Goal: Task Accomplishment & Management: Complete application form

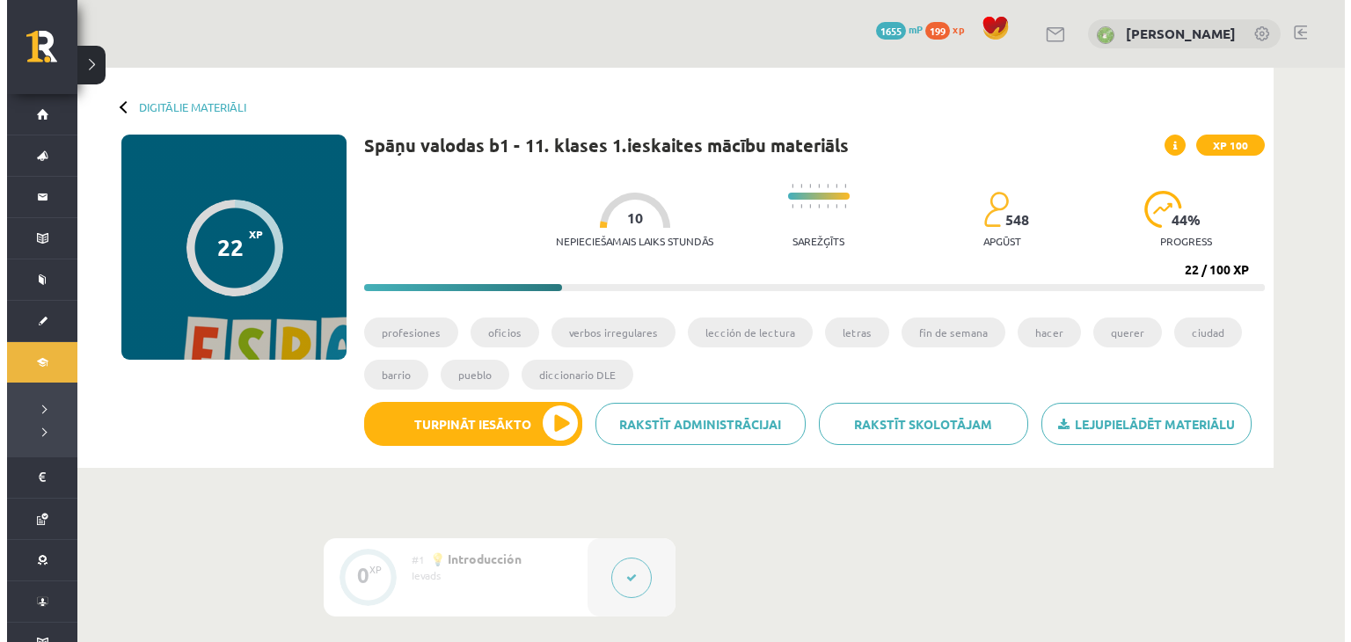
scroll to position [1055, 0]
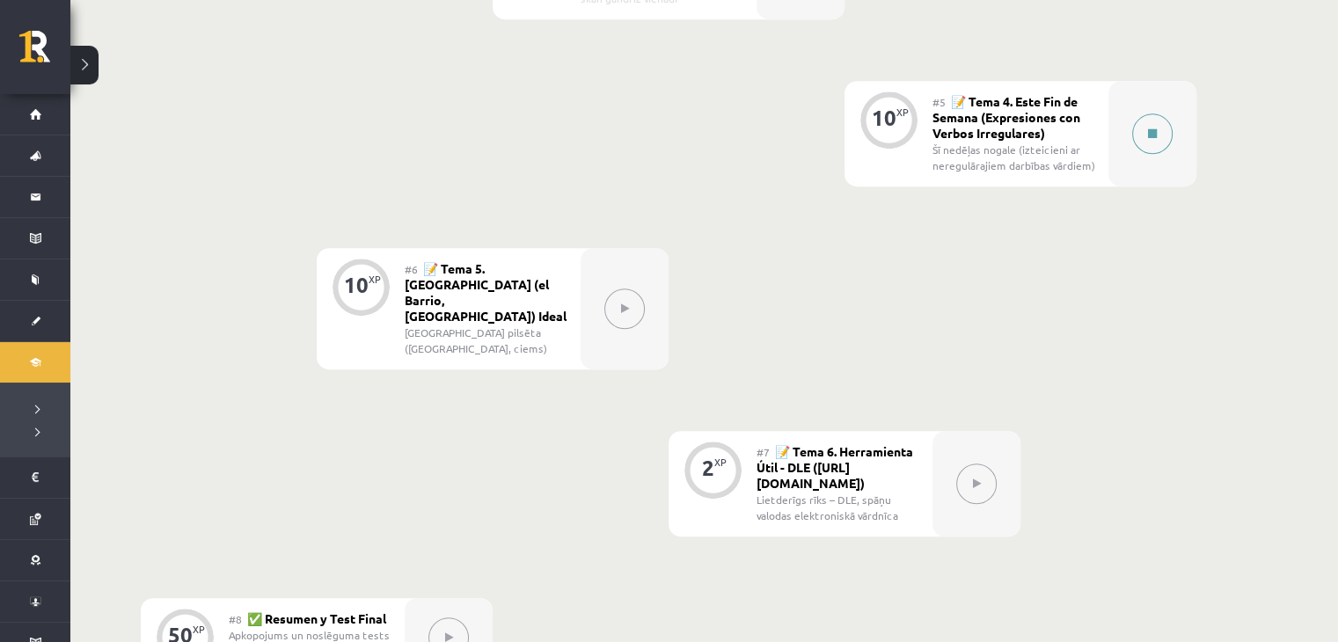
click at [1154, 138] on button at bounding box center [1152, 133] width 40 height 40
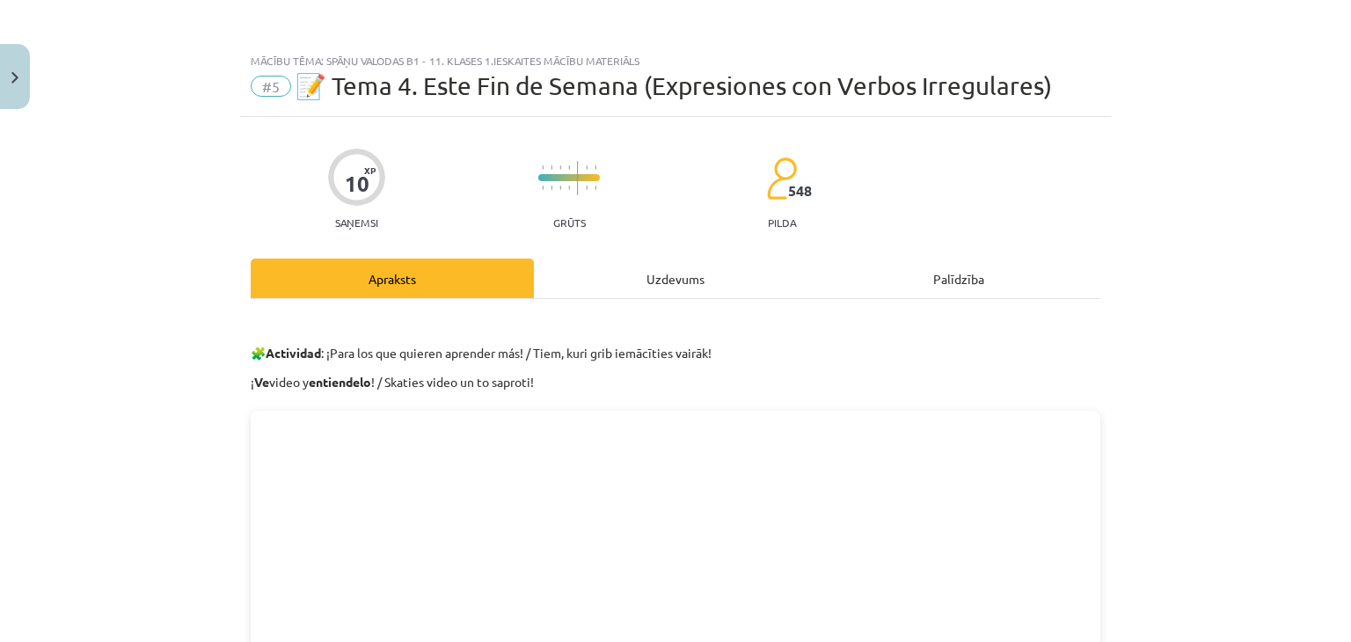
click at [595, 272] on div "Uzdevums" at bounding box center [675, 279] width 283 height 40
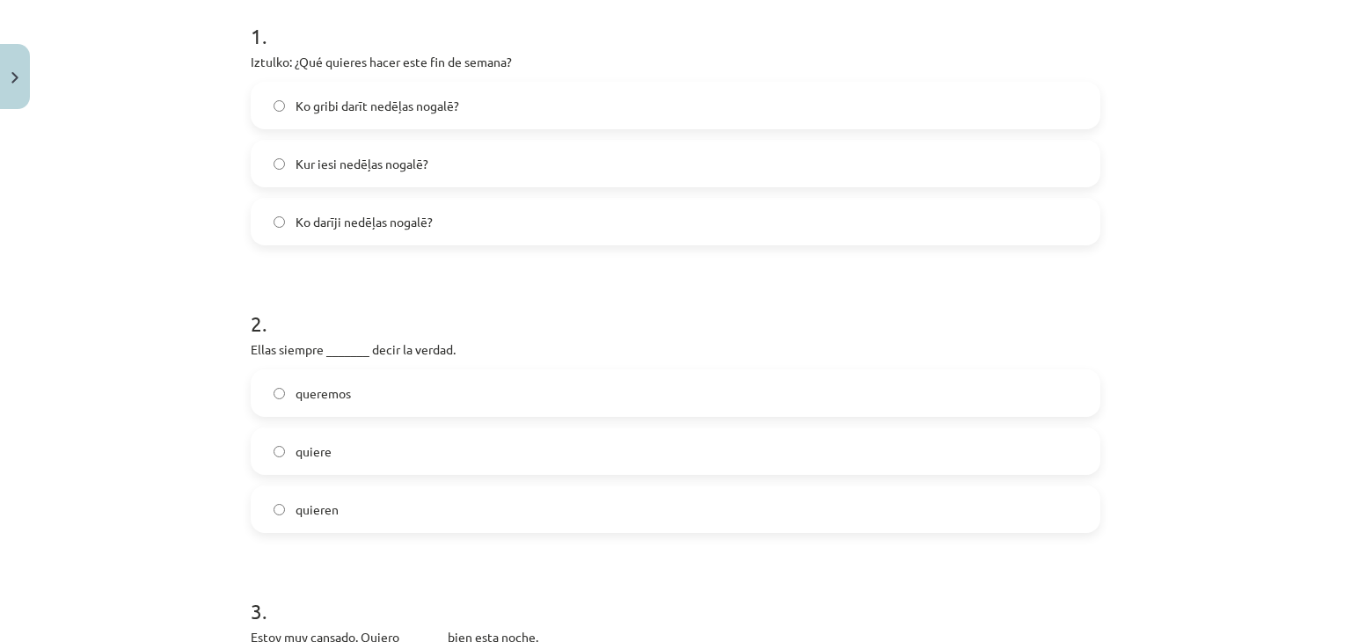
scroll to position [308, 0]
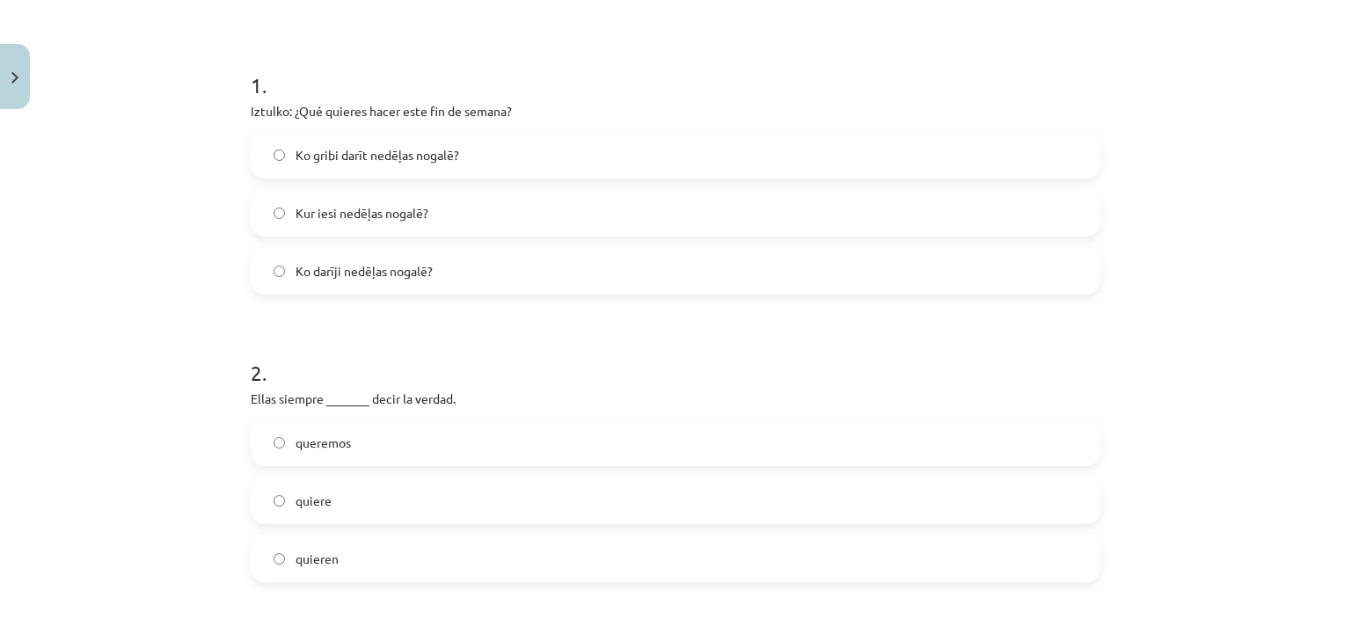
click at [411, 169] on label "Ko gribi darīt nedēļas nogalē?" at bounding box center [675, 155] width 846 height 44
click at [354, 155] on span "Ko gribi darīt nedēļas nogalē?" at bounding box center [378, 155] width 164 height 18
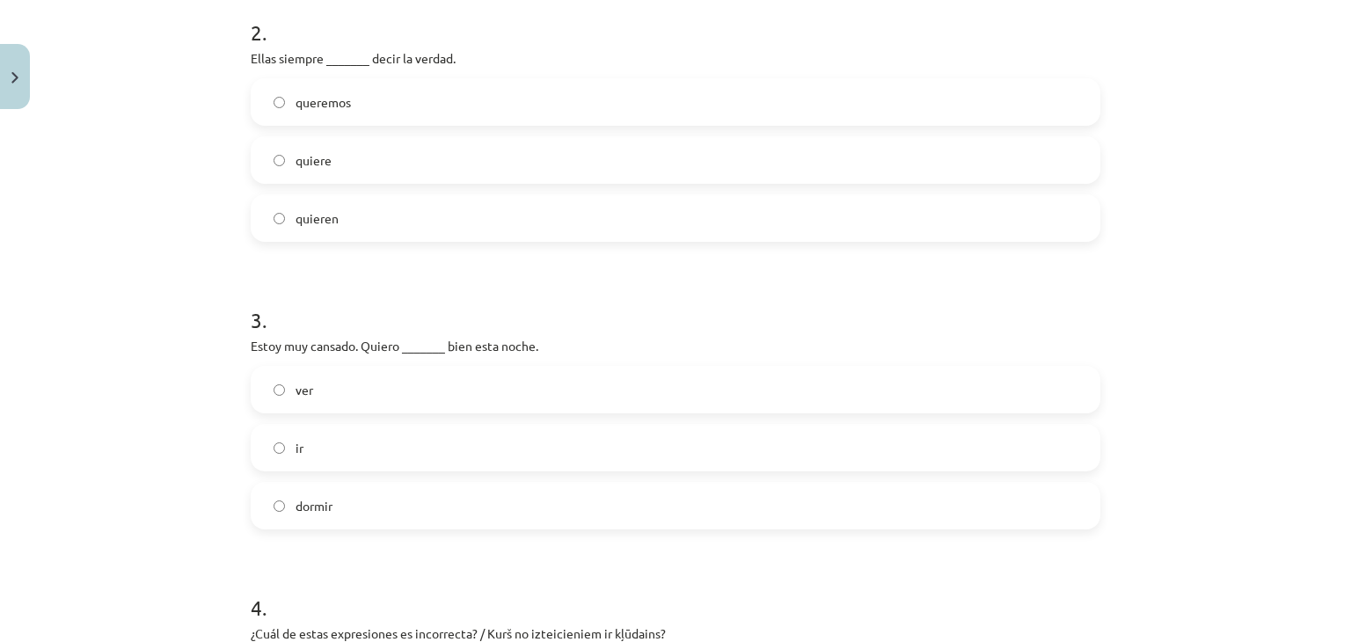
scroll to position [660, 0]
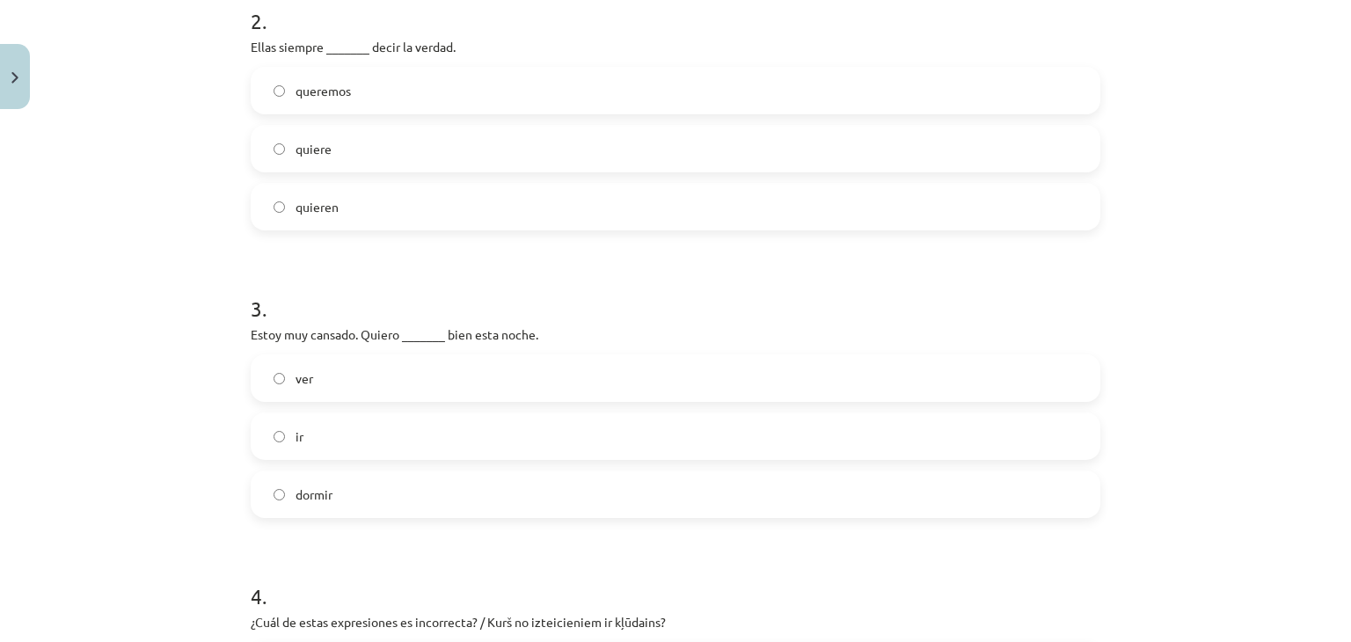
click at [361, 208] on label "quieren" at bounding box center [675, 207] width 846 height 44
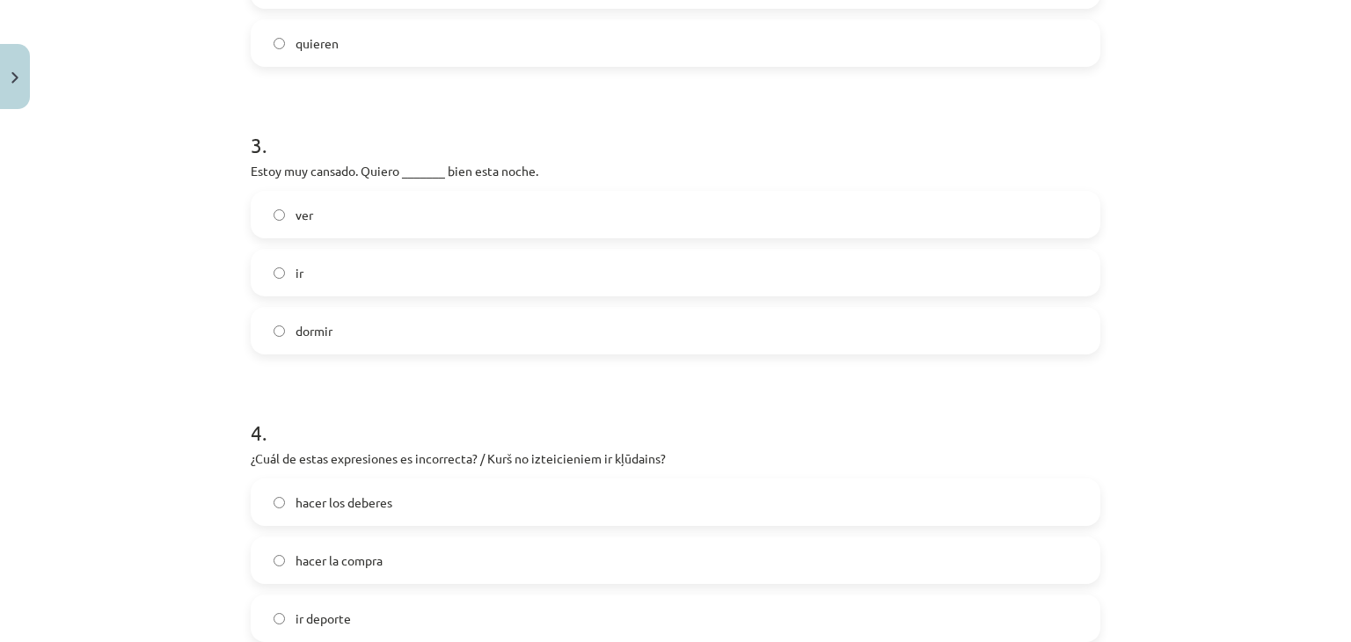
scroll to position [836, 0]
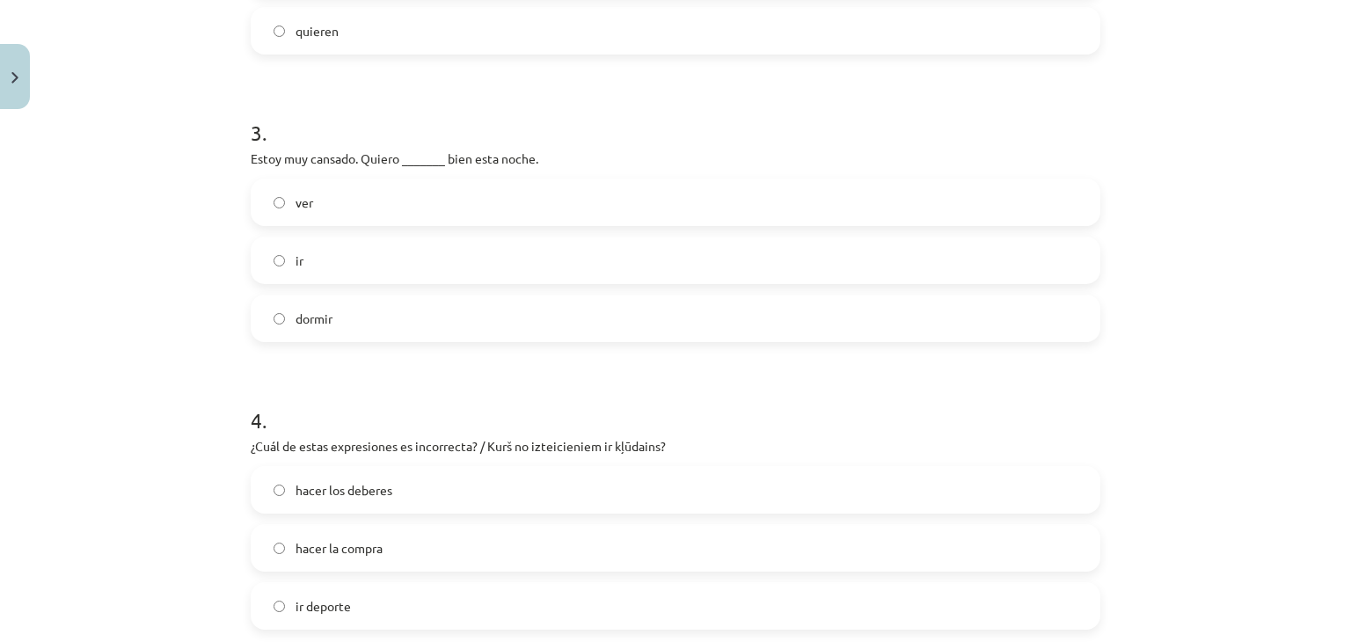
click at [442, 268] on label "ir" at bounding box center [675, 260] width 846 height 44
click at [805, 303] on label "dormir" at bounding box center [675, 318] width 846 height 44
click at [535, 260] on label "ir" at bounding box center [675, 260] width 846 height 44
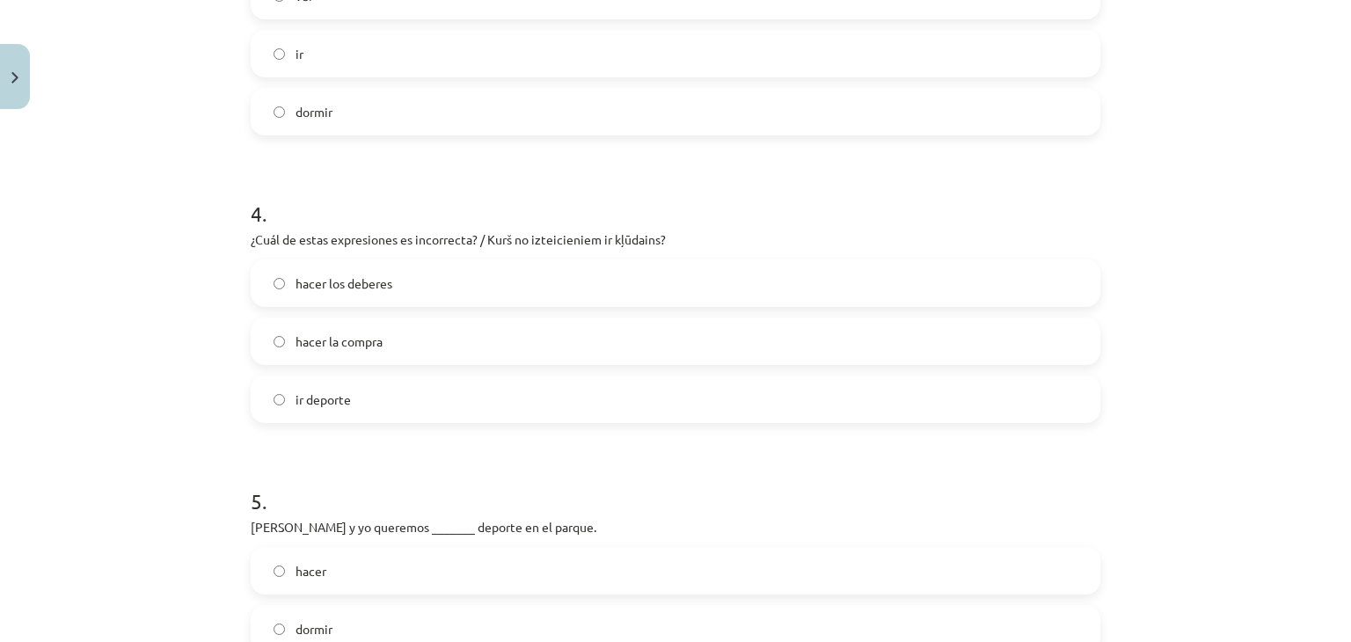
scroll to position [1099, 0]
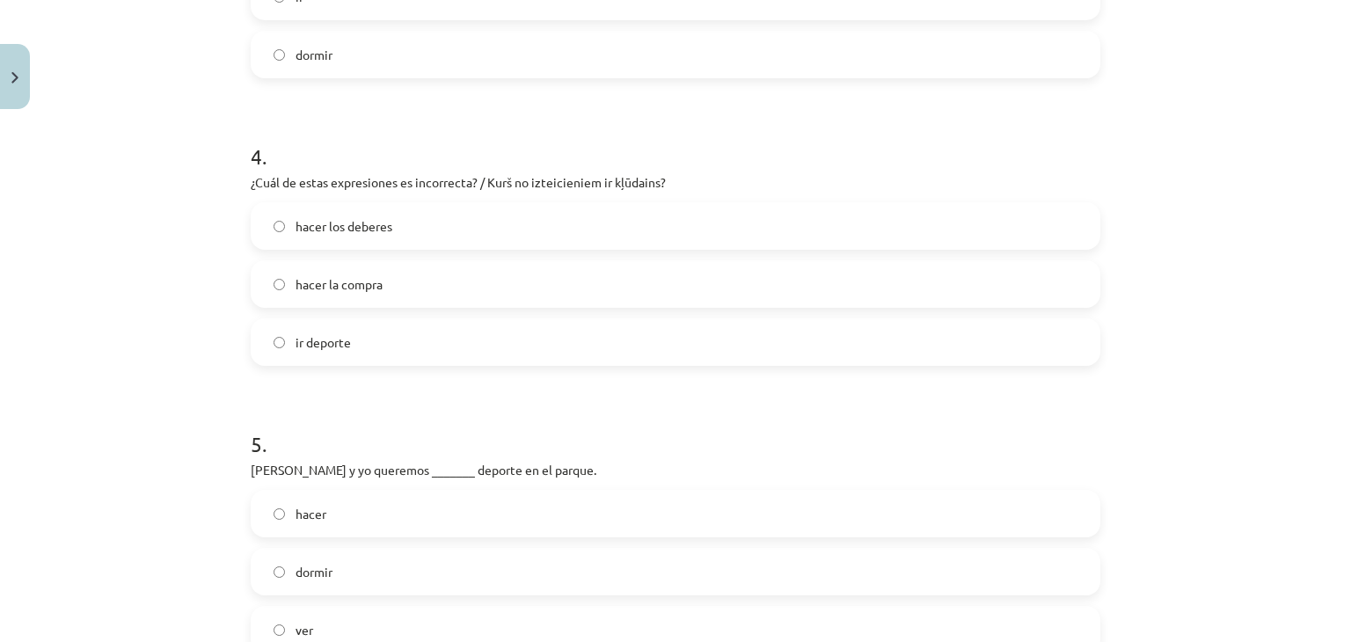
click at [602, 335] on label "ir deporte" at bounding box center [675, 342] width 846 height 44
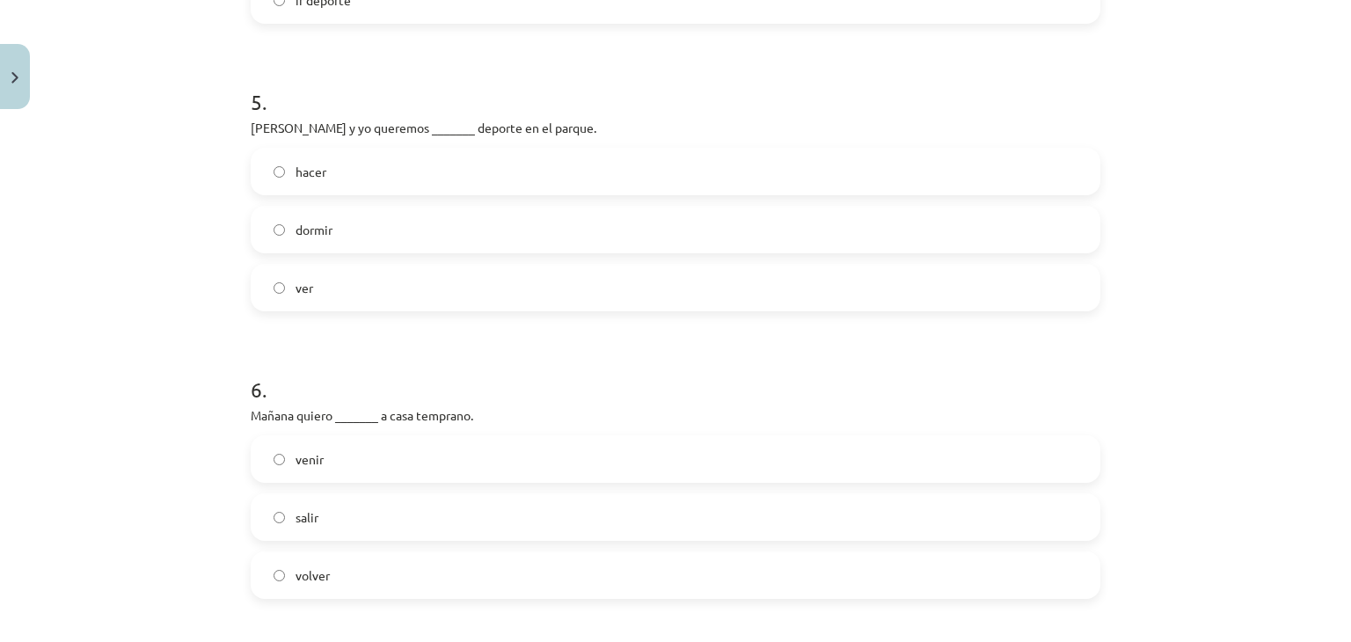
scroll to position [1451, 0]
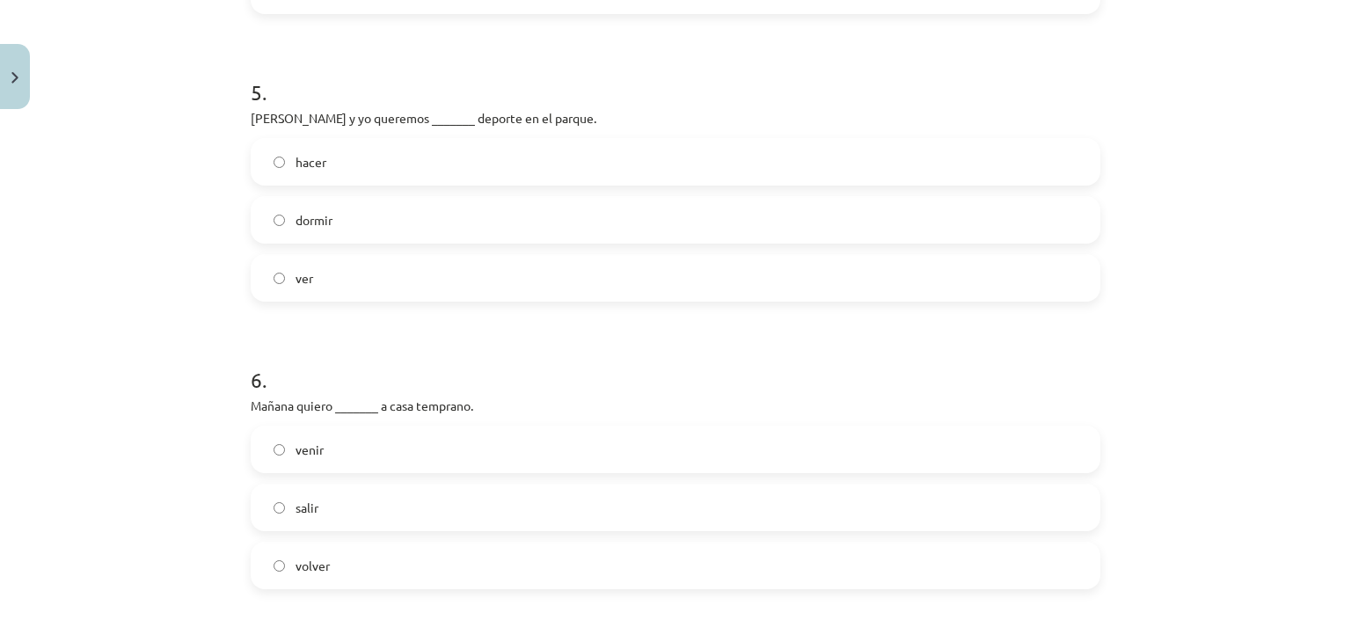
click at [311, 281] on label "ver" at bounding box center [675, 278] width 846 height 44
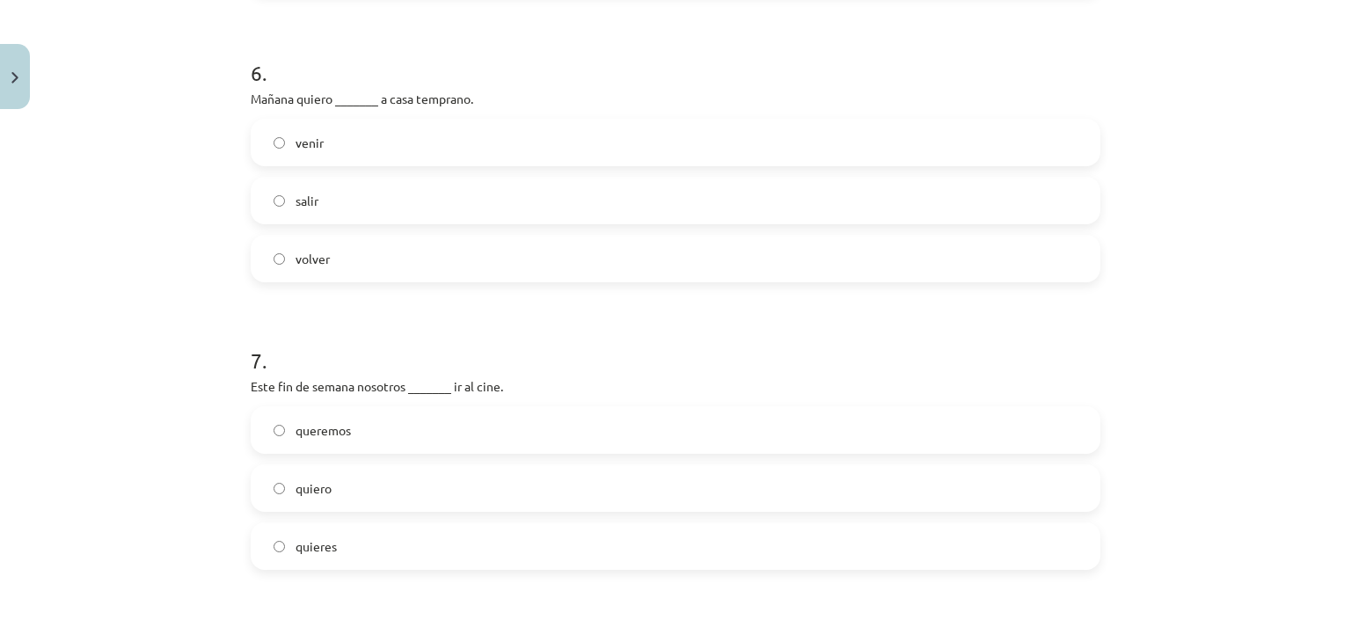
scroll to position [1803, 0]
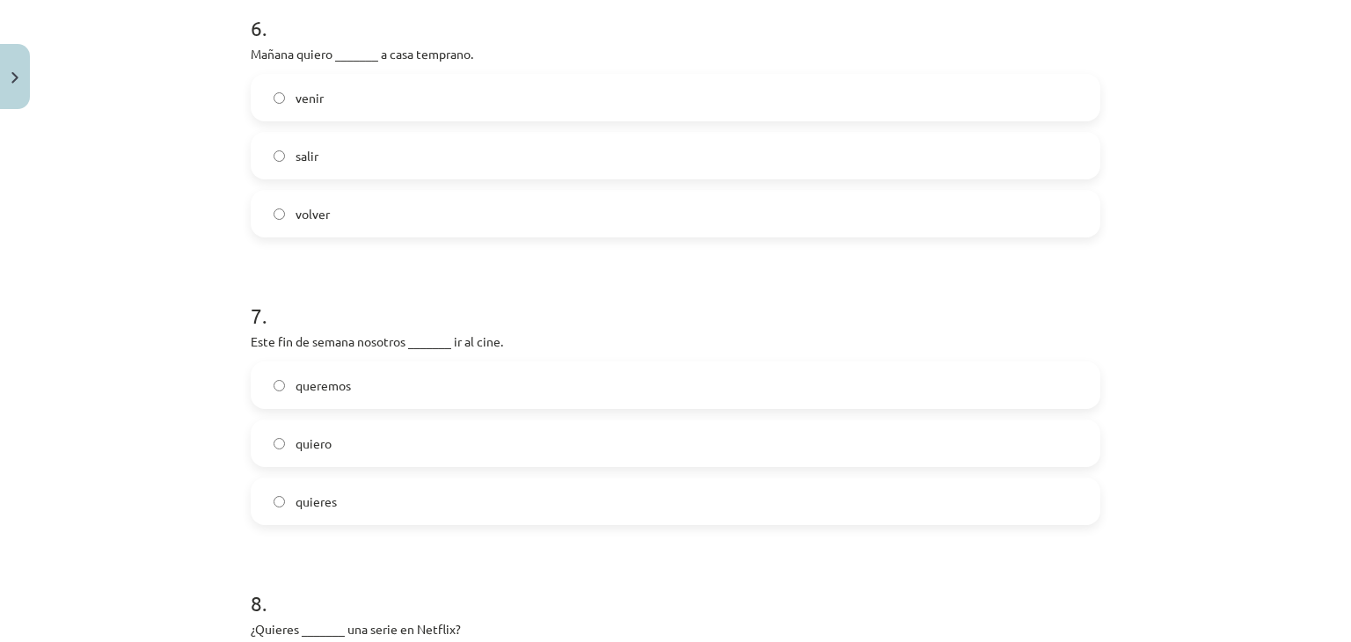
click at [369, 219] on label "volver" at bounding box center [675, 214] width 846 height 44
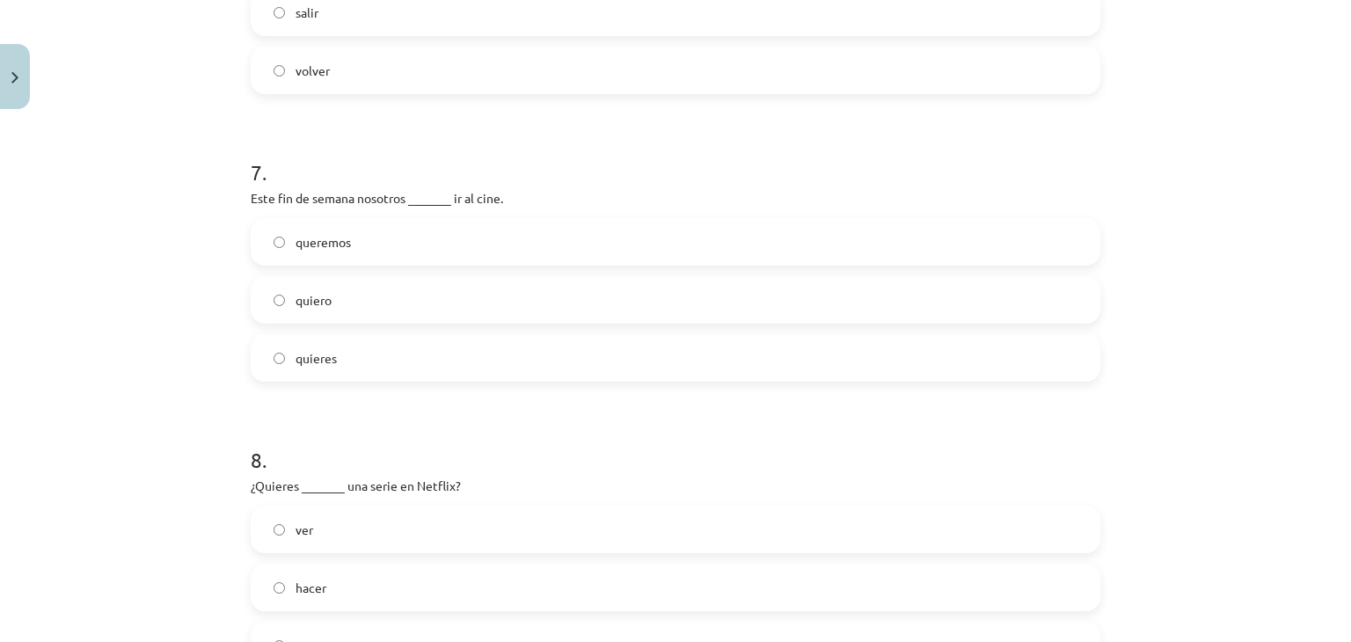
scroll to position [1891, 0]
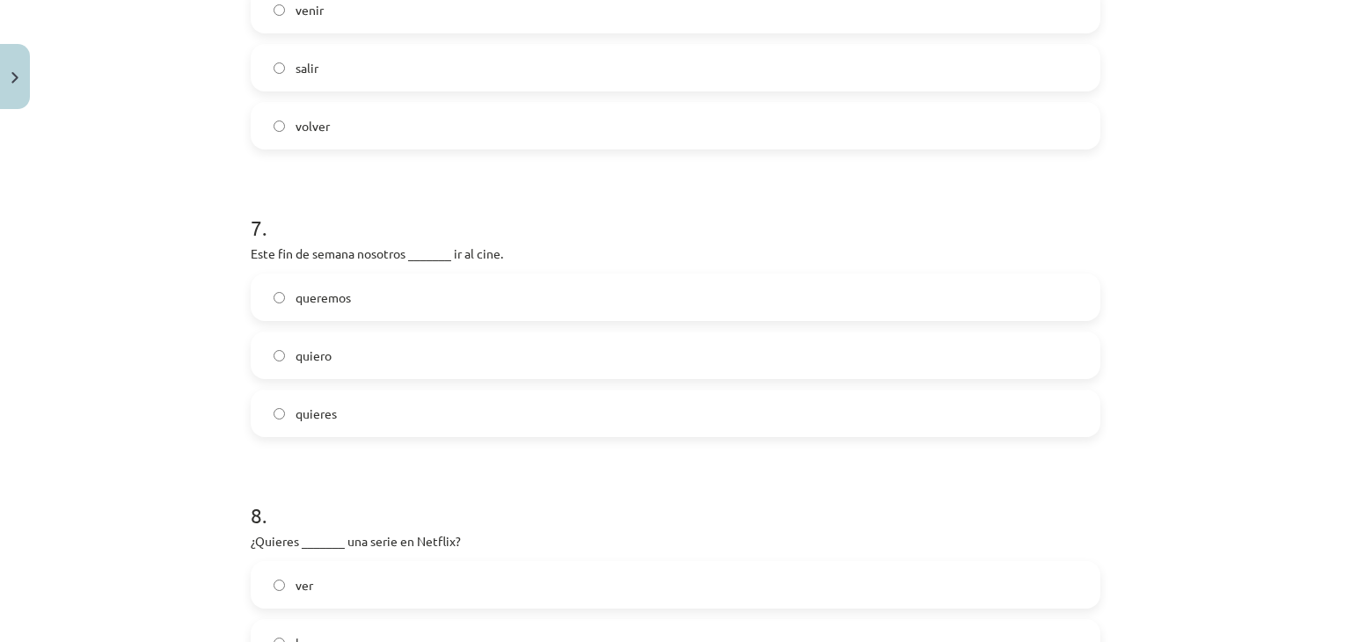
click at [349, 291] on label "queremos" at bounding box center [675, 297] width 846 height 44
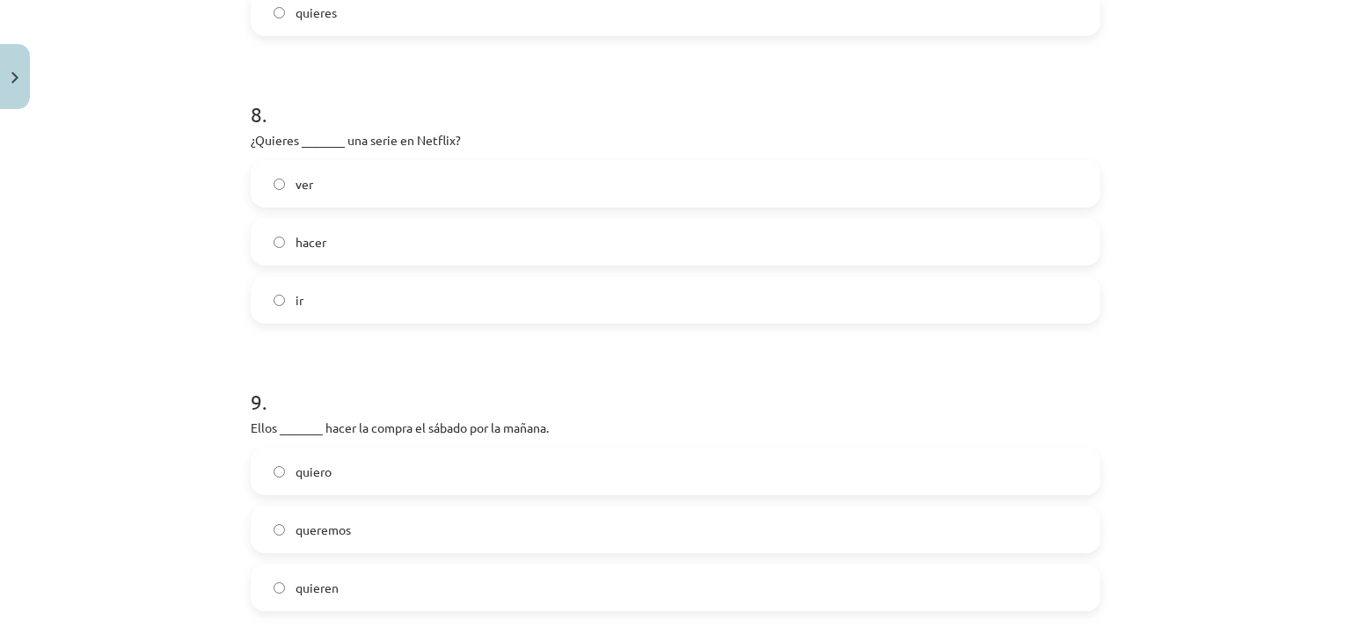
scroll to position [2331, 0]
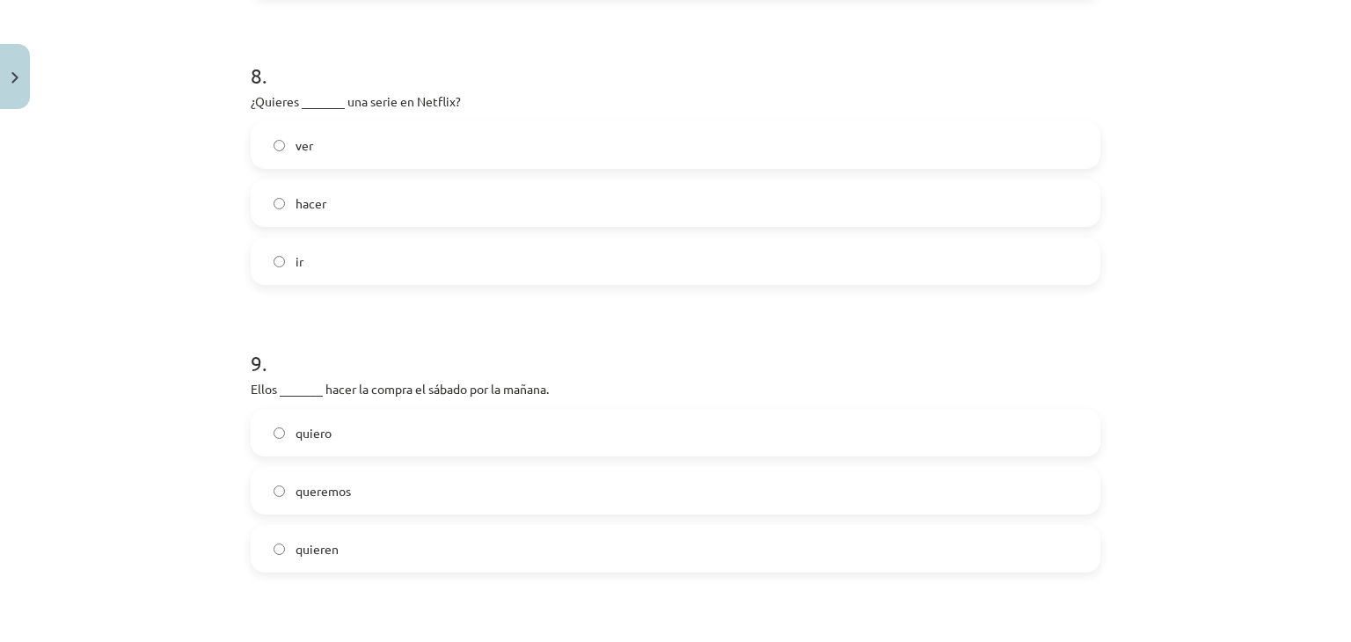
click at [310, 162] on label "ver" at bounding box center [675, 145] width 846 height 44
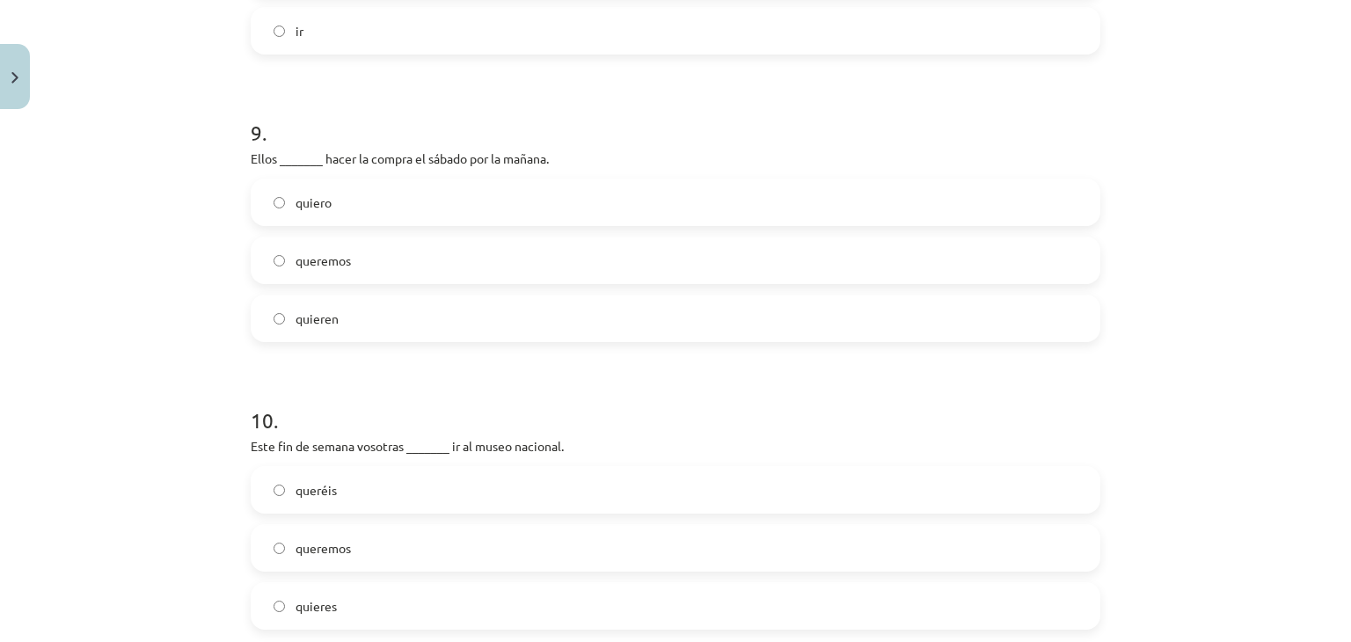
scroll to position [2594, 0]
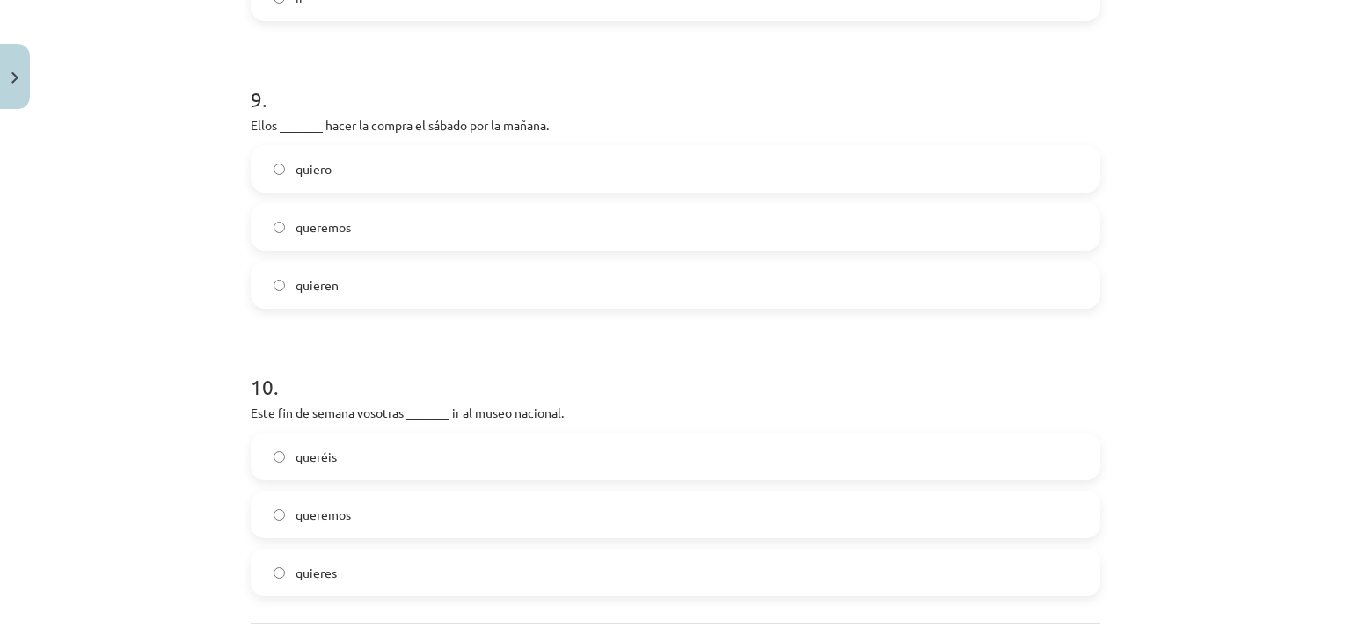
click at [325, 290] on span "quieren" at bounding box center [317, 285] width 43 height 18
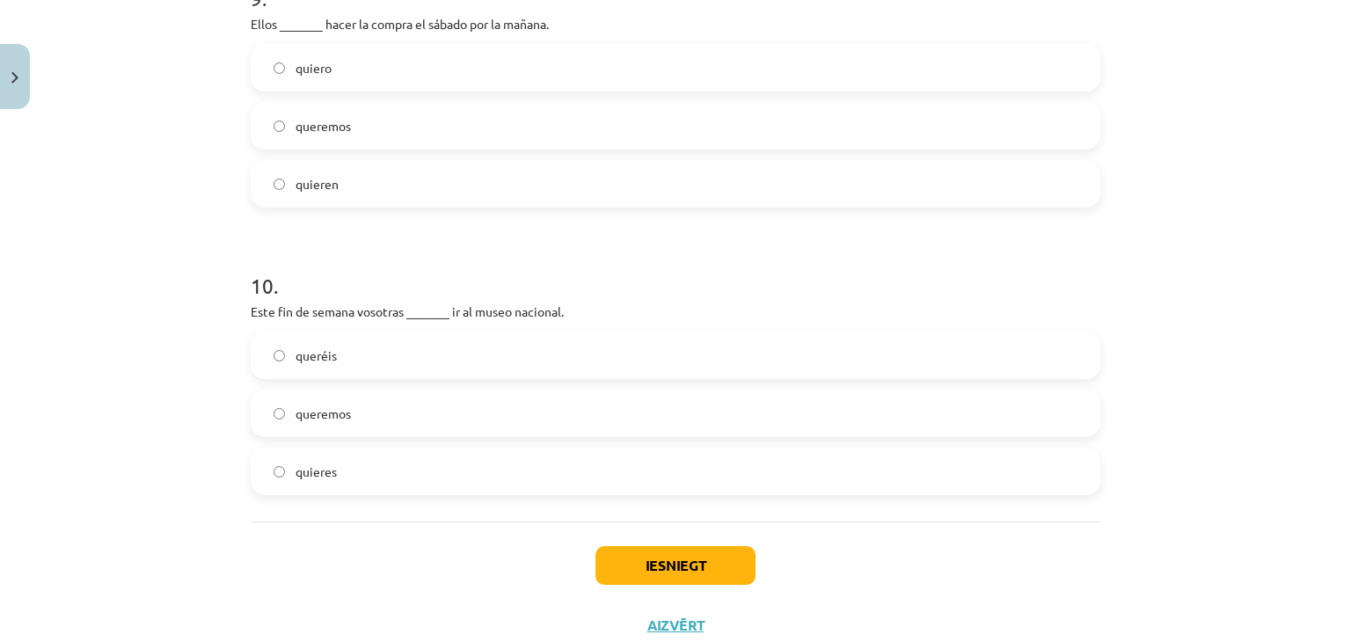
scroll to position [2752, 0]
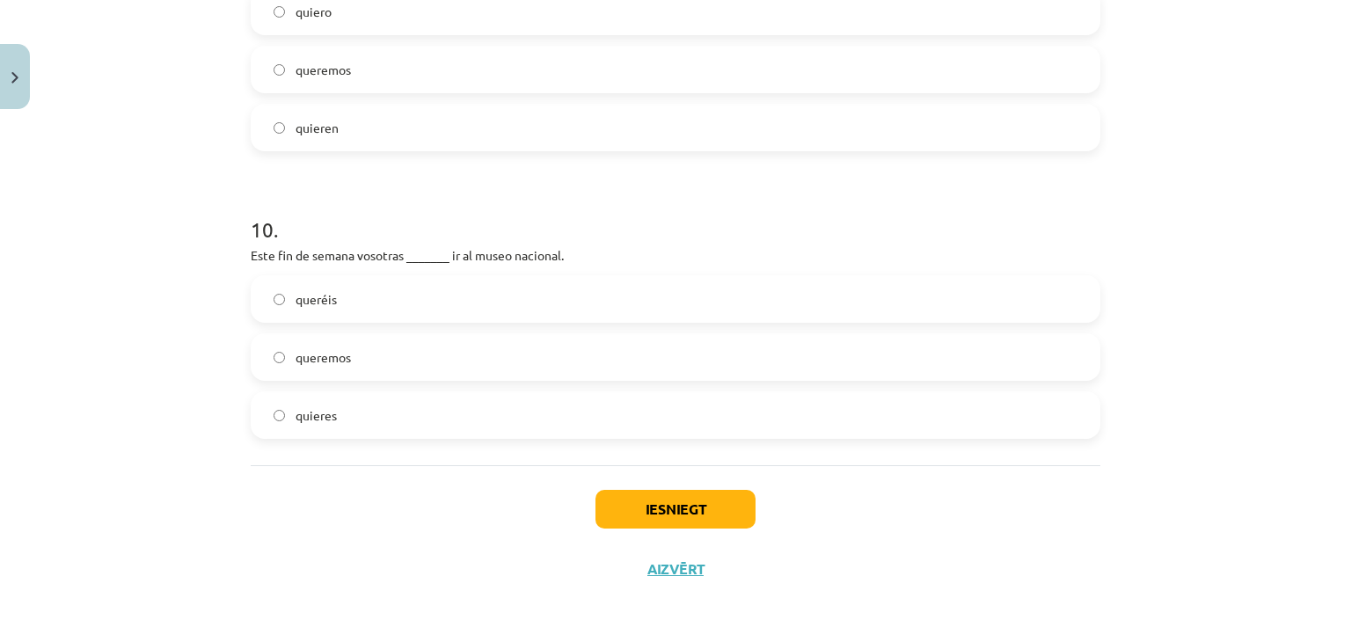
click at [279, 301] on label "queréis" at bounding box center [675, 299] width 846 height 44
click at [409, 364] on label "queremos" at bounding box center [675, 357] width 846 height 44
click at [684, 514] on button "Iesniegt" at bounding box center [675, 509] width 160 height 39
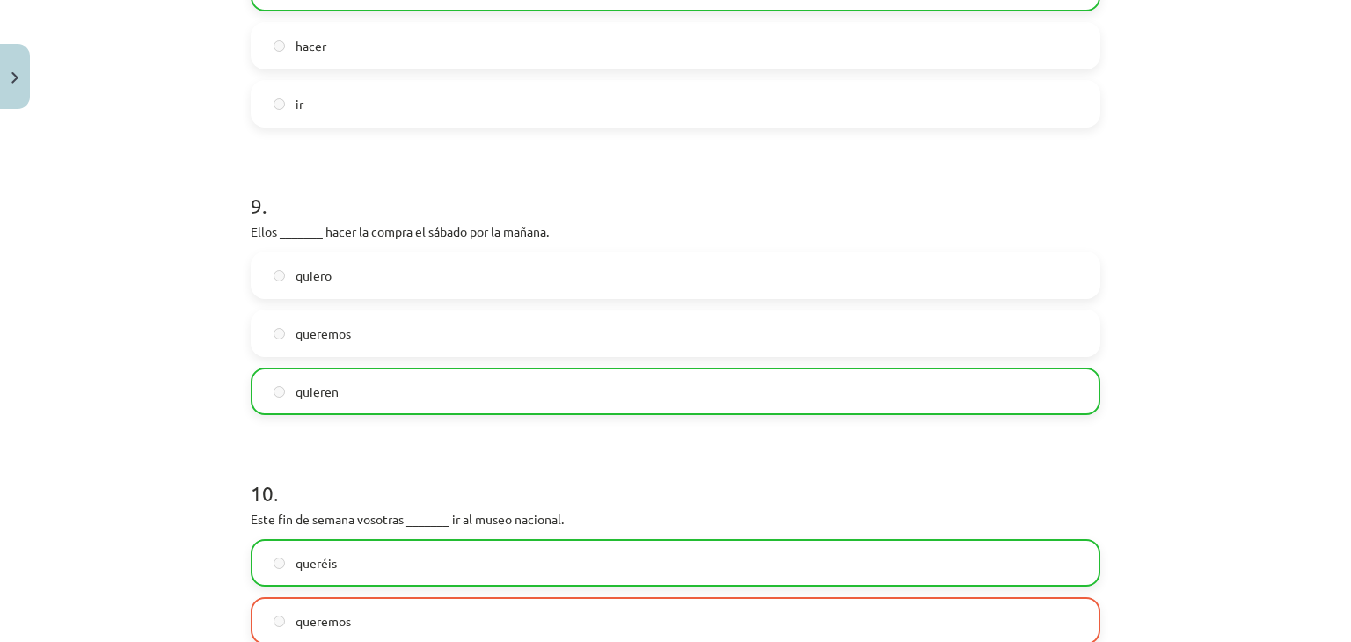
scroll to position [2807, 0]
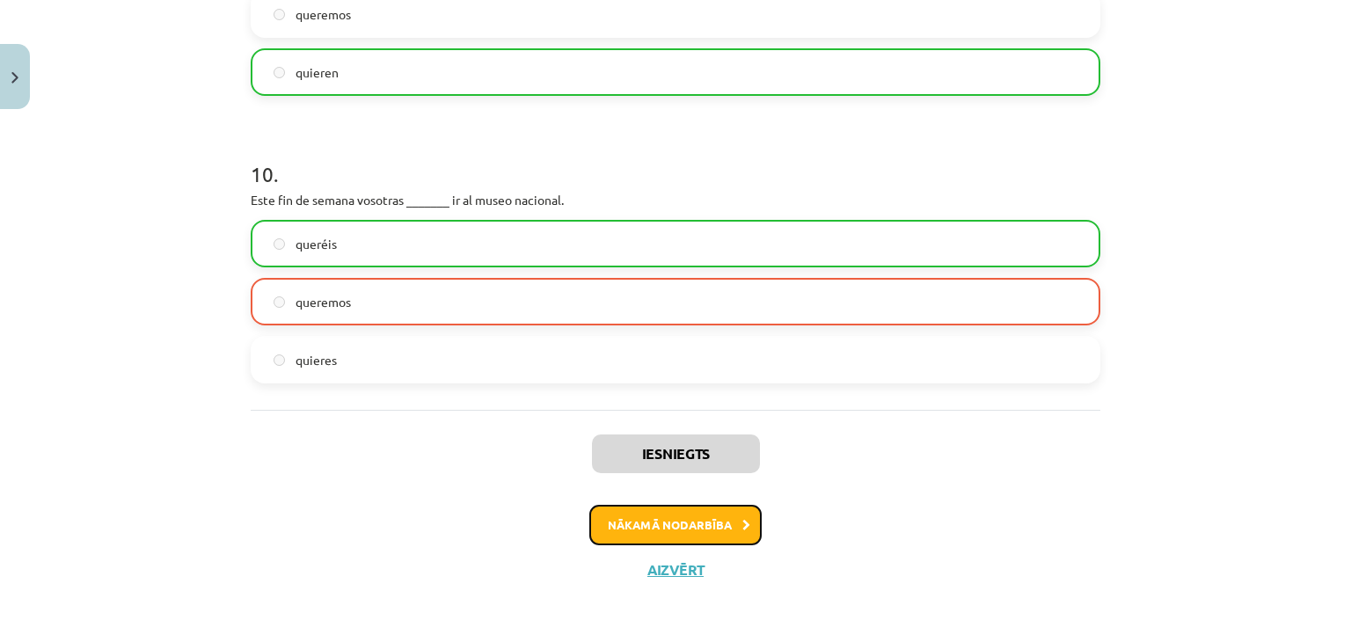
click at [661, 529] on button "Nākamā nodarbība" at bounding box center [675, 525] width 172 height 40
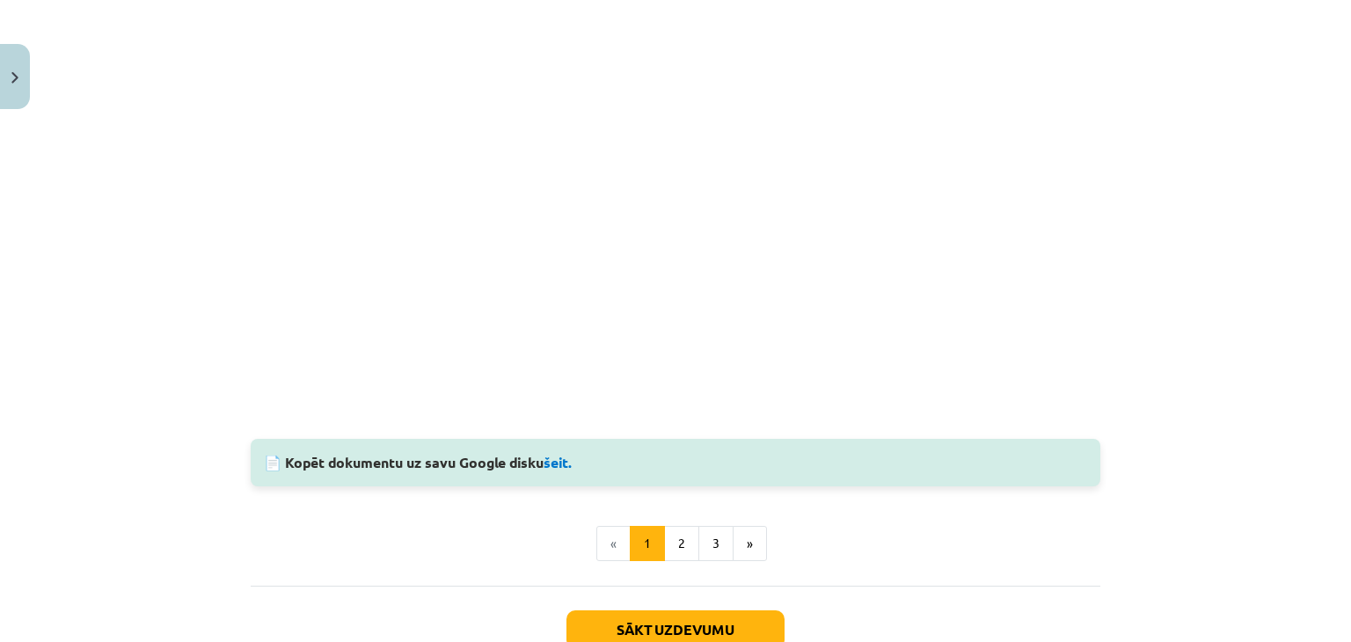
scroll to position [1853, 0]
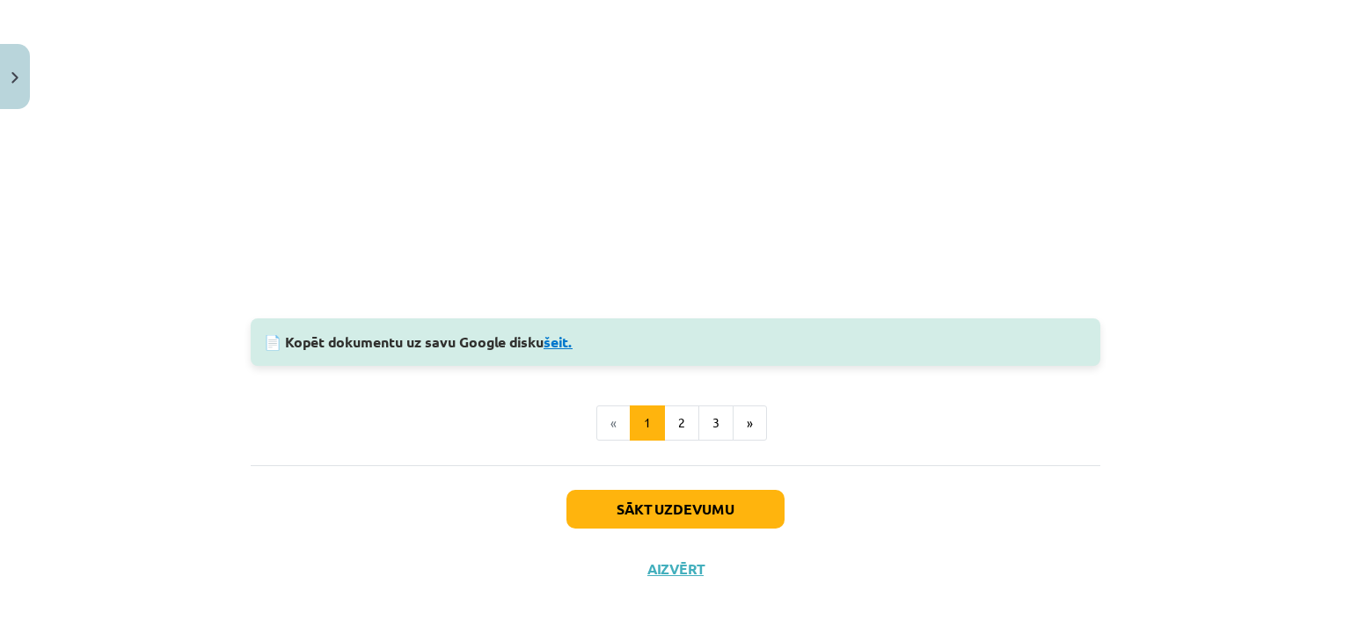
click at [565, 341] on link "šeit." at bounding box center [558, 341] width 29 height 18
click at [602, 511] on button "Sākt uzdevumu" at bounding box center [675, 509] width 218 height 39
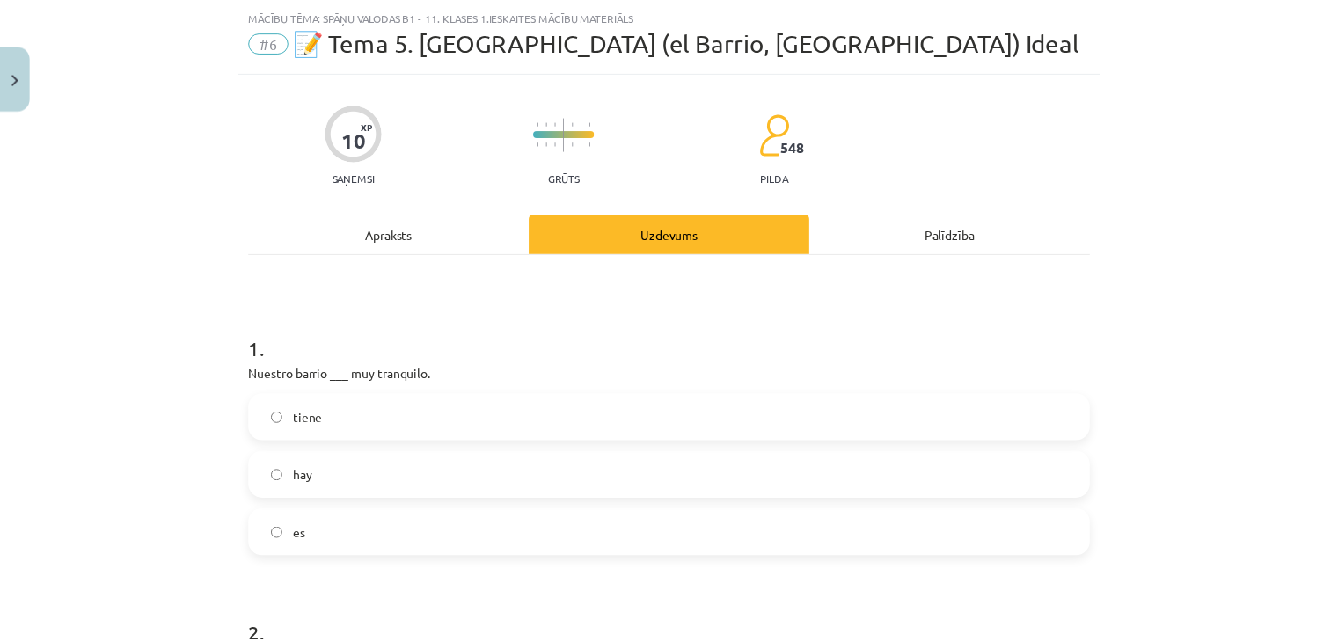
scroll to position [44, 0]
click at [12, 70] on button "Close" at bounding box center [15, 76] width 30 height 65
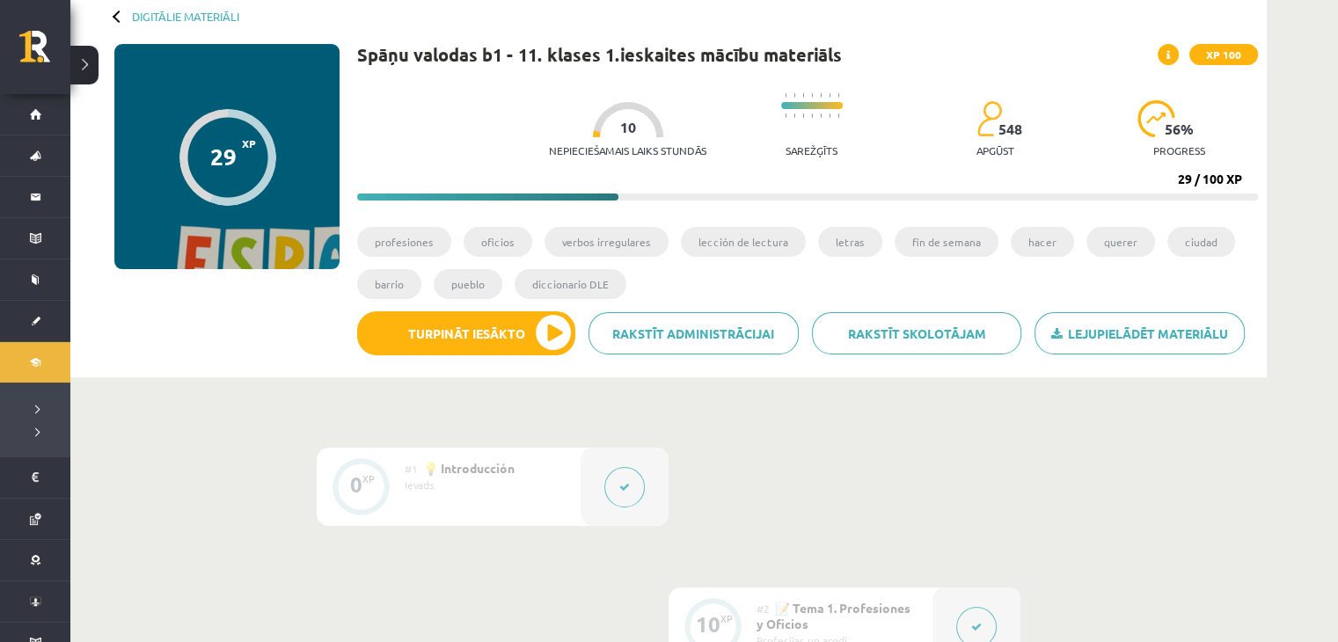
scroll to position [88, 0]
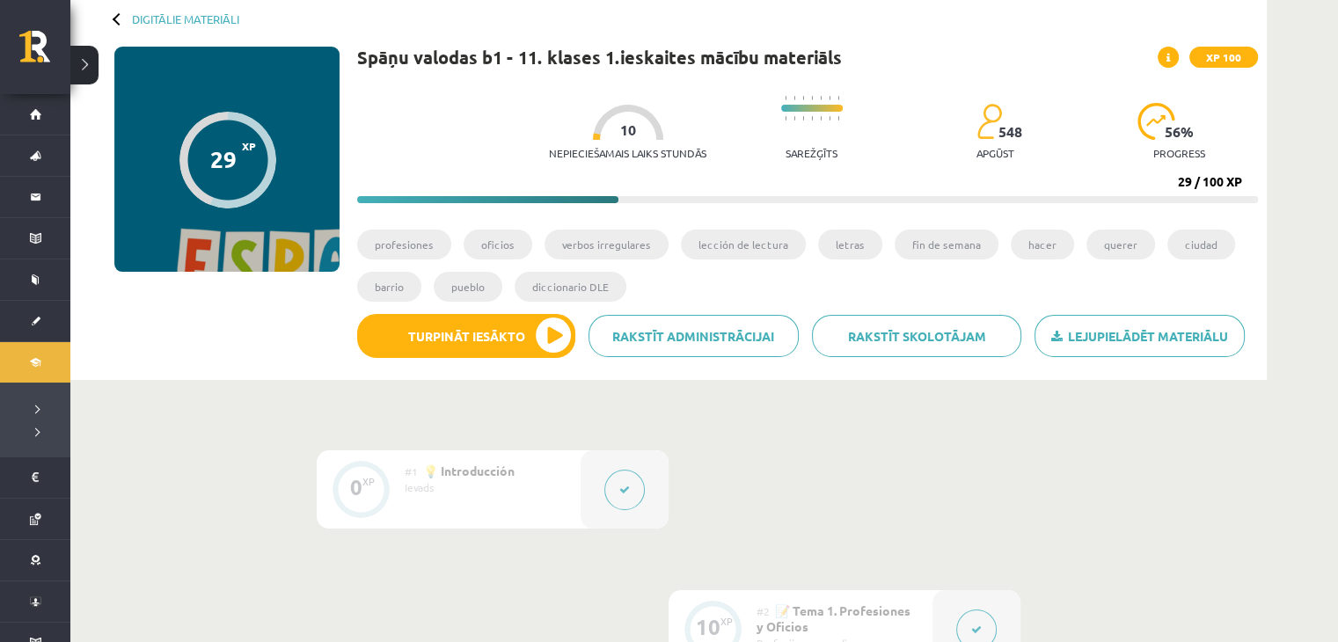
drag, startPoint x: 225, startPoint y: 166, endPoint x: 262, endPoint y: 184, distance: 40.9
click at [262, 184] on div at bounding box center [227, 160] width 97 height 97
click at [1164, 61] on span at bounding box center [1167, 57] width 21 height 21
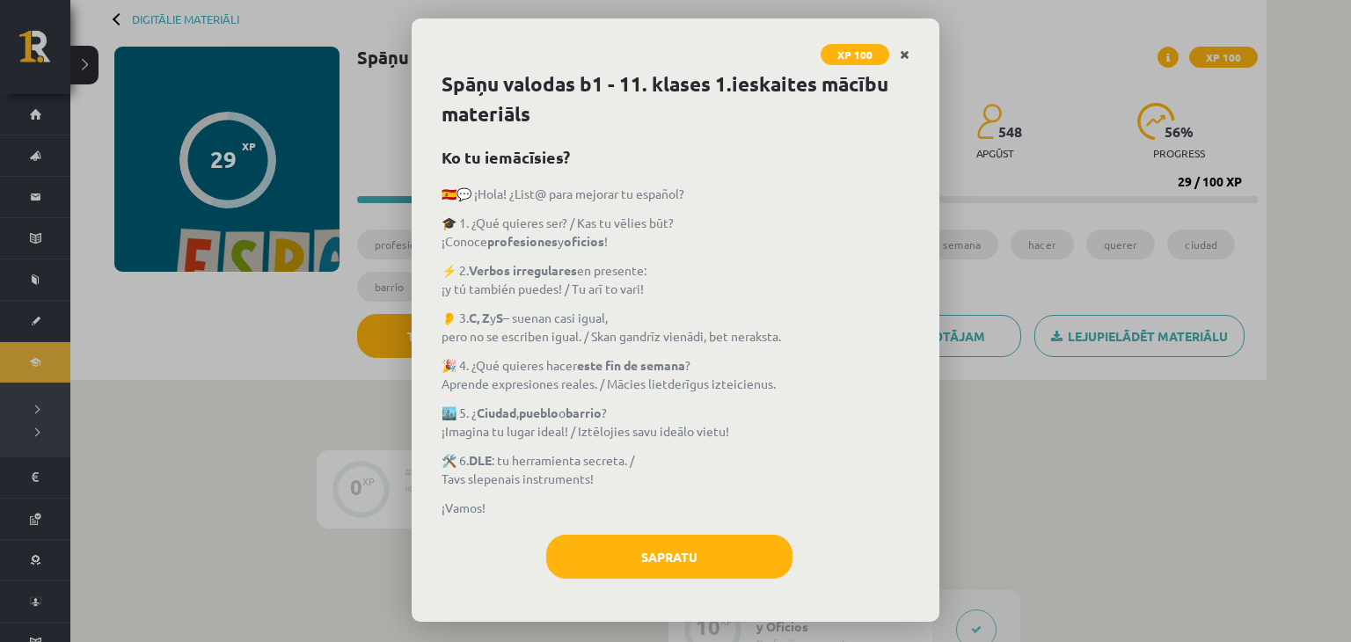
click at [901, 50] on icon "Close" at bounding box center [905, 55] width 10 height 12
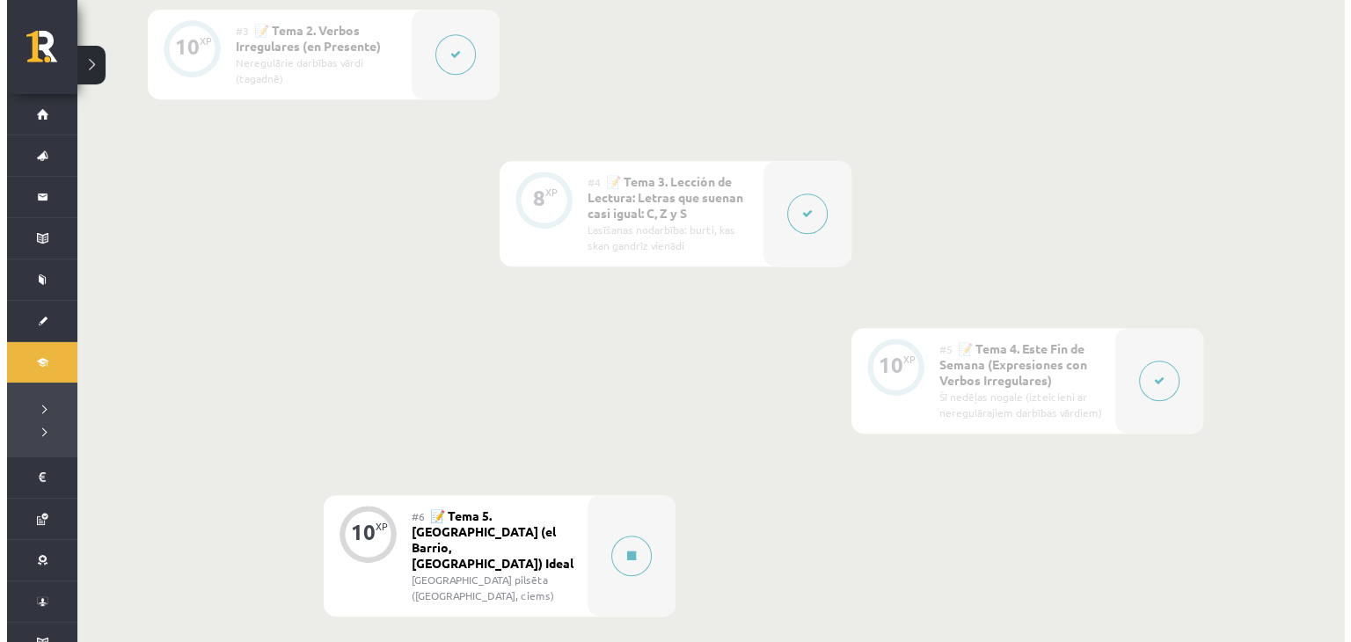
scroll to position [792, 0]
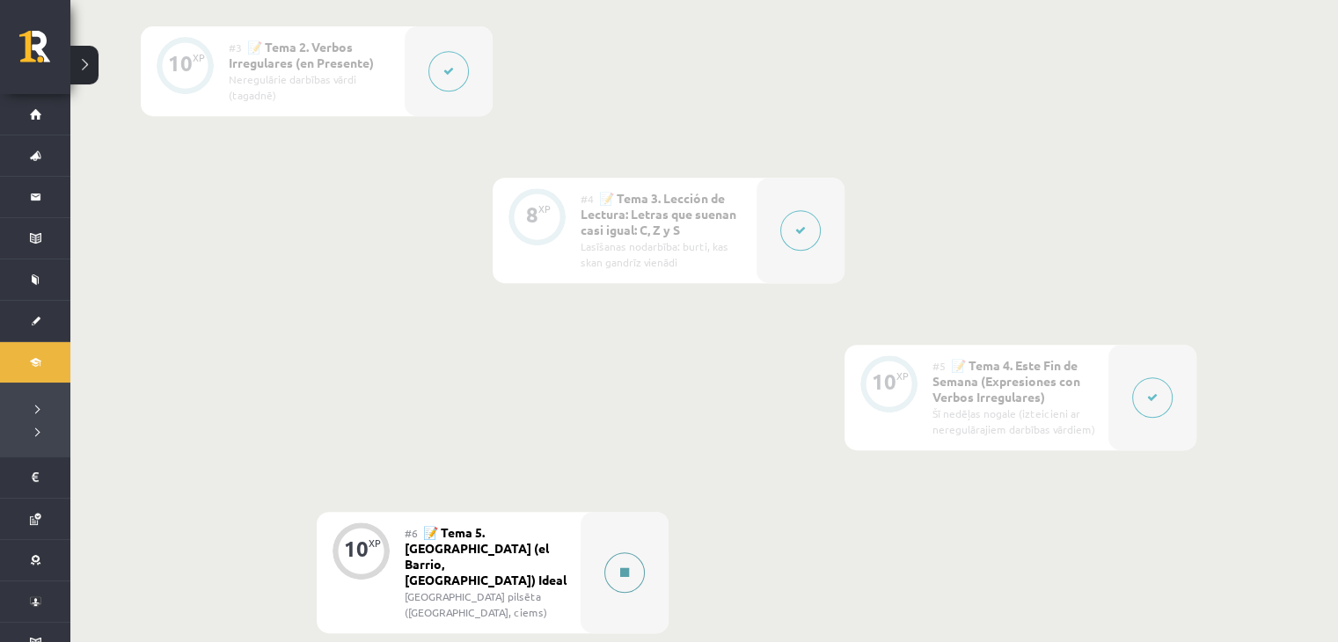
click at [632, 560] on button at bounding box center [624, 572] width 40 height 40
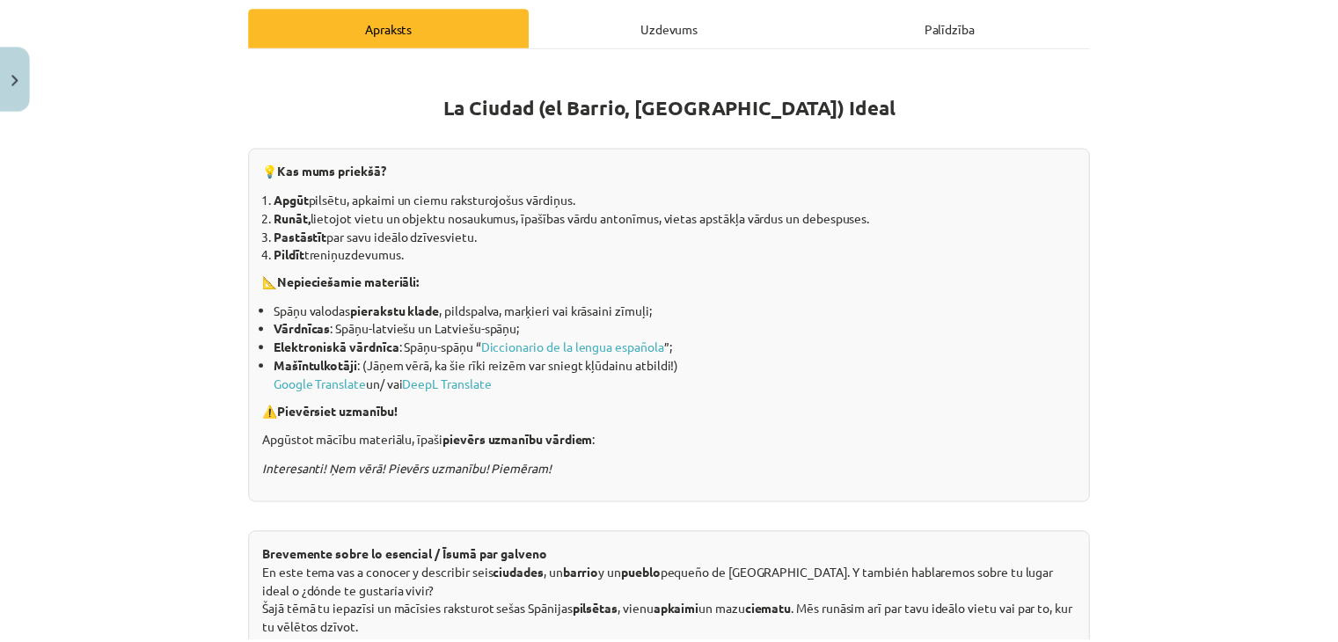
scroll to position [264, 0]
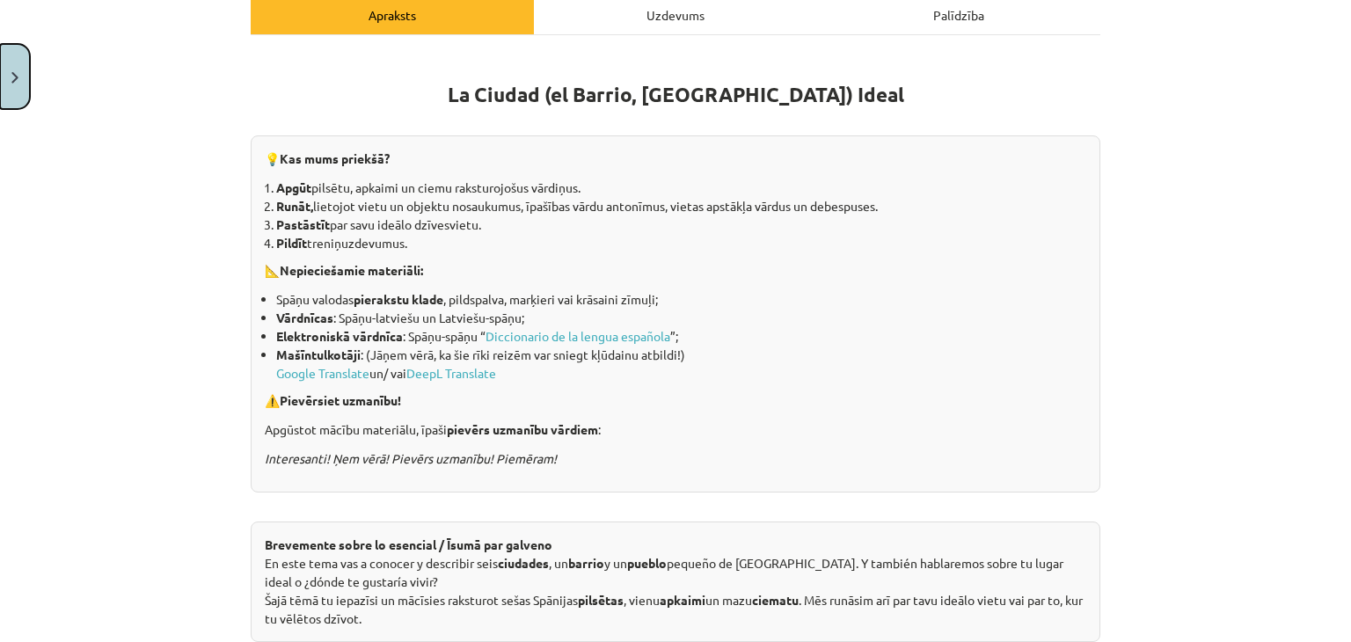
click at [14, 56] on button "Close" at bounding box center [15, 76] width 30 height 65
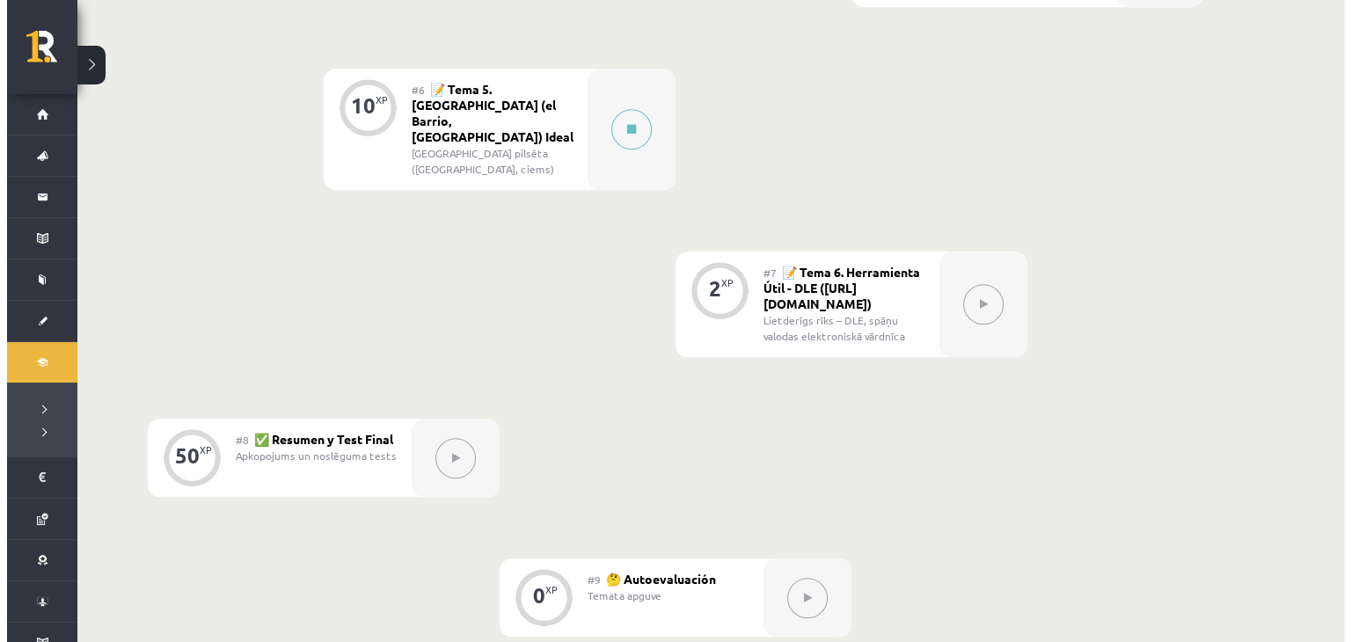
scroll to position [1231, 0]
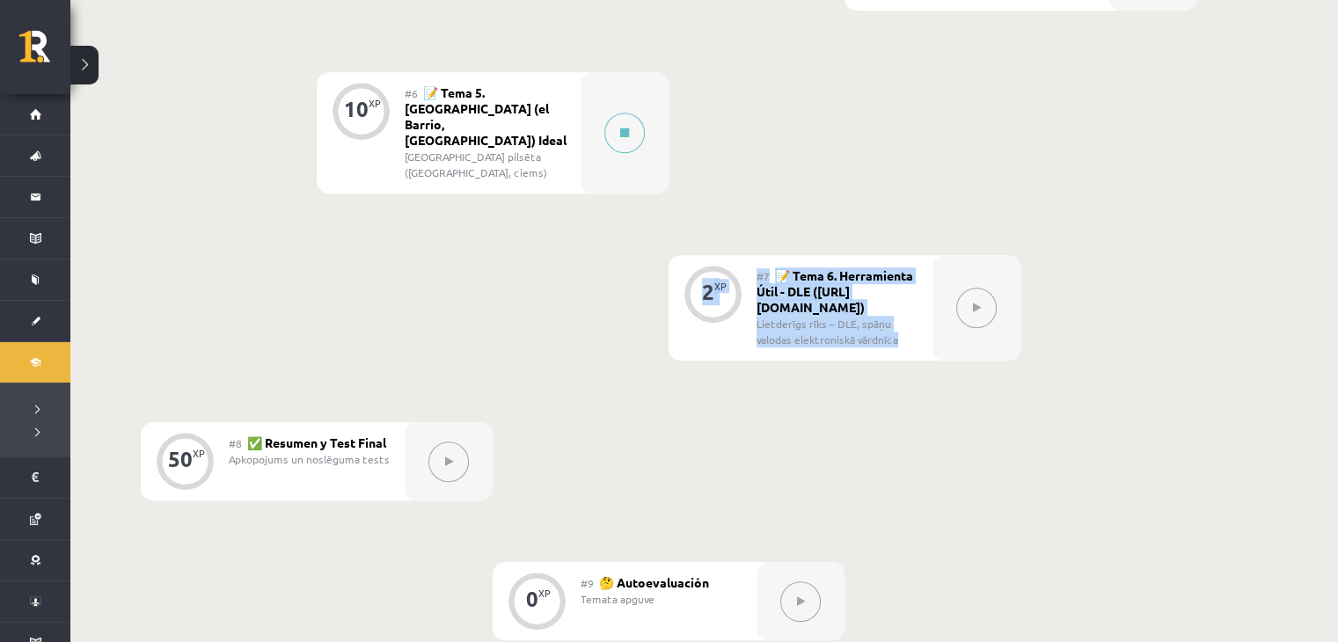
drag, startPoint x: 170, startPoint y: 361, endPoint x: 183, endPoint y: 273, distance: 88.9
click at [618, 121] on button at bounding box center [624, 133] width 40 height 40
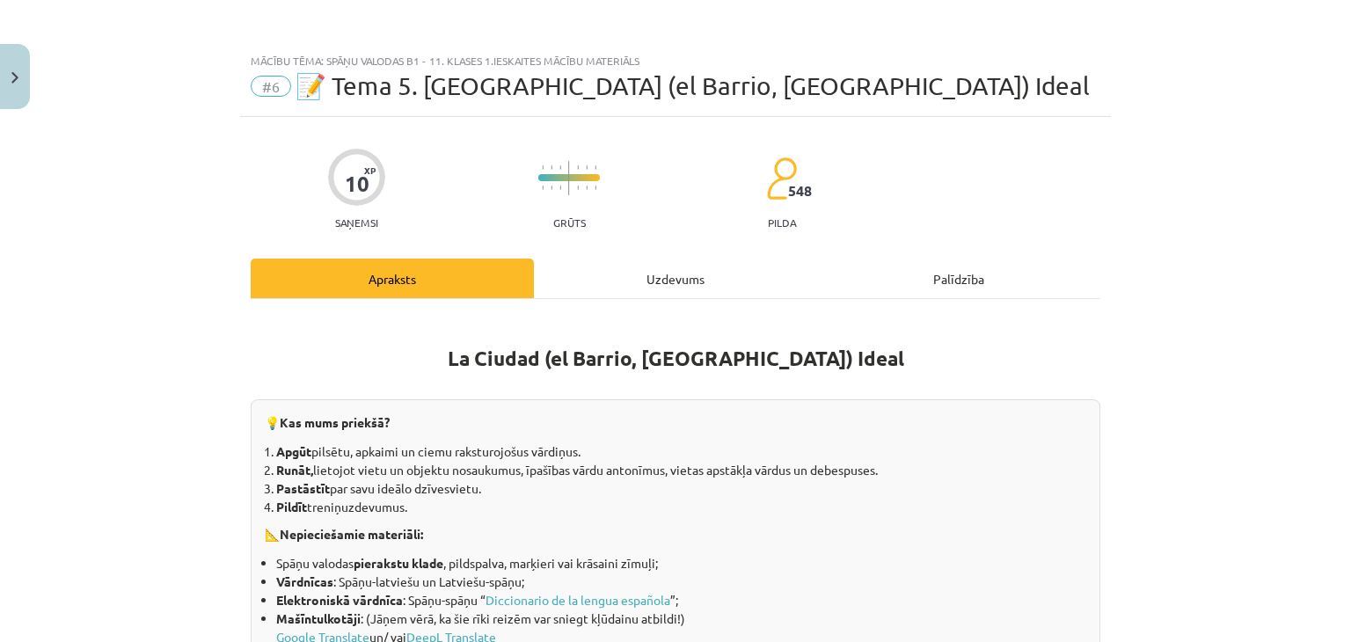
click at [616, 281] on div "Uzdevums" at bounding box center [675, 279] width 283 height 40
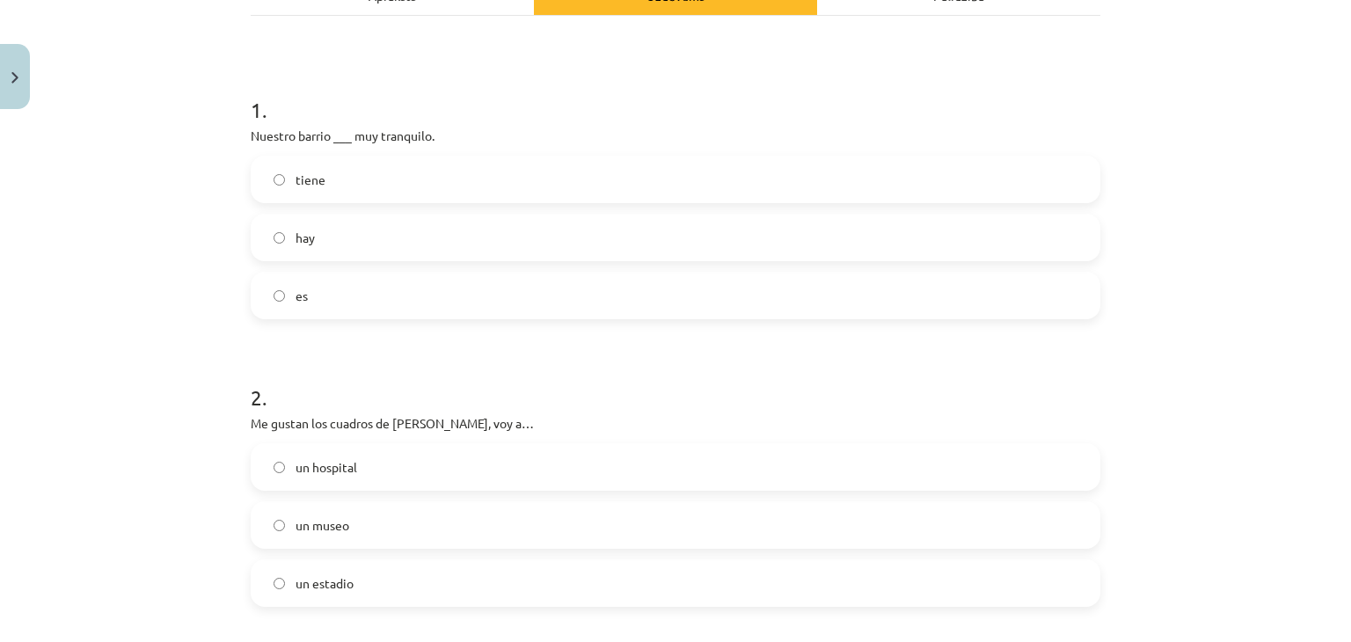
scroll to position [308, 0]
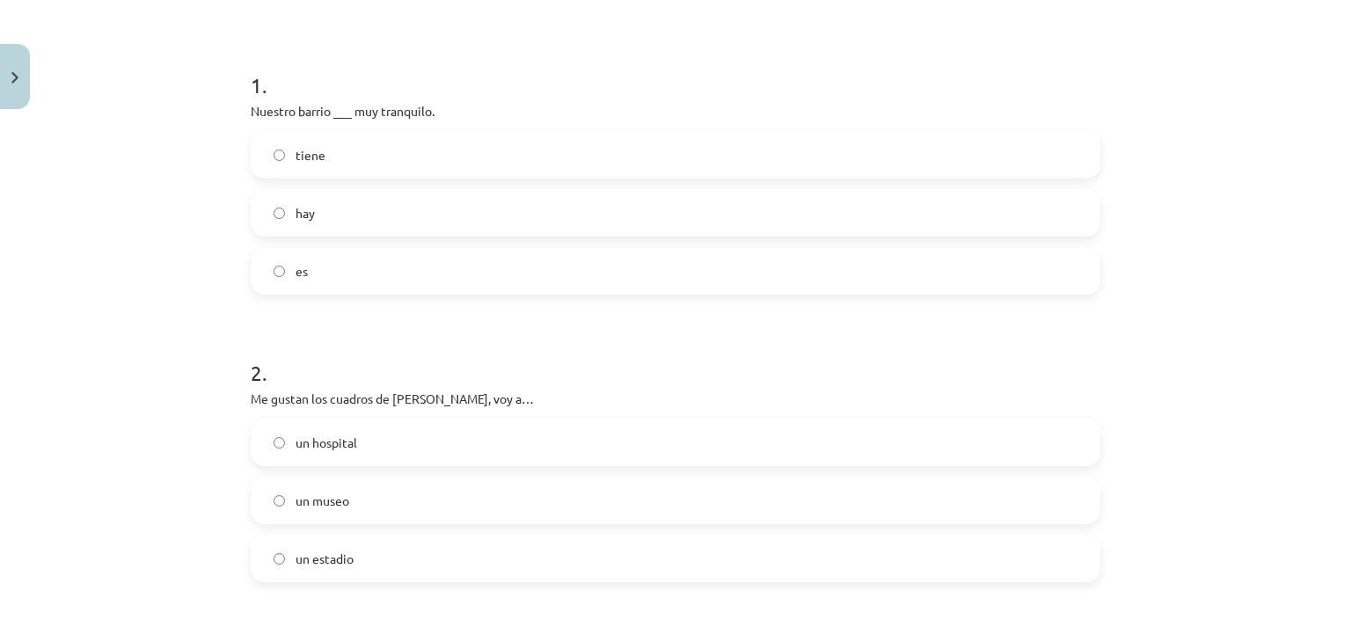
click at [334, 280] on label "es" at bounding box center [675, 271] width 846 height 44
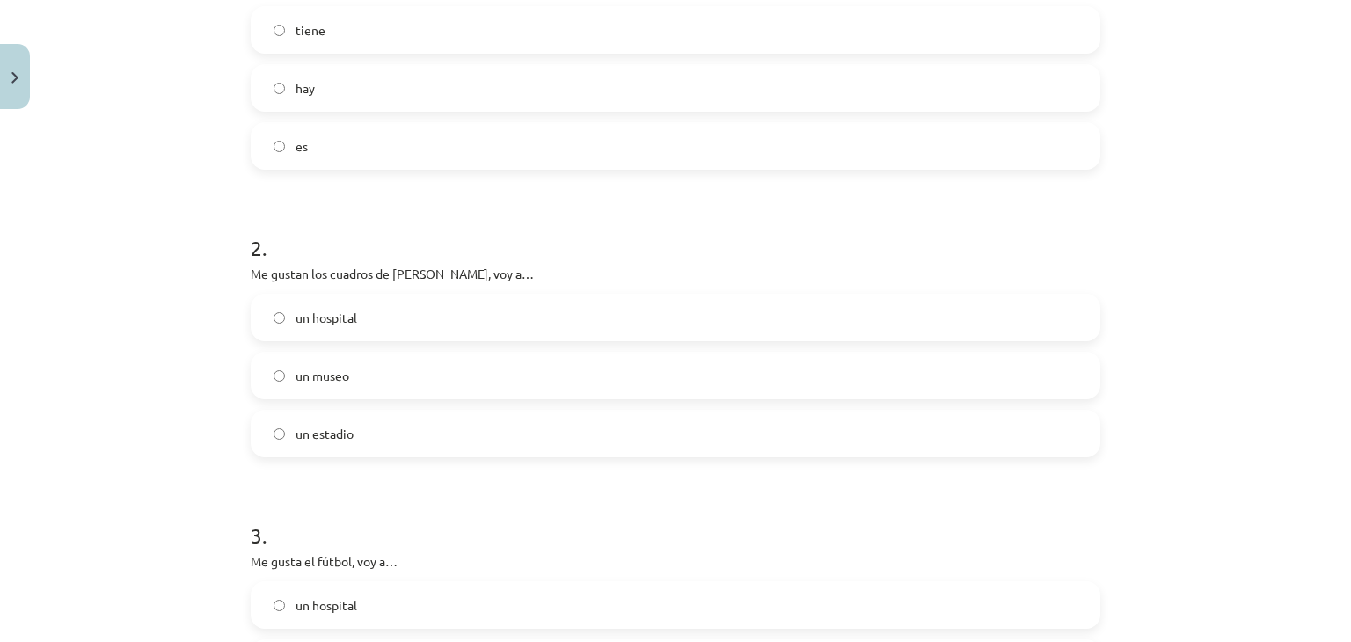
scroll to position [484, 0]
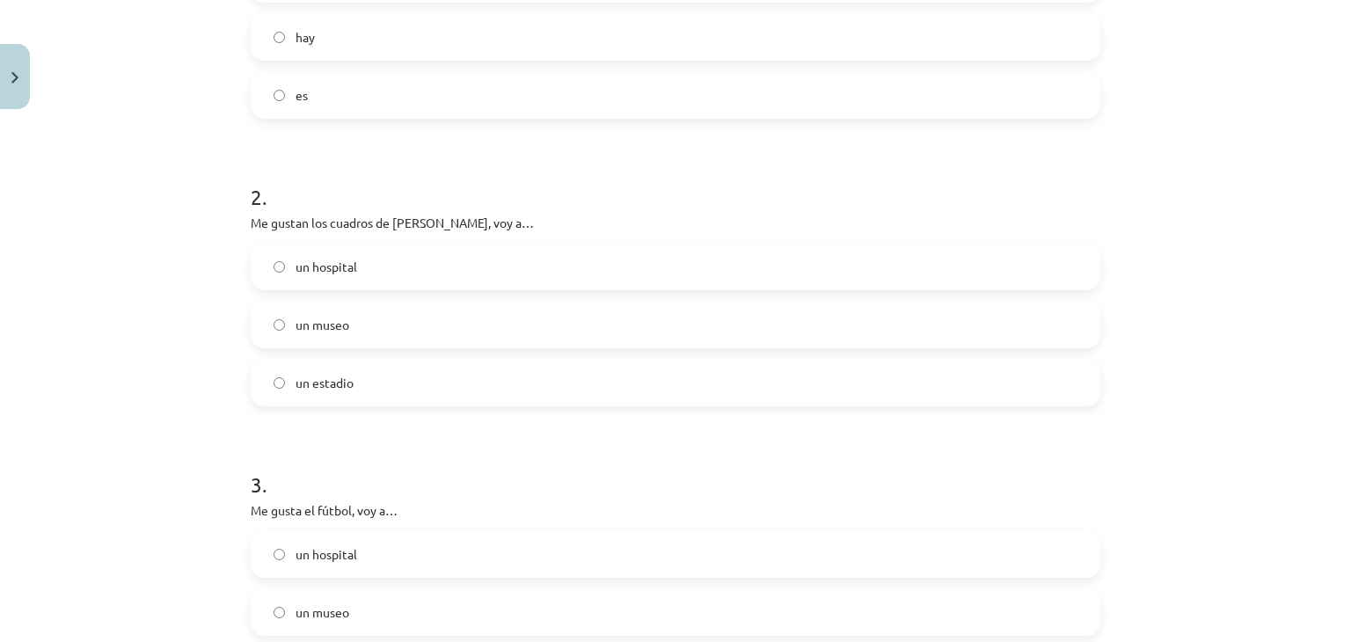
click at [361, 322] on label "un museo" at bounding box center [675, 325] width 846 height 44
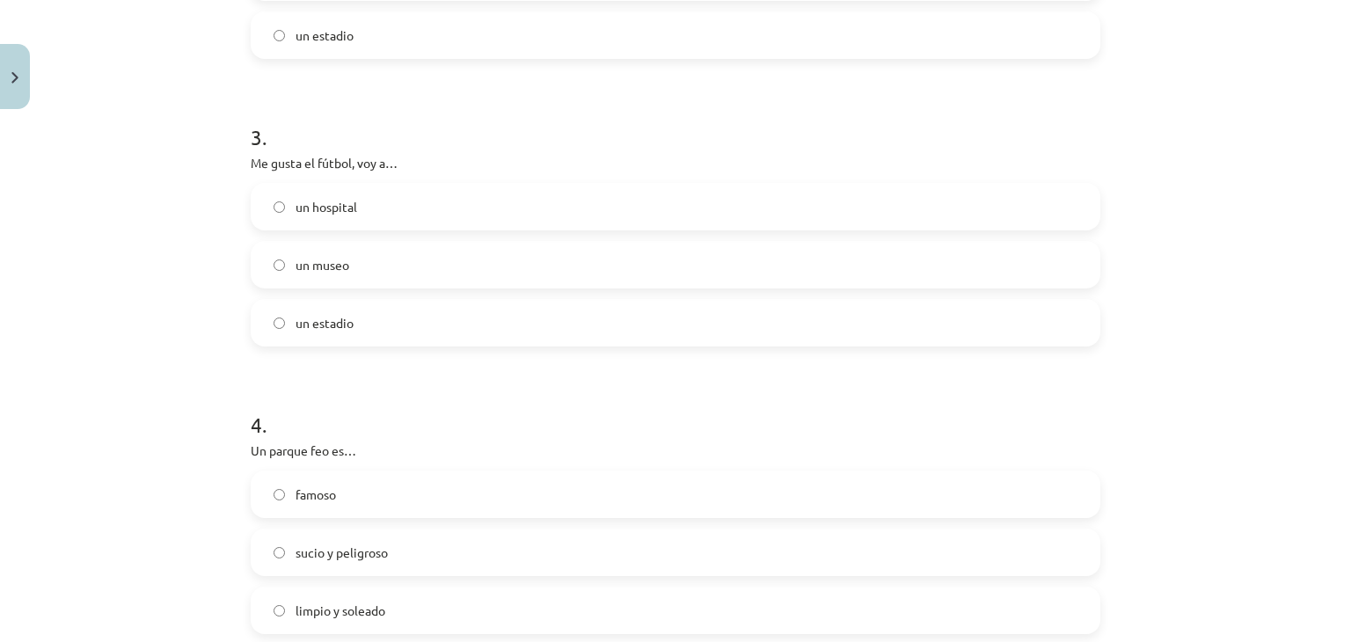
scroll to position [836, 0]
click at [324, 320] on span "un estadio" at bounding box center [325, 319] width 58 height 18
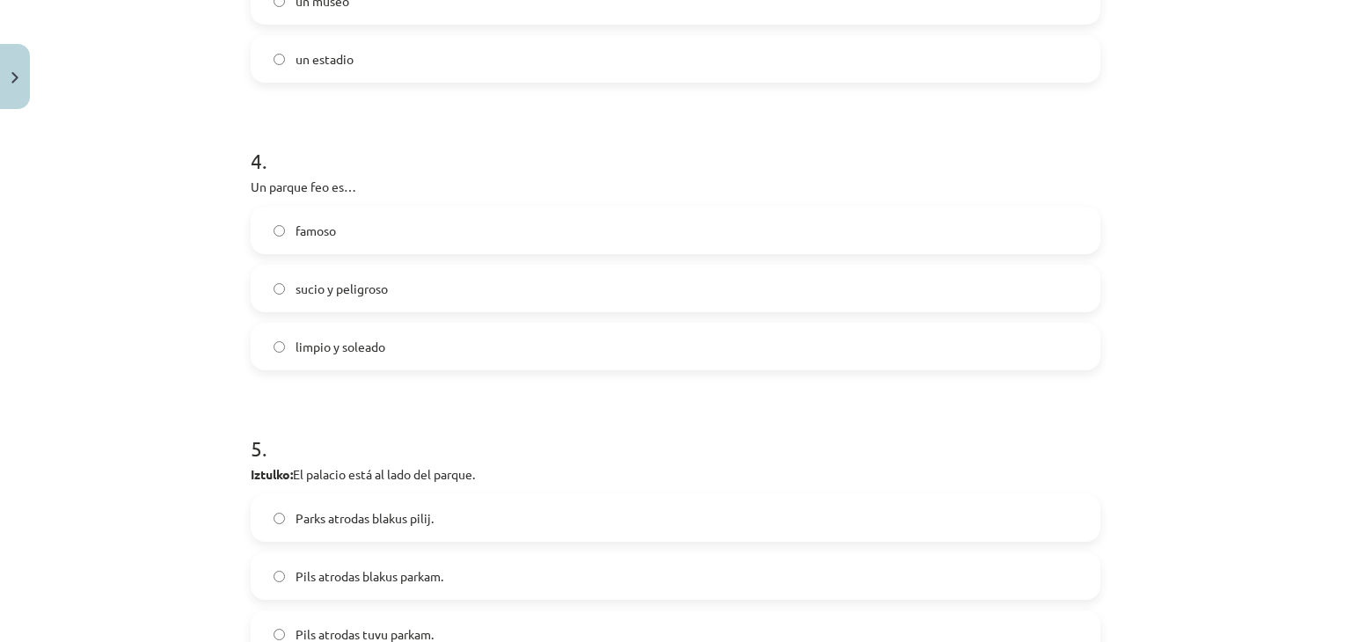
scroll to position [1099, 0]
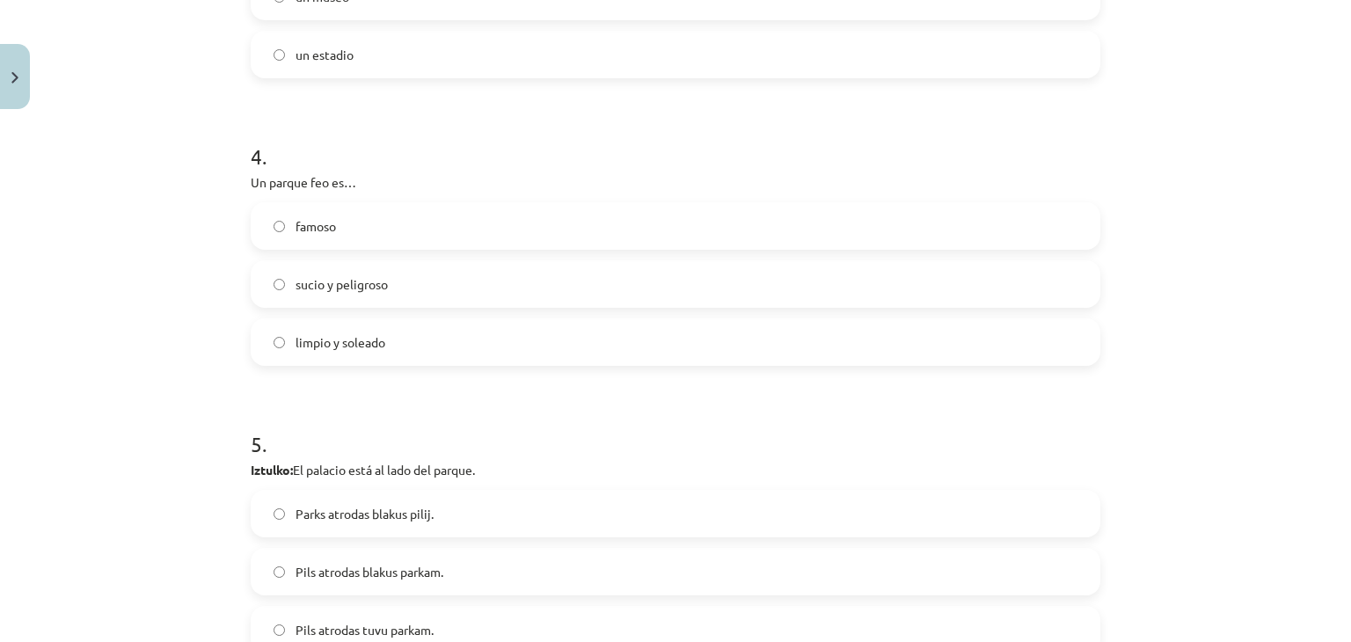
click at [389, 293] on label "sucio y peligroso" at bounding box center [675, 284] width 846 height 44
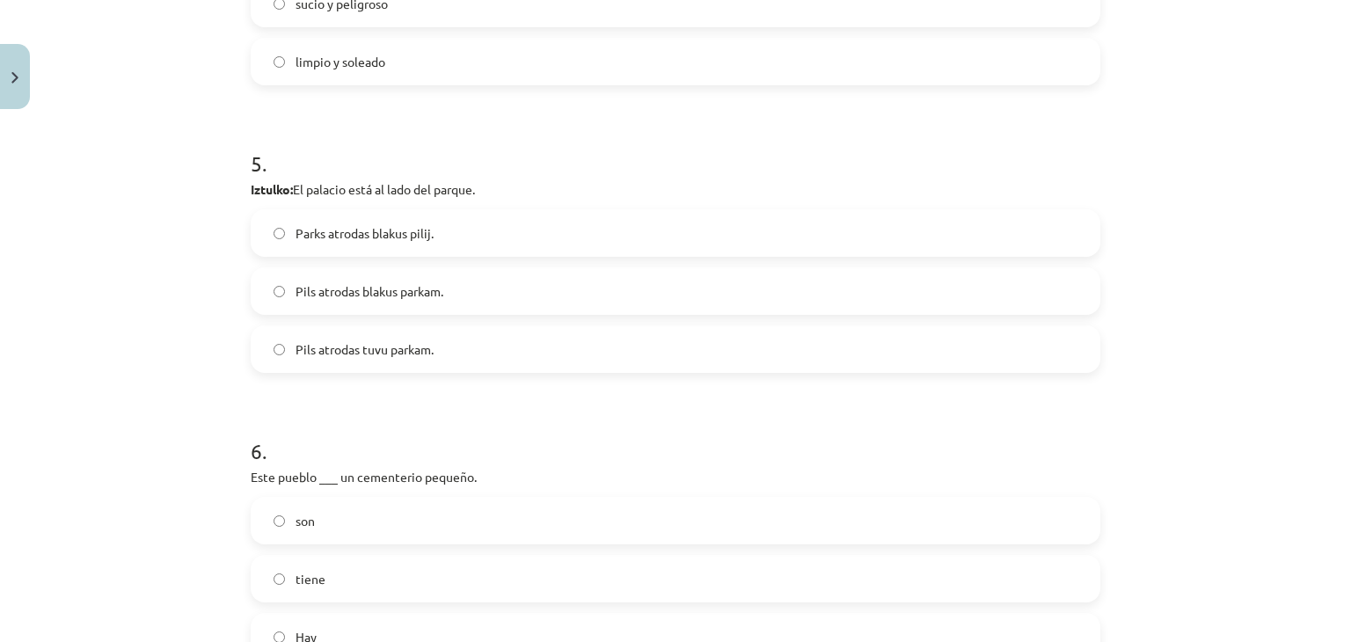
scroll to position [1451, 0]
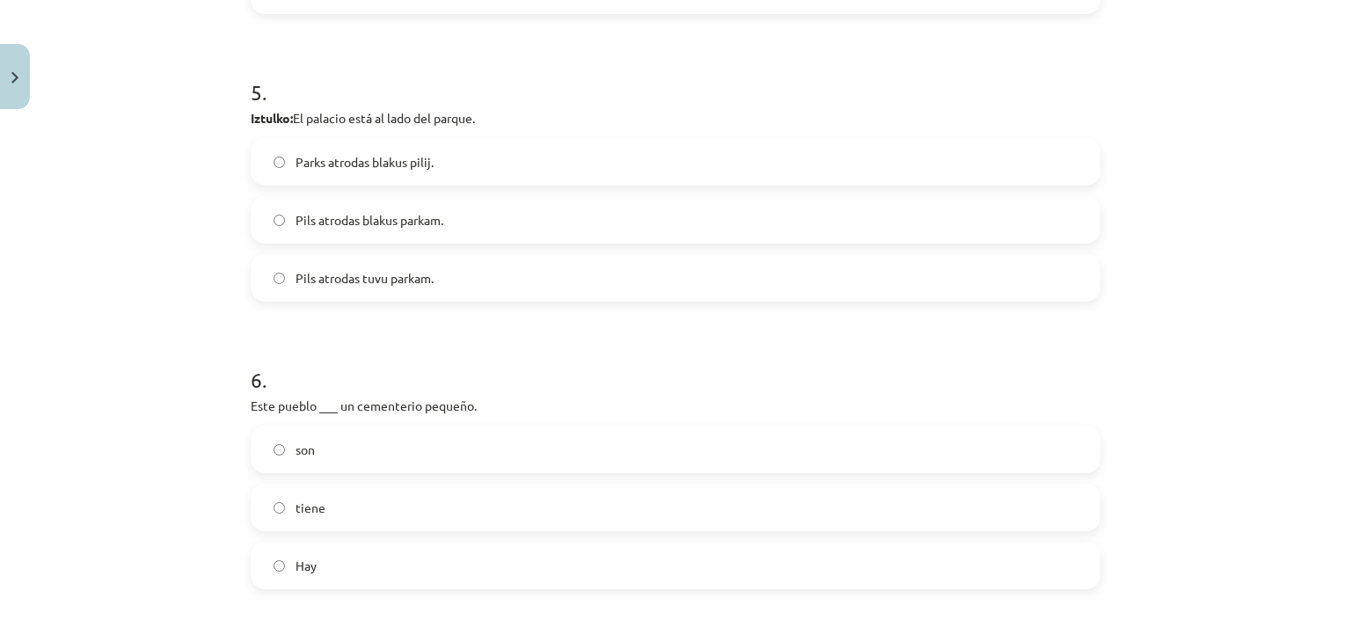
click at [458, 218] on label "Pils atrodas blakus parkam." at bounding box center [675, 220] width 846 height 44
click at [308, 566] on span "Hay" at bounding box center [306, 566] width 21 height 18
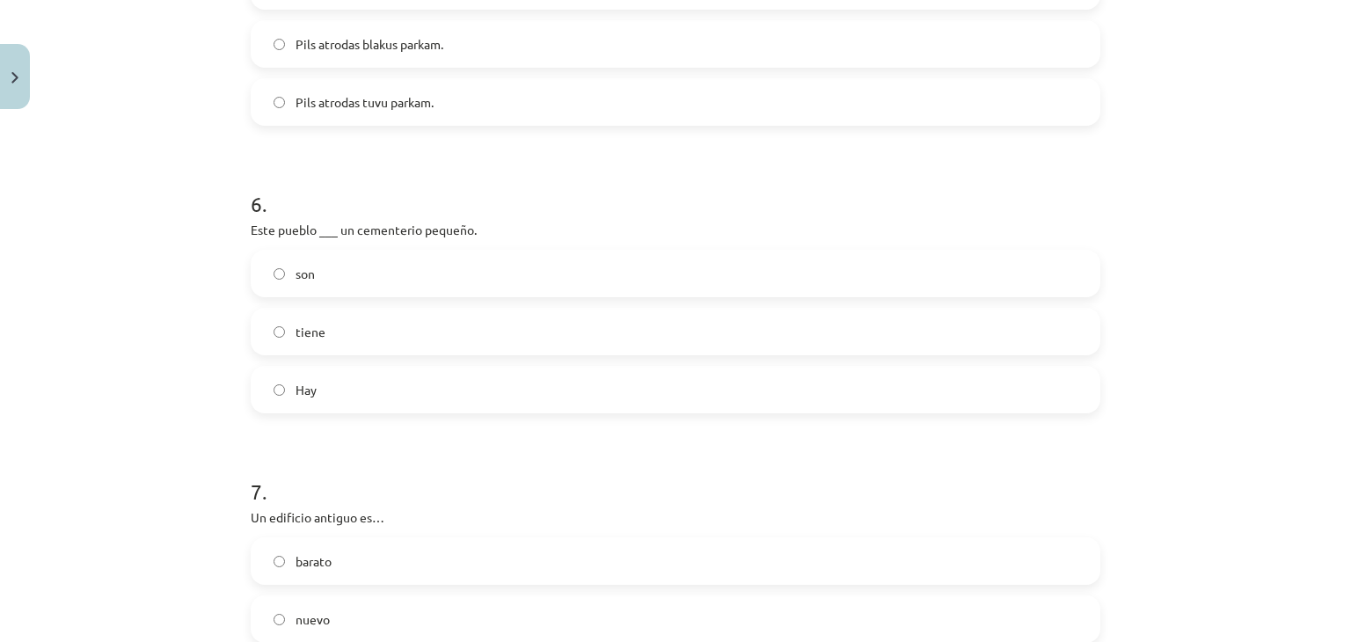
click at [354, 342] on label "tiene" at bounding box center [675, 332] width 846 height 44
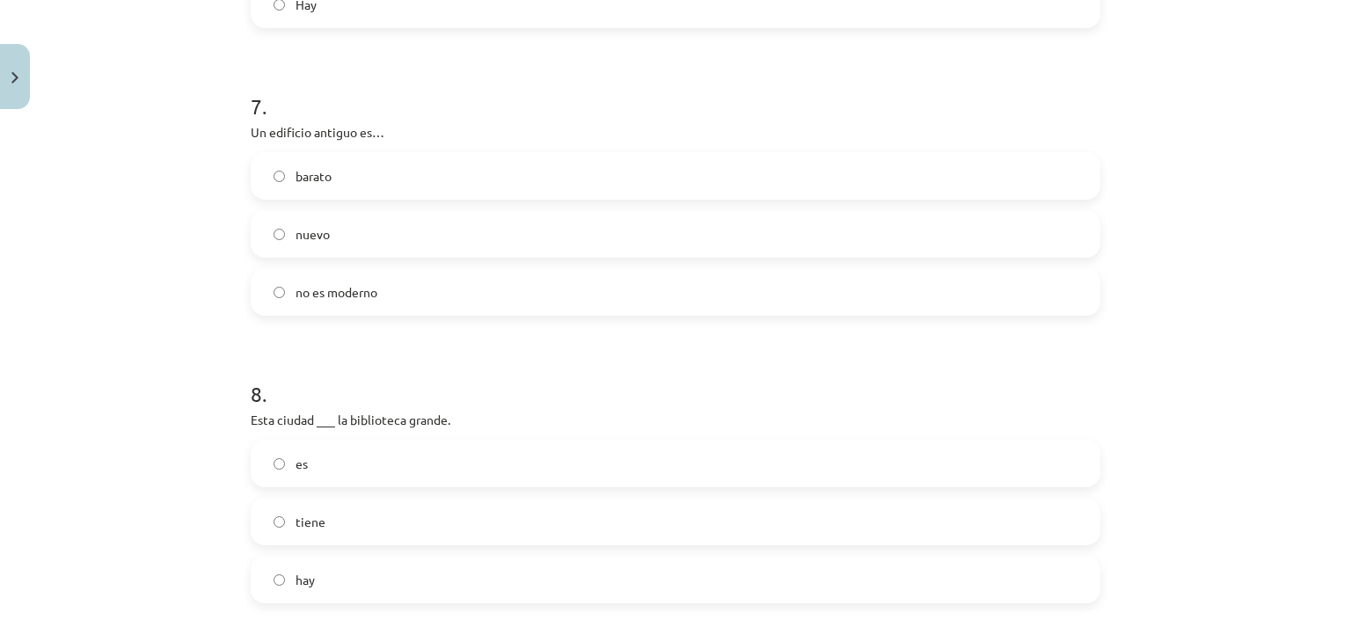
scroll to position [2067, 0]
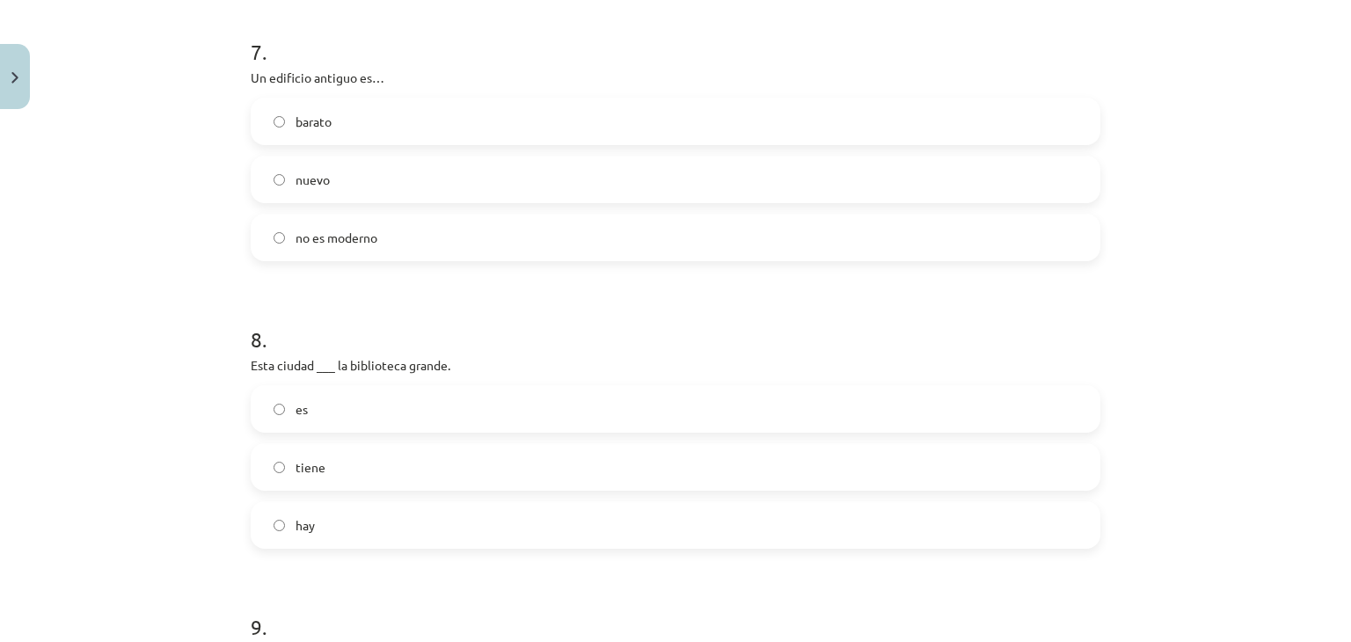
click at [294, 247] on label "no es moderno" at bounding box center [675, 237] width 846 height 44
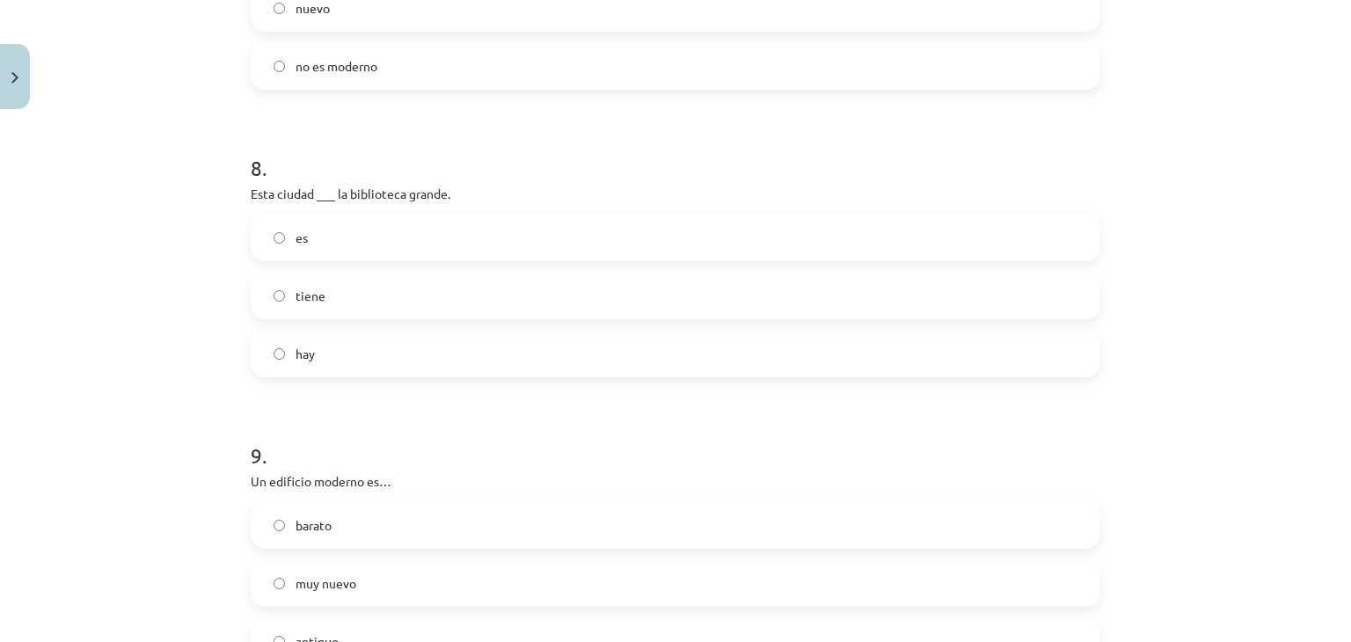
scroll to position [2243, 0]
click at [366, 295] on label "tiene" at bounding box center [675, 291] width 846 height 44
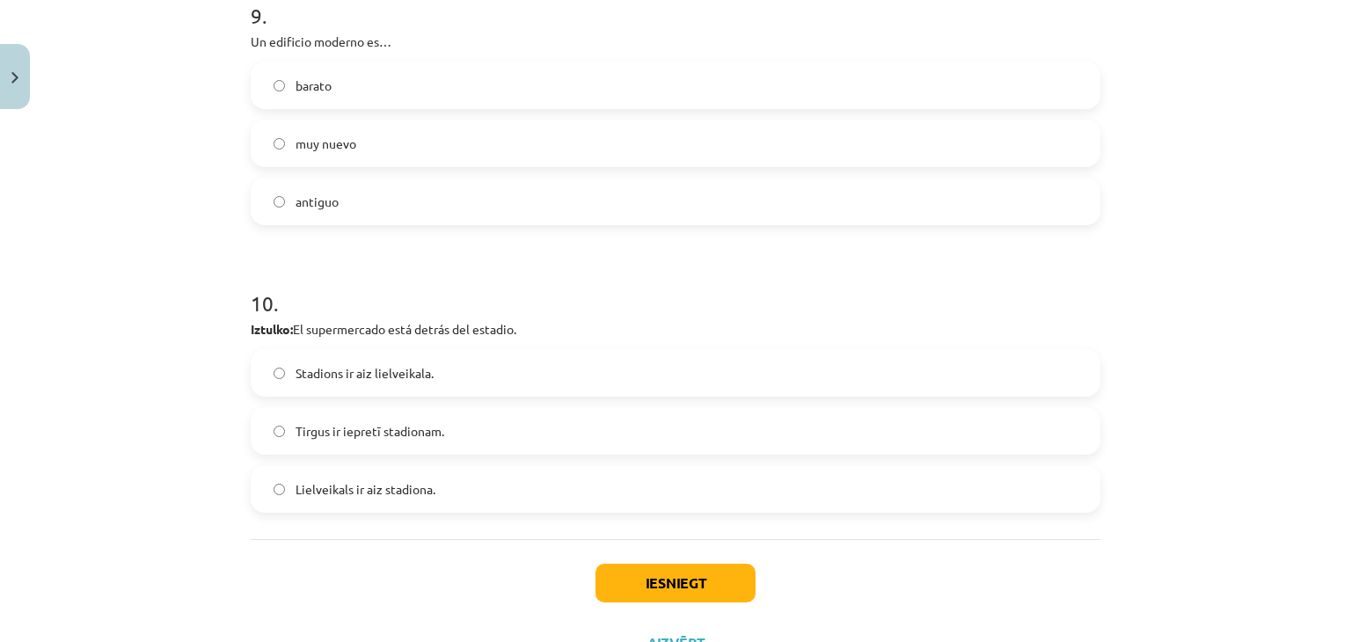
scroll to position [2682, 0]
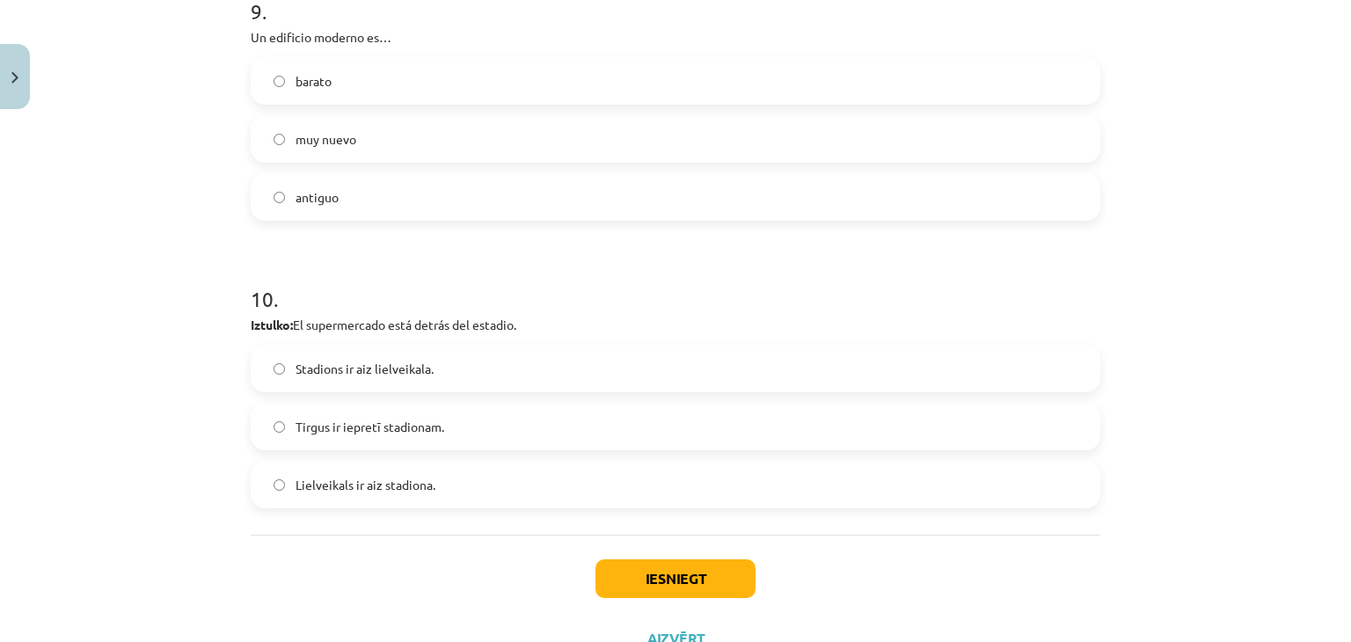
click at [324, 149] on label "muy nuevo" at bounding box center [675, 139] width 846 height 44
click at [343, 493] on label "Lielveikals ir aiz stadiona." at bounding box center [675, 485] width 846 height 44
click at [623, 578] on button "Iesniegt" at bounding box center [675, 578] width 160 height 39
click at [905, 591] on div "Iesniegt Aizvērt" at bounding box center [676, 596] width 850 height 123
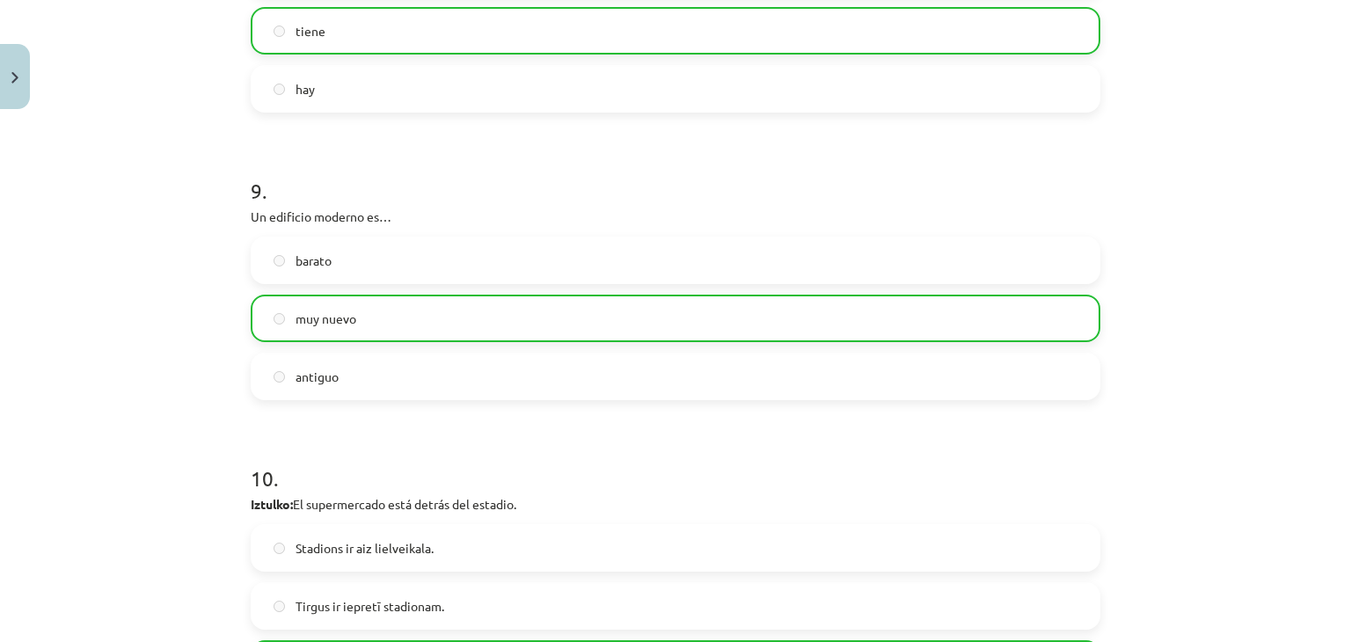
scroll to position [2807, 0]
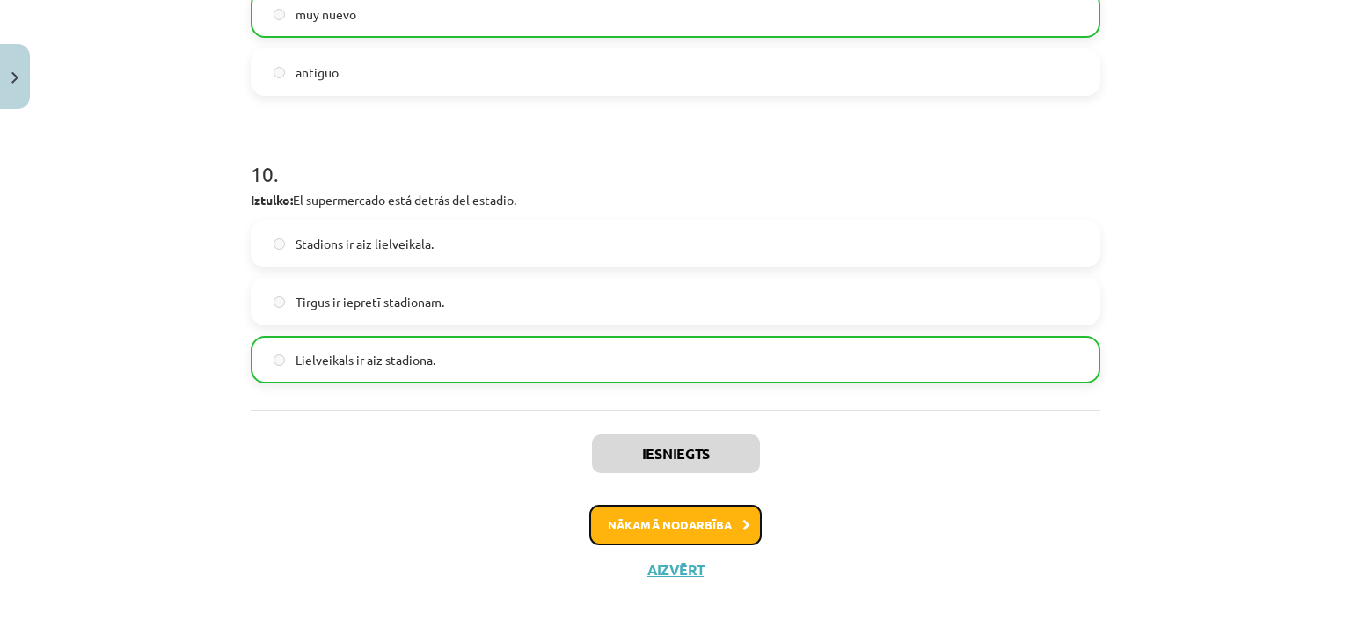
click at [721, 526] on button "Nākamā nodarbība" at bounding box center [675, 525] width 172 height 40
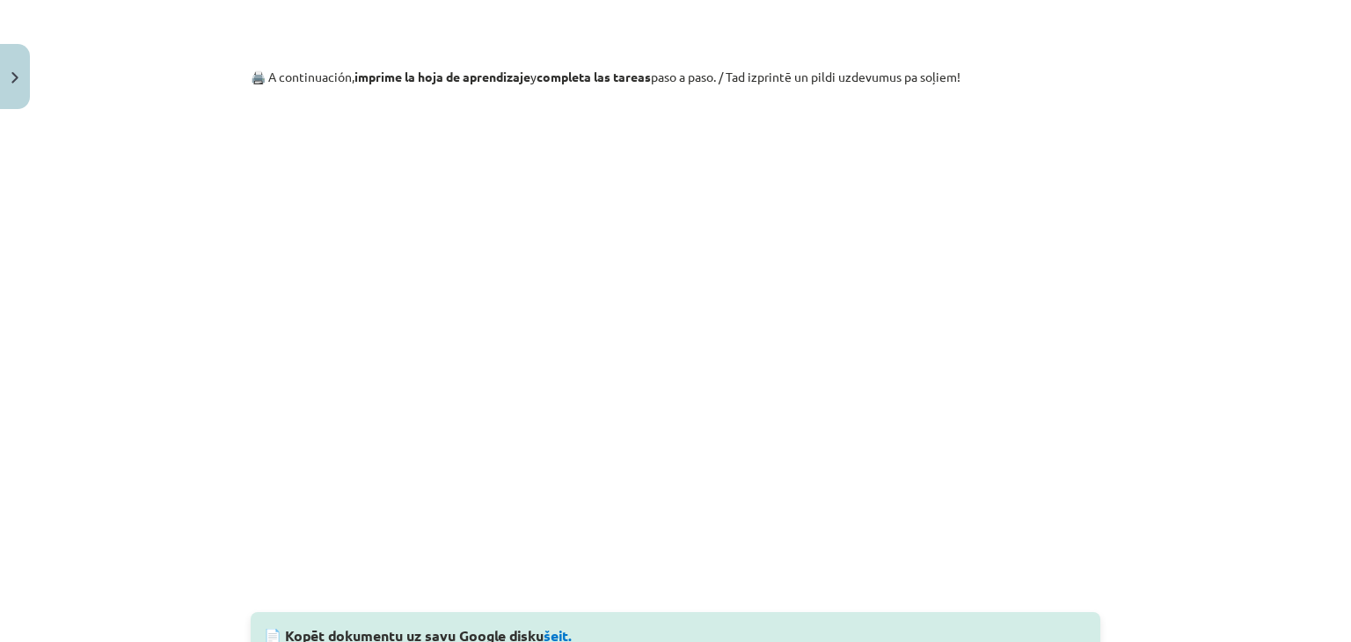
scroll to position [1596, 0]
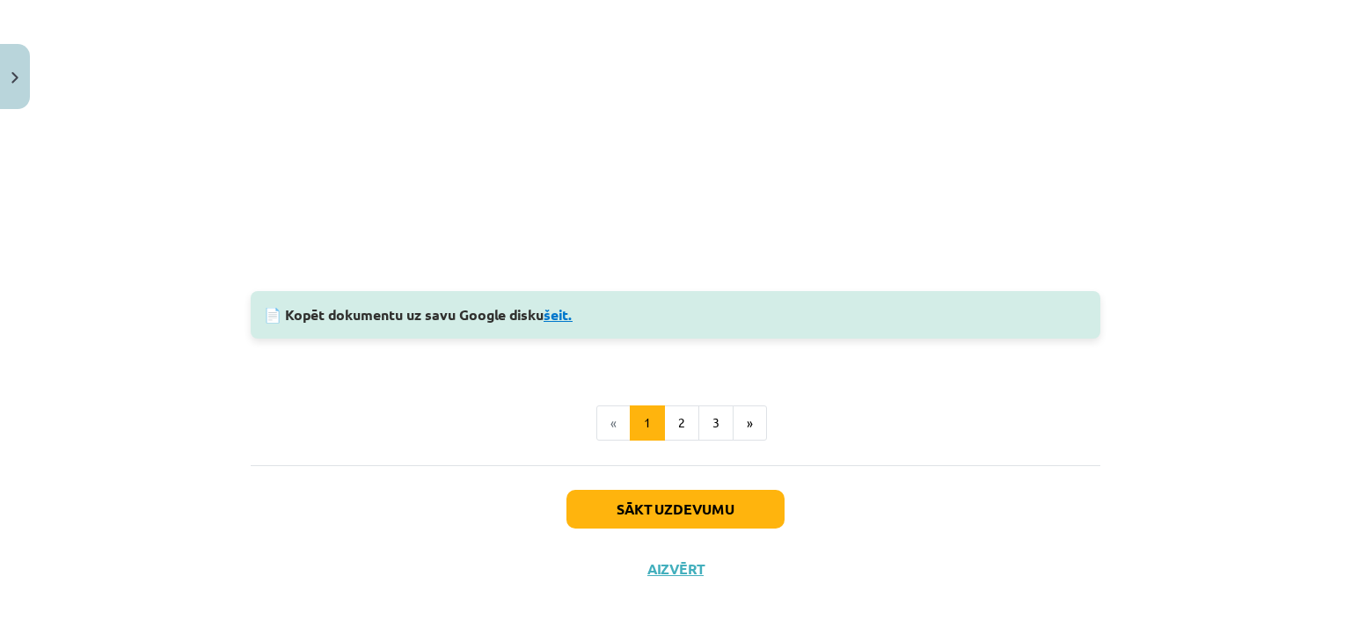
click at [561, 317] on link "šeit." at bounding box center [558, 314] width 29 height 18
click at [675, 509] on button "Sākt uzdevumu" at bounding box center [675, 509] width 218 height 39
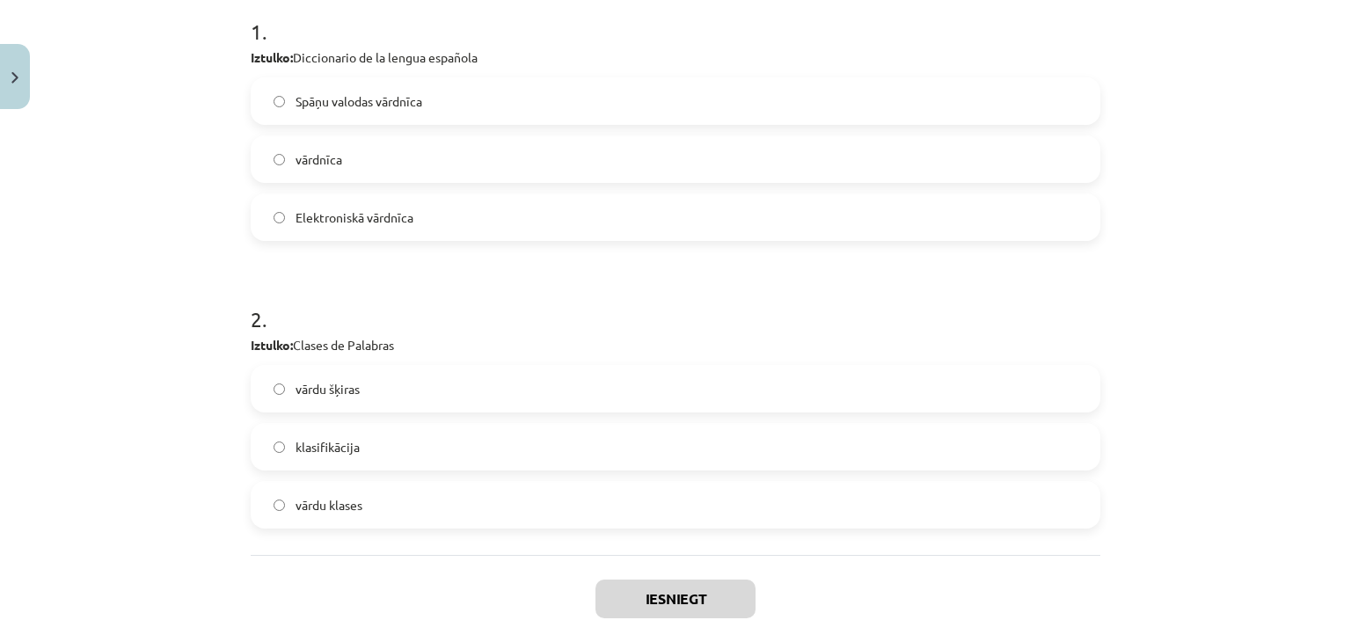
scroll to position [363, 0]
click at [430, 110] on label "Spāņu valodas vārdnīca" at bounding box center [675, 99] width 846 height 44
click at [476, 514] on label "vārdu klases" at bounding box center [675, 503] width 846 height 44
click at [692, 601] on button "Iesniegt" at bounding box center [675, 597] width 160 height 39
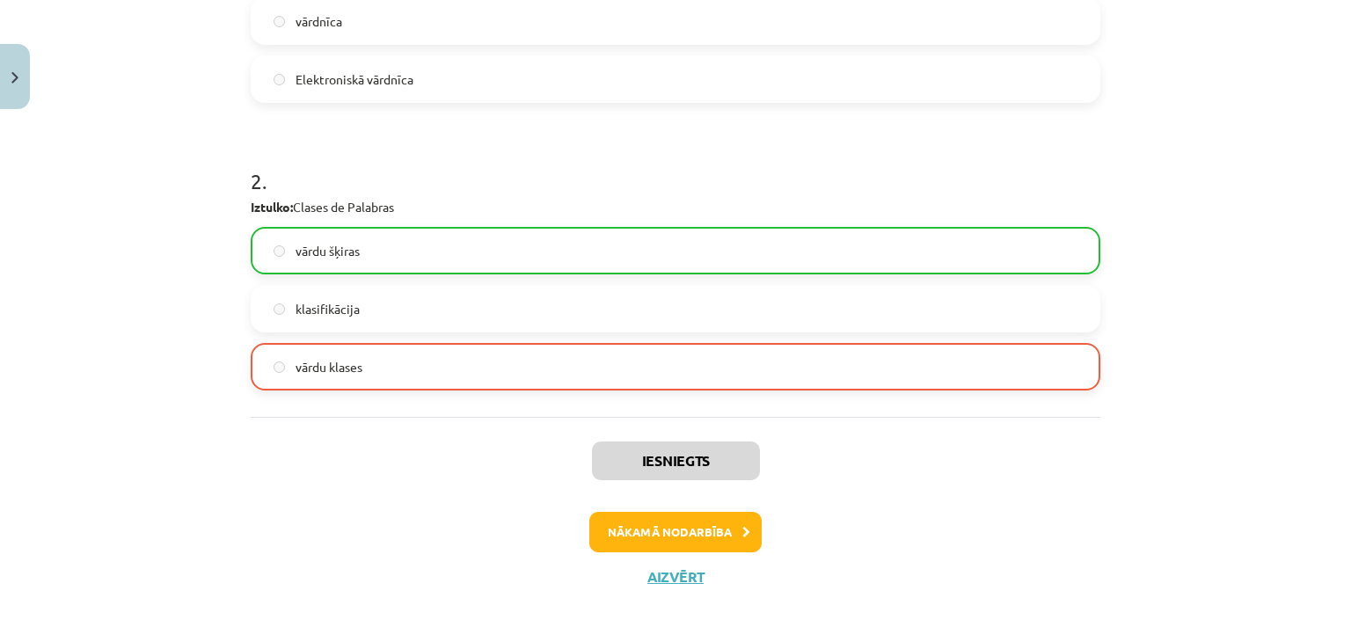
scroll to position [507, 0]
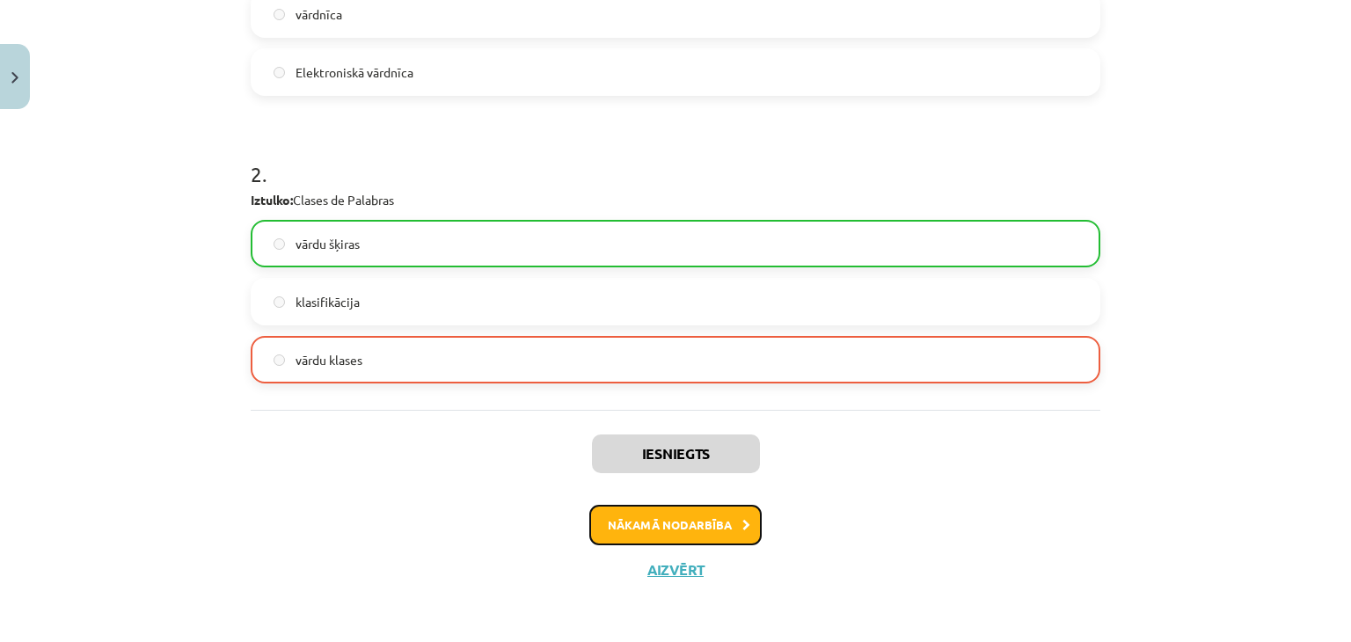
click at [668, 536] on button "Nākamā nodarbība" at bounding box center [675, 525] width 172 height 40
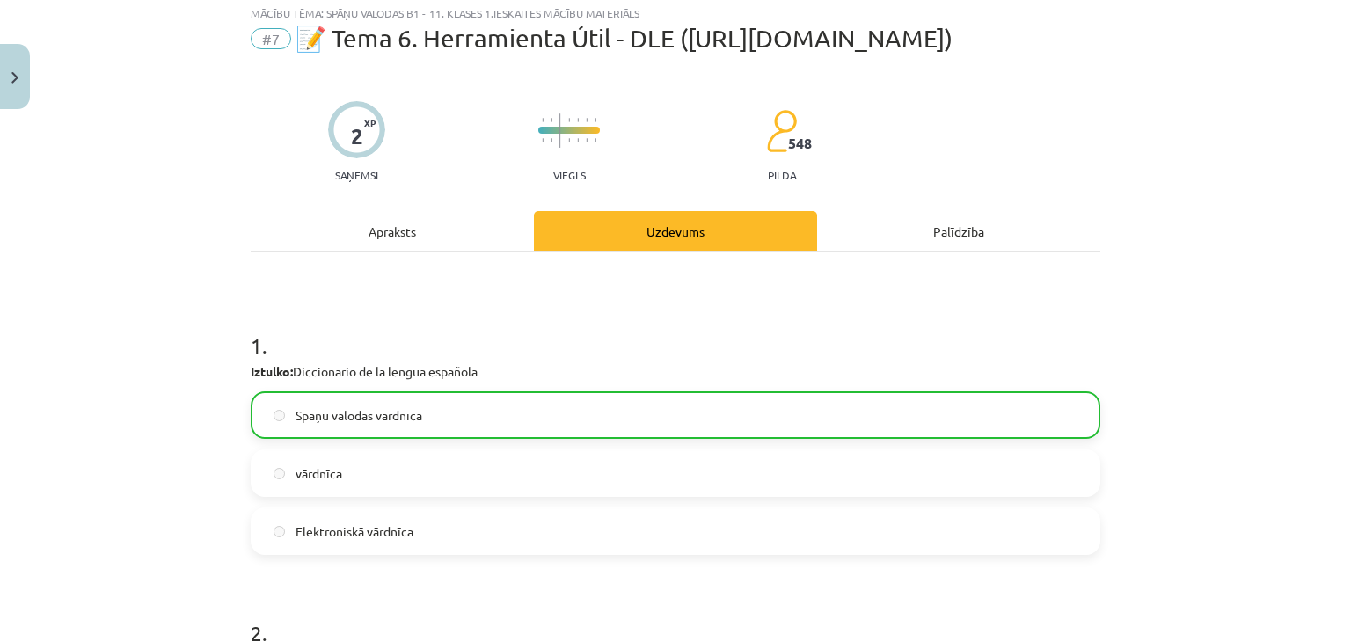
scroll to position [44, 0]
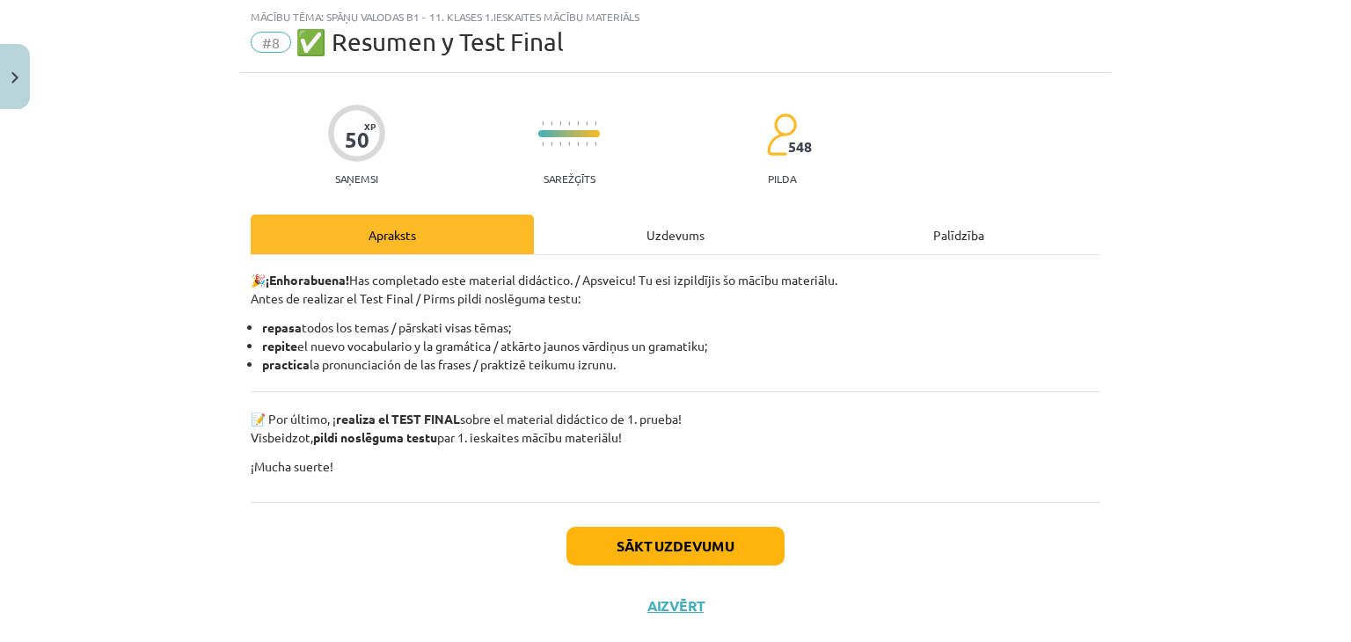
click at [591, 230] on div "Uzdevums" at bounding box center [675, 235] width 283 height 40
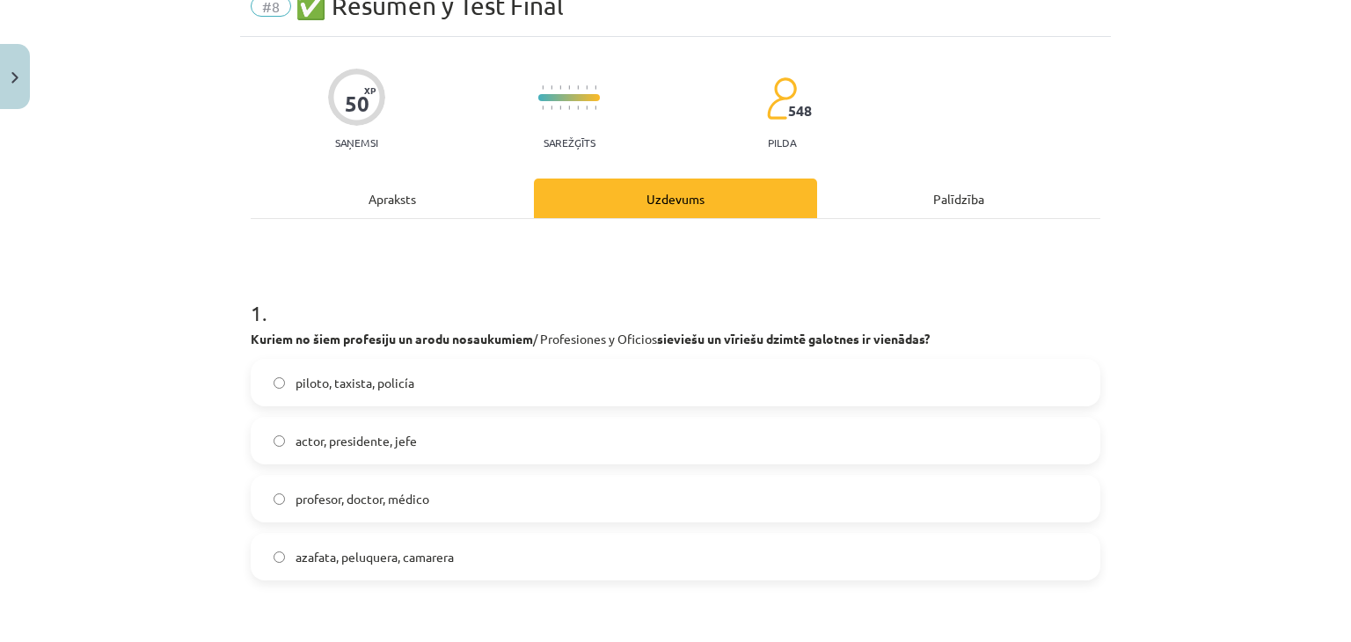
scroll to position [220, 0]
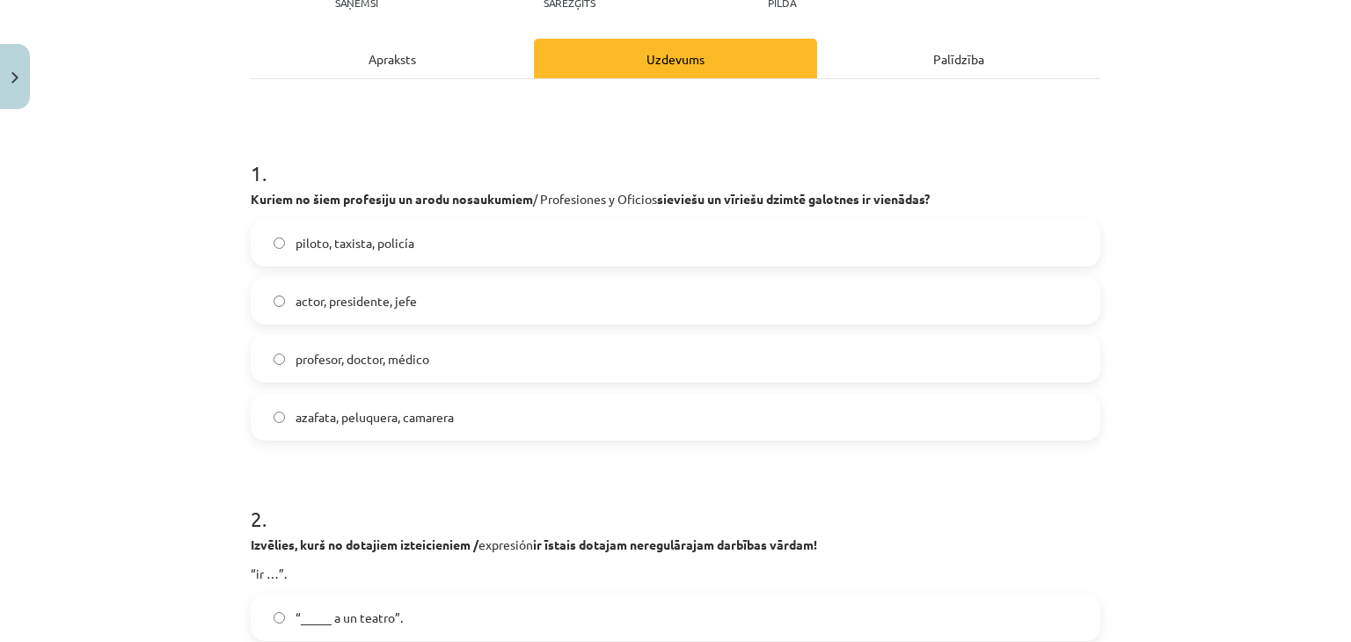
click at [311, 366] on span "profesor, doctor, médico" at bounding box center [363, 359] width 134 height 18
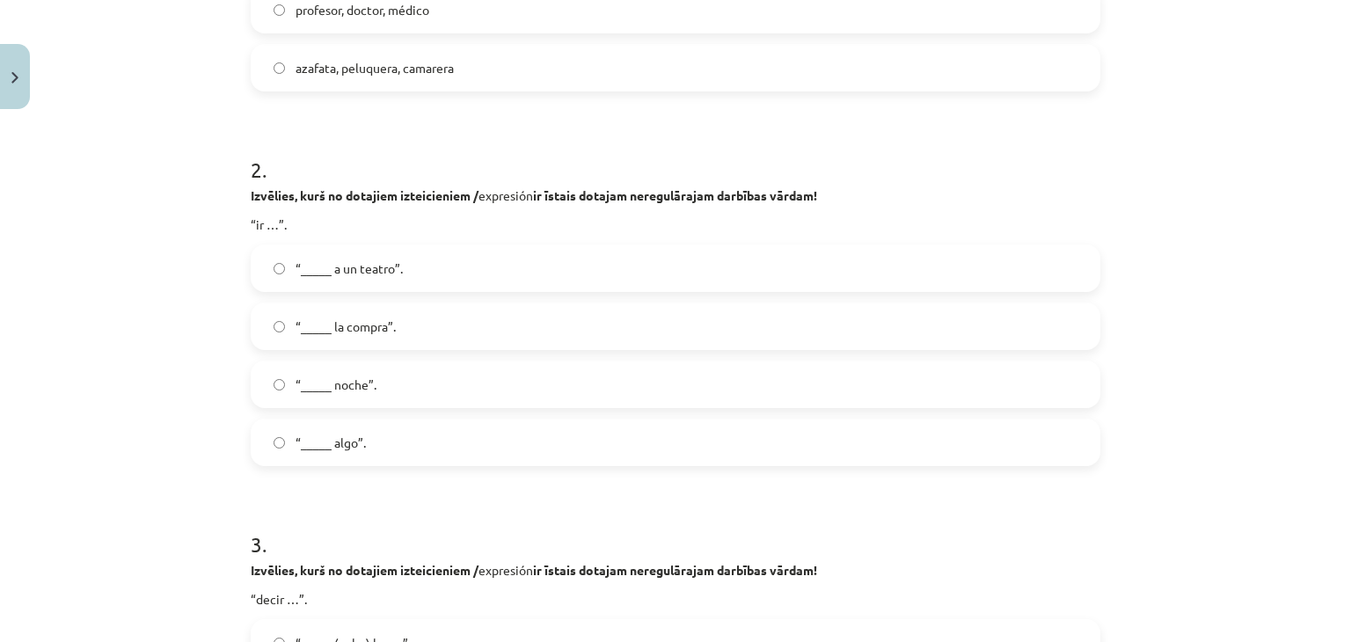
scroll to position [572, 0]
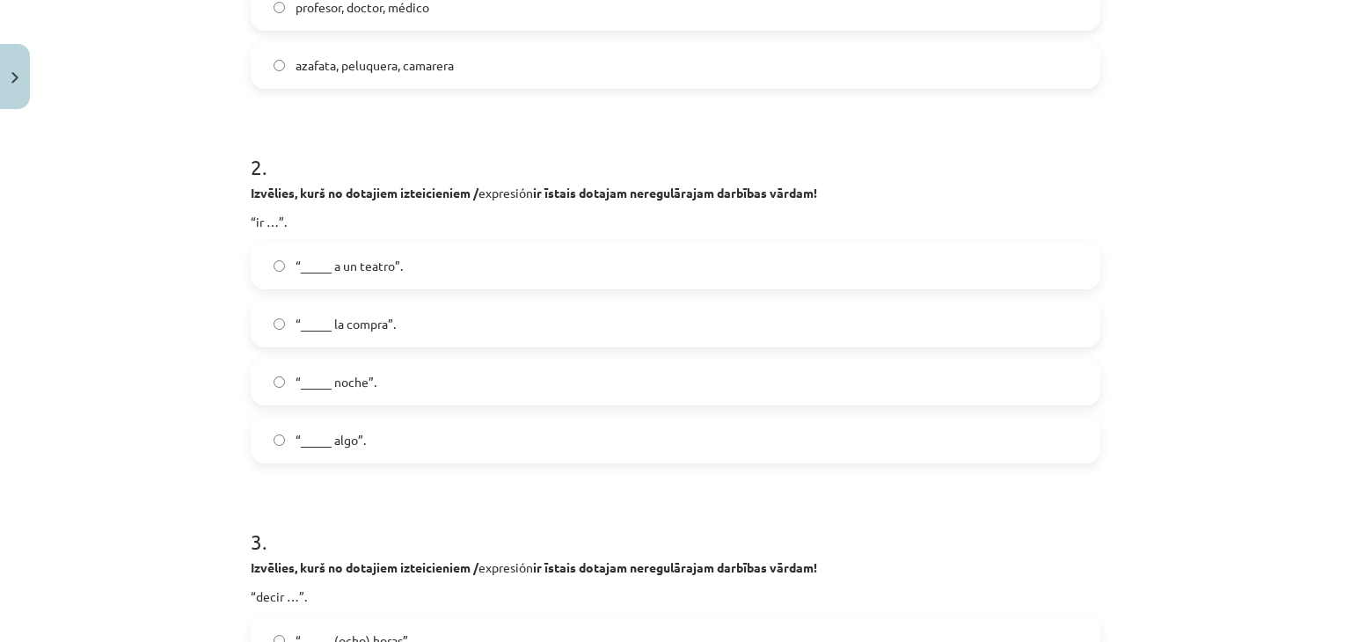
click at [373, 265] on span "“_____ a un teatro”." at bounding box center [349, 266] width 107 height 18
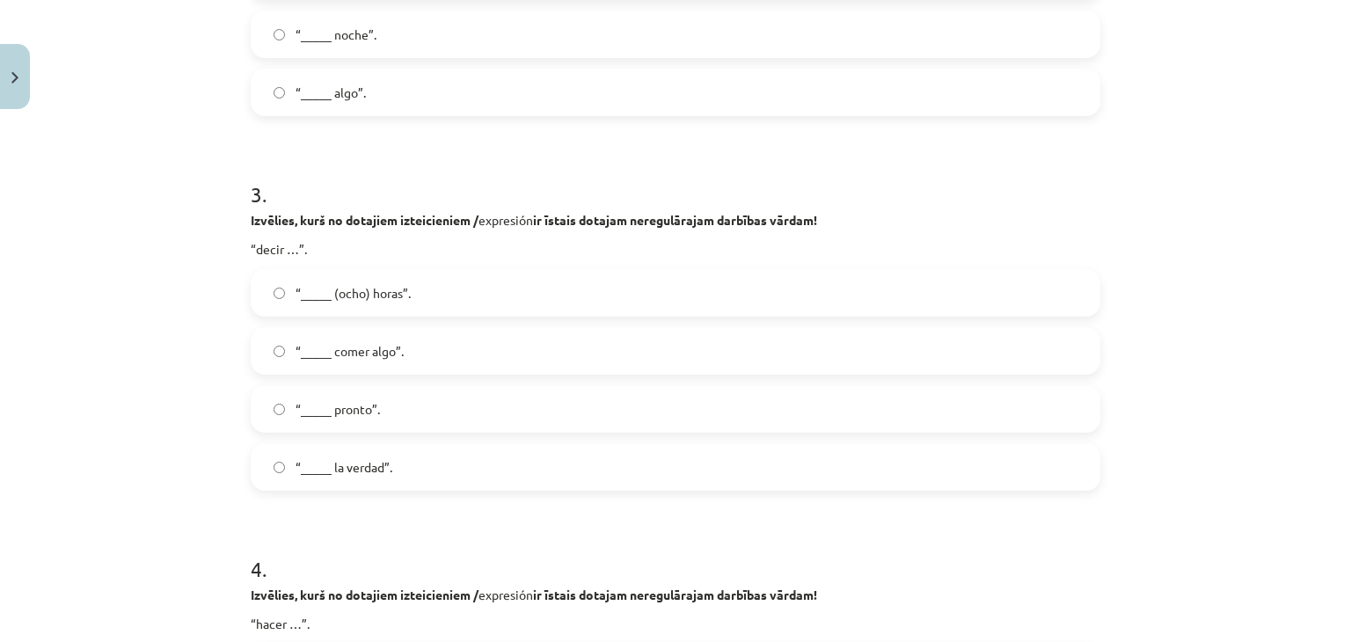
scroll to position [923, 0]
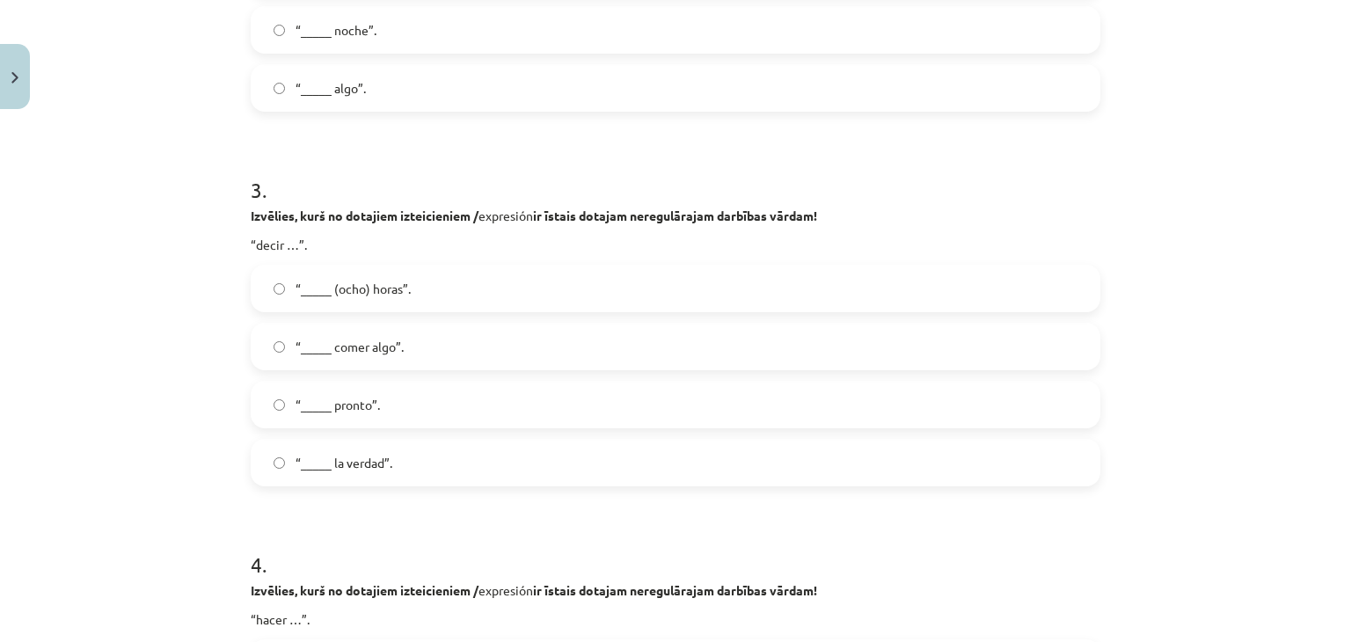
click at [398, 462] on label "“_____ la verdad”." at bounding box center [675, 463] width 846 height 44
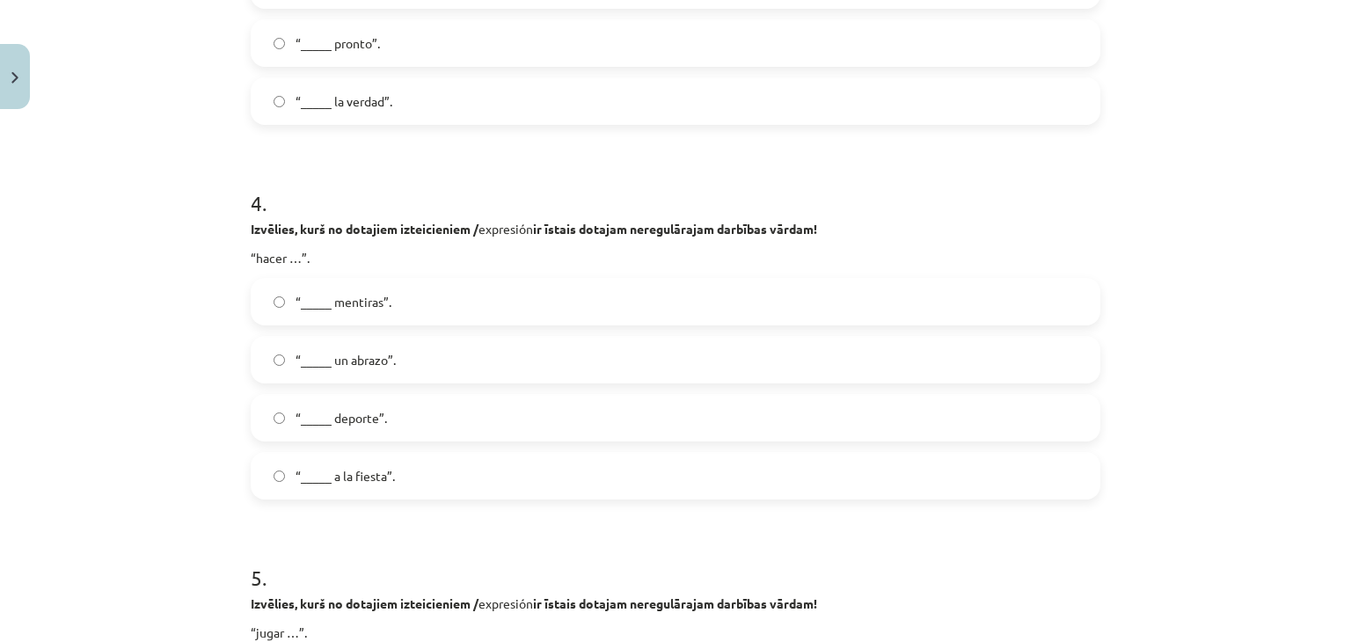
scroll to position [1363, 0]
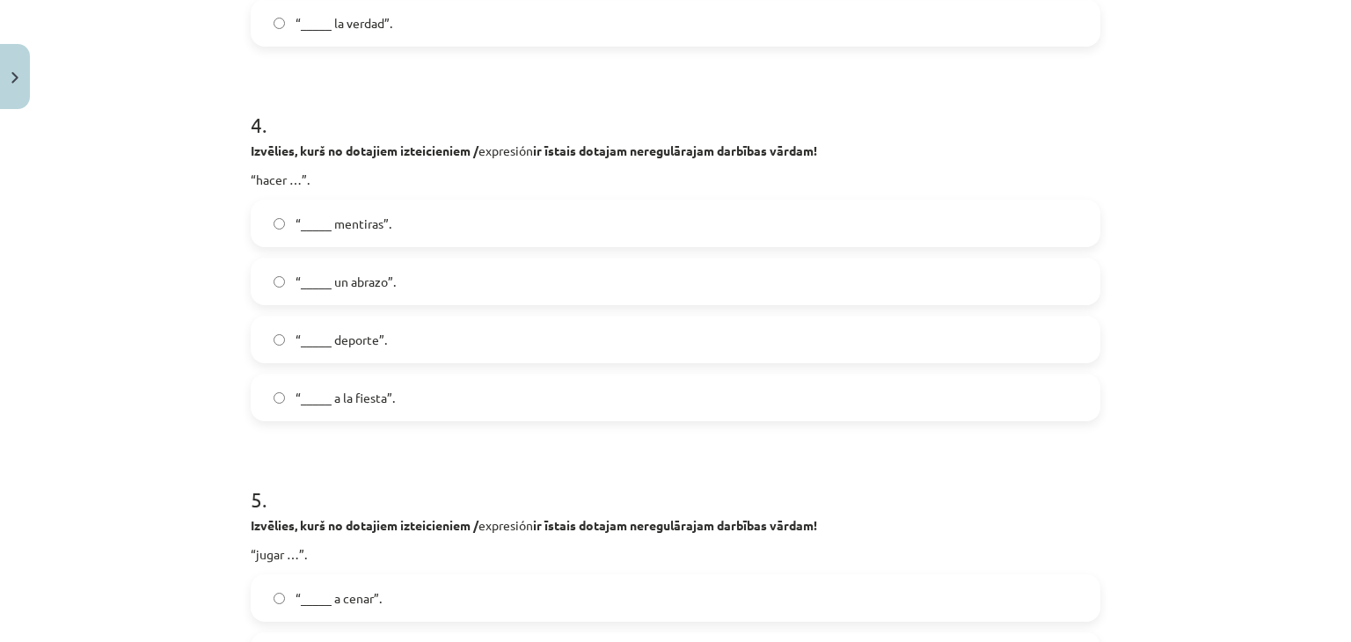
click at [280, 332] on label "“_____ deporte”." at bounding box center [675, 339] width 846 height 44
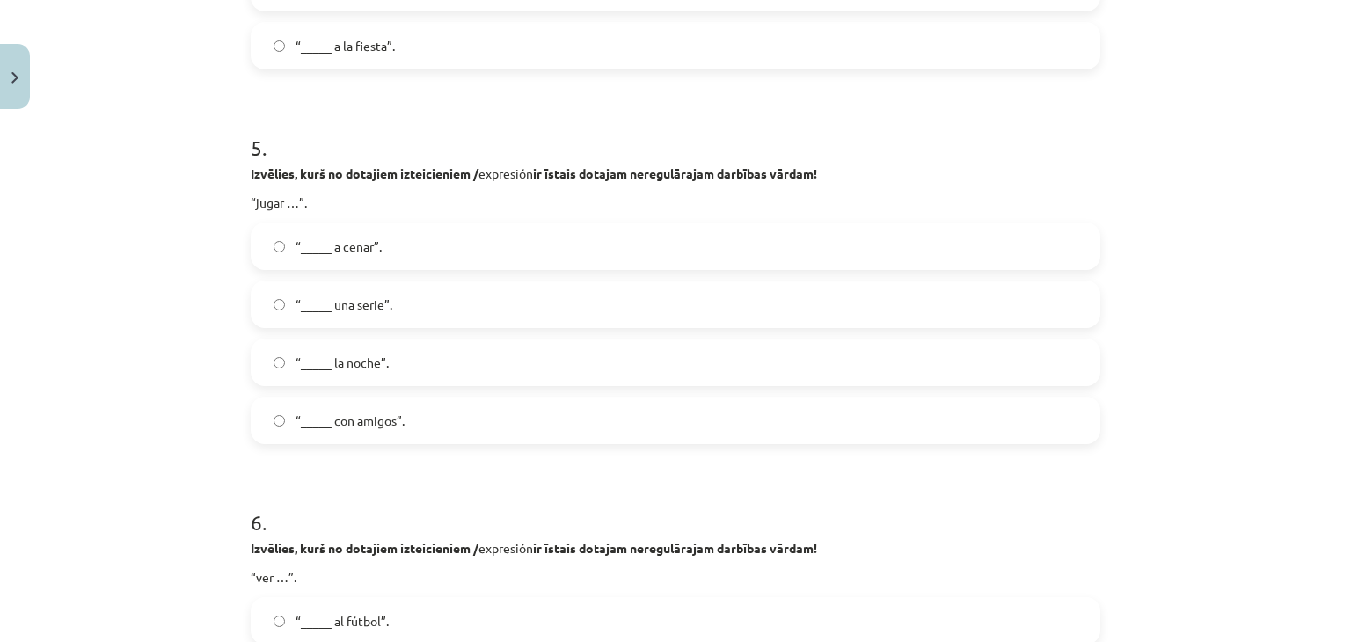
click at [419, 435] on label "“_____ con amigos”." at bounding box center [675, 420] width 846 height 44
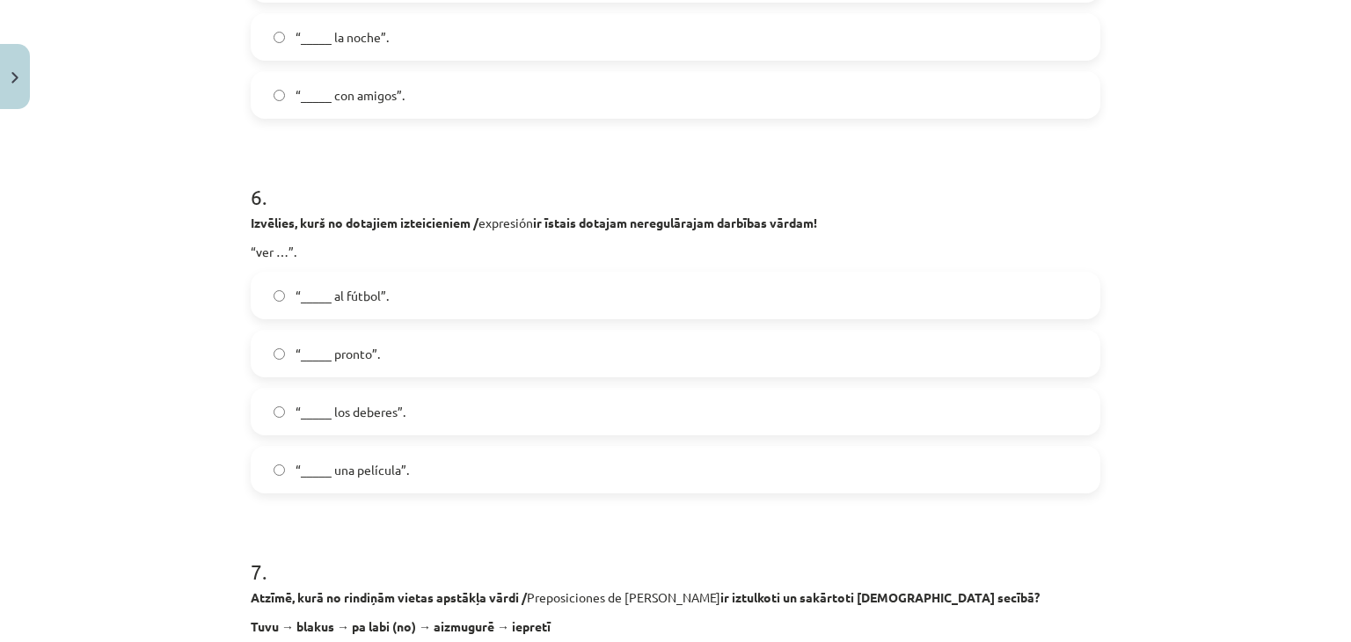
scroll to position [2067, 0]
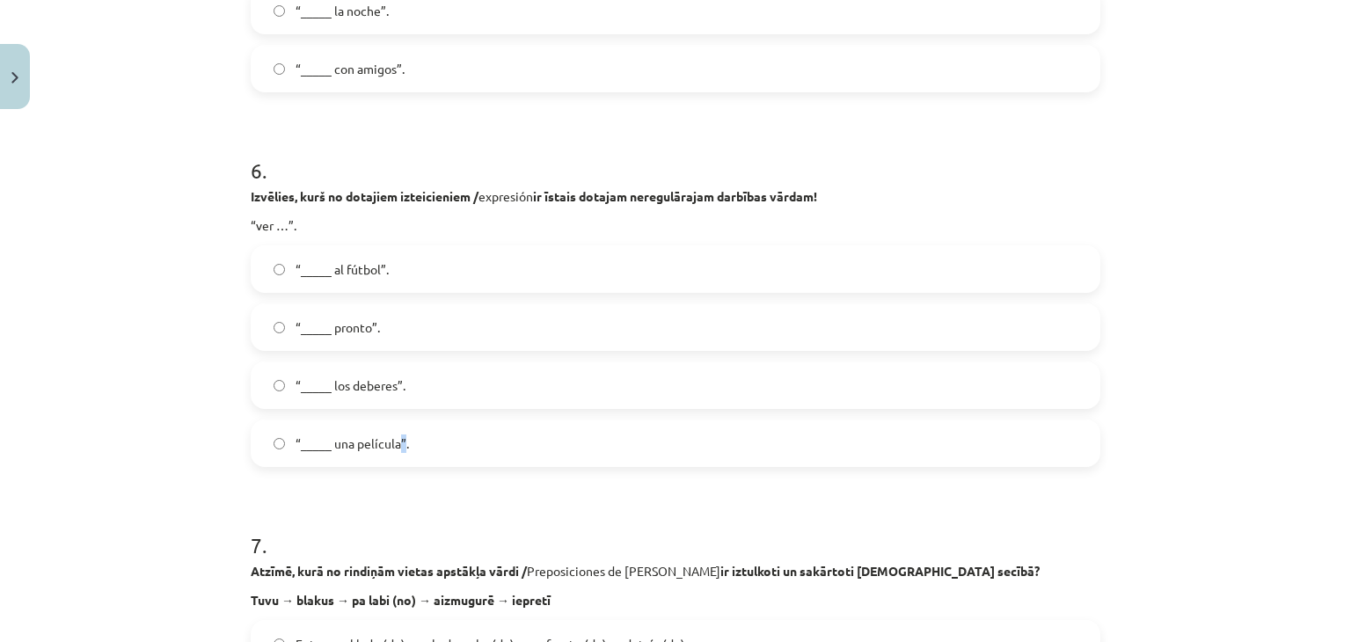
click at [396, 437] on span "“_____ una película”." at bounding box center [352, 443] width 113 height 18
click at [313, 440] on span "“_____ una película”." at bounding box center [352, 443] width 113 height 18
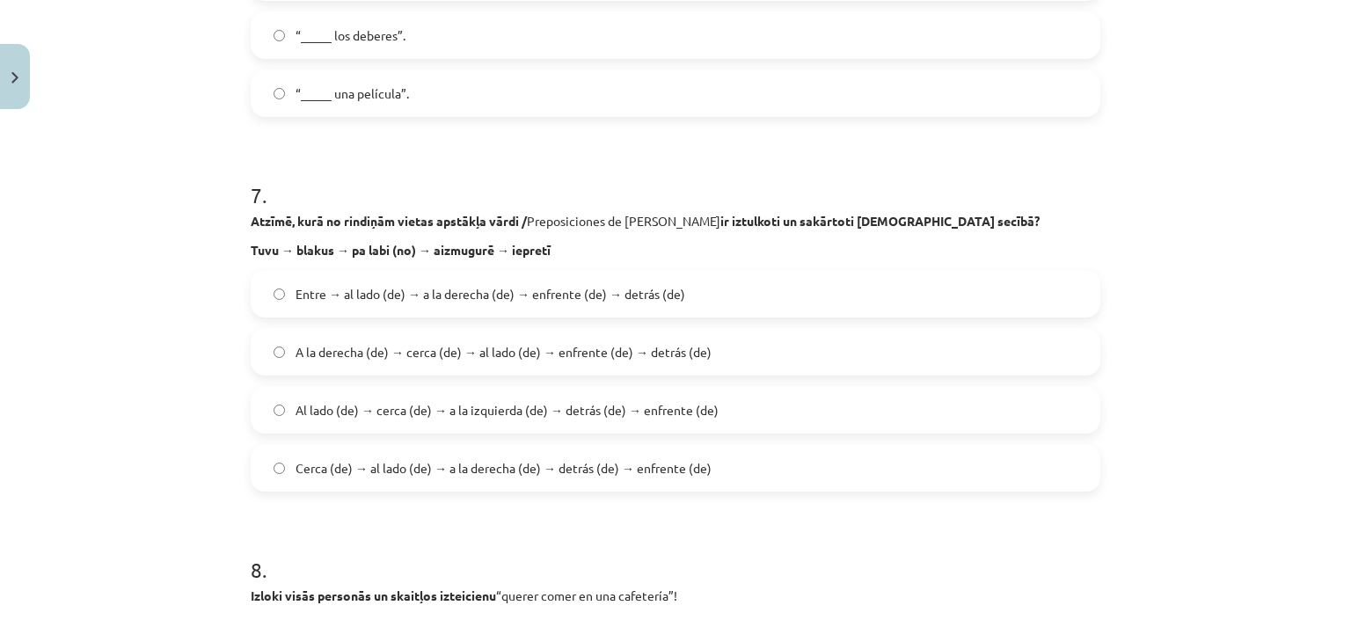
scroll to position [2419, 0]
drag, startPoint x: 634, startPoint y: 469, endPoint x: 616, endPoint y: 463, distance: 19.5
click at [637, 469] on span "Cerca (de) → al lado (de) → a la derecha (de) → detrás (de) → enfrente (de)" at bounding box center [504, 466] width 416 height 18
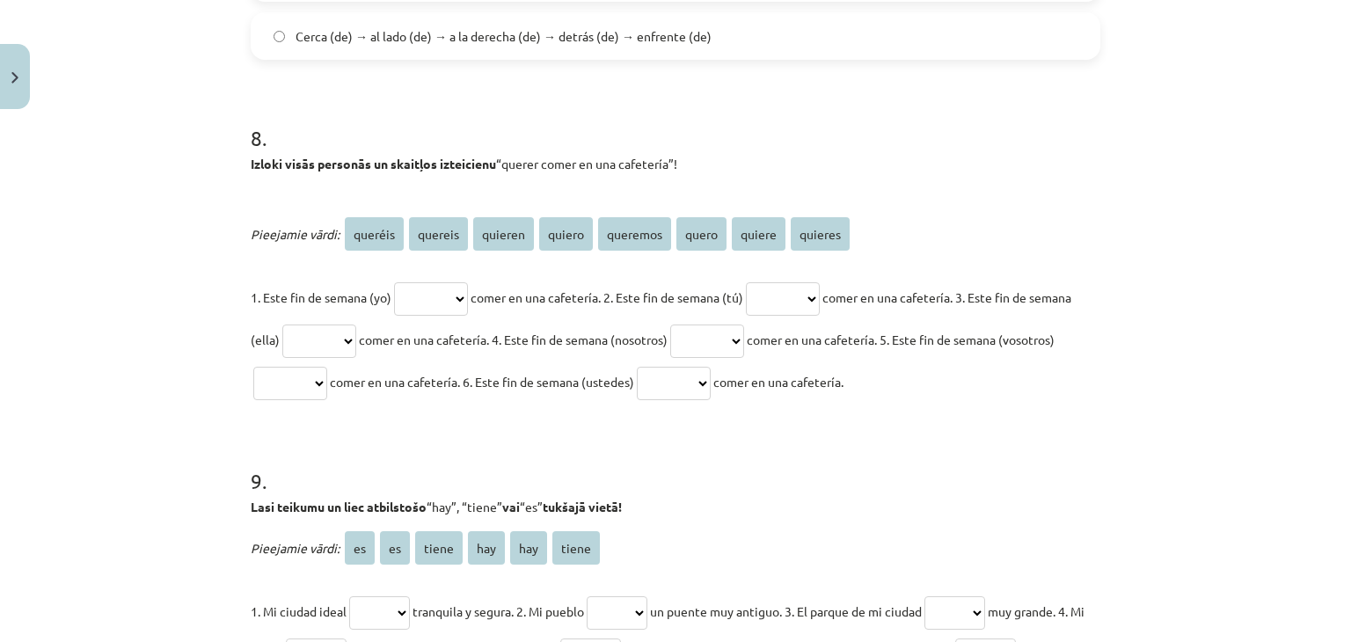
scroll to position [2858, 0]
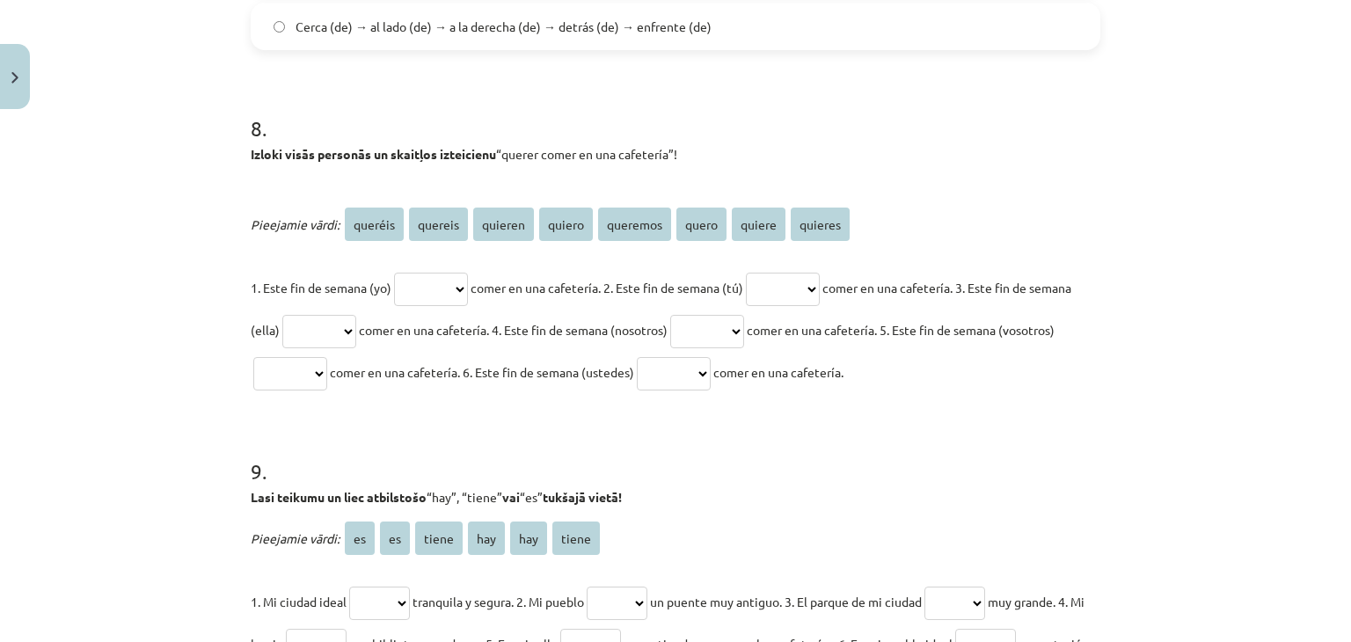
click at [430, 294] on select "******* ******* ******* ****** ******** ***** ****** *******" at bounding box center [431, 289] width 74 height 33
select select "******"
click at [394, 273] on select "******* ******* ******* ****** ******** ***** ****** *******" at bounding box center [431, 289] width 74 height 33
click at [820, 288] on select "******* ******* ******* ****** ******** ***** ****** *******" at bounding box center [783, 289] width 74 height 33
select select "*******"
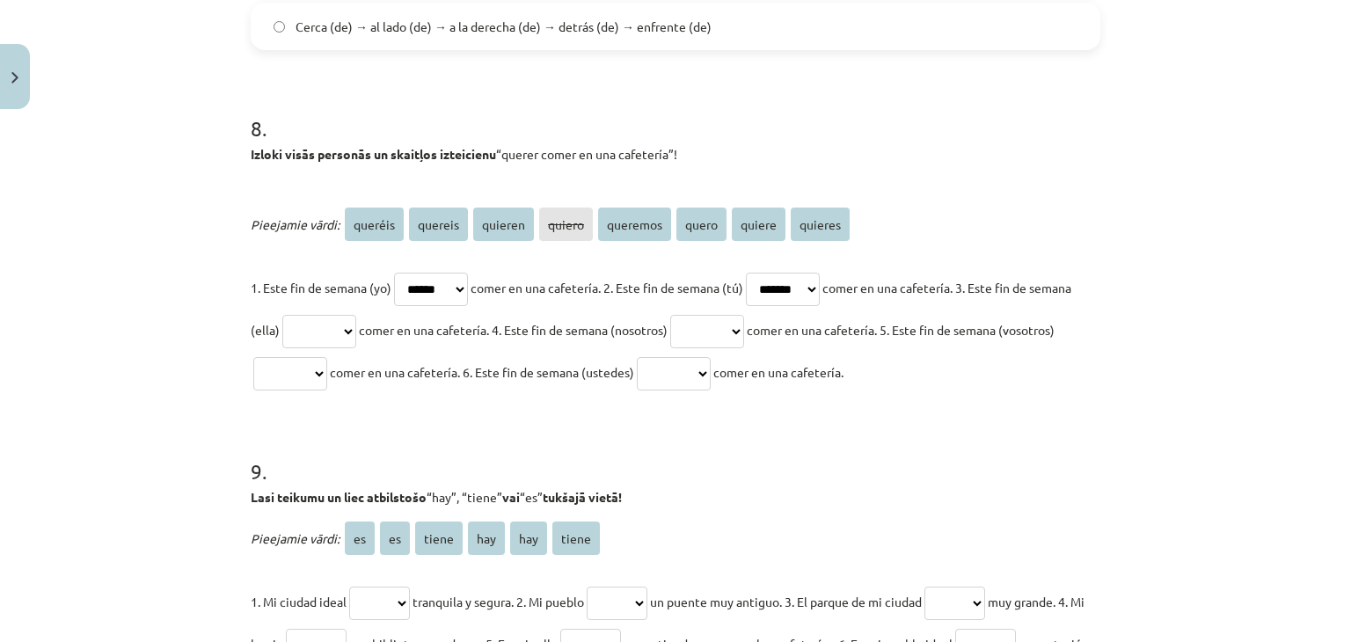
click at [769, 273] on select "******* ******* ******* ****** ******** ***** ****** *******" at bounding box center [783, 289] width 74 height 33
click at [356, 325] on select "******* ******* ******* ****** ******** ***** ****** *******" at bounding box center [319, 331] width 74 height 33
select select "******"
click at [323, 315] on select "******* ******* ******* ****** ******** ***** ****** *******" at bounding box center [319, 331] width 74 height 33
click at [744, 322] on select "******* ******* ******* ****** ******** ***** ****** *******" at bounding box center [707, 331] width 74 height 33
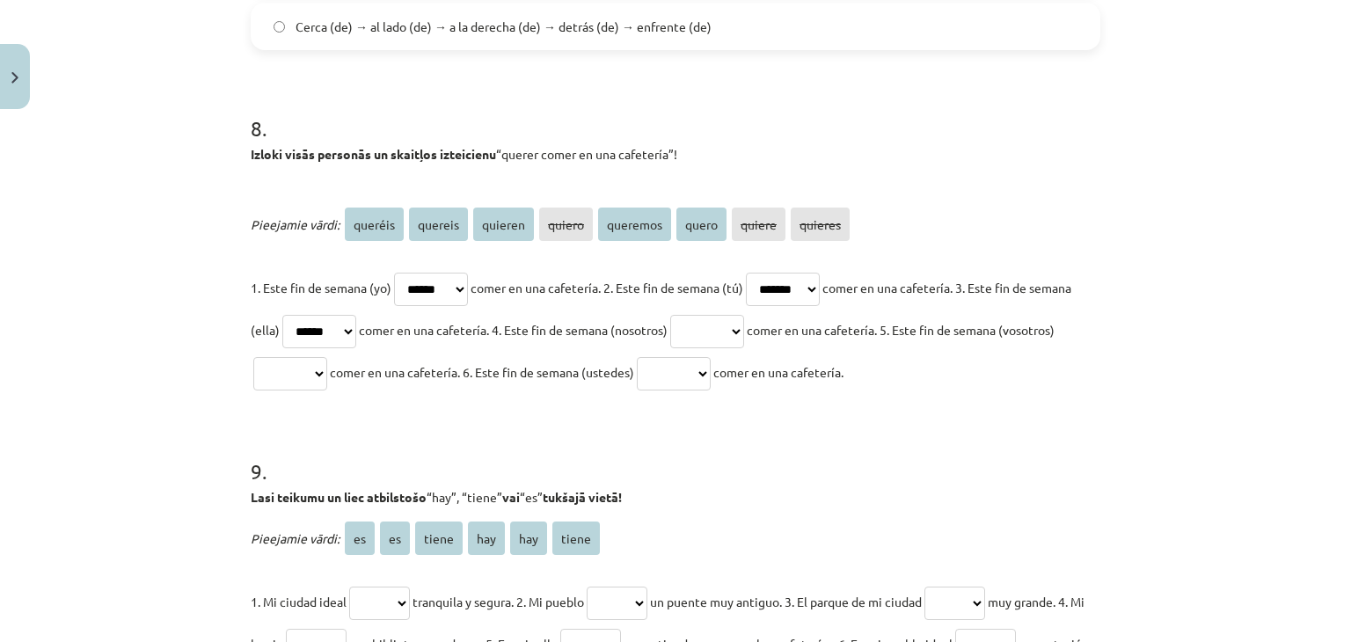
select select "********"
click at [738, 315] on select "******* ******* ******* ****** ******** ***** ****** *******" at bounding box center [707, 331] width 74 height 33
click at [327, 377] on select "******* ******* ******* ****** ******** ***** ****** *******" at bounding box center [290, 373] width 74 height 33
select select "*******"
click at [305, 357] on select "******* ******* ******* ****** ******** ***** ****** *******" at bounding box center [290, 373] width 74 height 33
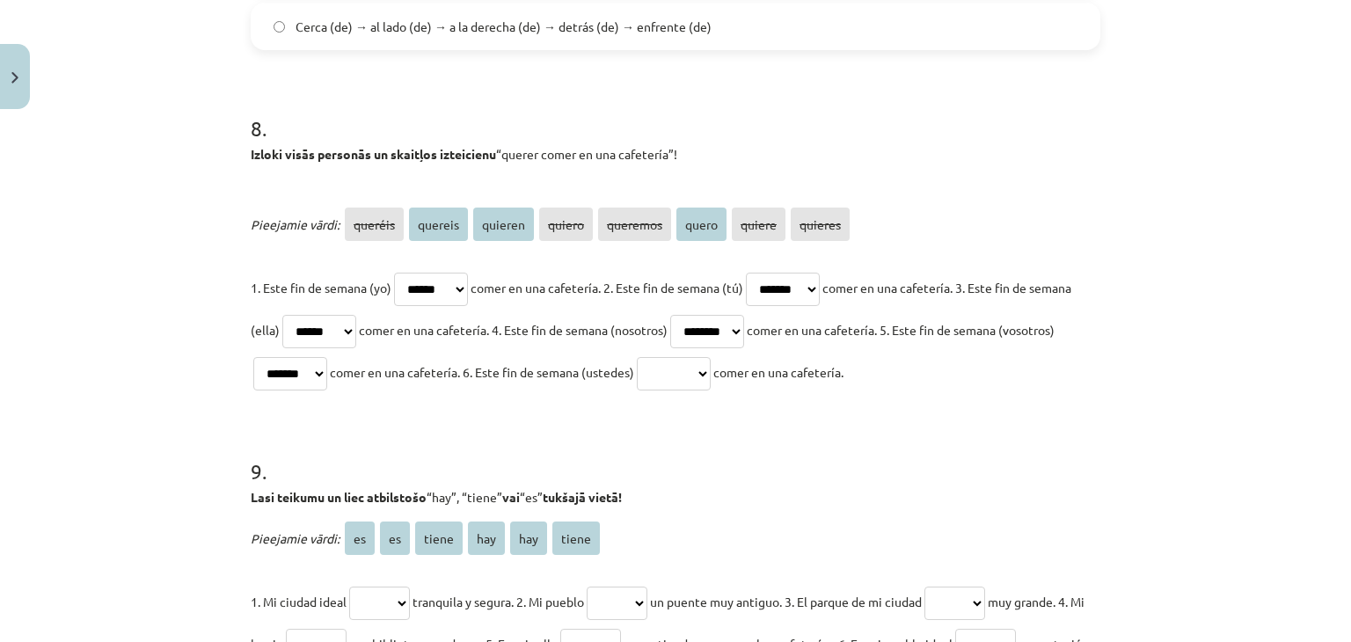
click at [711, 373] on select "******* ******* ******* ****** ******** ***** ****** *******" at bounding box center [674, 373] width 74 height 33
select select "*******"
click at [711, 357] on select "******* ******* ******* ****** ******** ***** ****** *******" at bounding box center [674, 373] width 74 height 33
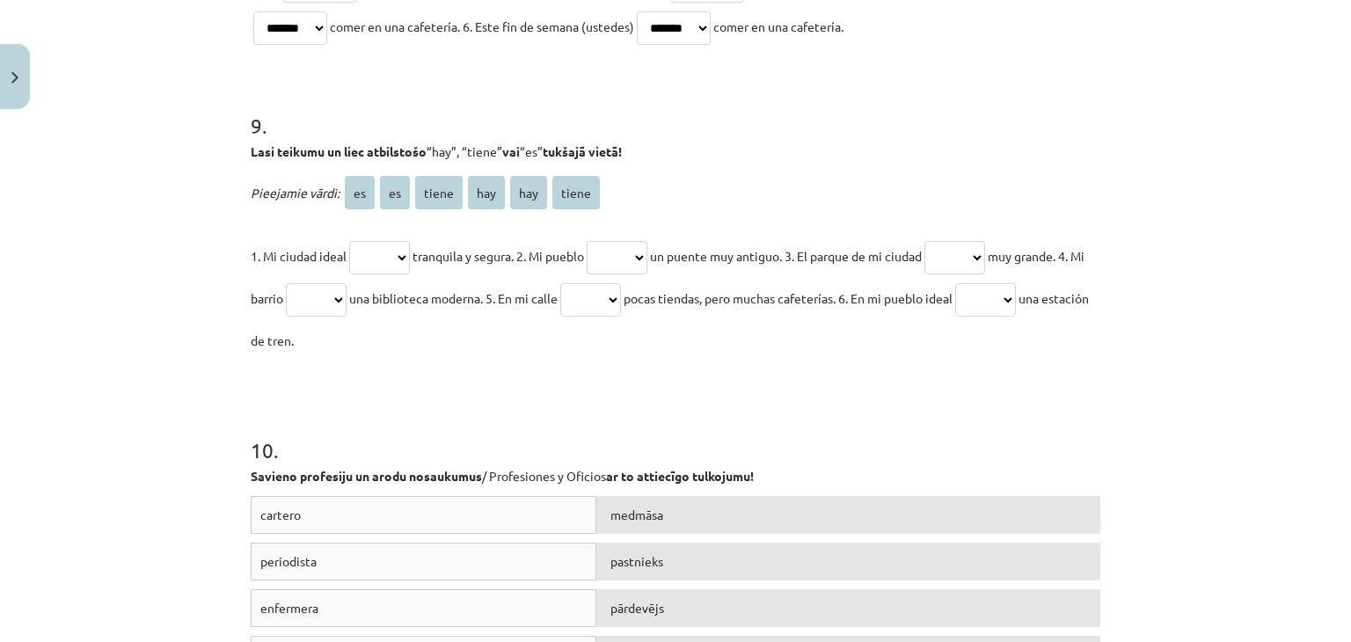
scroll to position [3210, 0]
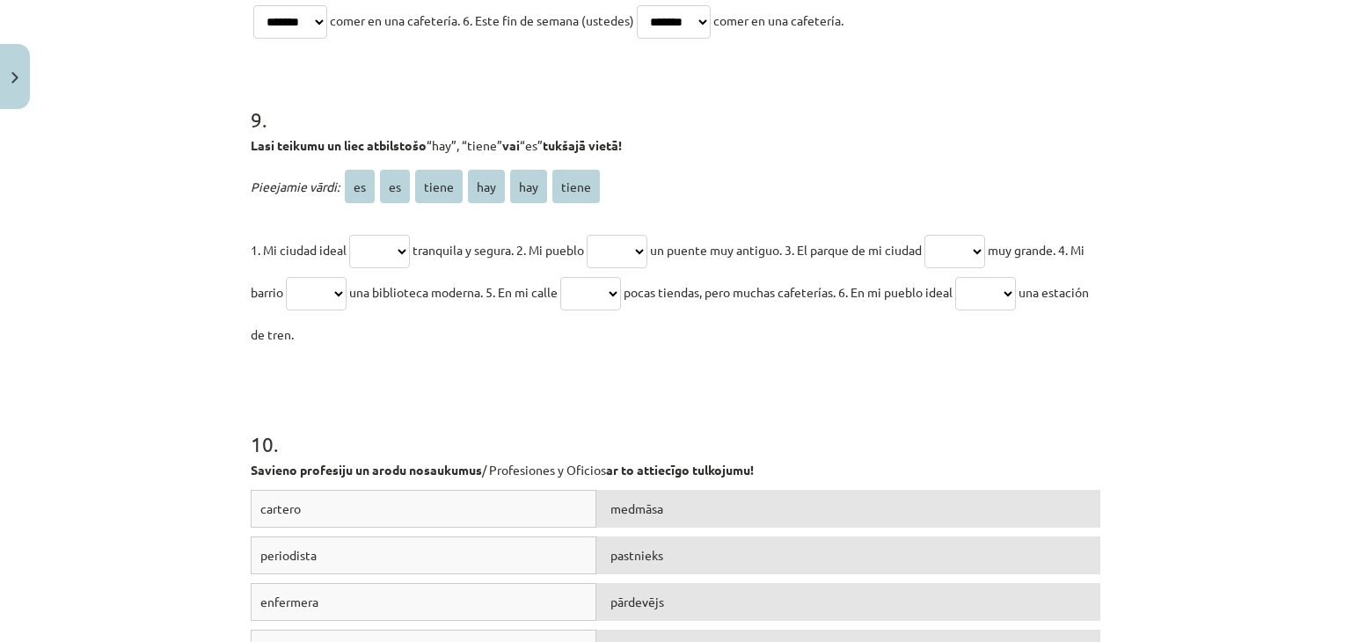
click at [383, 257] on select "** ** ***** *** *** *****" at bounding box center [379, 251] width 61 height 33
select select "**"
click at [349, 235] on select "** ** ***** *** *** *****" at bounding box center [379, 251] width 61 height 33
click at [641, 245] on select "** ** ***** *** *** *****" at bounding box center [617, 251] width 61 height 33
select select "*****"
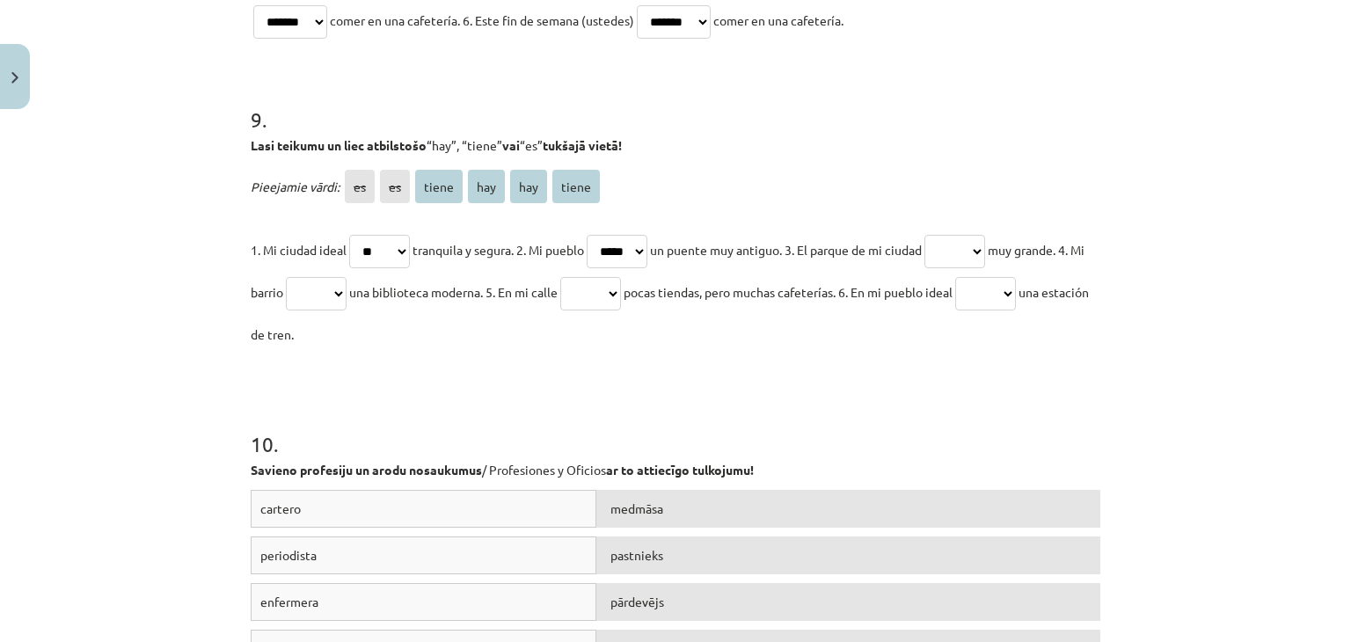
click at [597, 235] on select "** ** ***** *** *** *****" at bounding box center [617, 251] width 61 height 33
click at [985, 251] on select "** ** ***** *** *** *****" at bounding box center [954, 251] width 61 height 33
select select "**"
click at [948, 235] on select "** ** ***** *** *** *****" at bounding box center [954, 251] width 61 height 33
click at [338, 299] on select "** ** ***** *** *** *****" at bounding box center [316, 293] width 61 height 33
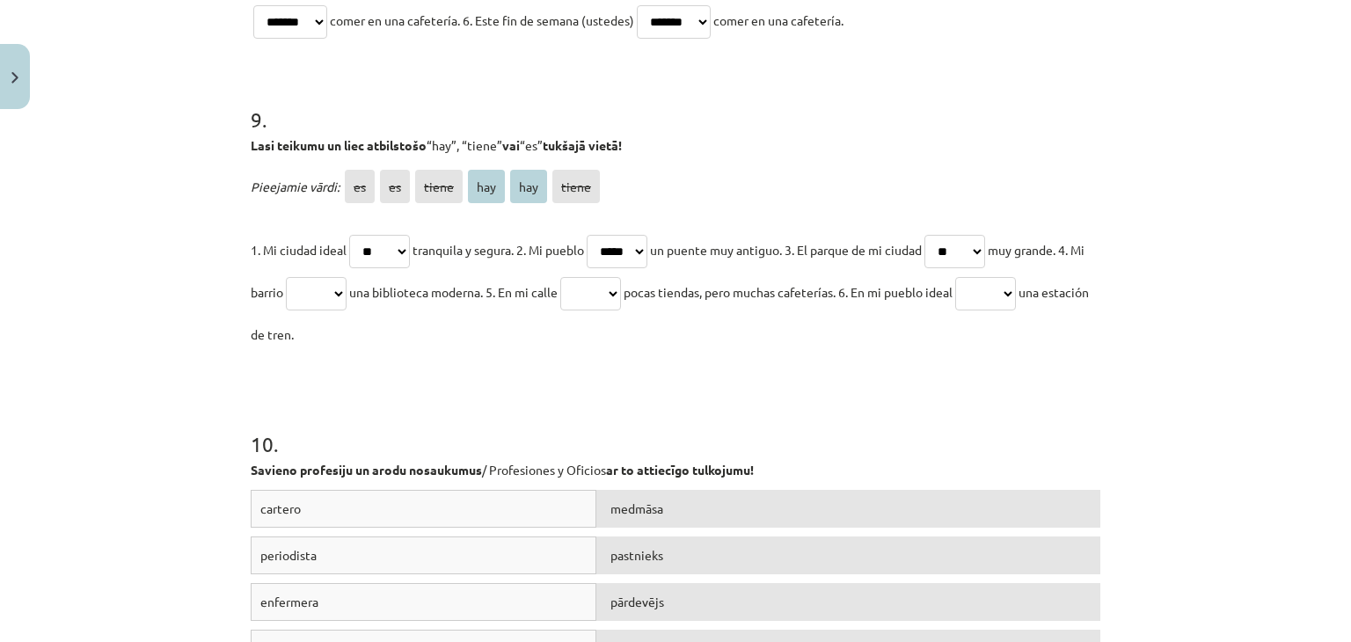
select select "***"
click at [312, 277] on select "** ** ***** *** *** *****" at bounding box center [316, 293] width 61 height 33
click at [1016, 290] on select "** ** ***** *** *** *****" at bounding box center [985, 293] width 61 height 33
select select "*****"
click at [1009, 277] on select "** ** ***** *** *** *****" at bounding box center [985, 293] width 61 height 33
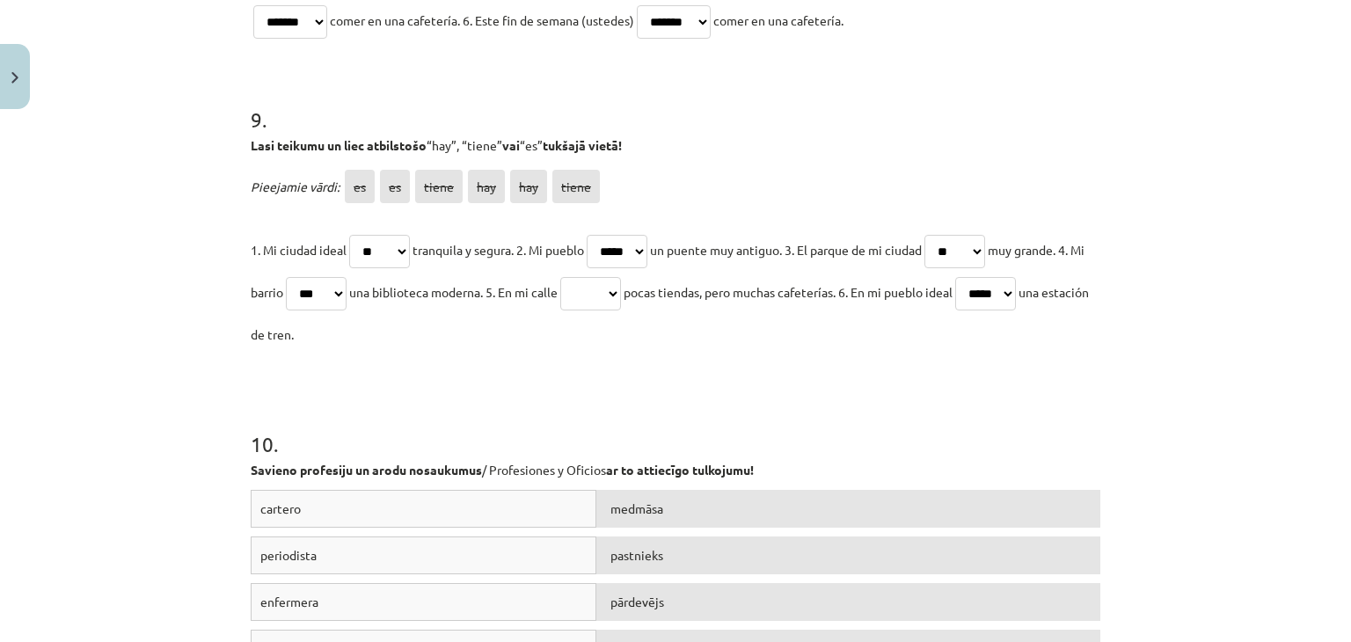
click at [621, 294] on select "** ** ***** *** *** *****" at bounding box center [590, 293] width 61 height 33
select select "***"
click at [599, 277] on select "** ** ***** *** *** *****" at bounding box center [590, 293] width 61 height 33
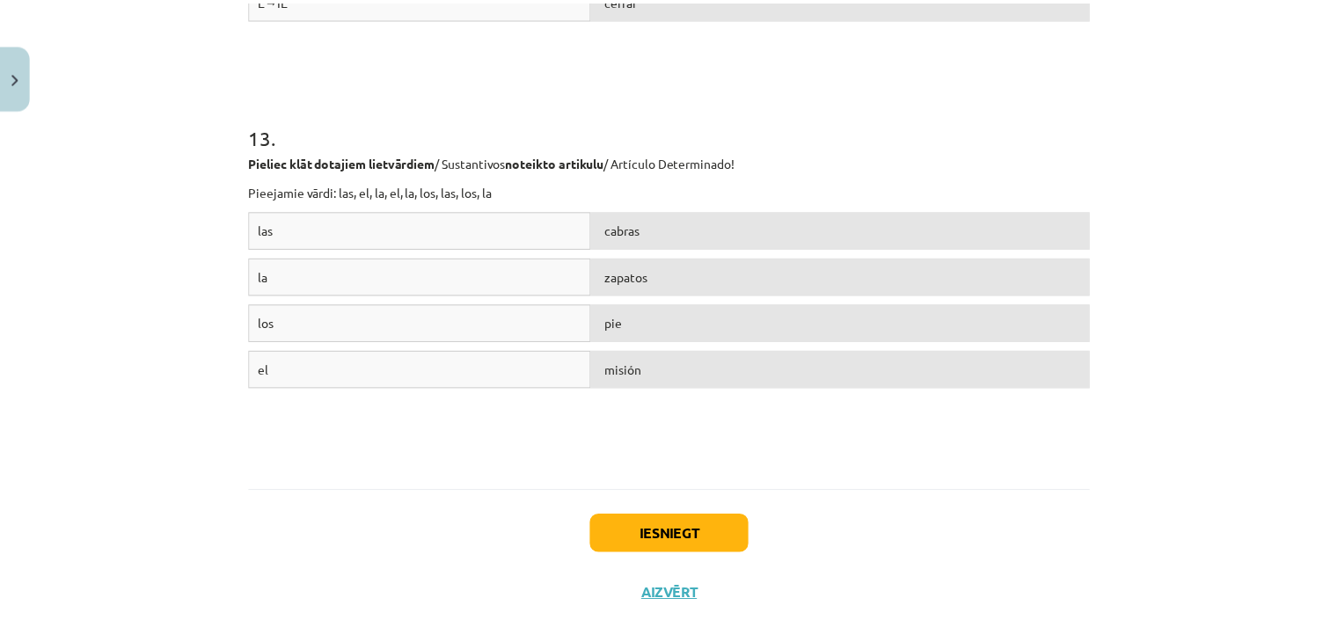
scroll to position [4722, 0]
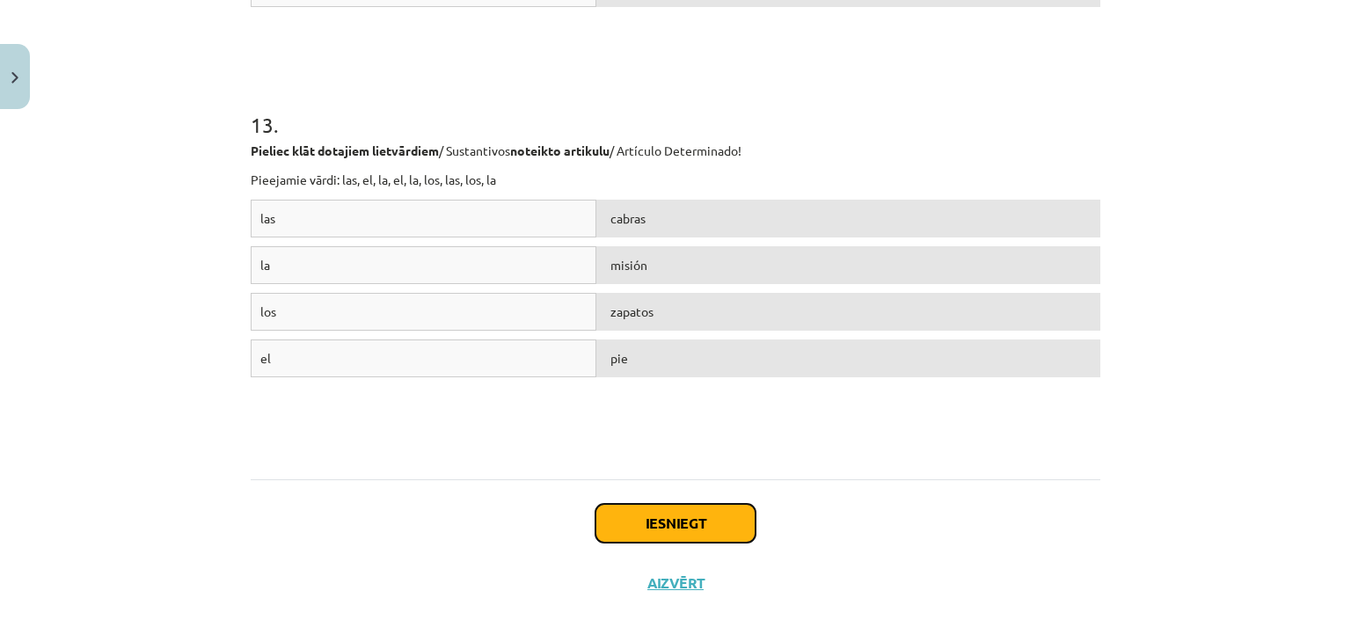
click at [653, 523] on button "Iesniegt" at bounding box center [675, 523] width 160 height 39
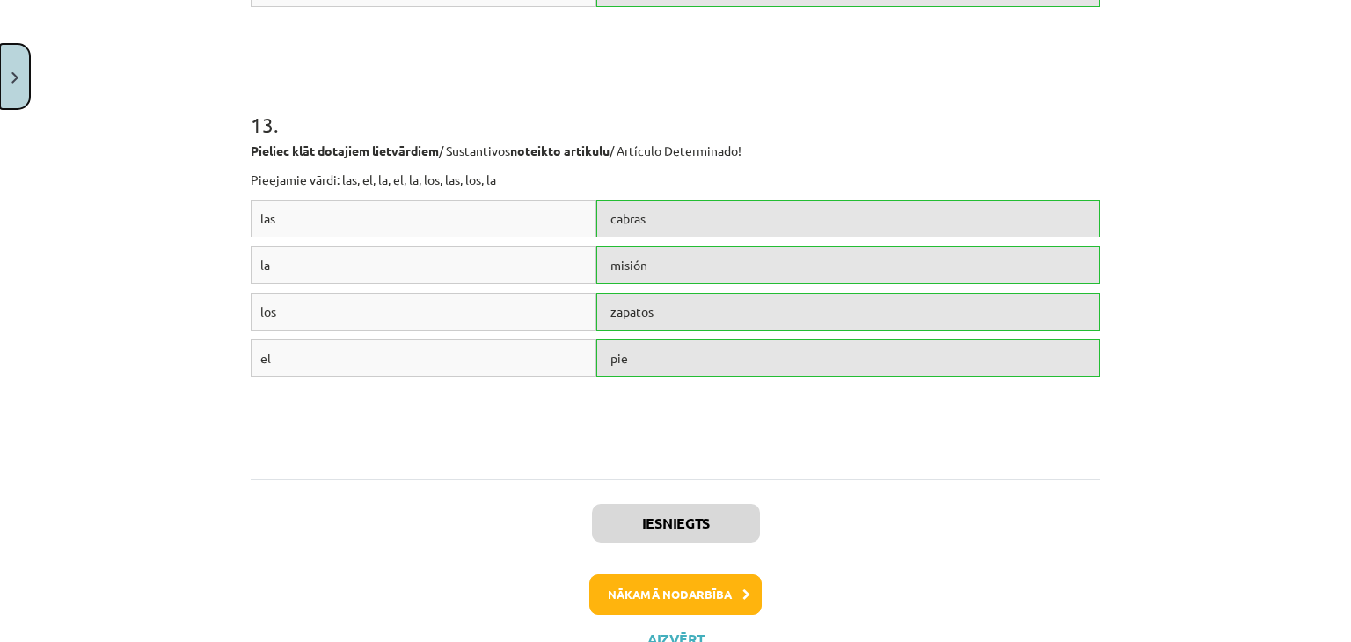
click at [13, 95] on button "Close" at bounding box center [15, 76] width 30 height 65
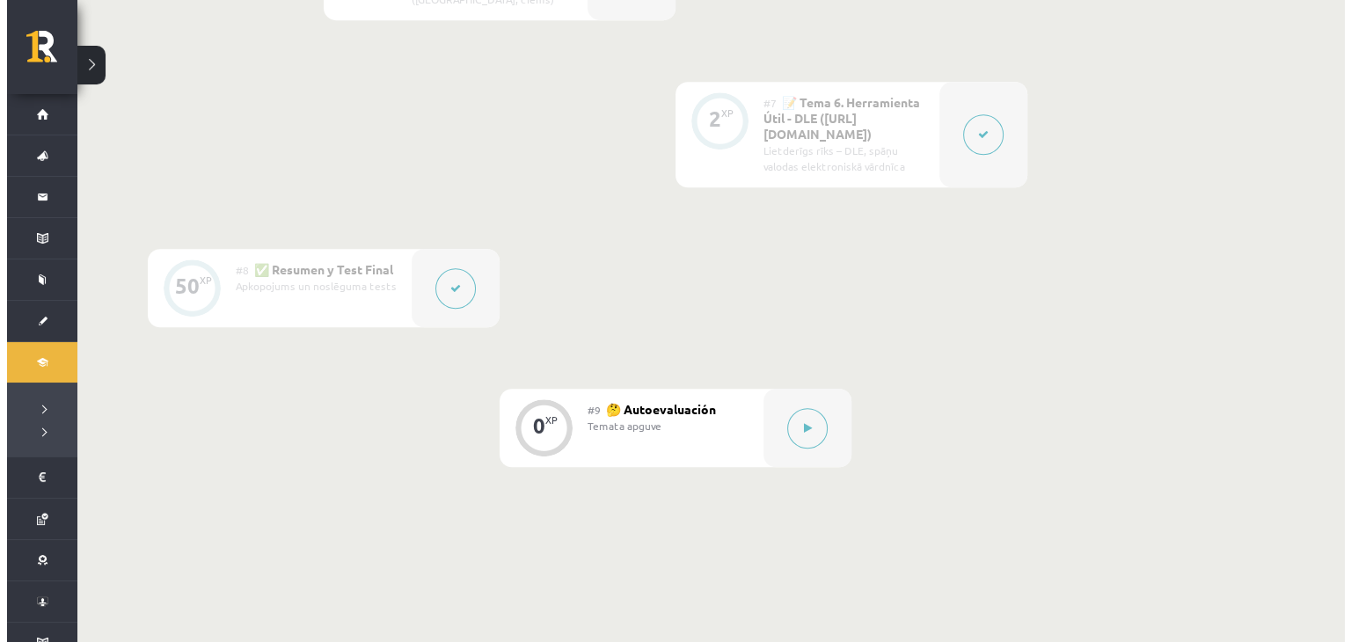
scroll to position [1494, 0]
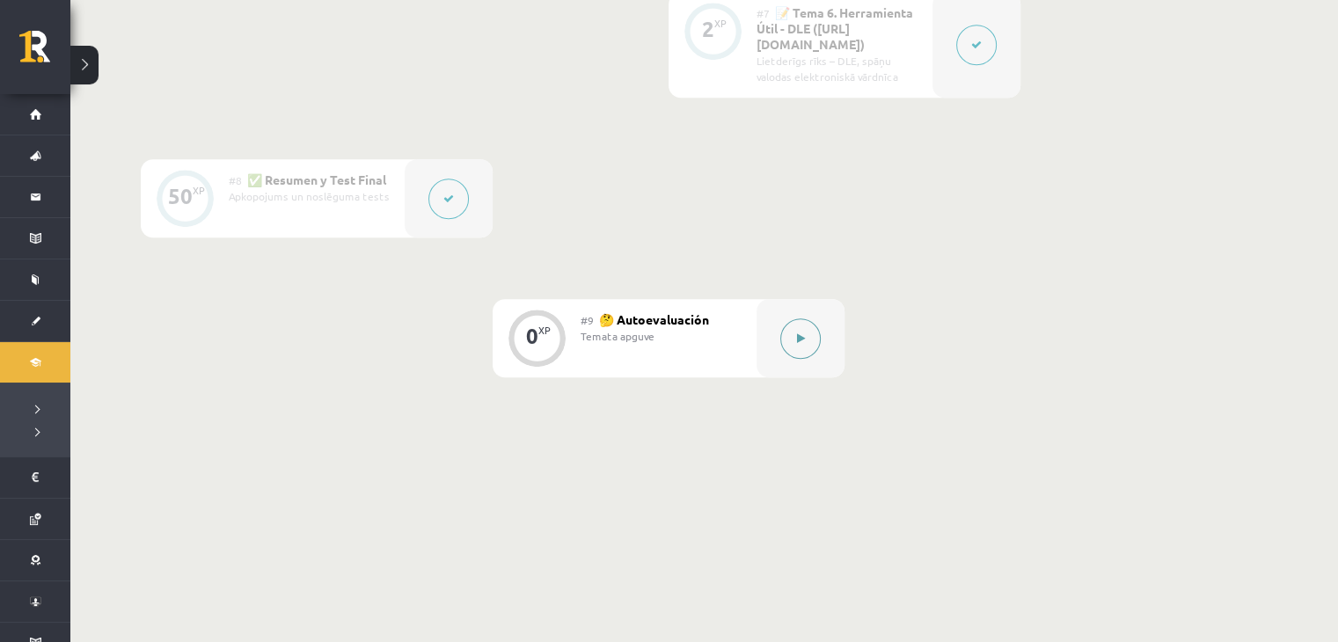
click at [815, 318] on button at bounding box center [800, 338] width 40 height 40
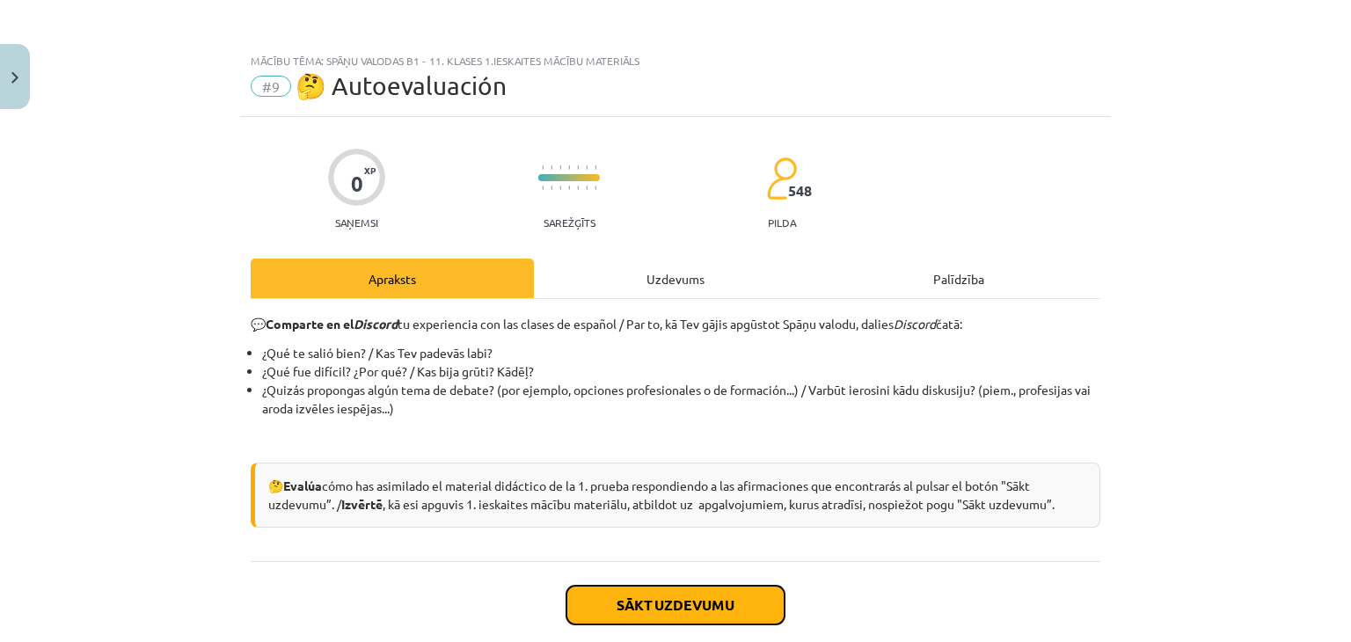
click at [659, 604] on button "Sākt uzdevumu" at bounding box center [675, 605] width 218 height 39
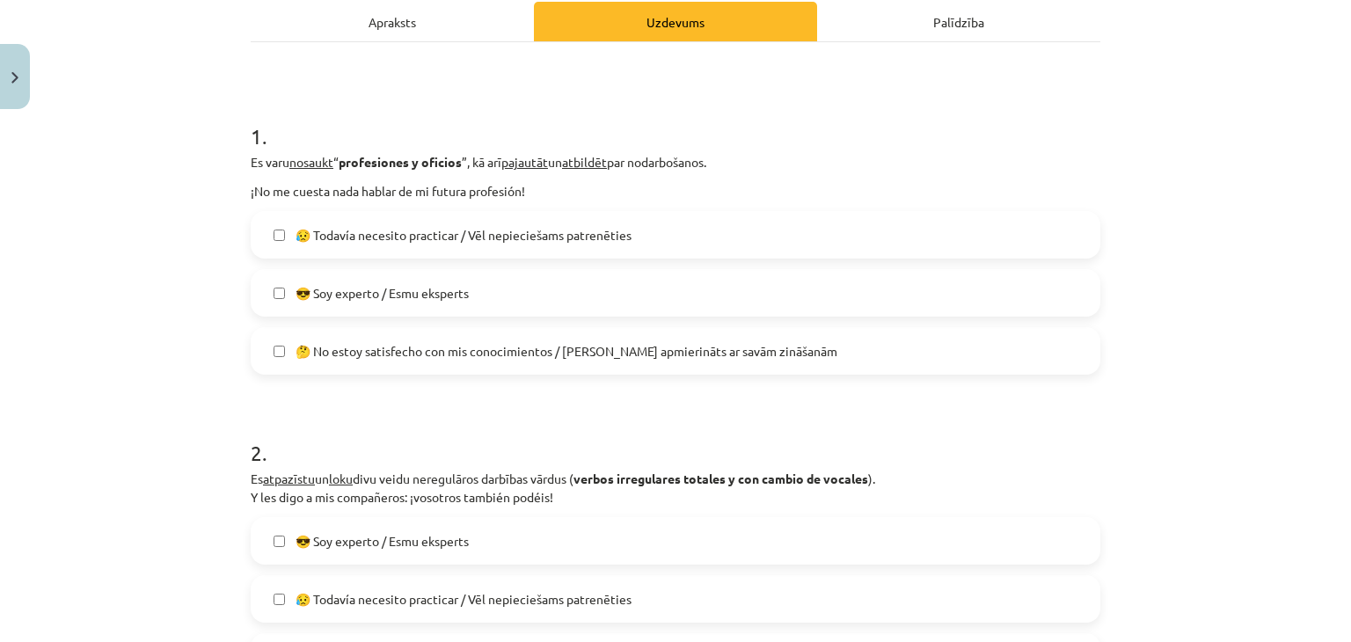
scroll to position [220, 0]
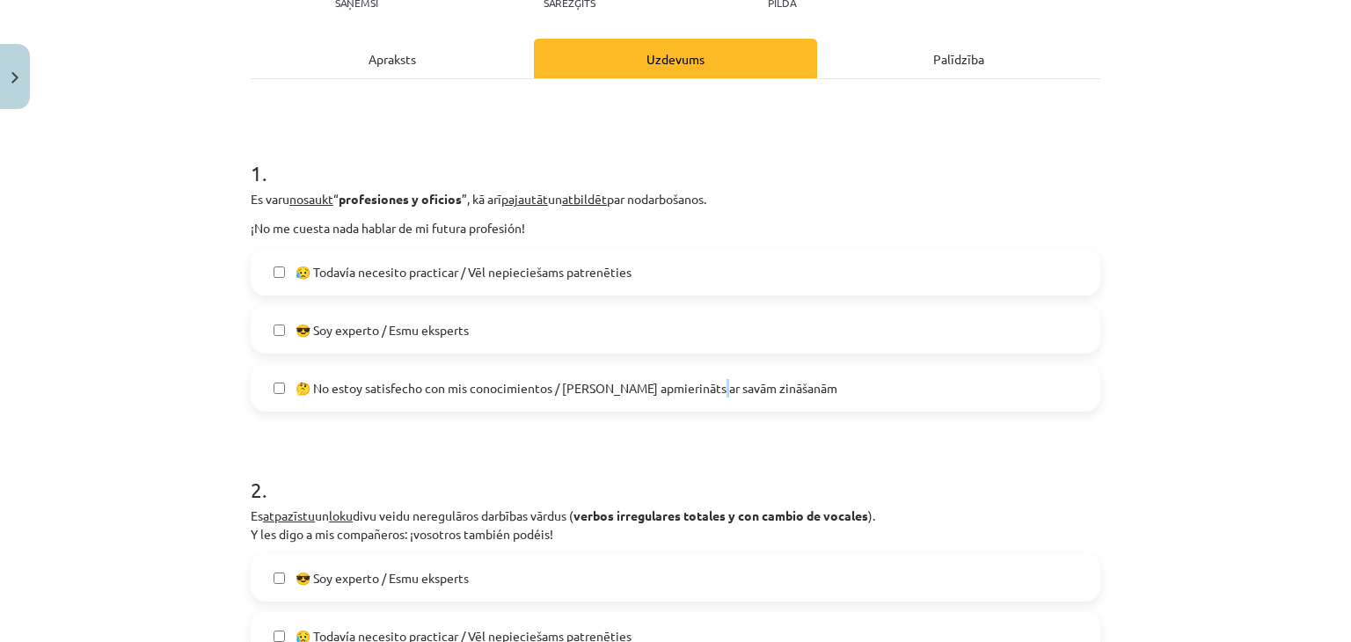
click at [709, 398] on label "🤔 No estoy satisfecho con mis conocimientos / Neesmu apmierināts ar savām zināš…" at bounding box center [675, 388] width 846 height 44
click at [583, 397] on label "🤔 No estoy satisfecho con mis conocimientos / Neesmu apmierināts ar savām zināš…" at bounding box center [675, 388] width 846 height 44
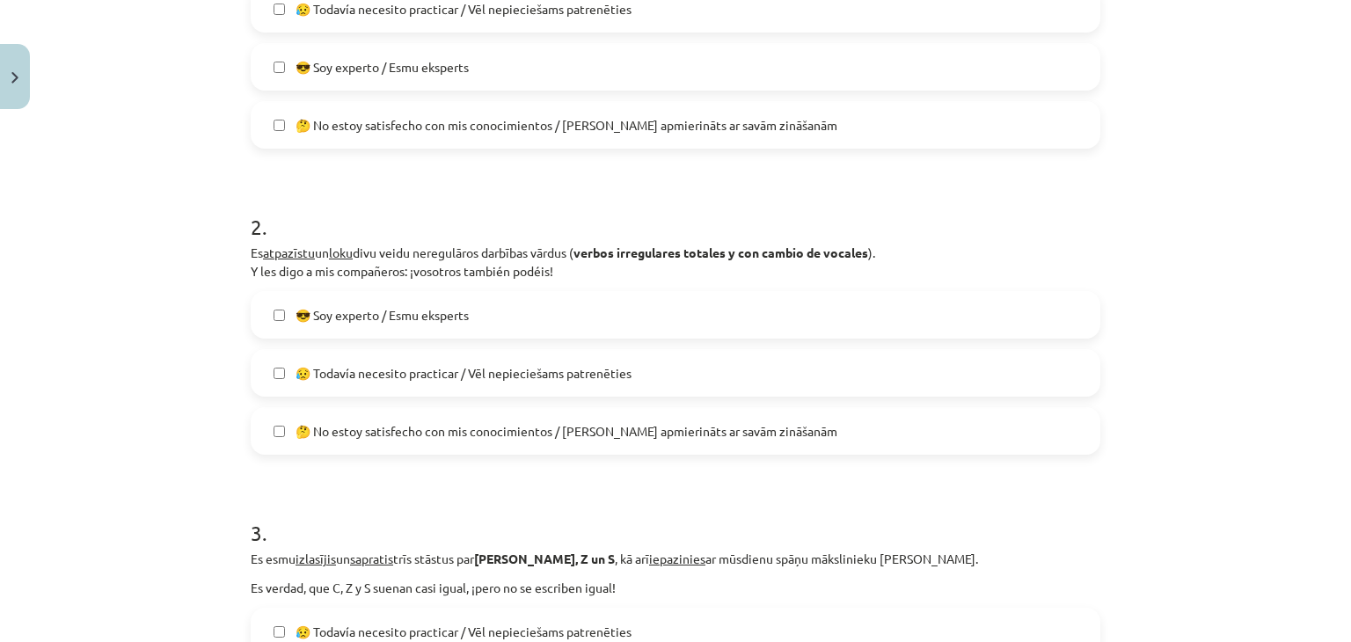
scroll to position [484, 0]
click at [520, 428] on span "🤔 No estoy satisfecho con mis conocimientos / Neesmu apmierināts ar savām zināš…" at bounding box center [567, 430] width 542 height 18
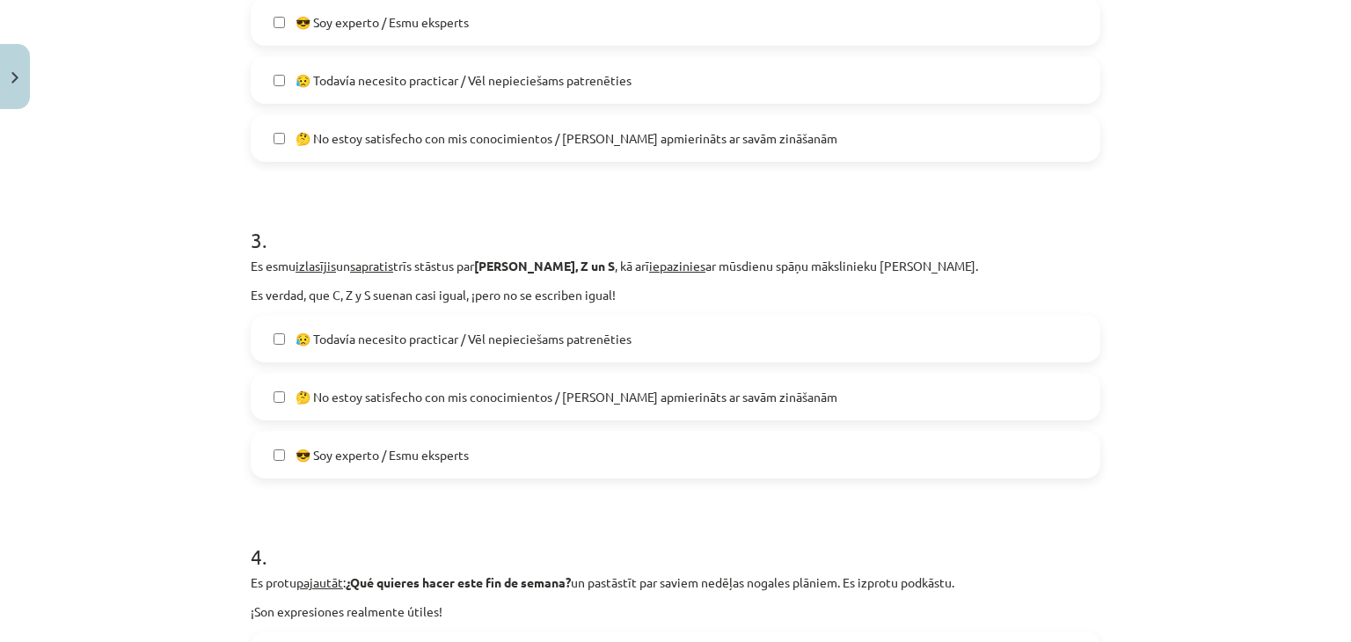
scroll to position [836, 0]
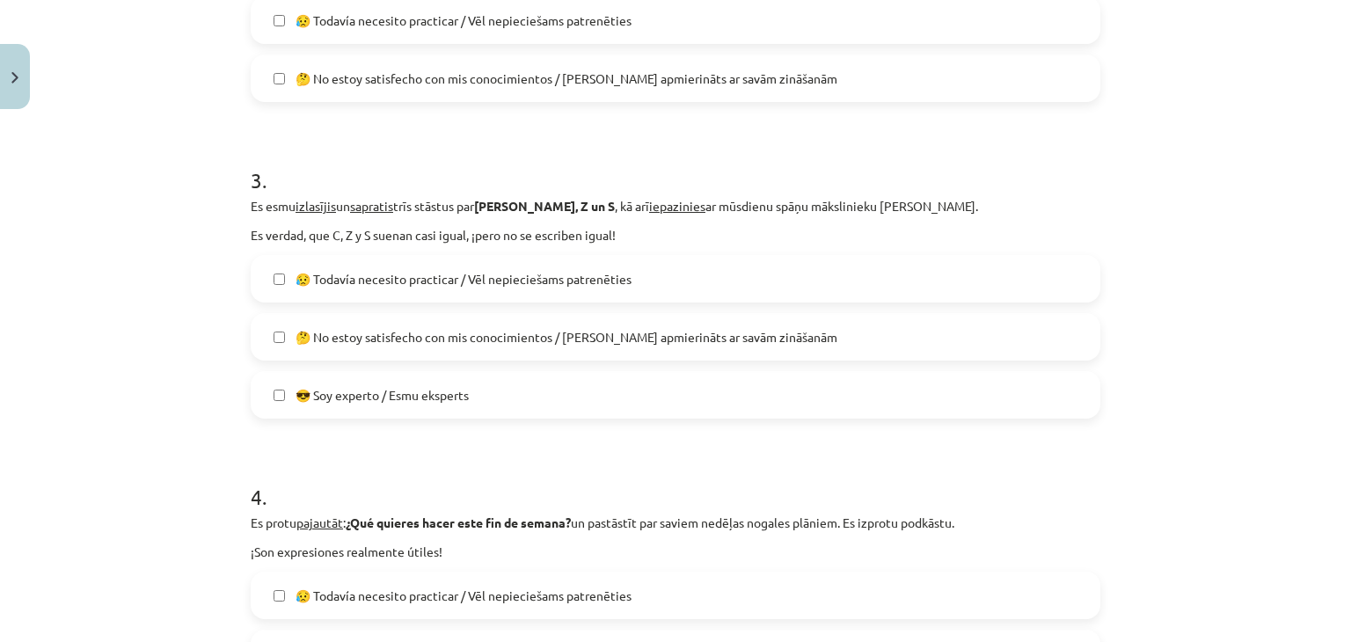
click at [451, 281] on span "😥 Todavía necesito practicar / Vēl nepieciešams patrenēties" at bounding box center [464, 279] width 336 height 18
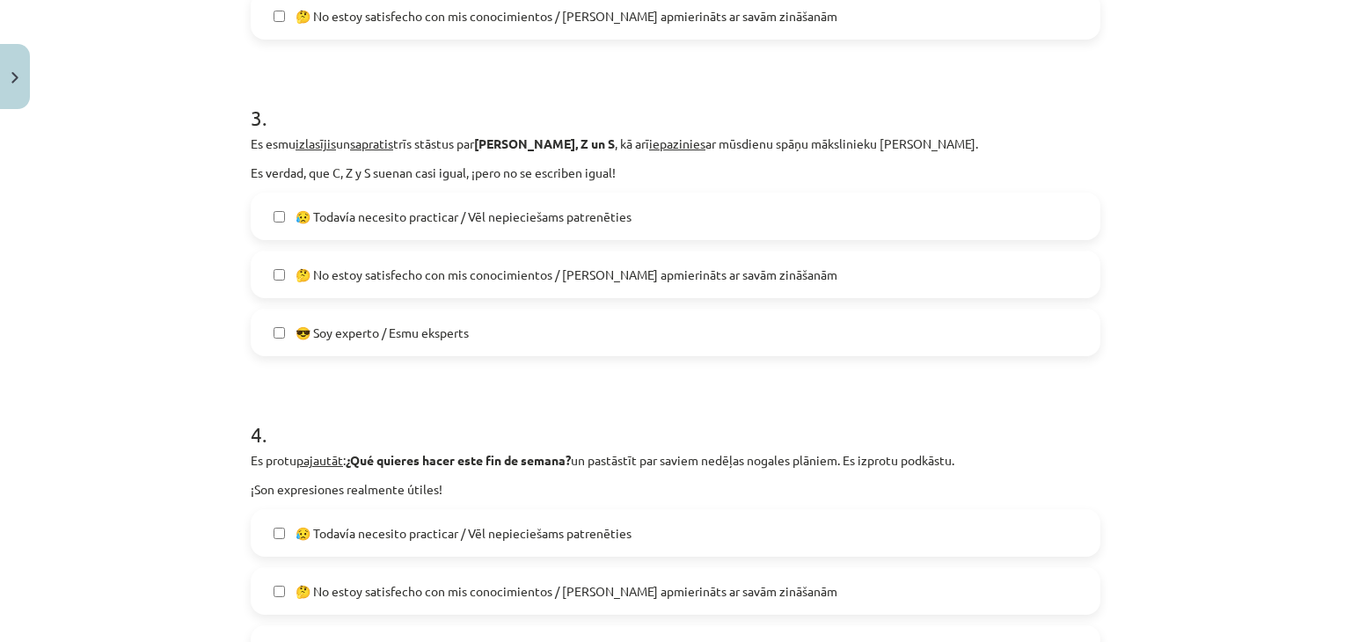
scroll to position [1187, 0]
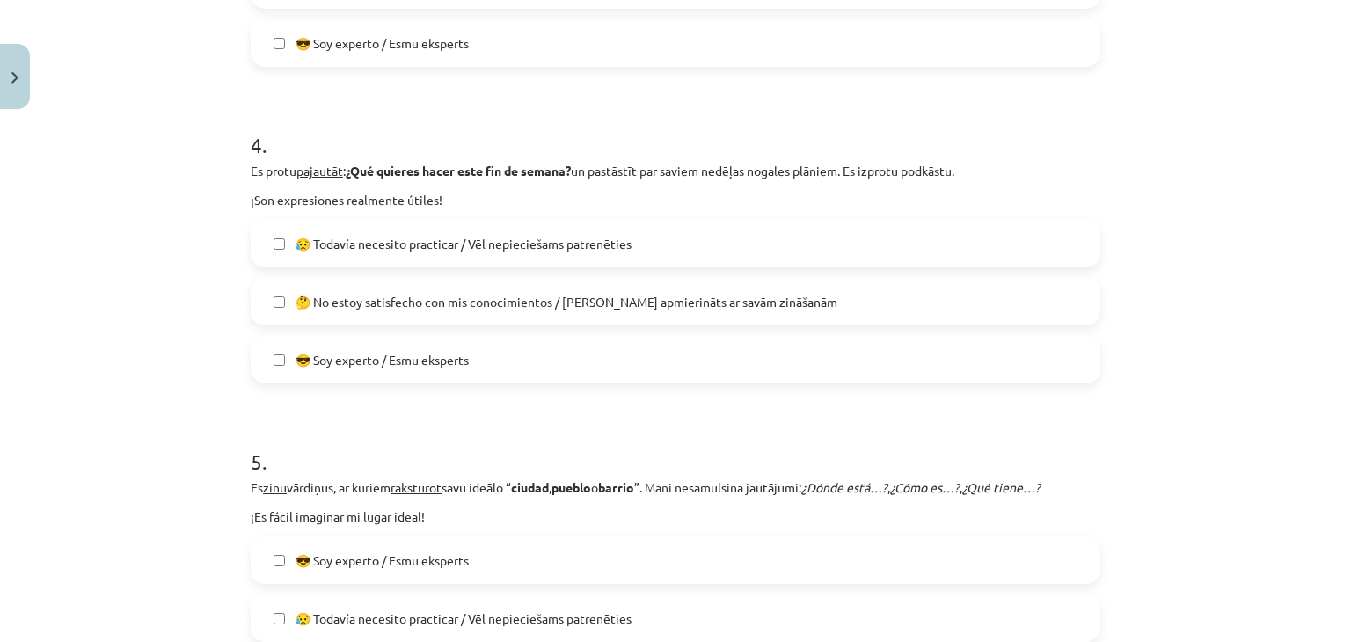
click at [489, 251] on span "😥 Todavía necesito practicar / Vēl nepieciešams patrenēties" at bounding box center [464, 244] width 336 height 18
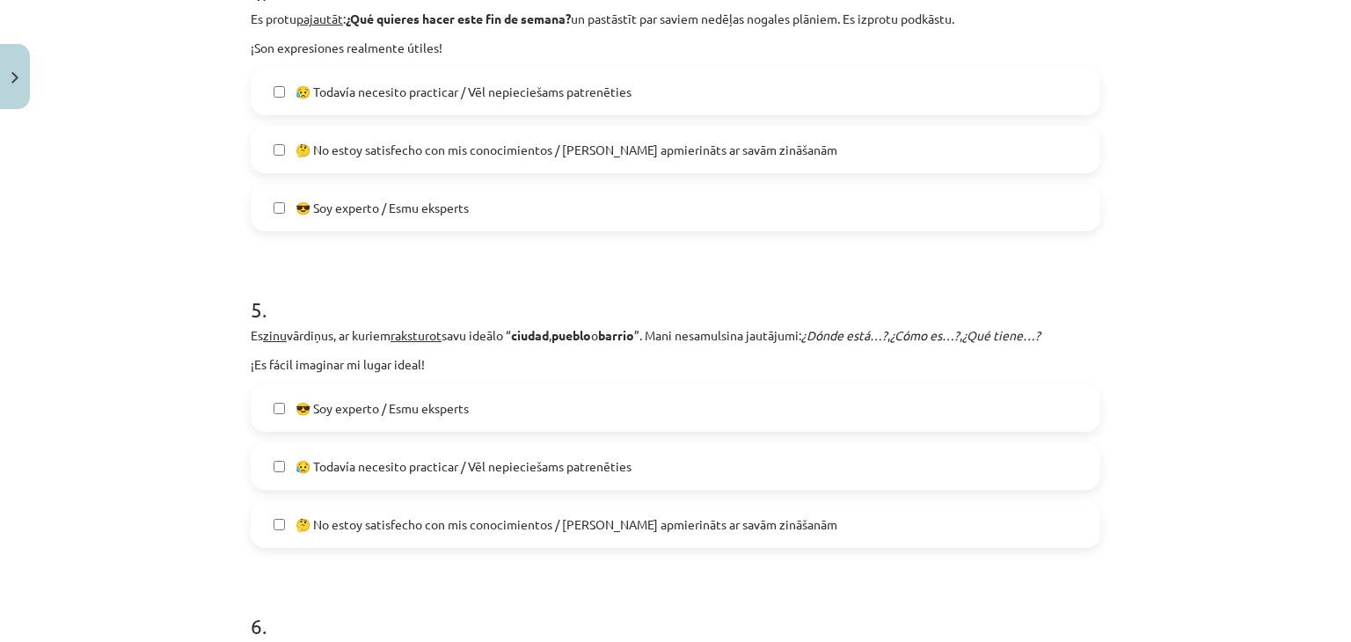
scroll to position [1451, 0]
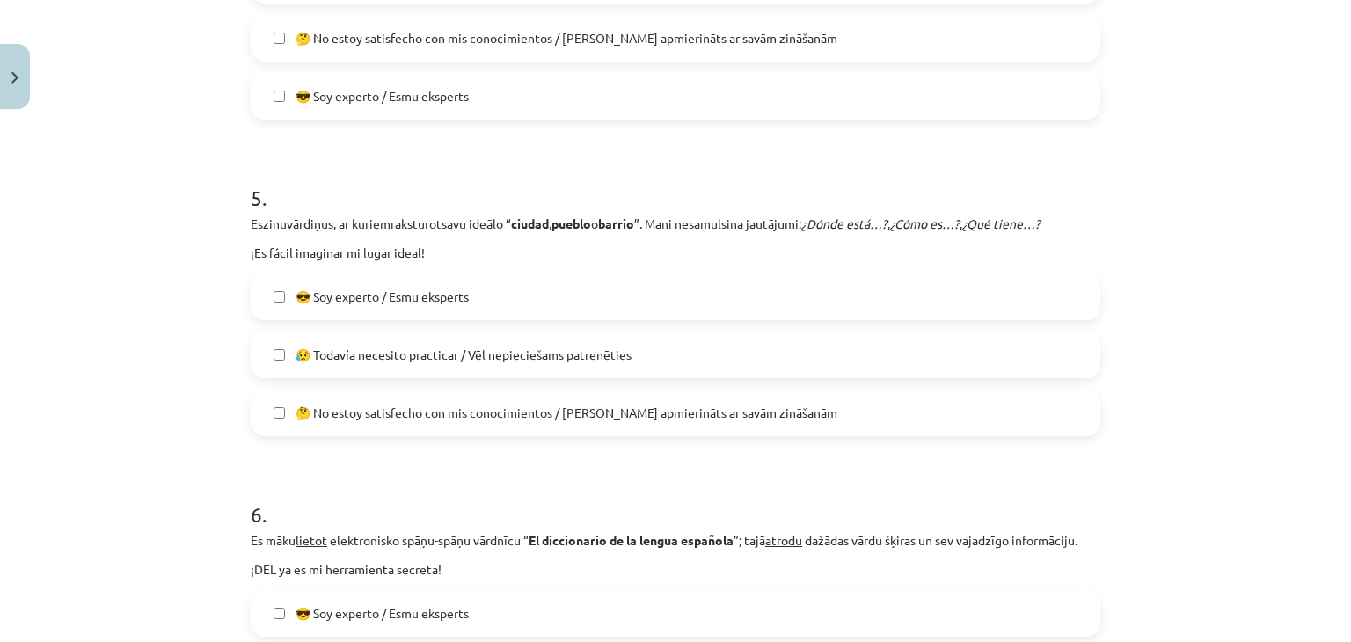
click at [436, 367] on label "😥 Todavía necesito practicar / Vēl nepieciešams patrenēties" at bounding box center [675, 354] width 846 height 44
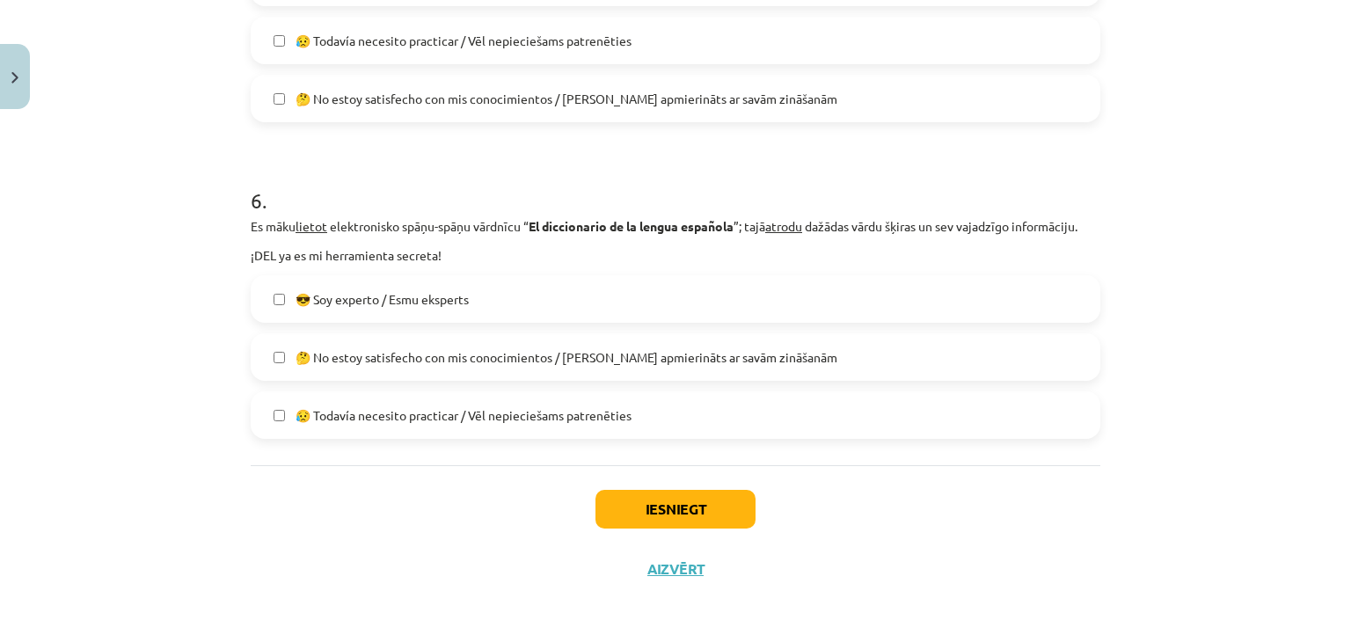
scroll to position [1766, 0]
click at [456, 314] on label "😎 Soy experto / Esmu eksperts" at bounding box center [675, 298] width 846 height 44
click at [617, 508] on button "Iesniegt" at bounding box center [675, 508] width 160 height 39
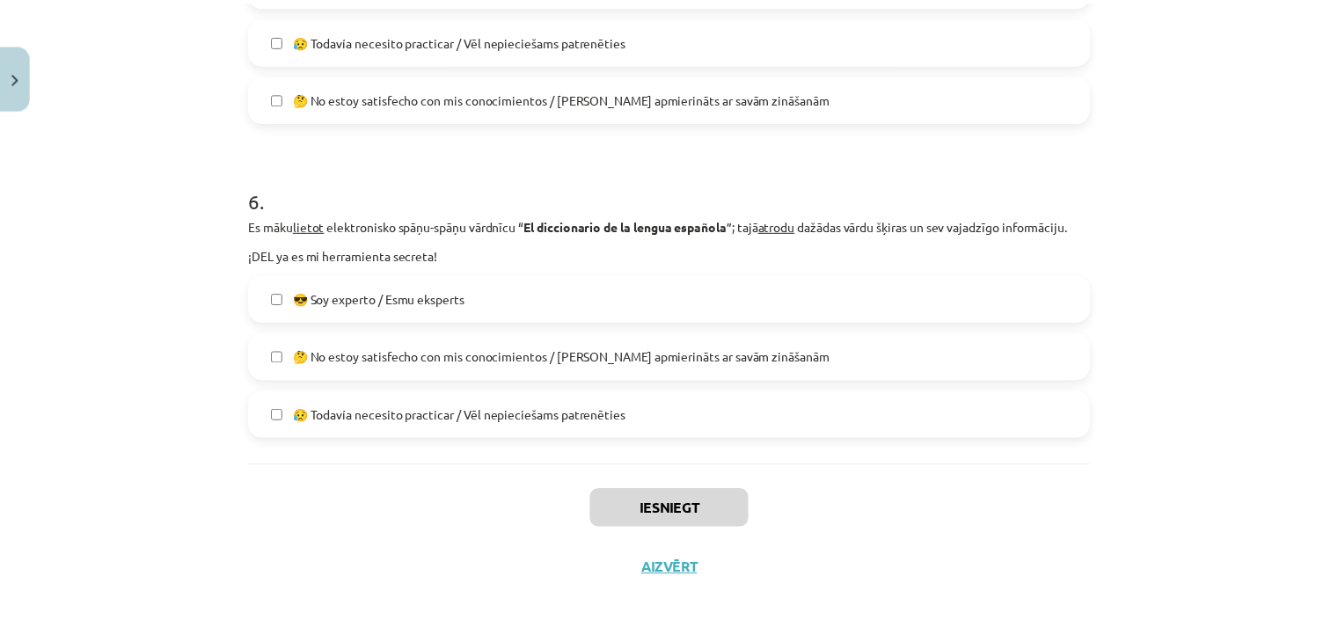
scroll to position [1492, 0]
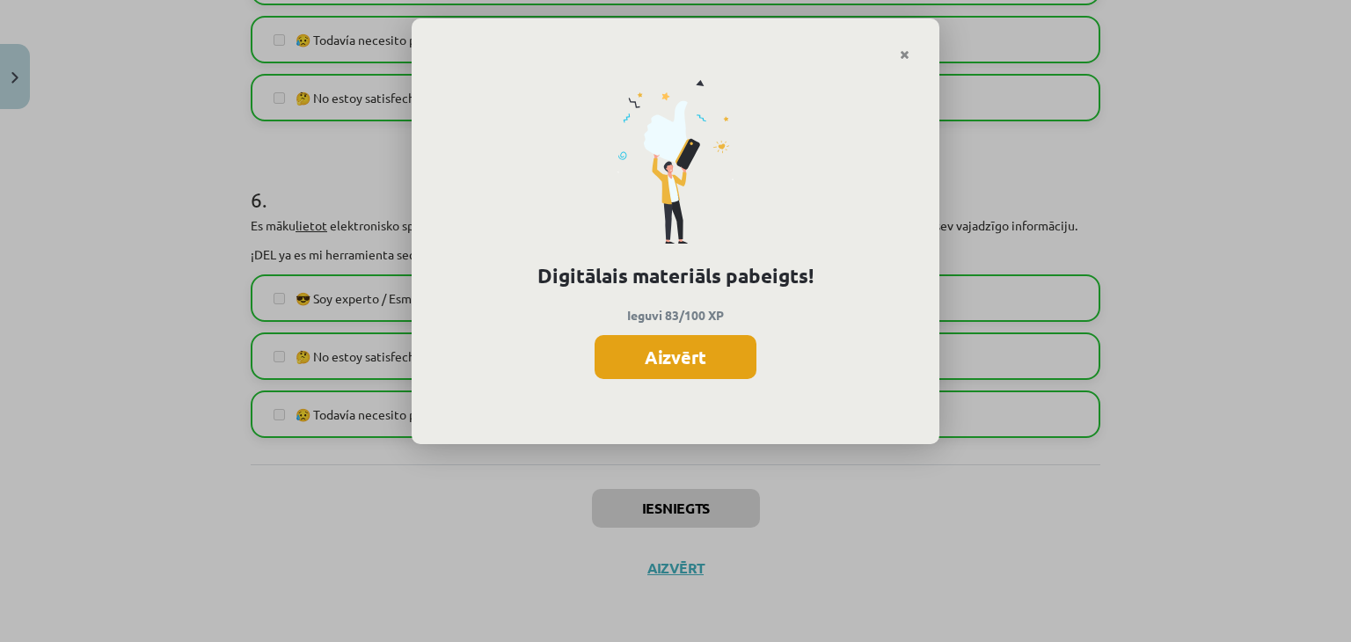
click at [703, 353] on button "Aizvērt" at bounding box center [676, 357] width 162 height 44
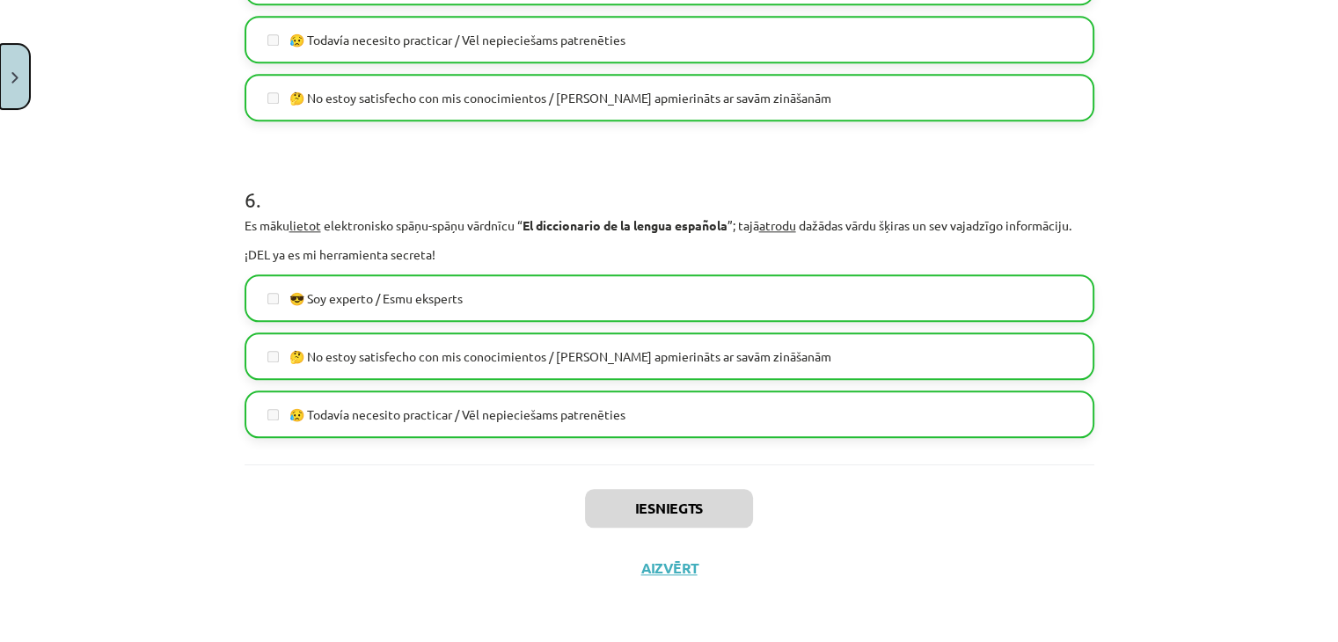
click at [13, 90] on button "Close" at bounding box center [15, 76] width 30 height 65
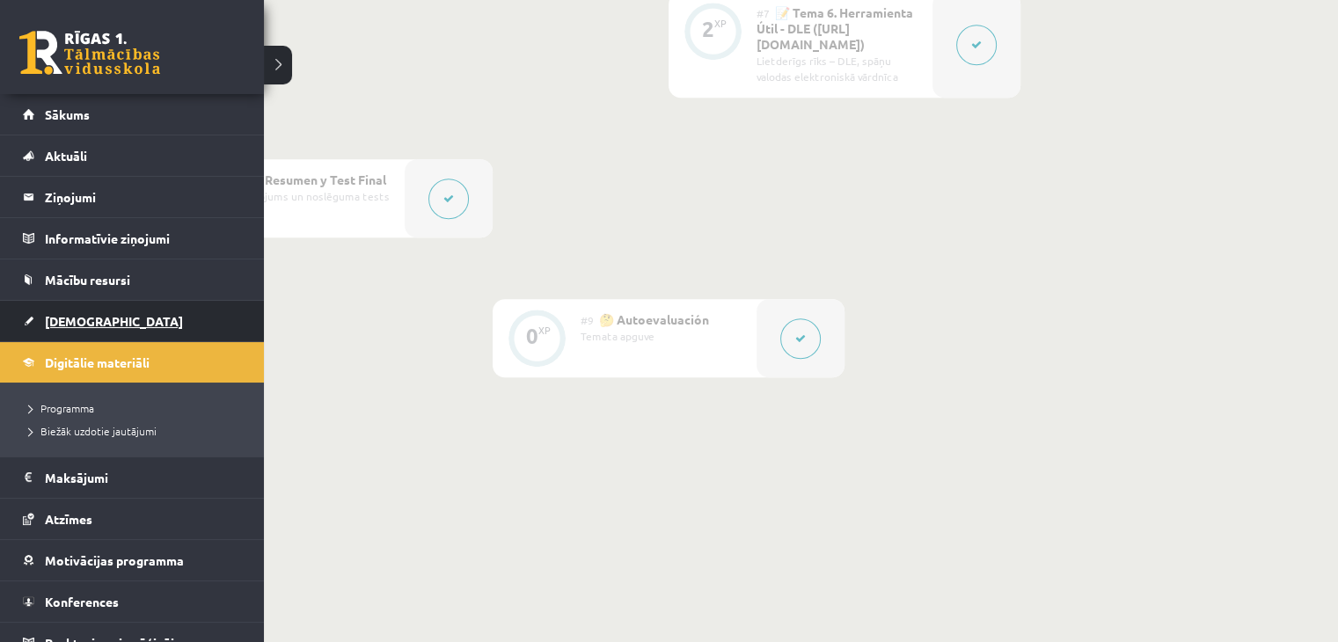
click at [26, 307] on link "[DEMOGRAPHIC_DATA]" at bounding box center [132, 321] width 219 height 40
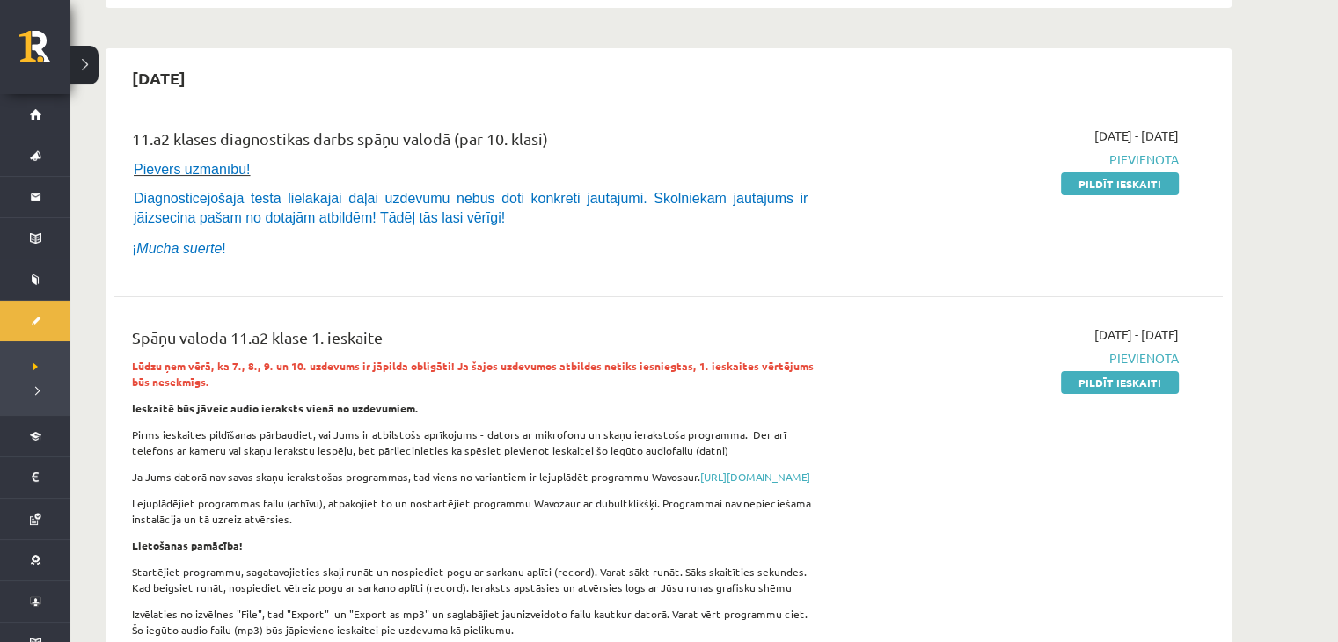
scroll to position [352, 0]
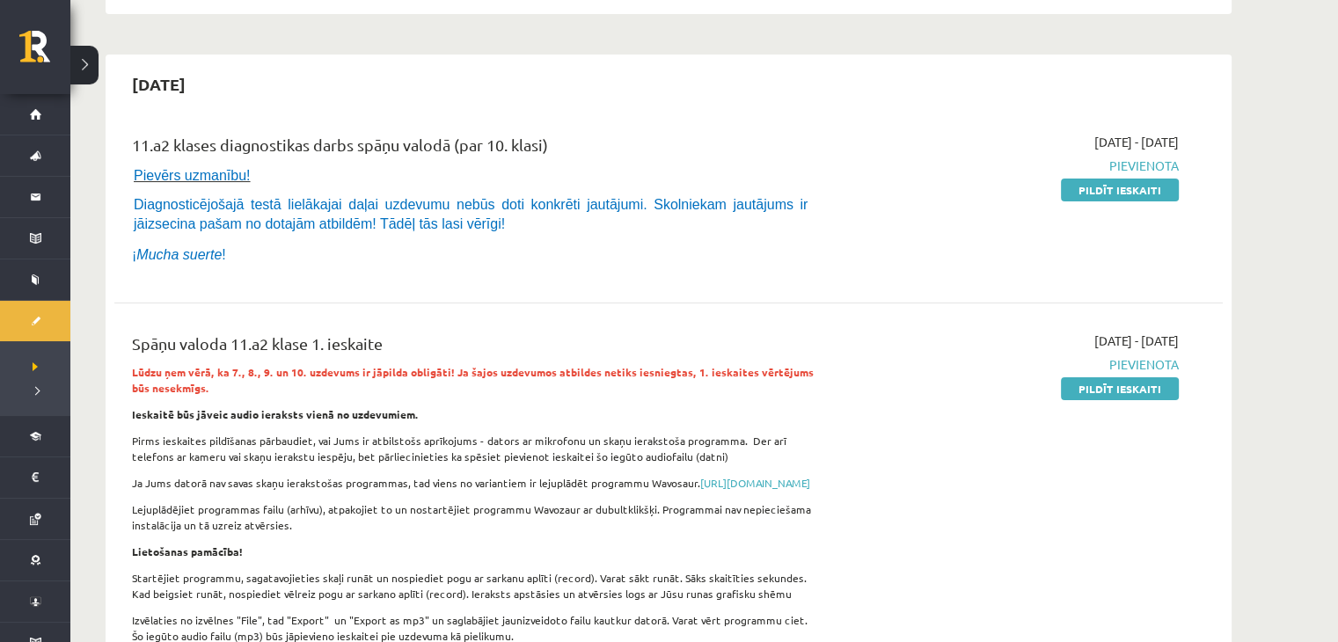
click at [169, 179] on span "Pievērs uzmanību!" at bounding box center [192, 175] width 117 height 15
click at [1143, 194] on link "Pildīt ieskaiti" at bounding box center [1120, 190] width 118 height 23
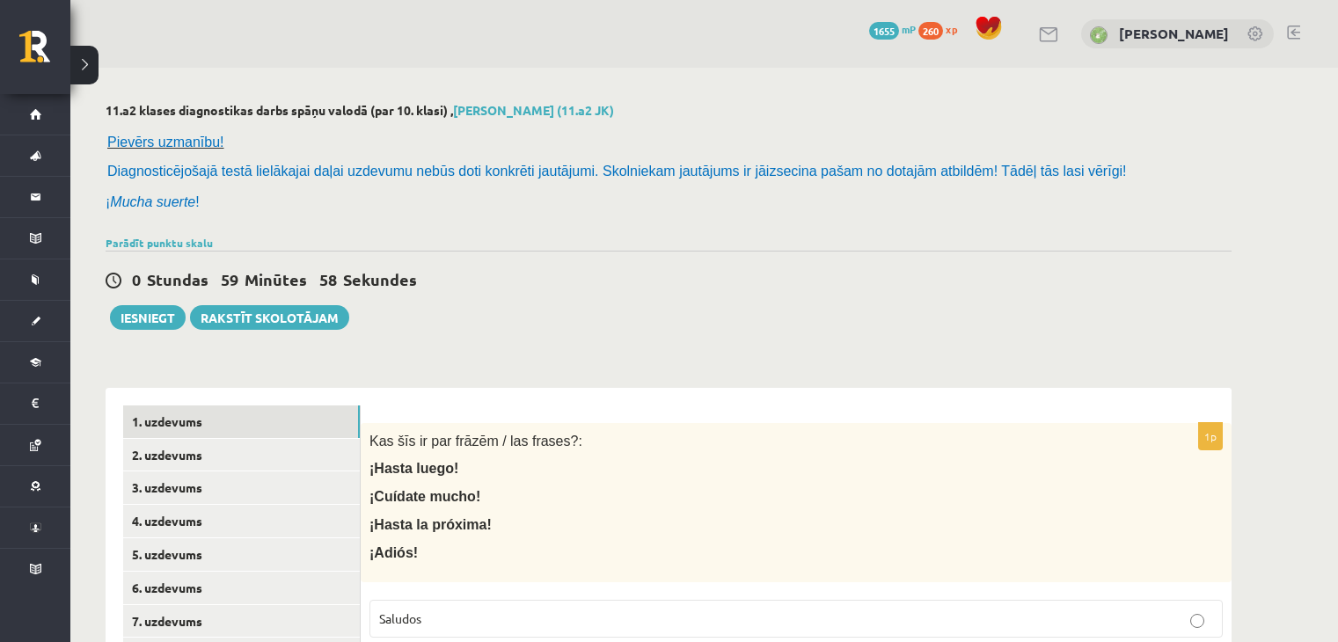
scroll to position [264, 0]
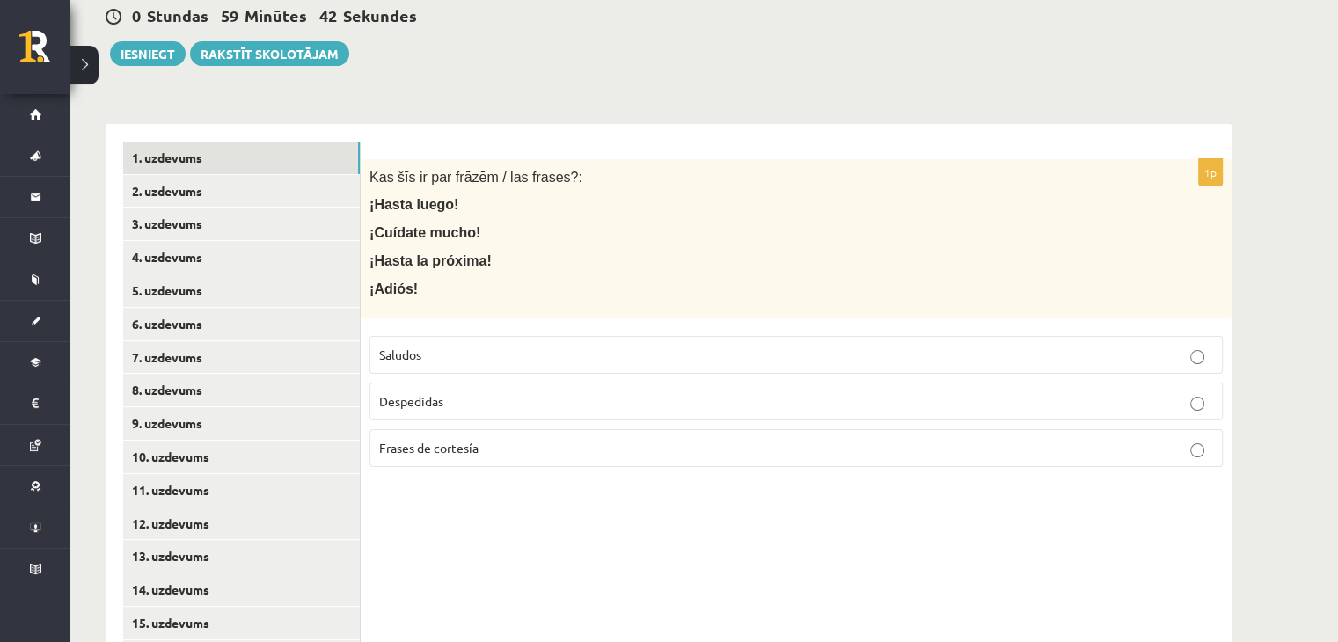
click at [540, 401] on p "Despedidas" at bounding box center [796, 401] width 834 height 18
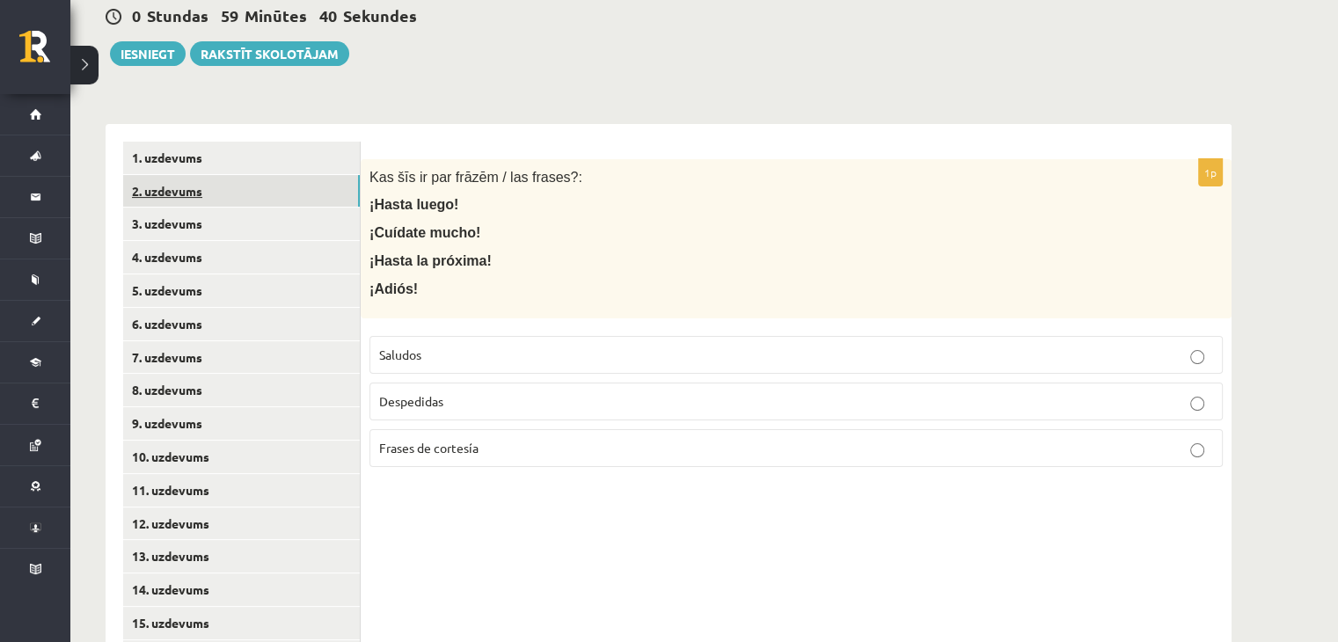
click at [299, 200] on link "2. uzdevums" at bounding box center [241, 191] width 237 height 33
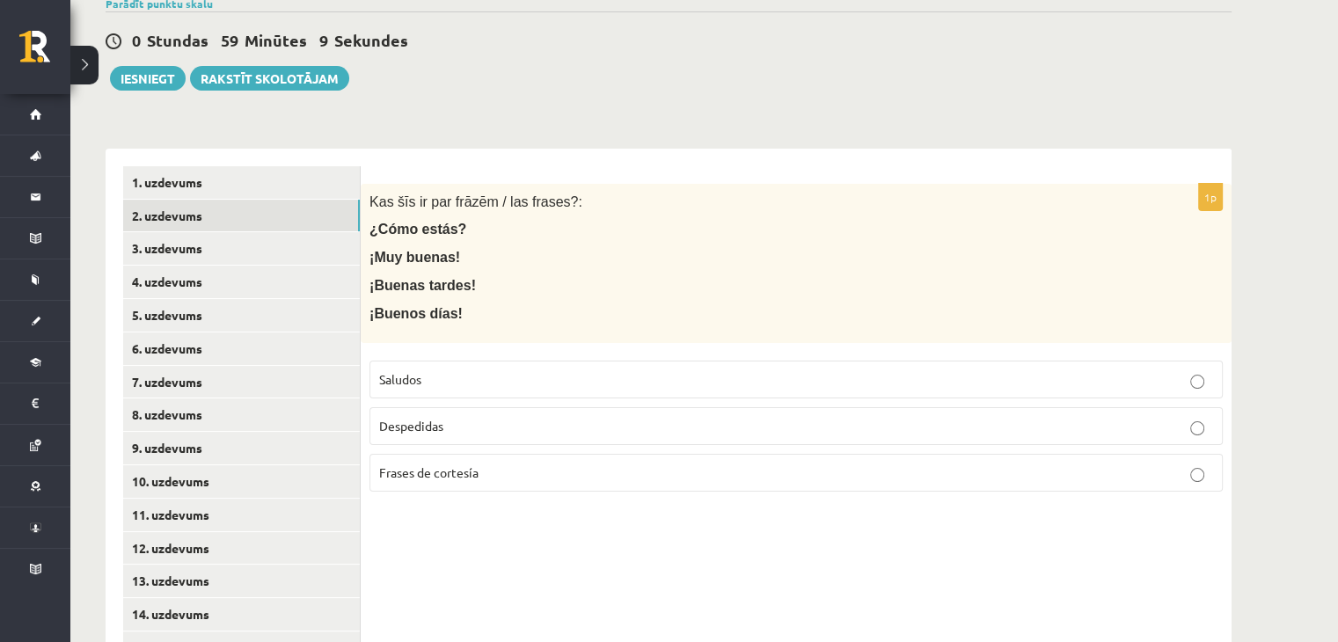
scroll to position [286, 0]
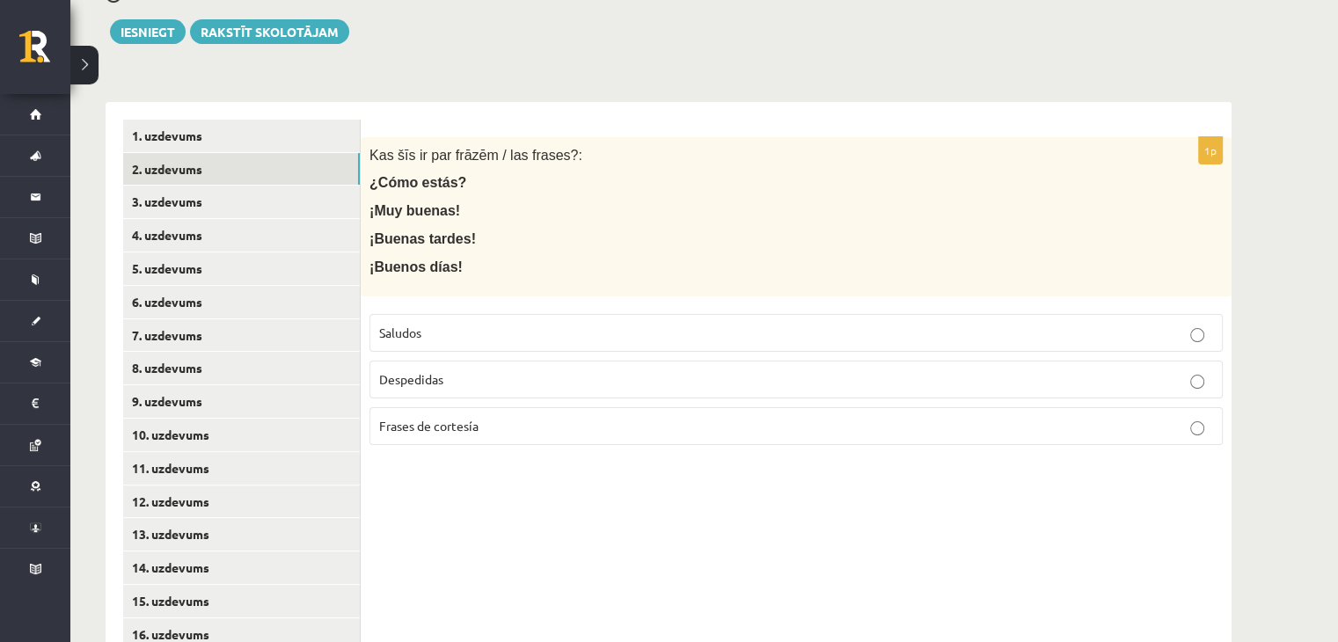
click at [506, 331] on p "Saludos" at bounding box center [796, 333] width 834 height 18
click at [334, 196] on link "3. uzdevums" at bounding box center [241, 202] width 237 height 33
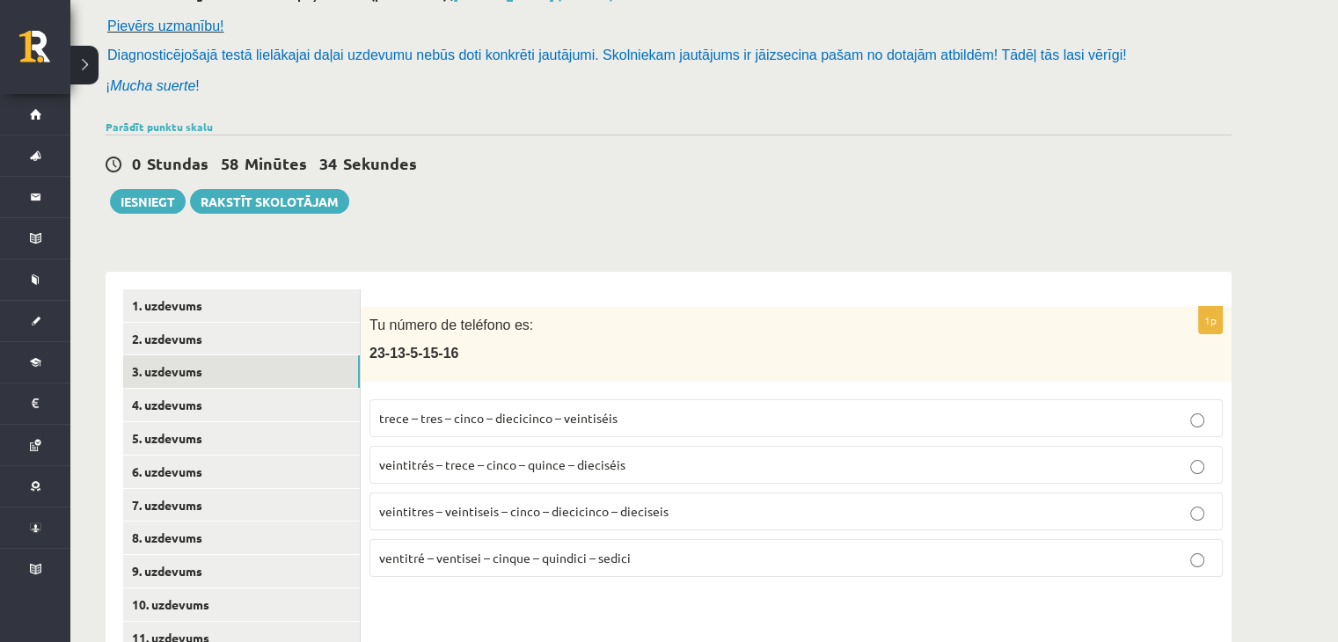
scroll to position [110, 0]
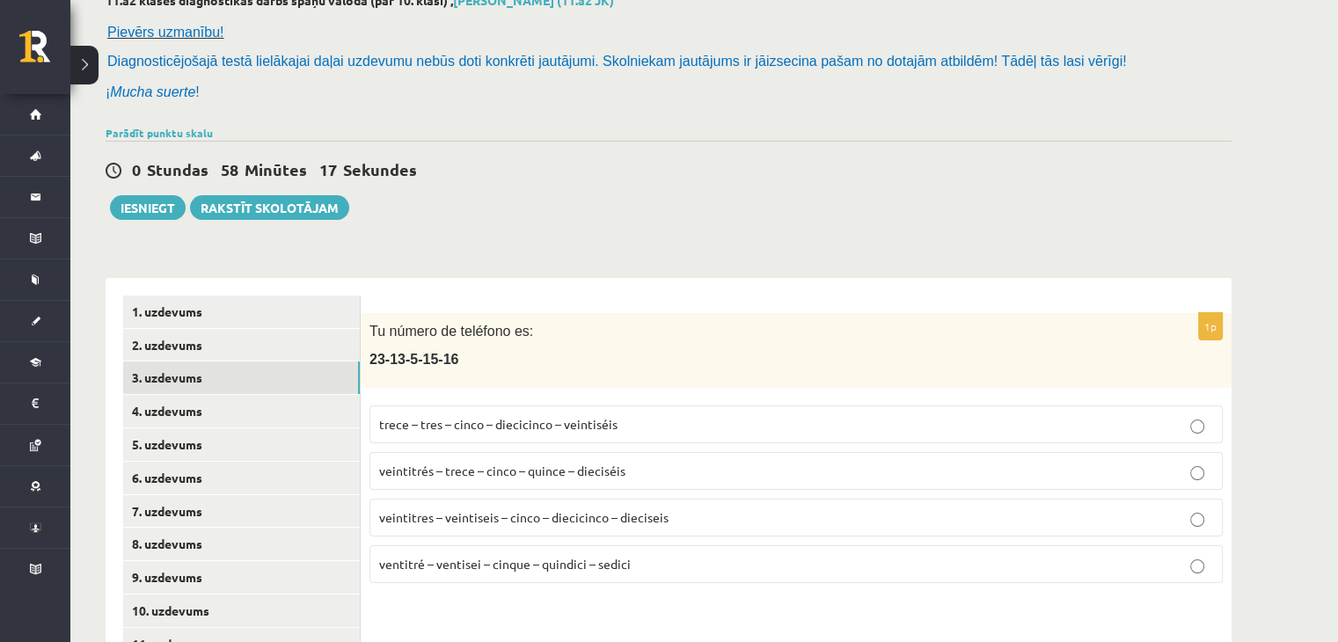
click at [478, 478] on p "veintitrés – trece – cinco – quince – dieciséis" at bounding box center [796, 471] width 834 height 18
click at [217, 413] on link "4. uzdevums" at bounding box center [241, 411] width 237 height 33
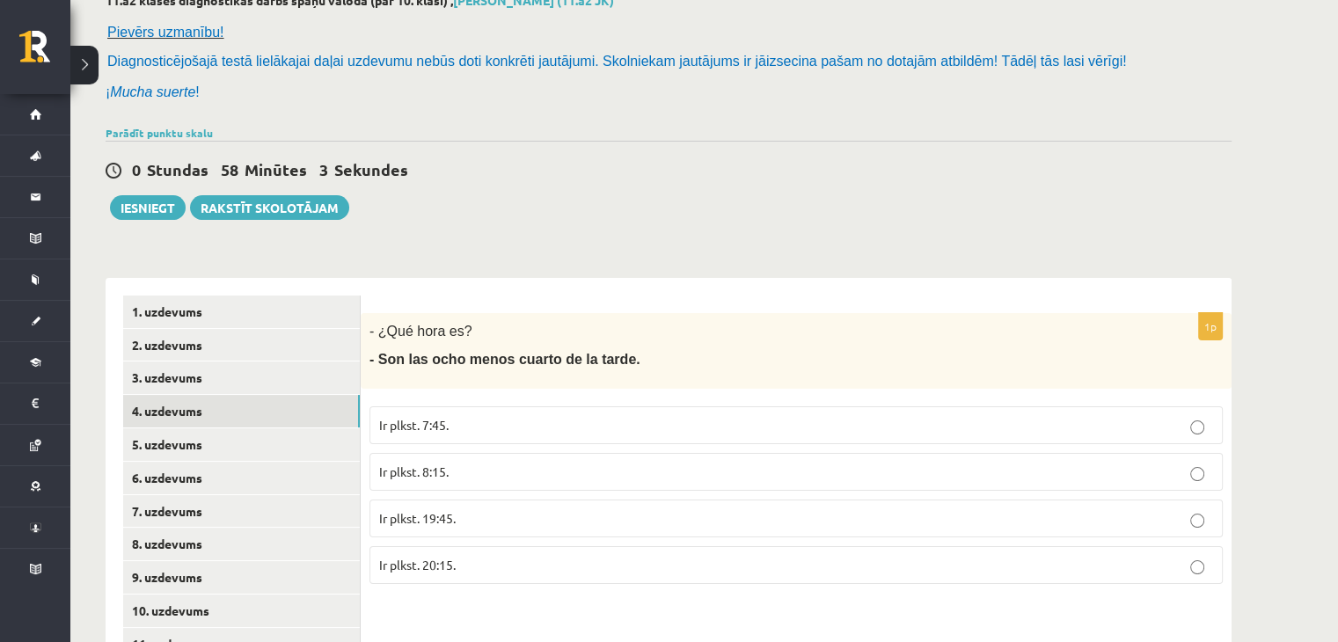
click at [468, 422] on p "Ir plkst. 7:45." at bounding box center [796, 425] width 834 height 18
click at [457, 512] on p "Ir plkst. 19:45." at bounding box center [796, 518] width 834 height 18
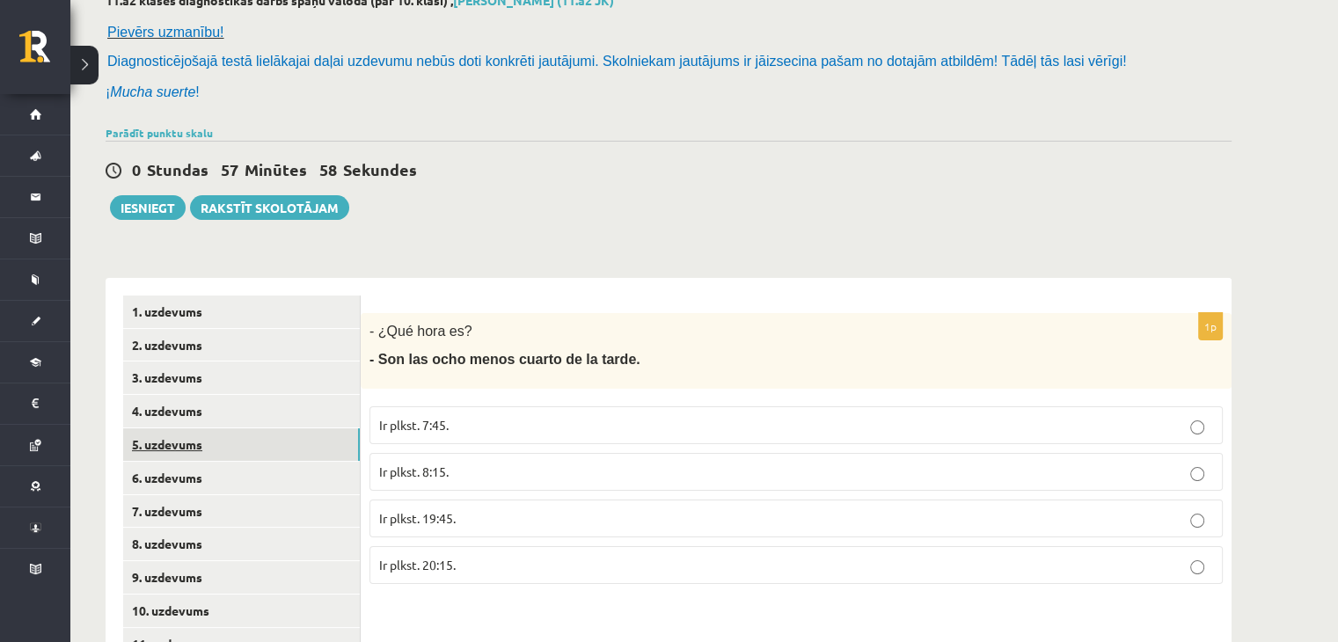
click at [340, 443] on link "5. uzdevums" at bounding box center [241, 444] width 237 height 33
click at [475, 425] on p "Plkst. 13:30." at bounding box center [796, 425] width 834 height 18
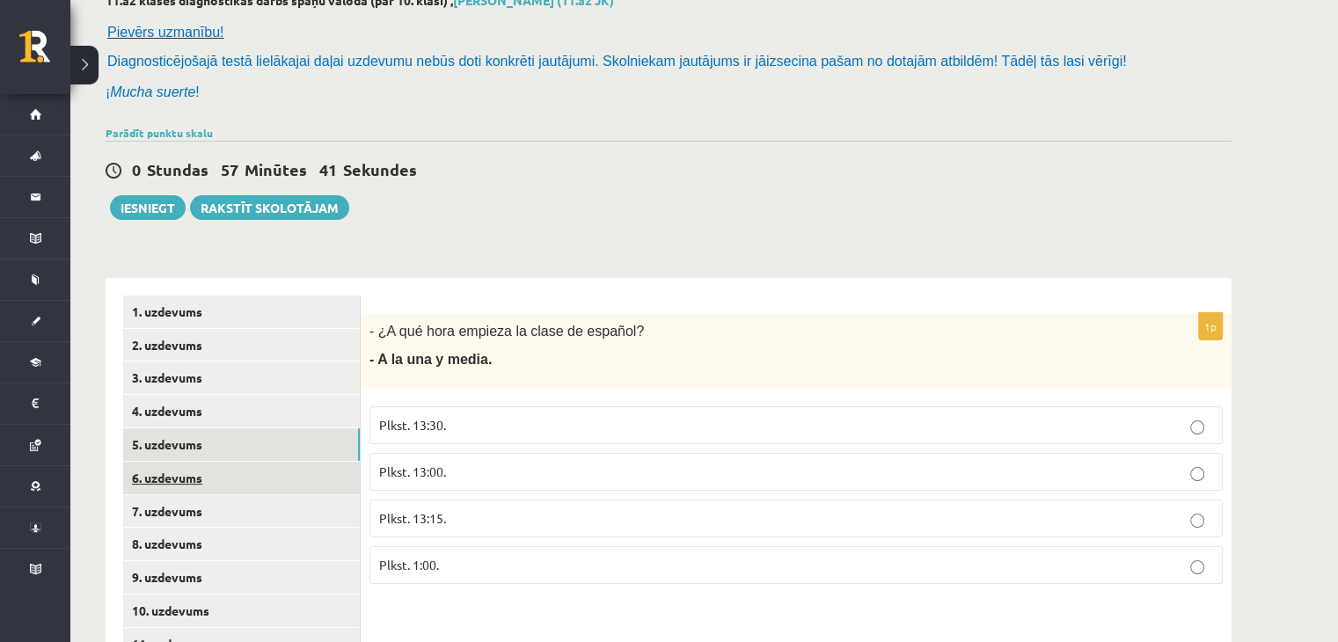
click at [277, 488] on link "6. uzdevums" at bounding box center [241, 478] width 237 height 33
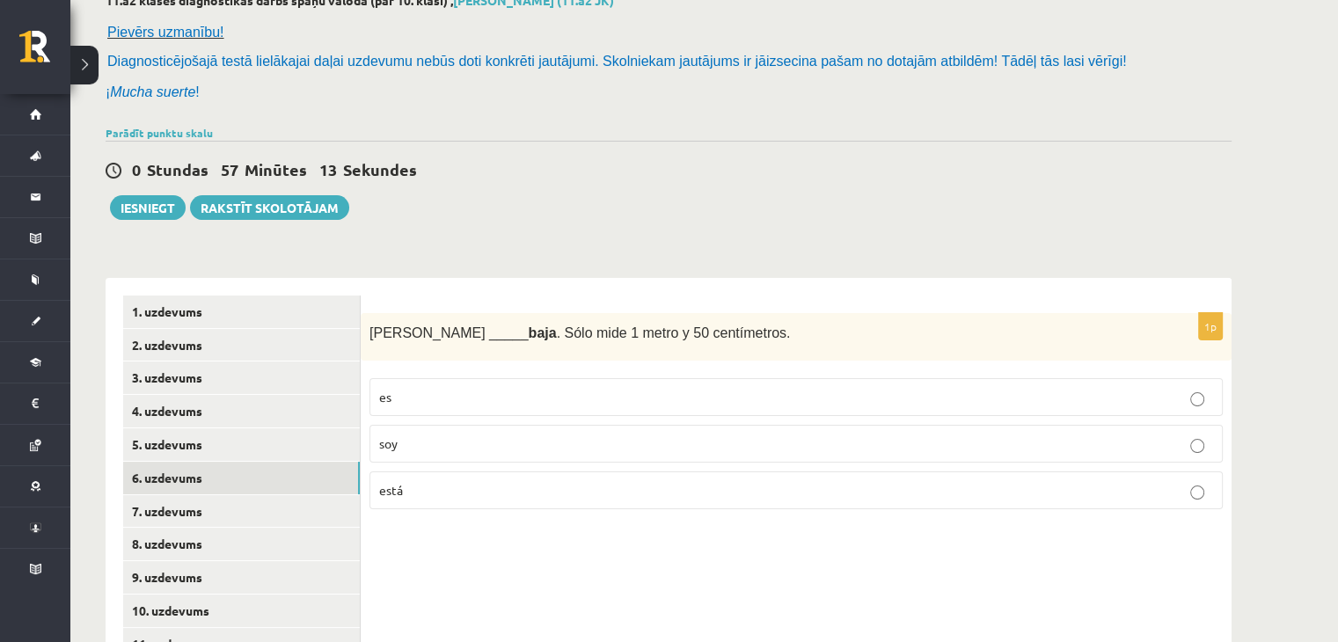
drag, startPoint x: 454, startPoint y: 472, endPoint x: 450, endPoint y: 491, distance: 18.8
click at [450, 491] on label "está" at bounding box center [795, 490] width 853 height 38
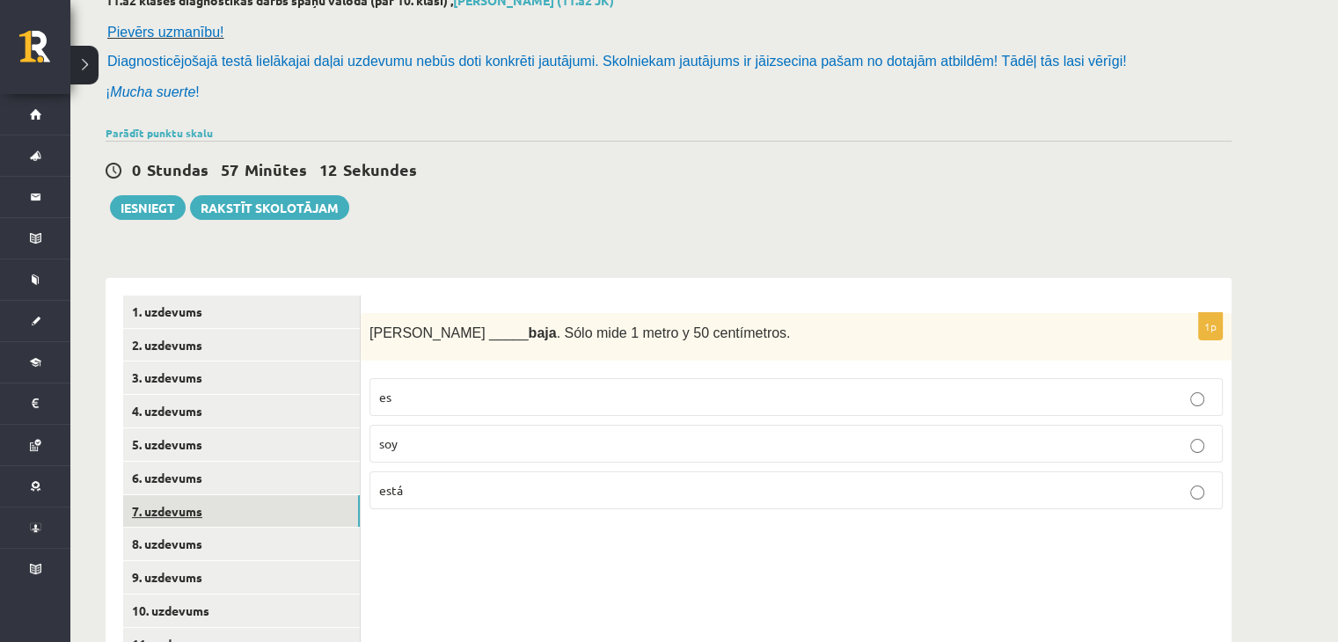
click at [303, 516] on link "7. uzdevums" at bounding box center [241, 511] width 237 height 33
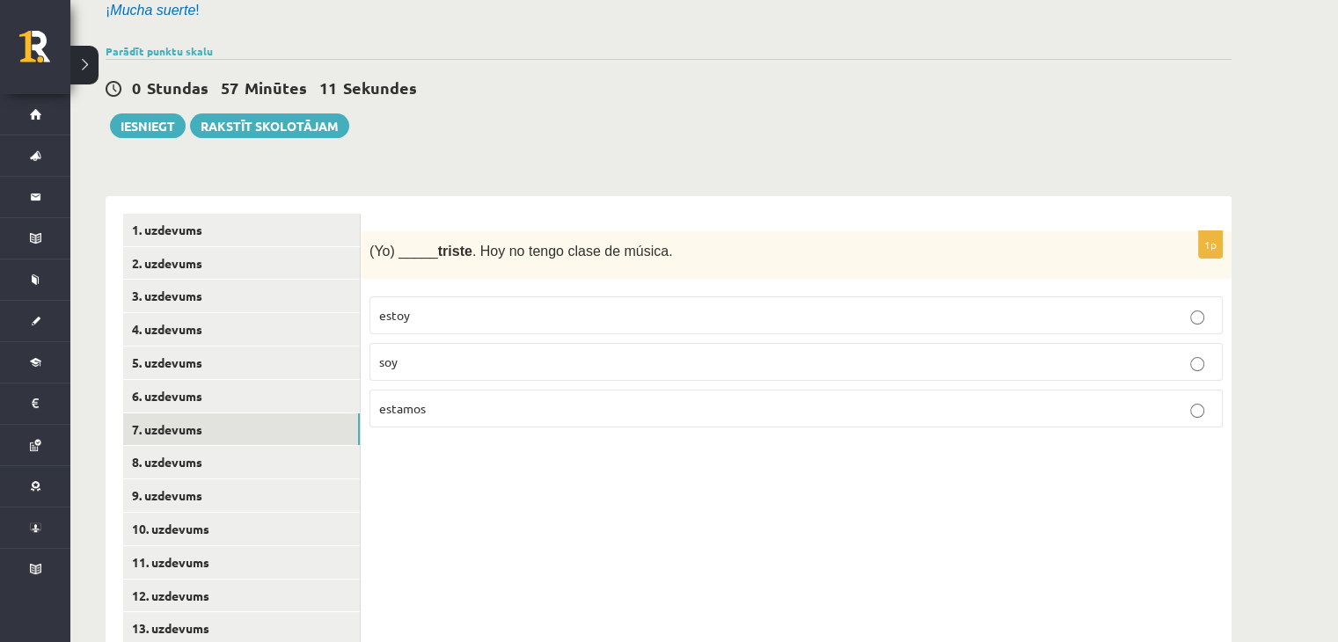
scroll to position [198, 0]
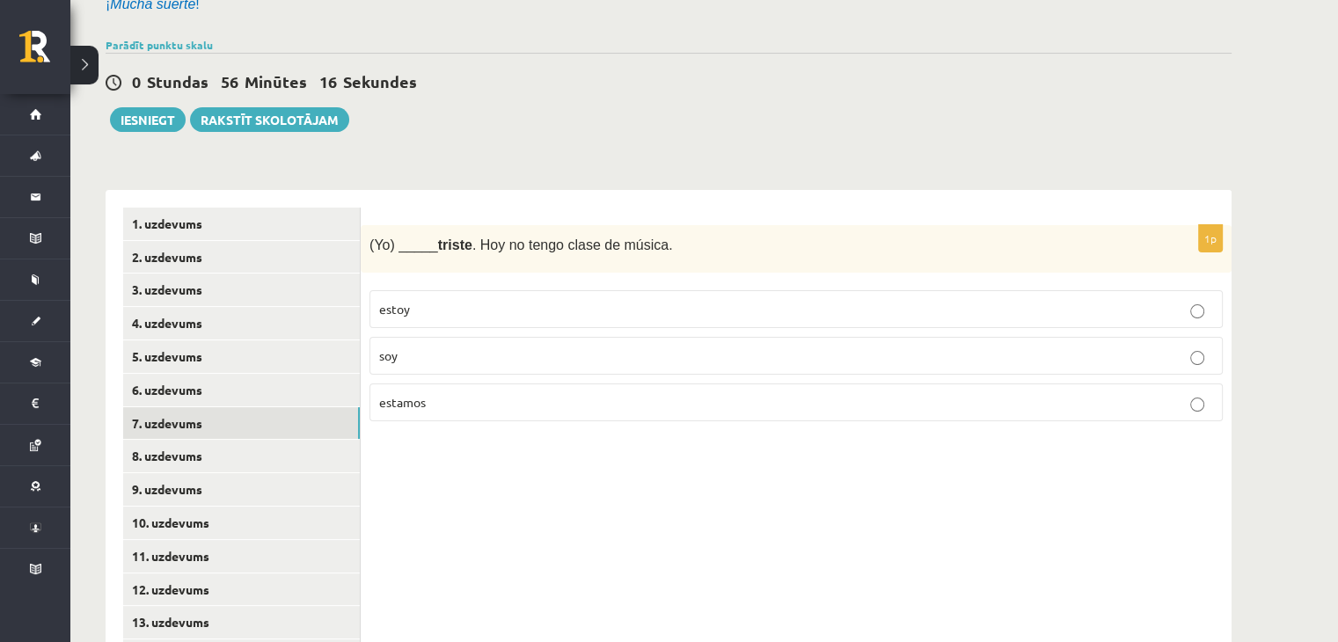
click at [558, 356] on p "soy" at bounding box center [796, 356] width 834 height 18
click at [320, 449] on link "8. uzdevums" at bounding box center [241, 456] width 237 height 33
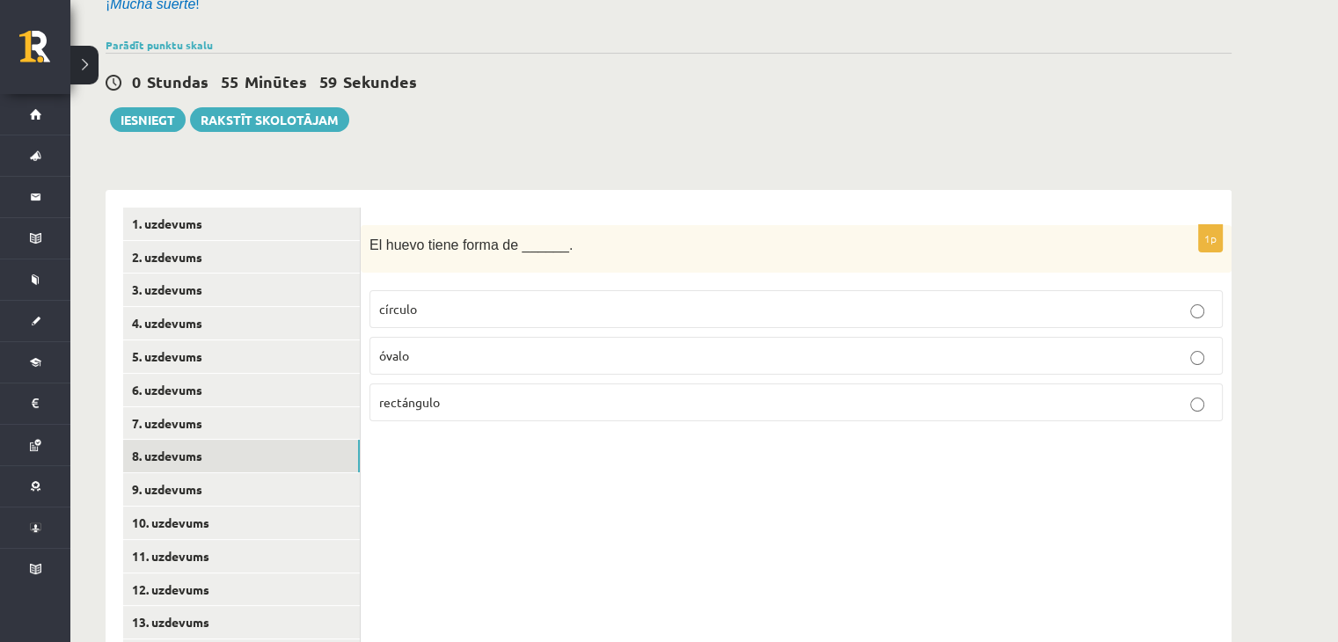
click at [555, 350] on p "óvalo" at bounding box center [796, 356] width 834 height 18
click at [337, 481] on link "9. uzdevums" at bounding box center [241, 489] width 237 height 33
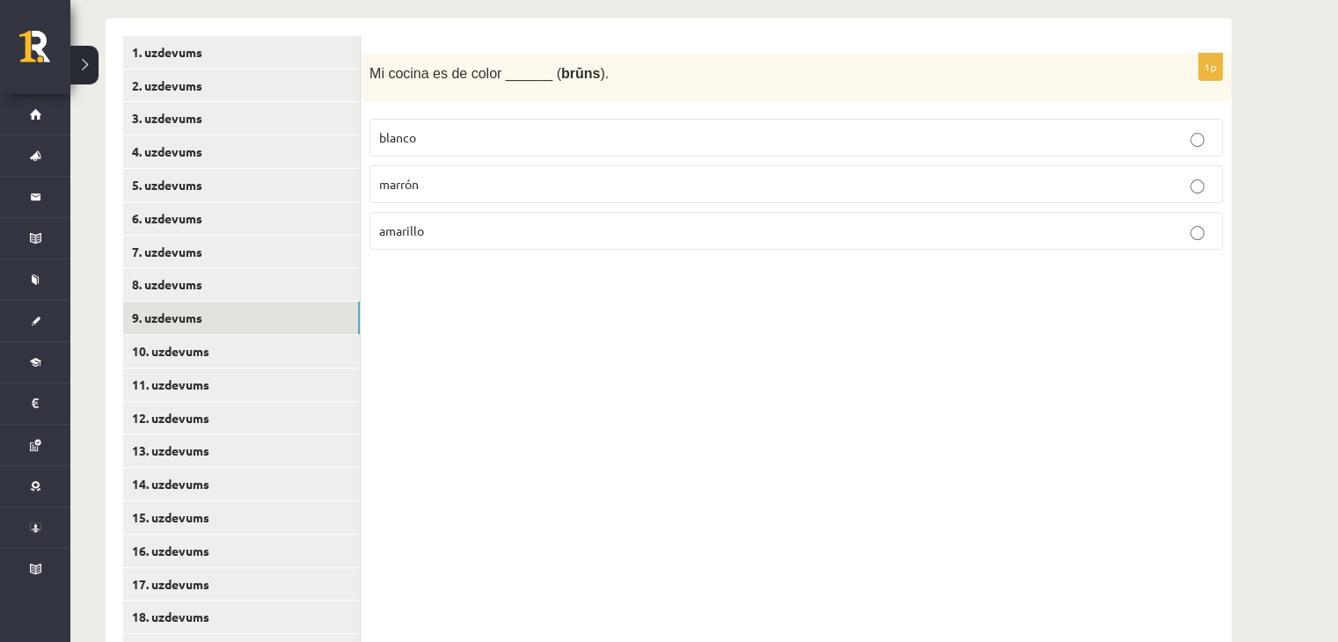
scroll to position [374, 0]
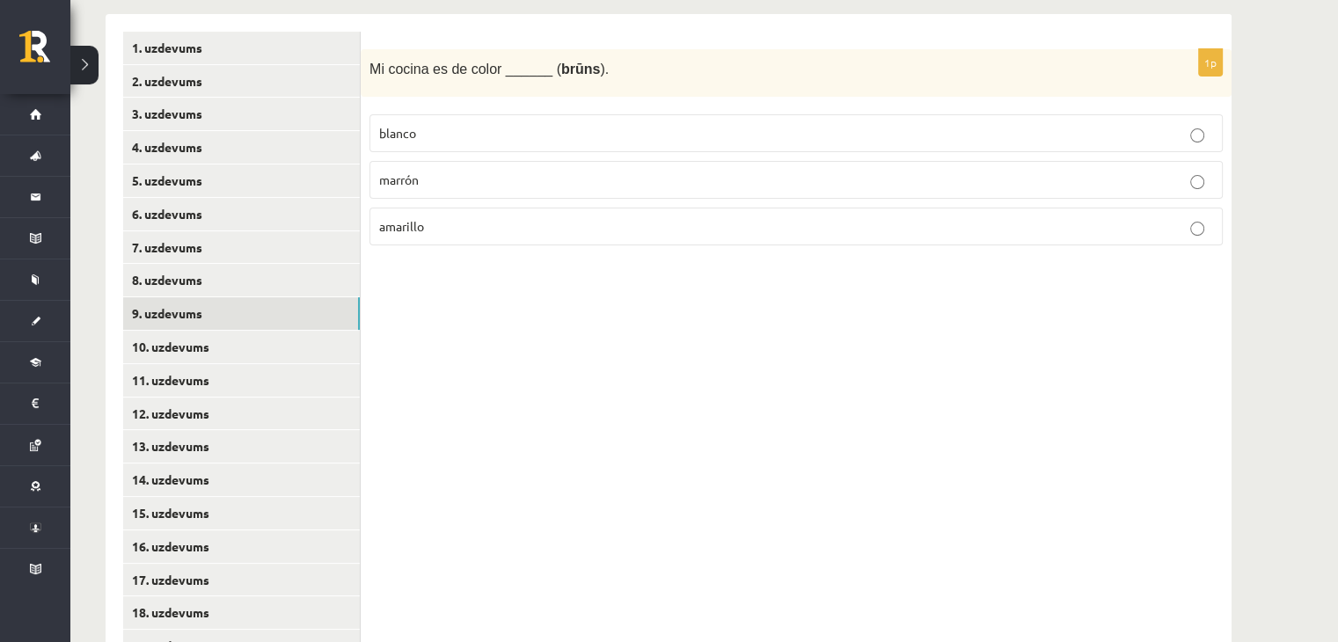
click at [620, 179] on p "marrón" at bounding box center [796, 180] width 834 height 18
click at [303, 353] on link "10. uzdevums" at bounding box center [241, 347] width 237 height 33
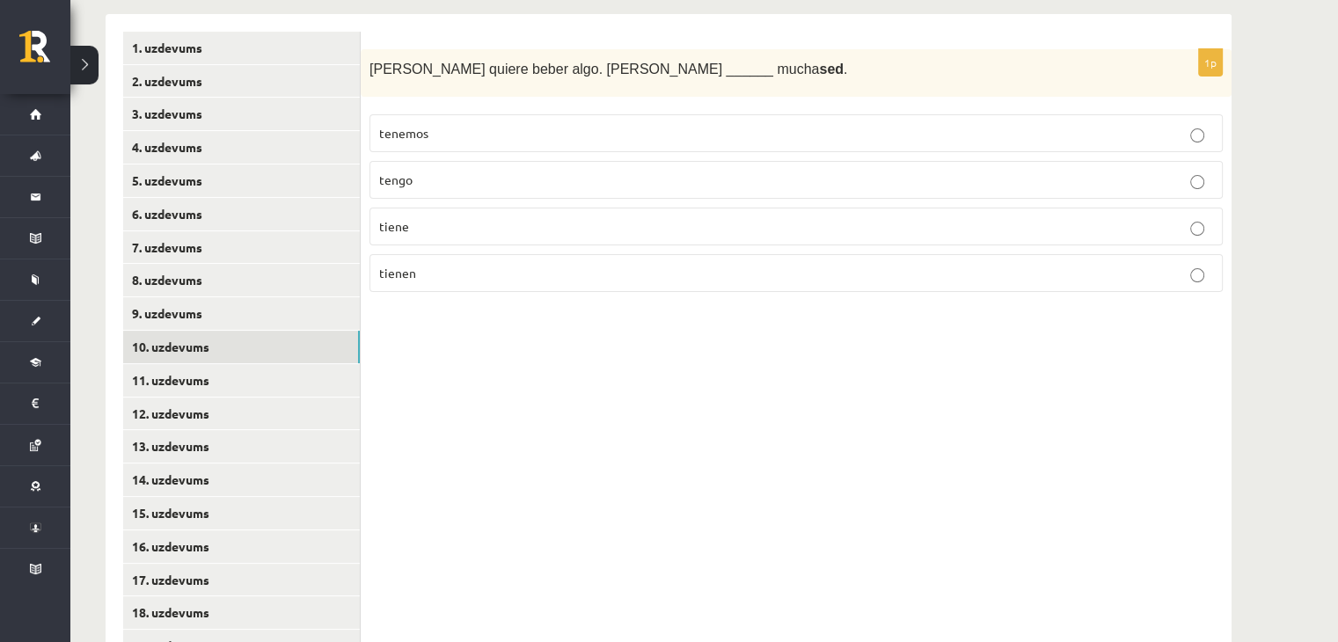
click at [596, 230] on p "tiene" at bounding box center [796, 226] width 834 height 18
click at [316, 378] on link "11. uzdevums" at bounding box center [241, 380] width 237 height 33
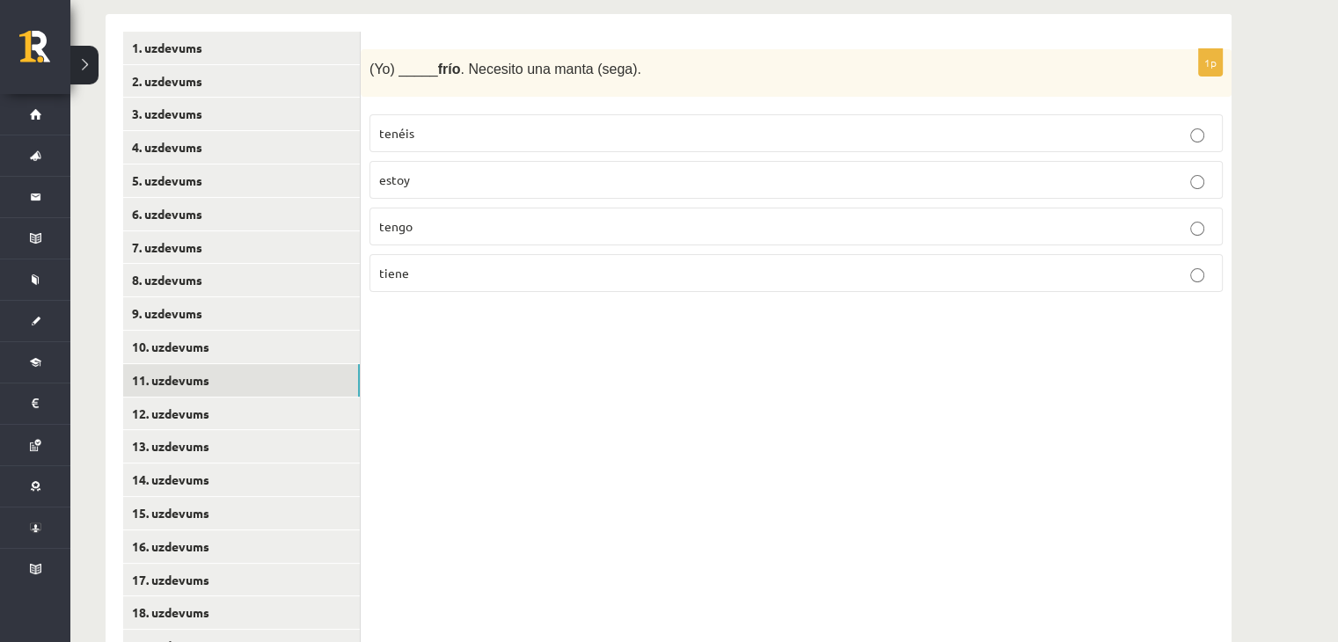
click at [420, 226] on p "tengo" at bounding box center [796, 226] width 834 height 18
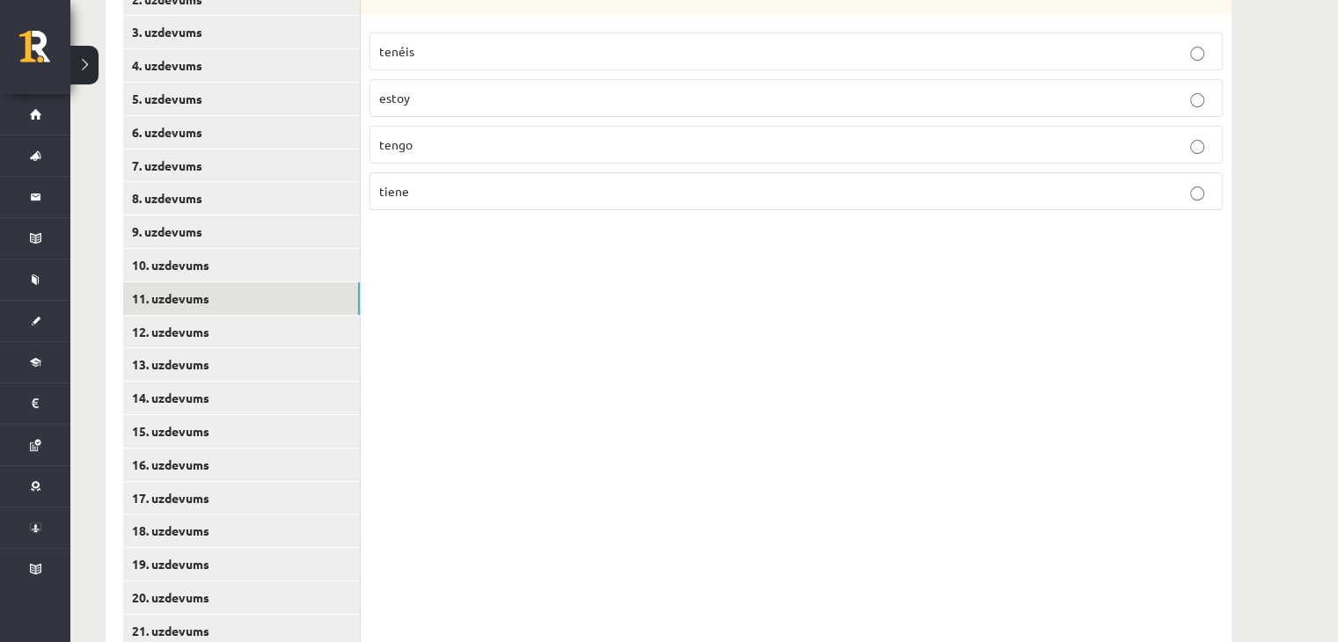
scroll to position [462, 0]
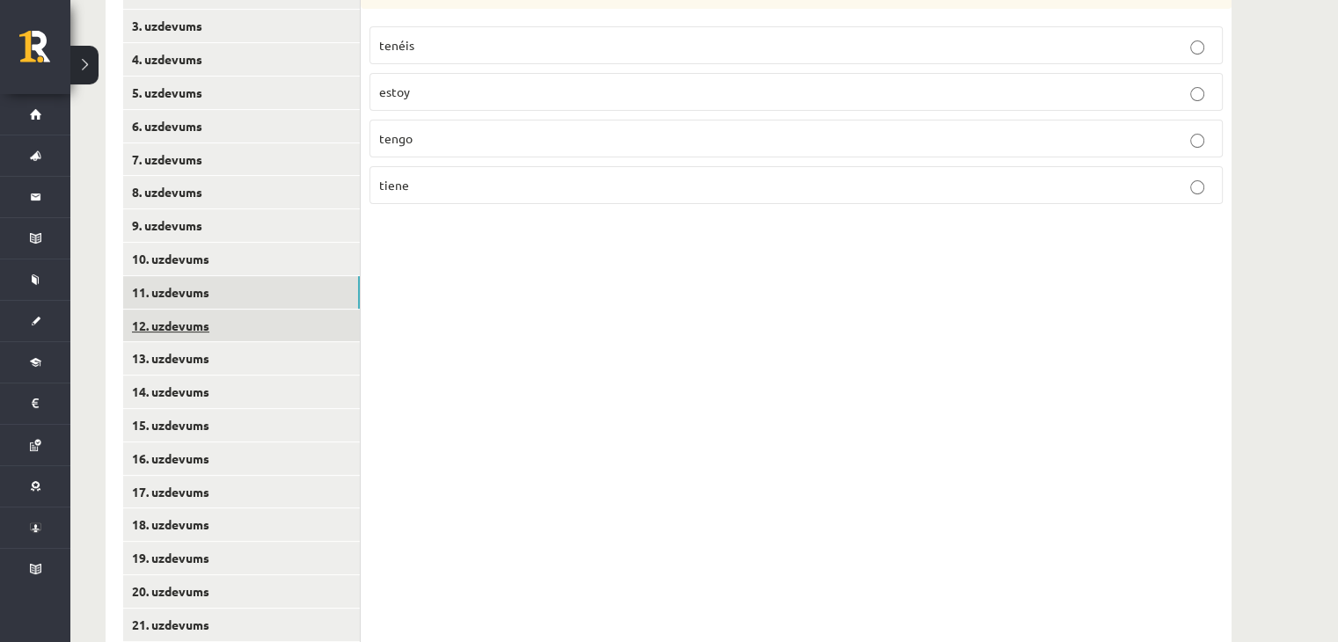
click at [296, 325] on link "12. uzdevums" at bounding box center [241, 326] width 237 height 33
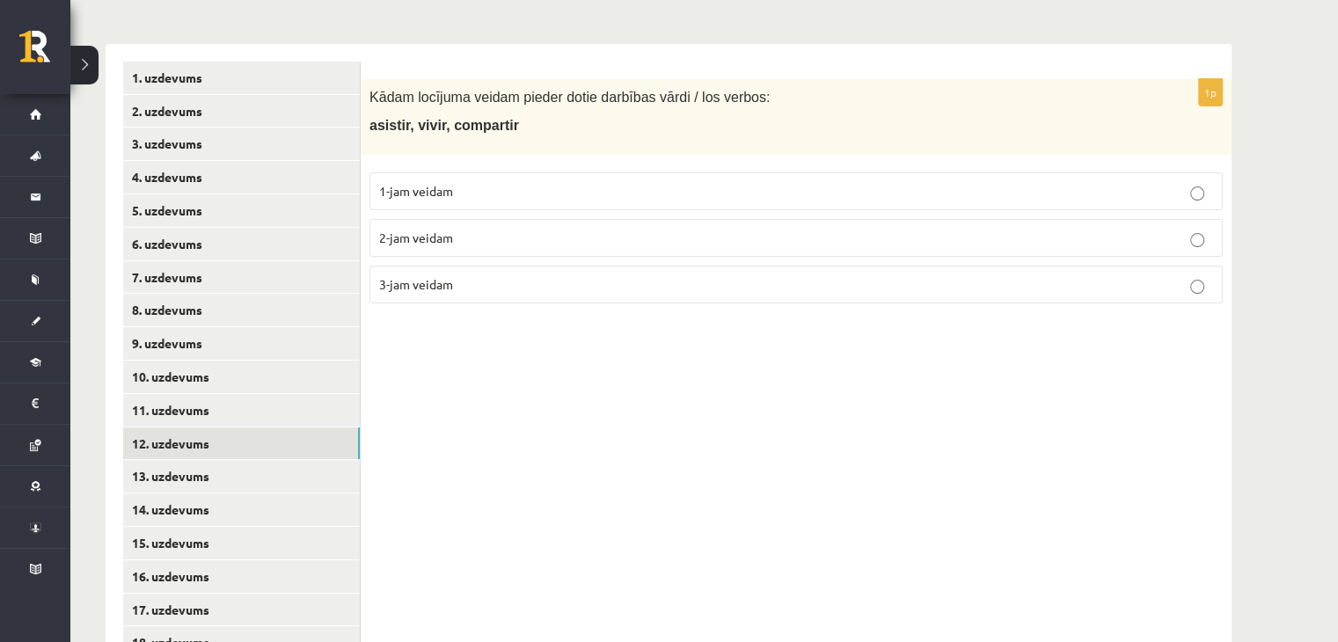
scroll to position [286, 0]
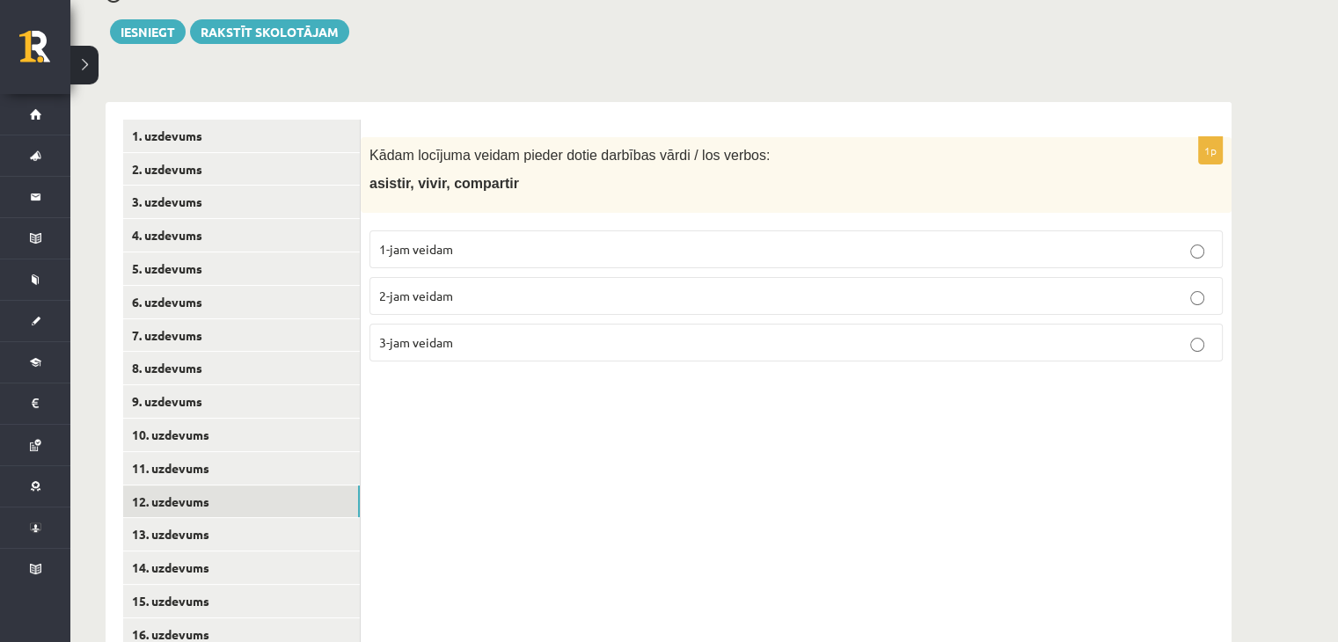
click at [528, 292] on p "2-jam veidam" at bounding box center [796, 296] width 834 height 18
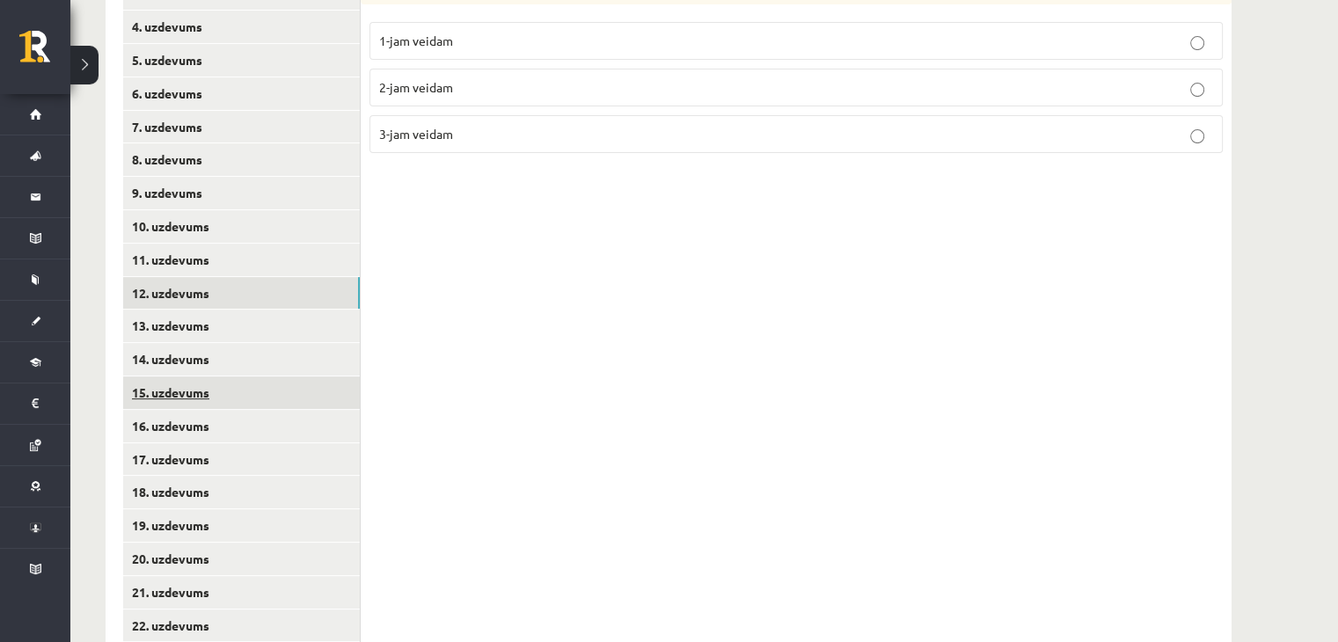
scroll to position [550, 0]
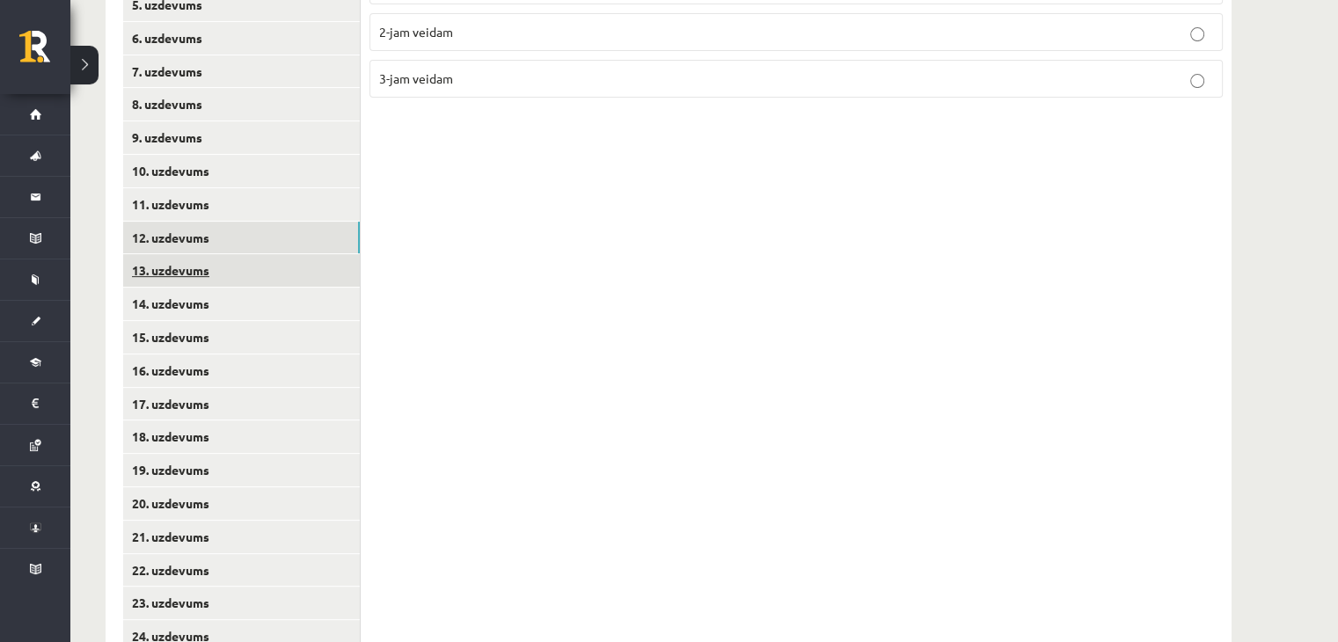
click at [296, 279] on link "13. uzdevums" at bounding box center [241, 270] width 237 height 33
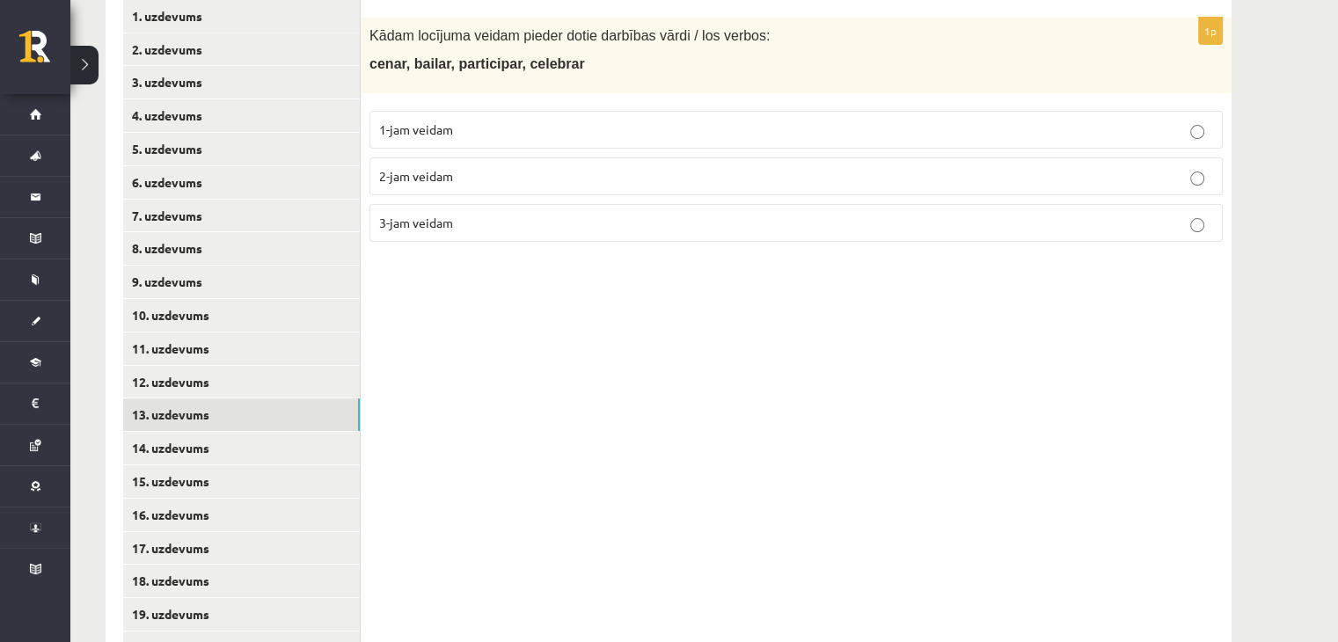
scroll to position [374, 0]
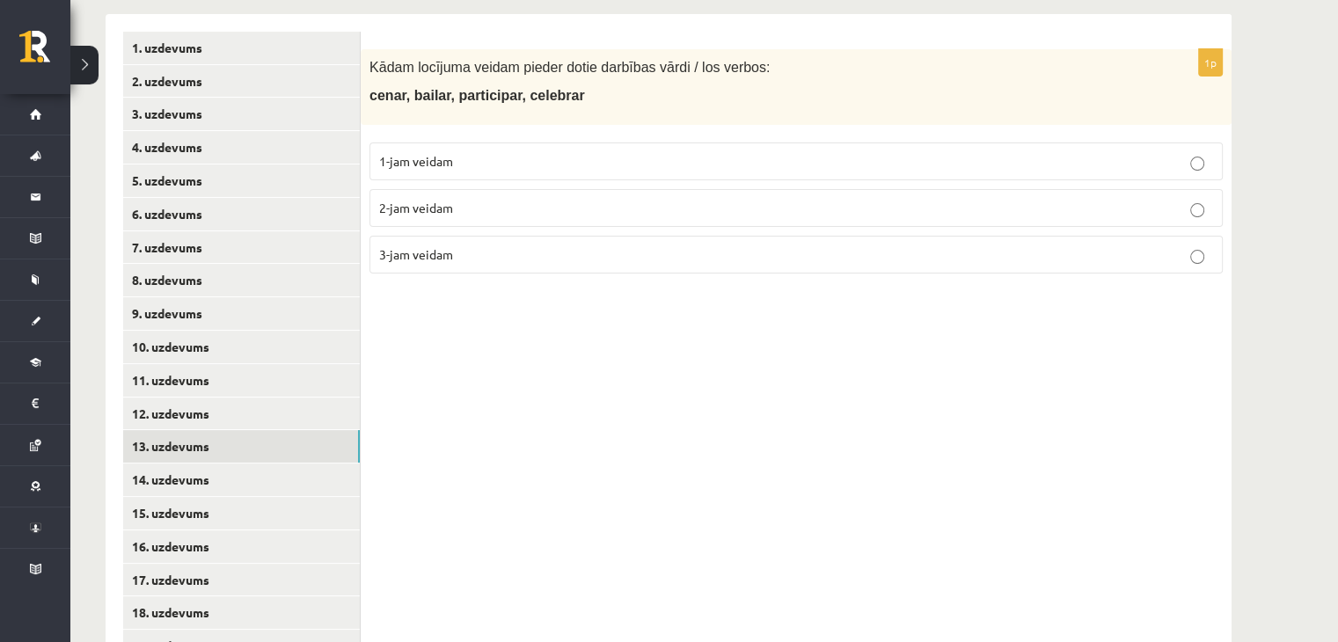
click at [515, 158] on p "1-jam veidam" at bounding box center [796, 161] width 834 height 18
click at [322, 484] on link "14. uzdevums" at bounding box center [241, 479] width 237 height 33
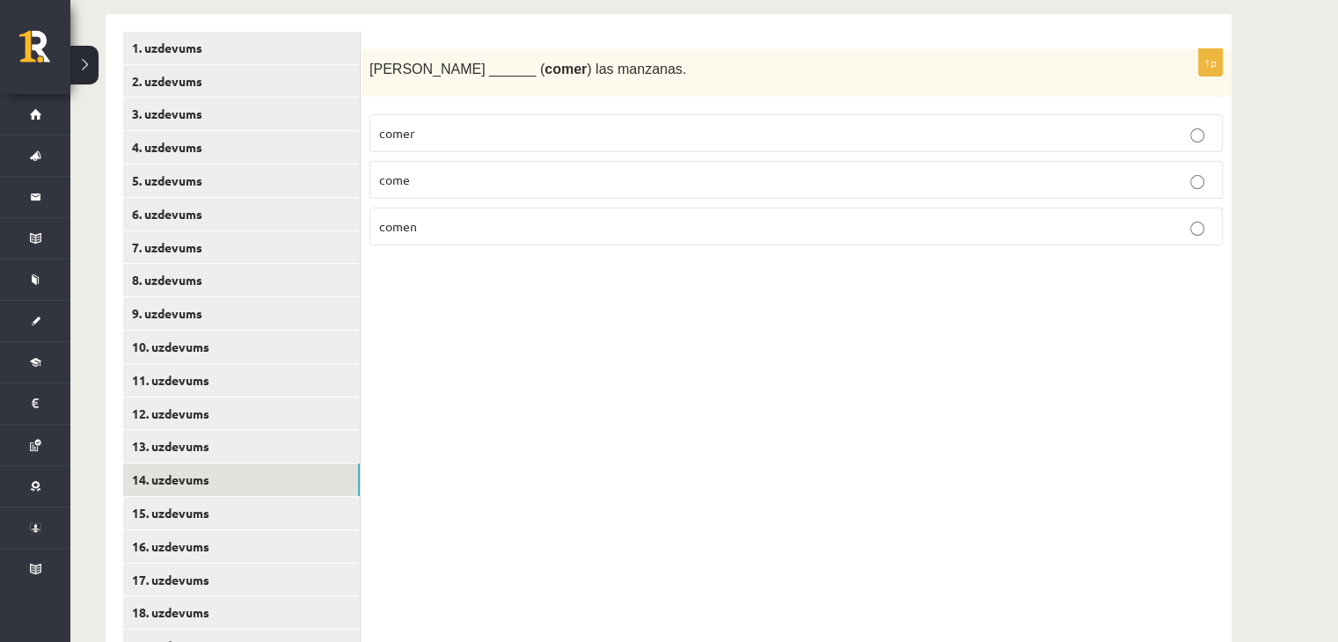
click at [436, 180] on p "come" at bounding box center [796, 180] width 834 height 18
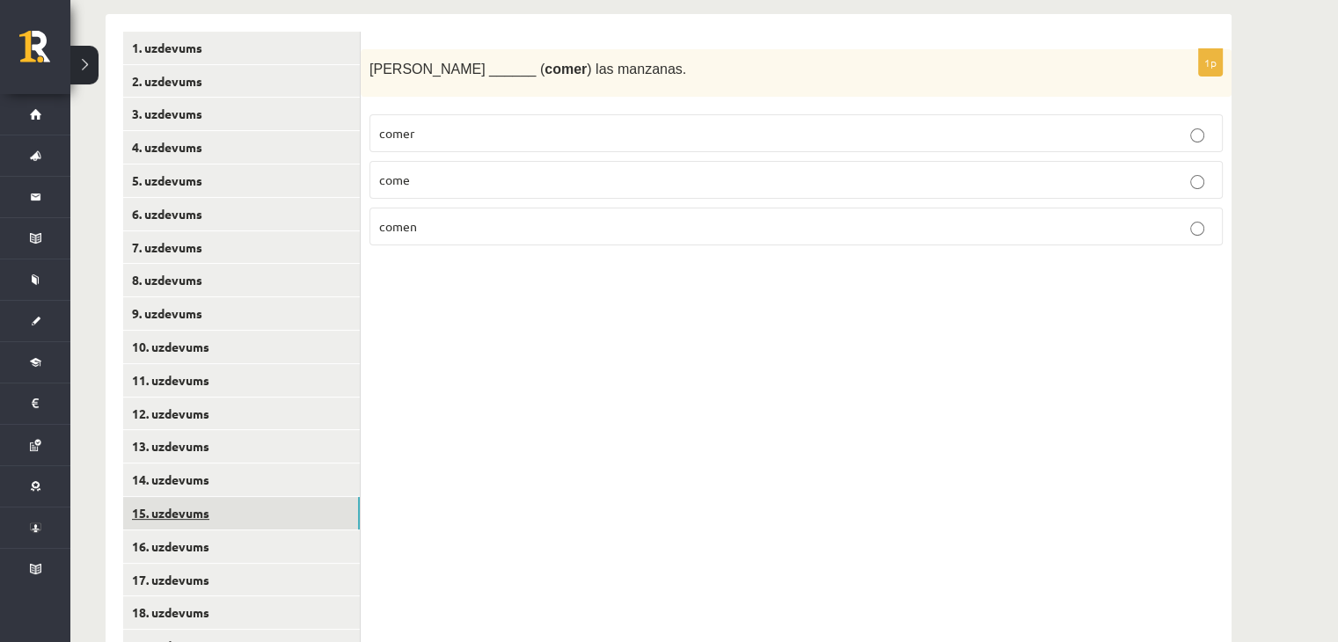
click at [249, 501] on link "15. uzdevums" at bounding box center [241, 513] width 237 height 33
click at [394, 231] on p "bailo" at bounding box center [796, 226] width 834 height 18
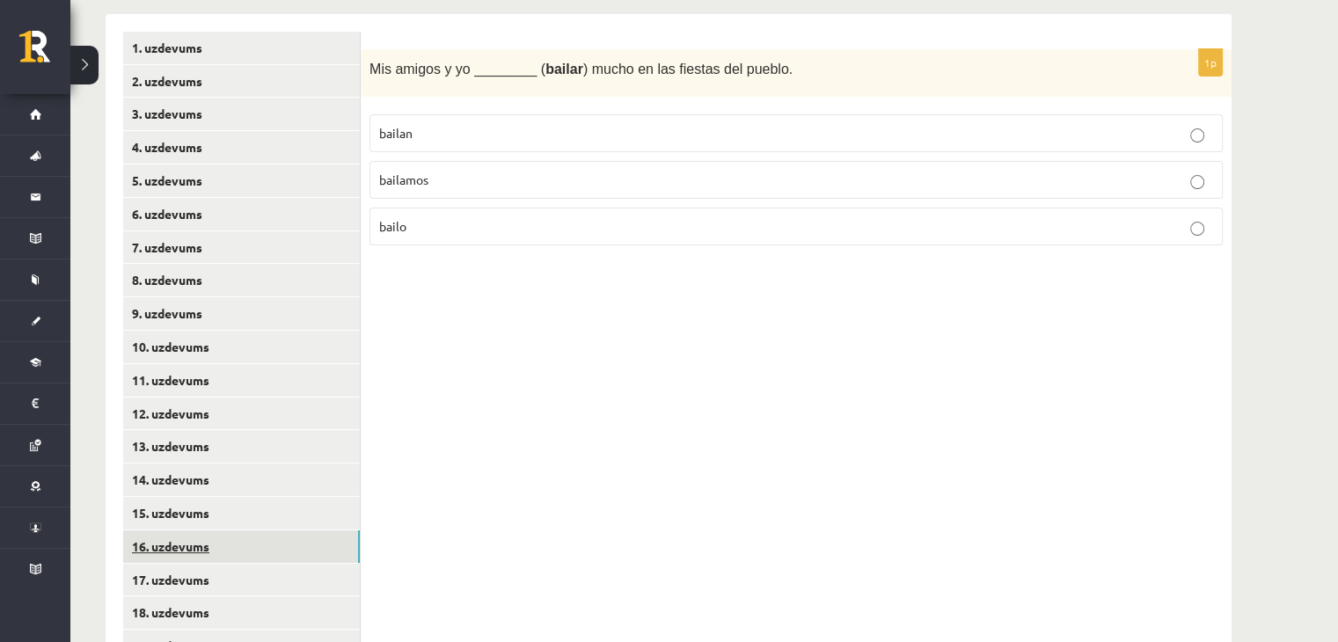
click at [279, 542] on link "16. uzdevums" at bounding box center [241, 546] width 237 height 33
click at [425, 230] on p "asisto" at bounding box center [796, 226] width 834 height 18
click at [223, 574] on link "17. uzdevums" at bounding box center [241, 580] width 237 height 33
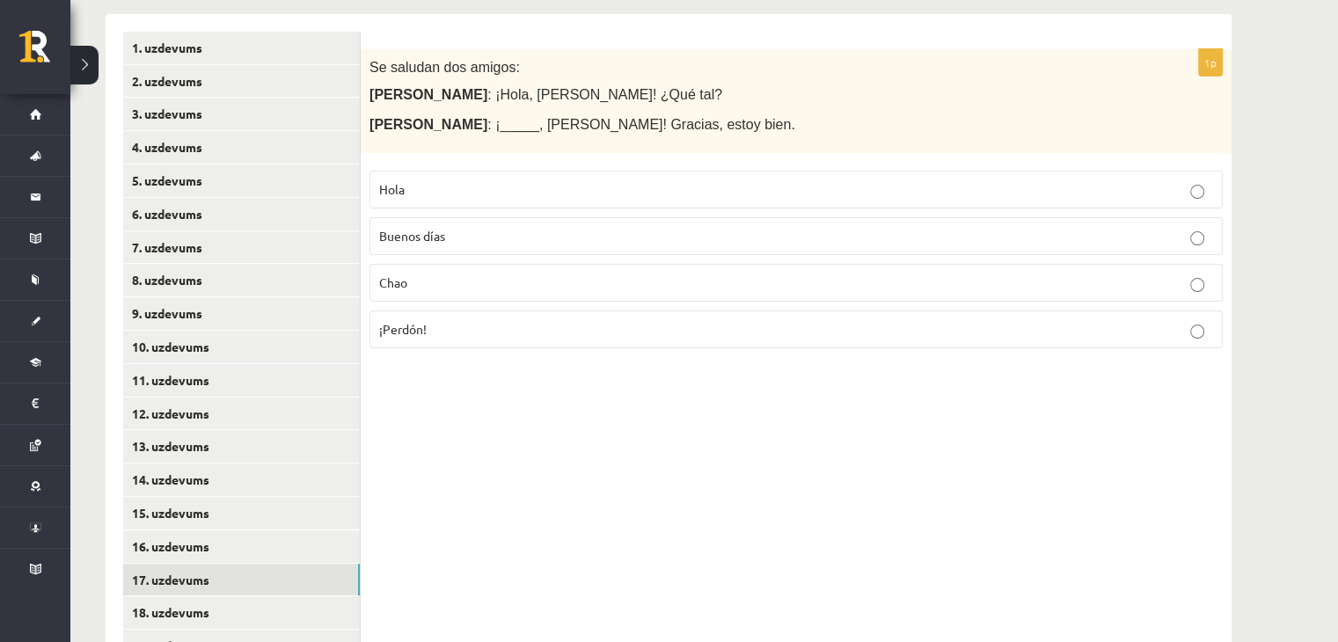
click at [442, 186] on p "Hola" at bounding box center [796, 189] width 834 height 18
click at [339, 606] on link "18. uzdevums" at bounding box center [241, 612] width 237 height 33
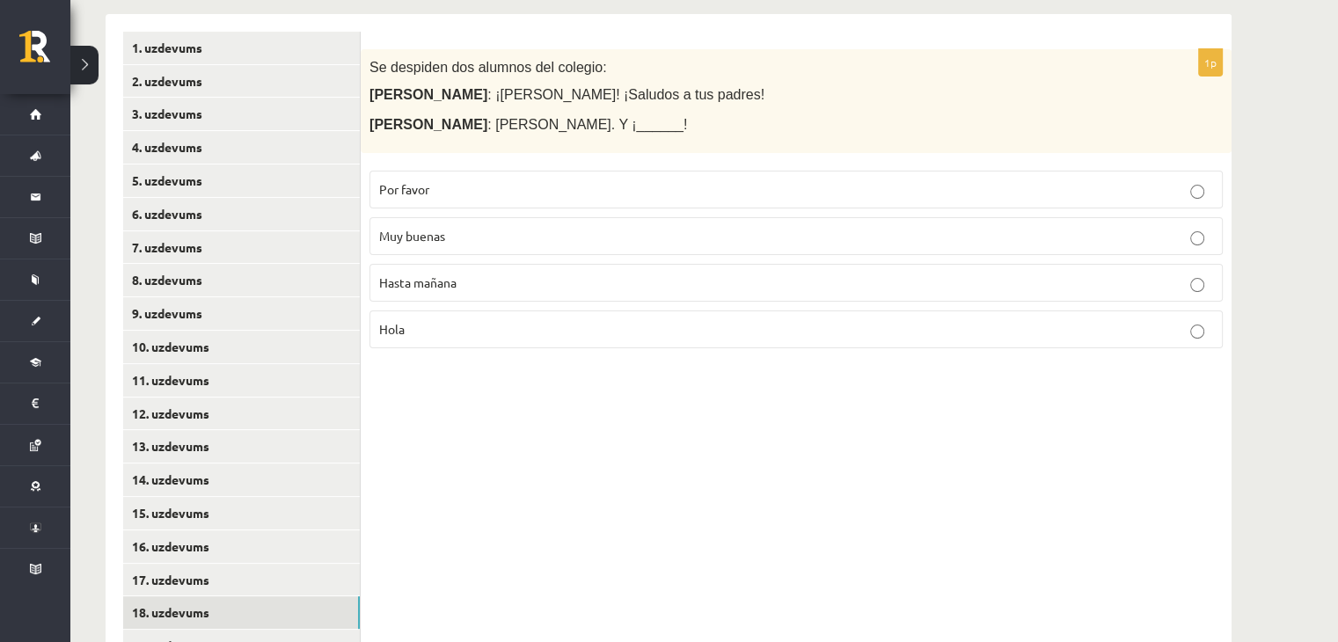
click at [519, 265] on label "Hasta mañana" at bounding box center [795, 283] width 853 height 38
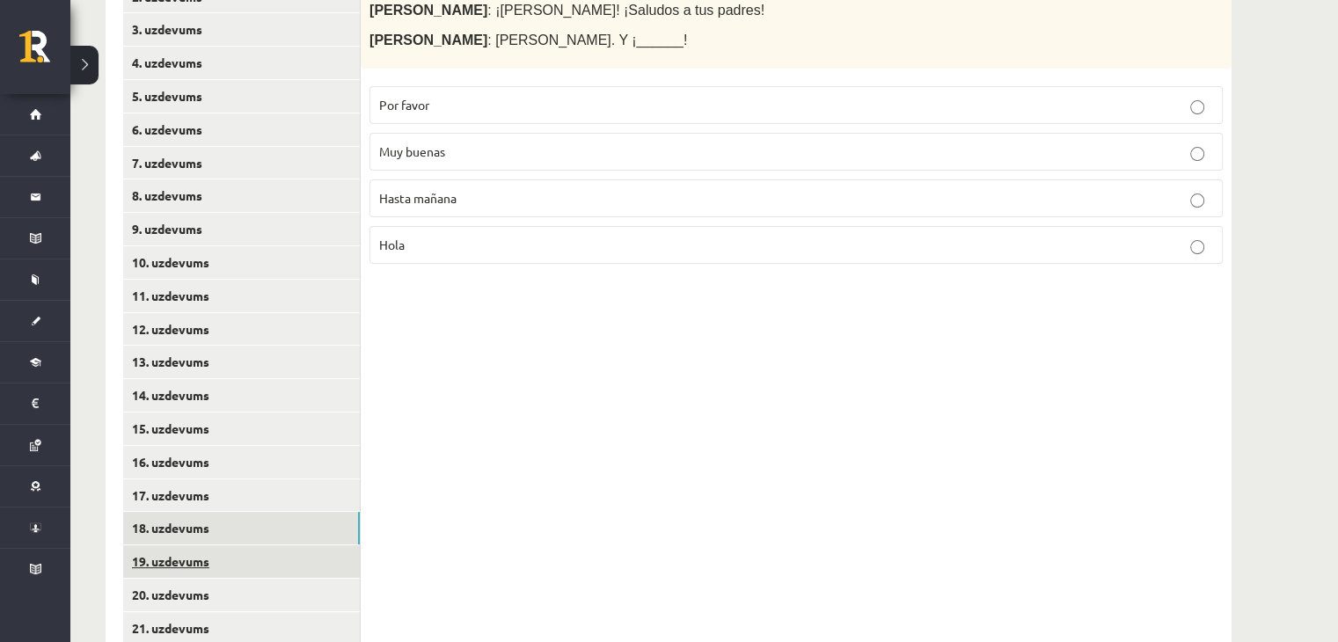
scroll to position [462, 0]
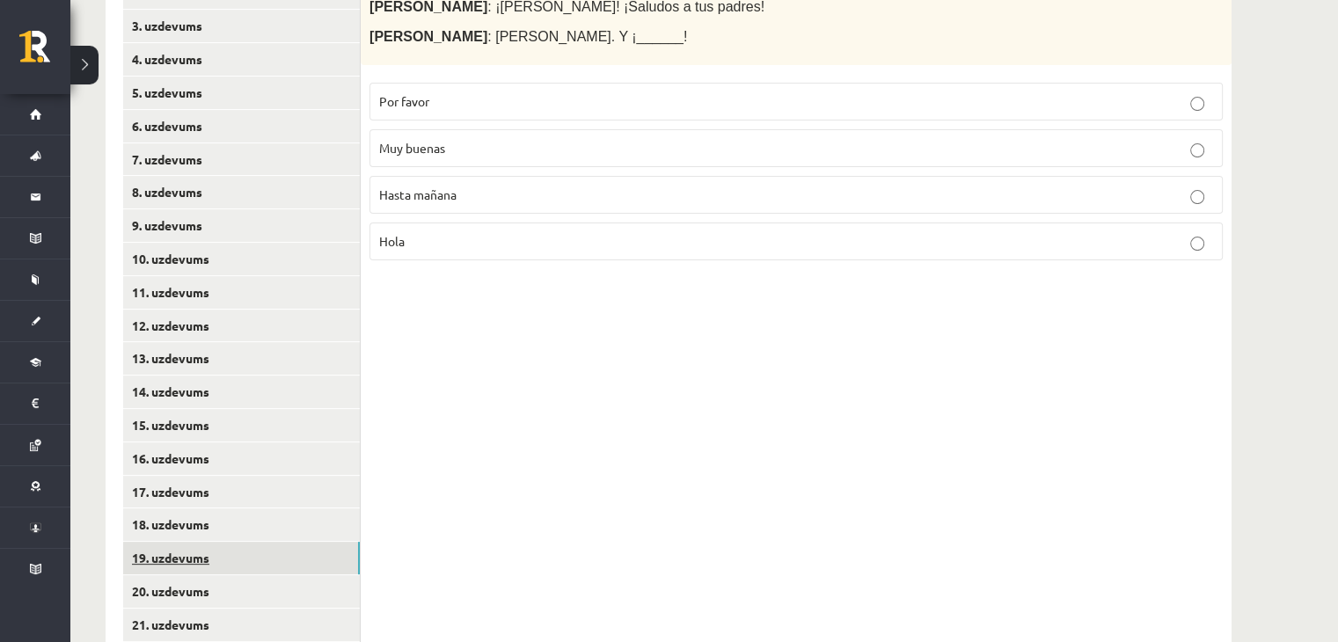
click at [308, 559] on link "19. uzdevums" at bounding box center [241, 558] width 237 height 33
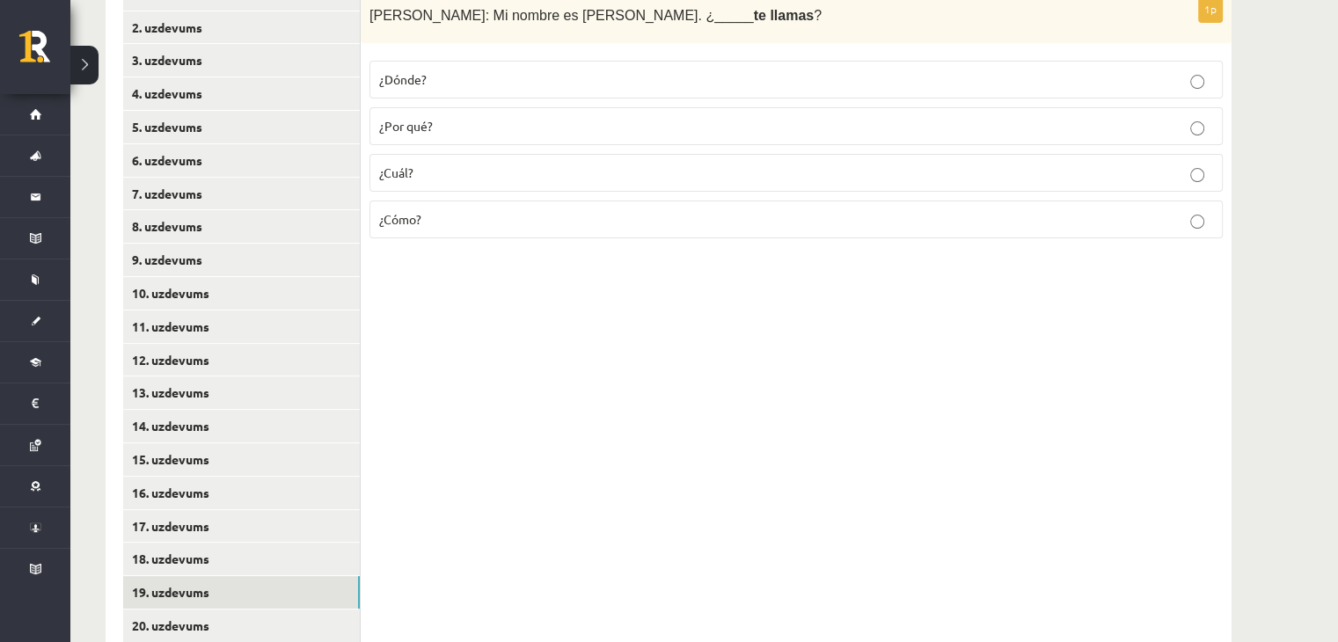
scroll to position [286, 0]
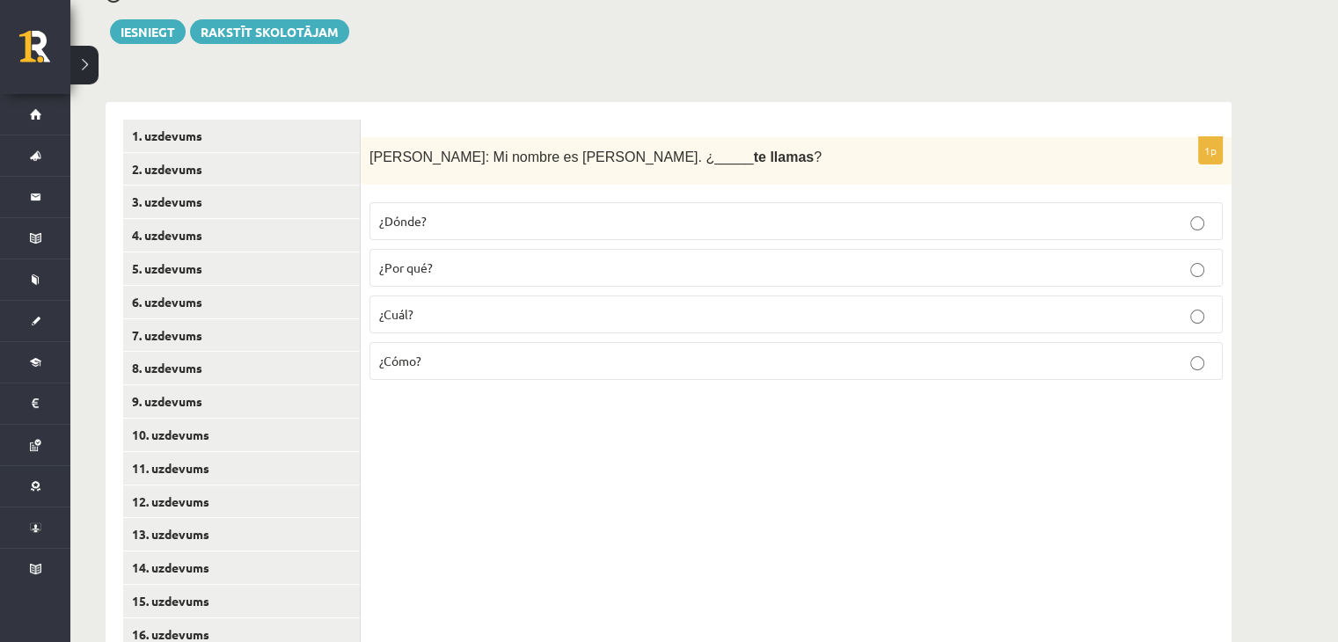
click at [461, 311] on p "¿Cuál?" at bounding box center [796, 314] width 834 height 18
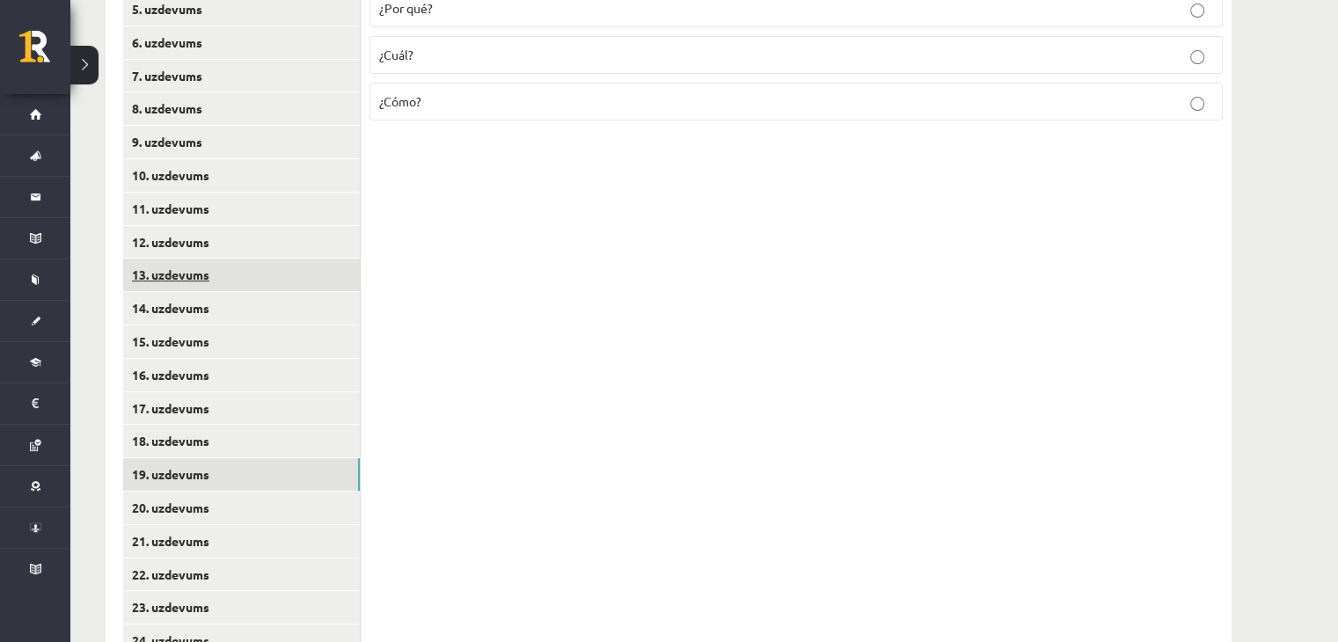
scroll to position [550, 0]
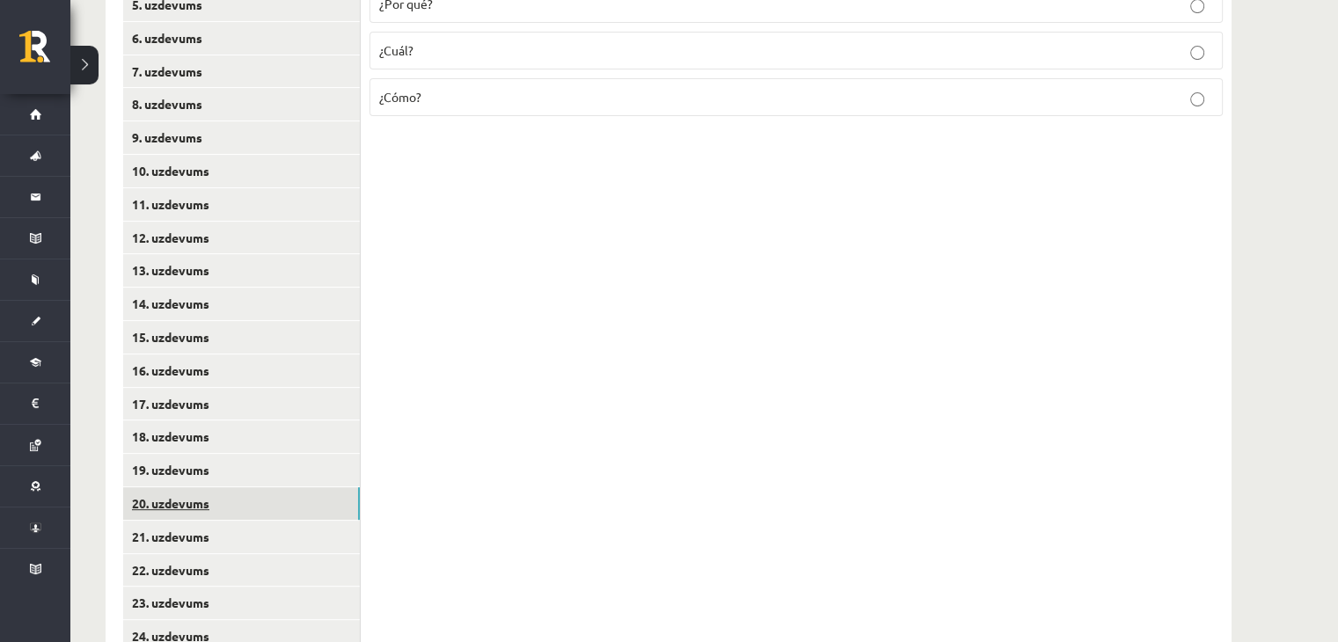
click at [332, 511] on link "20. uzdevums" at bounding box center [241, 503] width 237 height 33
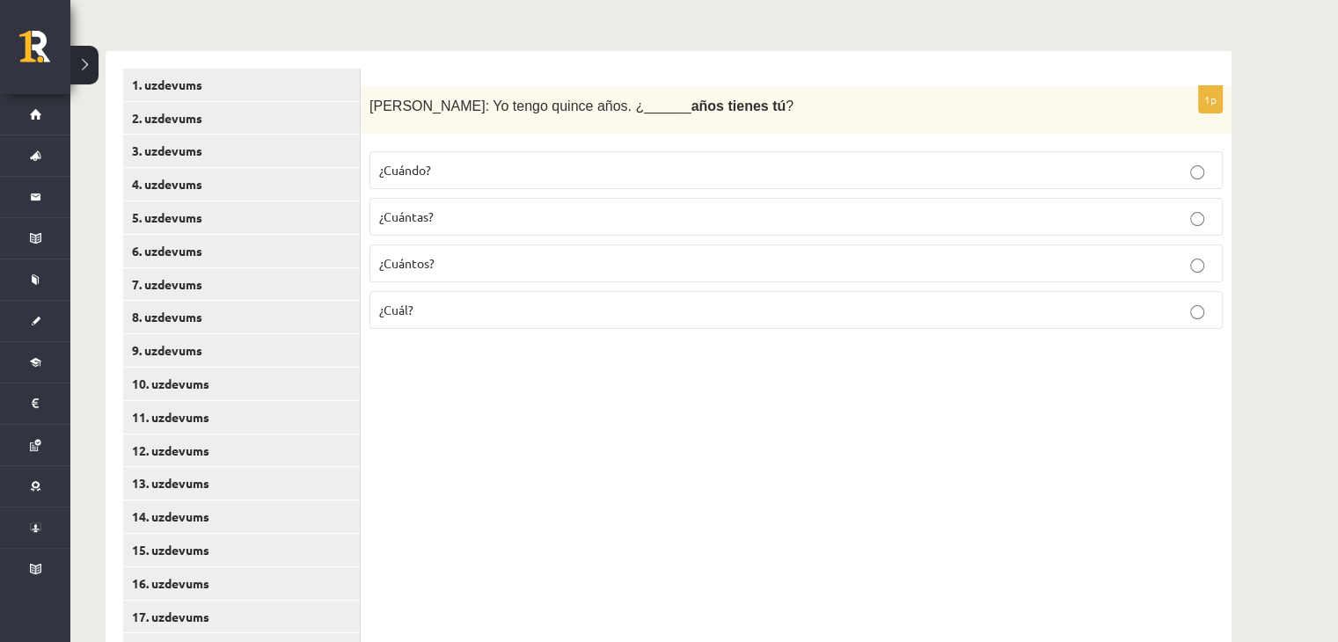
scroll to position [286, 0]
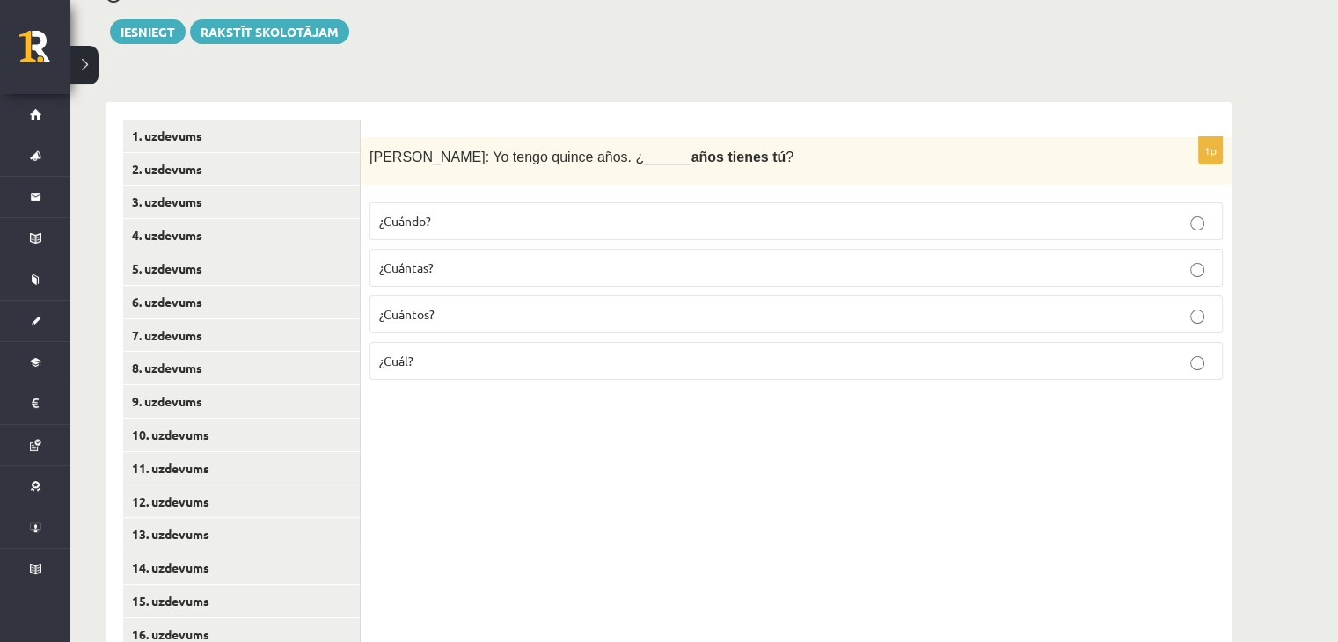
click at [442, 255] on label "¿Cuántas?" at bounding box center [795, 268] width 853 height 38
click at [463, 318] on p "¿Cuántos?" at bounding box center [796, 314] width 834 height 18
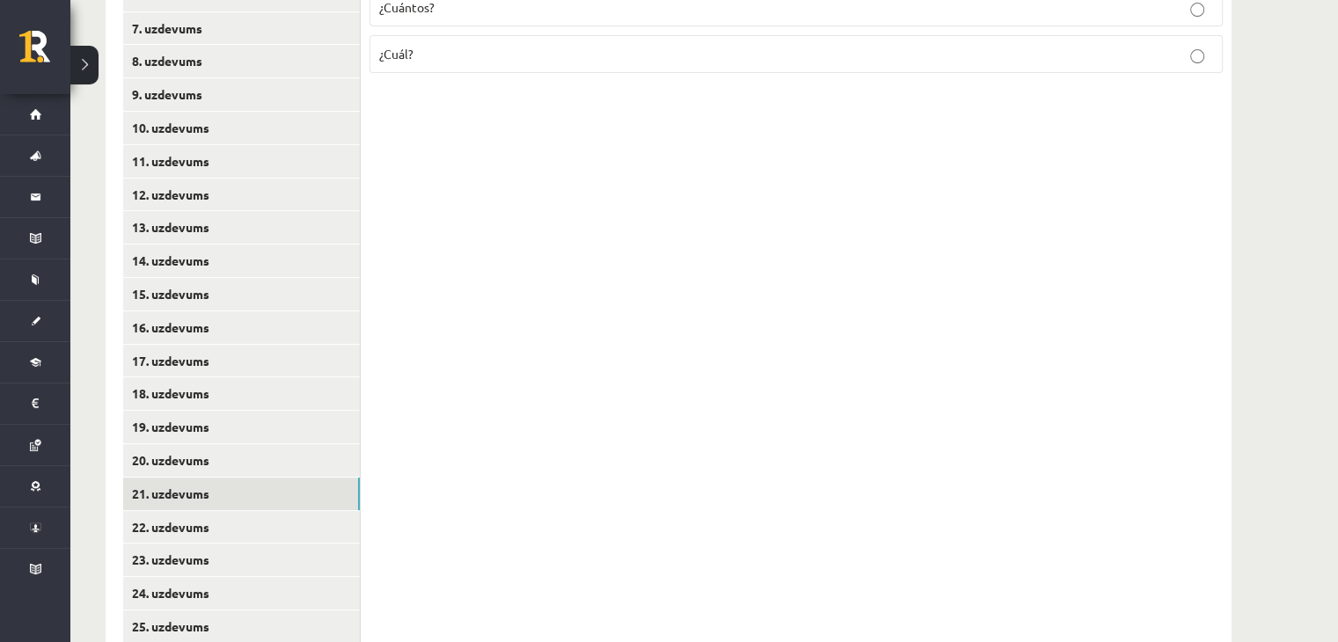
scroll to position [638, 0]
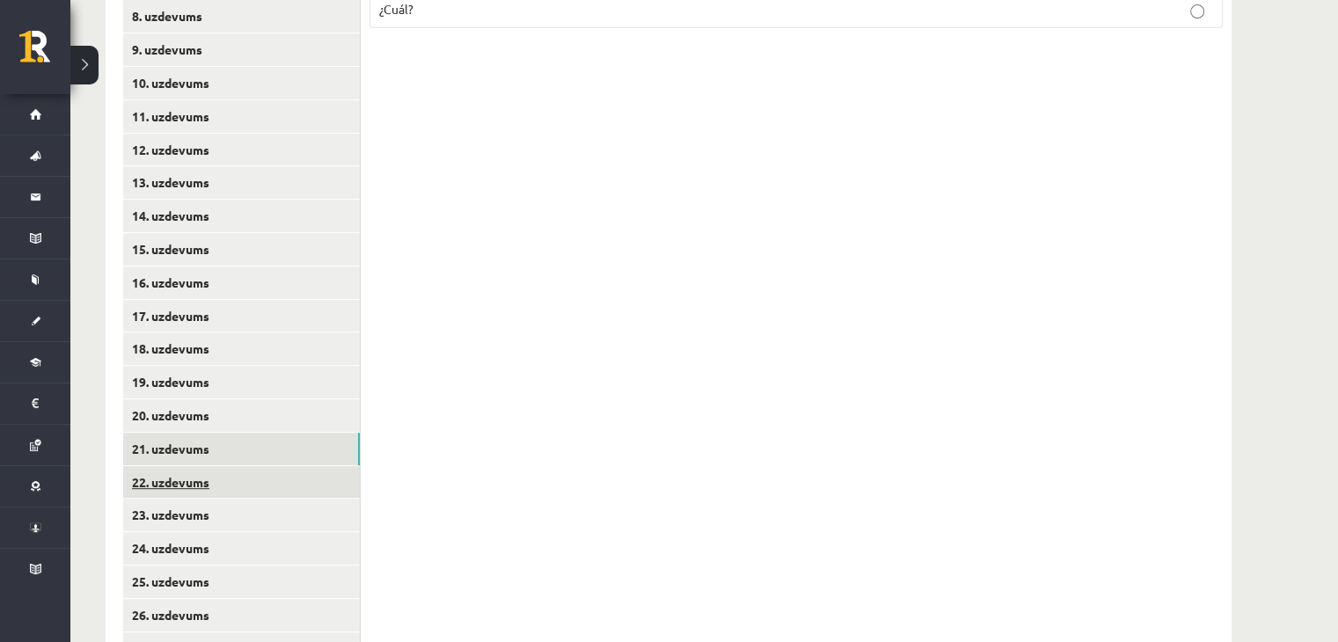
click at [317, 474] on link "22. uzdevums" at bounding box center [241, 482] width 237 height 33
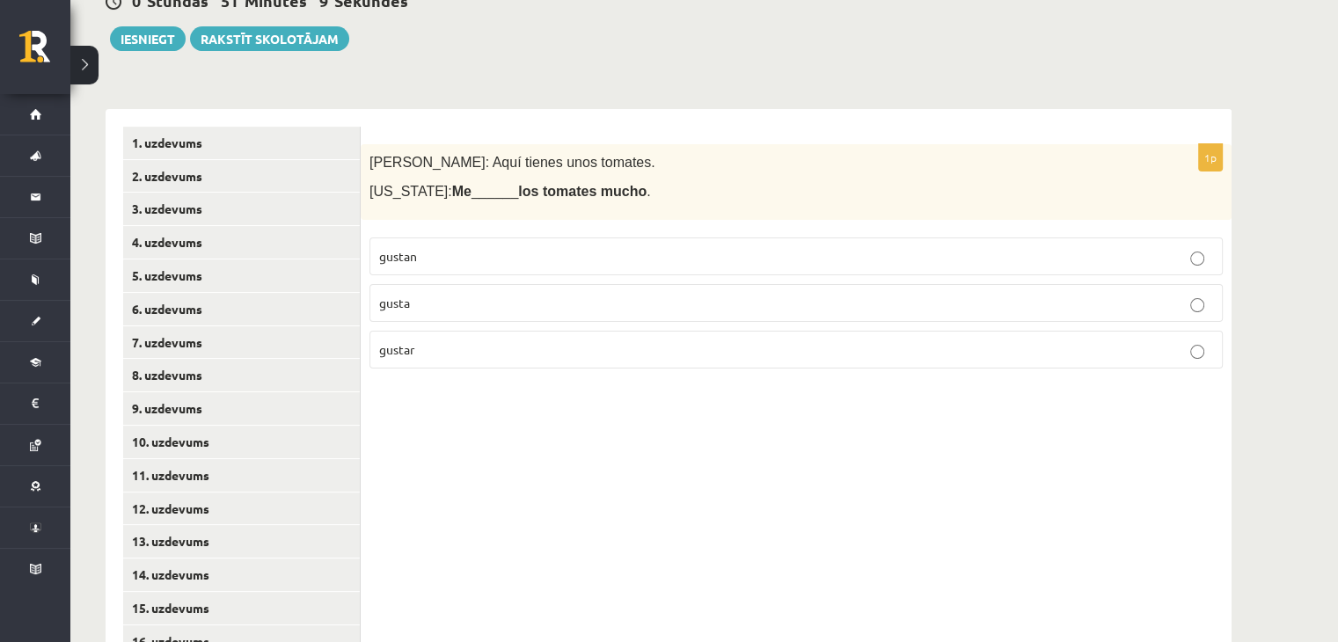
scroll to position [198, 0]
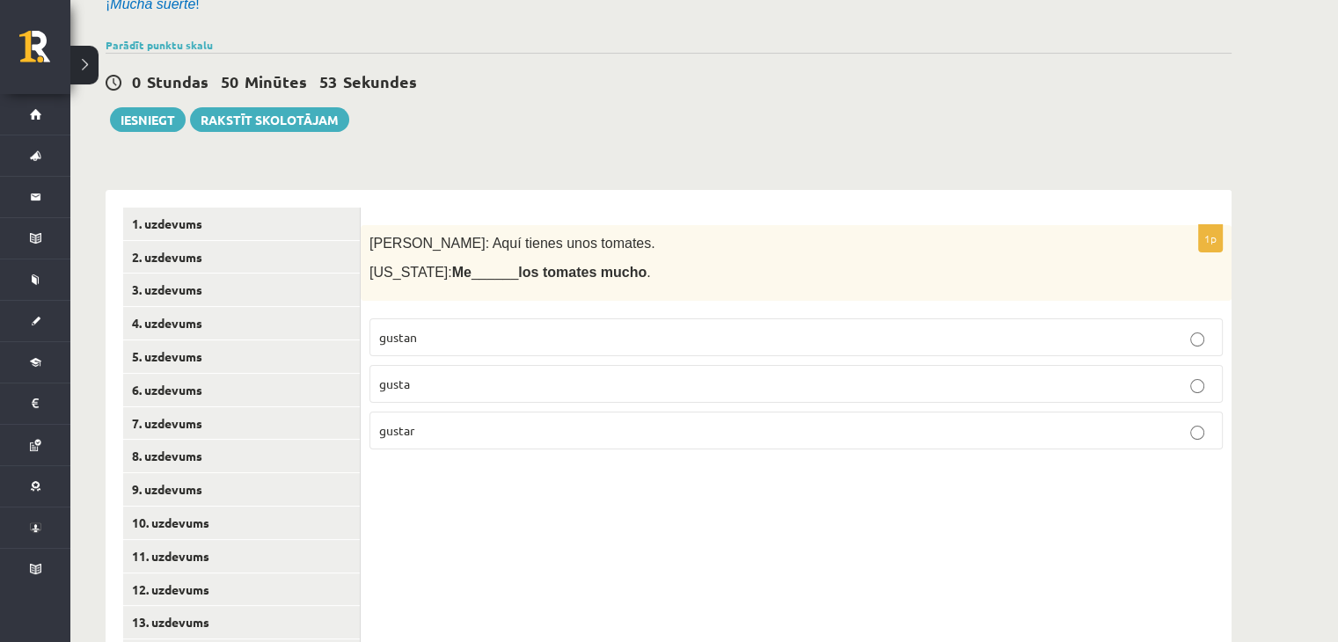
click at [471, 383] on p "gusta" at bounding box center [796, 384] width 834 height 18
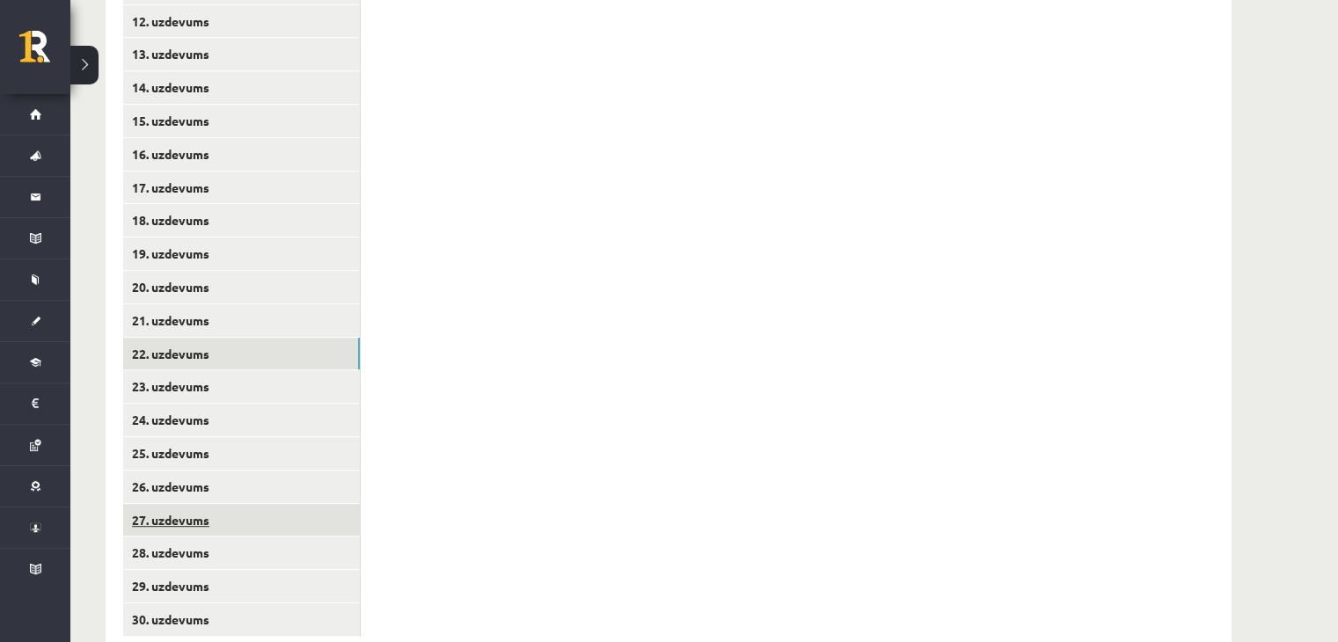
scroll to position [814, 0]
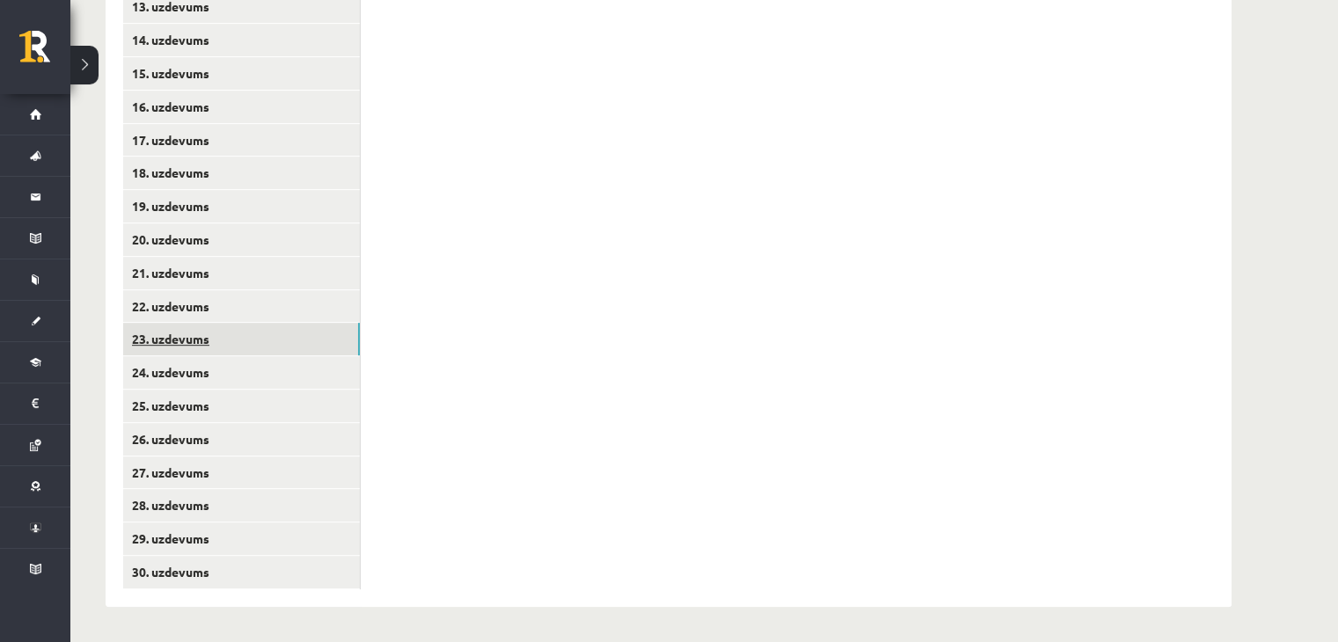
click at [259, 345] on link "23. uzdevums" at bounding box center [241, 339] width 237 height 33
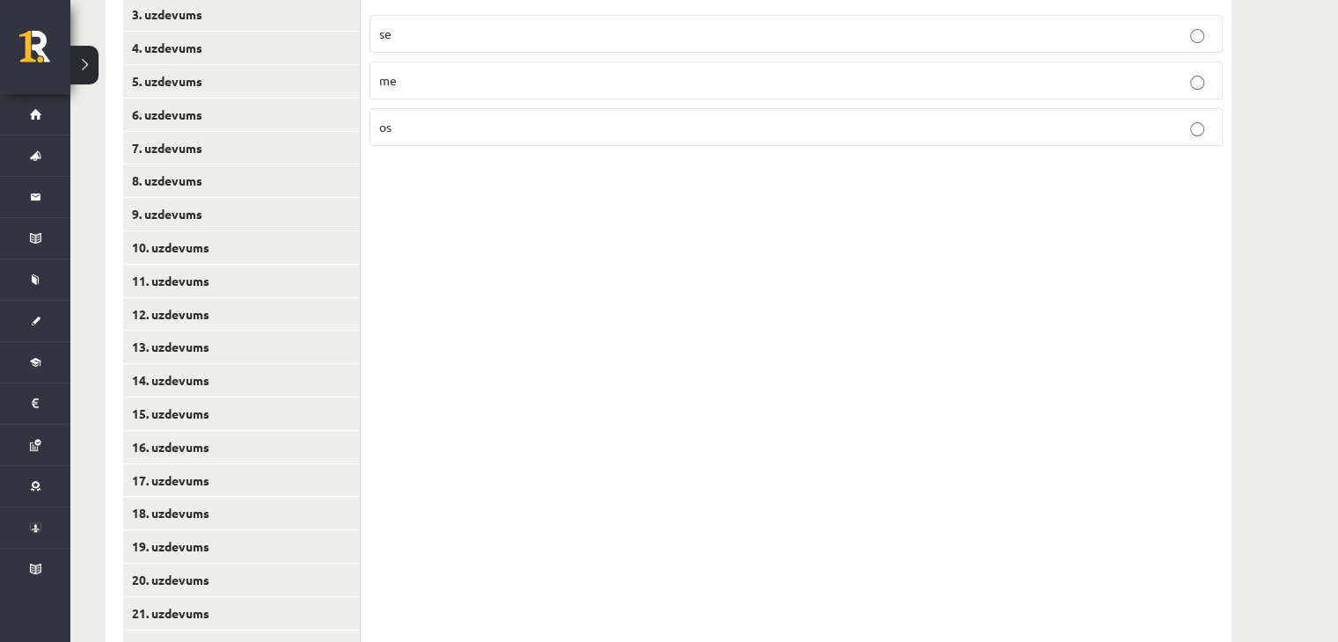
scroll to position [286, 0]
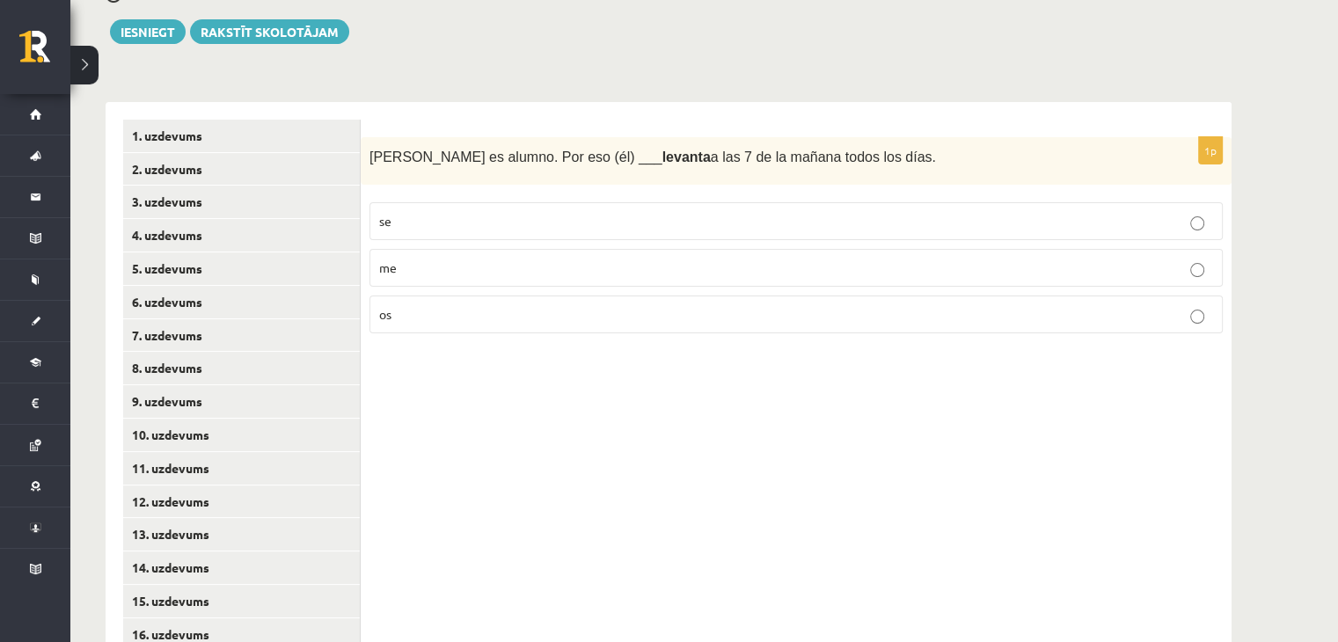
click at [450, 224] on p "se" at bounding box center [796, 221] width 834 height 18
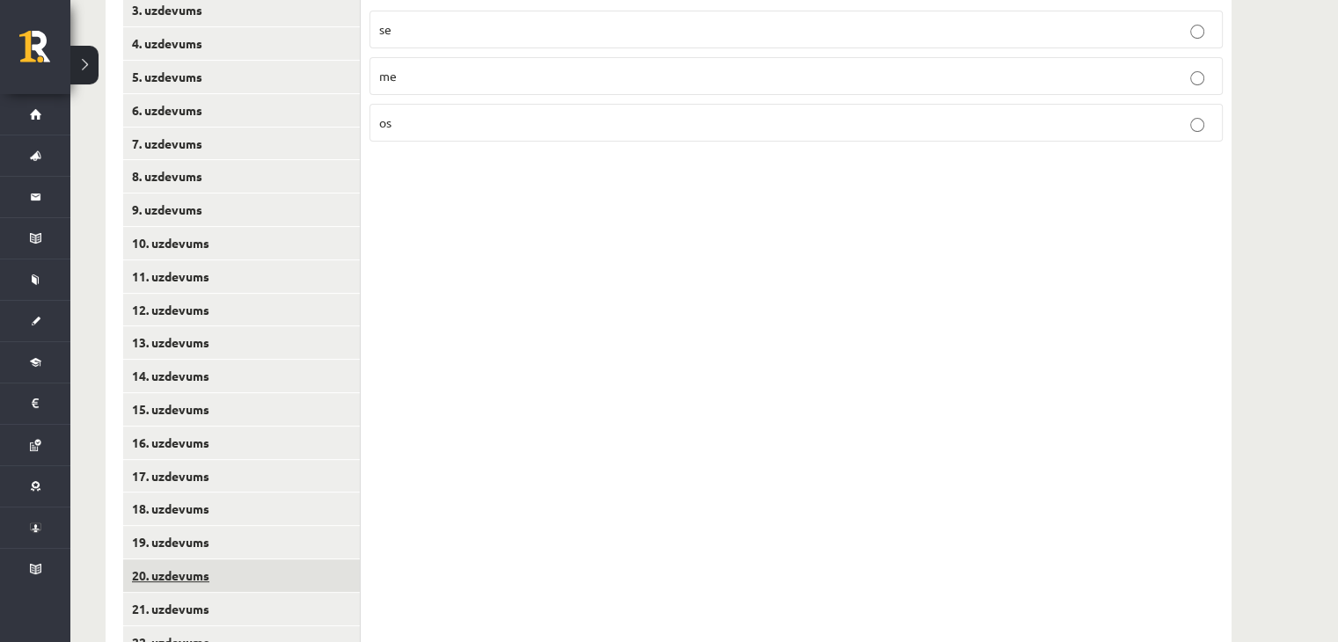
scroll to position [638, 0]
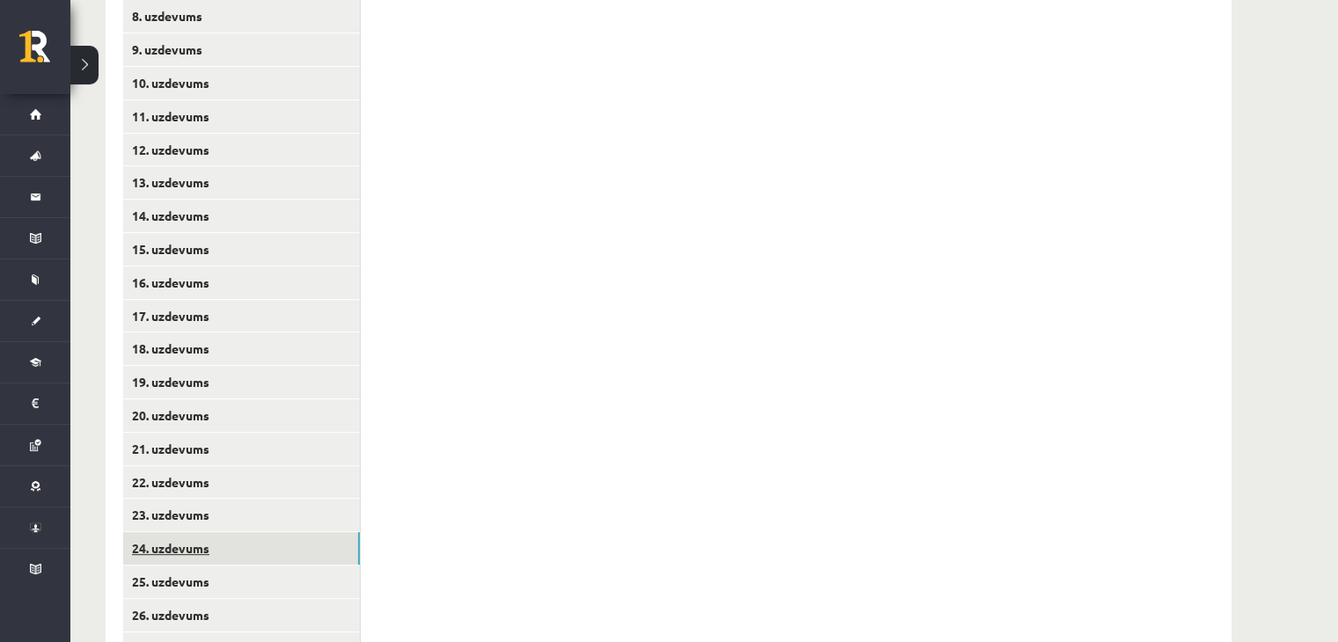
click at [256, 547] on link "24. uzdevums" at bounding box center [241, 548] width 237 height 33
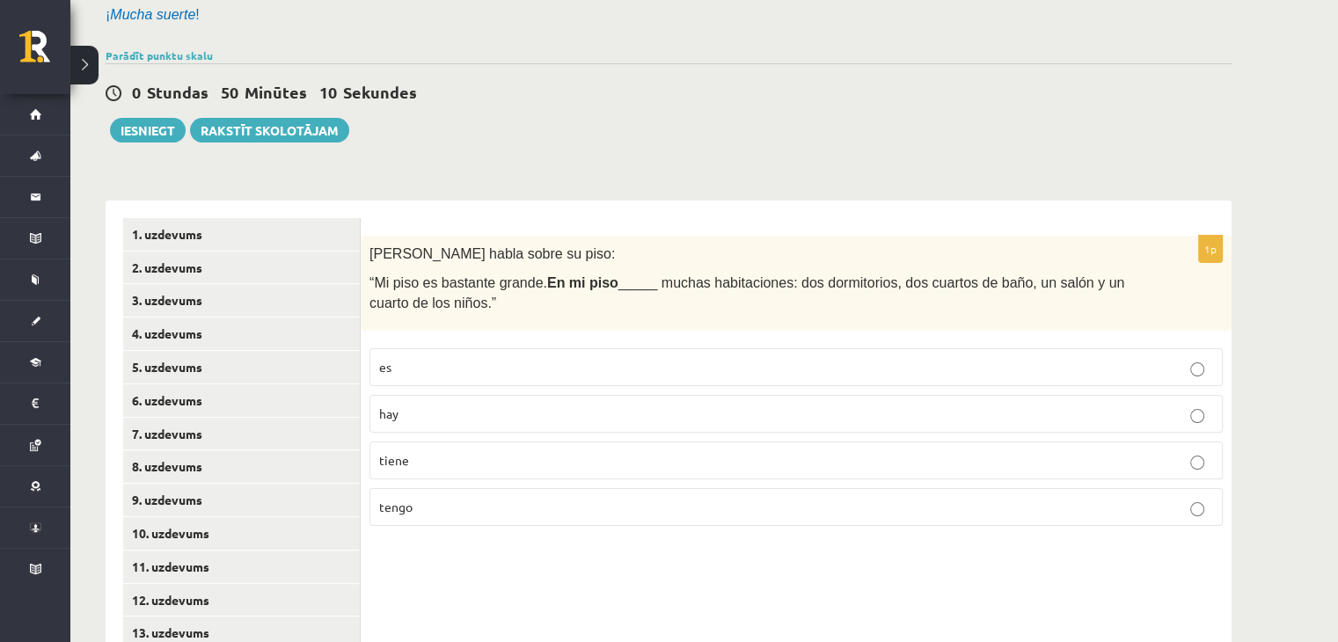
scroll to position [286, 0]
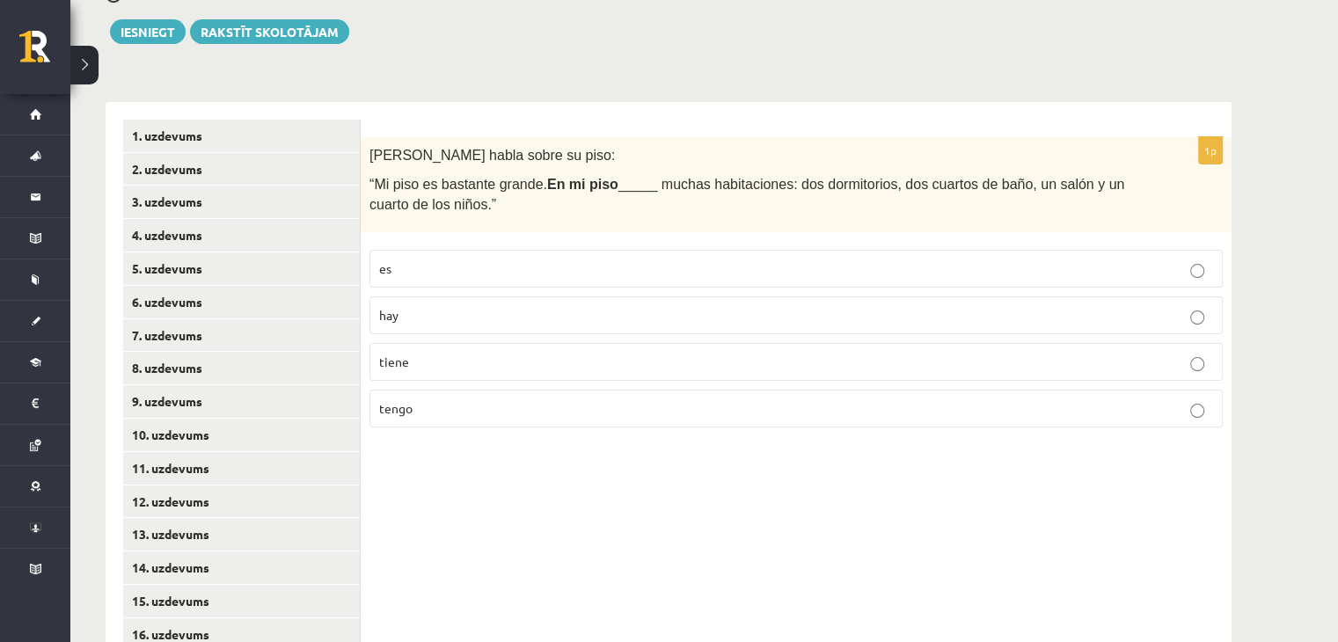
click at [457, 313] on p "hay" at bounding box center [796, 315] width 834 height 18
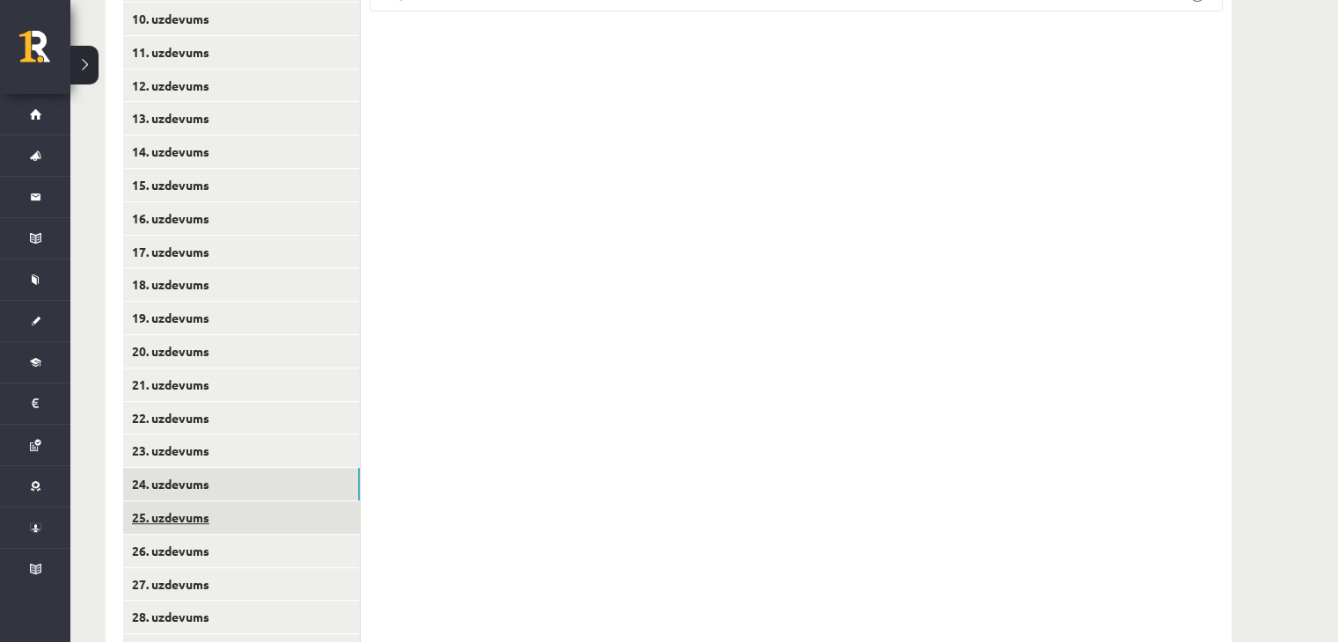
scroll to position [814, 0]
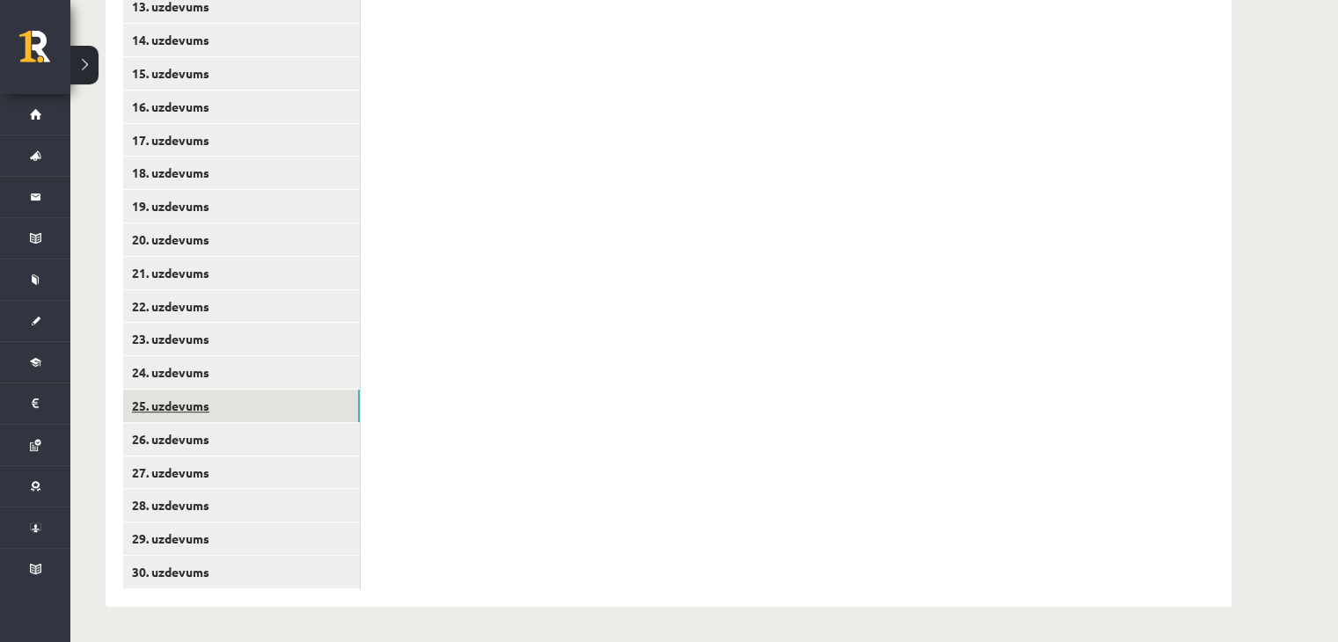
click at [257, 405] on link "25. uzdevums" at bounding box center [241, 406] width 237 height 33
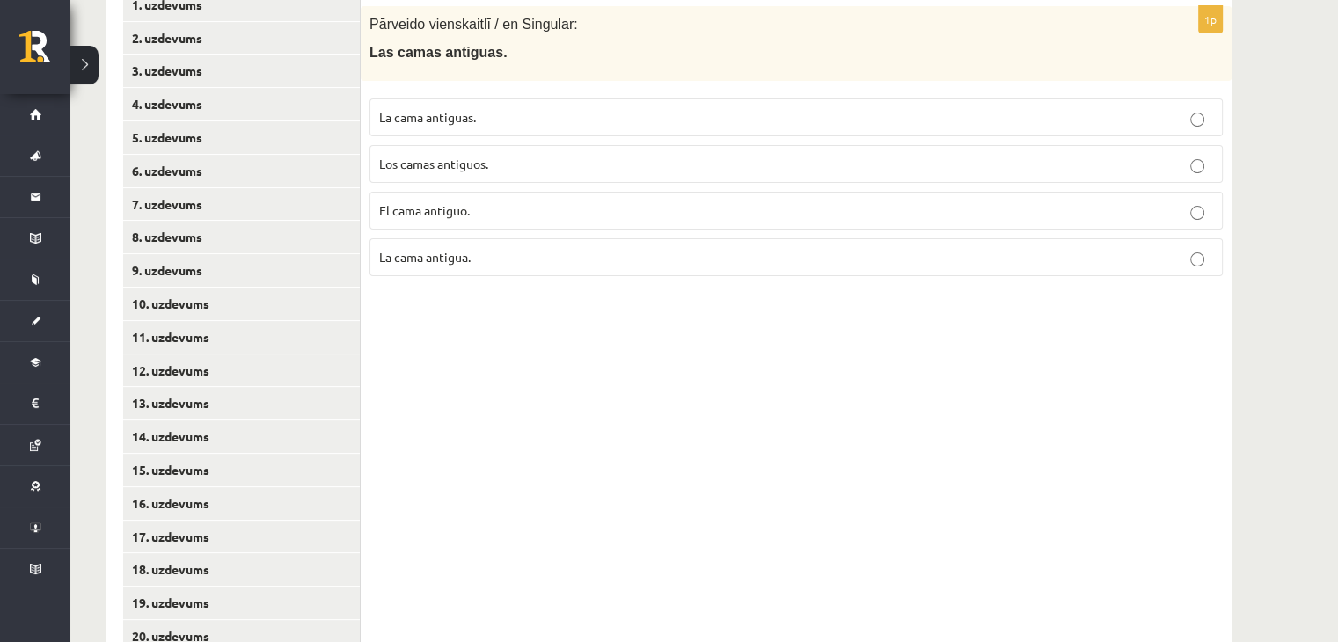
scroll to position [286, 0]
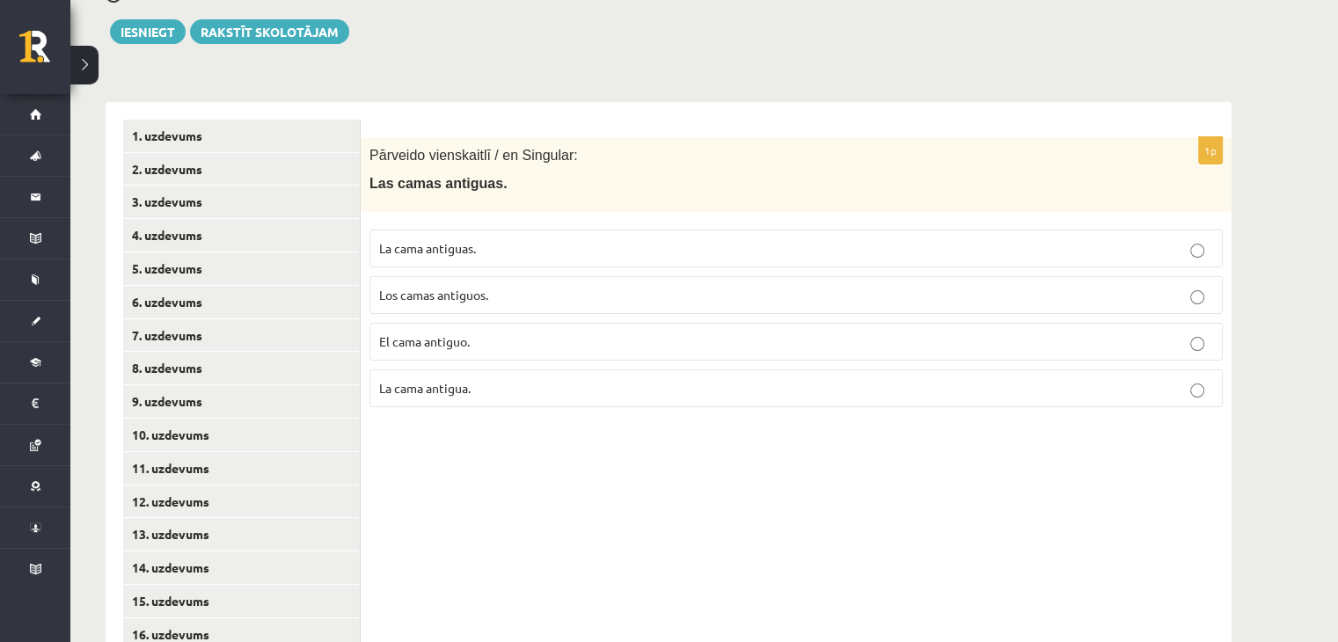
click at [495, 383] on p "La cama antigua." at bounding box center [796, 388] width 834 height 18
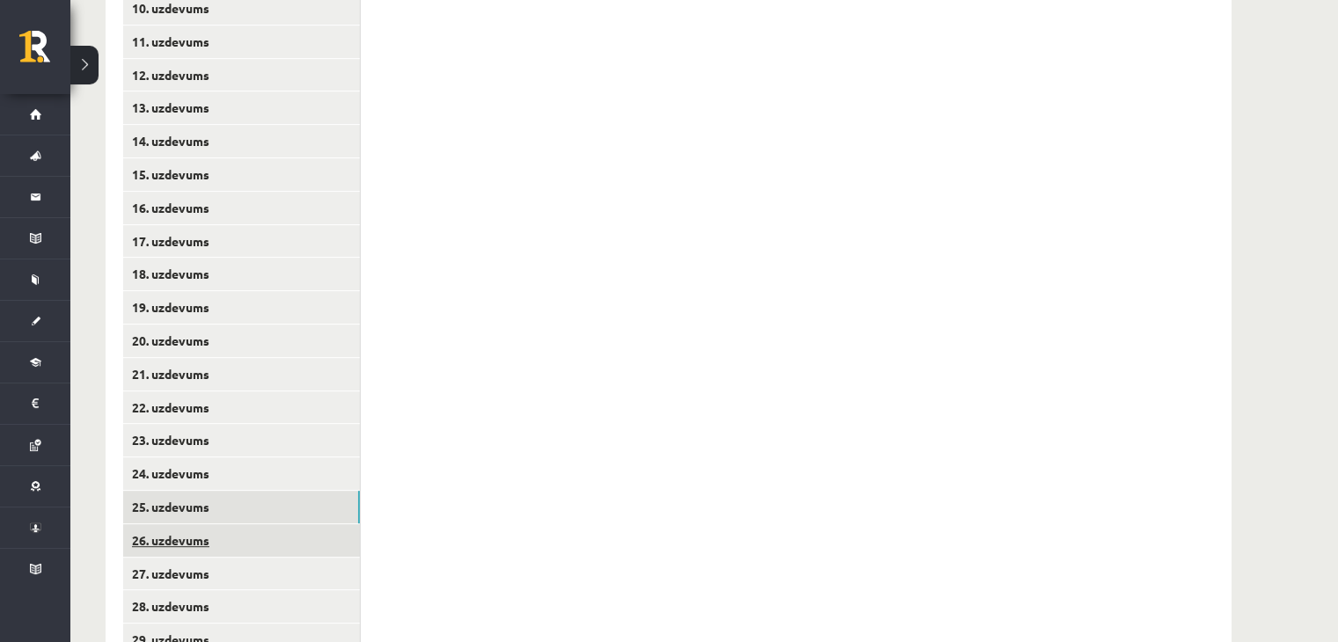
scroll to position [814, 0]
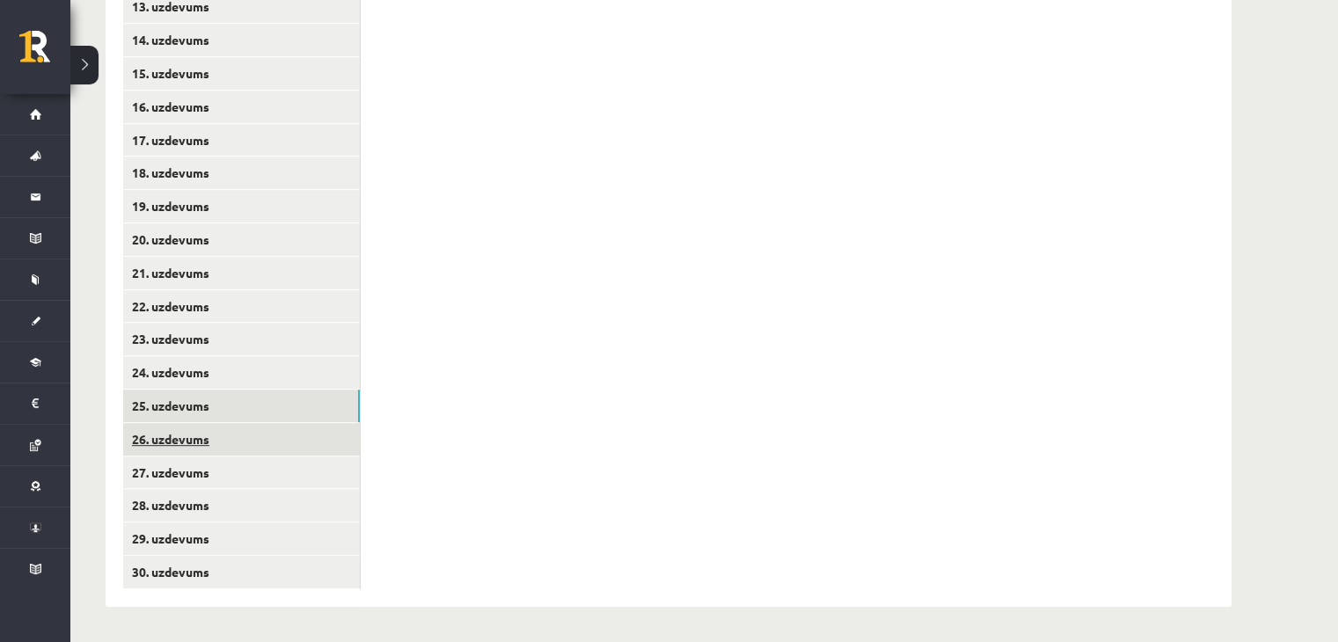
click at [328, 434] on link "26. uzdevums" at bounding box center [241, 439] width 237 height 33
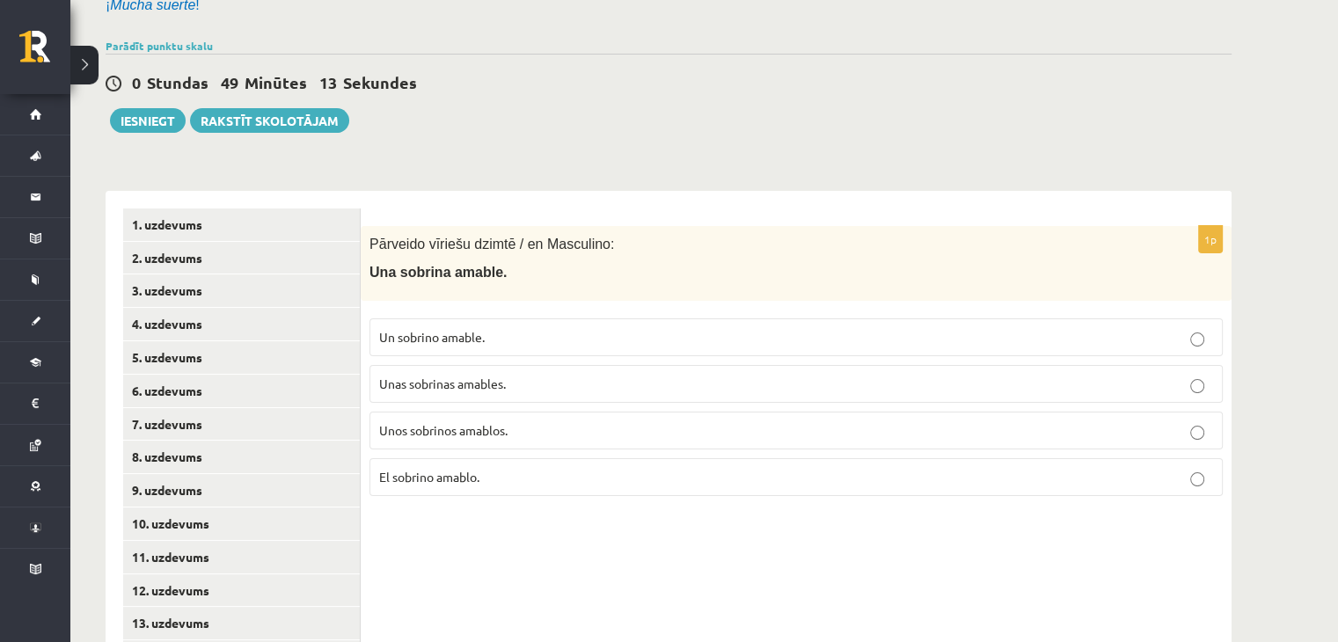
scroll to position [198, 0]
click at [500, 335] on p "Un sobrino amable." at bounding box center [796, 336] width 834 height 18
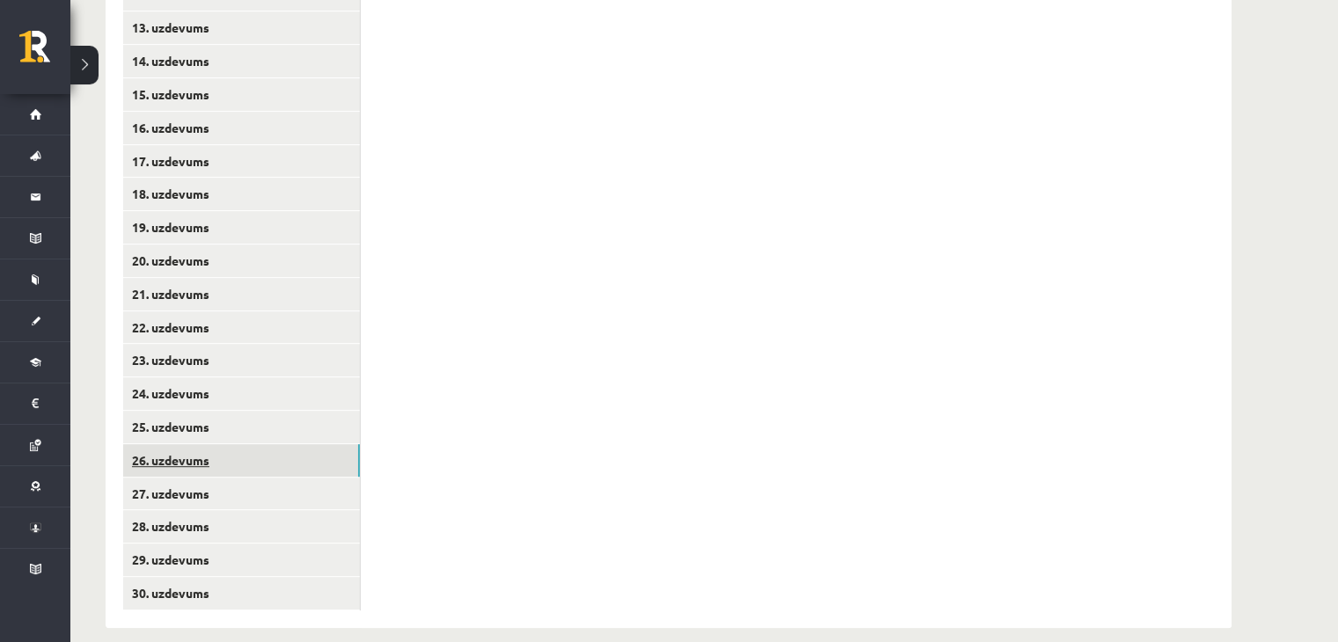
scroll to position [814, 0]
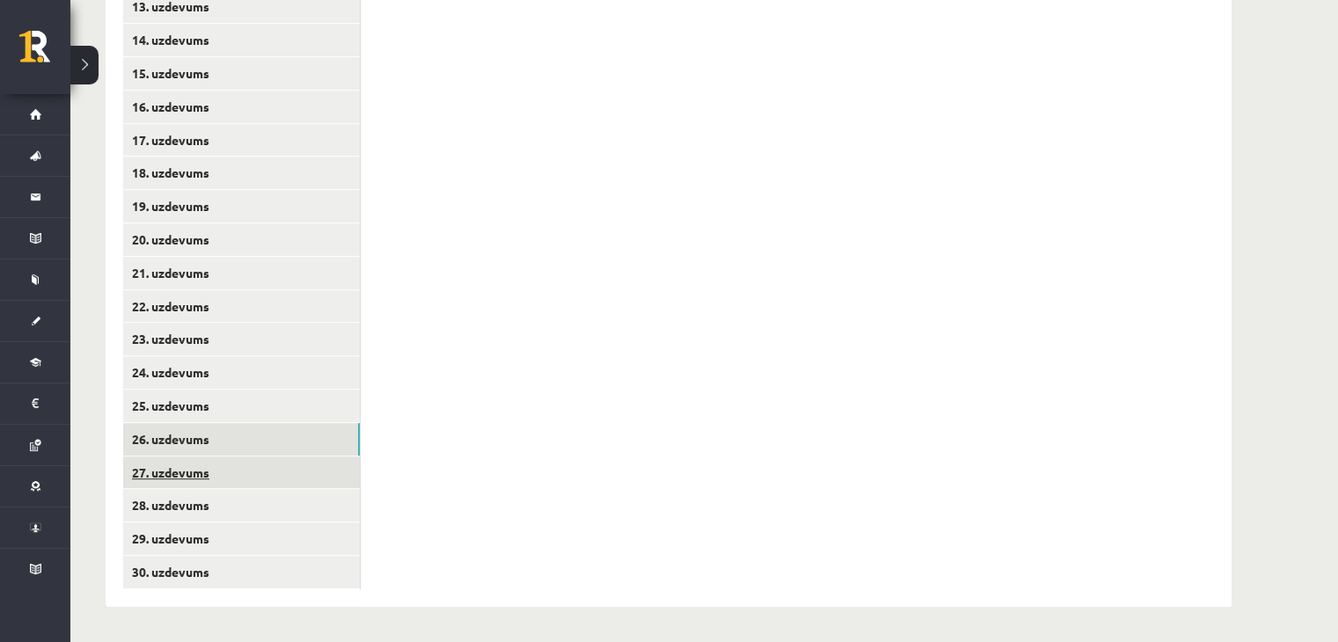
click at [295, 469] on link "27. uzdevums" at bounding box center [241, 472] width 237 height 33
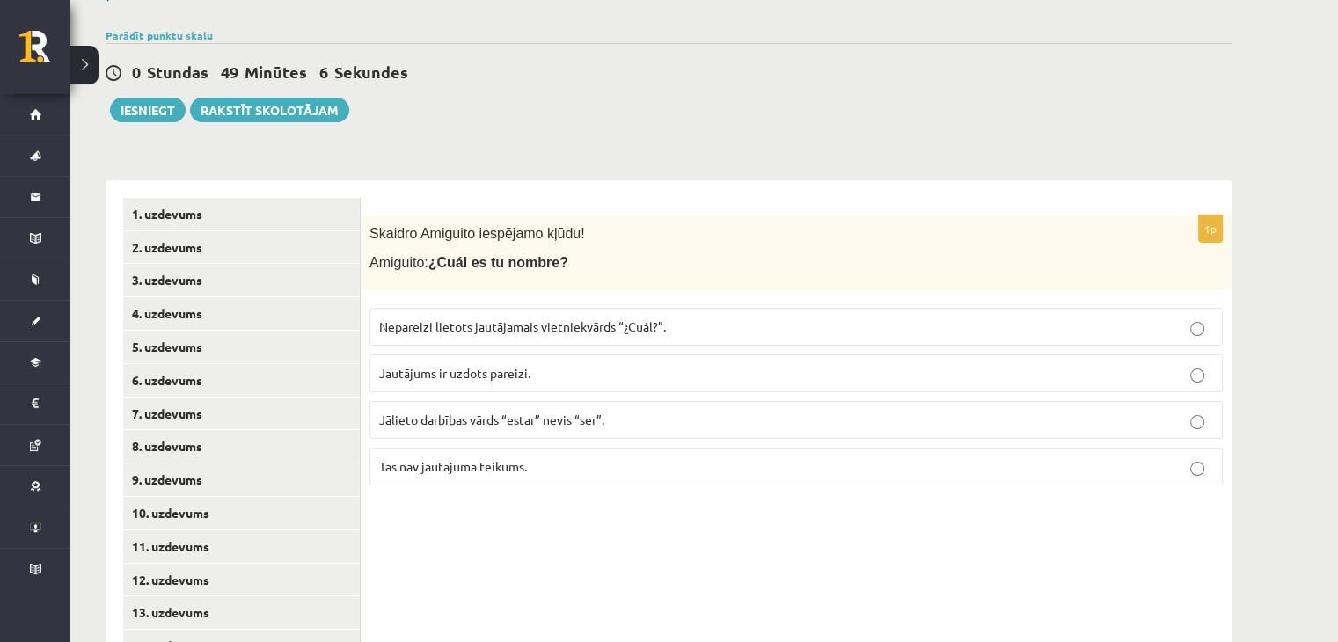
scroll to position [198, 0]
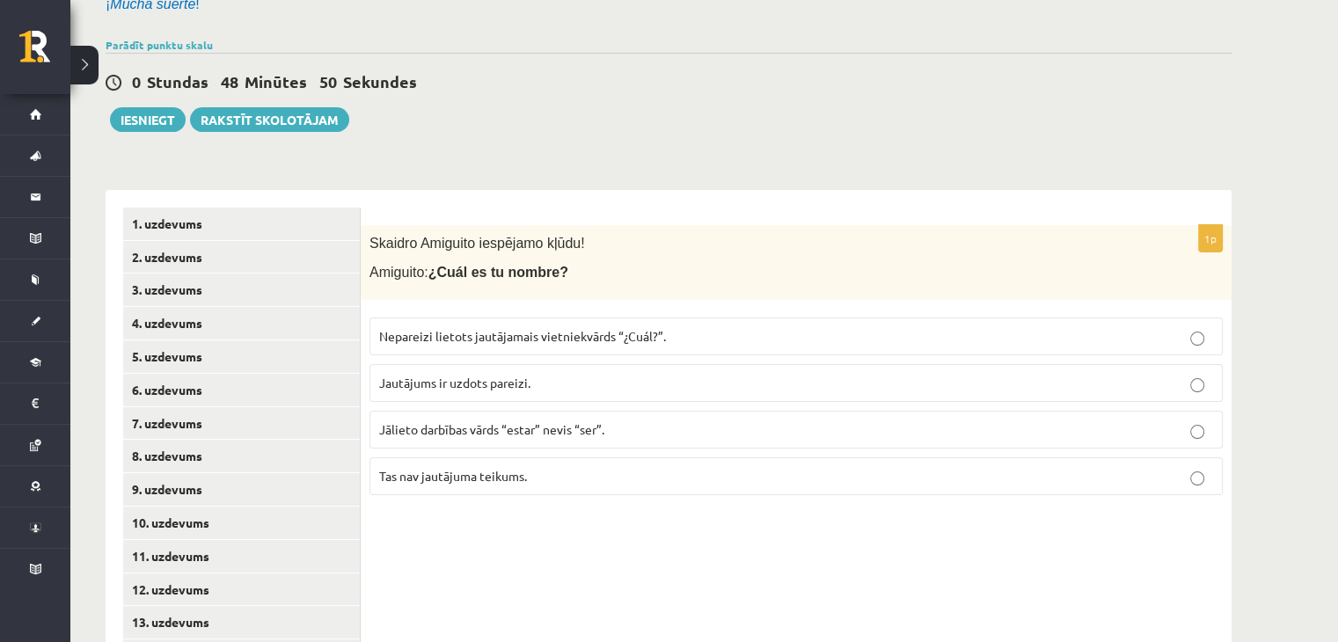
click at [541, 379] on p "Jautājums ir uzdots pareizi." at bounding box center [796, 383] width 834 height 18
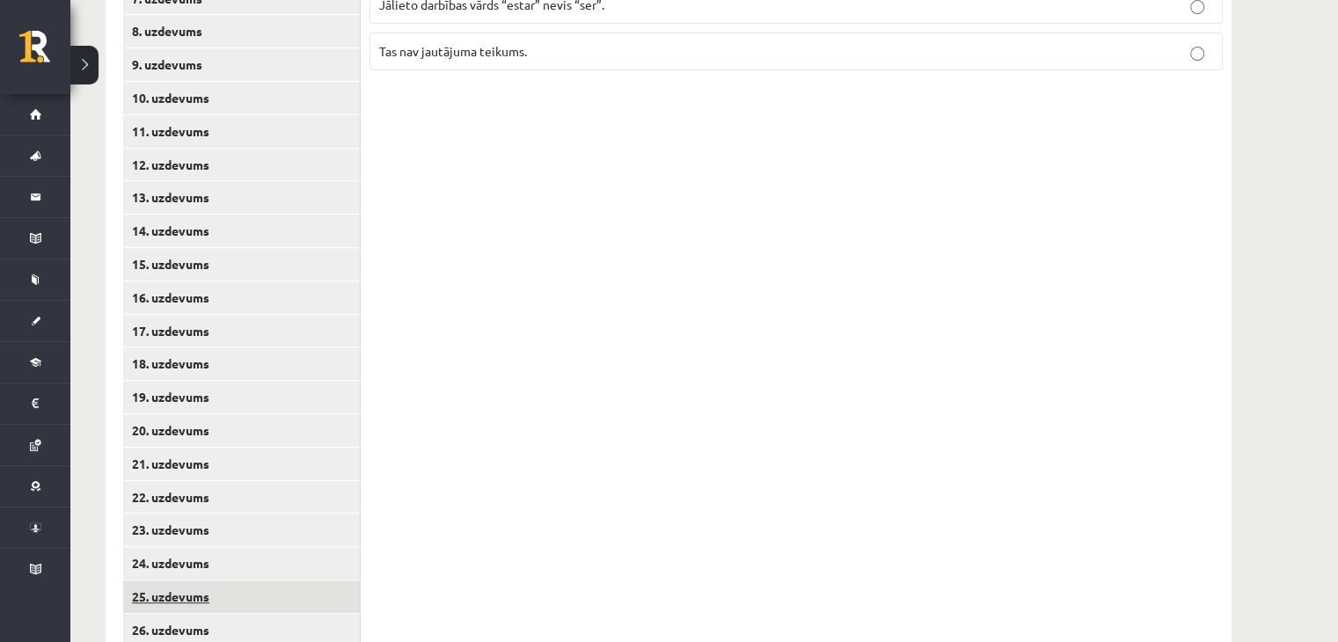
scroll to position [726, 0]
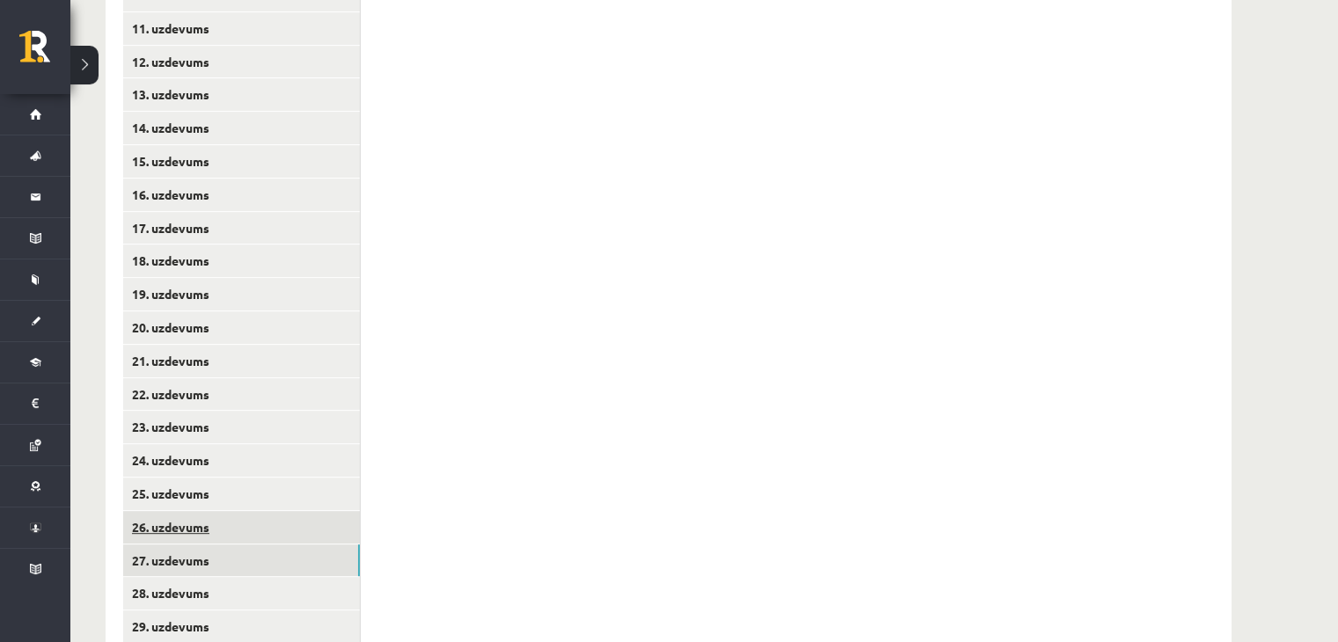
click at [292, 523] on link "26. uzdevums" at bounding box center [241, 527] width 237 height 33
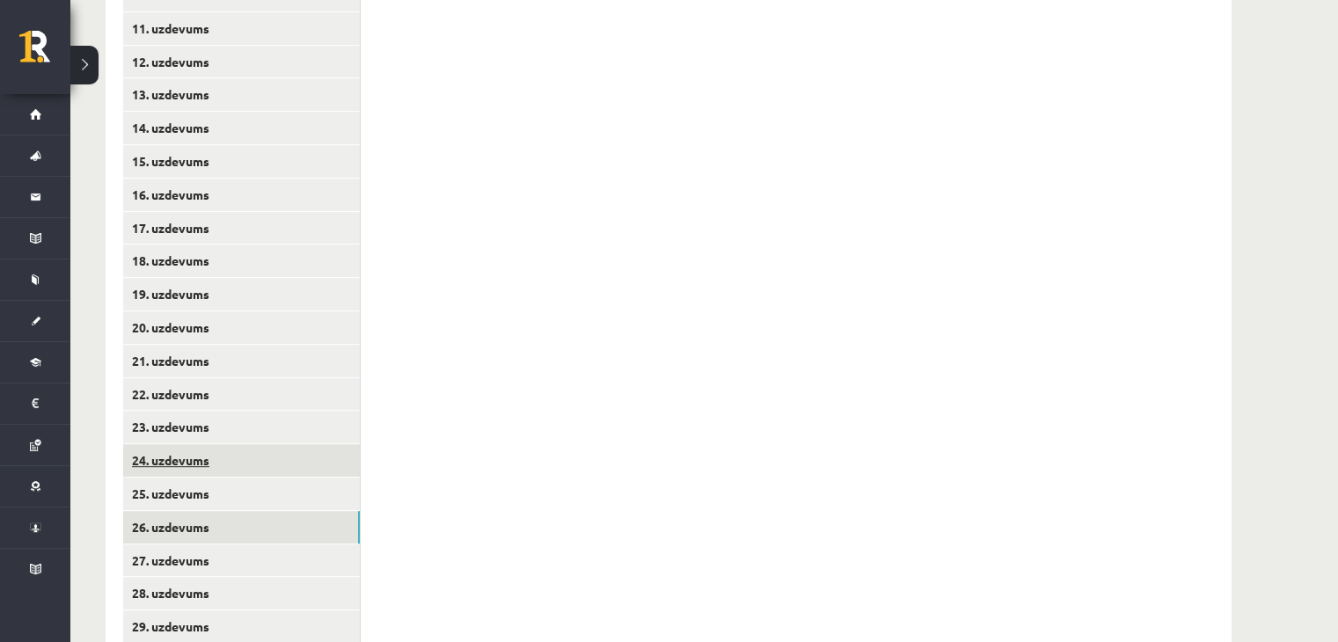
click at [273, 465] on link "24. uzdevums" at bounding box center [241, 460] width 237 height 33
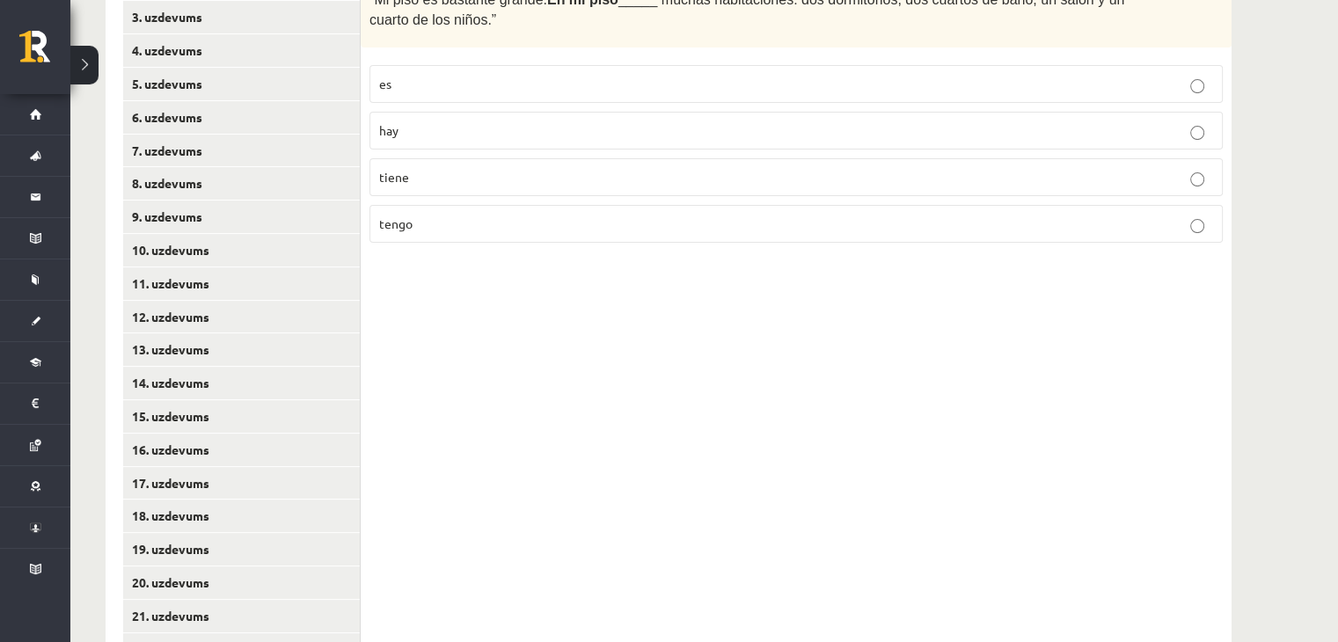
scroll to position [814, 0]
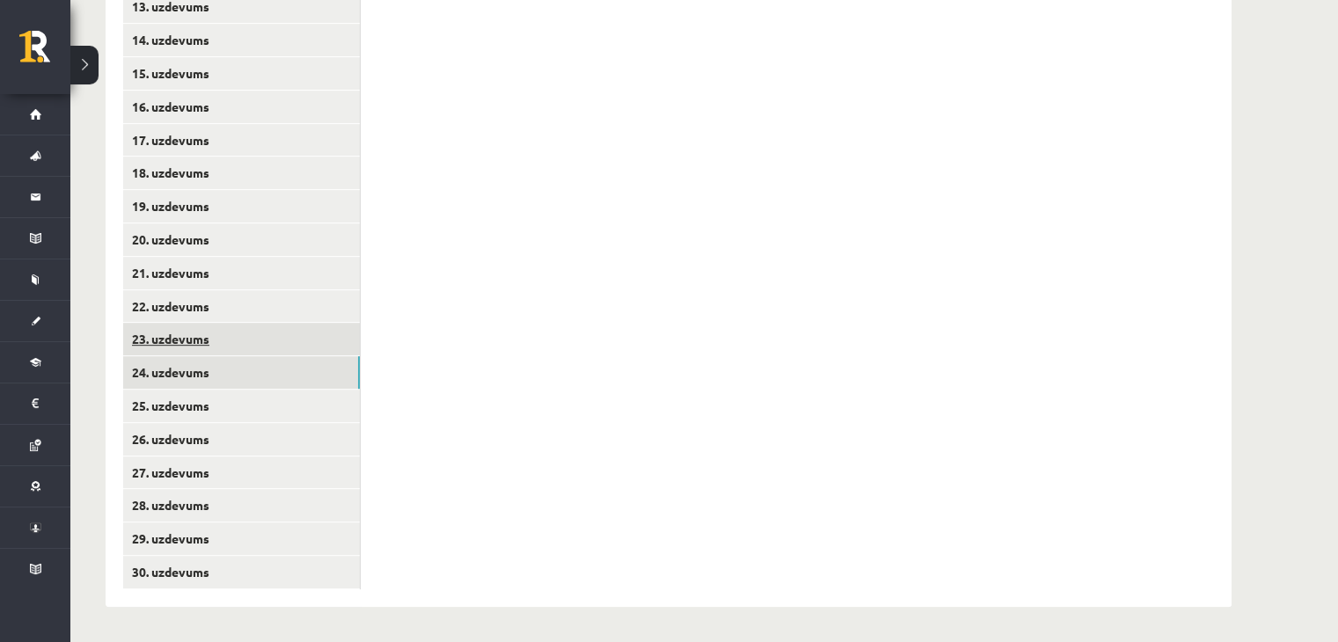
click at [281, 329] on link "23. uzdevums" at bounding box center [241, 339] width 237 height 33
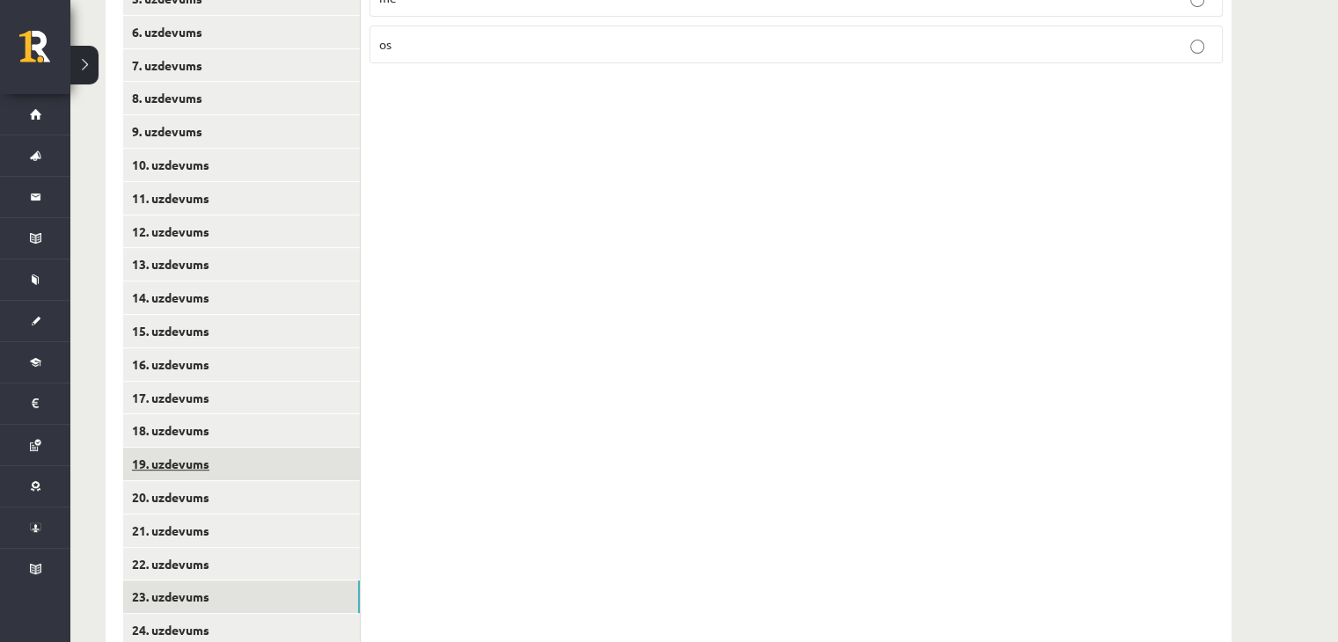
scroll to position [638, 0]
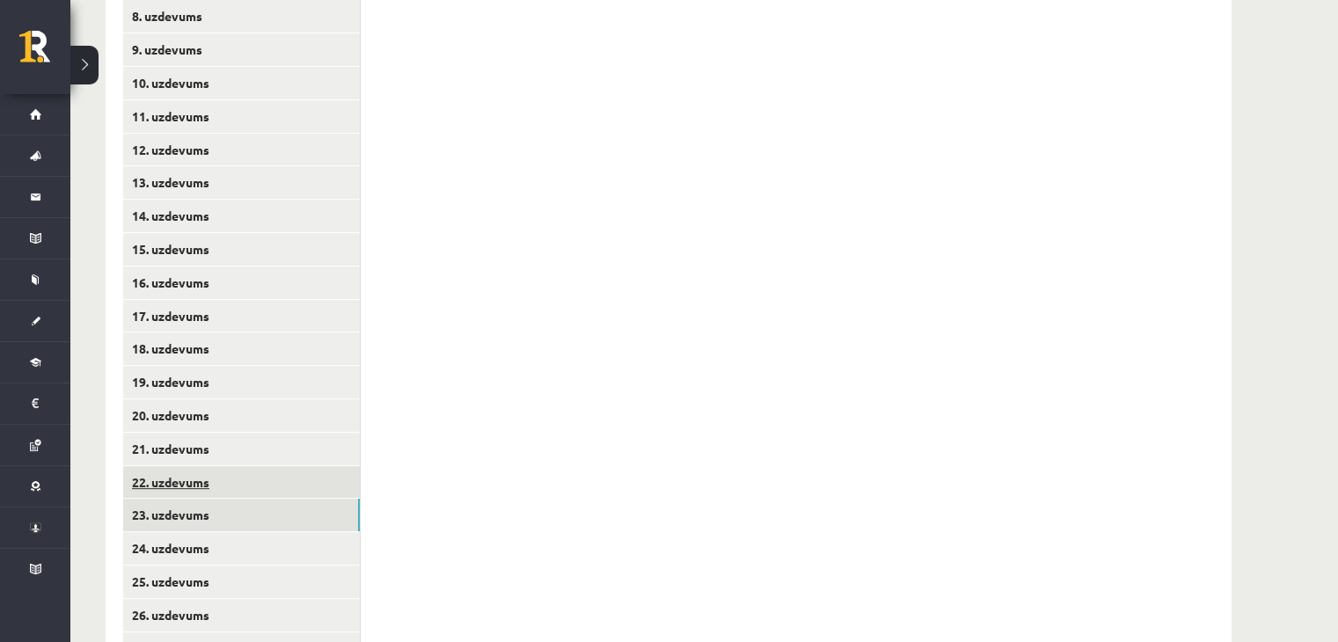
click at [246, 479] on link "22. uzdevums" at bounding box center [241, 482] width 237 height 33
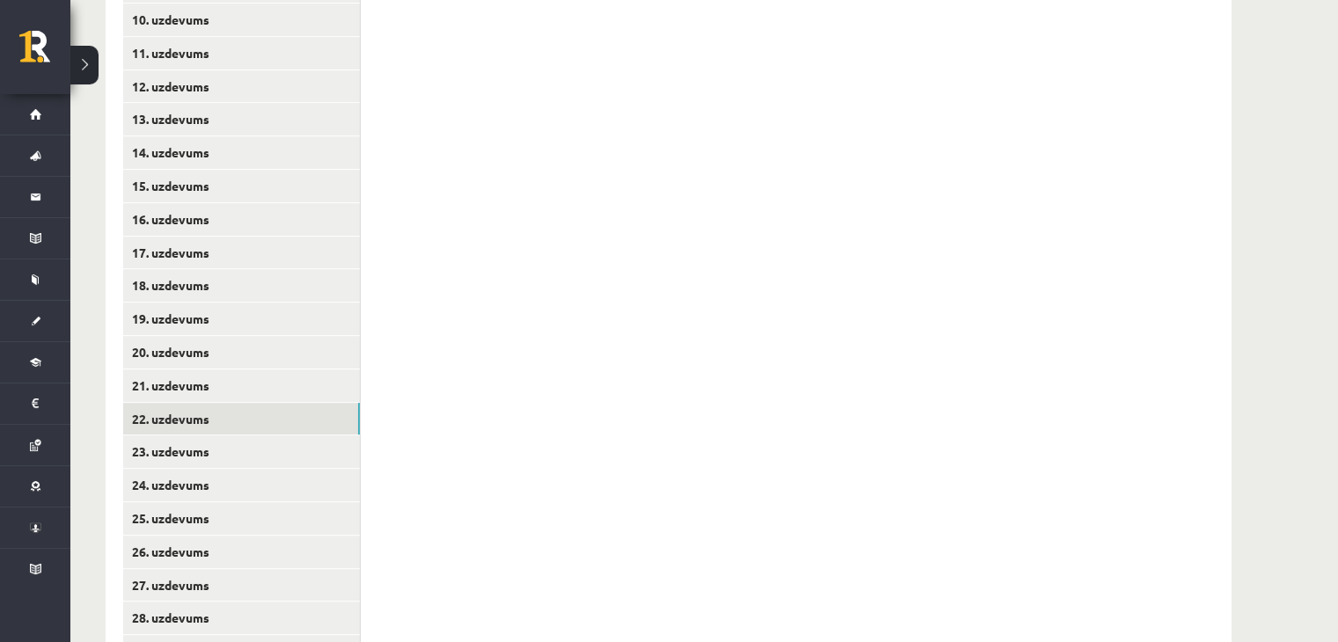
scroll to position [726, 0]
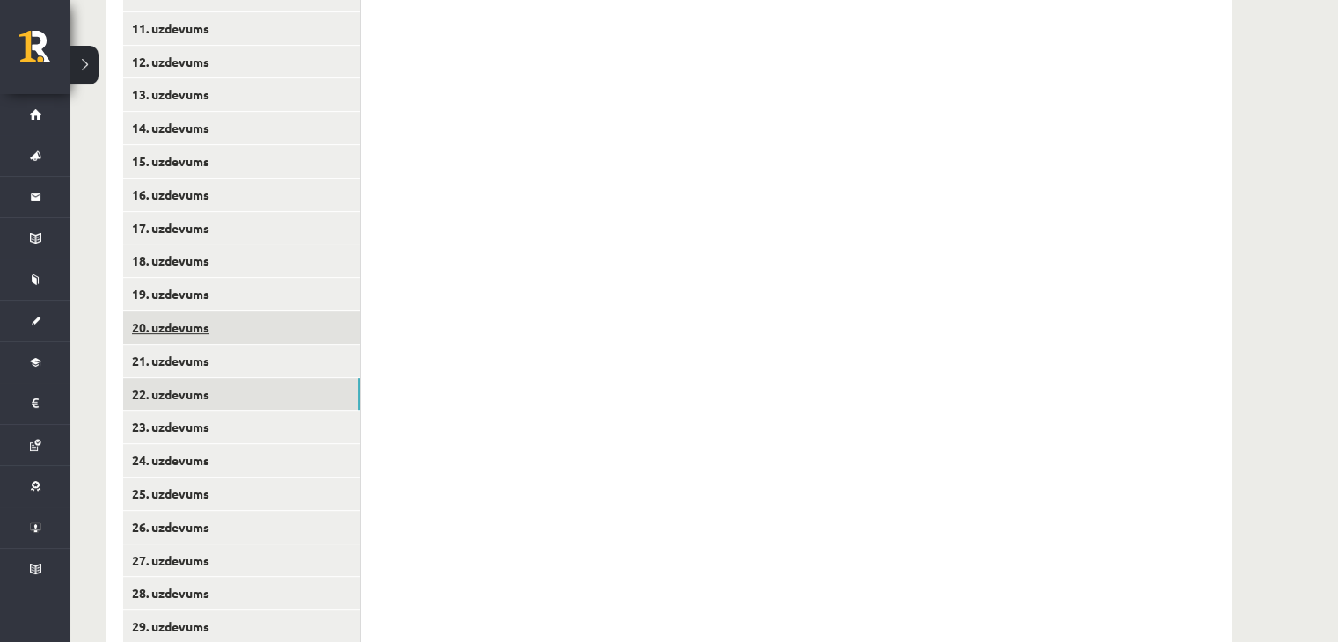
click at [292, 327] on link "20. uzdevums" at bounding box center [241, 327] width 237 height 33
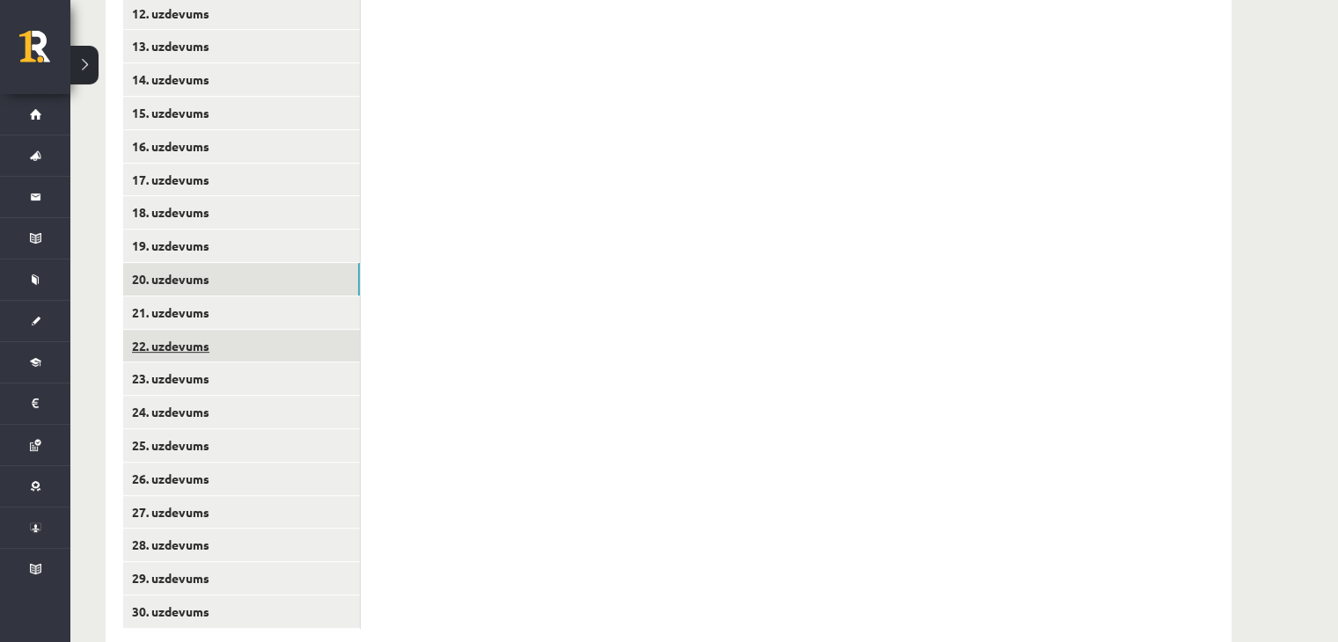
scroll to position [814, 0]
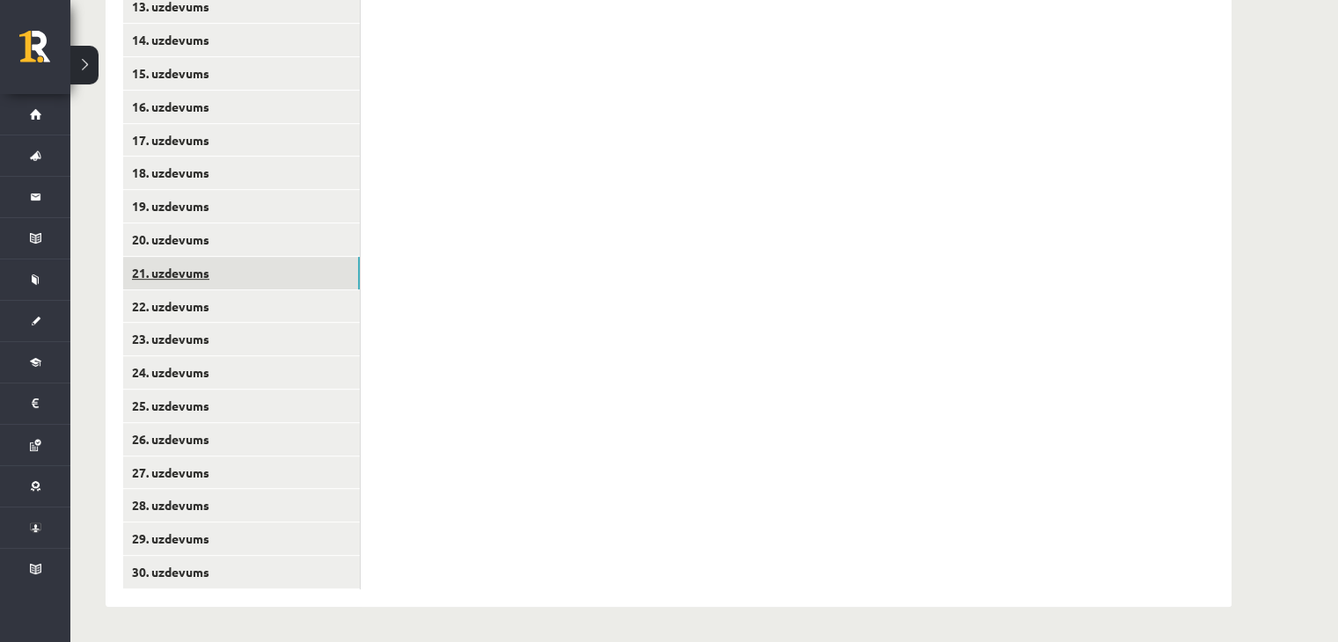
click at [287, 264] on link "21. uzdevums" at bounding box center [241, 273] width 237 height 33
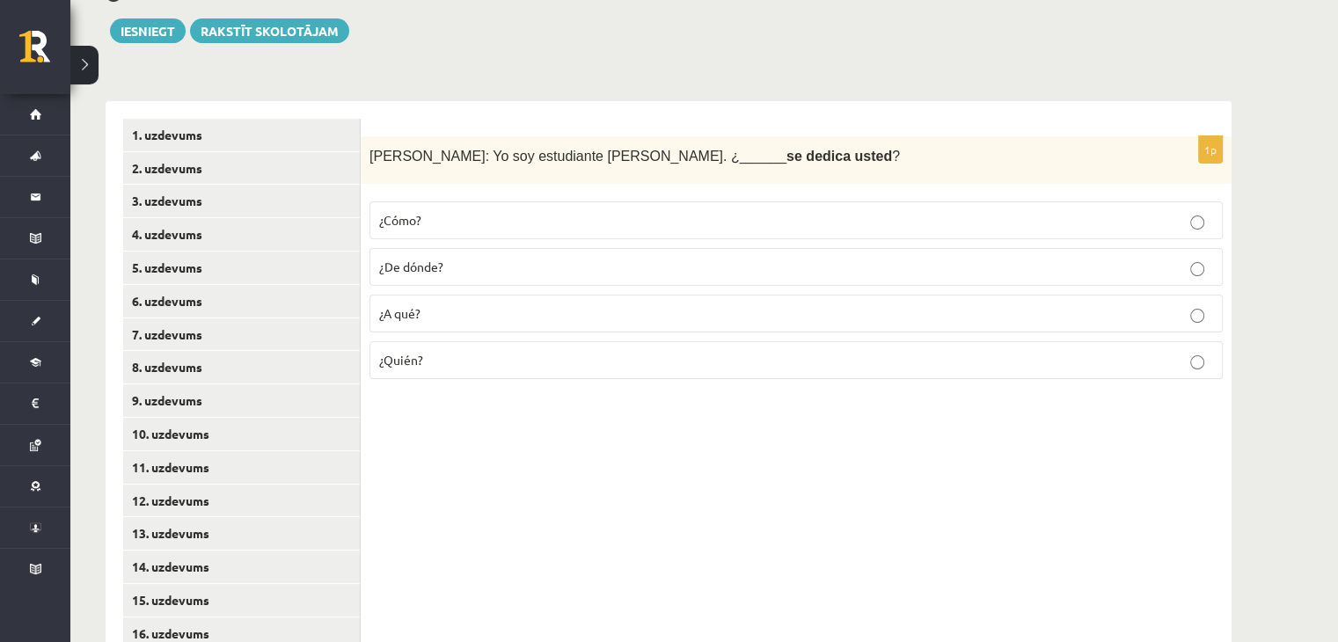
scroll to position [286, 0]
click at [466, 261] on p "¿De dónde?" at bounding box center [796, 268] width 834 height 18
click at [427, 312] on p "¿A qué?" at bounding box center [796, 314] width 834 height 18
click at [471, 260] on p "¿De dónde?" at bounding box center [796, 268] width 834 height 18
click at [433, 356] on p "¿Quién?" at bounding box center [796, 361] width 834 height 18
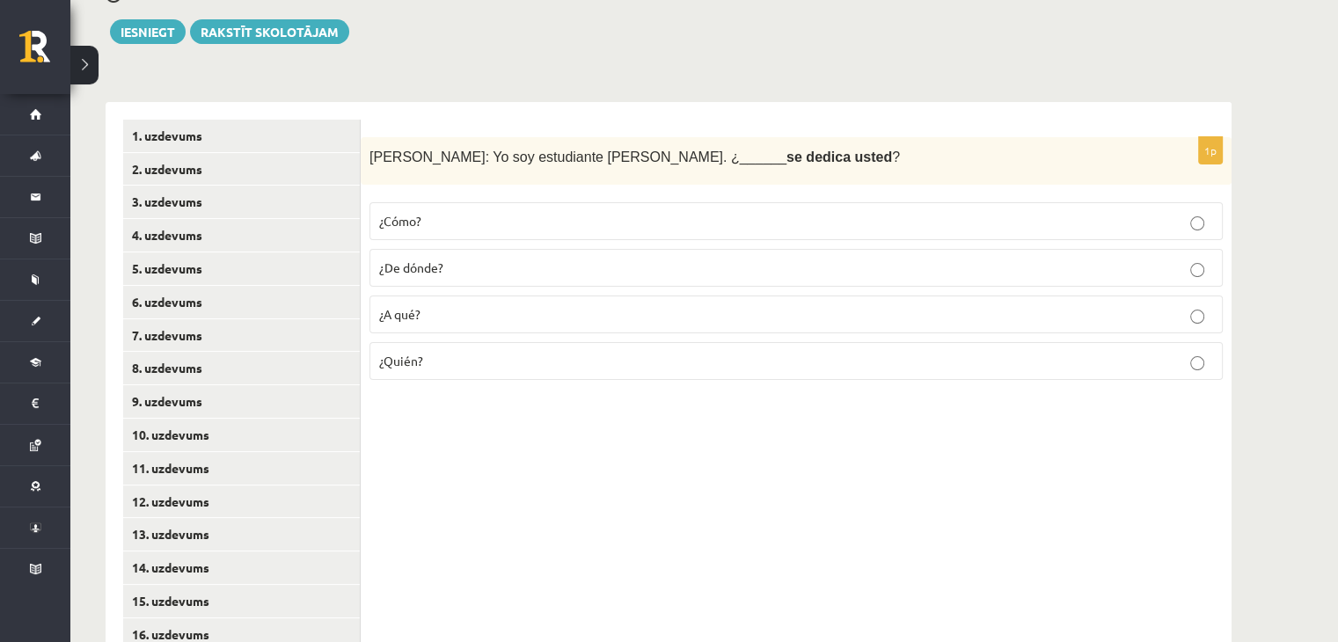
click at [505, 202] on label "¿Cómo?" at bounding box center [795, 221] width 853 height 38
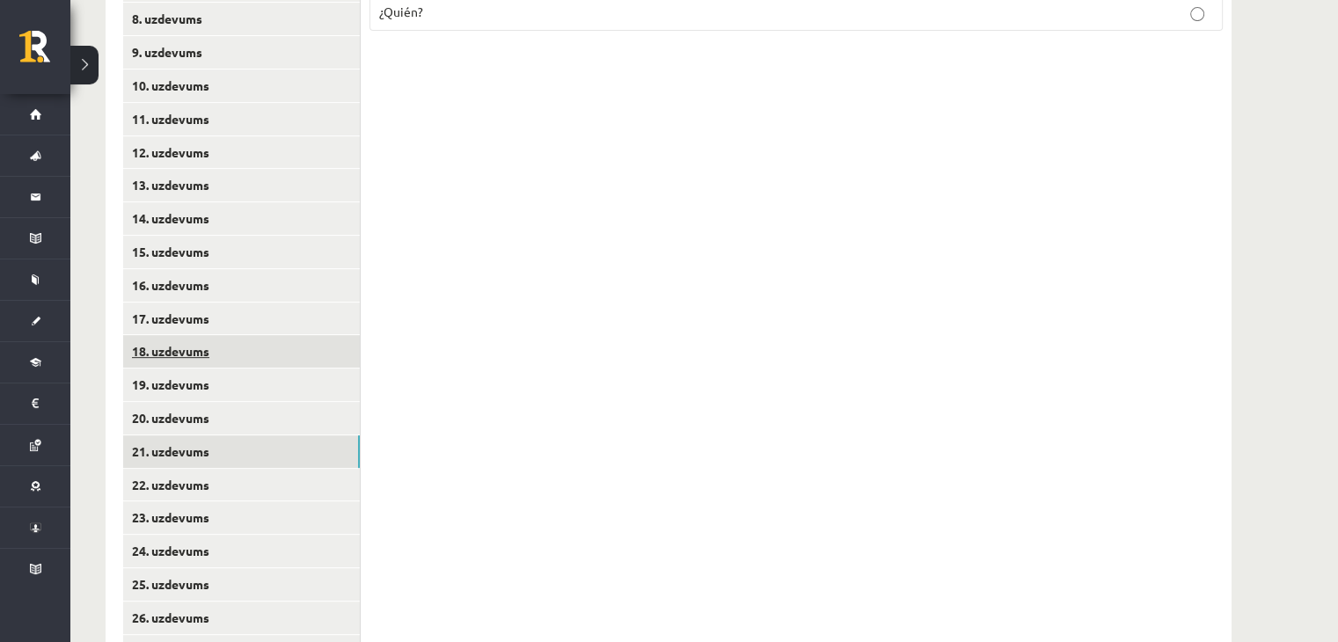
scroll to position [638, 0]
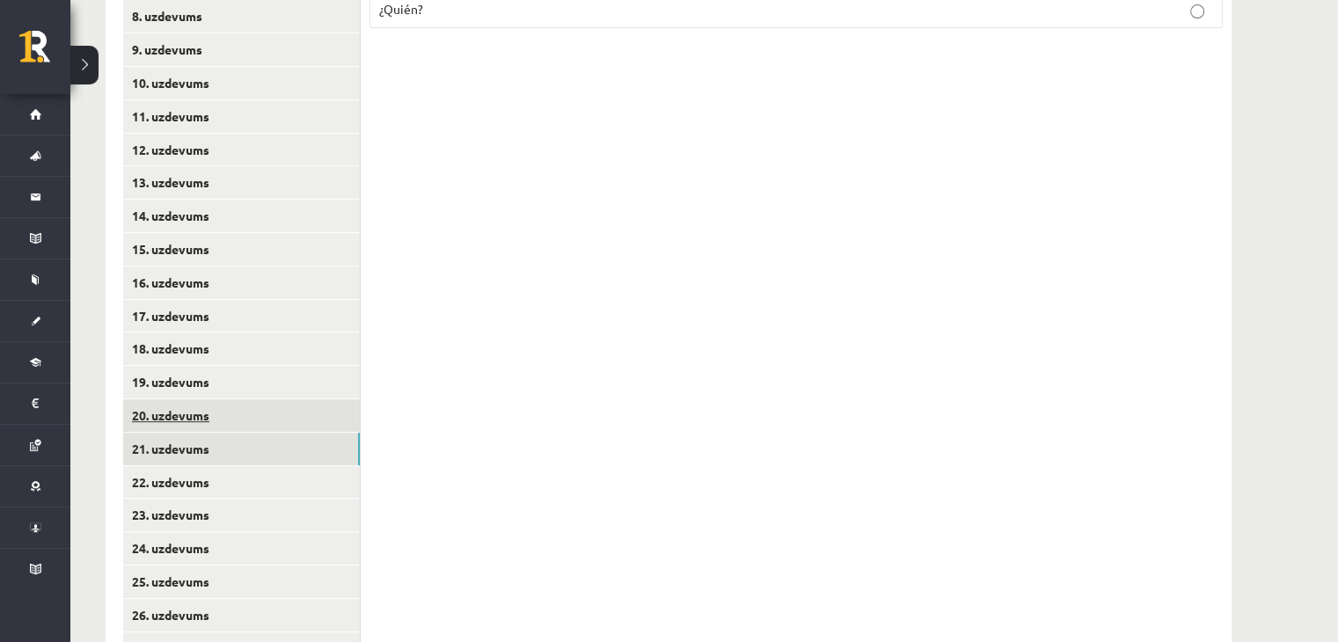
click at [260, 412] on link "20. uzdevums" at bounding box center [241, 415] width 237 height 33
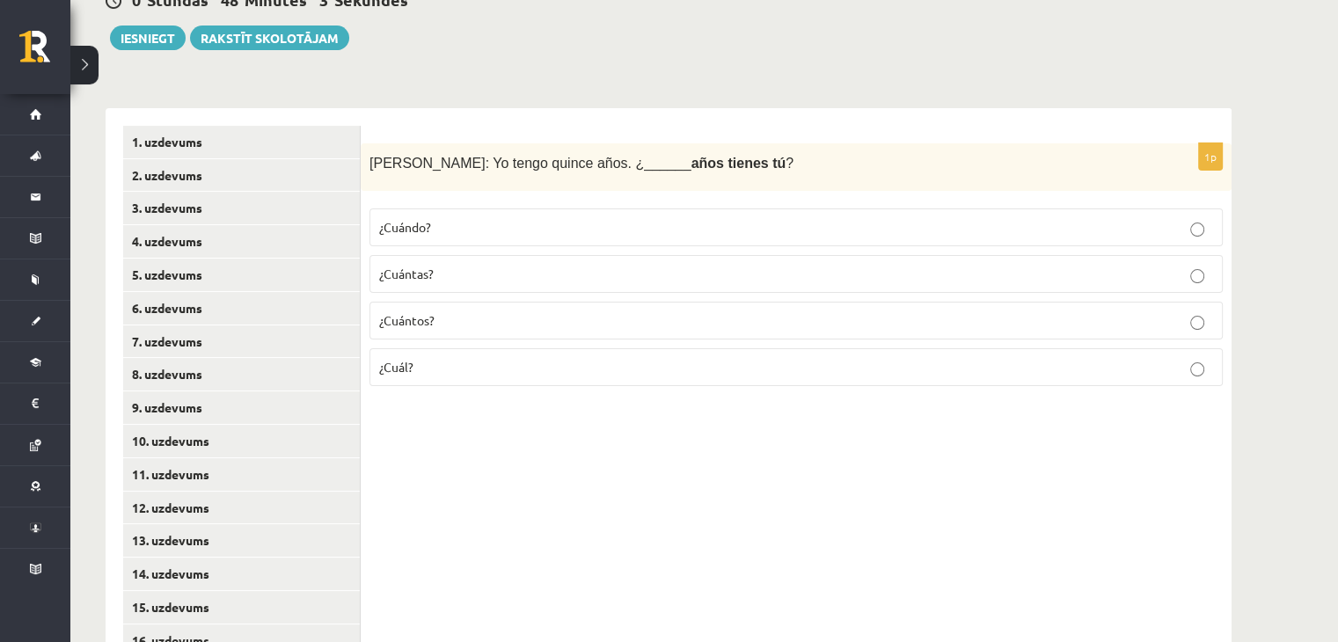
scroll to position [286, 0]
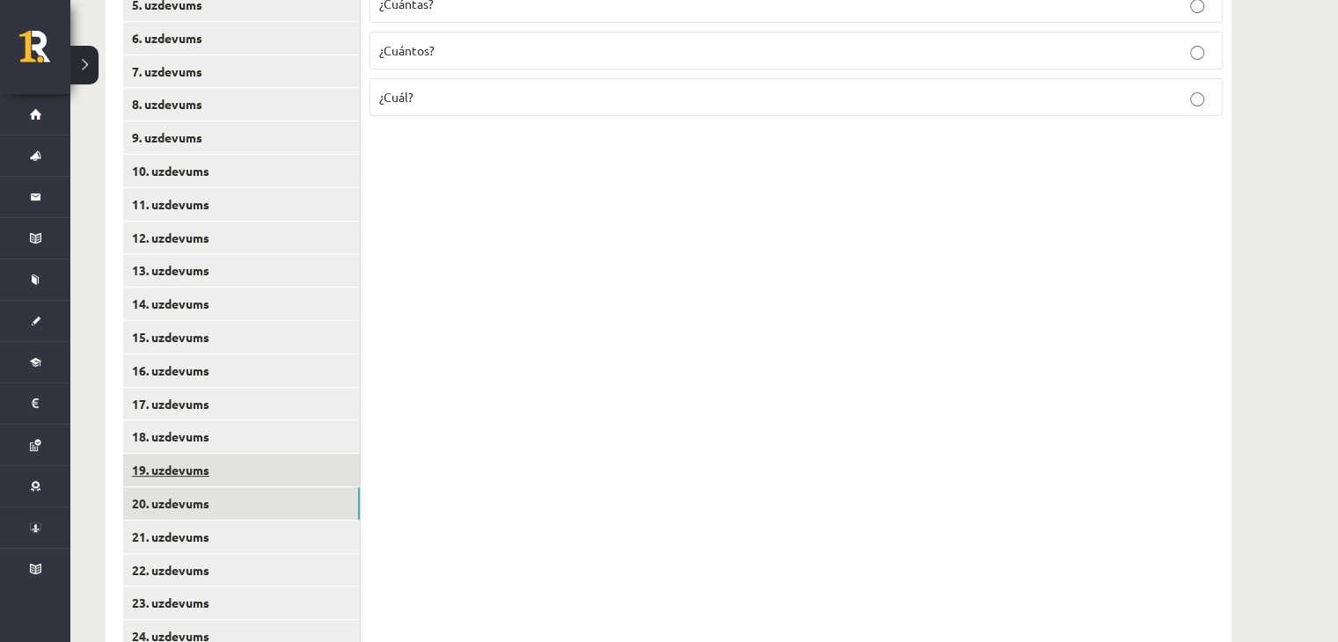
click at [285, 468] on link "19. uzdevums" at bounding box center [241, 470] width 237 height 33
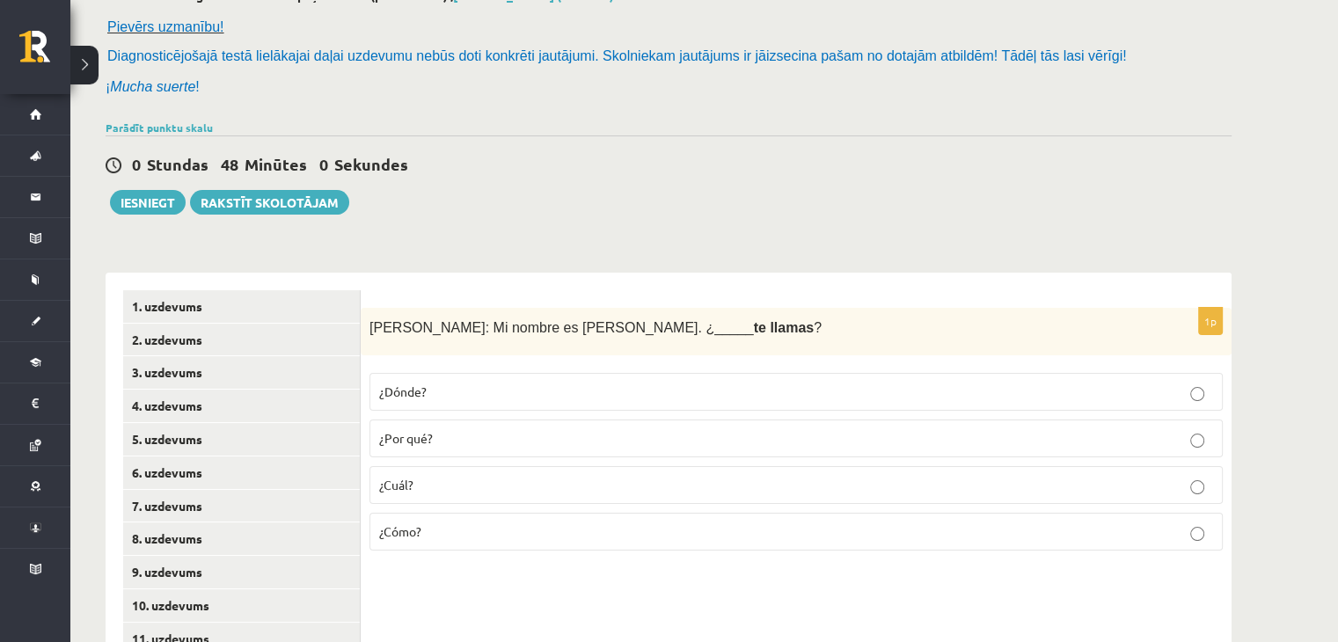
scroll to position [110, 0]
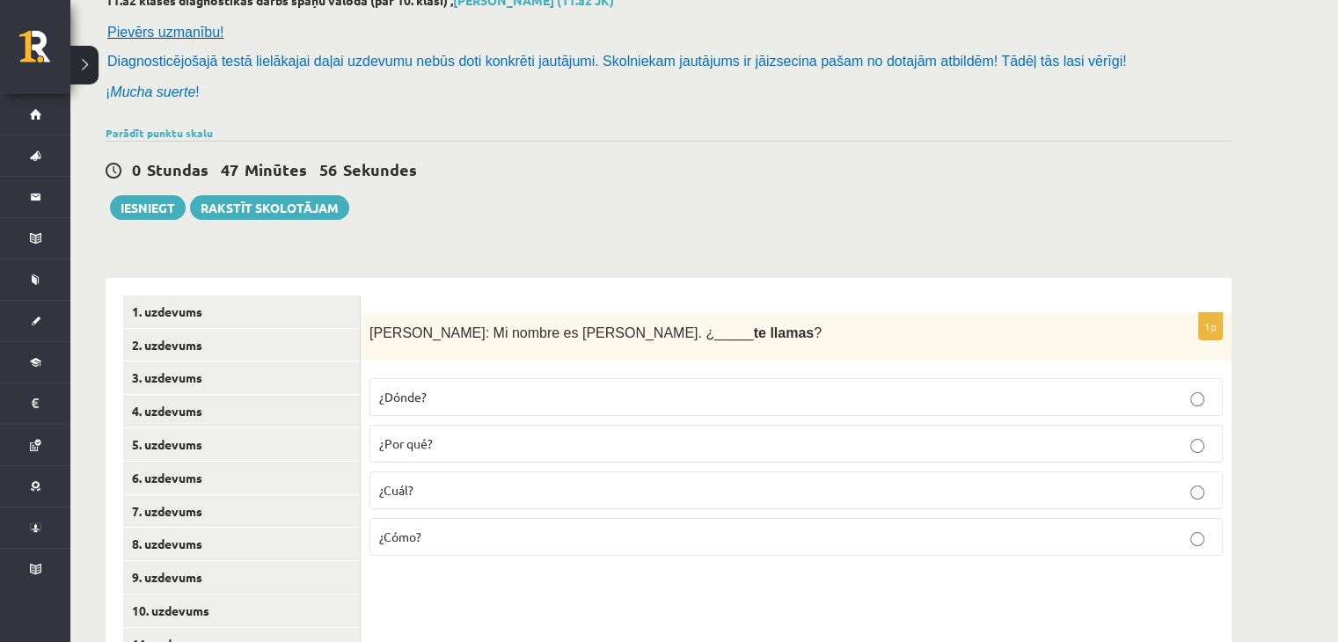
click at [405, 493] on span "¿Cuál?" at bounding box center [396, 490] width 34 height 16
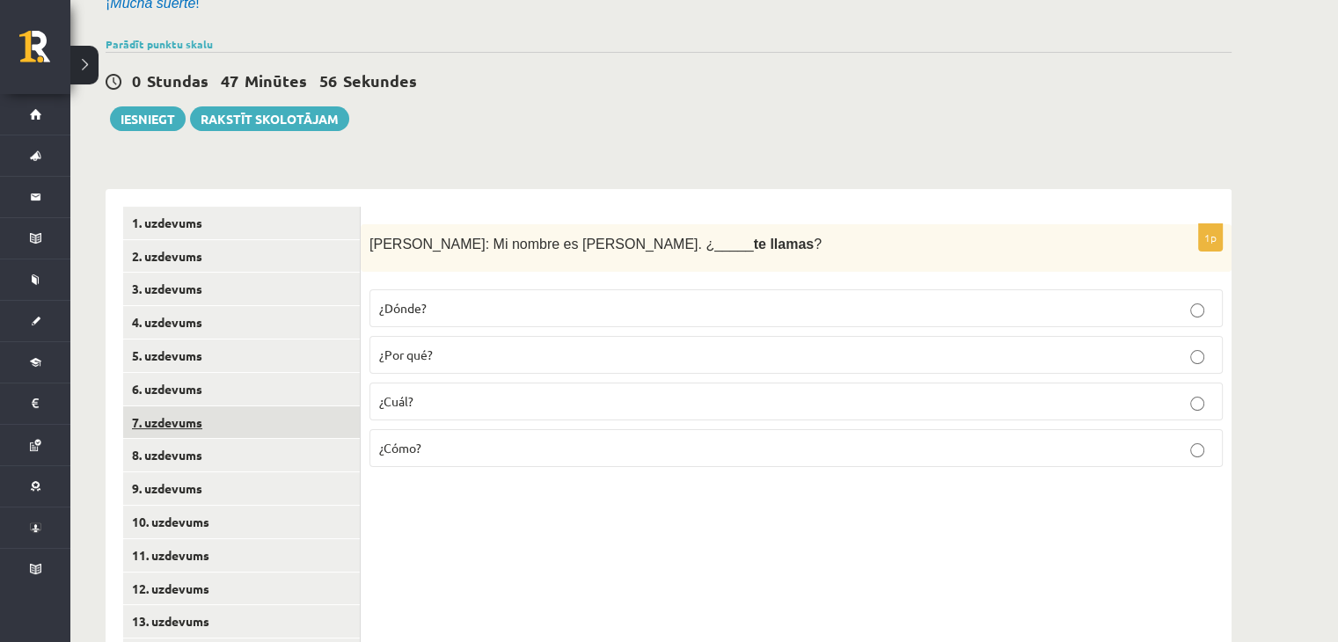
scroll to position [814, 0]
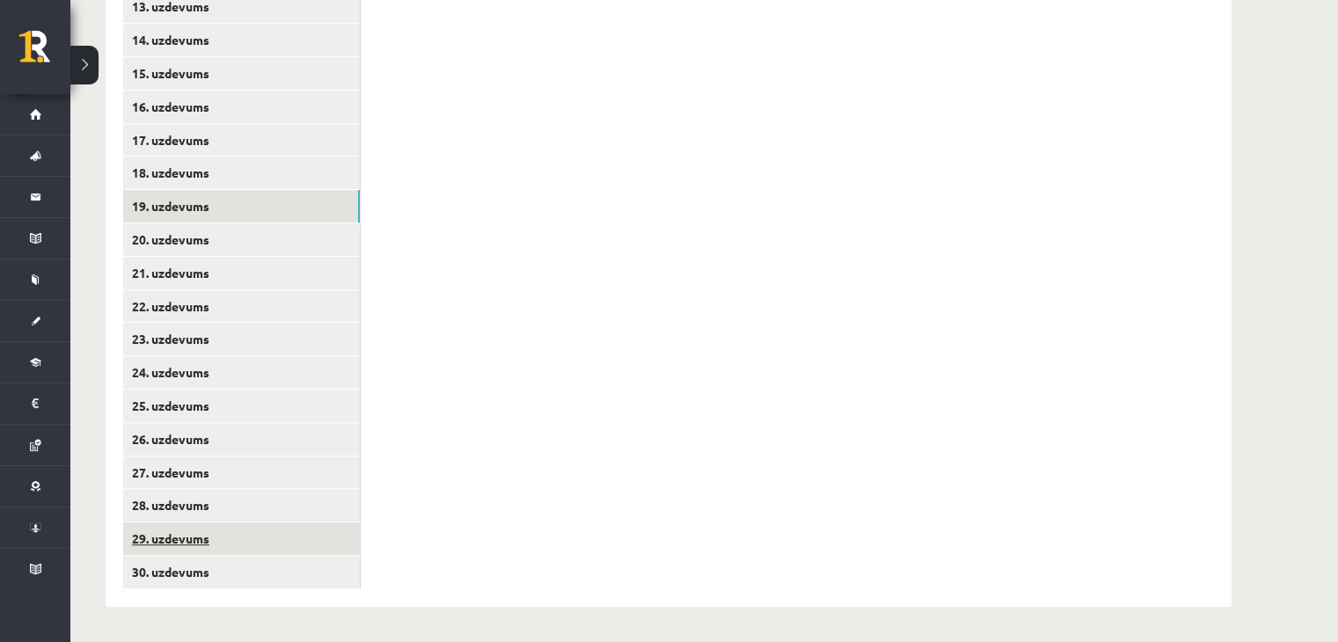
click at [230, 535] on link "29. uzdevums" at bounding box center [241, 538] width 237 height 33
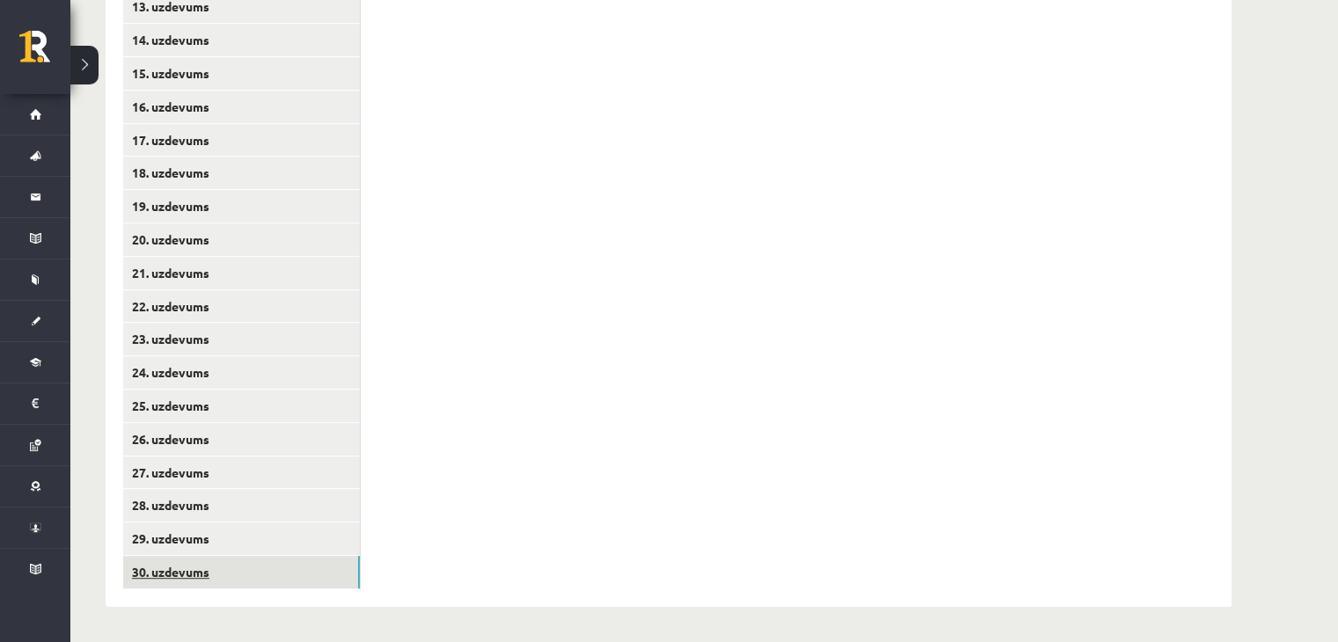
click at [339, 560] on link "30. uzdevums" at bounding box center [241, 572] width 237 height 33
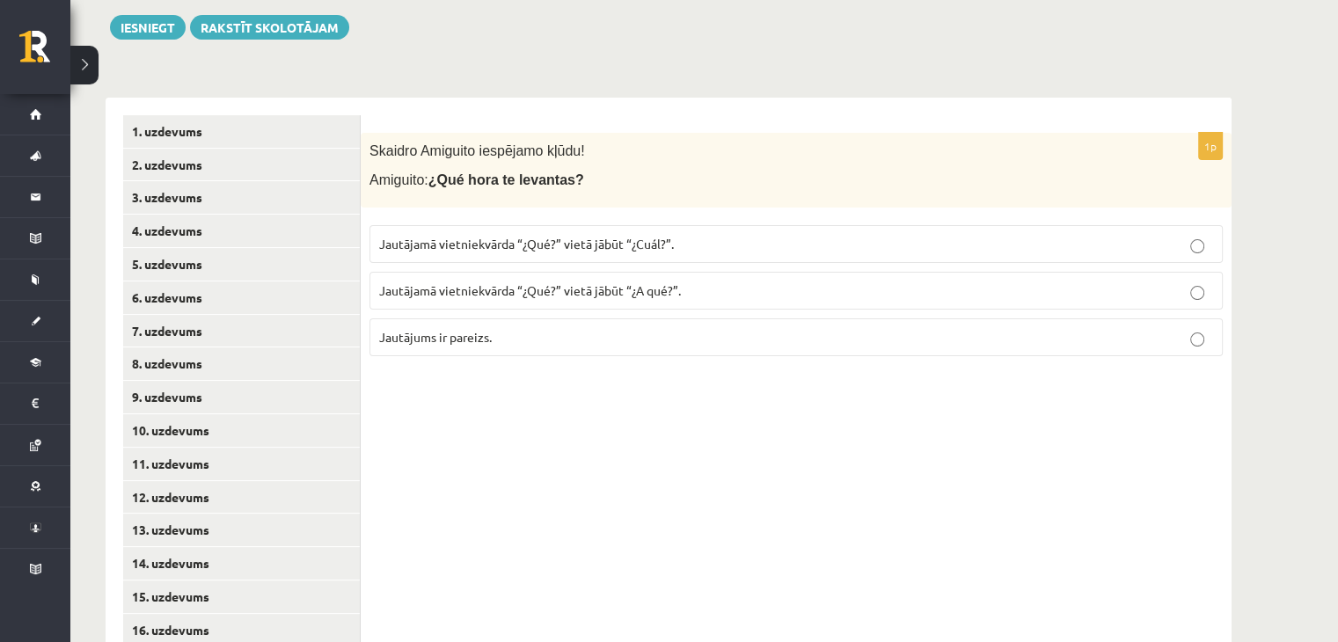
scroll to position [110, 0]
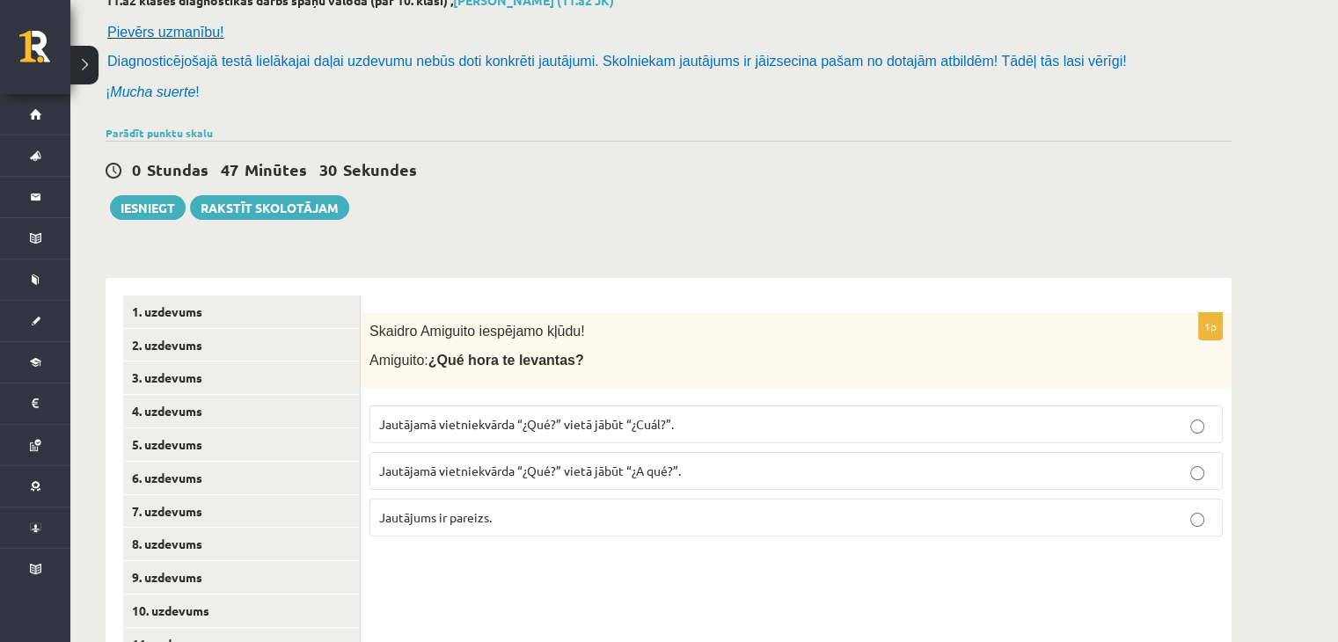
click at [668, 459] on label "Jautājamā vietniekvārda “¿Qué?” vietā jābūt “¿A qué?”." at bounding box center [795, 471] width 853 height 38
click at [673, 432] on p "Jautājamā vietniekvārda “¿Qué?” vietā jābūt “¿Cuál?”." at bounding box center [796, 424] width 834 height 18
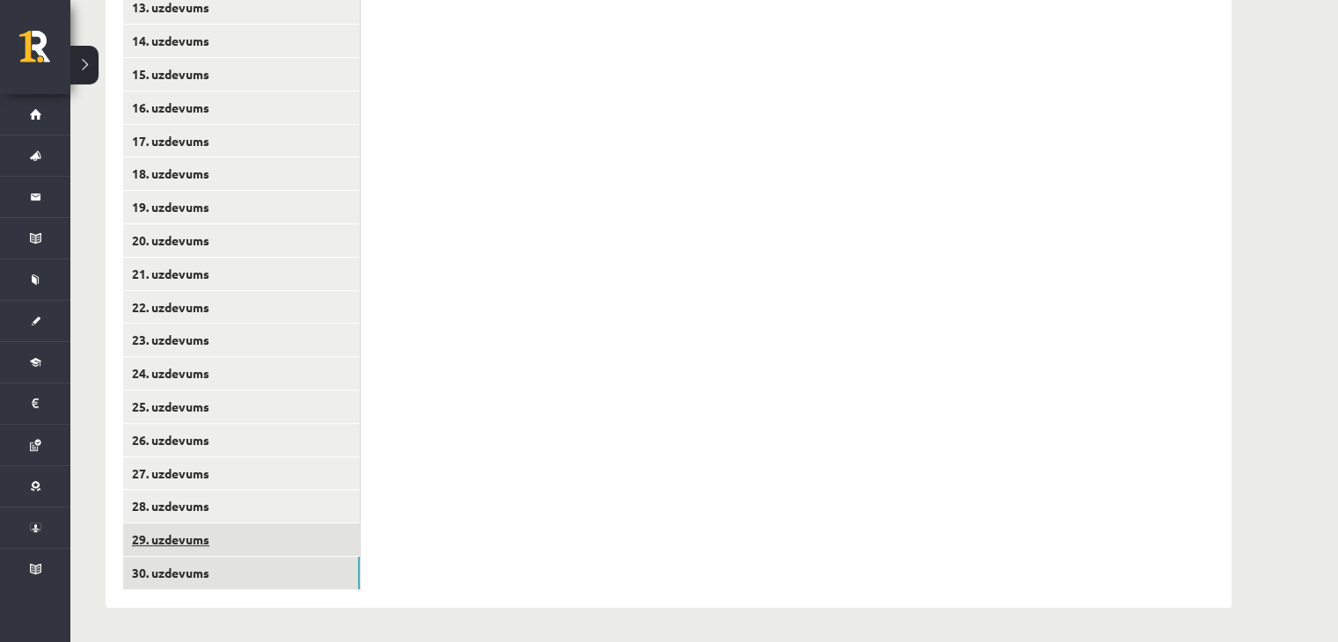
scroll to position [814, 0]
click at [276, 536] on link "29. uzdevums" at bounding box center [241, 538] width 237 height 33
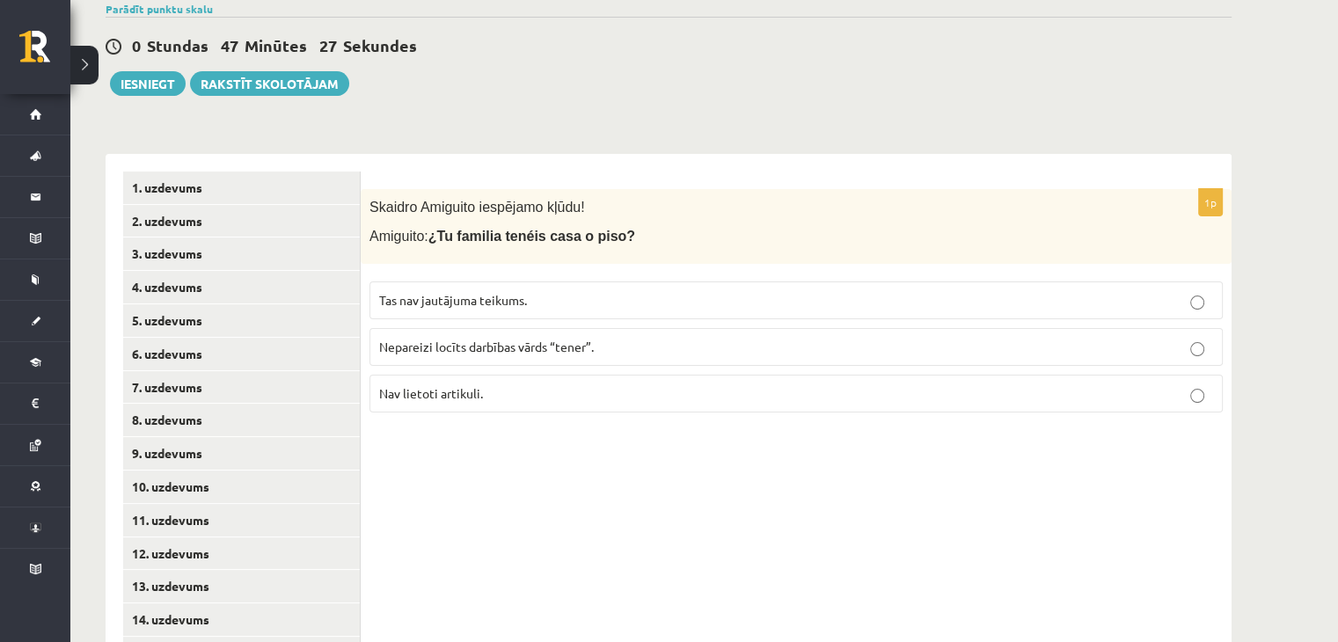
scroll to position [110, 0]
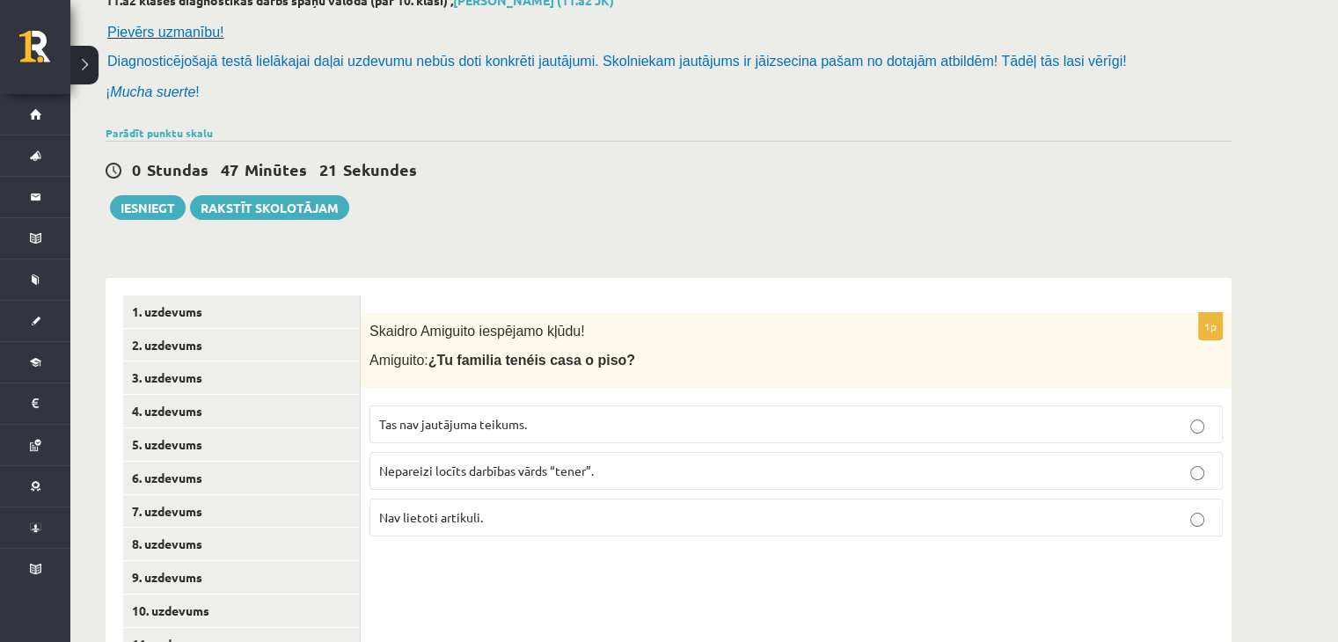
click at [618, 469] on p "Nepareizi locīts darbības vārds “tener”." at bounding box center [796, 471] width 834 height 18
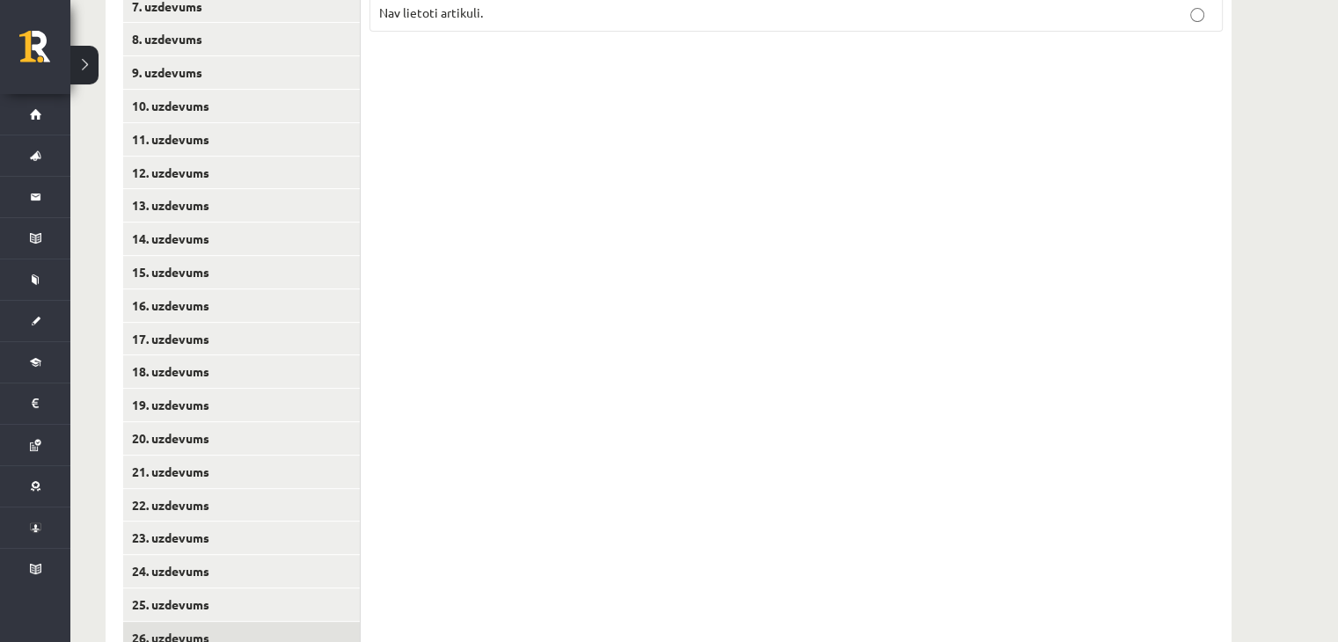
scroll to position [814, 0]
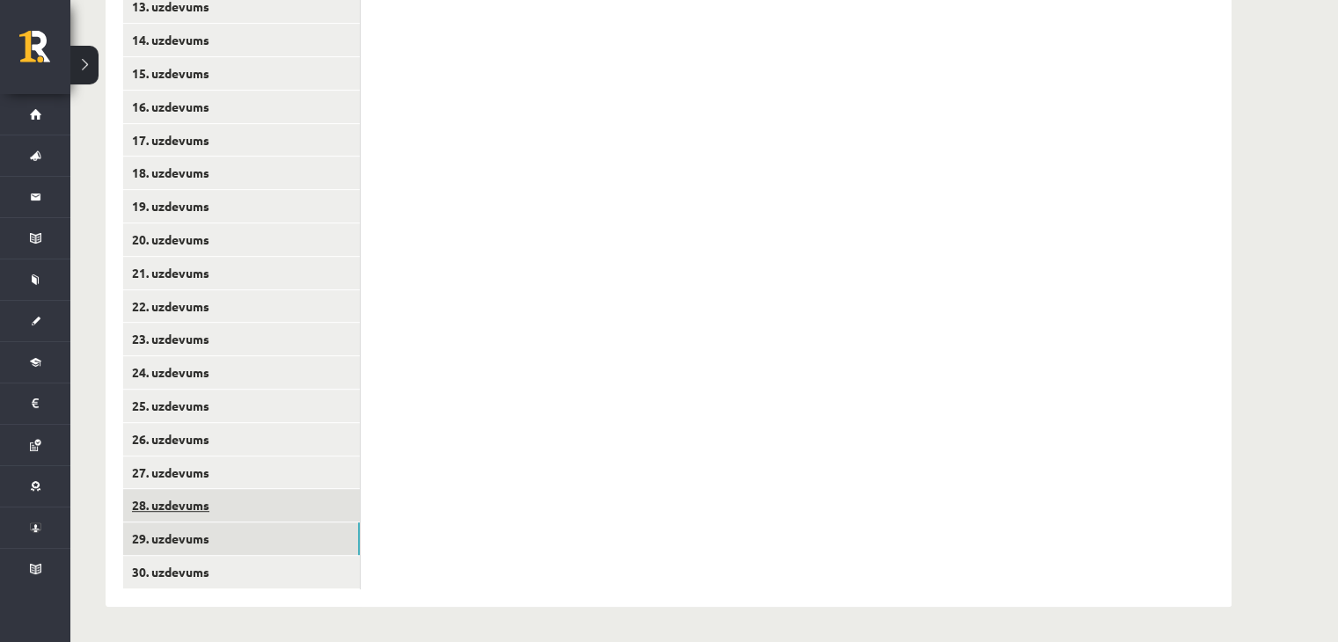
click at [278, 513] on link "28. uzdevums" at bounding box center [241, 505] width 237 height 33
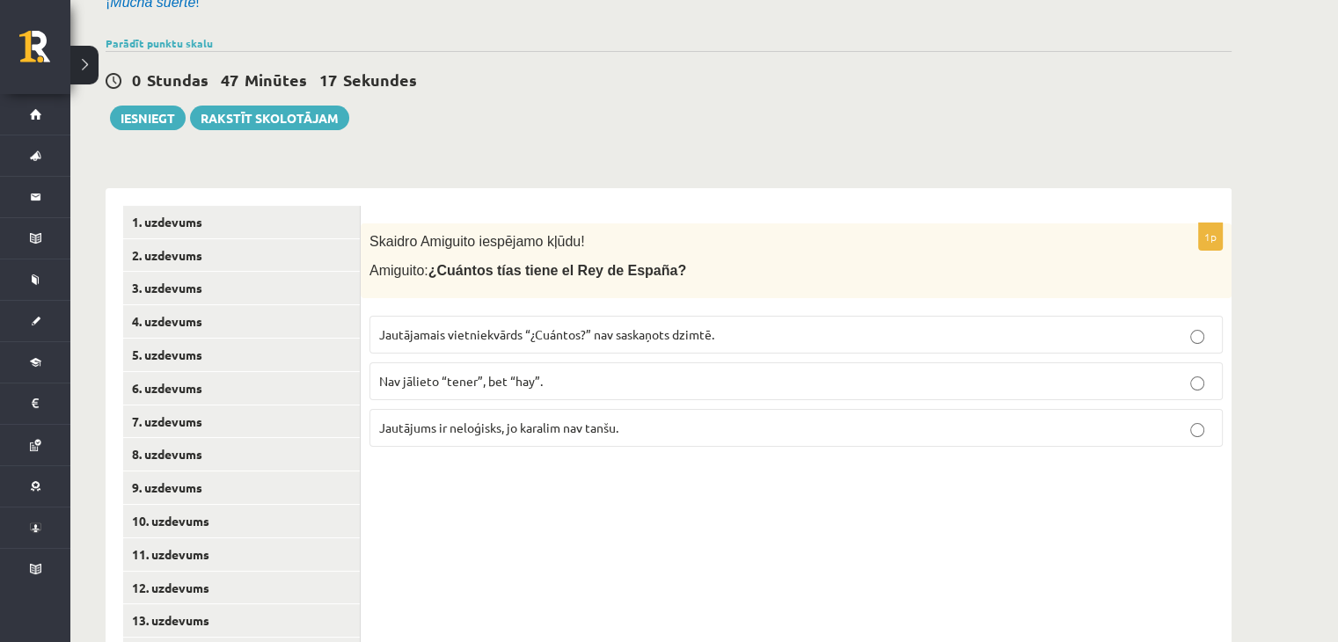
scroll to position [198, 0]
click at [525, 421] on span "Jautājums ir neloģisks, jo karalim nav tanšu." at bounding box center [498, 429] width 239 height 16
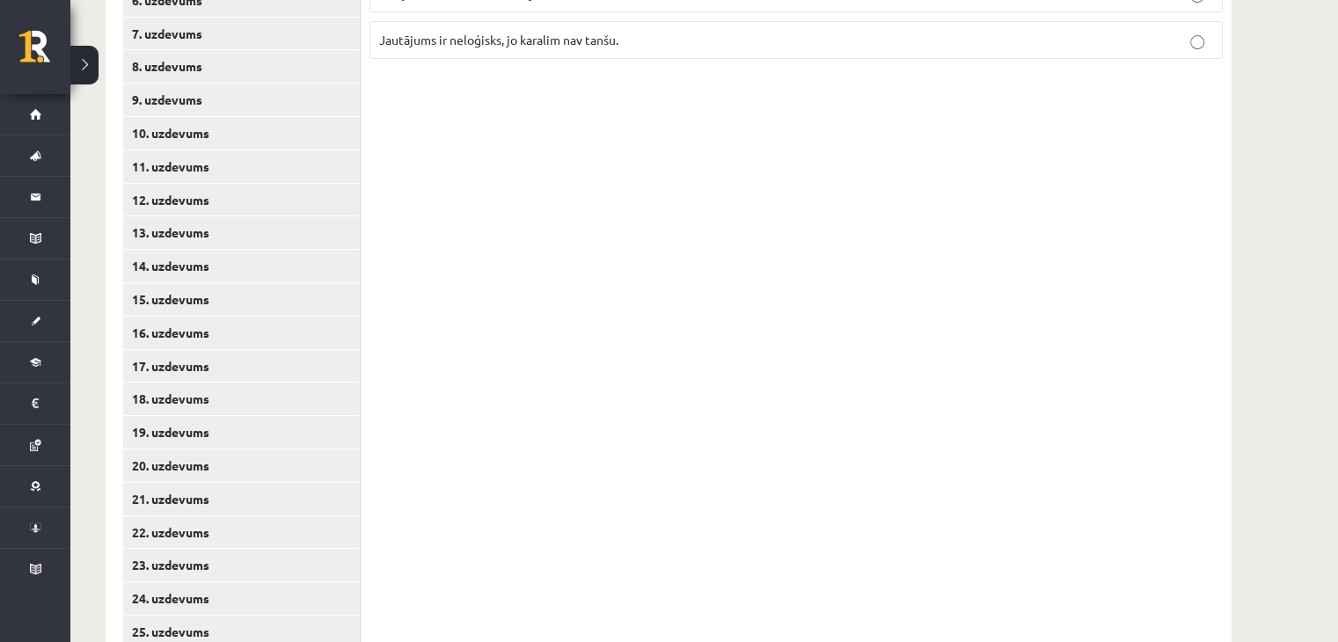
scroll to position [814, 0]
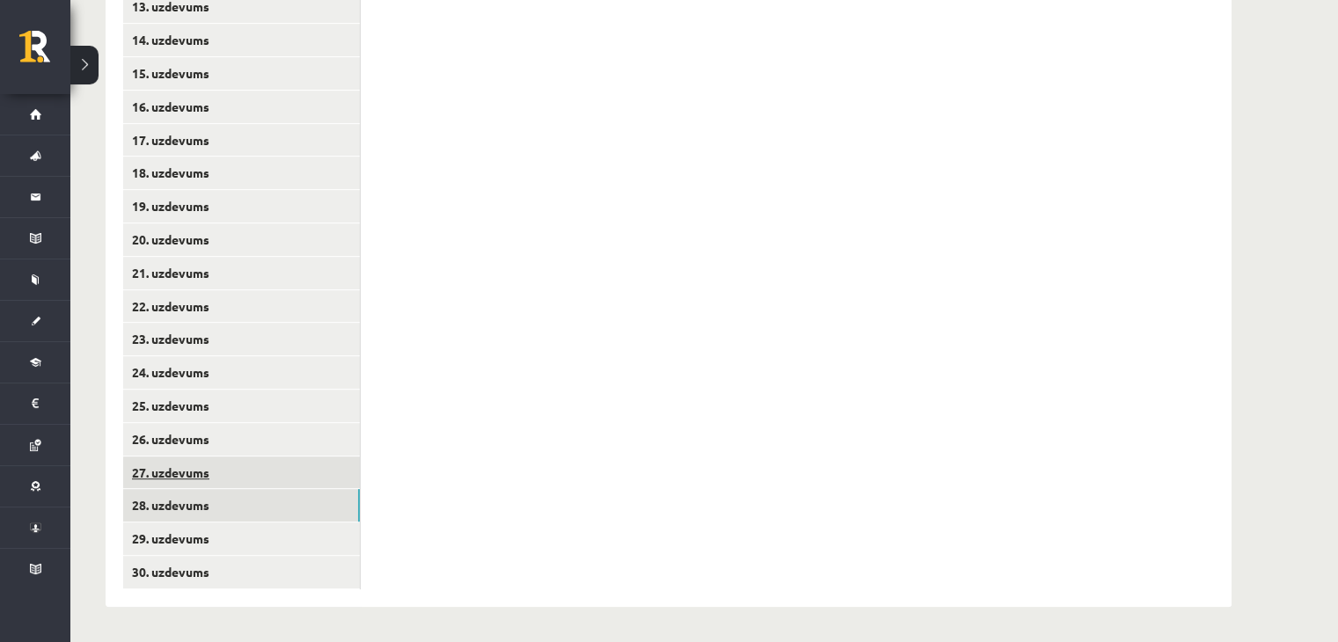
click at [230, 476] on link "27. uzdevums" at bounding box center [241, 472] width 237 height 33
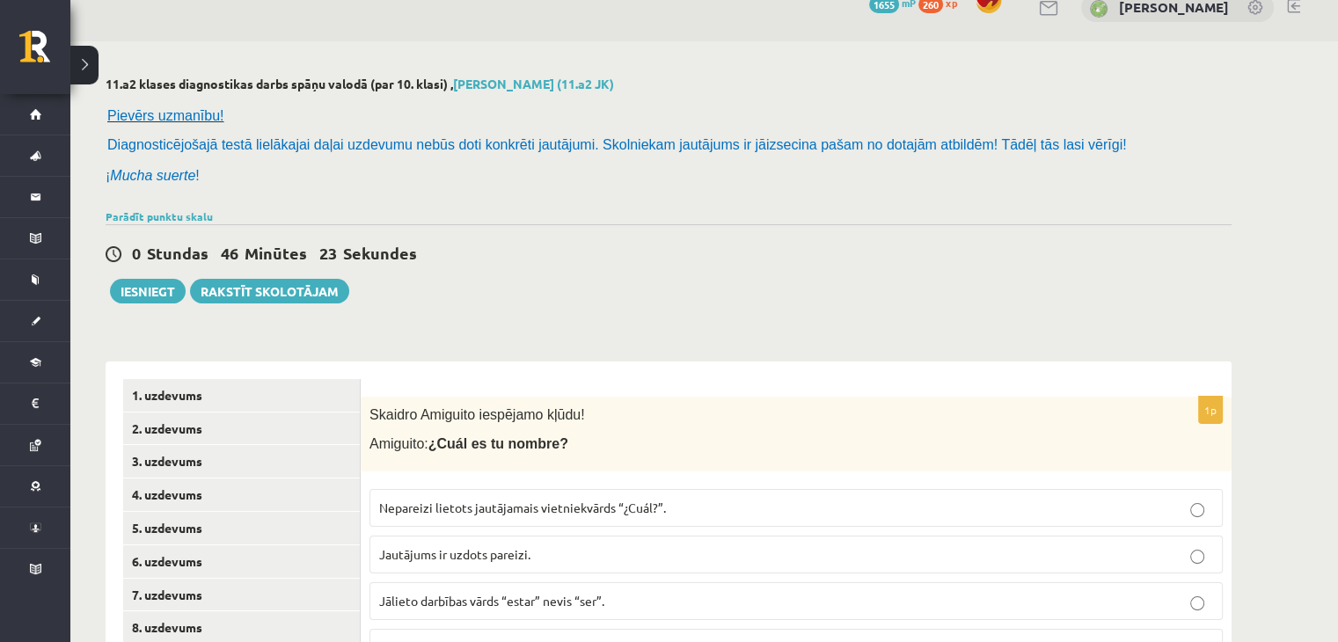
scroll to position [22, 0]
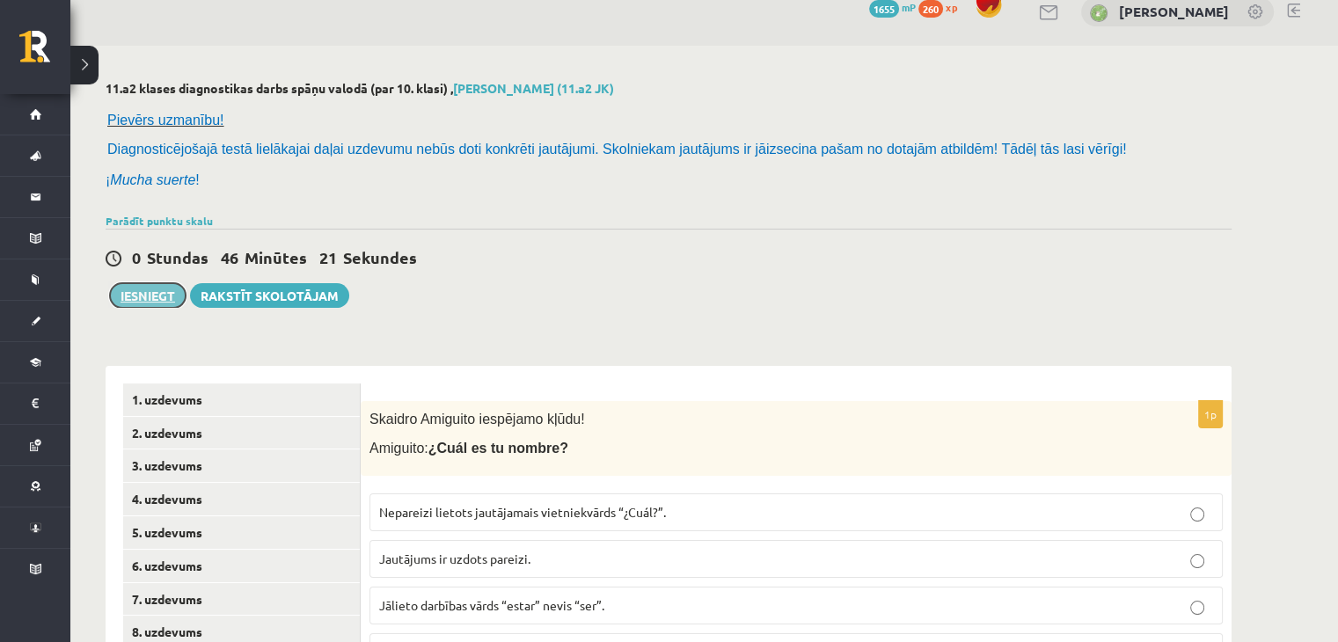
click at [137, 297] on button "Iesniegt" at bounding box center [148, 295] width 76 height 25
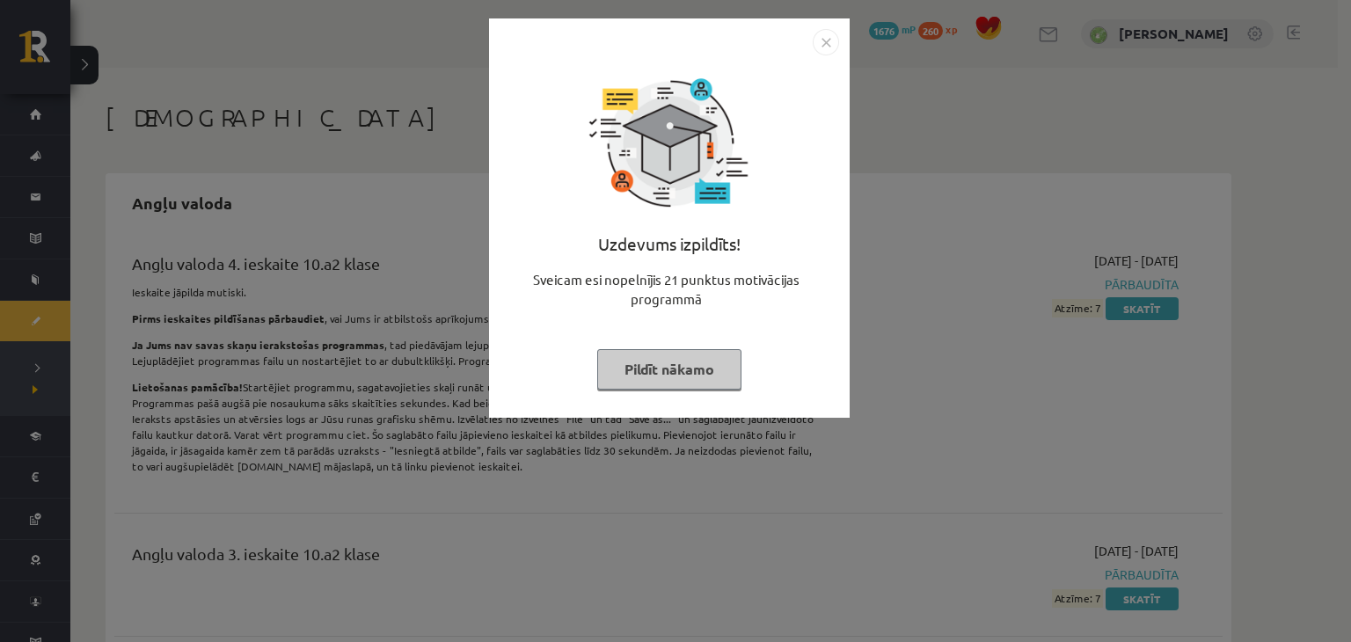
click at [722, 374] on button "Pildīt nākamo" at bounding box center [669, 369] width 144 height 40
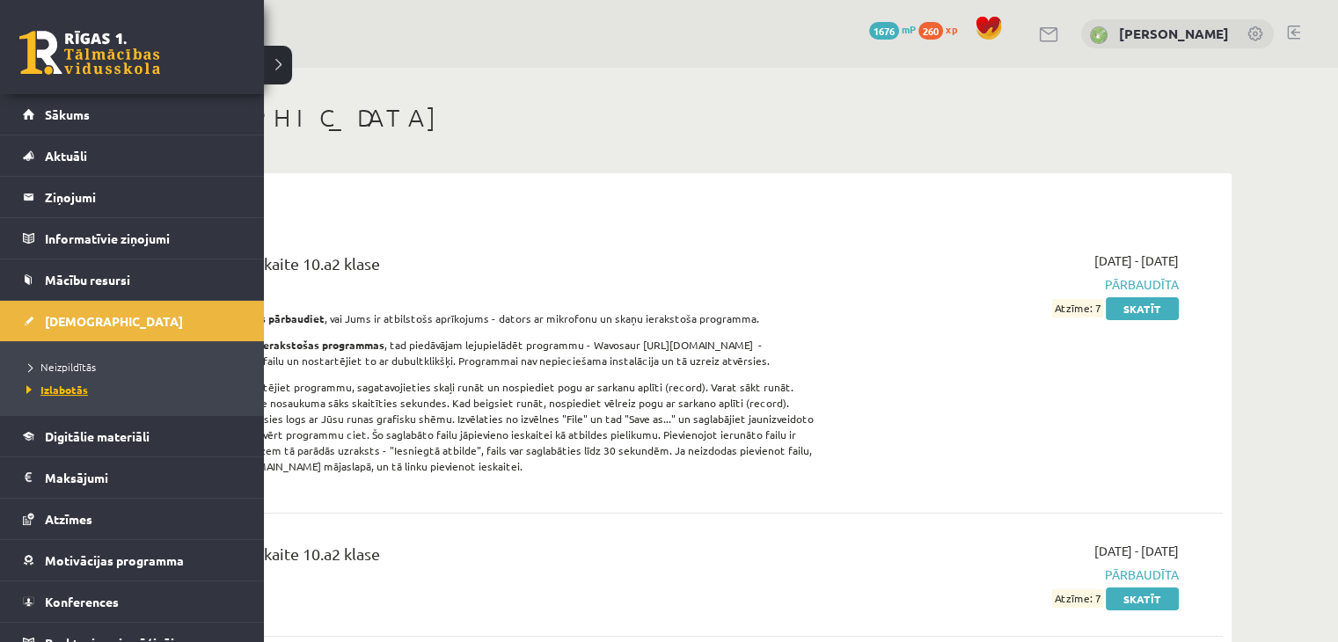
click at [65, 386] on span "Izlabotās" at bounding box center [55, 390] width 66 height 14
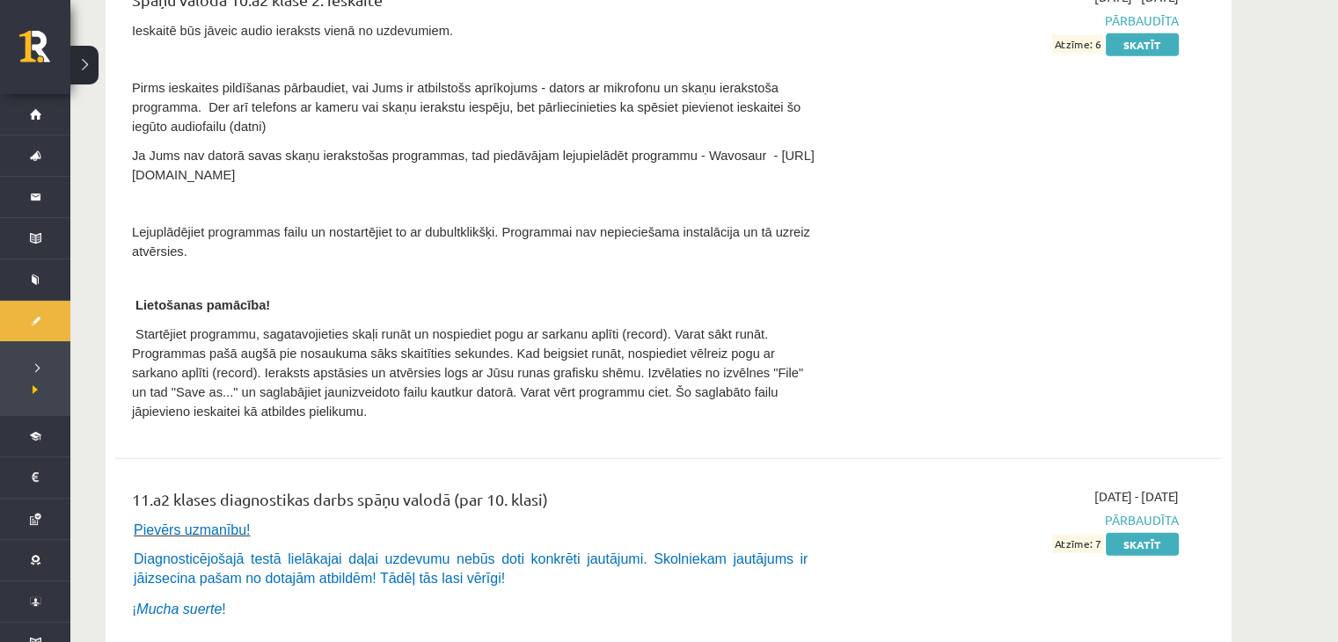
scroll to position [11257, 0]
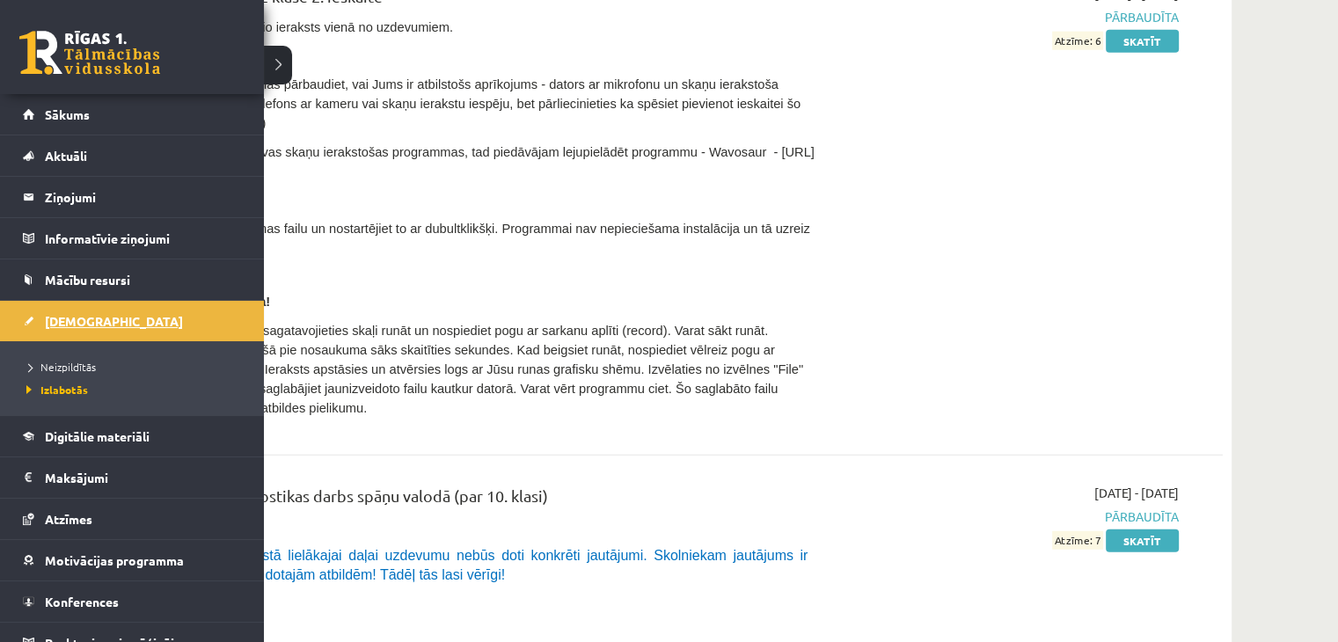
click at [66, 319] on span "[DEMOGRAPHIC_DATA]" at bounding box center [114, 321] width 138 height 16
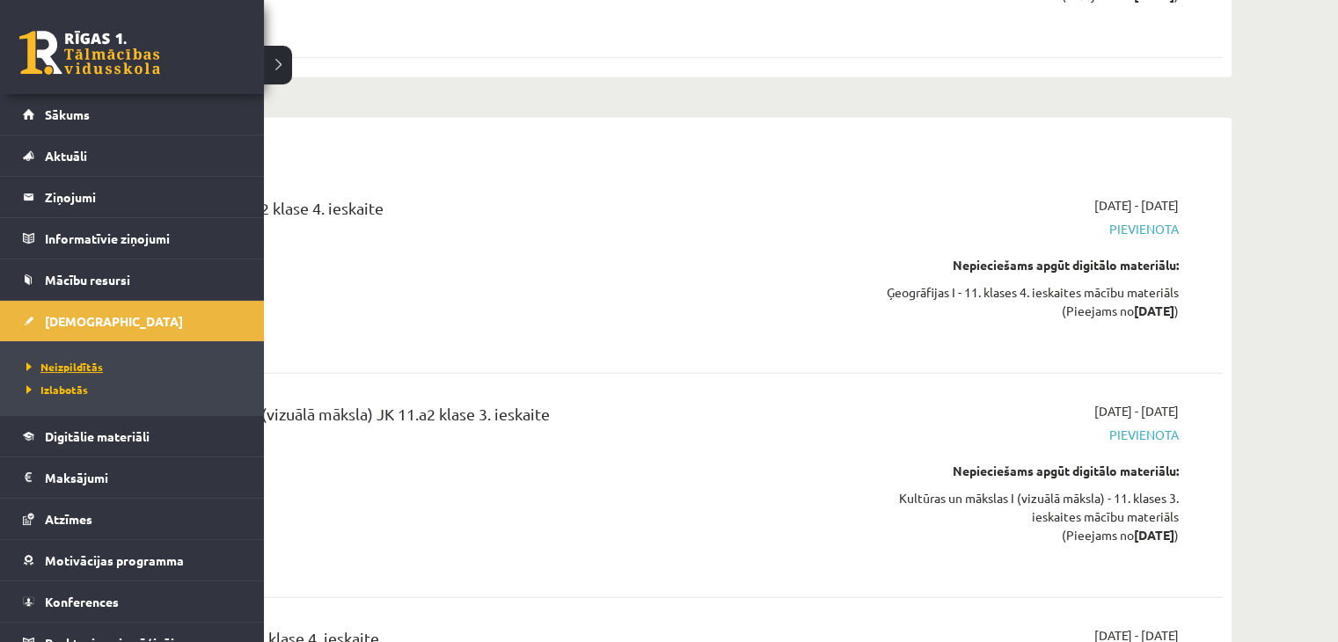
click at [68, 368] on span "Neizpildītās" at bounding box center [62, 367] width 81 height 14
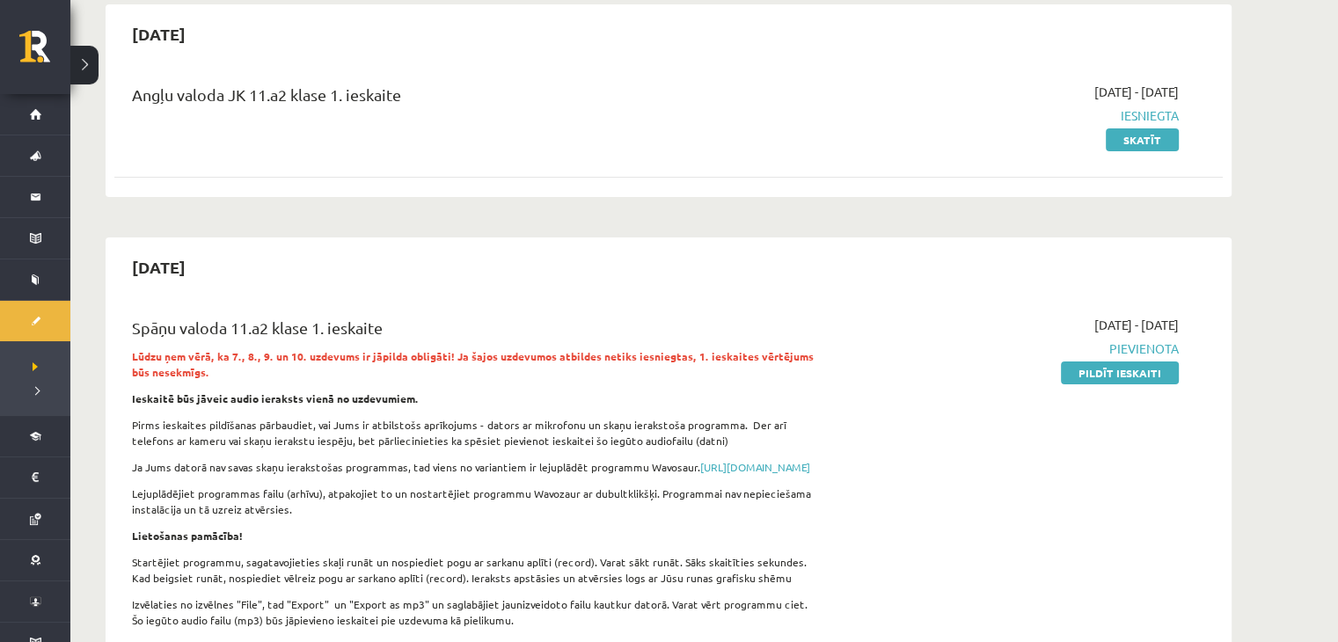
scroll to position [176, 0]
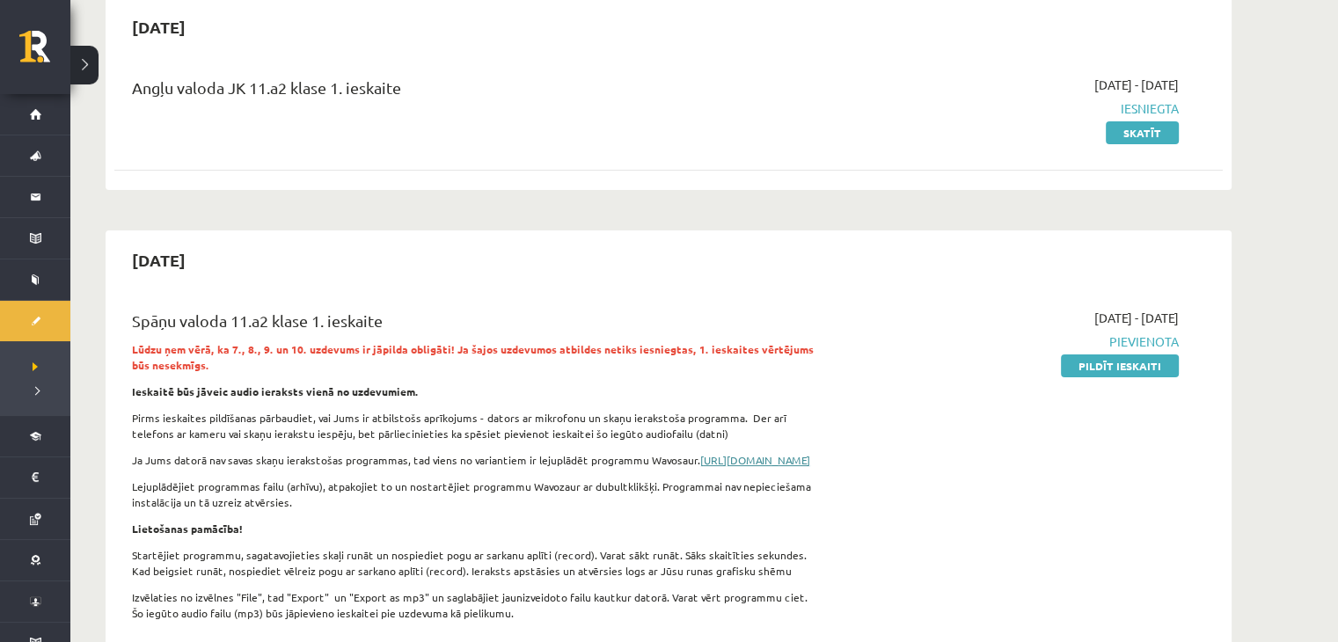
click at [700, 467] on link "[URL][DOMAIN_NAME]" at bounding box center [755, 460] width 110 height 14
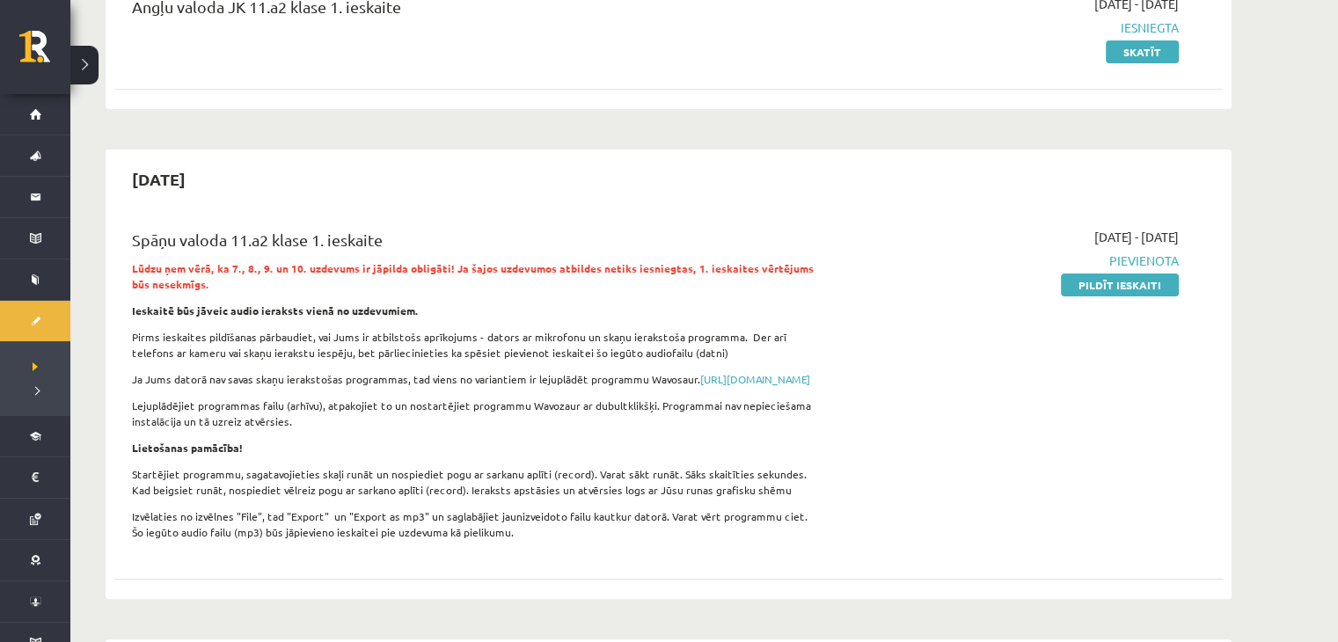
scroll to position [264, 0]
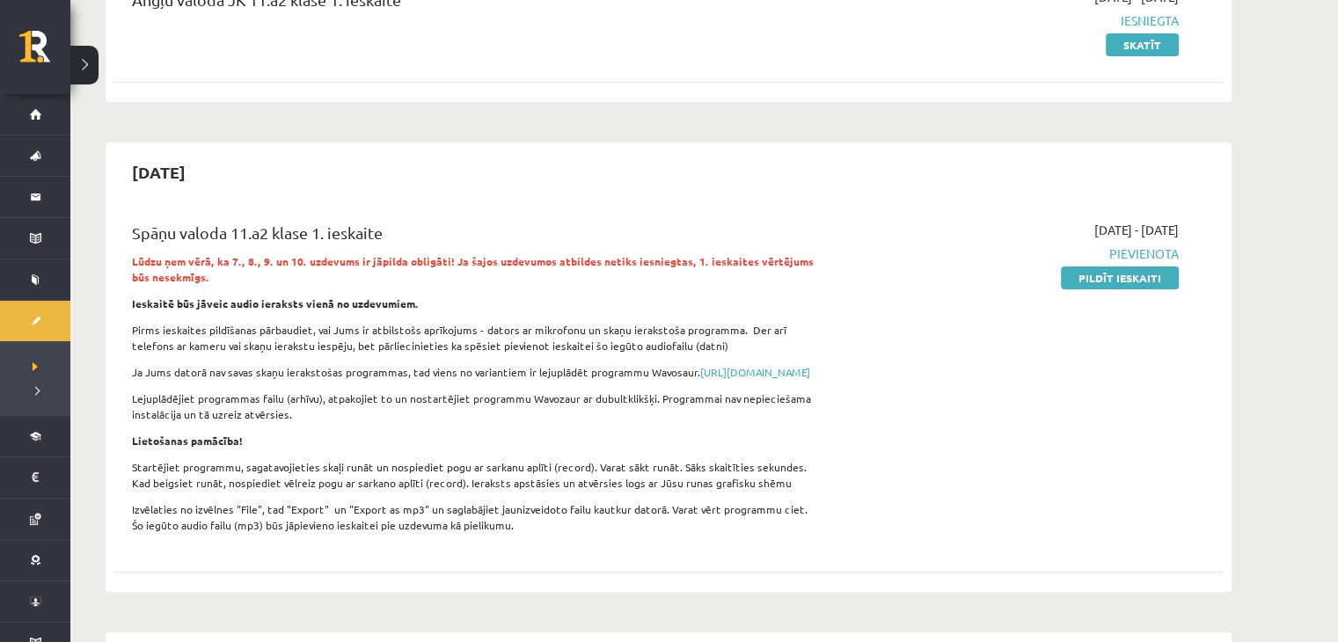
drag, startPoint x: 312, startPoint y: 262, endPoint x: 658, endPoint y: 223, distance: 347.8
click at [658, 223] on div "Spāņu valoda 11.a2 klase 1. ieskaite Lūdzu ņem vērā, ka 7., 8., 9. un 10. uzdev…" at bounding box center [476, 382] width 715 height 323
click at [786, 221] on div "Spāņu valoda 11.a2 klase 1. ieskaite" at bounding box center [476, 237] width 689 height 33
drag, startPoint x: 261, startPoint y: 262, endPoint x: 269, endPoint y: 275, distance: 15.4
click at [261, 263] on strong "Lūdzu ņem vērā, ka 7., 8., 9. un 10. uzdevums ir jāpilda obligāti! Ja šajos uzd…" at bounding box center [473, 269] width 682 height 30
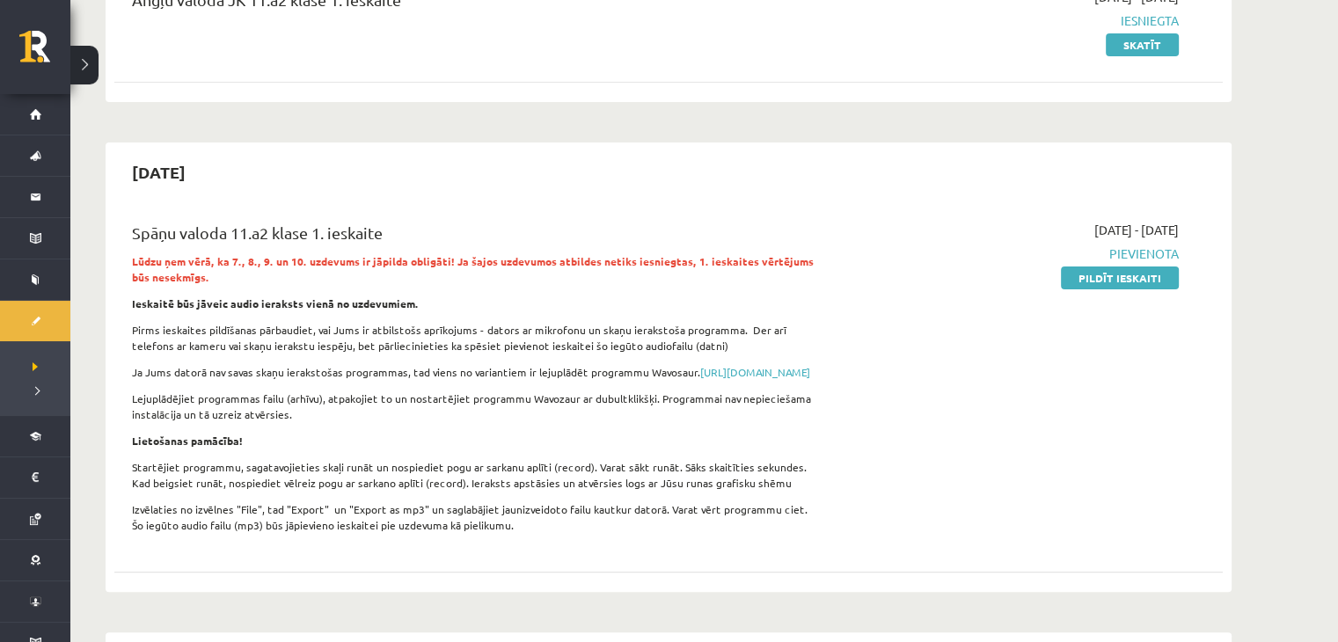
click at [285, 259] on strong "Lūdzu ņem vērā, ka 7., 8., 9. un 10. uzdevums ir jāpilda obligāti! Ja šajos uzd…" at bounding box center [473, 269] width 682 height 30
click at [1121, 269] on link "Pildīt ieskaiti" at bounding box center [1120, 277] width 118 height 23
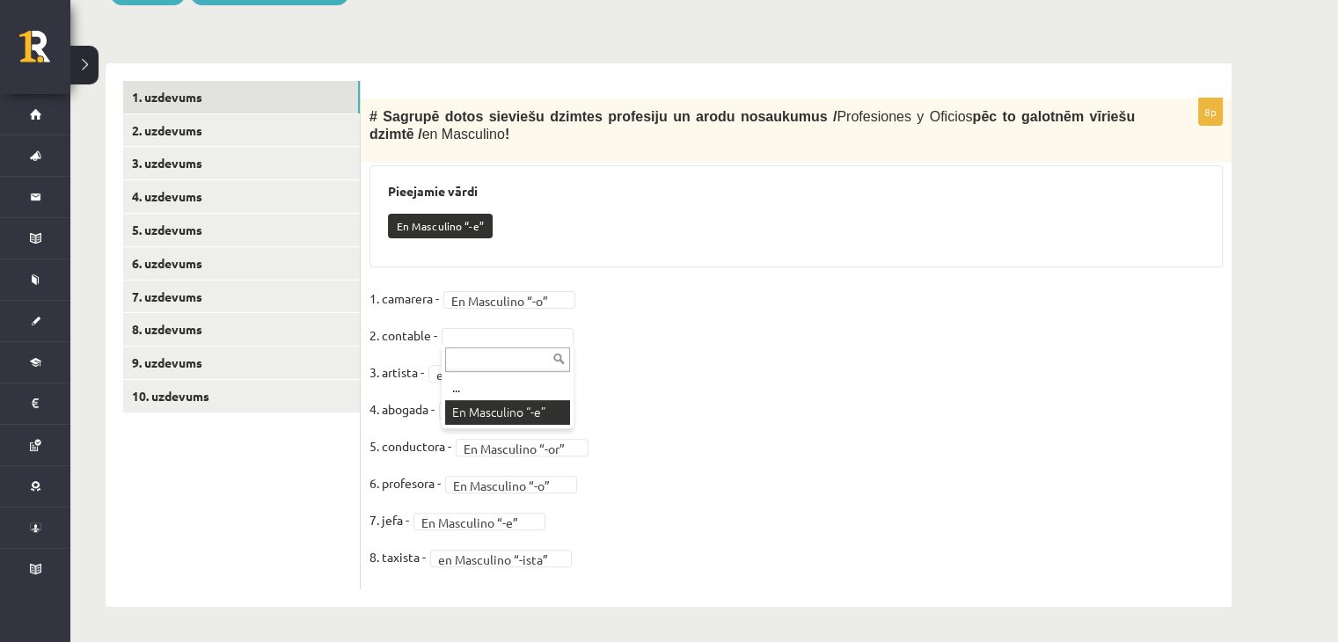
scroll to position [436, 0]
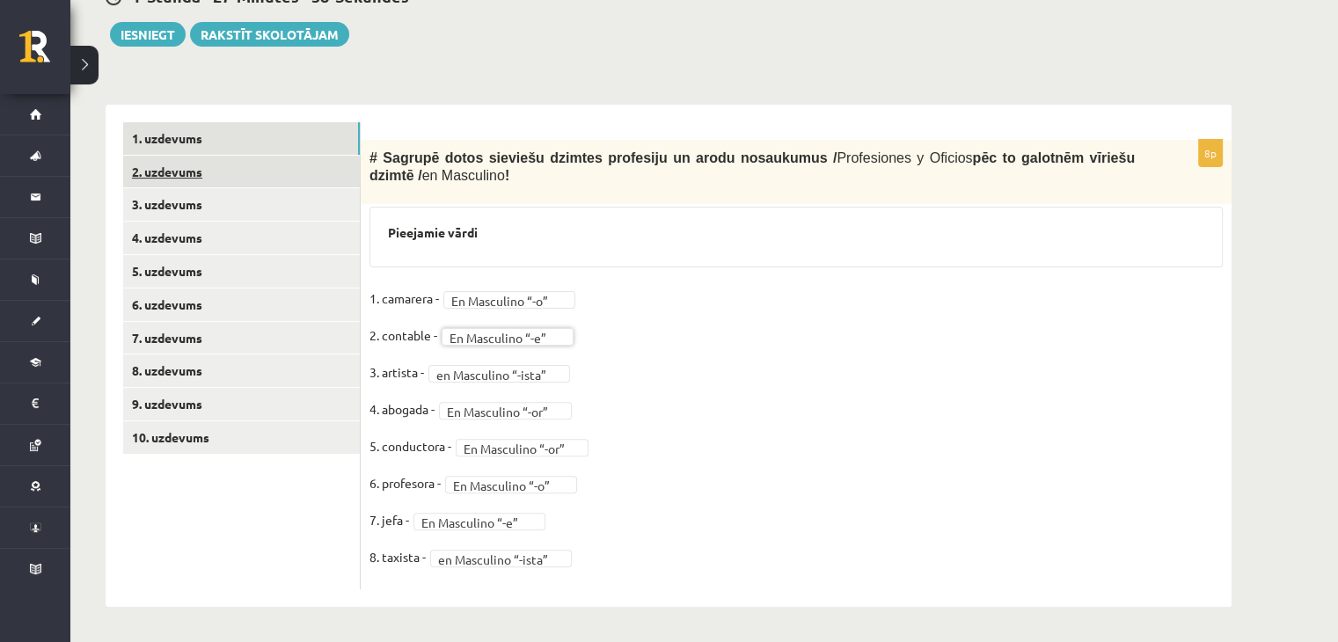
click at [275, 179] on link "2. uzdevums" at bounding box center [241, 172] width 237 height 33
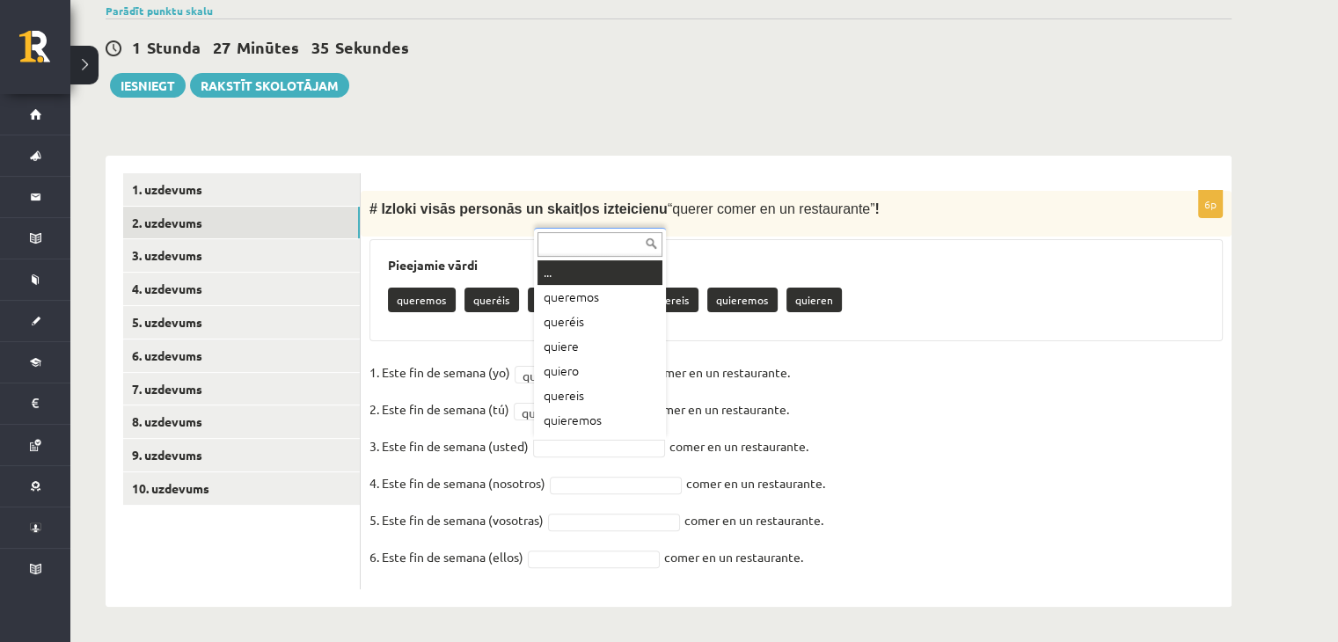
scroll to position [21, 0]
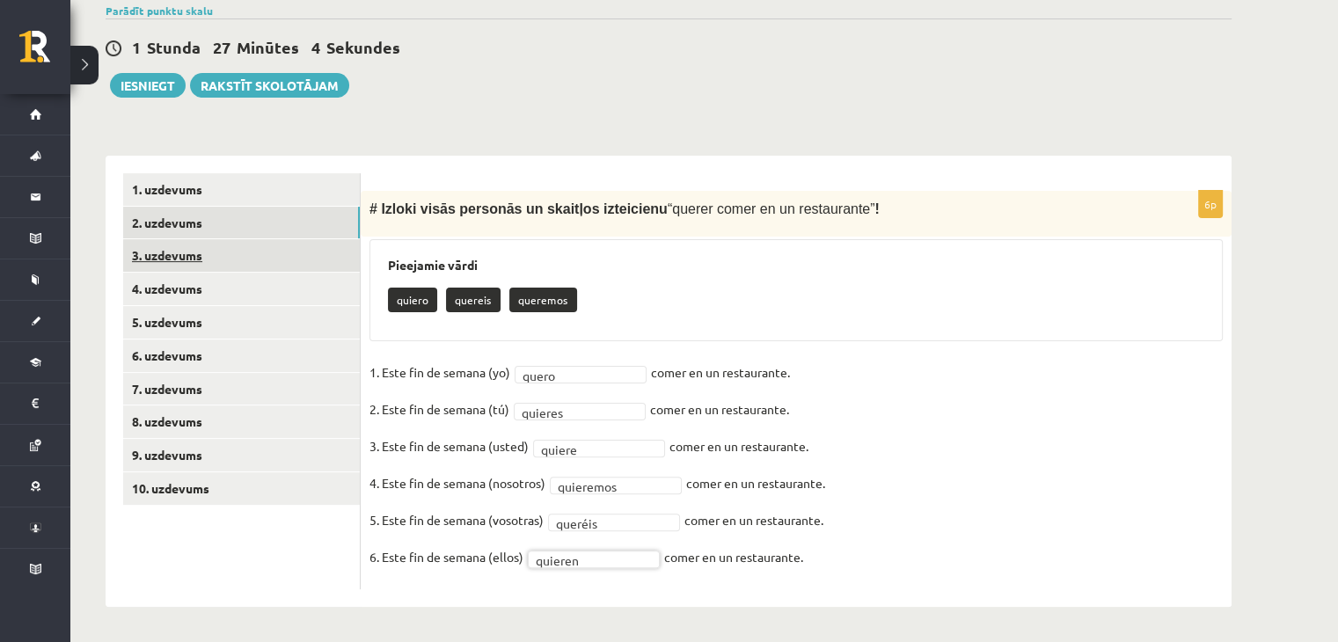
click at [317, 257] on link "3. uzdevums" at bounding box center [241, 255] width 237 height 33
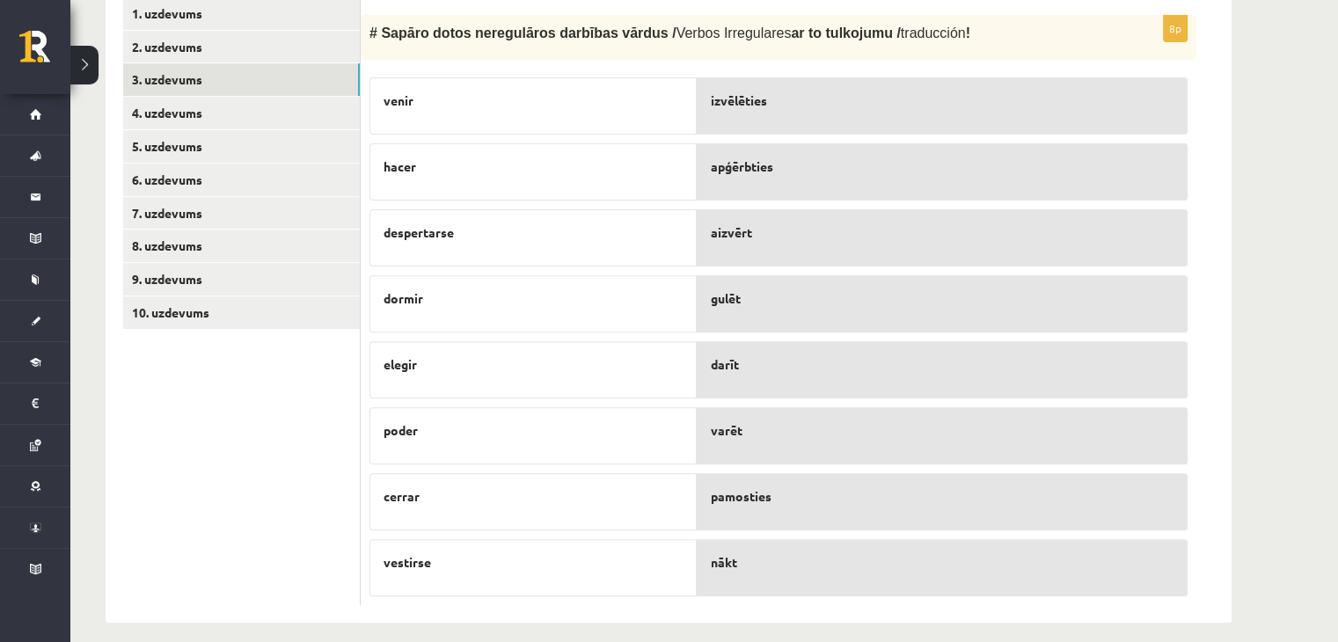
scroll to position [574, 0]
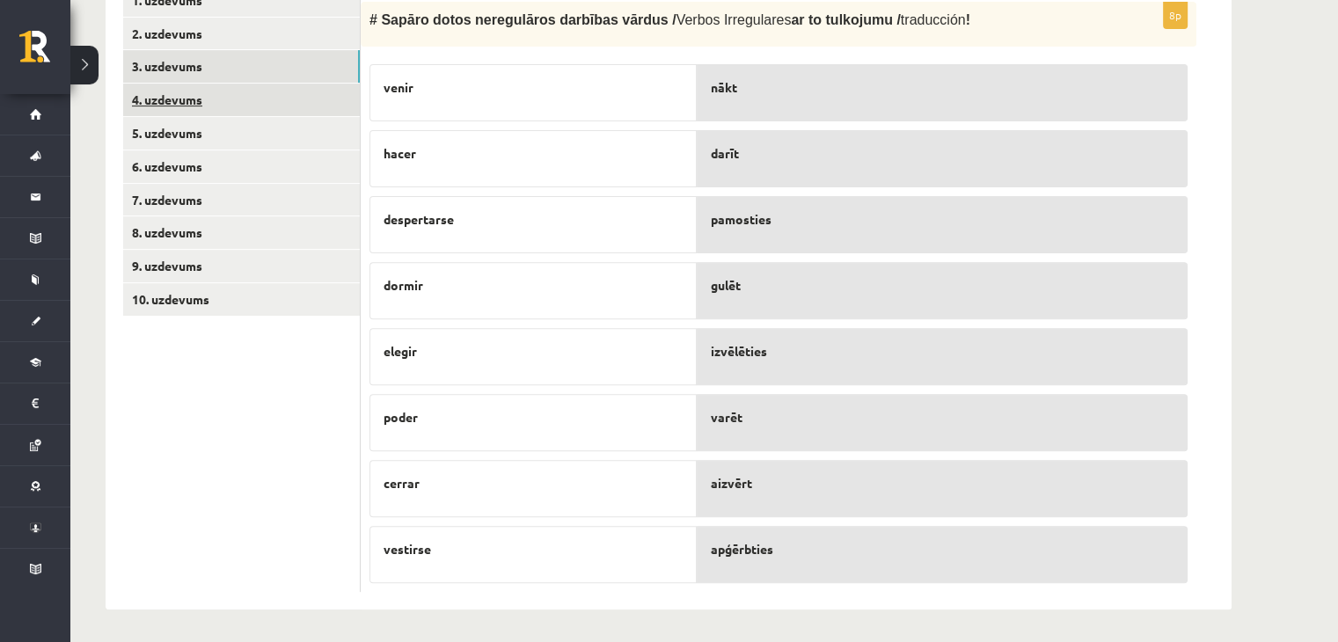
click at [198, 85] on link "4. uzdevums" at bounding box center [241, 100] width 237 height 33
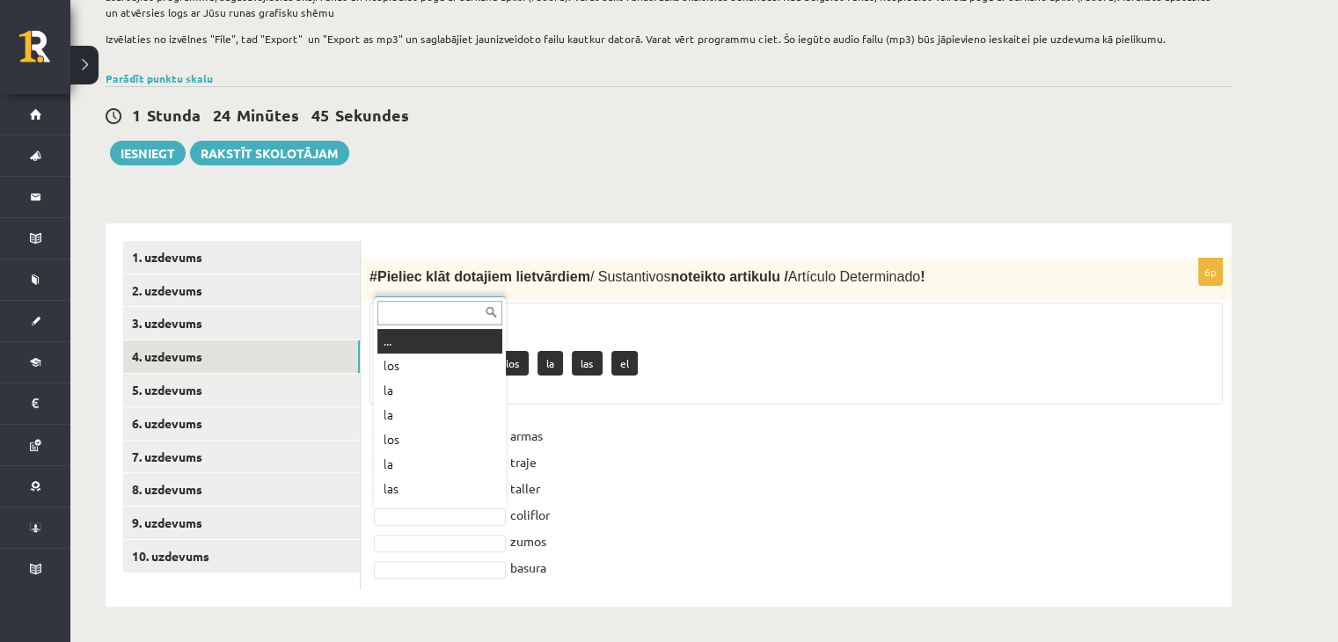
scroll to position [21, 0]
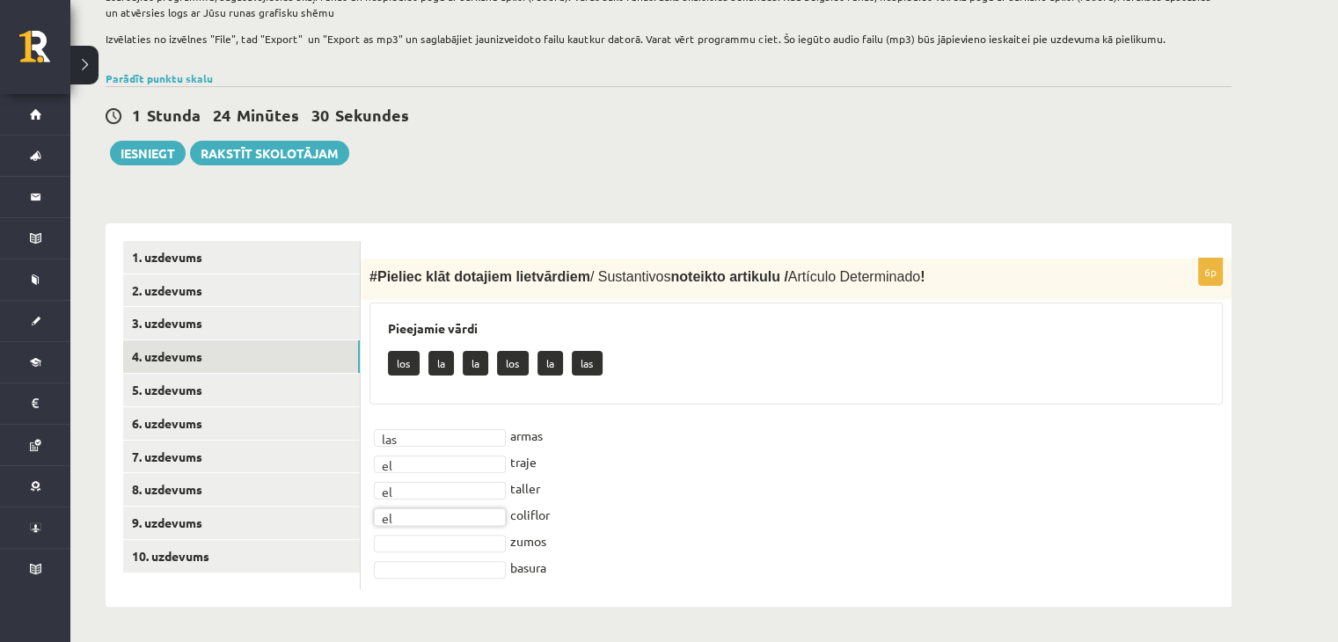
click at [768, 541] on fieldset "las *** armas el ** traje el ** taller el ** coliflor zumos basura" at bounding box center [795, 501] width 853 height 158
click at [167, 398] on link "5. uzdevums" at bounding box center [241, 390] width 237 height 33
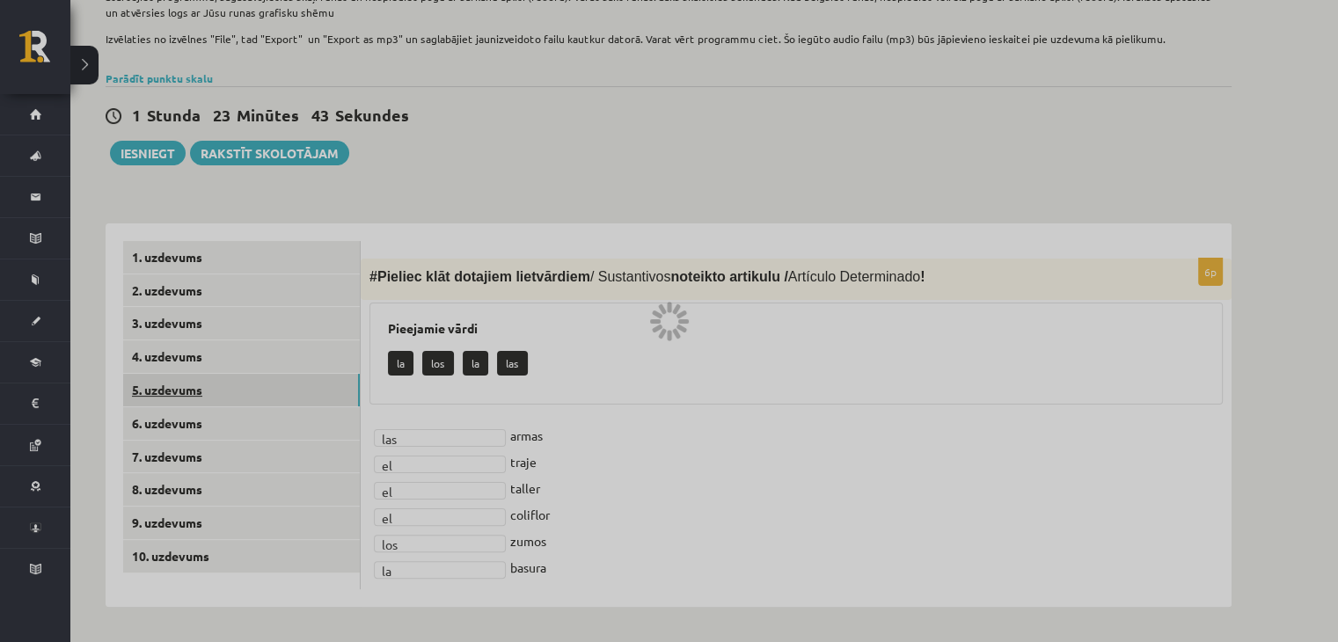
scroll to position [302, 0]
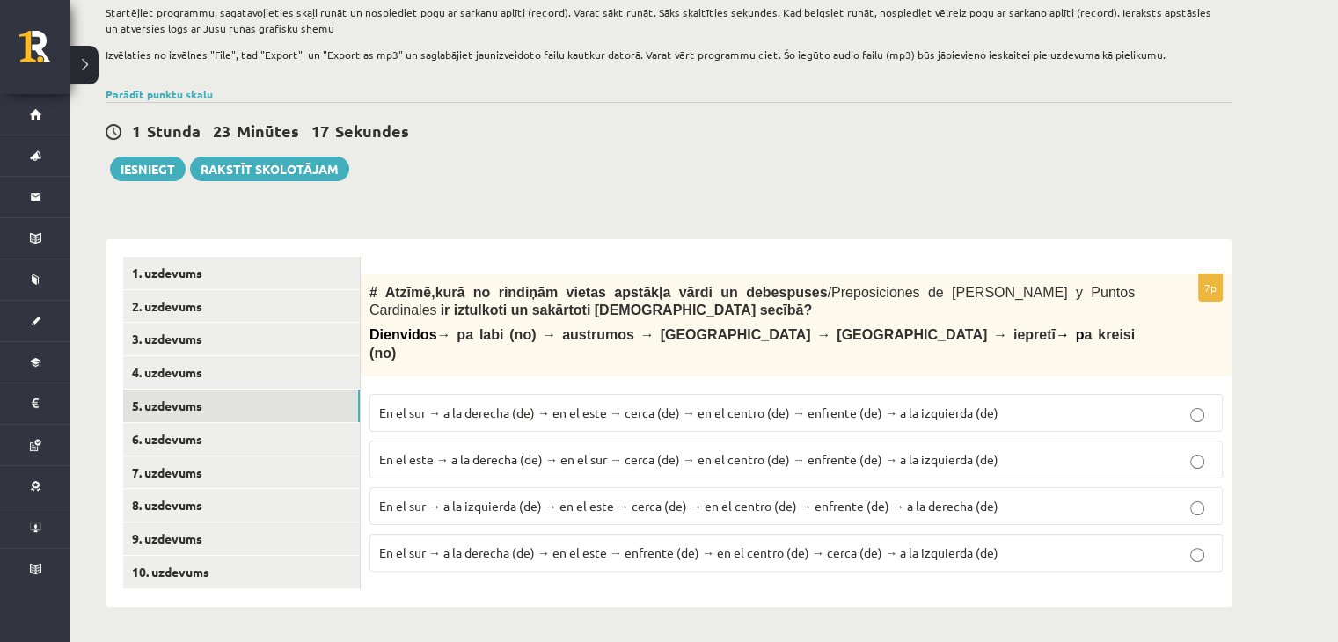
click at [910, 451] on span "En el este → a la derecha (de) → en el sur → cerca (de) → en el centro (de) → e…" at bounding box center [688, 459] width 619 height 16
click at [292, 443] on link "6. uzdevums" at bounding box center [241, 439] width 237 height 33
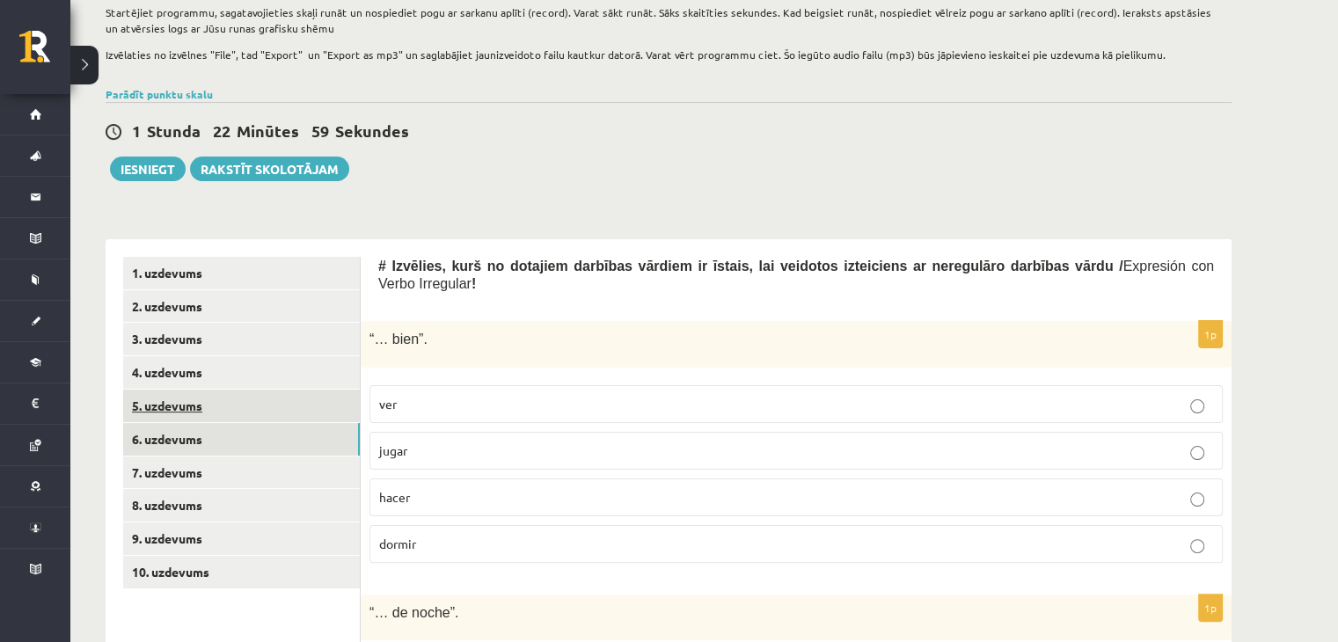
click at [309, 405] on link "5. uzdevums" at bounding box center [241, 406] width 237 height 33
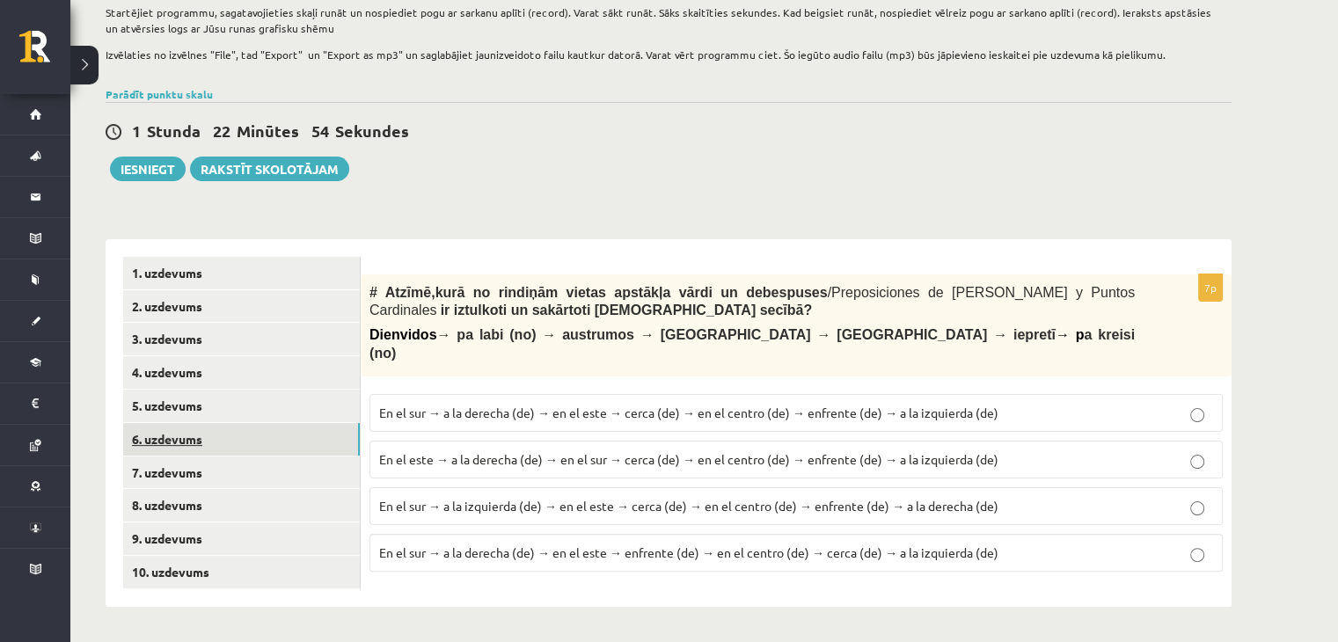
click at [324, 441] on link "6. uzdevums" at bounding box center [241, 439] width 237 height 33
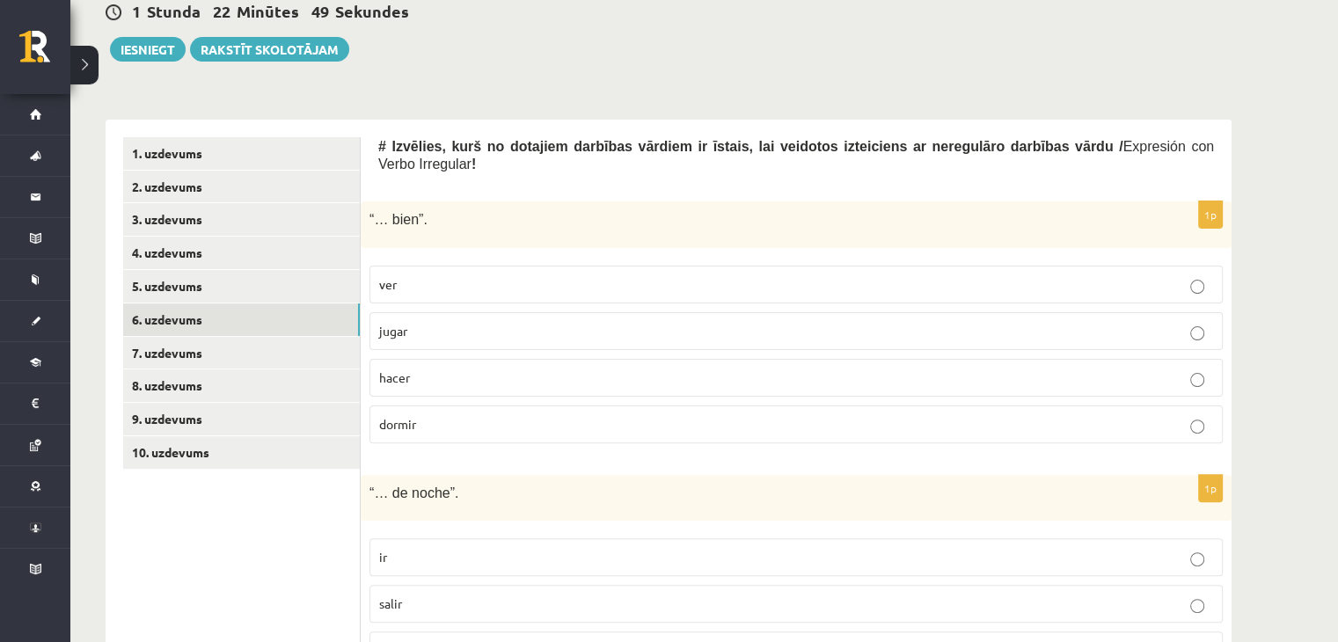
scroll to position [390, 0]
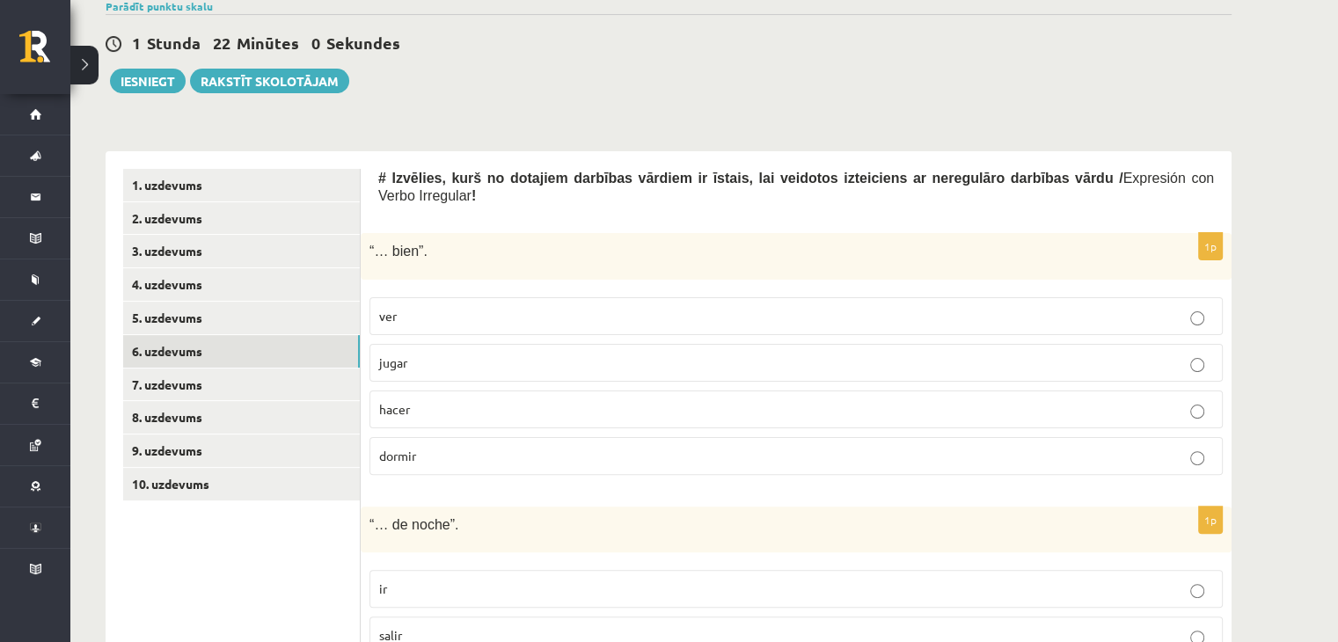
click at [432, 447] on p "dormir" at bounding box center [796, 456] width 834 height 18
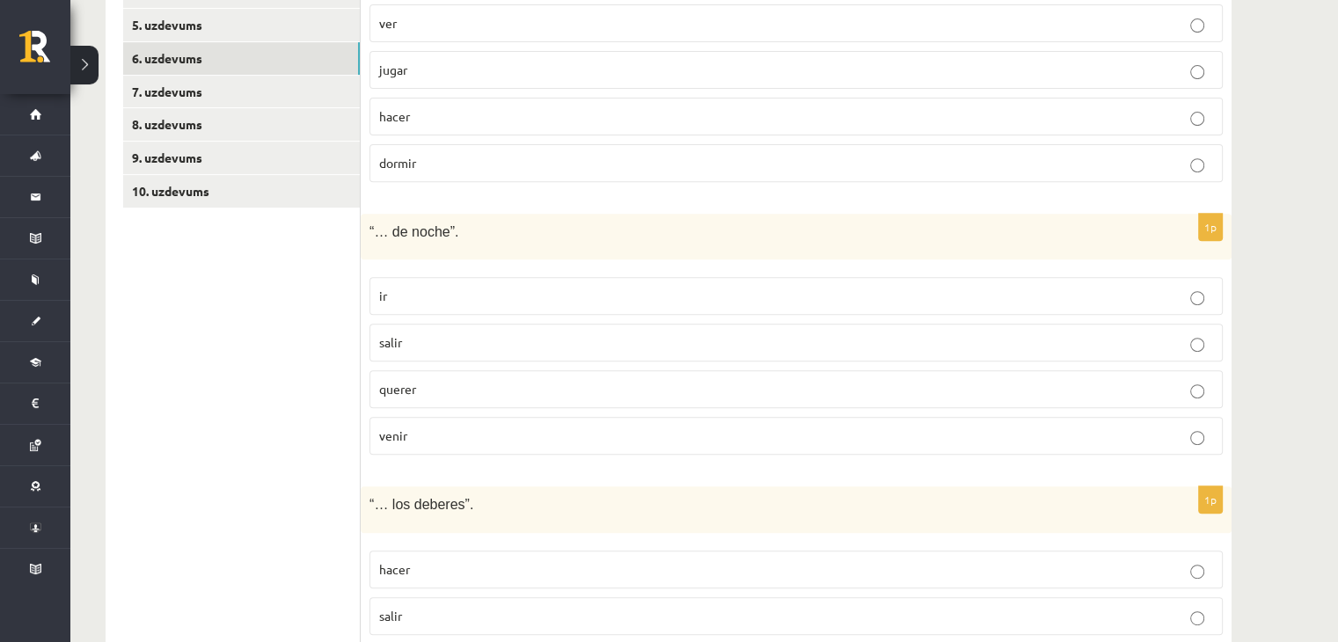
scroll to position [741, 0]
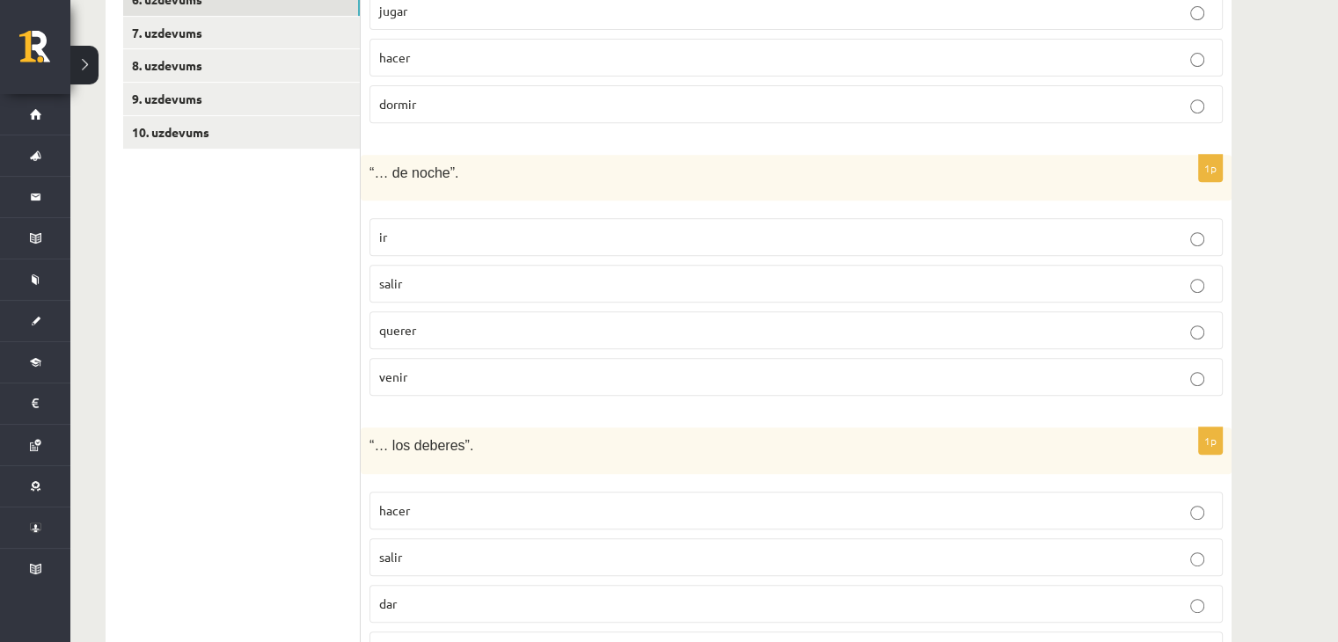
click at [405, 274] on p "salir" at bounding box center [796, 283] width 834 height 18
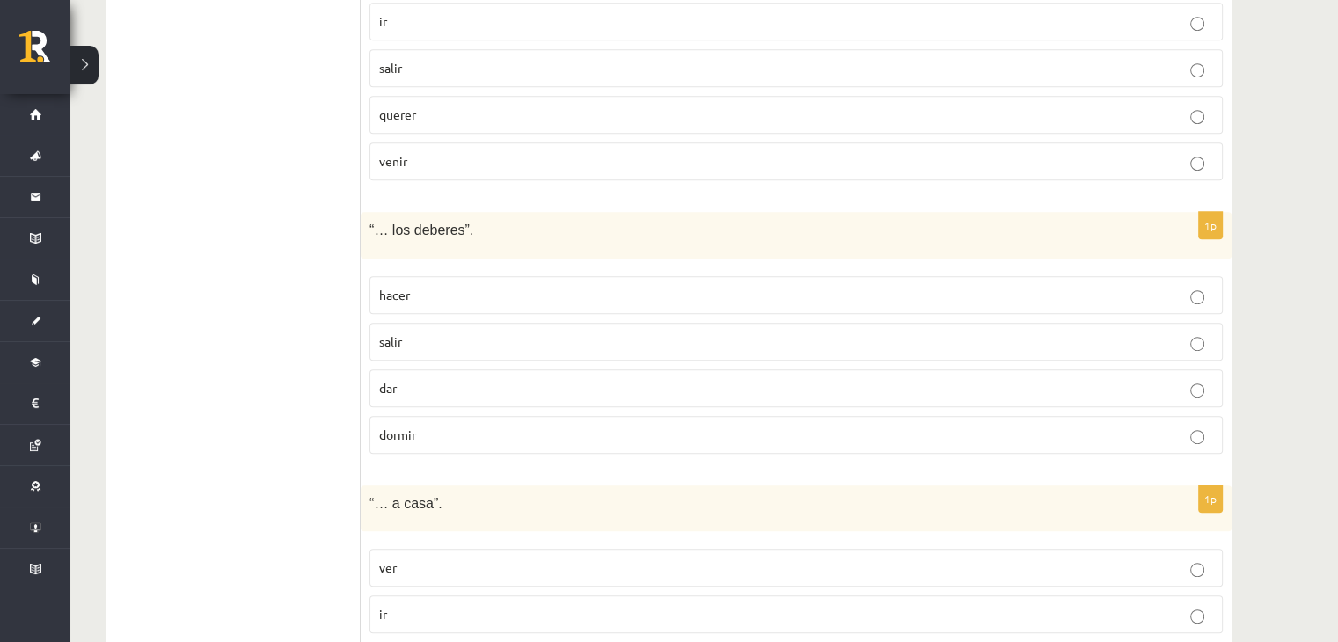
scroll to position [1084, 0]
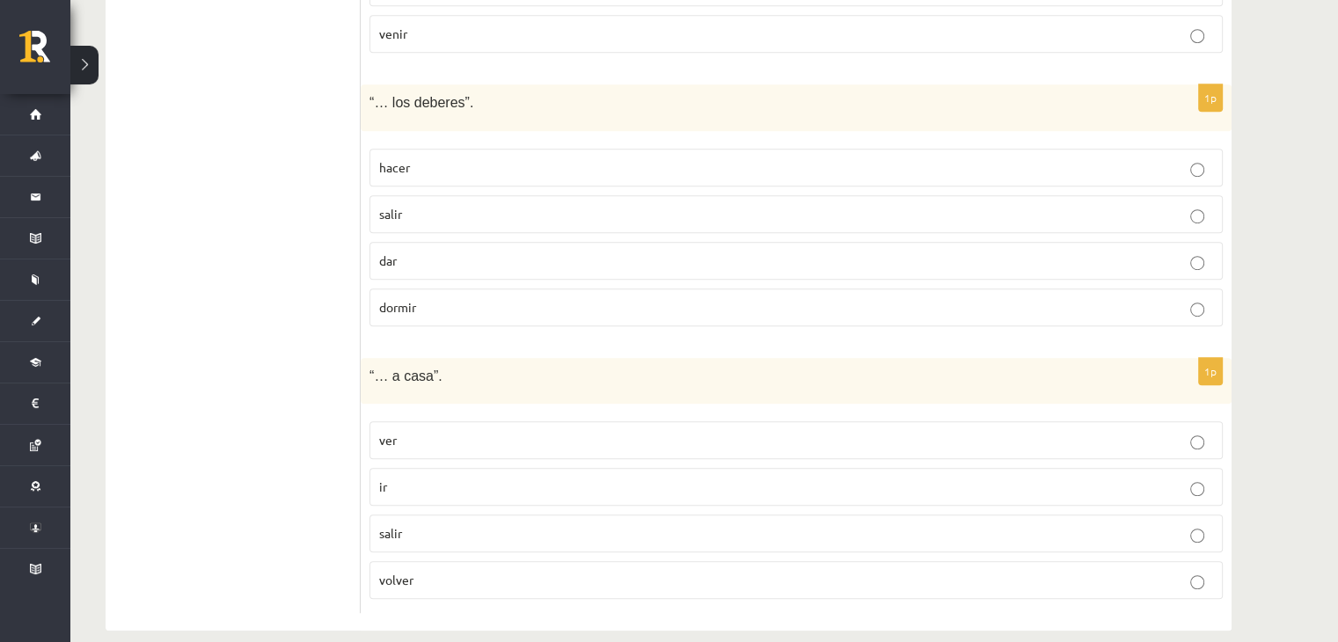
click at [423, 158] on p "hacer" at bounding box center [796, 167] width 834 height 18
click at [441, 571] on p "volver" at bounding box center [796, 580] width 834 height 18
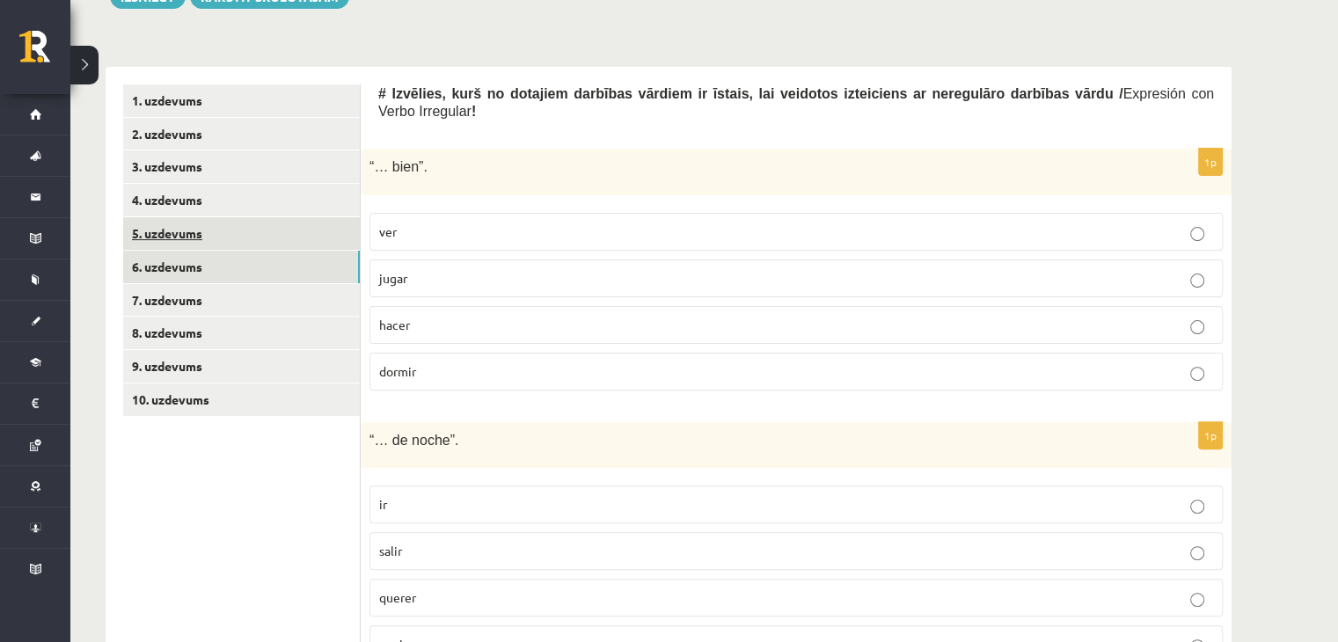
scroll to position [469, 0]
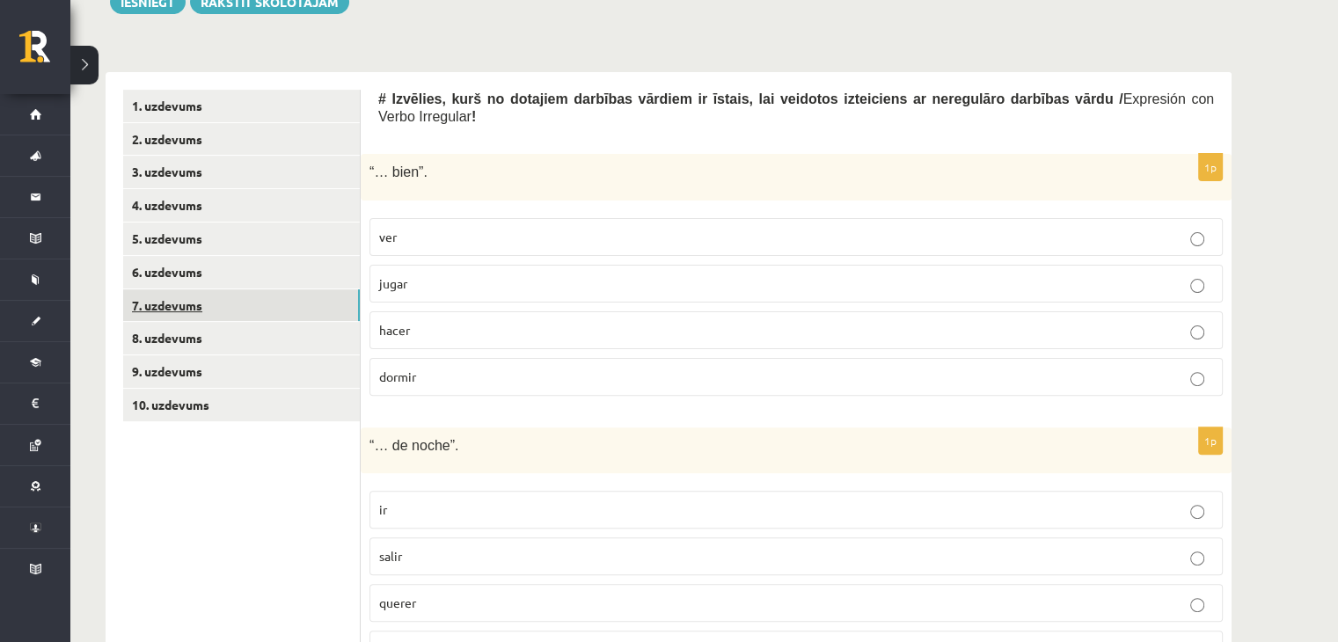
click at [243, 305] on link "7. uzdevums" at bounding box center [241, 305] width 237 height 33
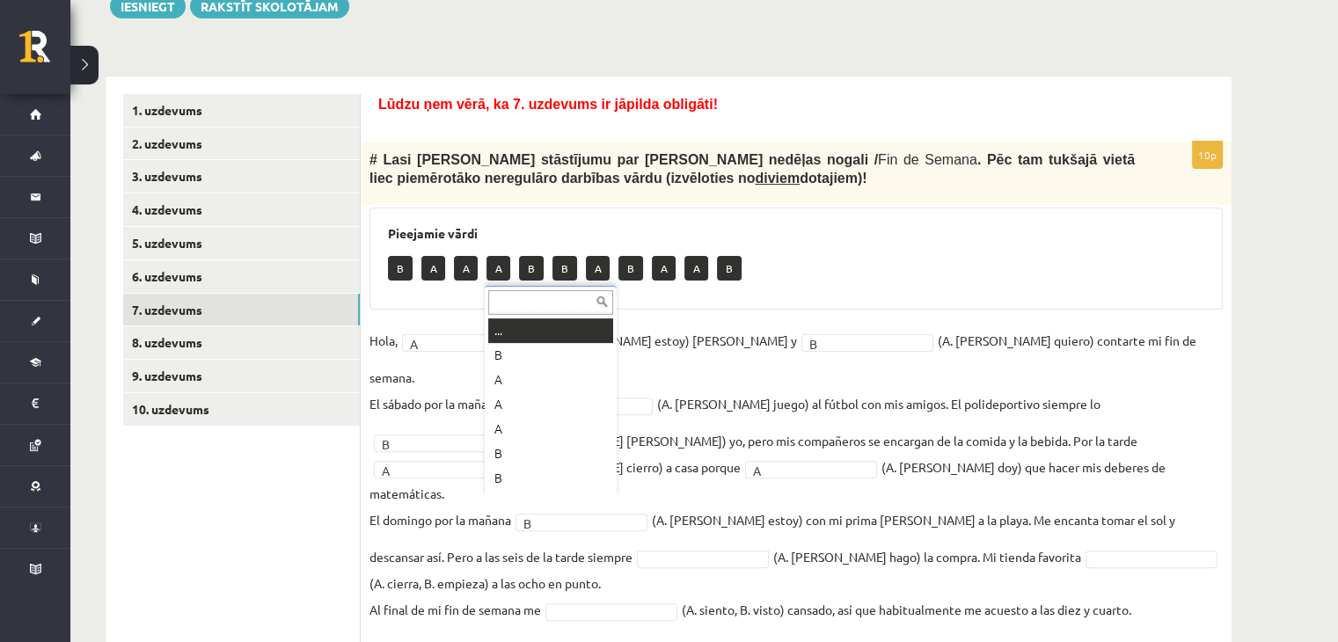
scroll to position [21, 0]
drag, startPoint x: 543, startPoint y: 460, endPoint x: 551, endPoint y: 459, distance: 8.8
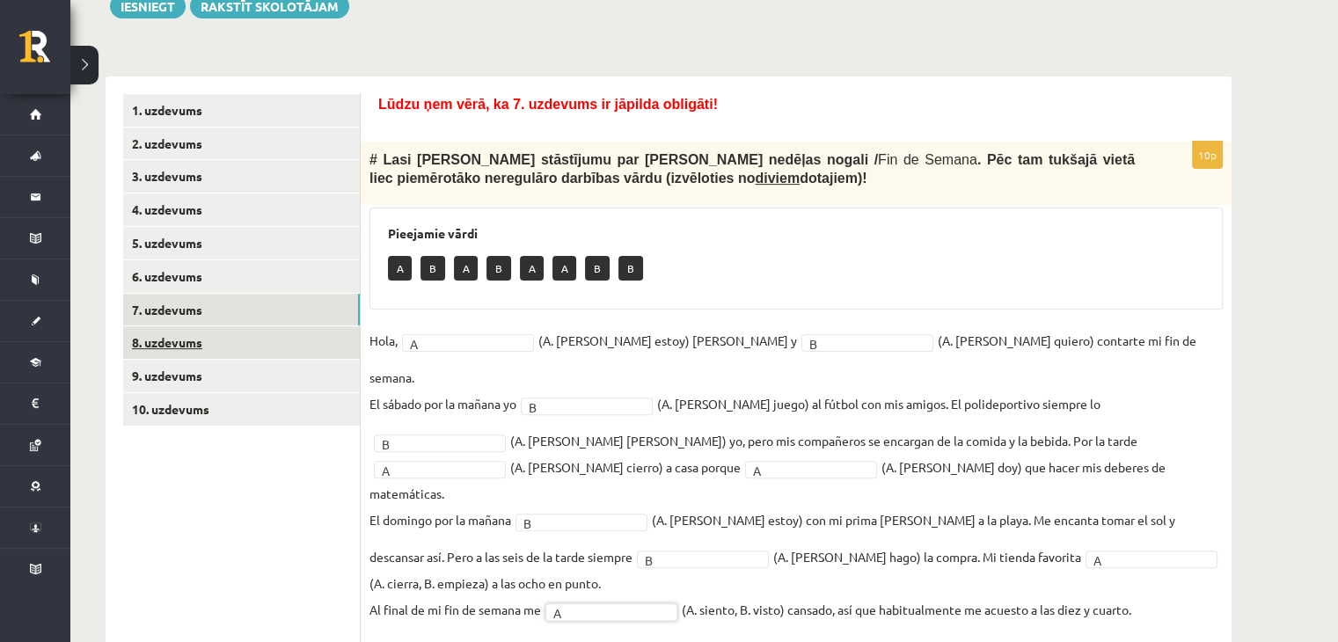
click at [319, 342] on link "8. uzdevums" at bounding box center [241, 342] width 237 height 33
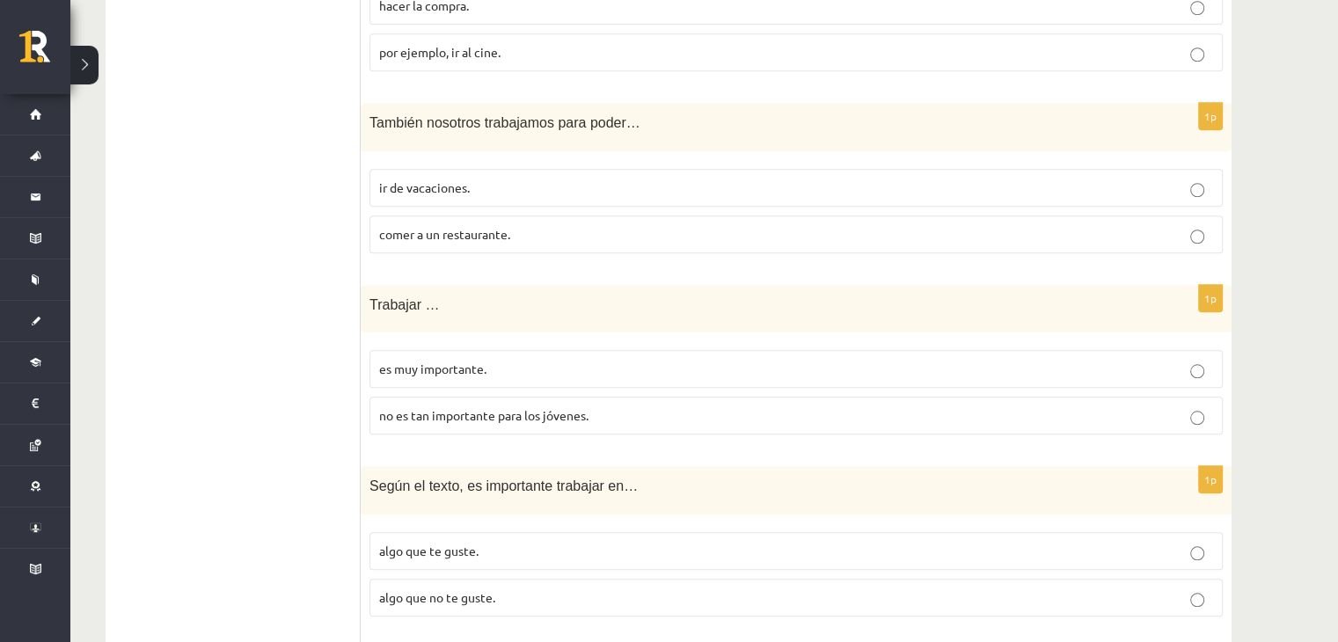
scroll to position [1683, 0]
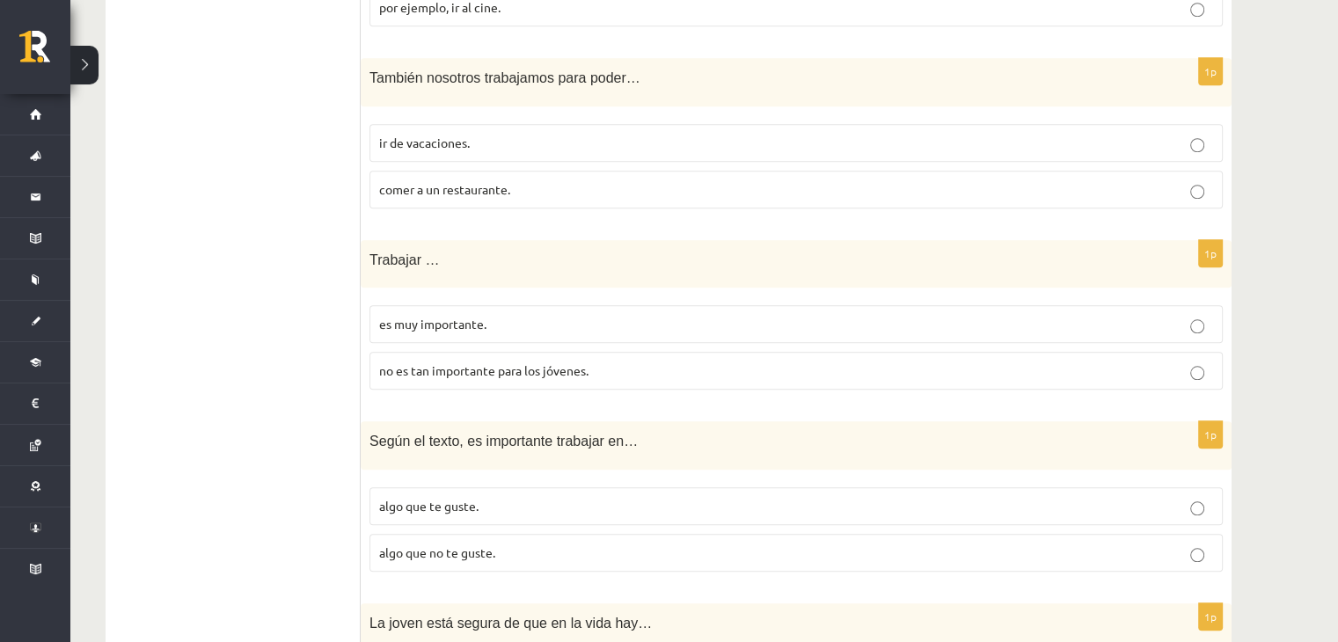
click at [561, 142] on p "ir de vacaciones." at bounding box center [796, 143] width 834 height 18
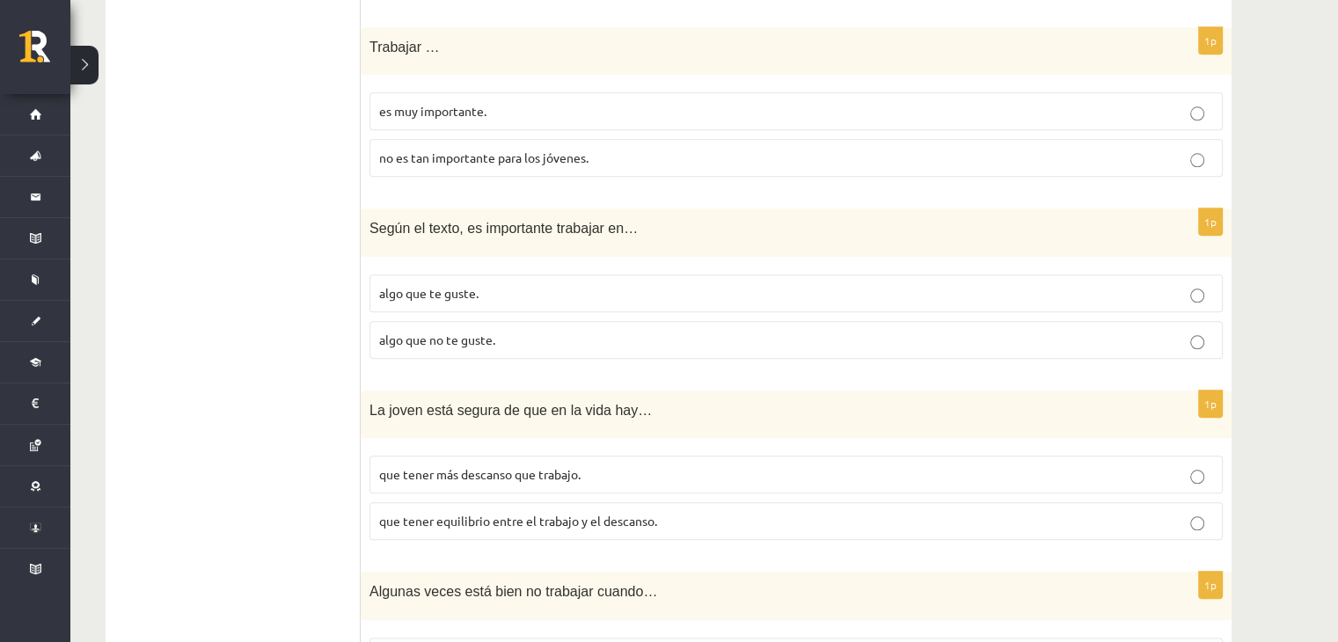
scroll to position [1859, 0]
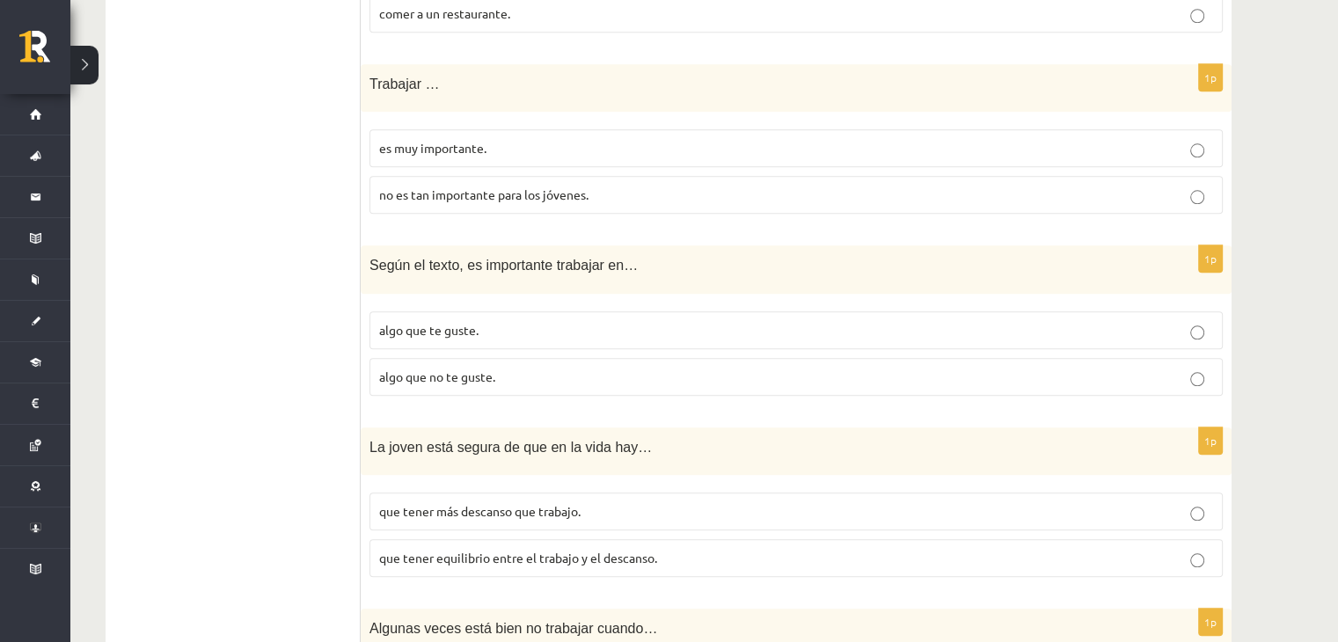
click at [477, 145] on span "es muy importante." at bounding box center [432, 148] width 107 height 16
click at [528, 201] on label "no es tan importante para los jóvenes." at bounding box center [795, 195] width 853 height 38
click at [587, 142] on p "es muy importante." at bounding box center [796, 148] width 834 height 18
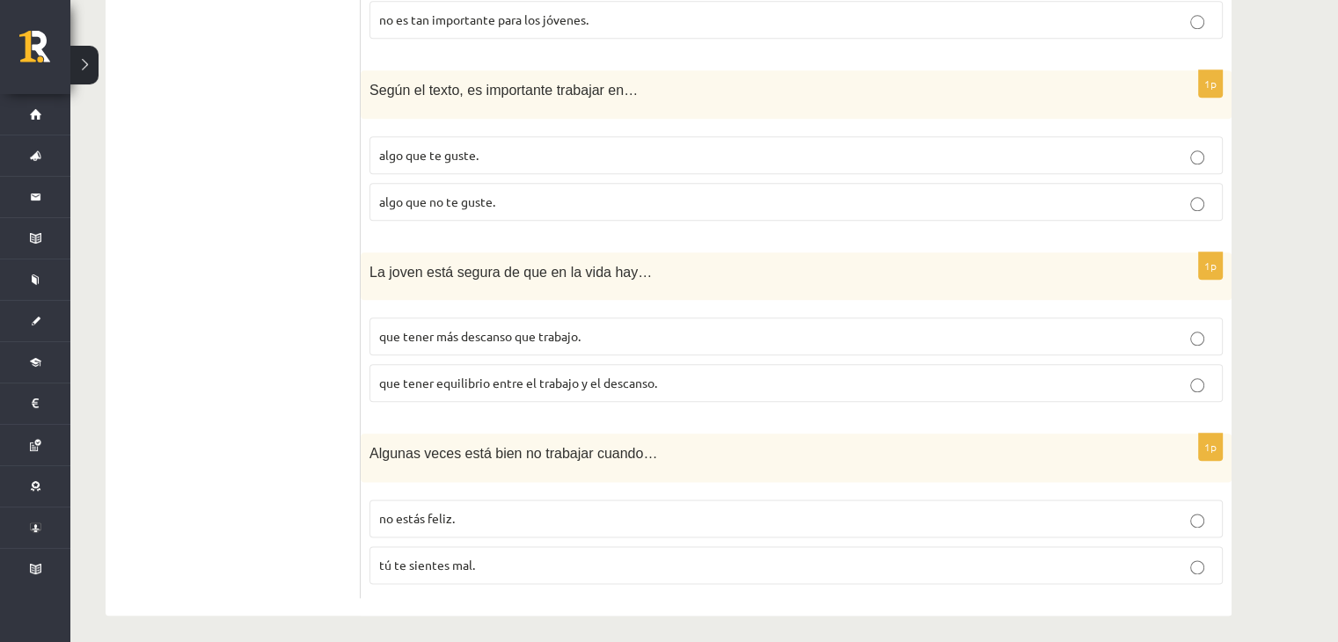
scroll to position [2035, 0]
click at [552, 145] on p "algo que te guste." at bounding box center [796, 154] width 834 height 18
click at [514, 375] on span "que tener equilibrio entre el trabajo y el descanso." at bounding box center [518, 382] width 278 height 16
drag, startPoint x: 481, startPoint y: 558, endPoint x: 472, endPoint y: 554, distance: 9.5
click at [478, 560] on p "tú te sientes mal." at bounding box center [796, 564] width 834 height 18
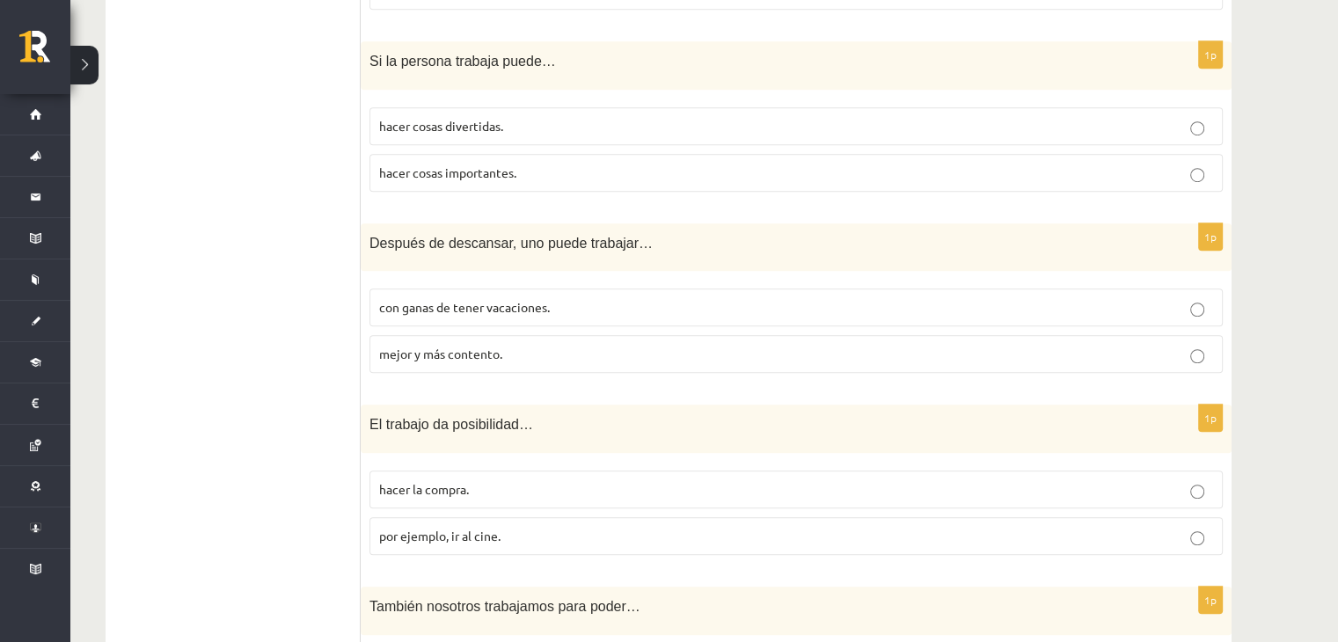
scroll to position [1156, 0]
click at [477, 124] on span "hacer cosas divertidas." at bounding box center [441, 125] width 124 height 16
click at [488, 349] on span "mejor y más contento." at bounding box center [440, 353] width 123 height 16
click at [441, 527] on span "por ejemplo, ir al cine." at bounding box center [439, 535] width 121 height 16
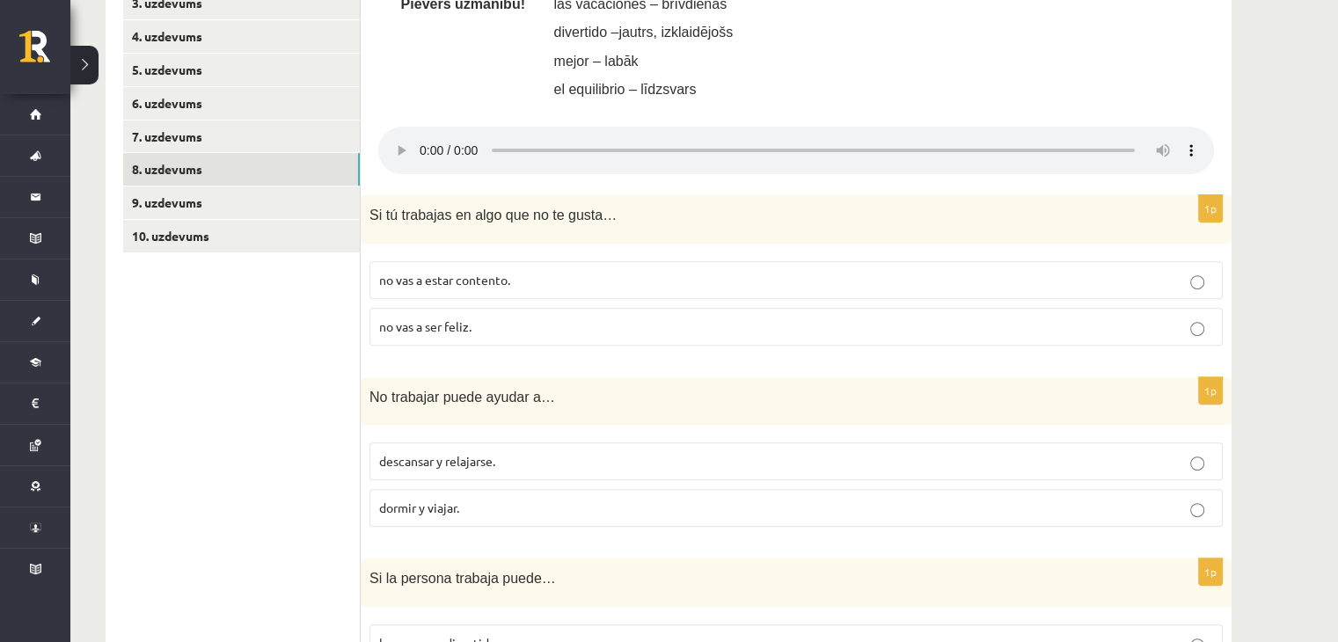
scroll to position [628, 0]
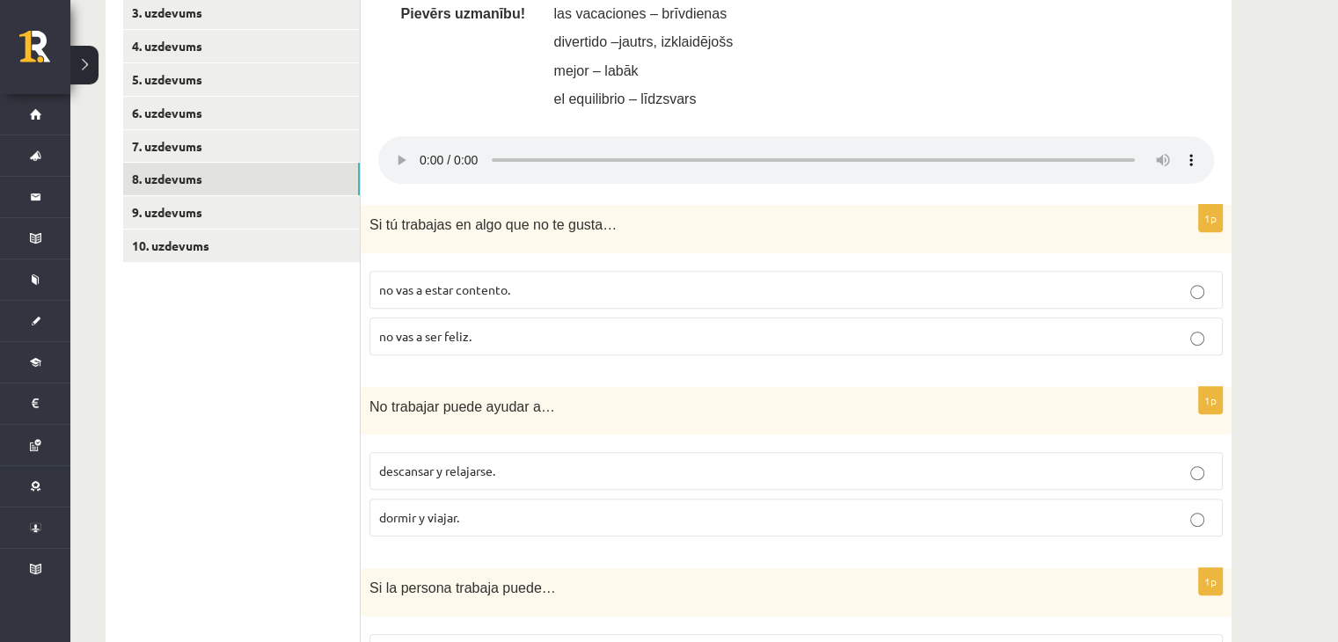
click at [471, 303] on label "no vas a estar contento." at bounding box center [795, 290] width 853 height 38
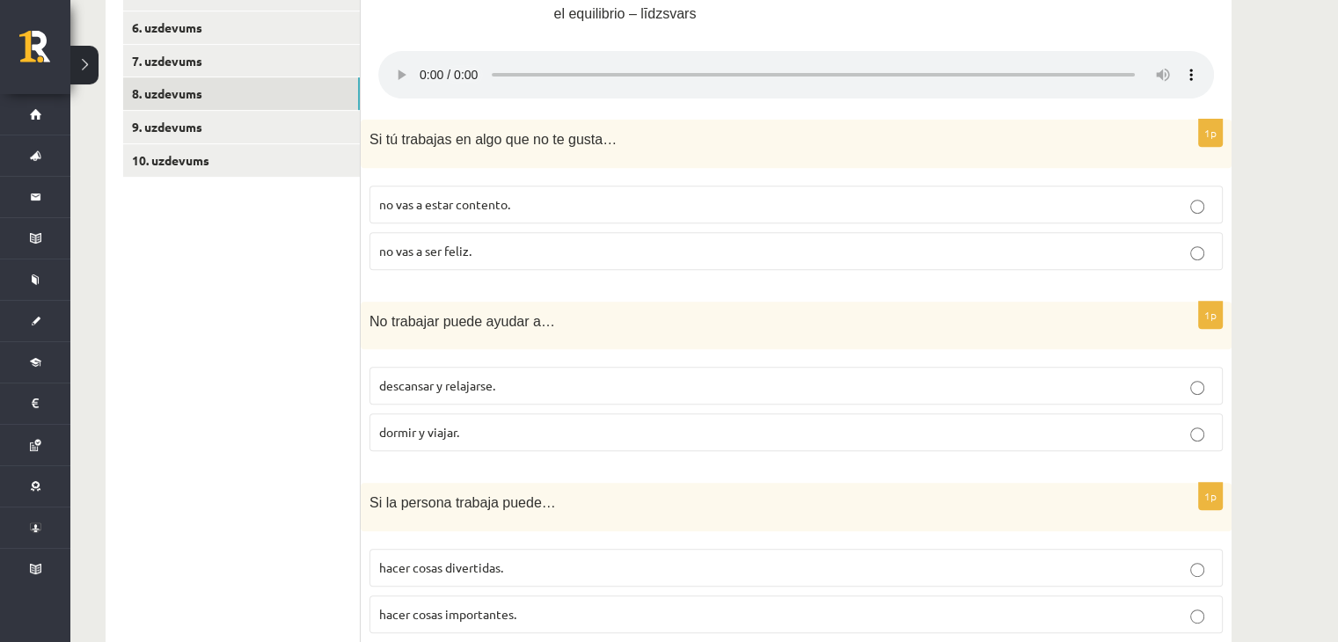
scroll to position [716, 0]
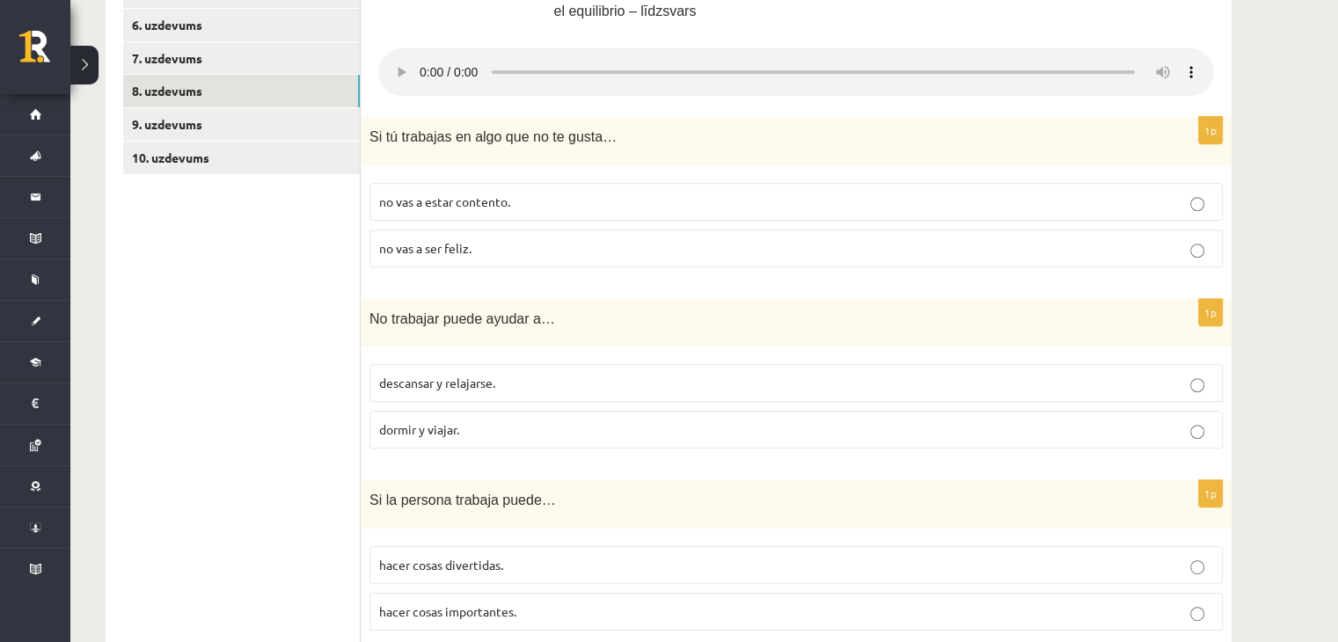
click at [478, 416] on label "dormir y viajar." at bounding box center [795, 430] width 853 height 38
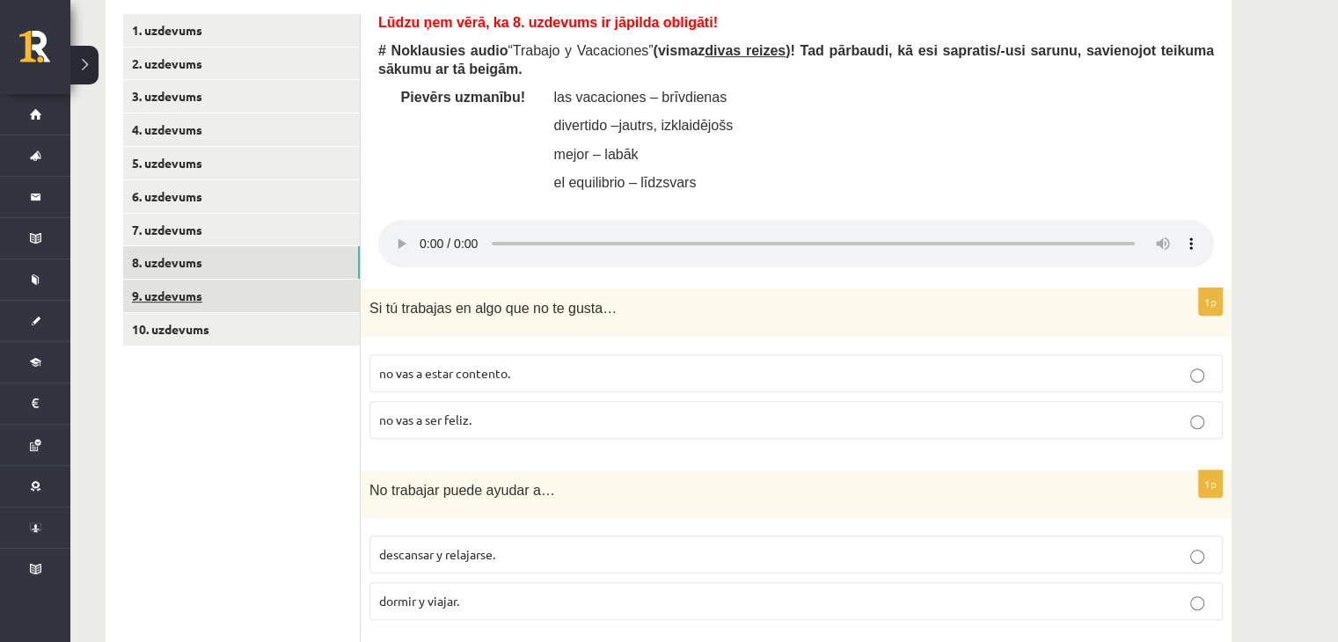
scroll to position [540, 0]
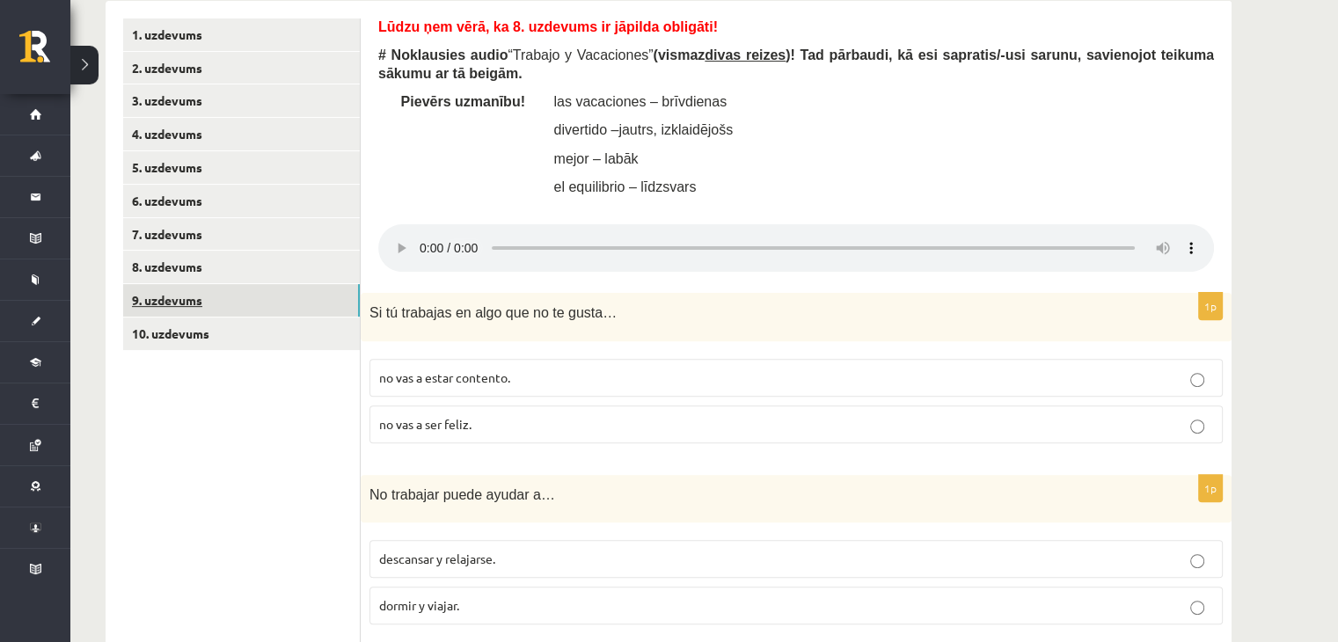
click at [288, 308] on link "9. uzdevums" at bounding box center [241, 300] width 237 height 33
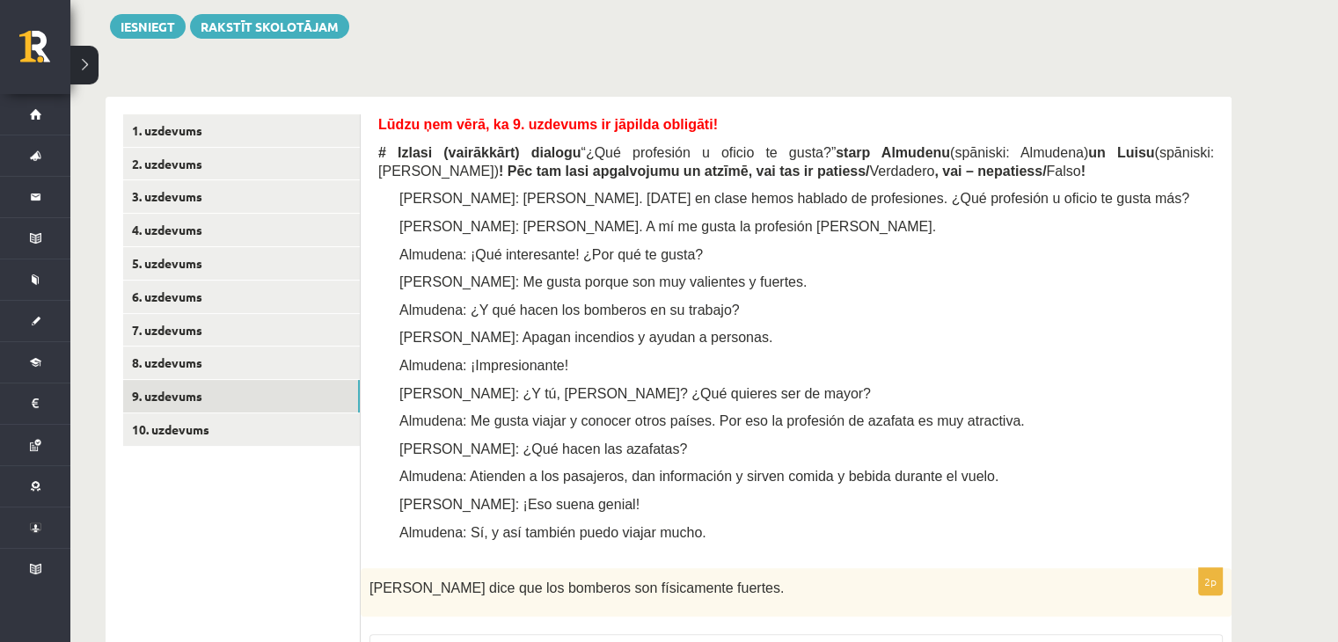
scroll to position [452, 0]
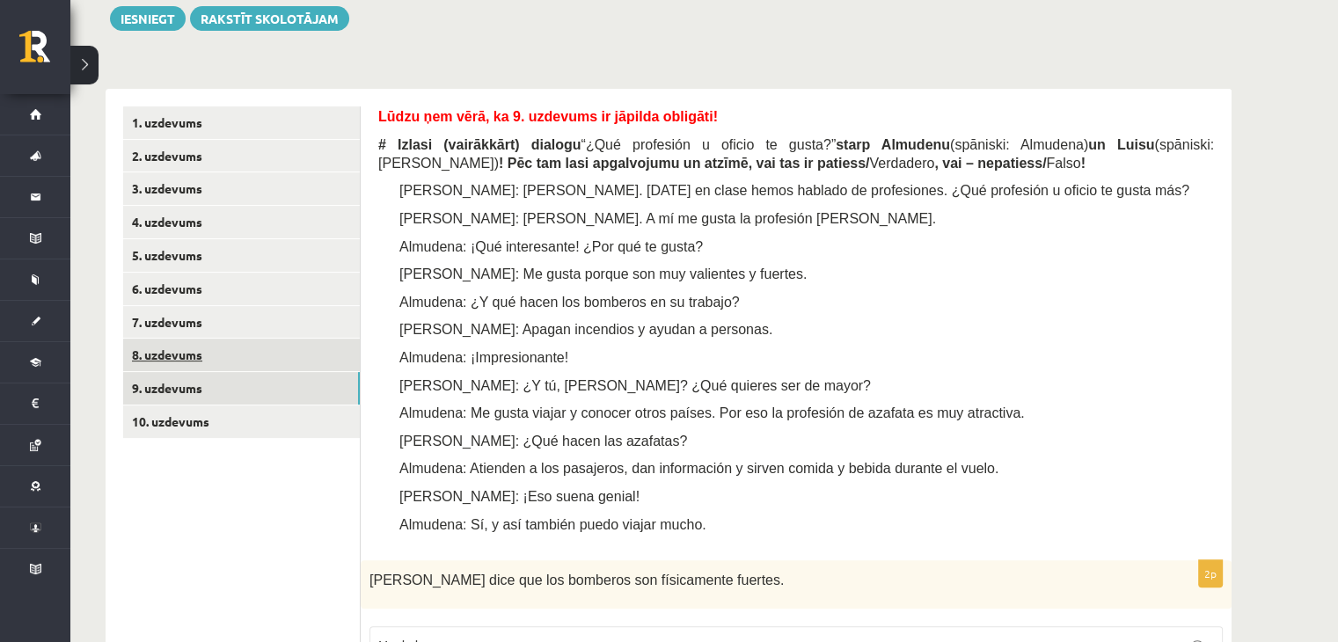
click at [251, 359] on link "8. uzdevums" at bounding box center [241, 355] width 237 height 33
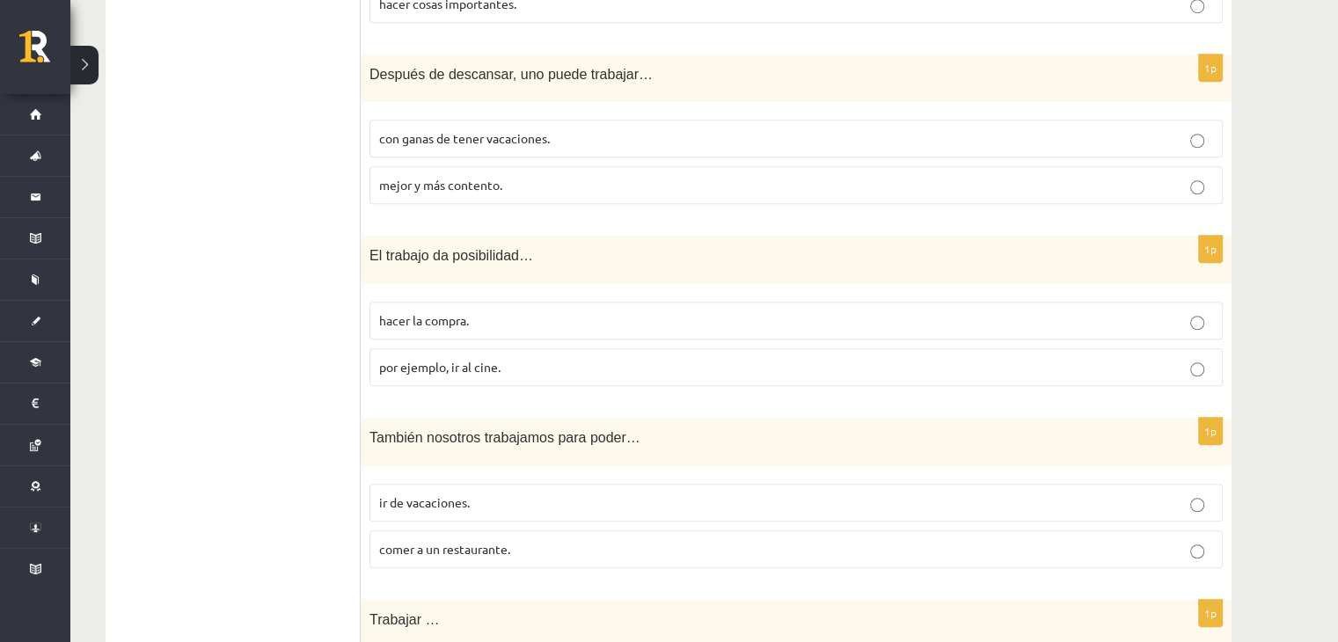
scroll to position [1332, 0]
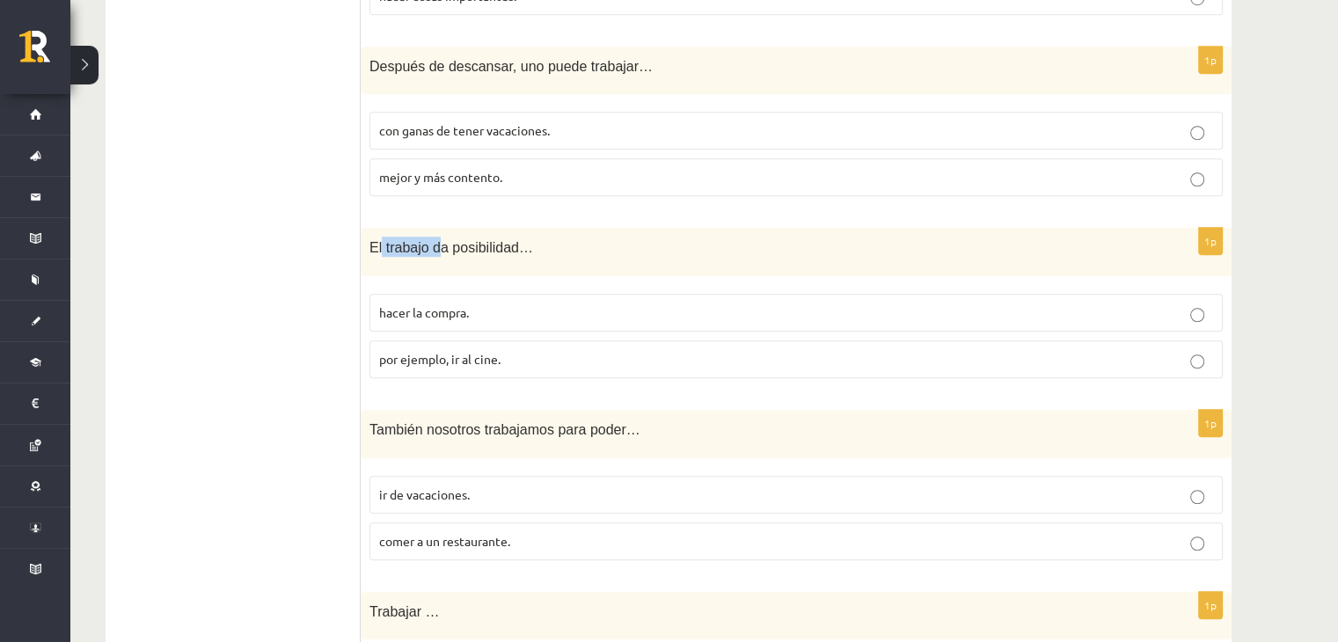
drag, startPoint x: 379, startPoint y: 244, endPoint x: 435, endPoint y: 247, distance: 56.3
click at [435, 247] on span "El trabajo da posibilidad…" at bounding box center [451, 247] width 164 height 15
click at [315, 268] on ul "1. uzdevums 2. uzdevums 3. uzdevums 4. uzdevums 5. uzdevums 6. uzdevums 7. uzde…" at bounding box center [241, 264] width 237 height 2074
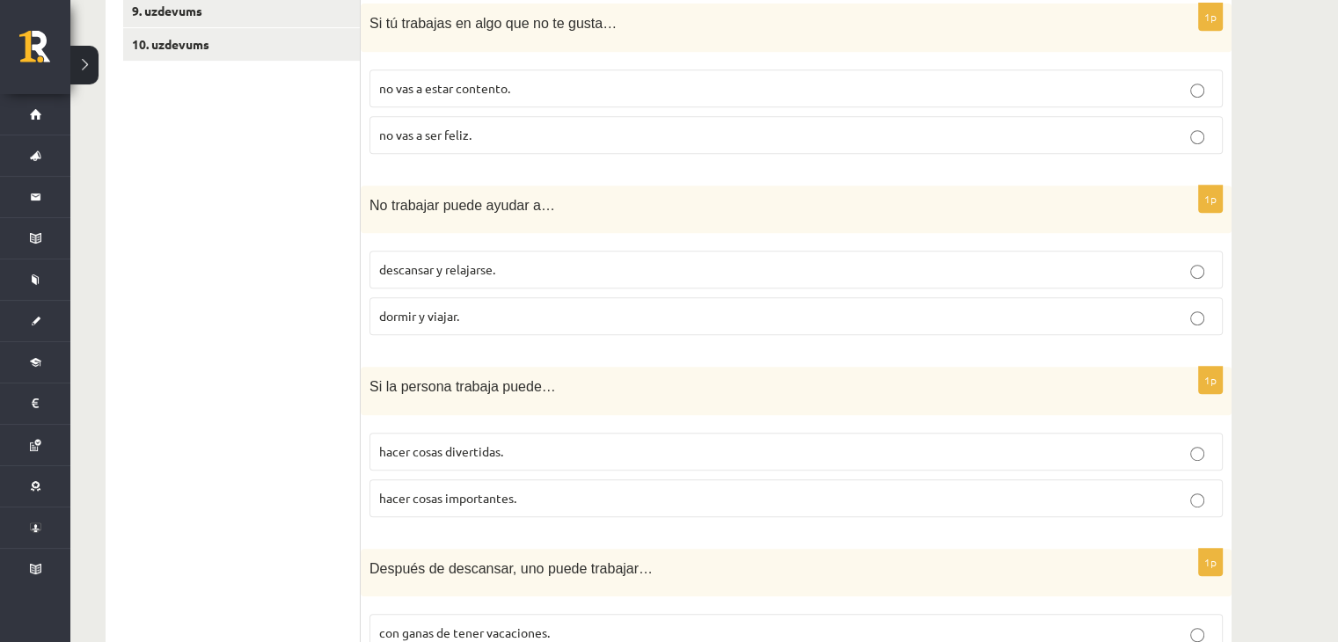
scroll to position [452, 0]
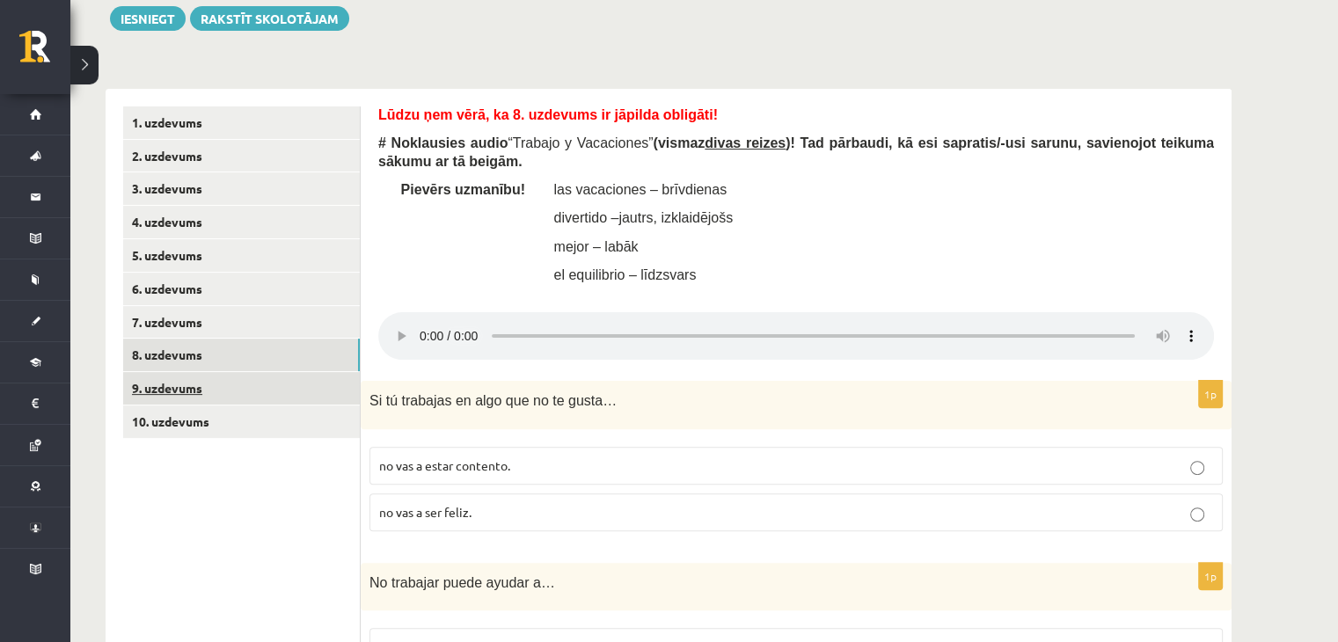
click at [258, 389] on link "9. uzdevums" at bounding box center [241, 388] width 237 height 33
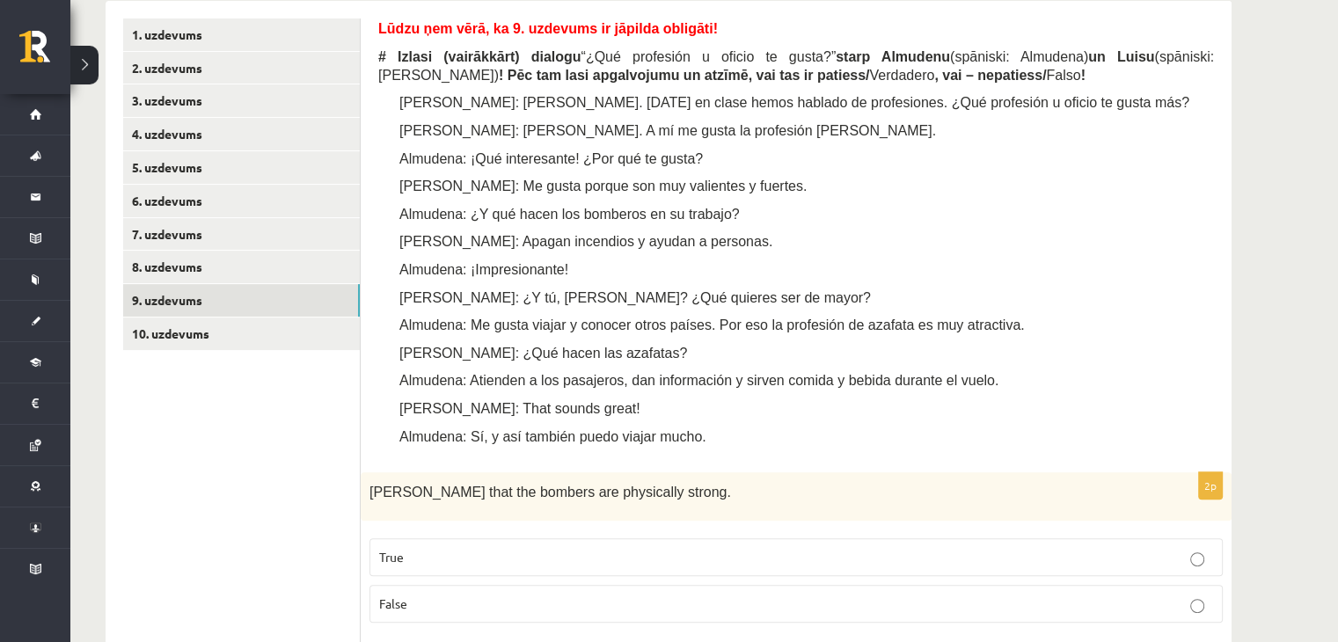
scroll to position [556, 0]
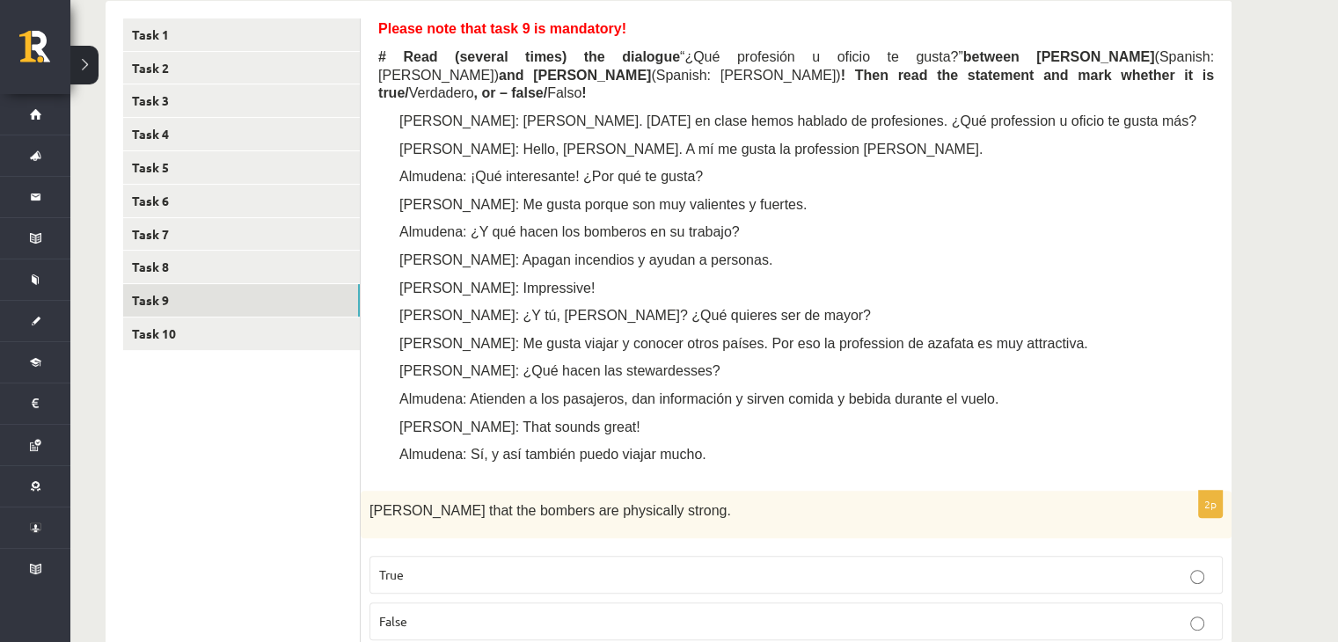
click at [467, 113] on font "Almudena: Hall, Luis. Hoy en clase hemos hablado de profesiones. ¿Qué professio…" at bounding box center [797, 120] width 797 height 15
click at [841, 195] on p "Luis: Me gusta porque son muy valientes y fuertes." at bounding box center [822, 204] width 783 height 18
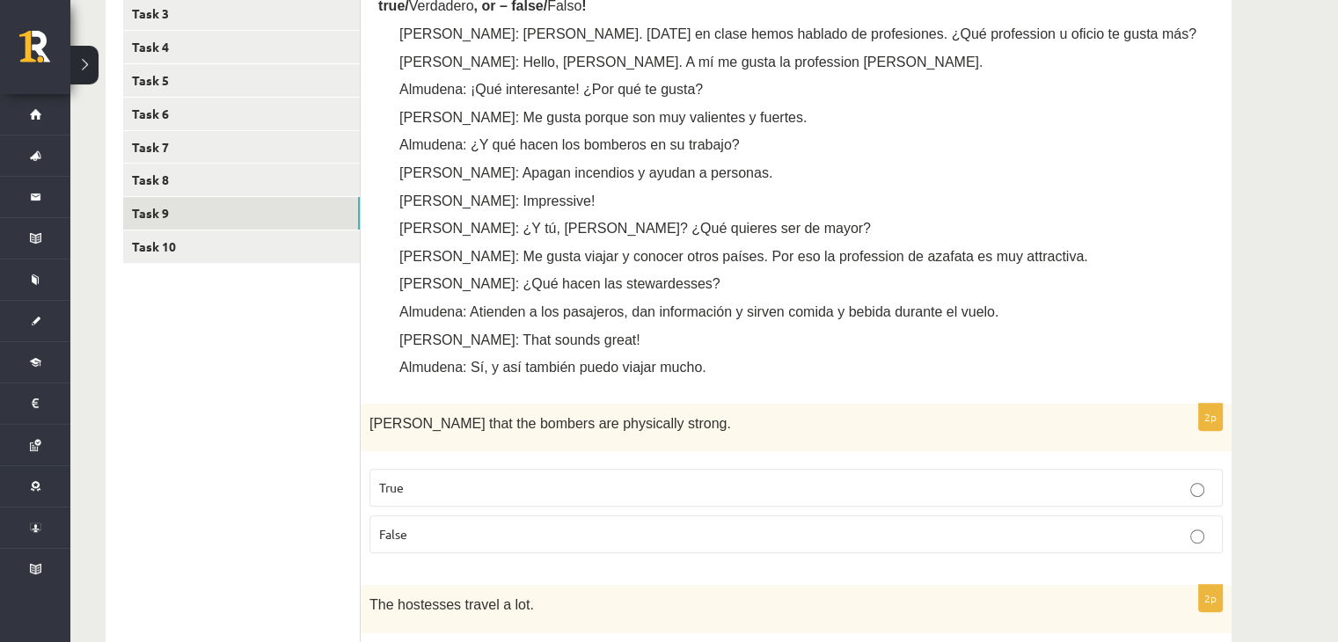
scroll to position [644, 0]
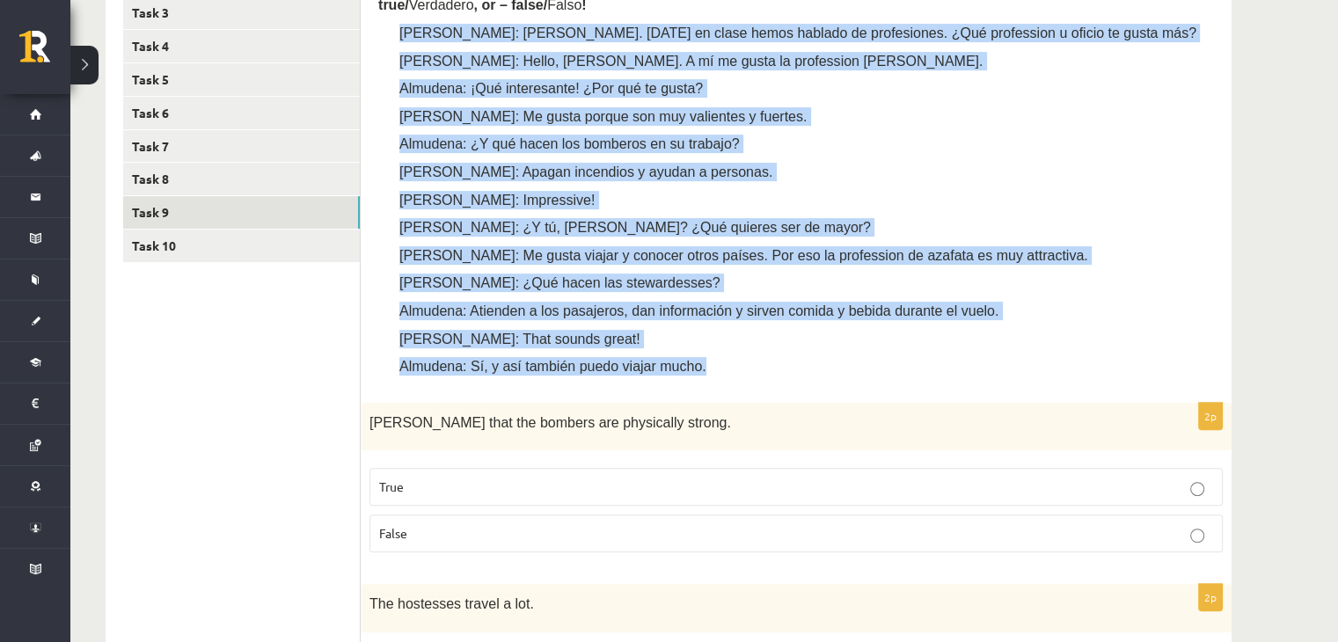
drag, startPoint x: 467, startPoint y: 33, endPoint x: 755, endPoint y: 359, distance: 434.3
click at [756, 356] on div "Please note that task 9 is mandatory! # Read (several times) the dialogue “¿Qué…" at bounding box center [796, 158] width 836 height 455
click at [760, 357] on p "Almudena: Sí, y así también puedo viajar mucho." at bounding box center [822, 366] width 783 height 18
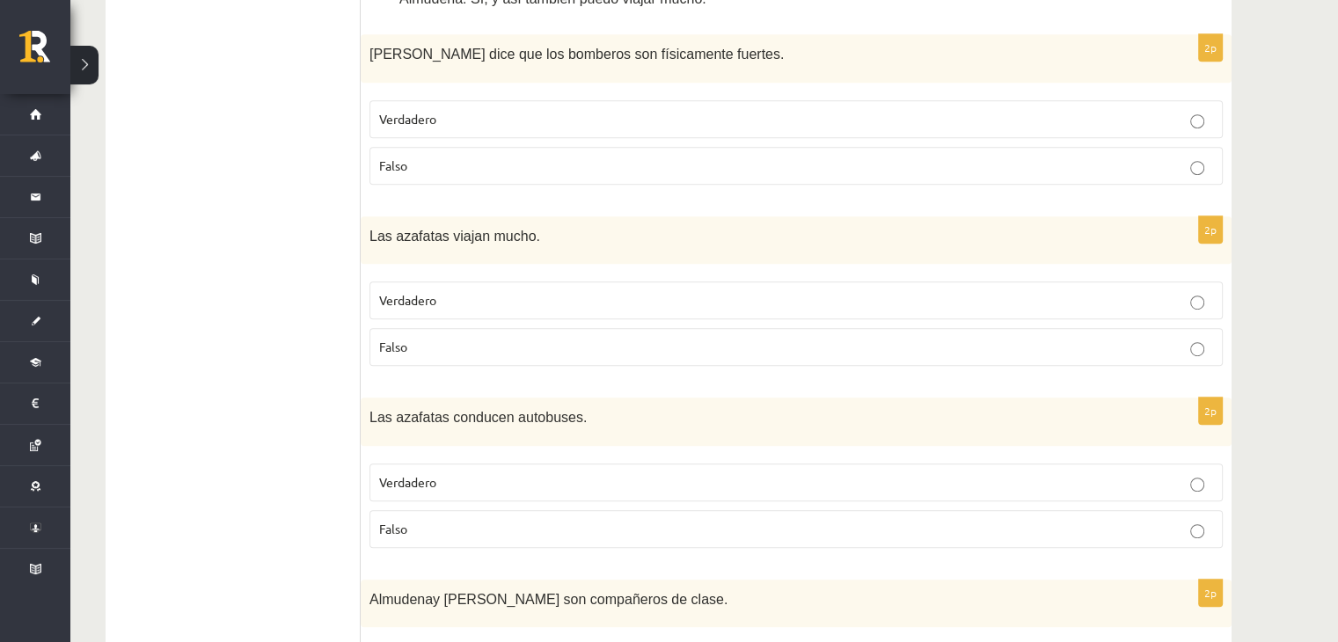
scroll to position [979, 0]
click at [485, 110] on p "Verdadero" at bounding box center [796, 118] width 834 height 18
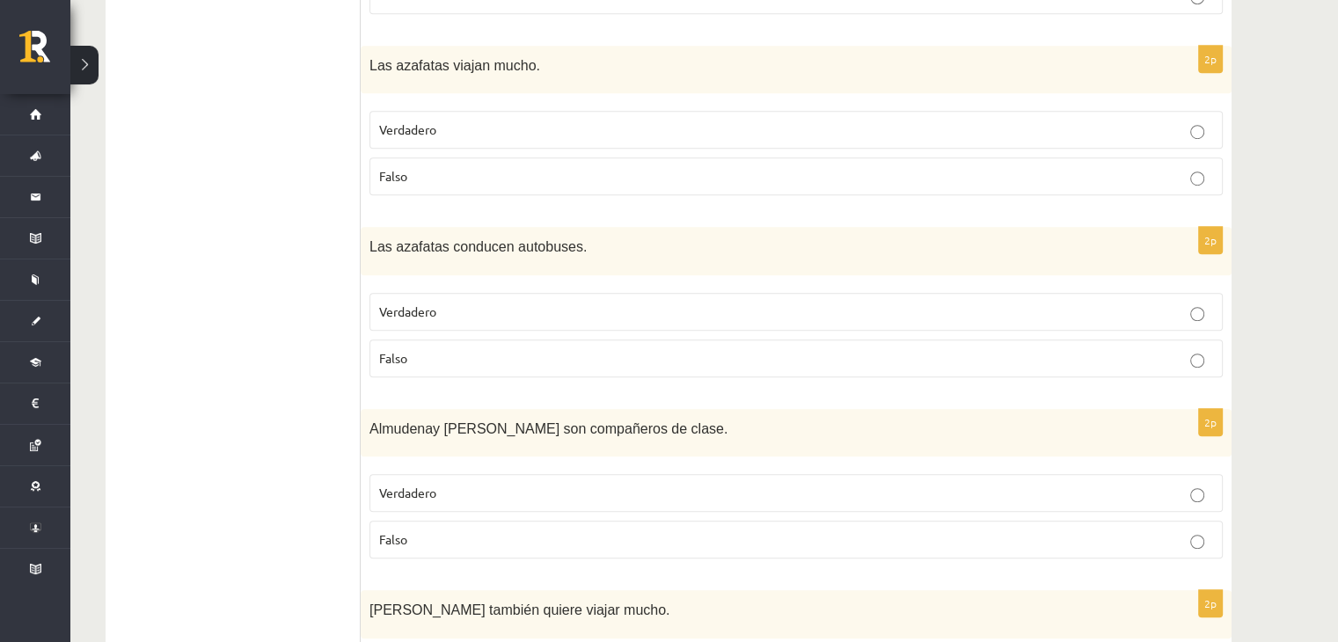
scroll to position [1067, 0]
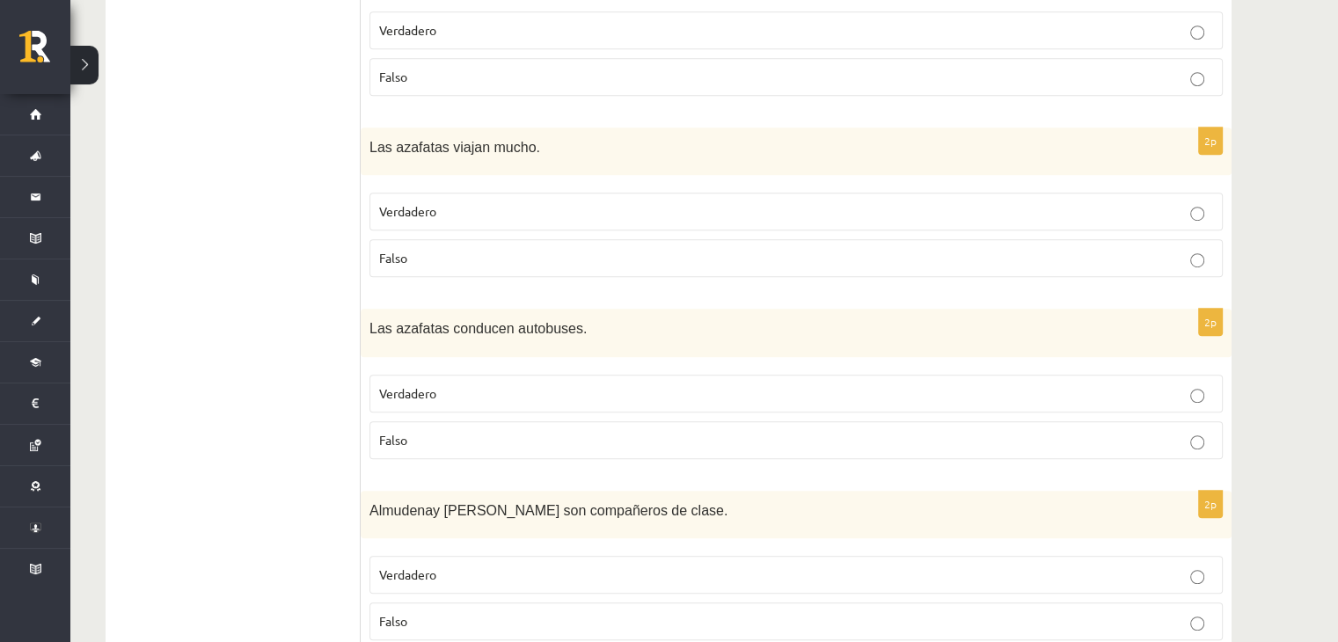
click at [415, 206] on span "Verdadero" at bounding box center [407, 211] width 57 height 16
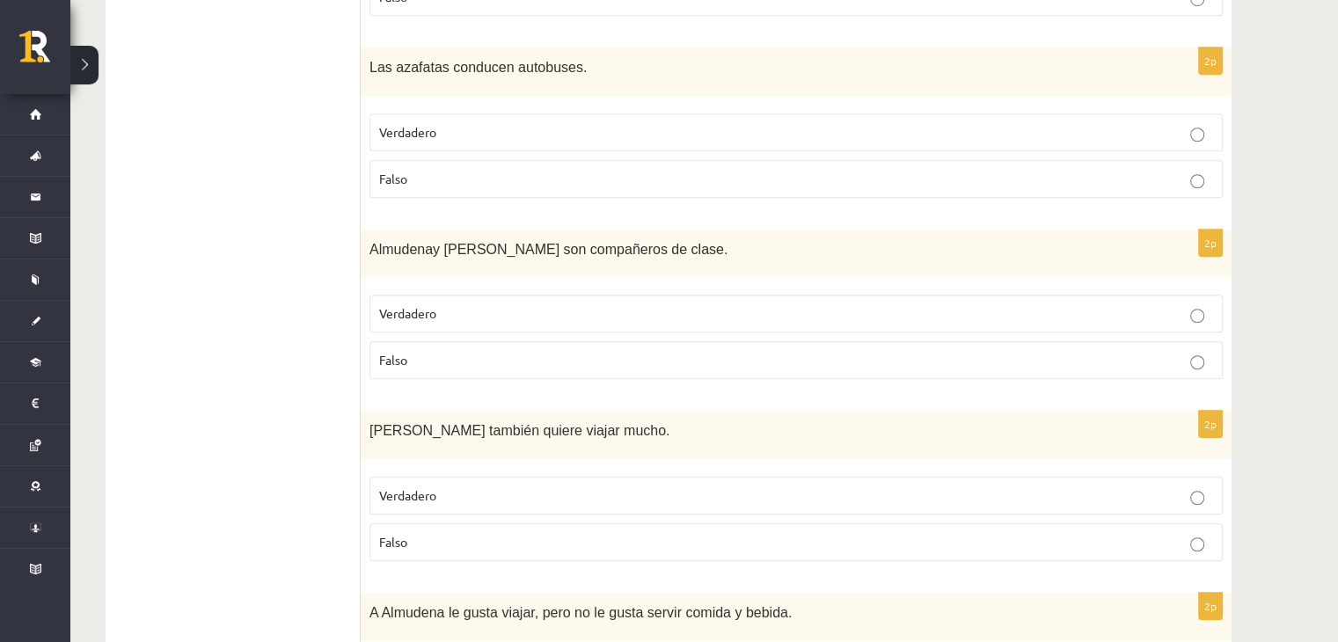
scroll to position [1331, 0]
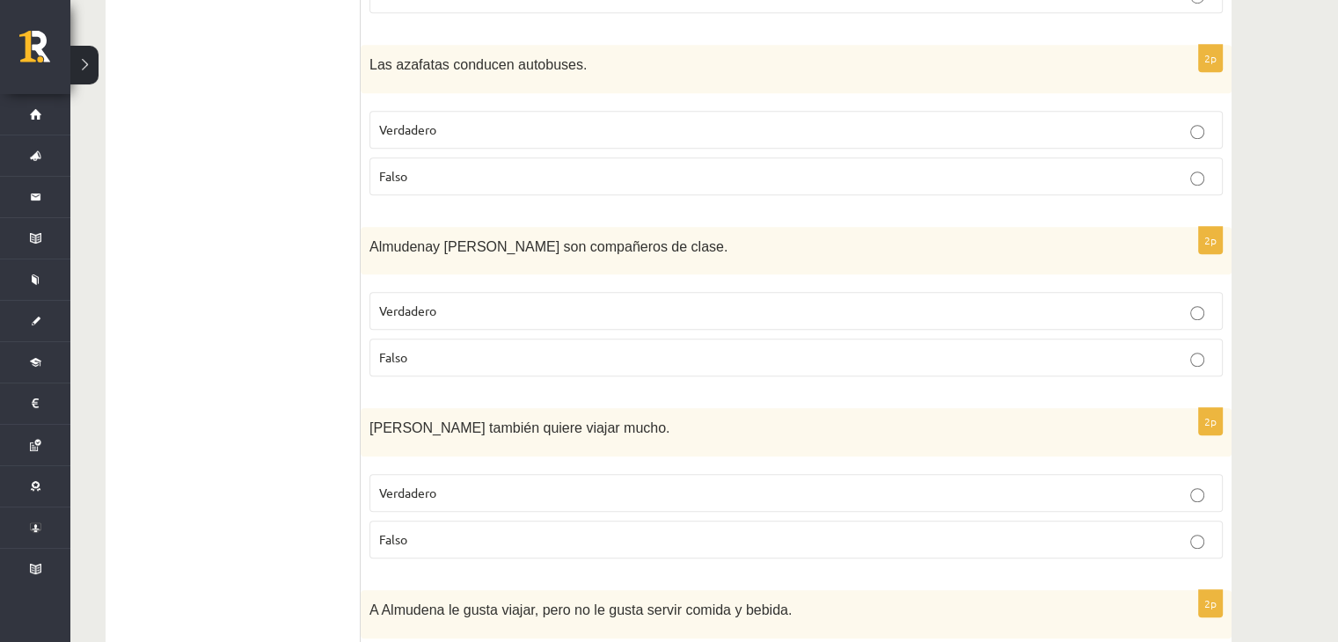
click at [424, 178] on p "Falso" at bounding box center [796, 176] width 834 height 18
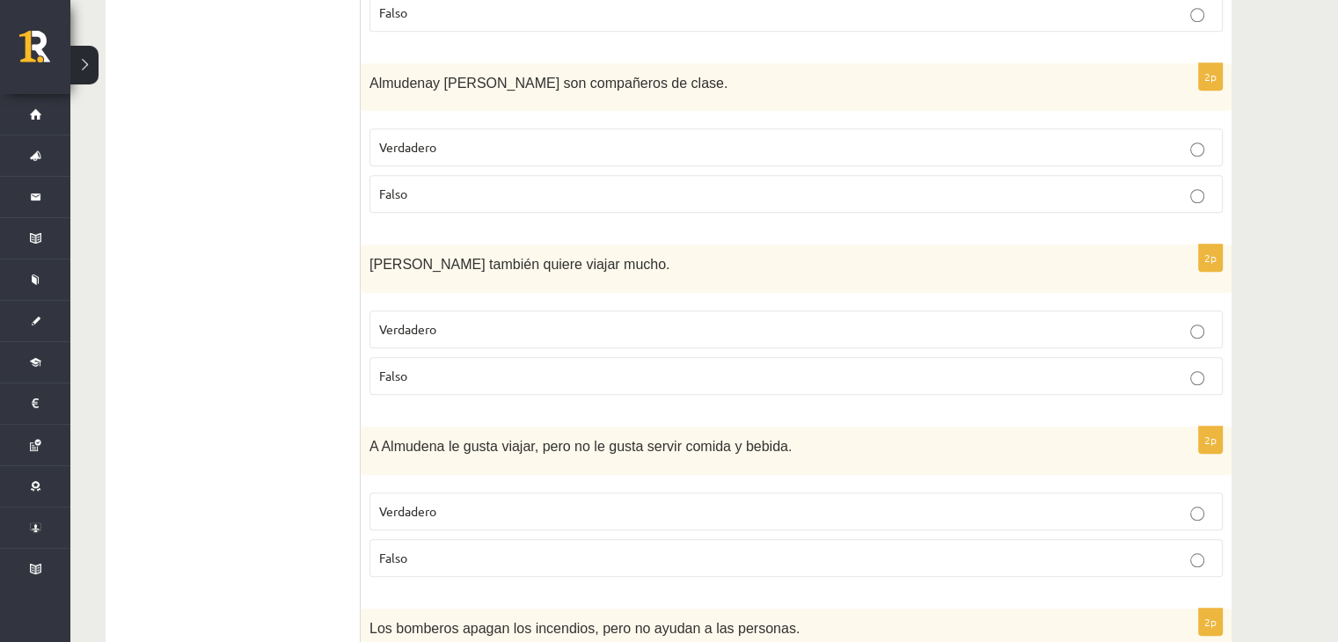
scroll to position [1507, 0]
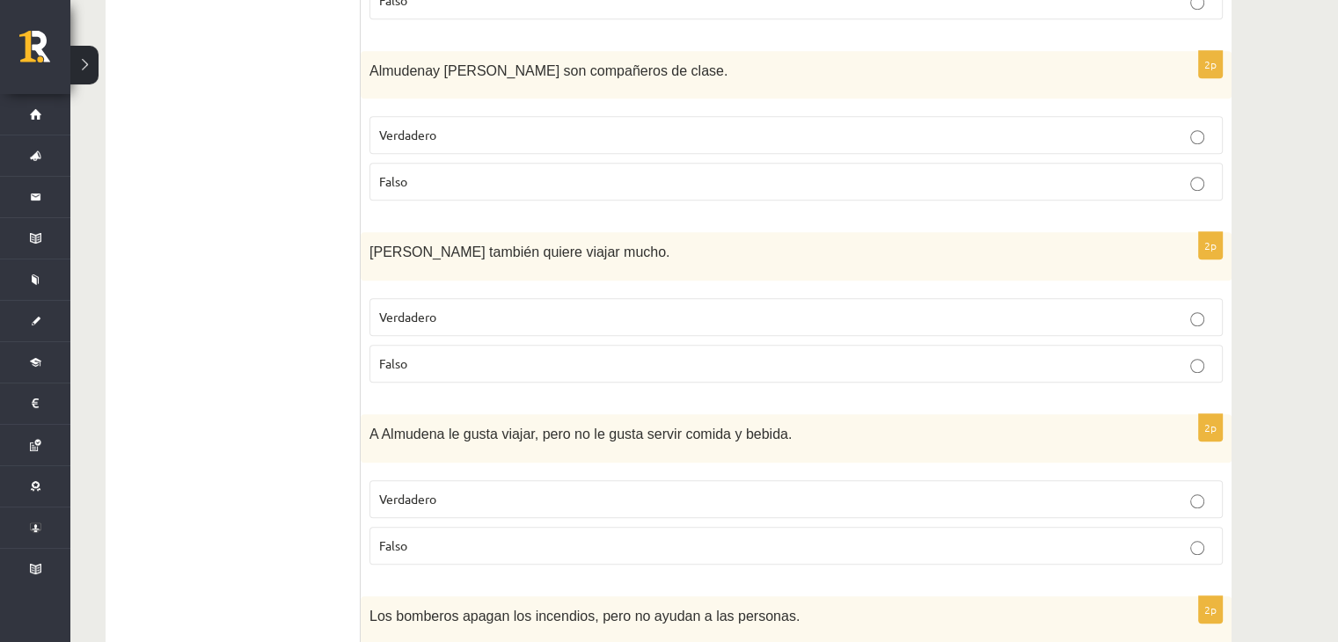
click at [417, 174] on p "Falso" at bounding box center [796, 181] width 834 height 18
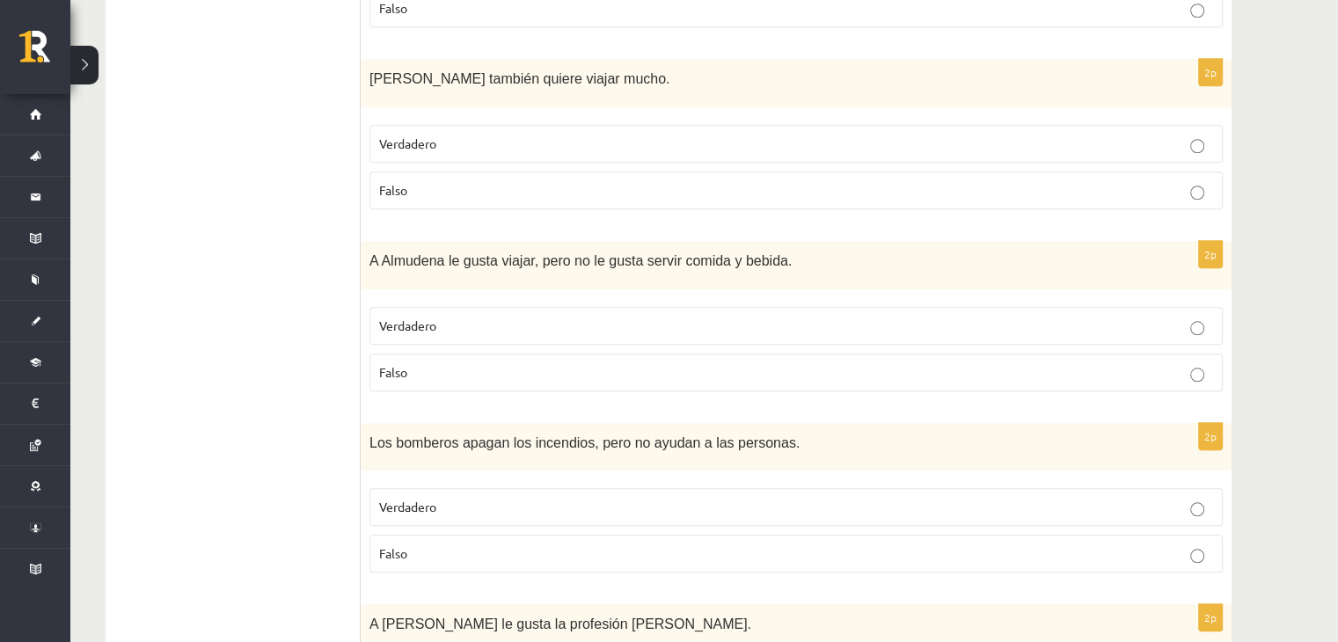
scroll to position [1682, 0]
click at [529, 186] on p "Falso" at bounding box center [796, 188] width 834 height 18
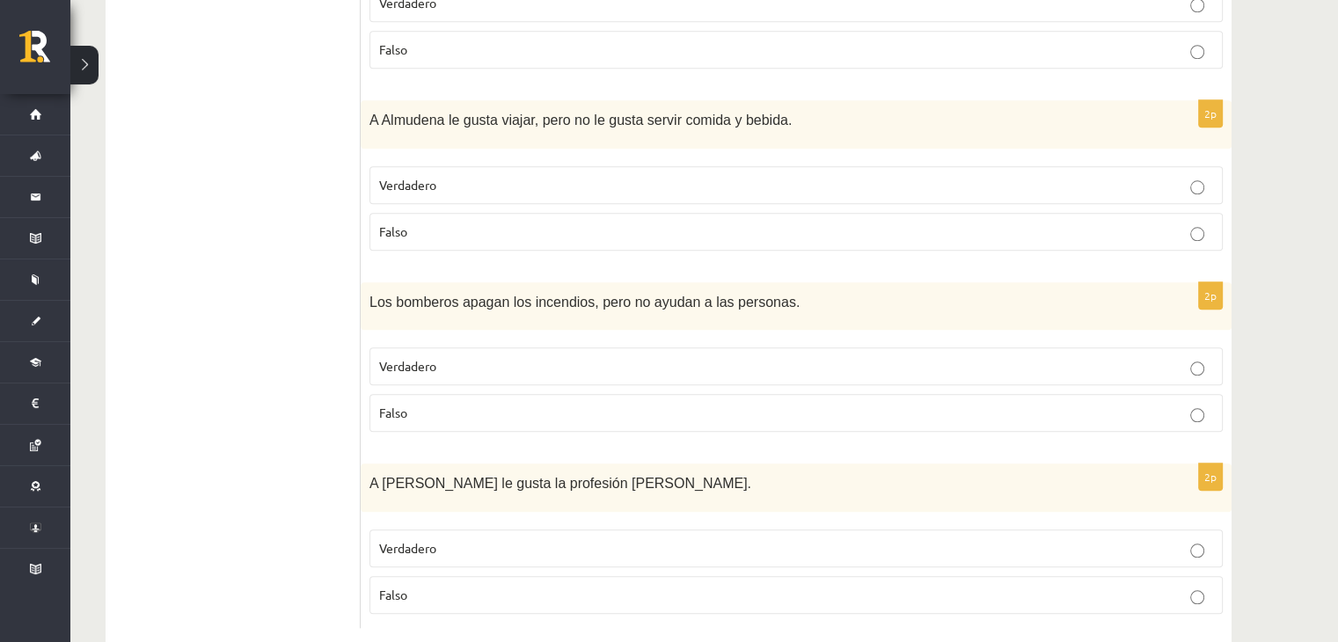
scroll to position [1851, 0]
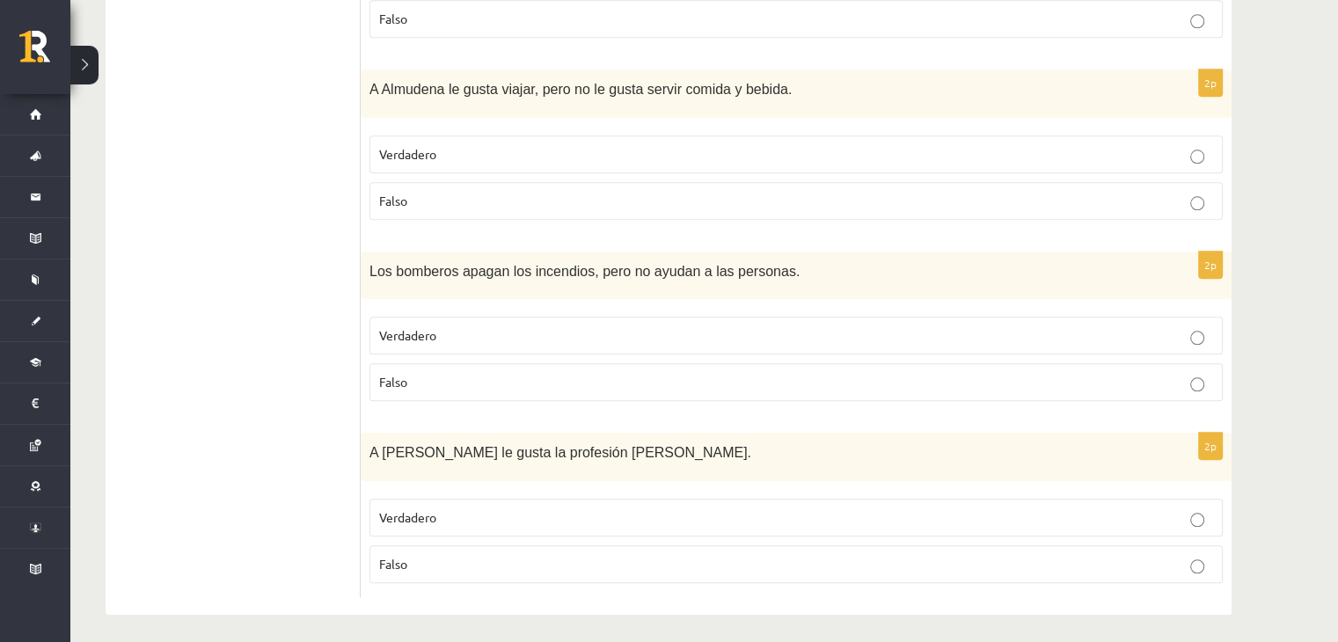
click at [465, 147] on p "Verdadero" at bounding box center [796, 154] width 834 height 18
click at [398, 398] on fieldset "Verdadero Falso" at bounding box center [795, 357] width 853 height 99
click at [437, 384] on p "Falso" at bounding box center [796, 382] width 834 height 18
click at [477, 515] on p "Verdadero" at bounding box center [796, 517] width 834 height 18
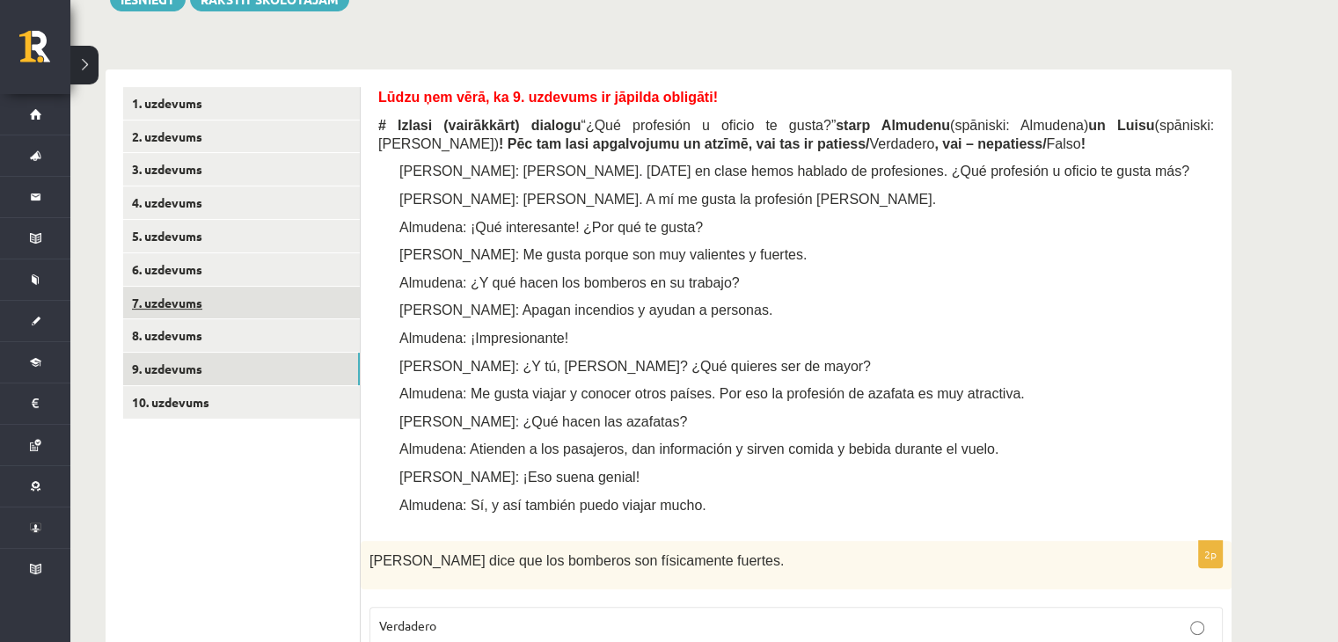
scroll to position [444, 0]
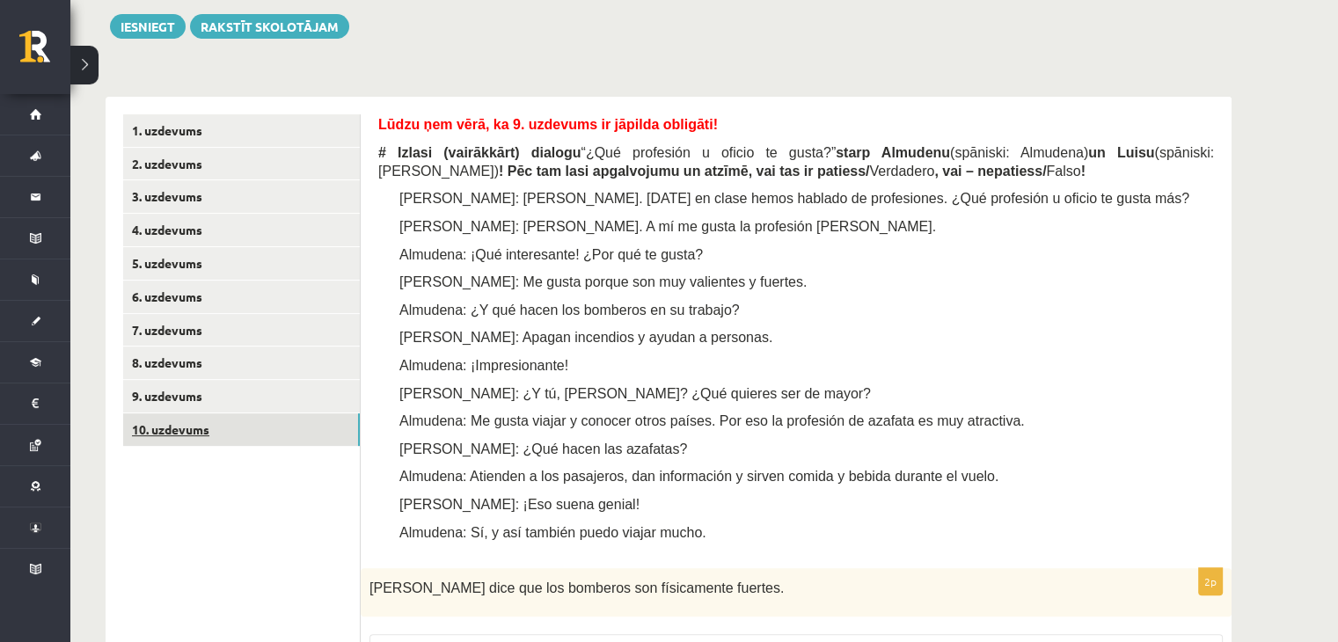
click at [225, 424] on link "10. uzdevums" at bounding box center [241, 429] width 237 height 33
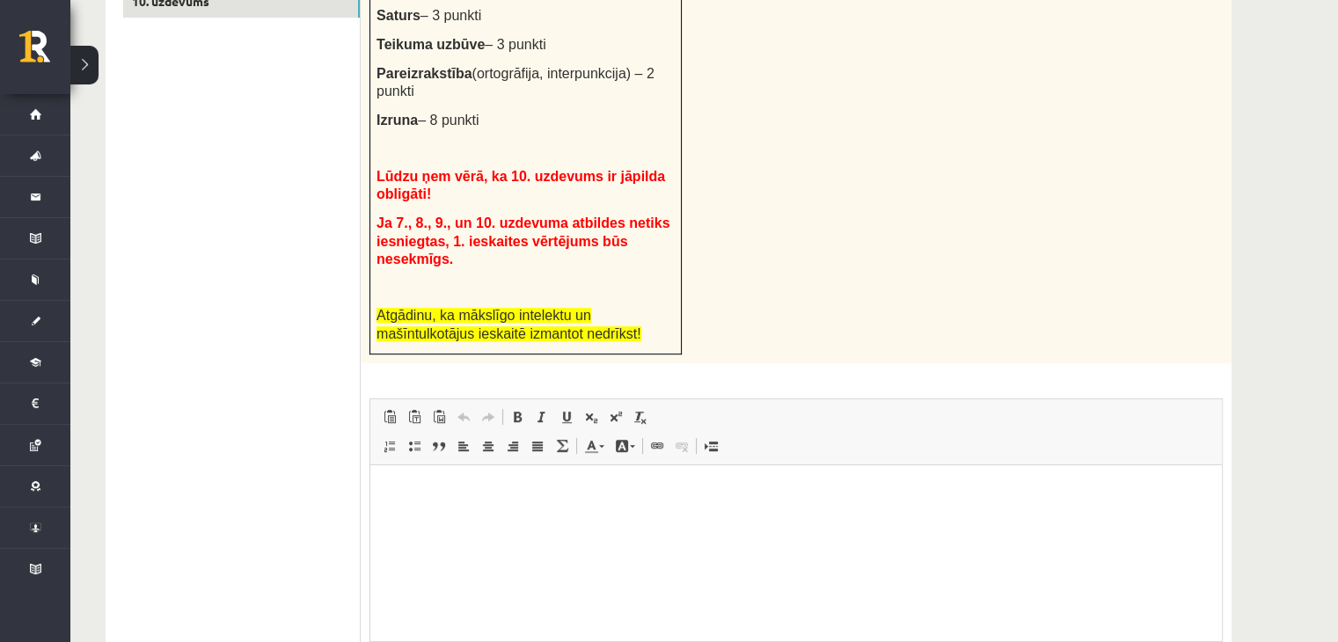
scroll to position [884, 0]
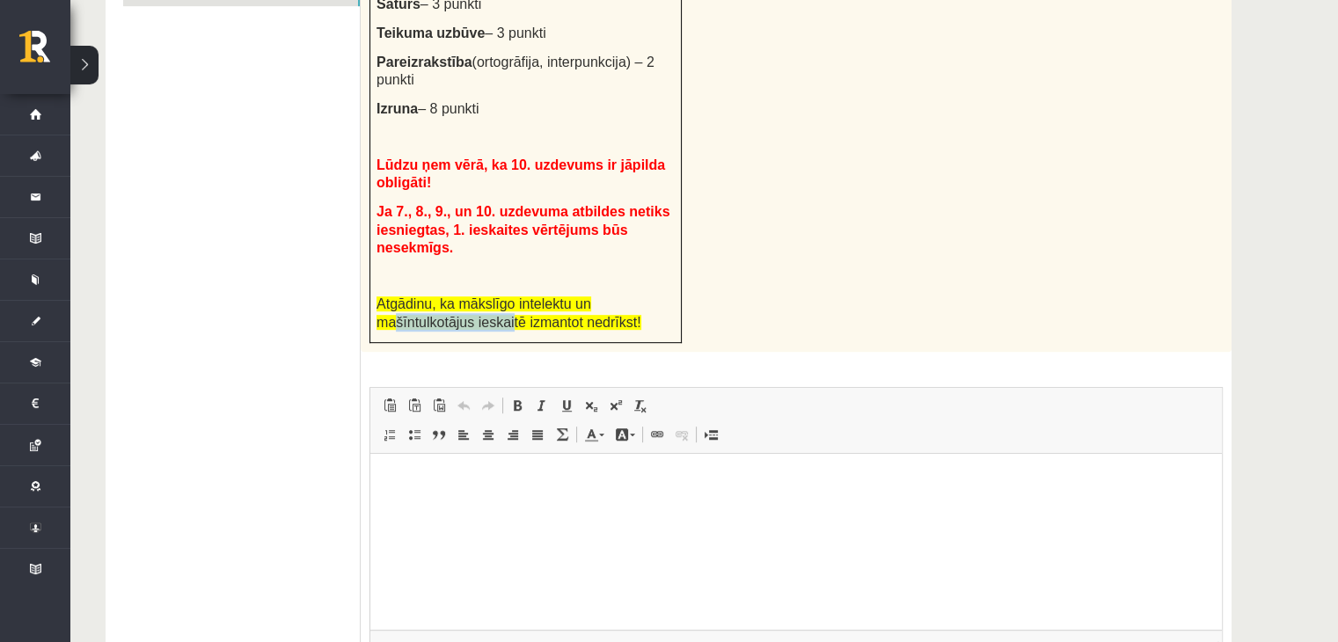
drag, startPoint x: 392, startPoint y: 288, endPoint x: 519, endPoint y: 265, distance: 128.7
click at [510, 296] on span "Atgādinu, ka mākslīgo intelektu un mašīntulkotājus ieskaitē izmantot nedrīkst!" at bounding box center [508, 312] width 265 height 33
drag, startPoint x: 642, startPoint y: 241, endPoint x: 698, endPoint y: 258, distance: 58.7
click at [642, 267] on p at bounding box center [525, 276] width 298 height 18
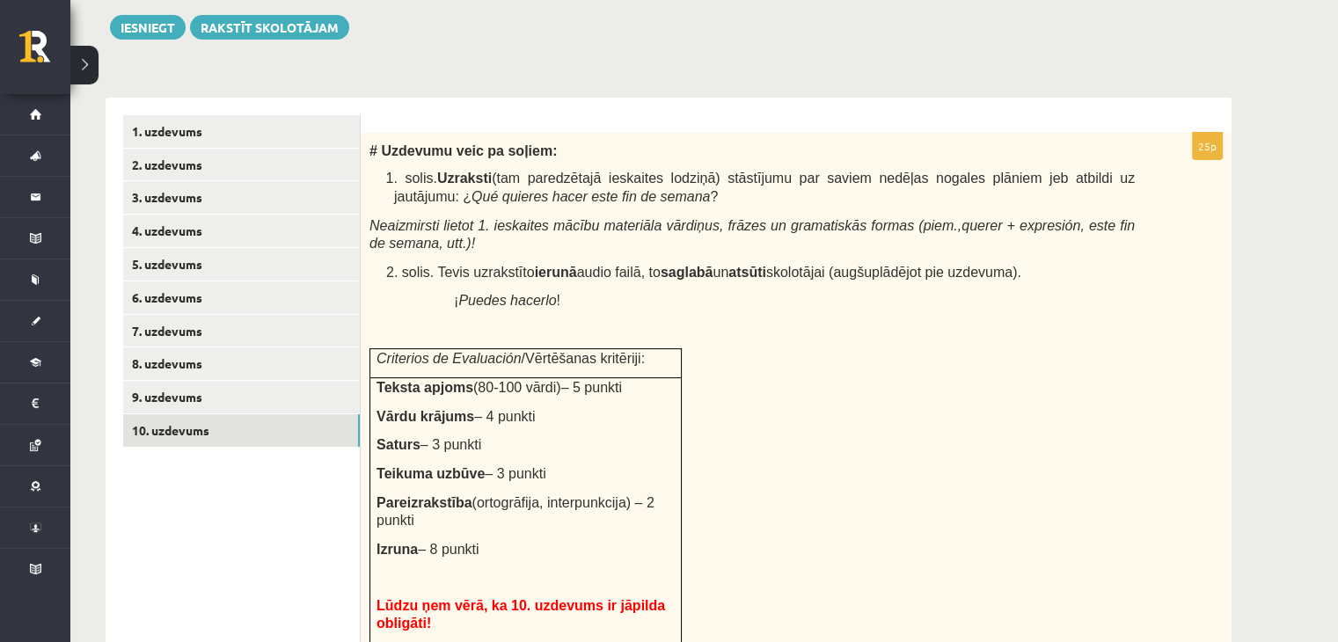
scroll to position [356, 0]
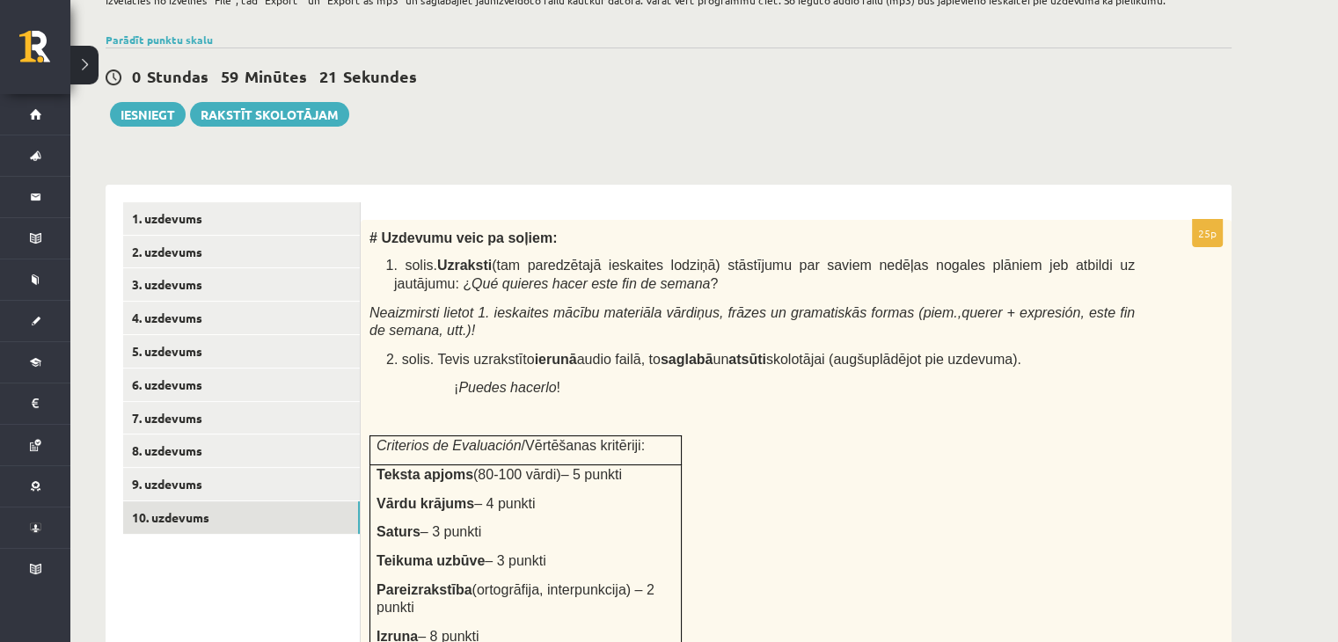
drag, startPoint x: 464, startPoint y: 466, endPoint x: 555, endPoint y: 566, distance: 134.5
click at [905, 160] on div "Spāņu valoda 11.a2 klase 1. ieskaite , Agnese Liene Stomere (11.a2 JK) Lūdzu ņe…" at bounding box center [668, 523] width 1196 height 1622
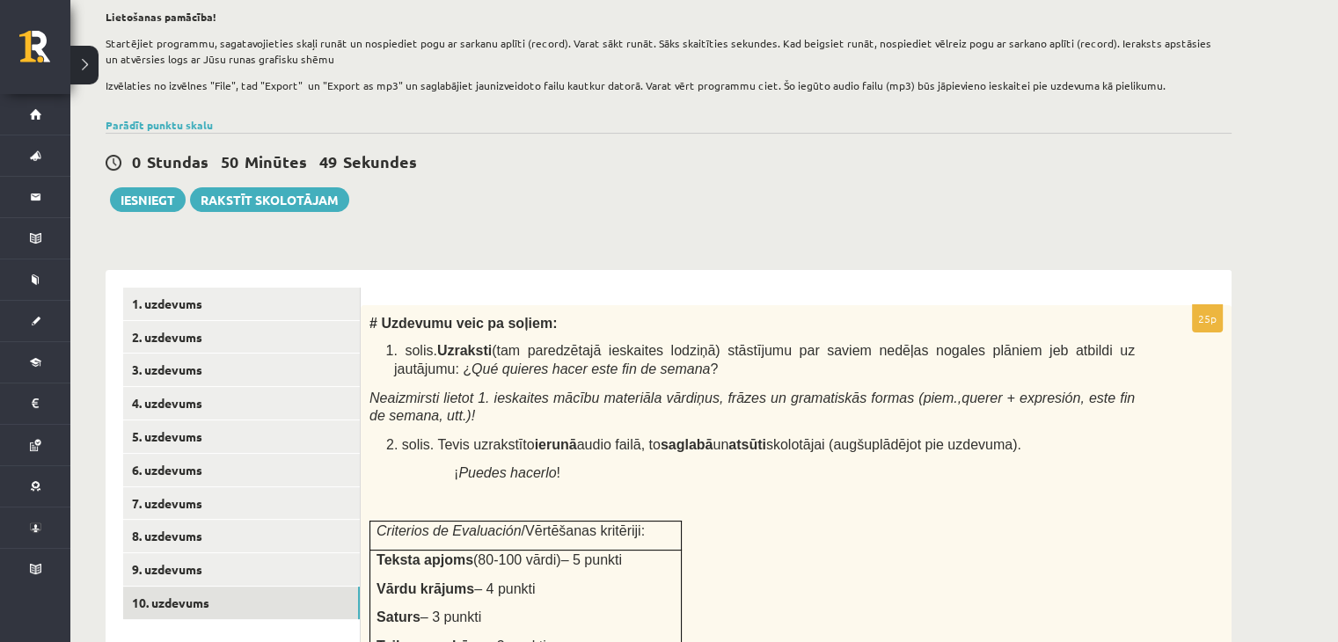
scroll to position [268, 0]
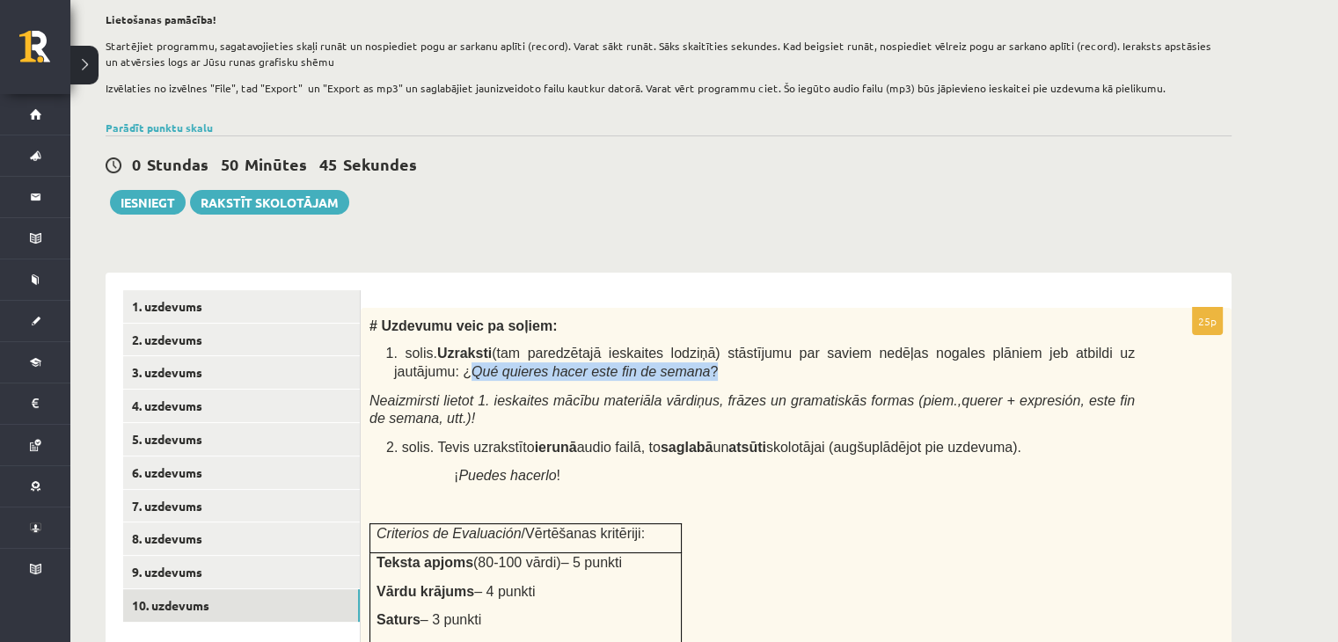
drag, startPoint x: 1106, startPoint y: 343, endPoint x: 584, endPoint y: 376, distance: 522.6
click at [693, 377] on p "1. solis. Uzraksti (tam paredzētajā ieskaites lodziņā) stāstījumu par saviem ne…" at bounding box center [764, 362] width 741 height 36
click at [776, 215] on div "Spāņu valoda 11.a2 klase 1. ieskaite , Agnese Liene Stomere (11.a2 JK) Lūdzu ņe…" at bounding box center [668, 610] width 1196 height 1622
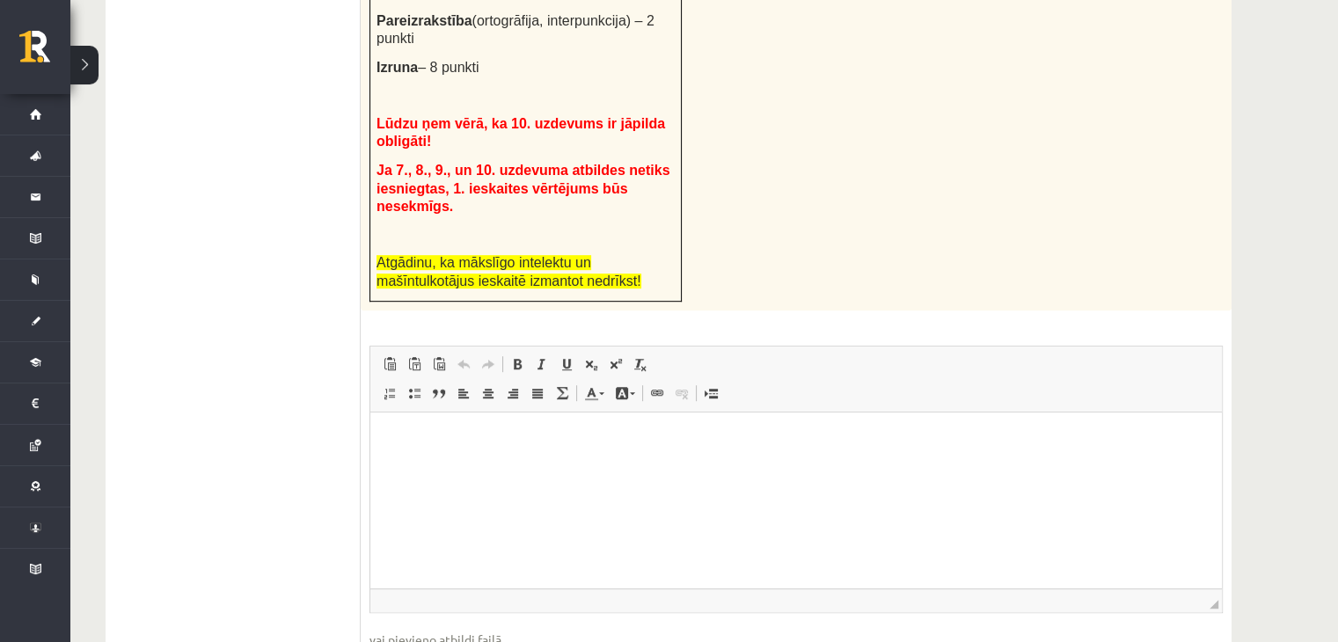
scroll to position [1009, 0]
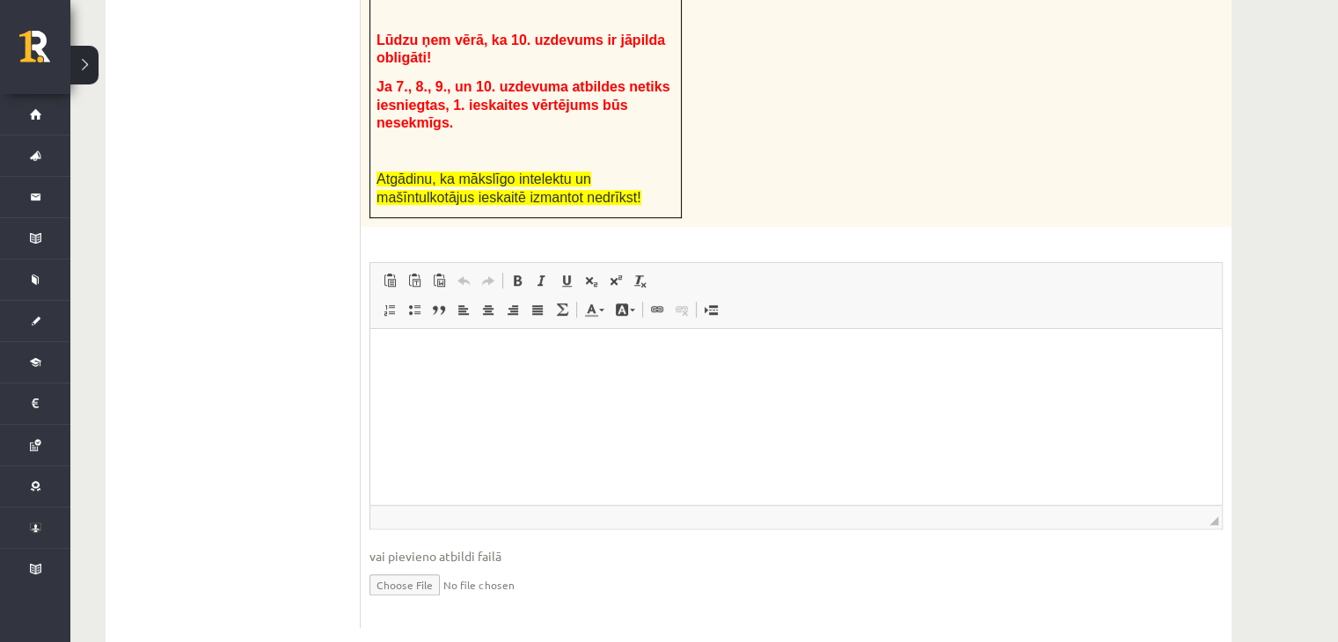
click at [586, 382] on html at bounding box center [795, 355] width 851 height 54
click at [540, 358] on p "Bagātinātā teksta redaktors, wiswyg-editor-user-answer-47433800902480" at bounding box center [796, 355] width 816 height 18
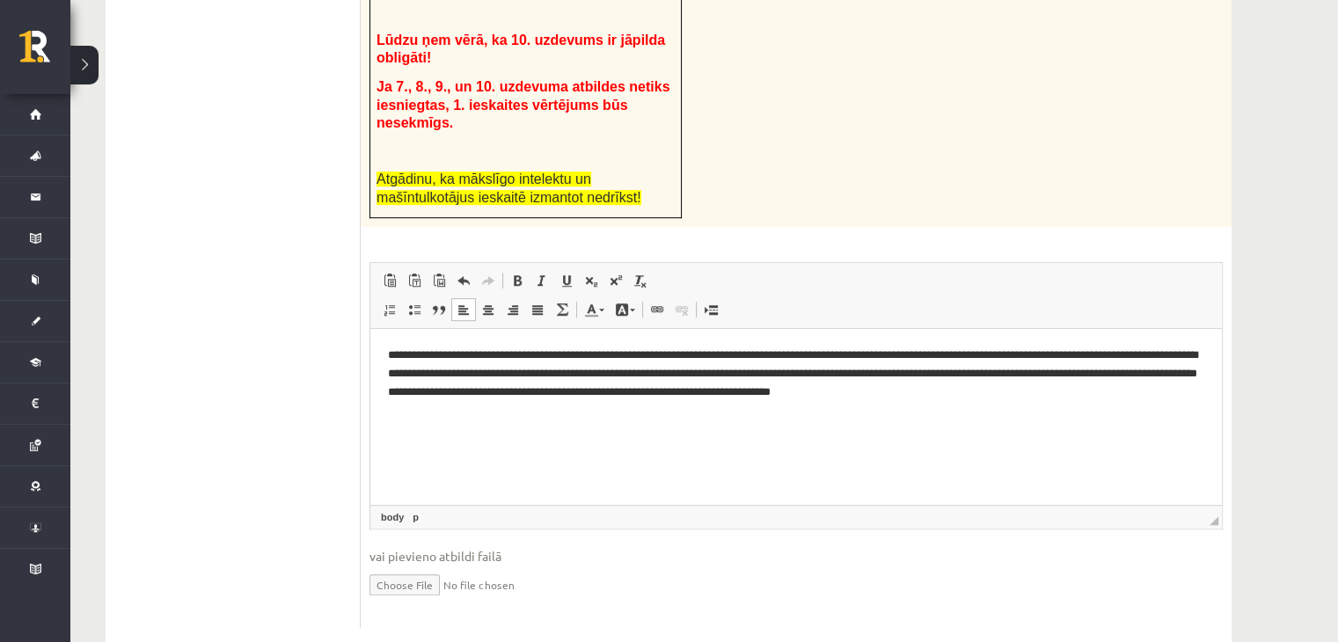
click at [433, 566] on input "file" at bounding box center [795, 584] width 853 height 36
type input "**********"
click at [455, 602] on link "Iesniegtā atbilde" at bounding box center [416, 611] width 94 height 18
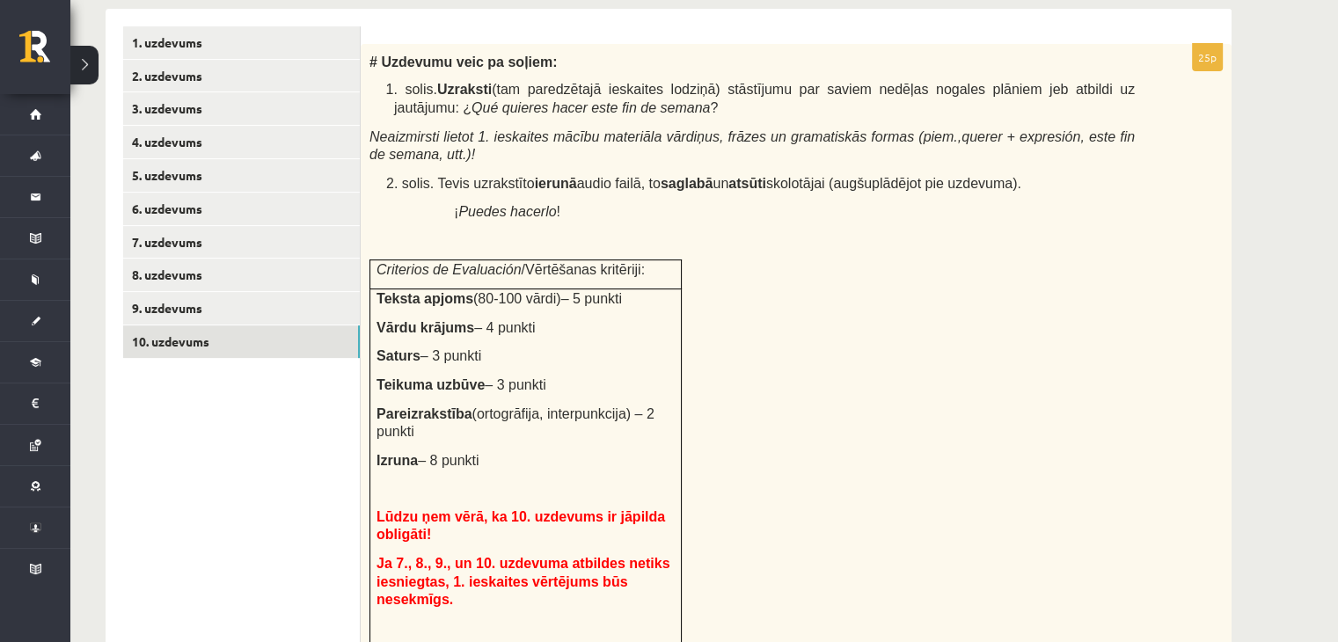
scroll to position [481, 0]
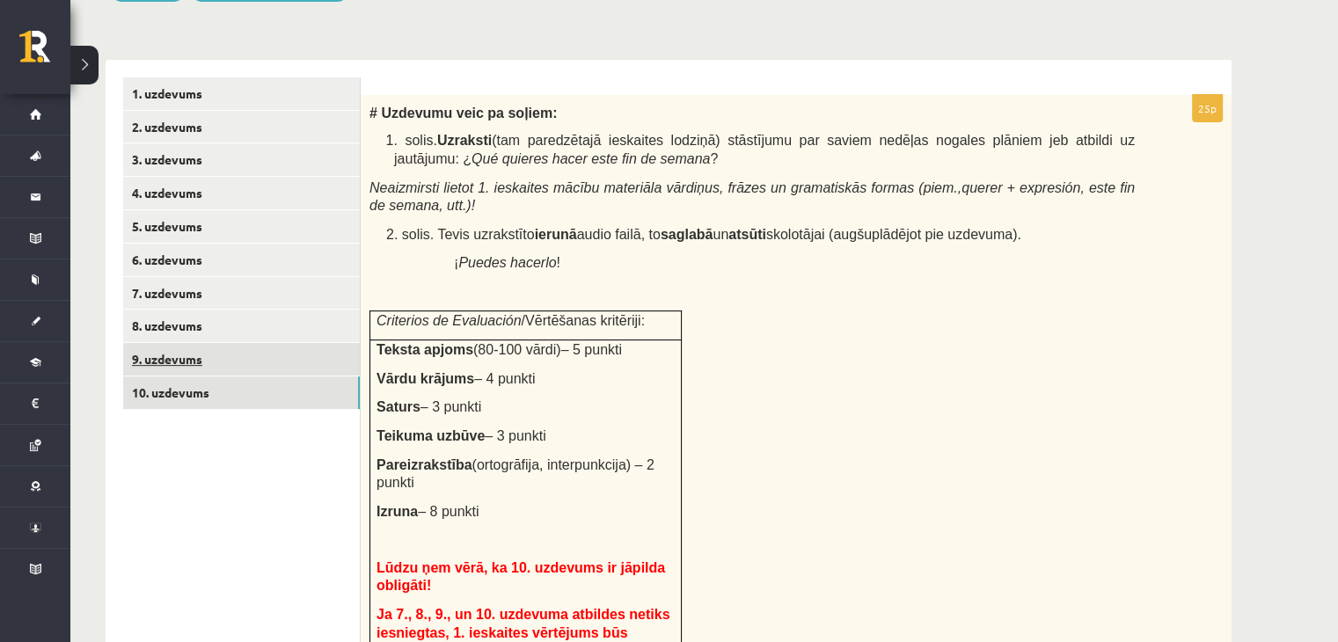
click at [260, 363] on link "9. uzdevums" at bounding box center [241, 359] width 237 height 33
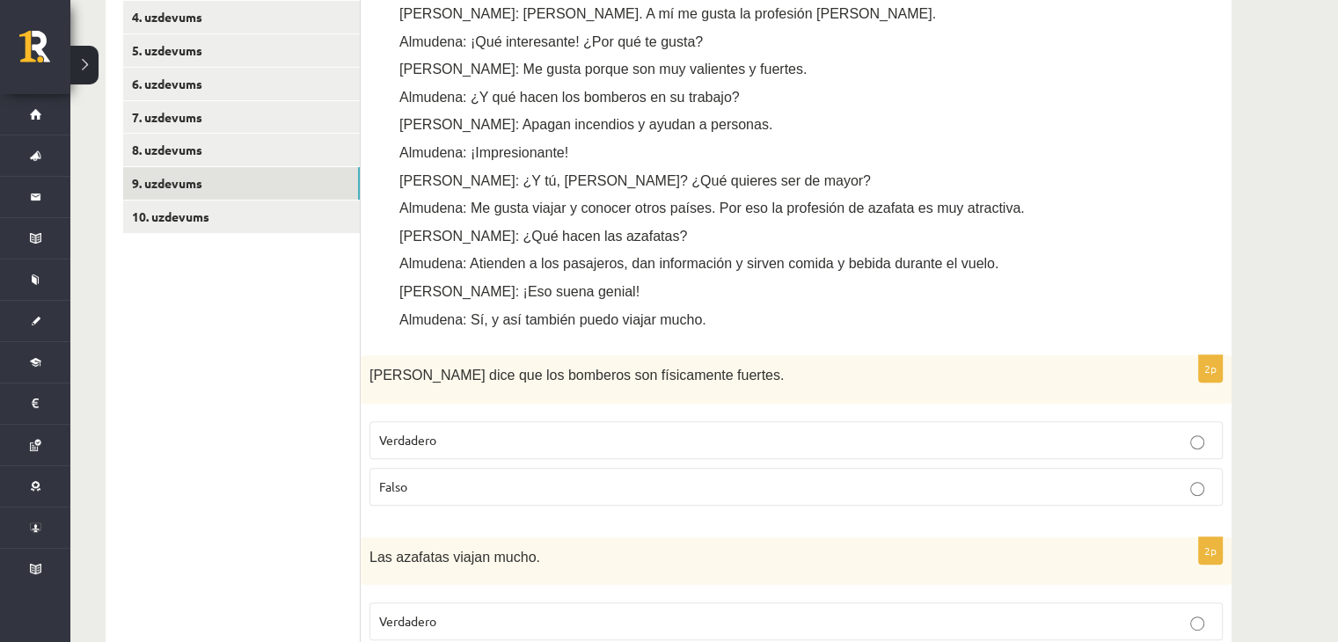
scroll to position [305, 0]
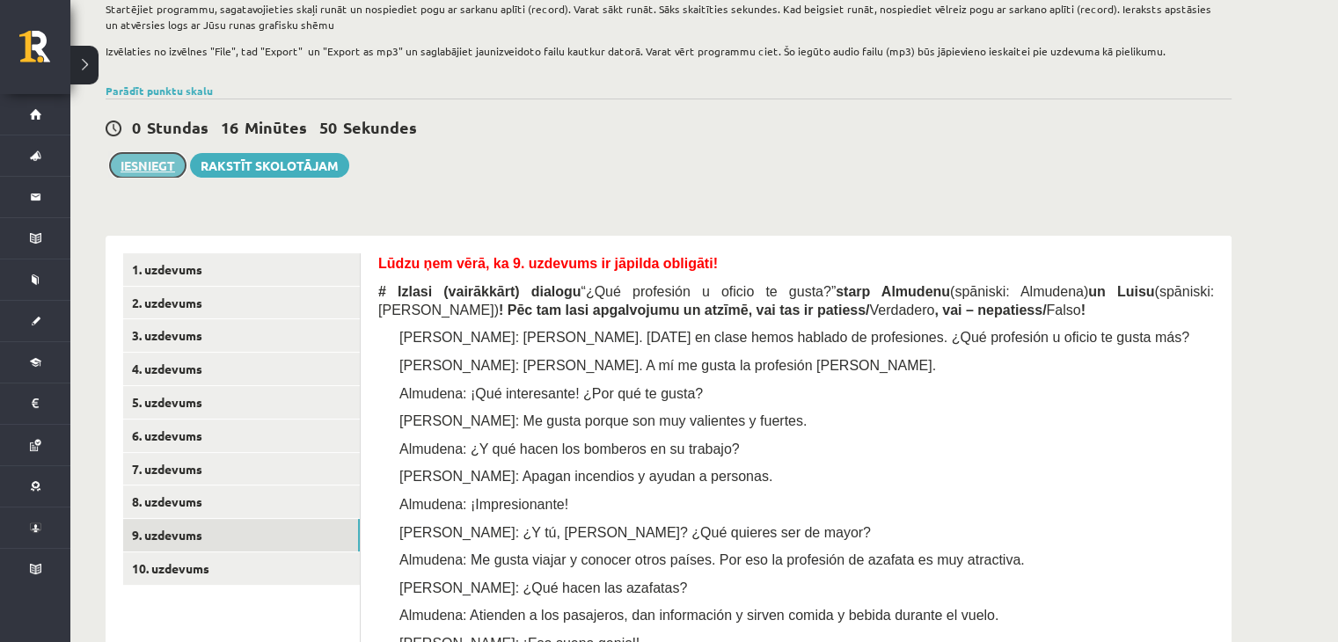
click at [164, 160] on button "Iesniegt" at bounding box center [148, 165] width 76 height 25
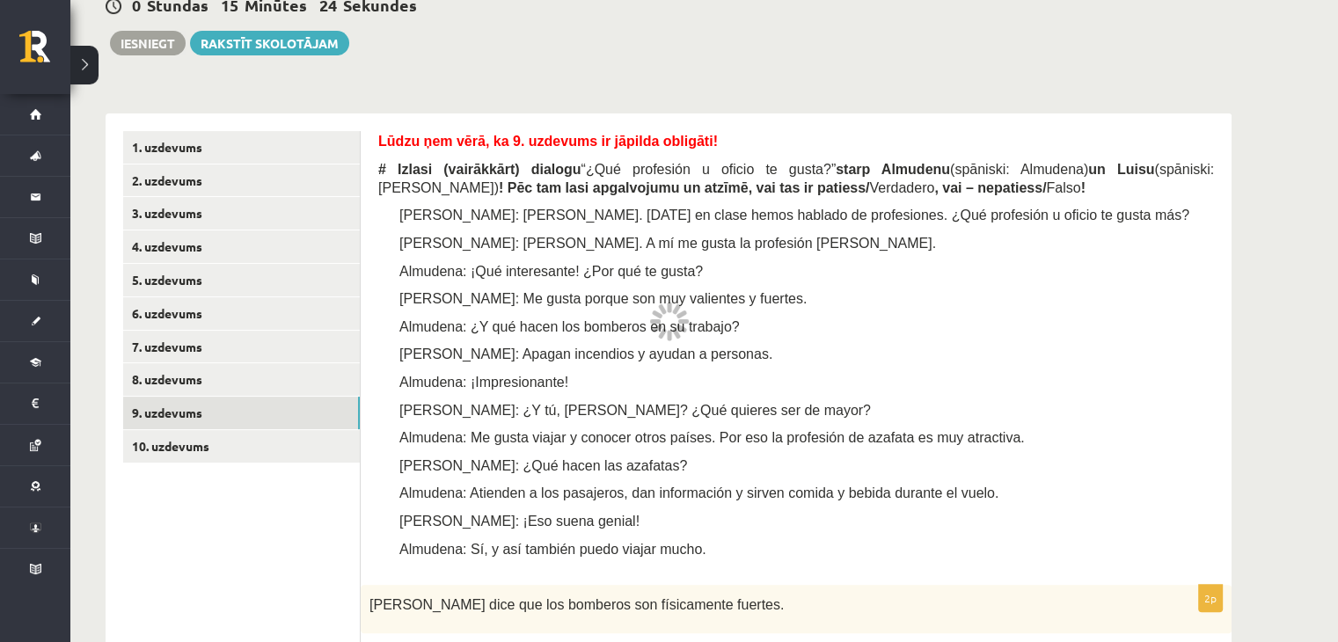
scroll to position [481, 0]
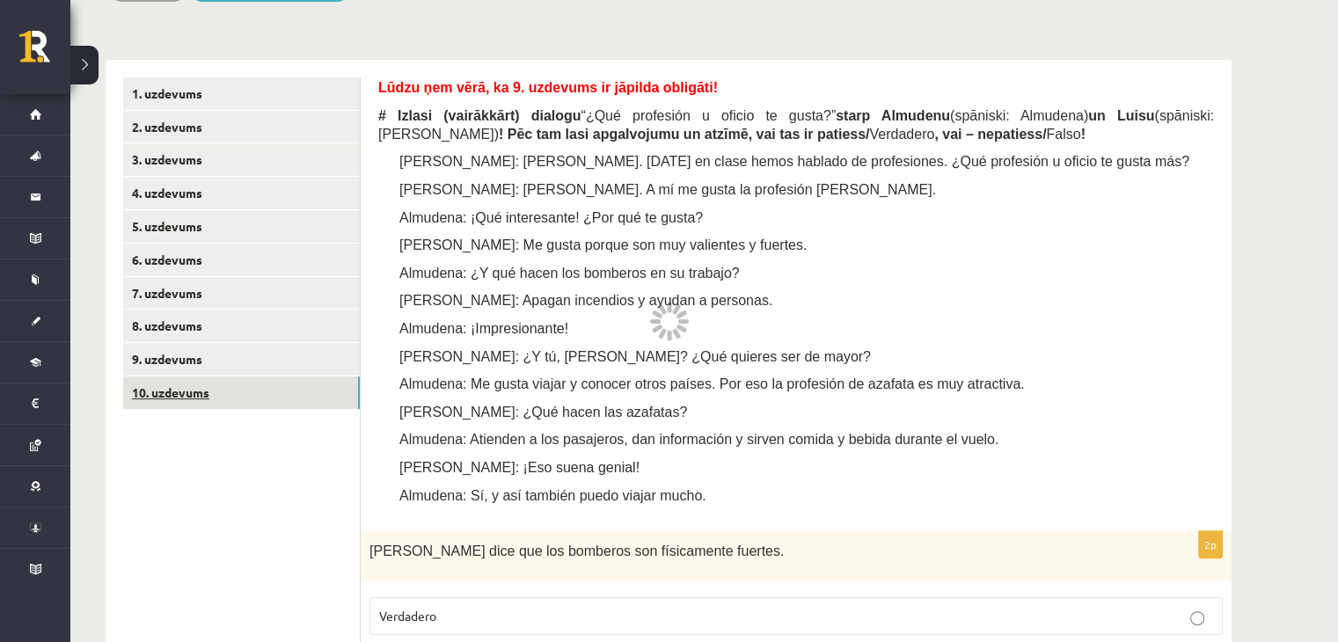
click at [275, 398] on link "10. uzdevums" at bounding box center [241, 392] width 237 height 33
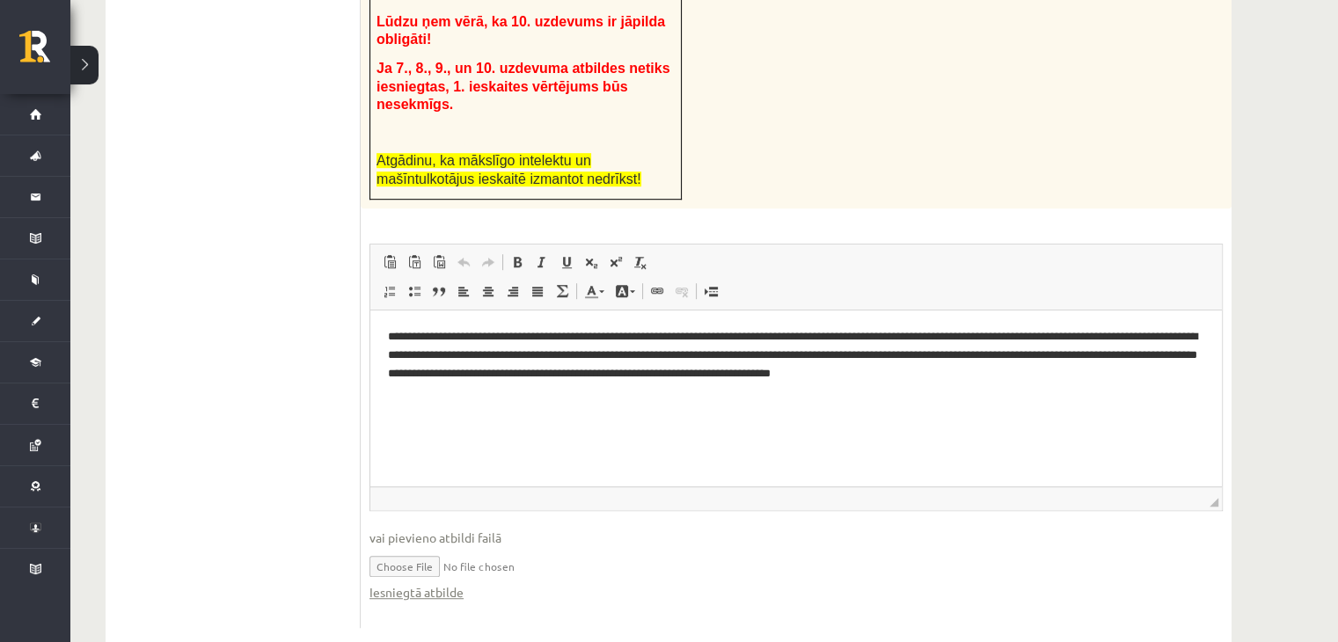
scroll to position [0, 0]
click at [425, 583] on link "Iesniegtā atbilde" at bounding box center [416, 592] width 94 height 18
click at [434, 547] on input "file" at bounding box center [795, 565] width 853 height 36
type input "**********"
click at [749, 529] on span "vai pievieno atbildi failā" at bounding box center [795, 538] width 853 height 18
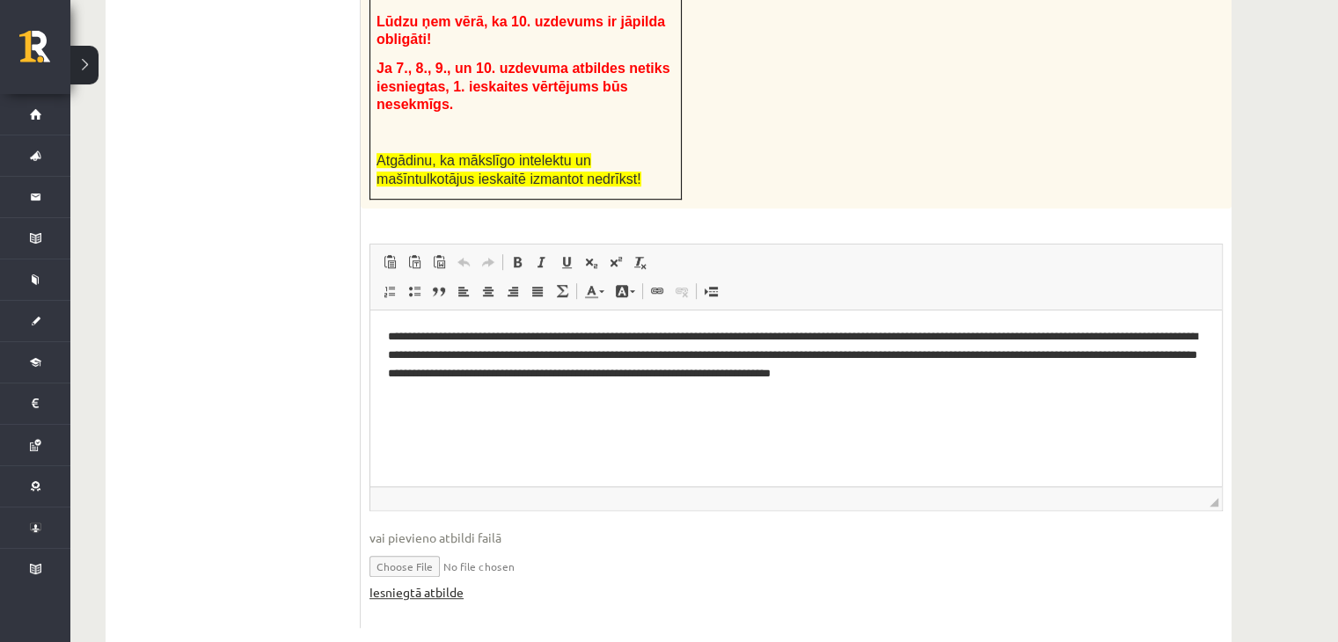
click at [454, 583] on link "Iesniegtā atbilde" at bounding box center [416, 592] width 94 height 18
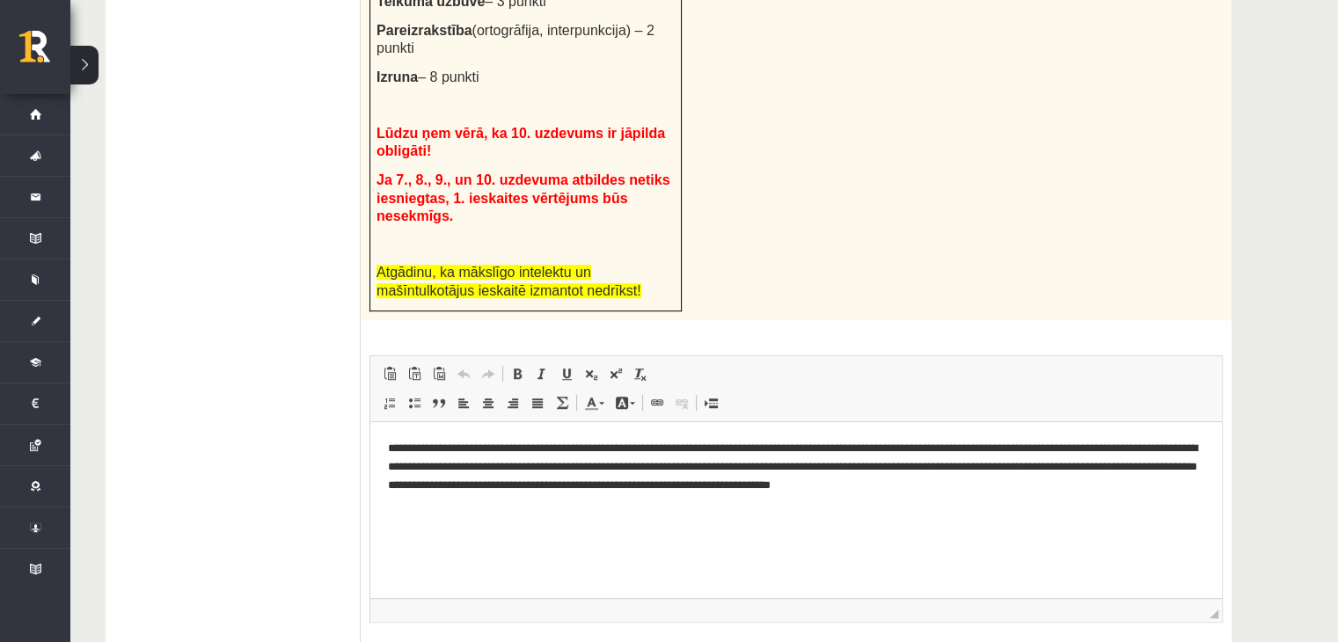
scroll to position [1027, 0]
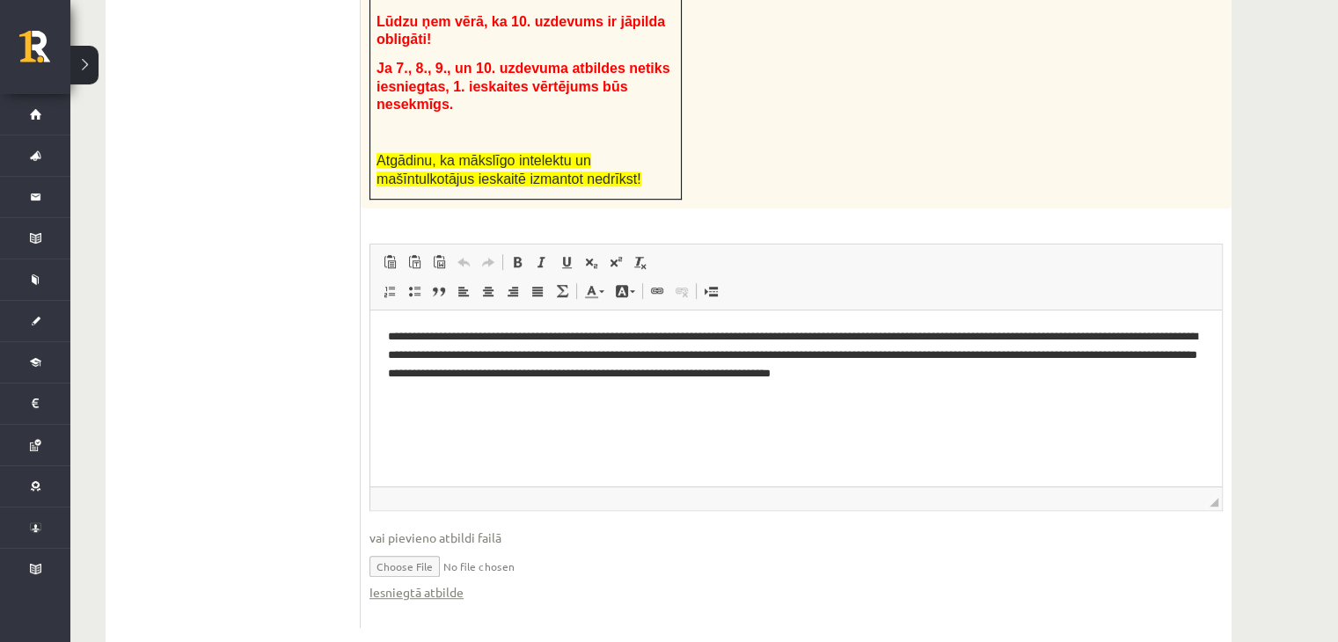
click at [328, 347] on ul "1. uzdevums 2. uzdevums 3. uzdevums 4. uzdevums 5. uzdevums 6. uzdevums 7. uzde…" at bounding box center [241, 79] width 237 height 1097
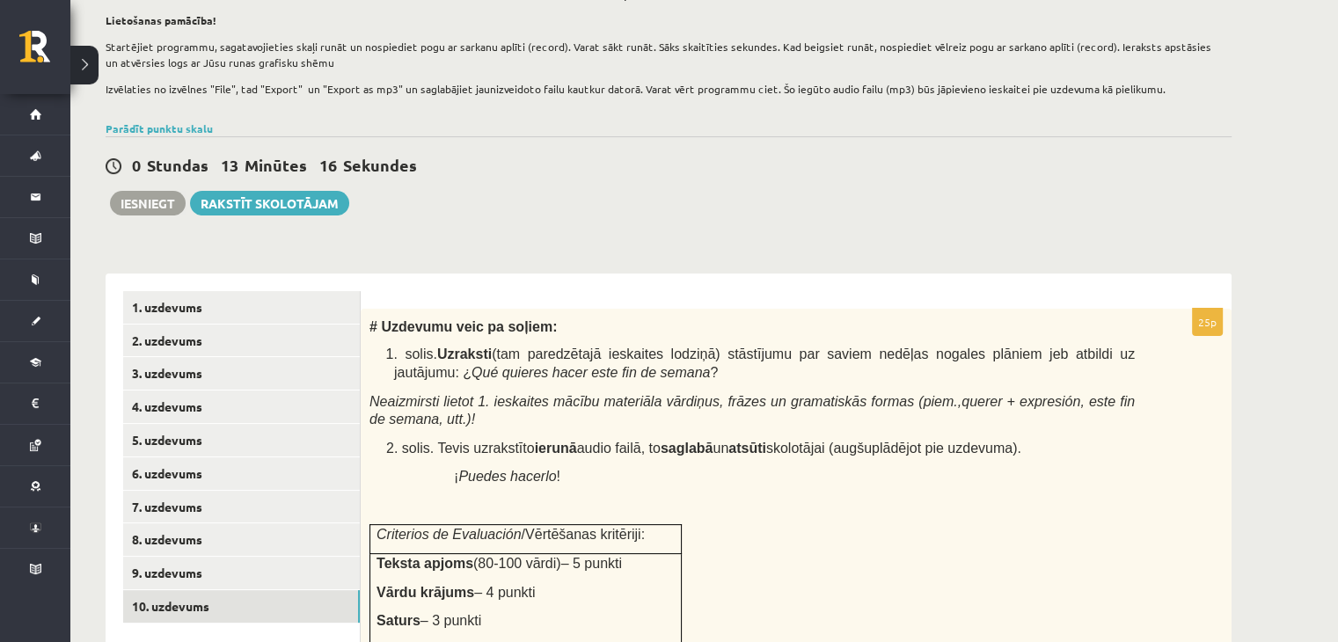
scroll to position [148, 0]
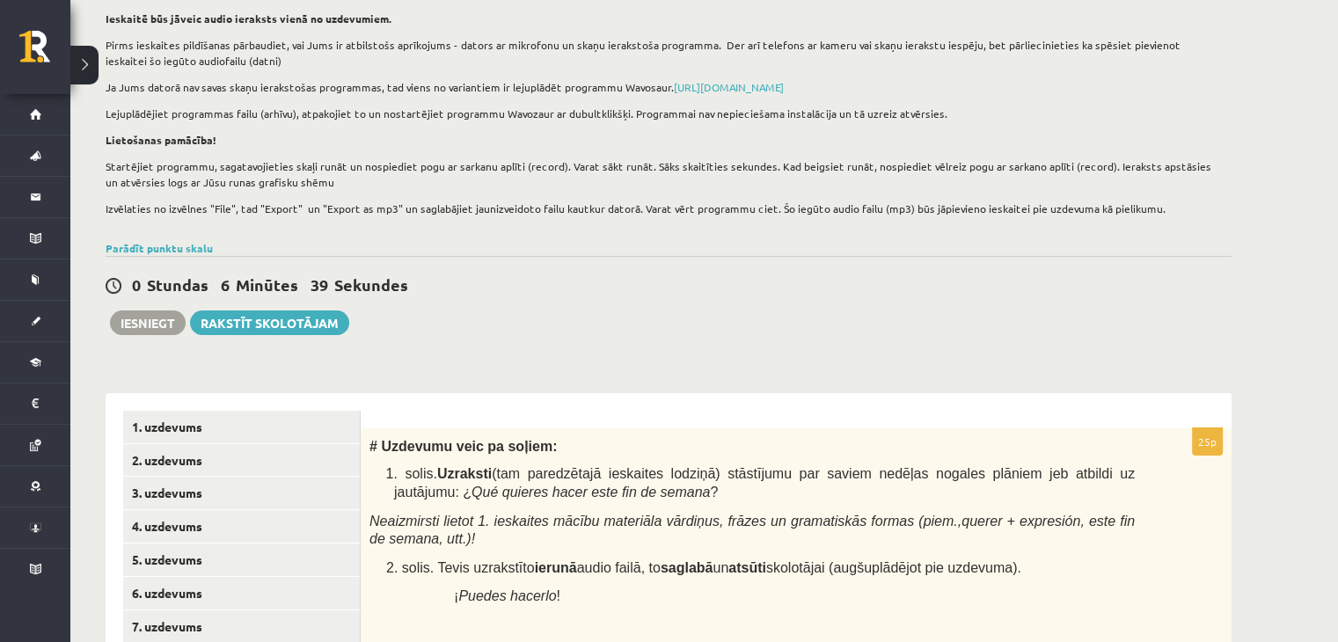
click at [1157, 274] on div "0 Stundas 6 Minūtes 39 Sekundes Ieskaite saglabāta! Iesniegt Rakstīt skolotājam" at bounding box center [669, 295] width 1126 height 79
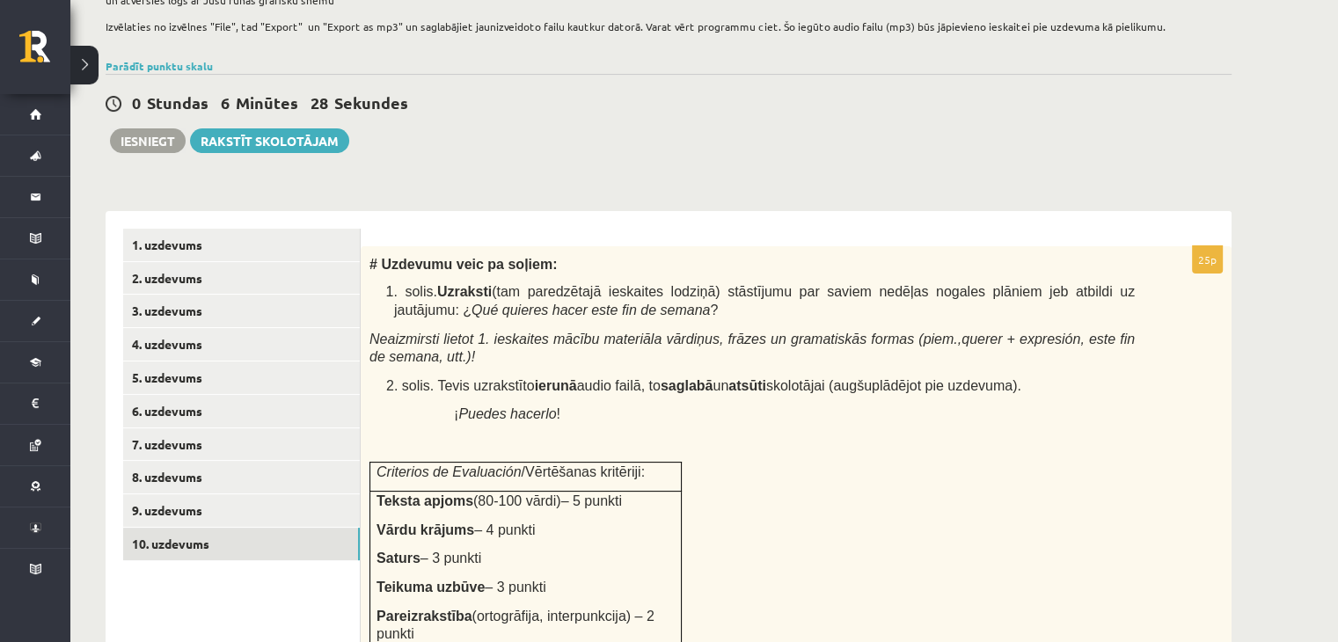
scroll to position [324, 0]
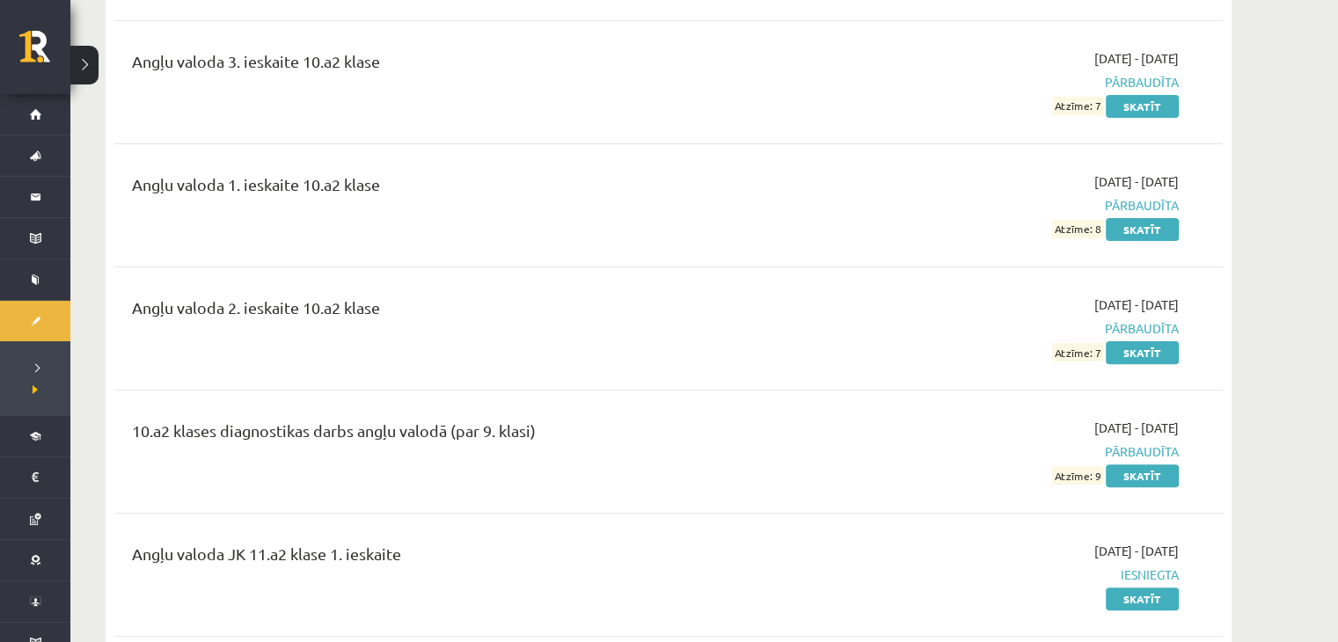
scroll to position [528, 0]
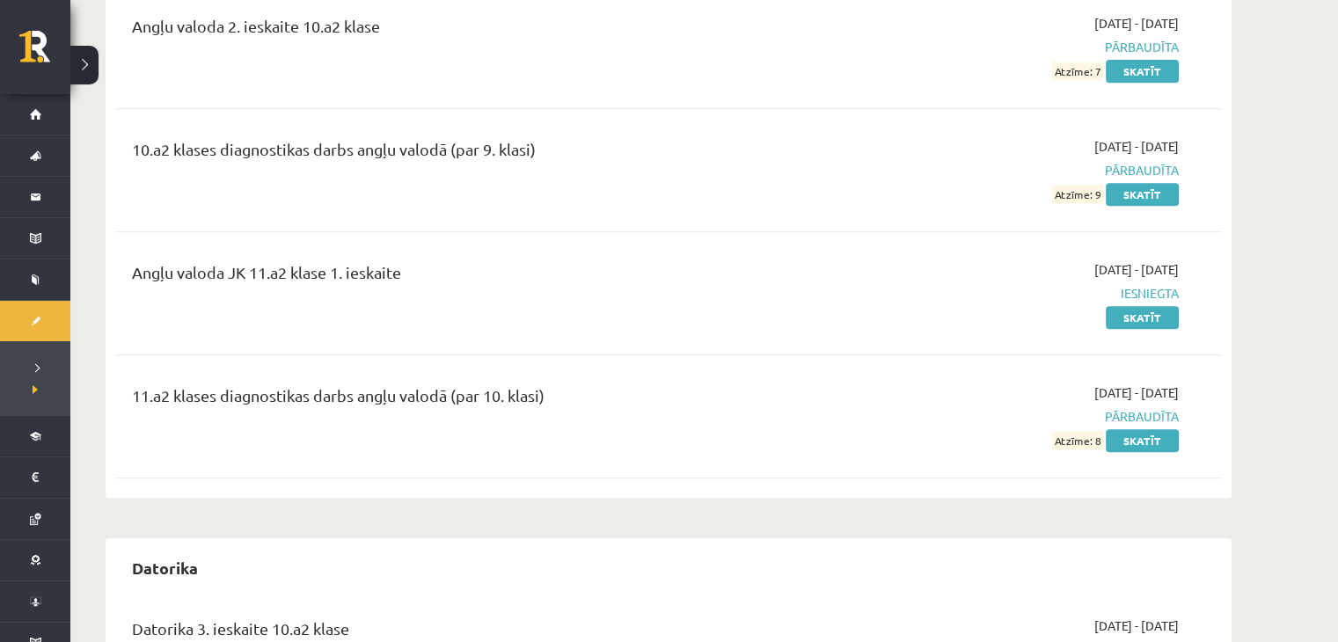
scroll to position [792, 0]
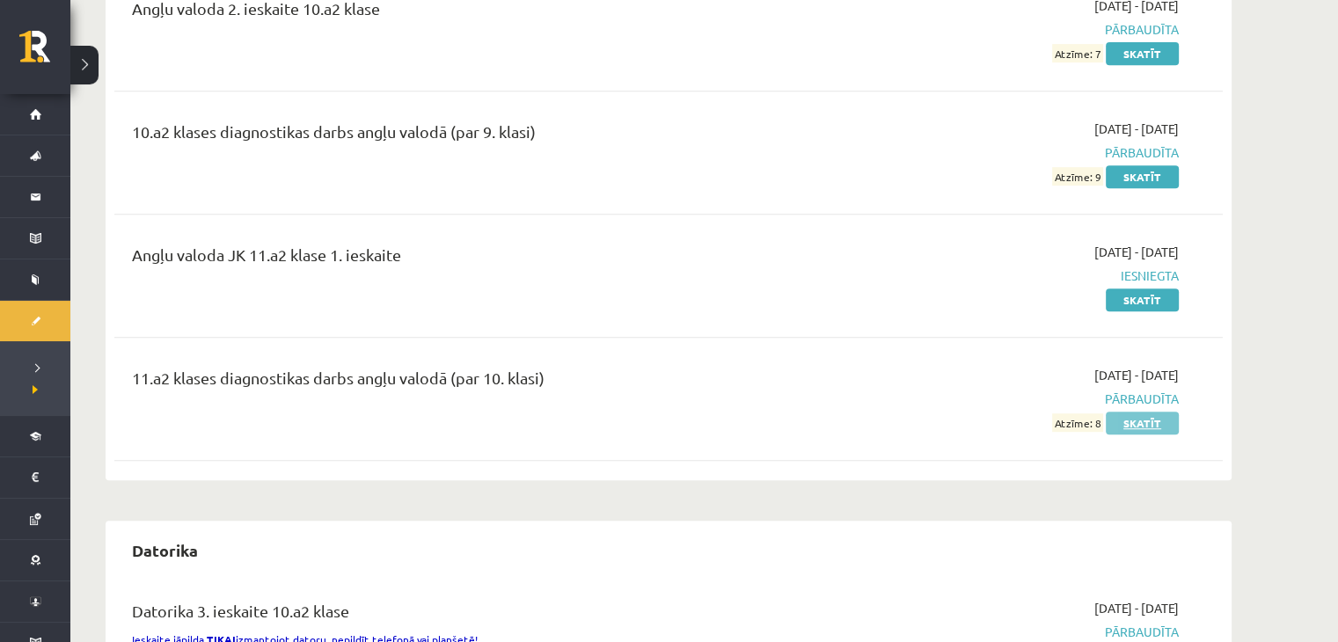
click at [1157, 423] on link "Skatīt" at bounding box center [1142, 423] width 73 height 23
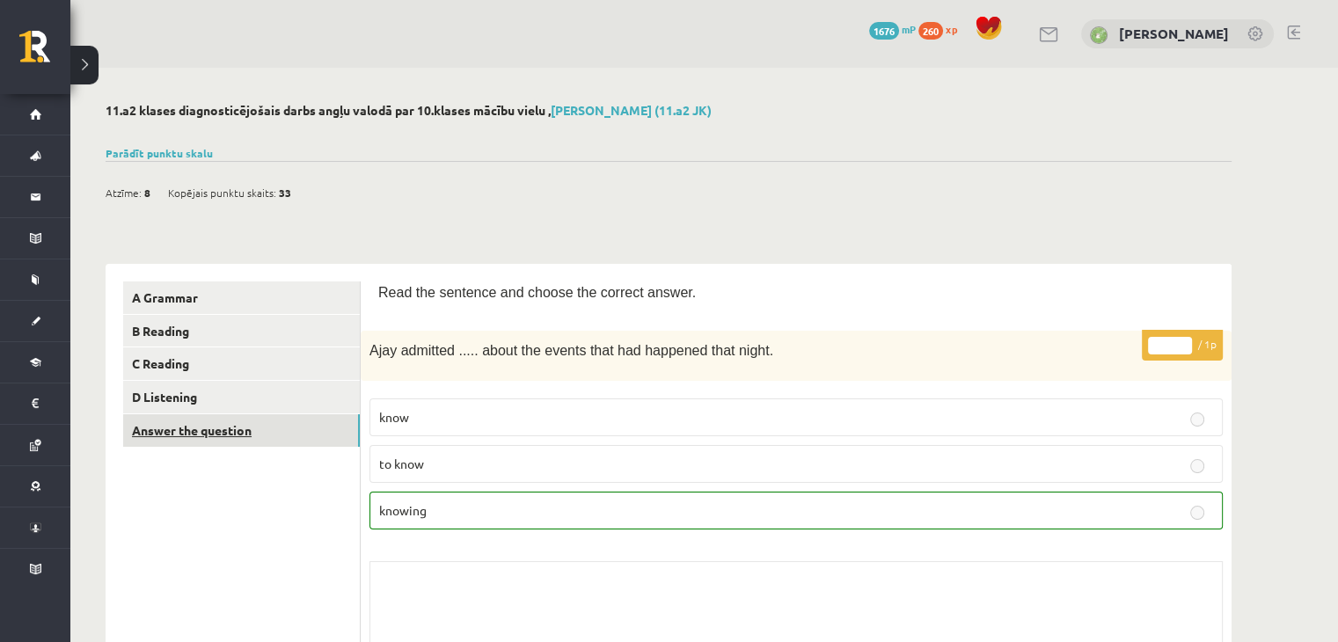
click at [273, 427] on link "Answer the question" at bounding box center [241, 430] width 237 height 33
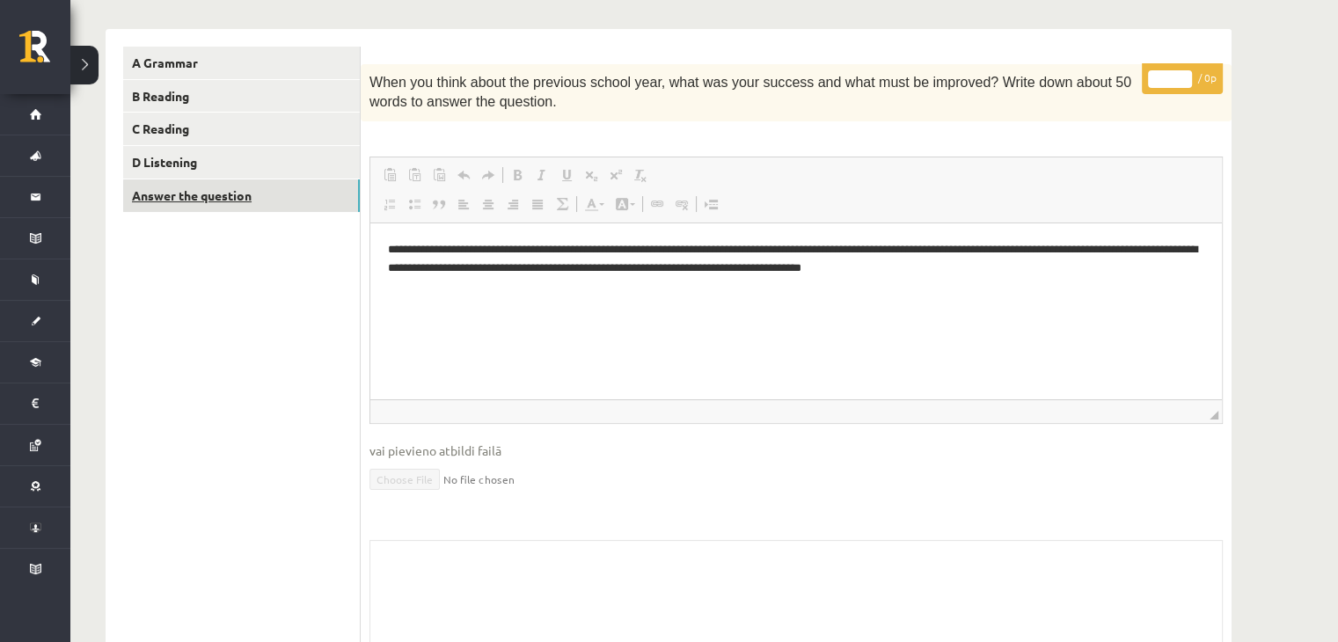
scroll to position [194, 0]
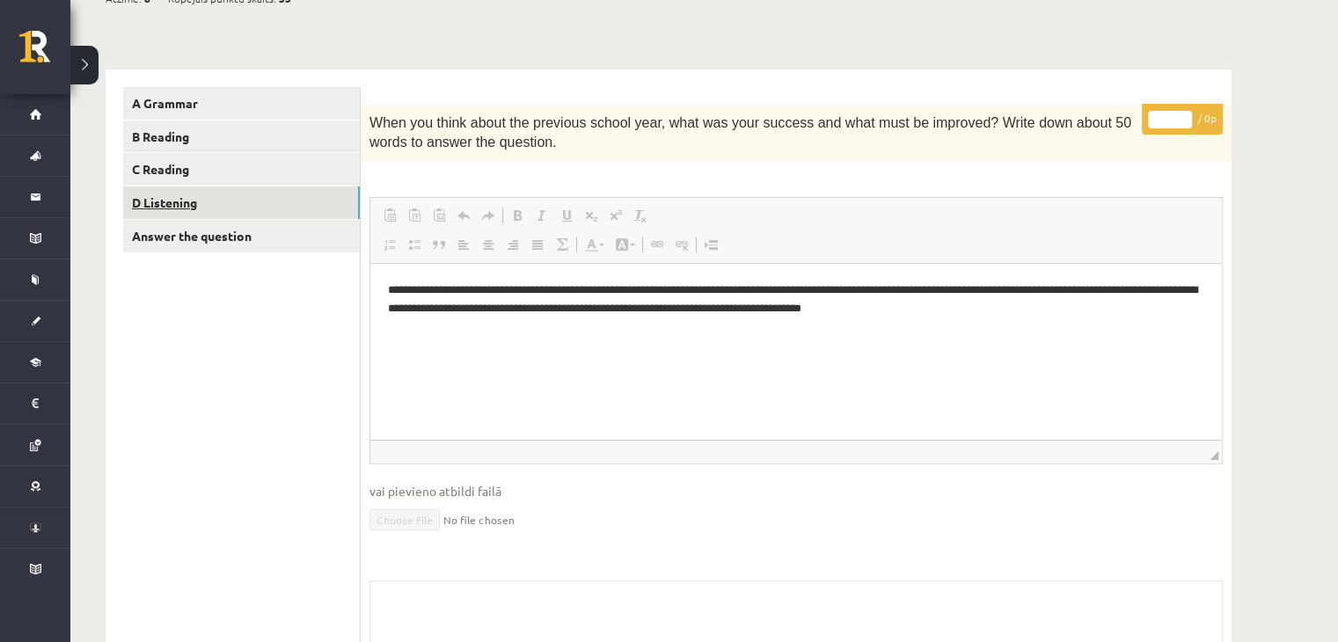
click at [267, 211] on link "D Listening" at bounding box center [241, 202] width 237 height 33
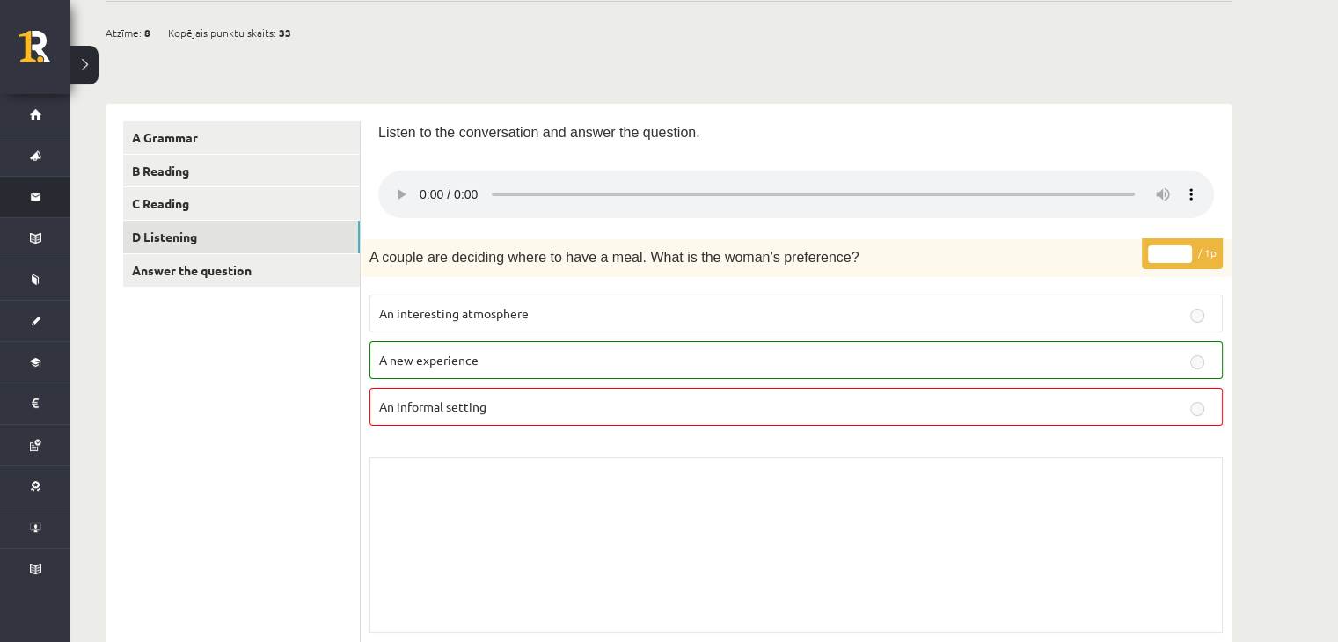
scroll to position [18, 0]
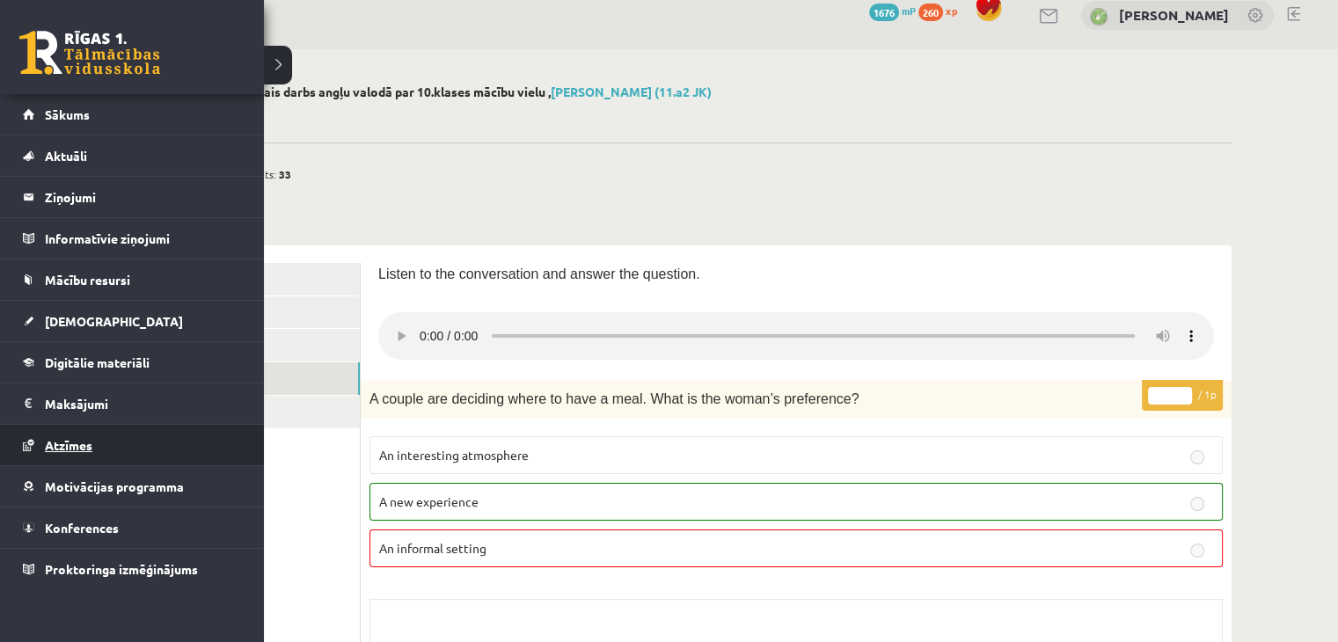
click at [172, 442] on link "Atzīmes" at bounding box center [132, 445] width 219 height 40
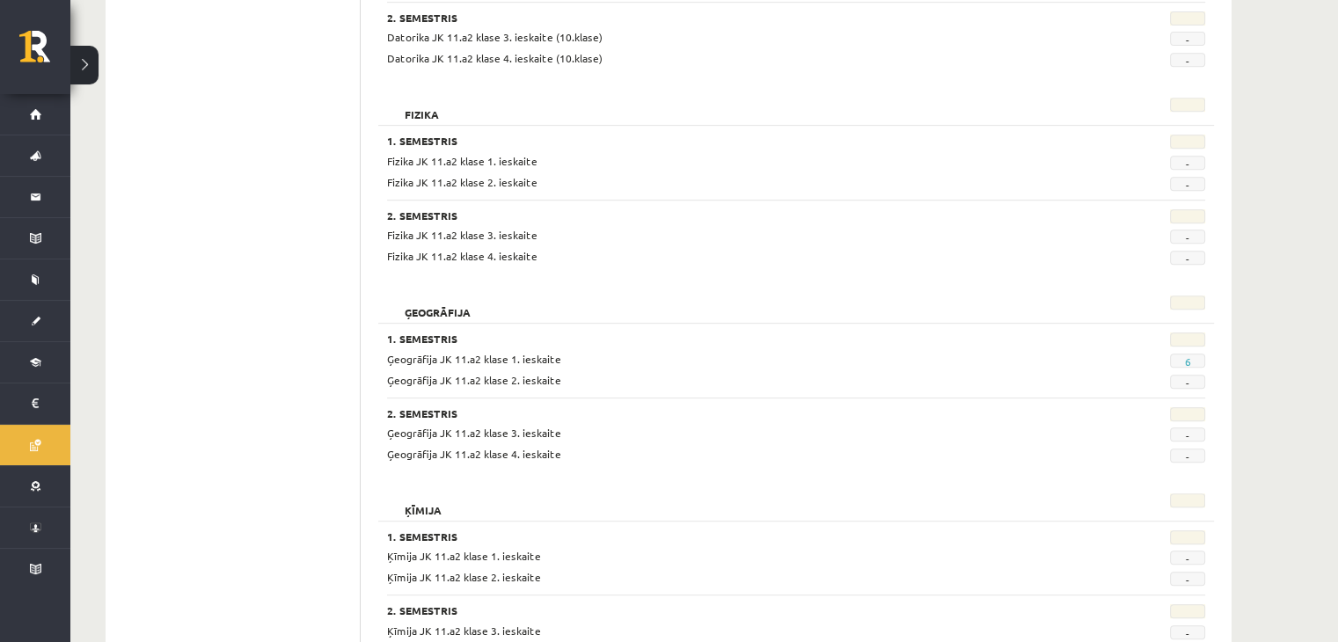
scroll to position [763, 0]
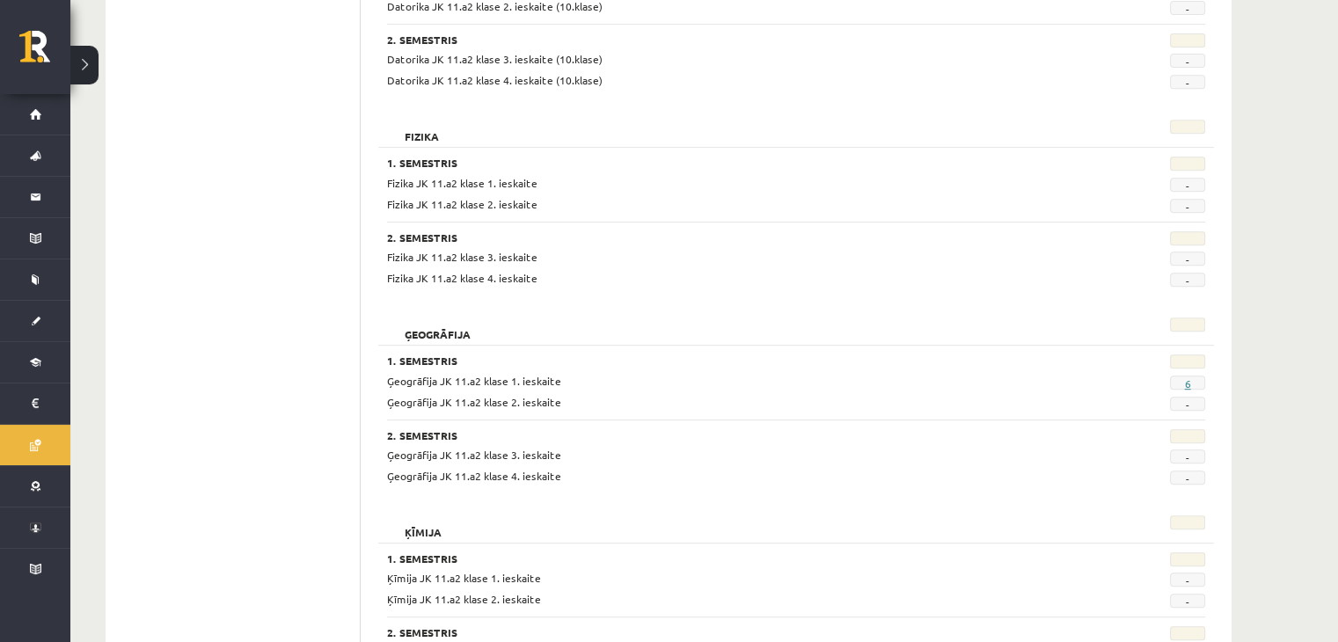
click at [1188, 383] on link "6" at bounding box center [1187, 383] width 6 height 14
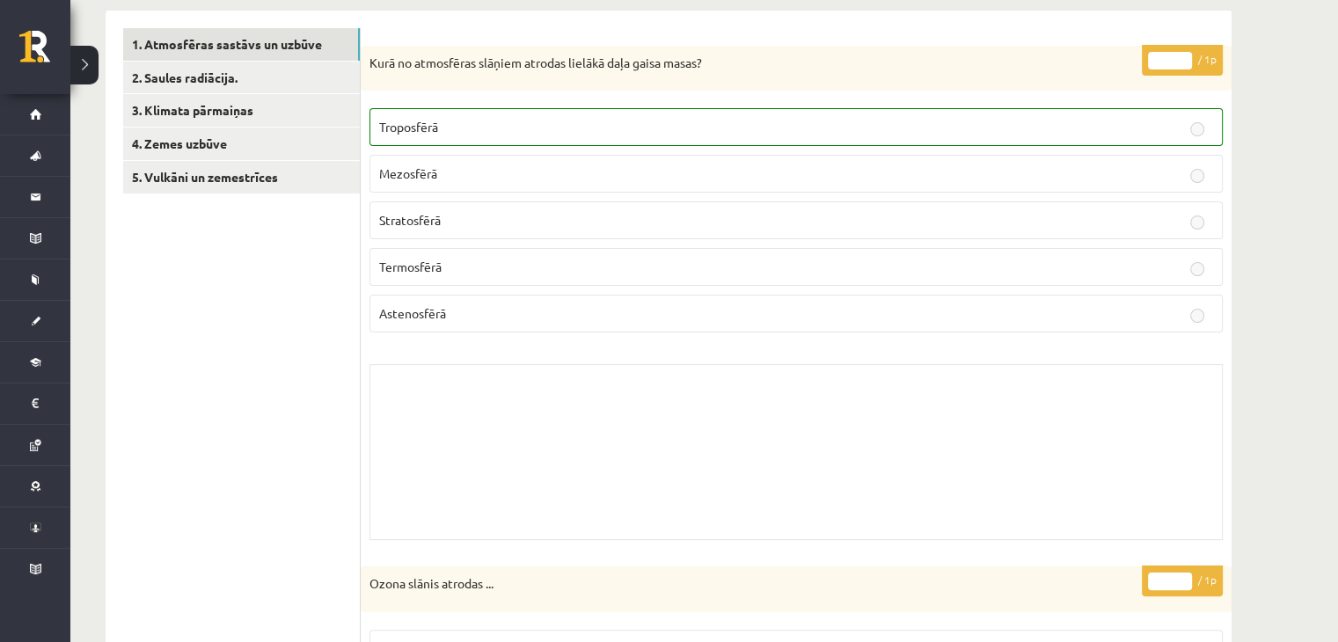
scroll to position [264, 0]
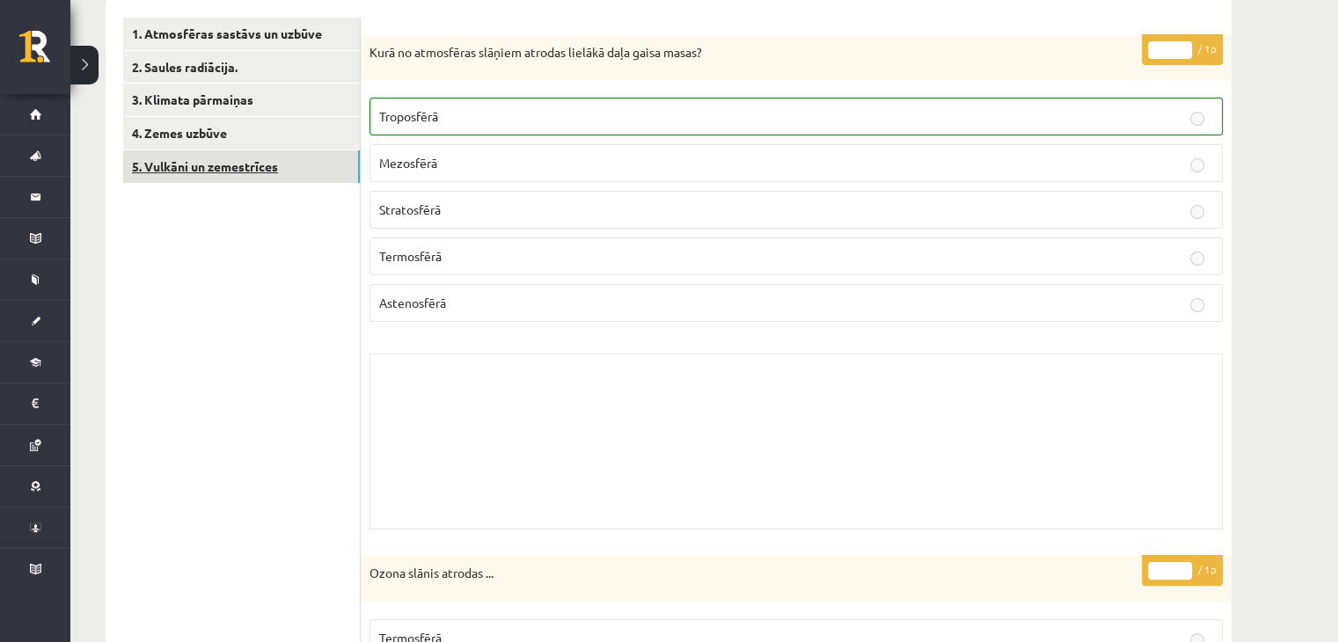
click at [309, 156] on link "5. Vulkāni un zemestrīces" at bounding box center [241, 166] width 237 height 33
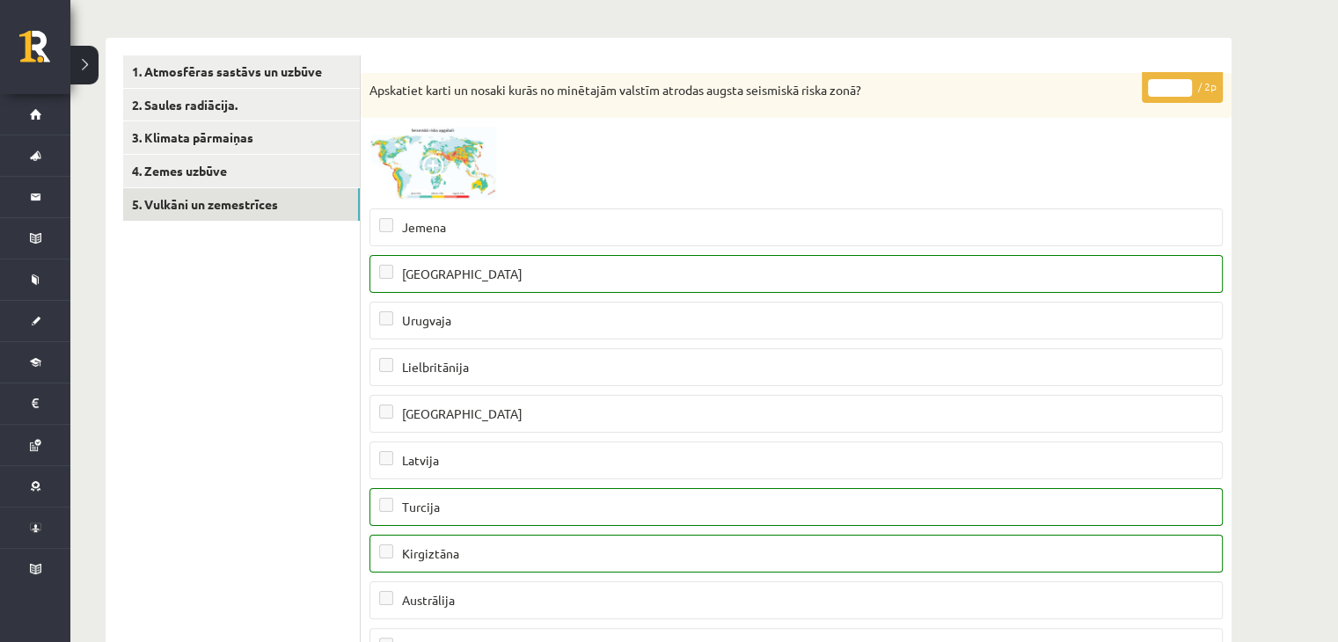
scroll to position [192, 0]
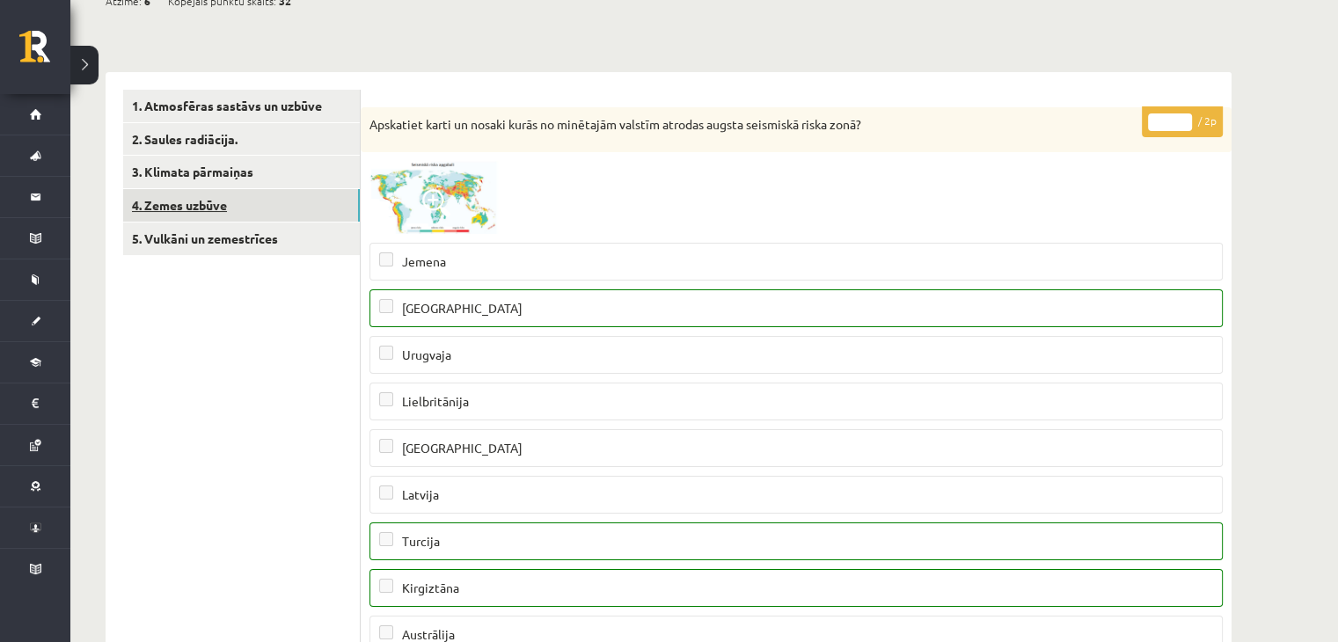
click at [283, 205] on link "4. Zemes uzbūve" at bounding box center [241, 205] width 237 height 33
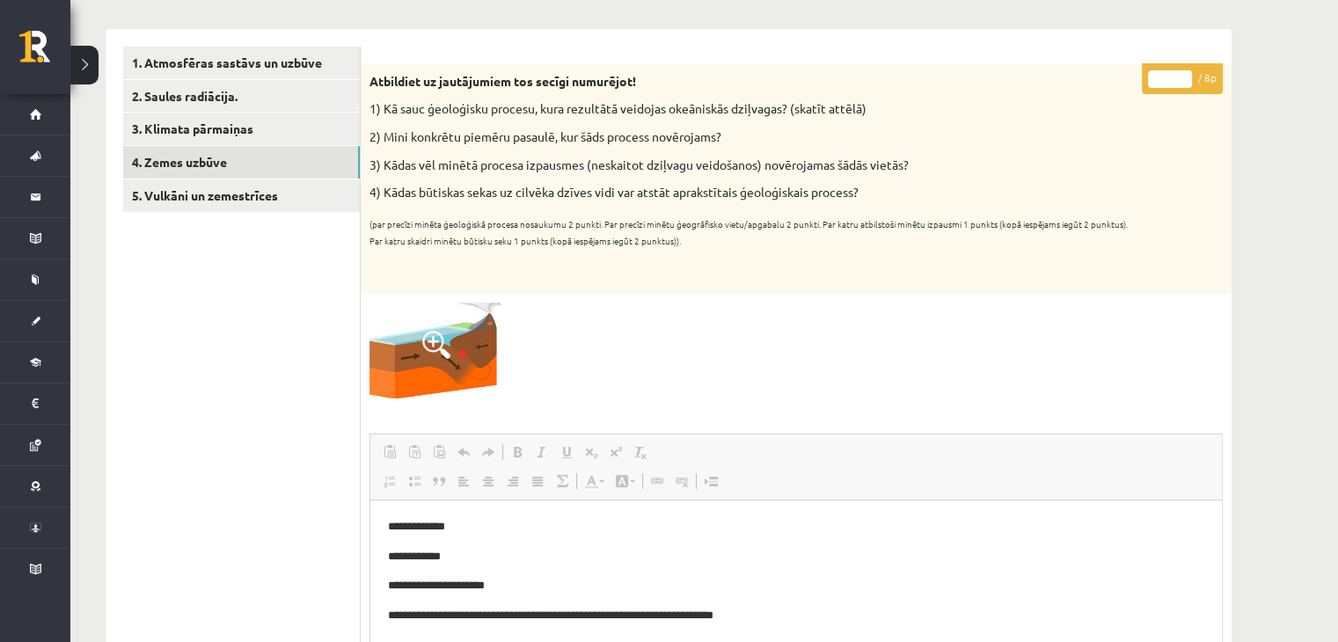
scroll to position [212, 0]
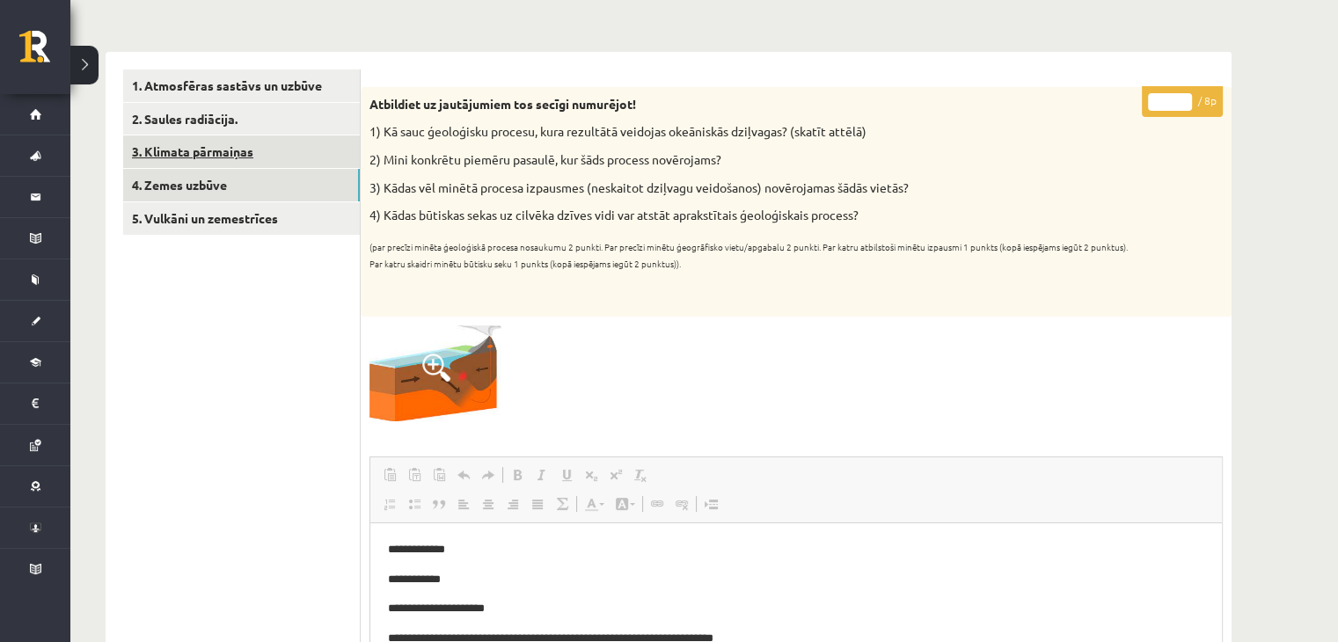
click at [287, 154] on link "3. Klimata pārmaiņas" at bounding box center [241, 151] width 237 height 33
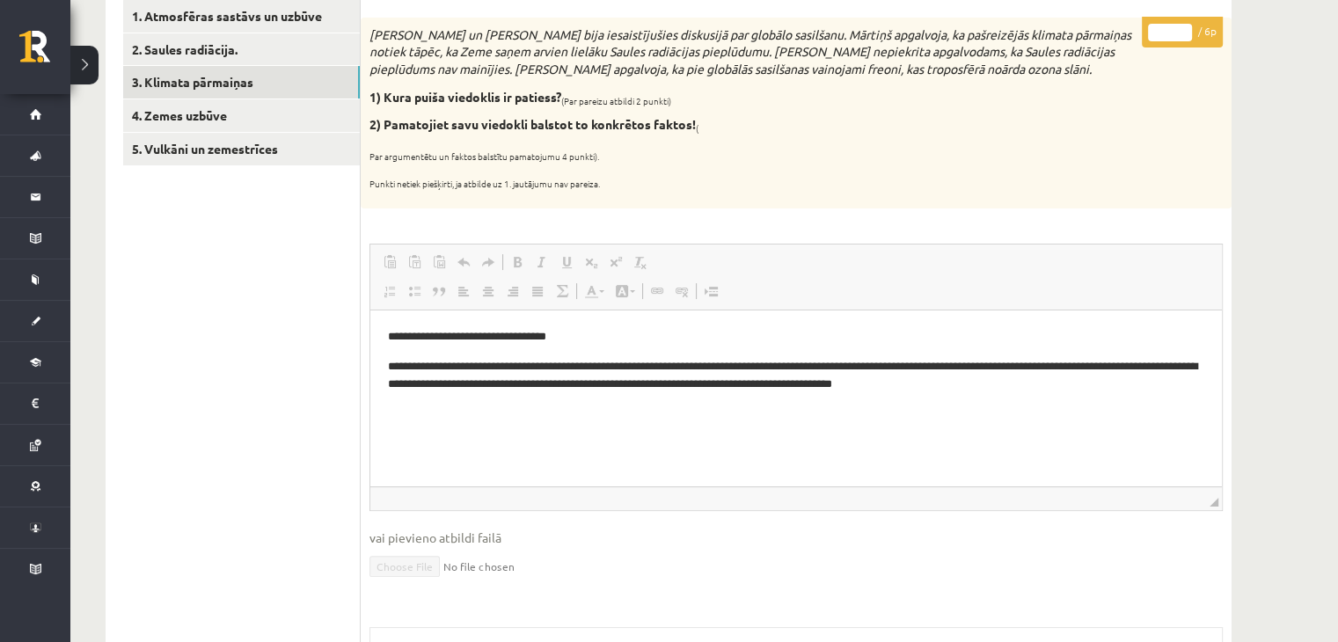
scroll to position [217, 0]
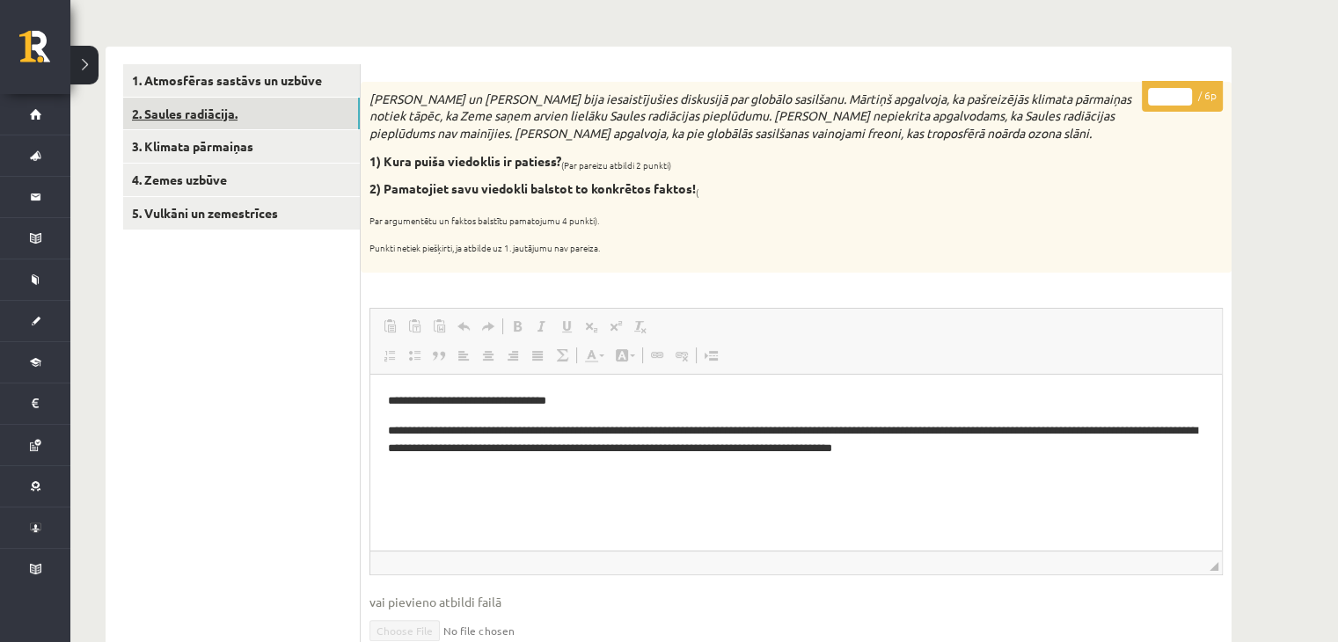
click at [306, 109] on link "2. Saules radiācija." at bounding box center [241, 114] width 237 height 33
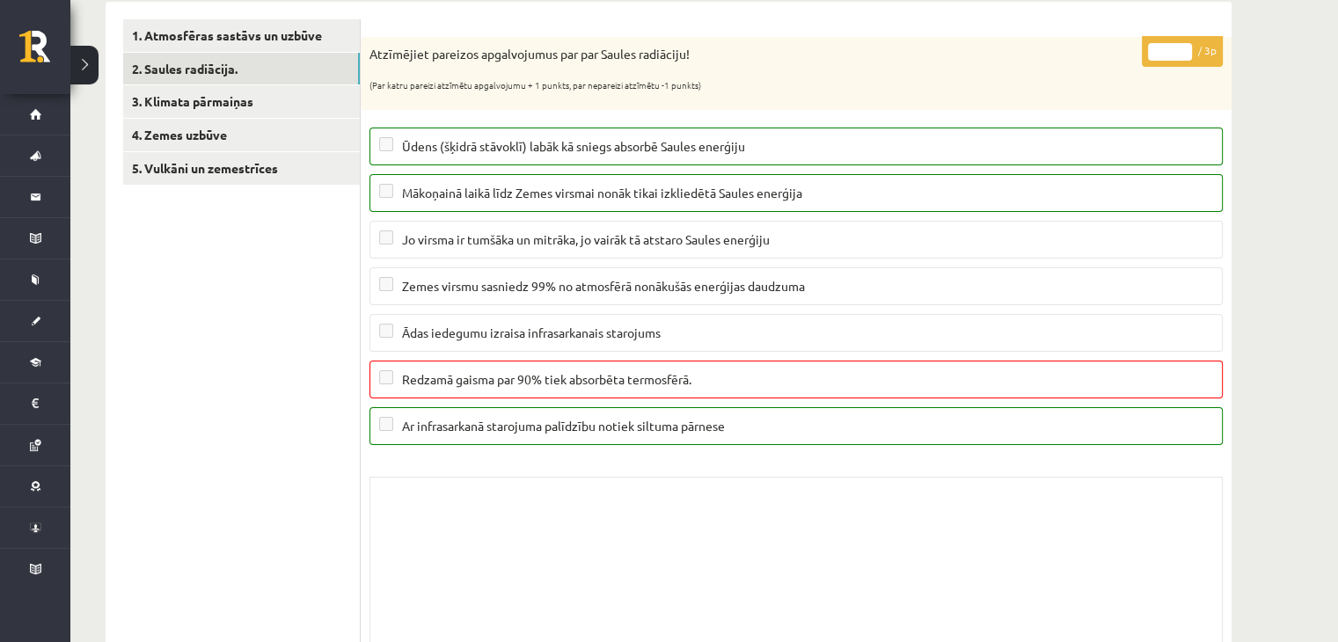
scroll to position [249, 0]
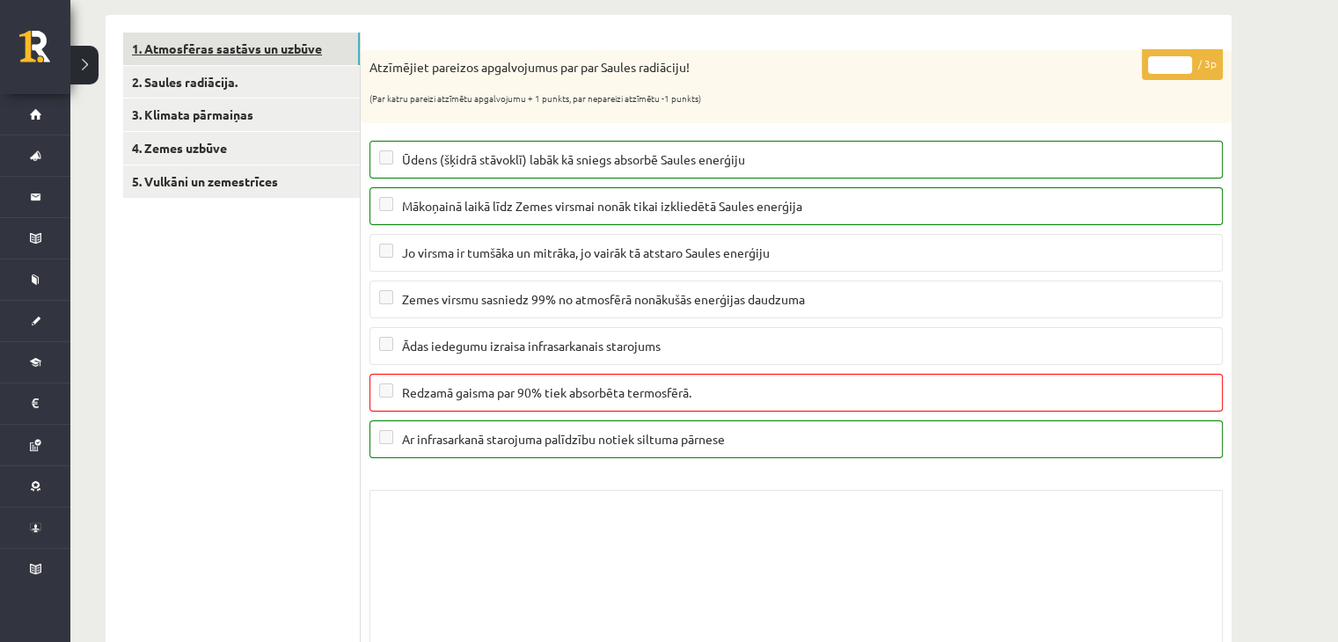
click at [299, 43] on link "1. Atmosfēras sastāvs un uzbūve" at bounding box center [241, 49] width 237 height 33
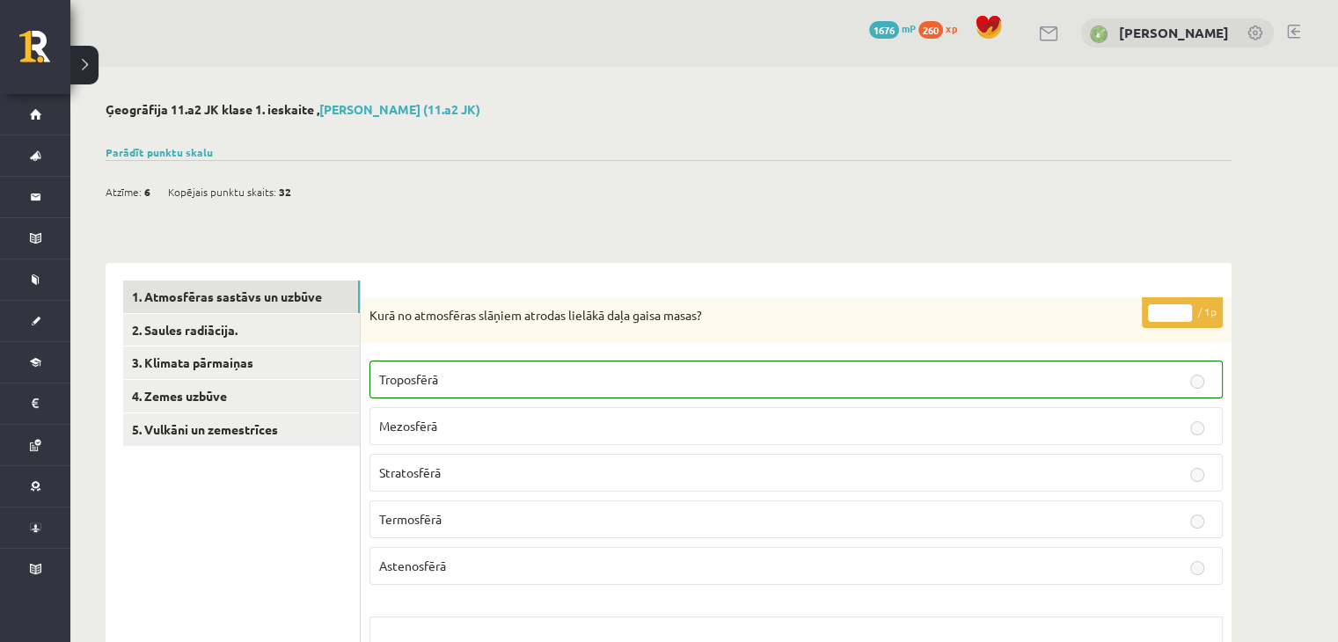
scroll to position [0, 0]
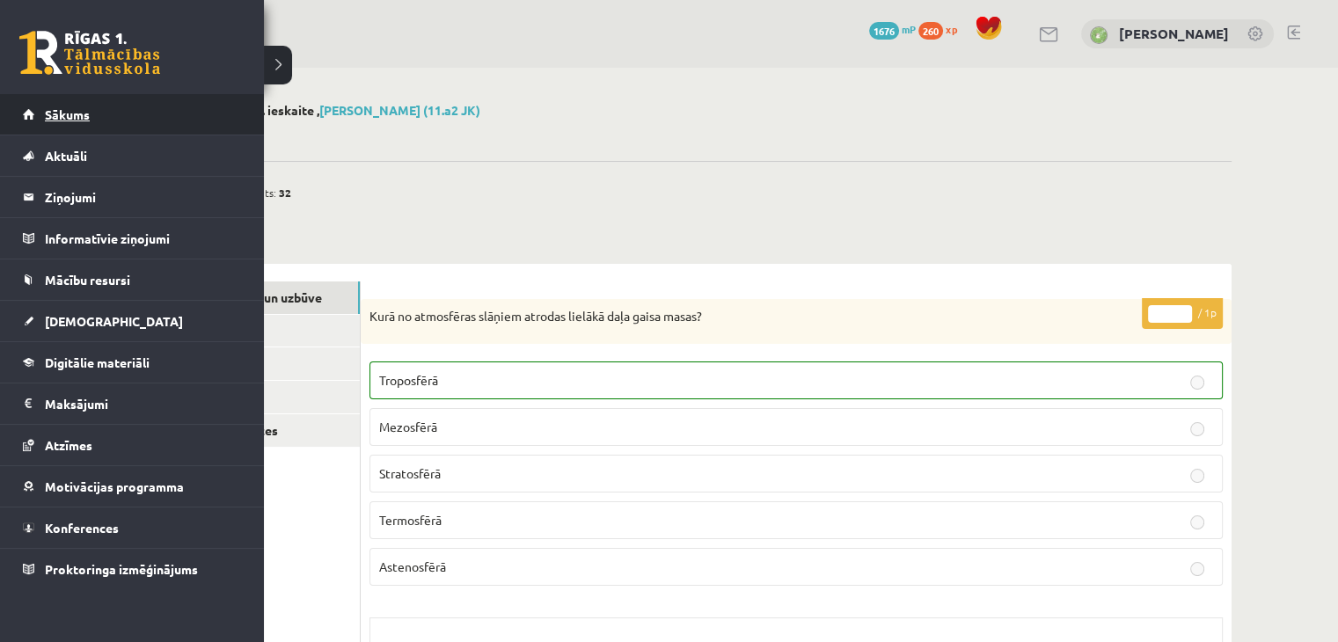
click at [61, 107] on span "Sākums" at bounding box center [67, 114] width 45 height 16
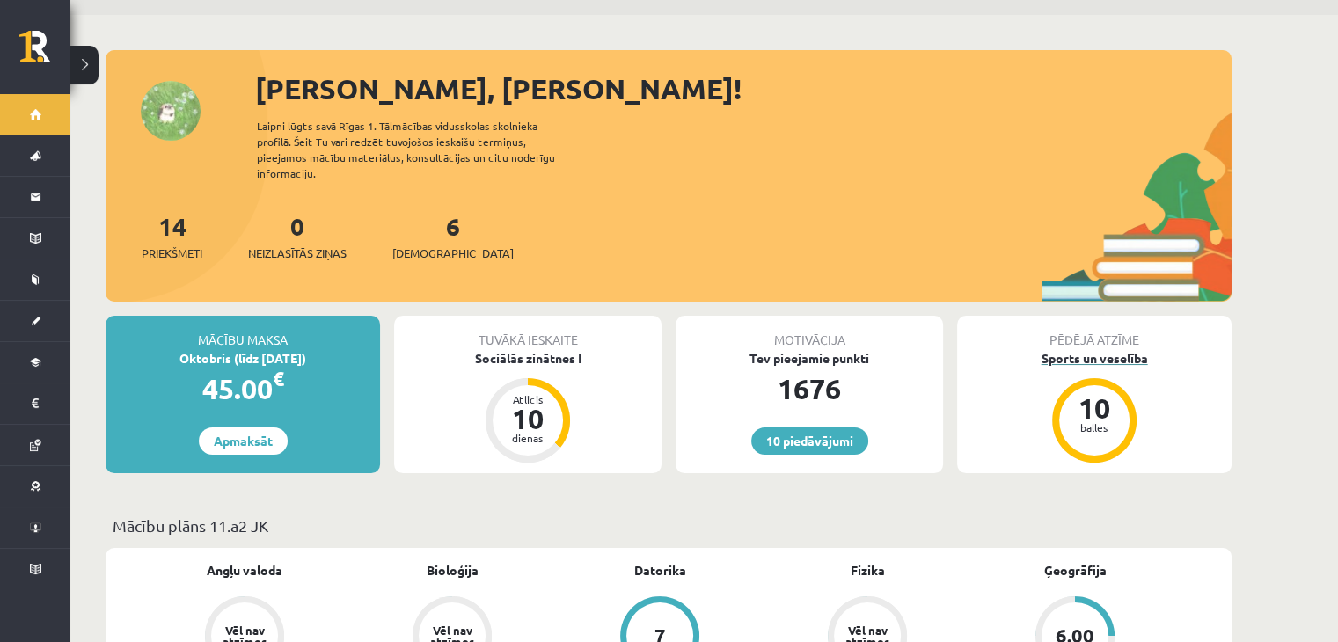
scroll to position [264, 0]
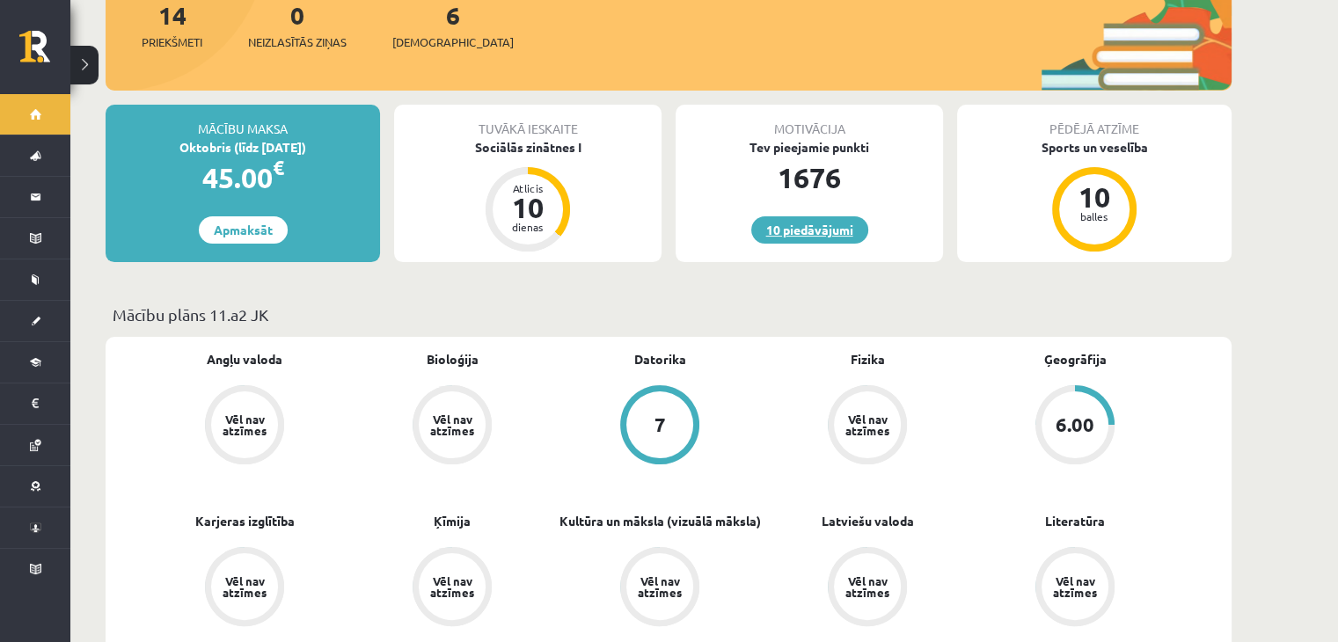
click at [809, 216] on link "10 piedāvājumi" at bounding box center [809, 229] width 117 height 27
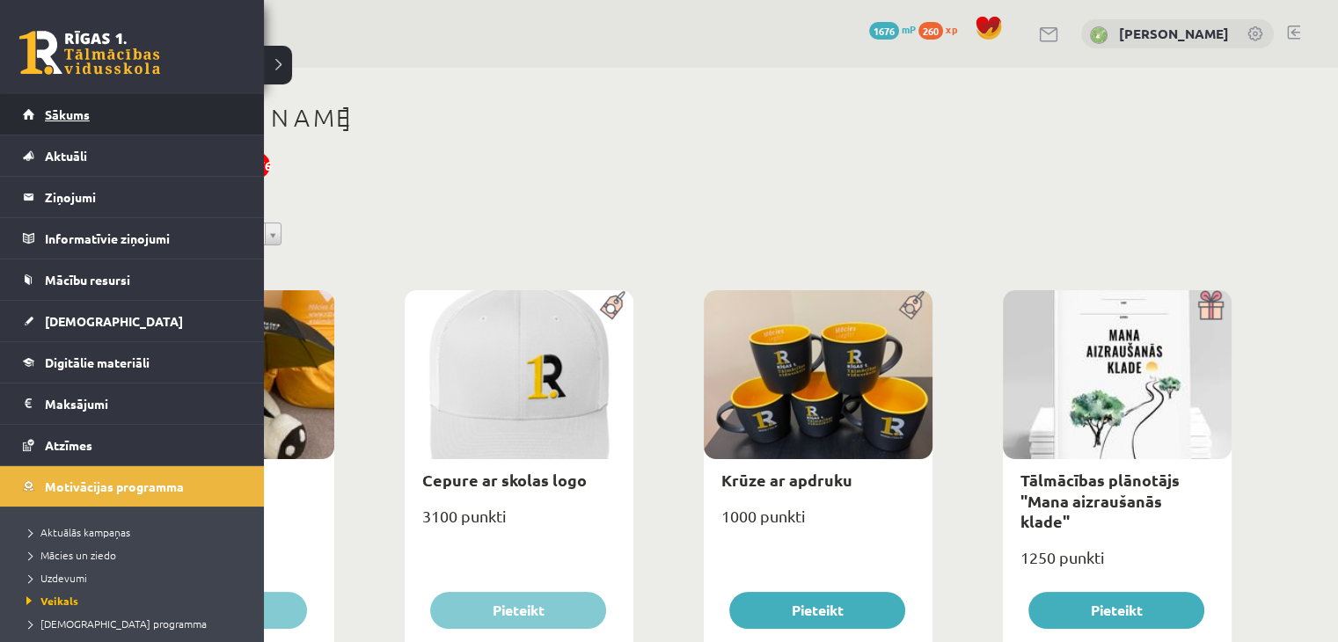
click at [38, 106] on link "Sākums" at bounding box center [132, 114] width 219 height 40
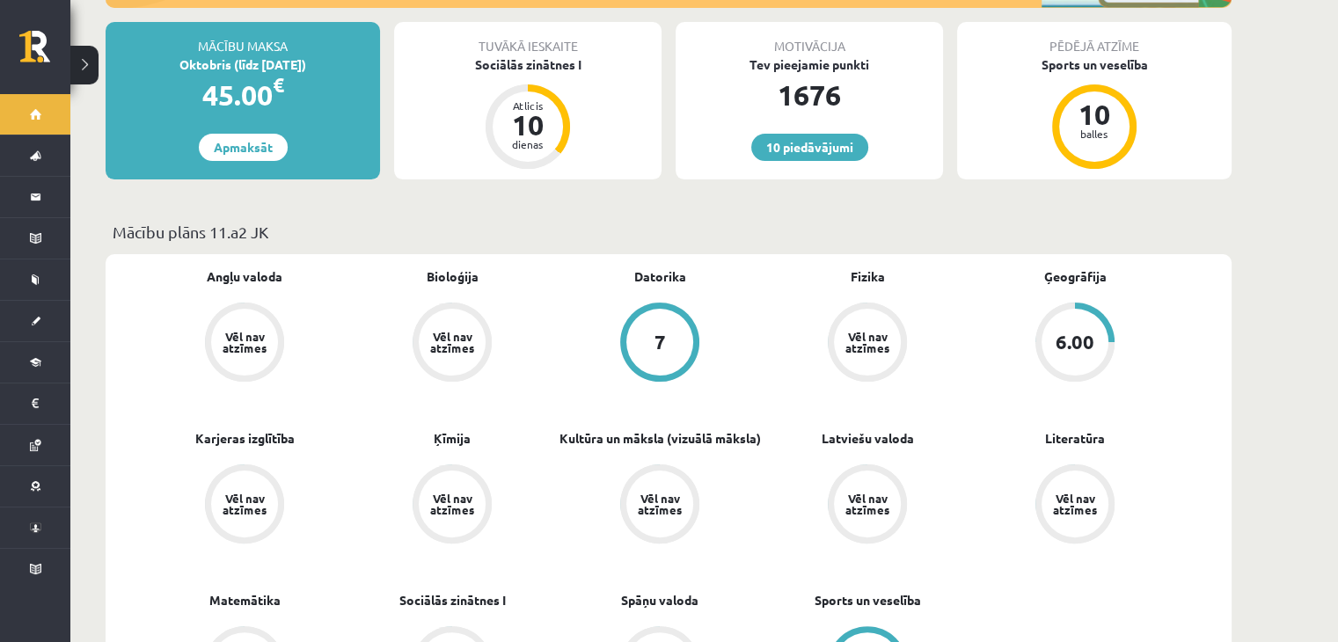
scroll to position [352, 0]
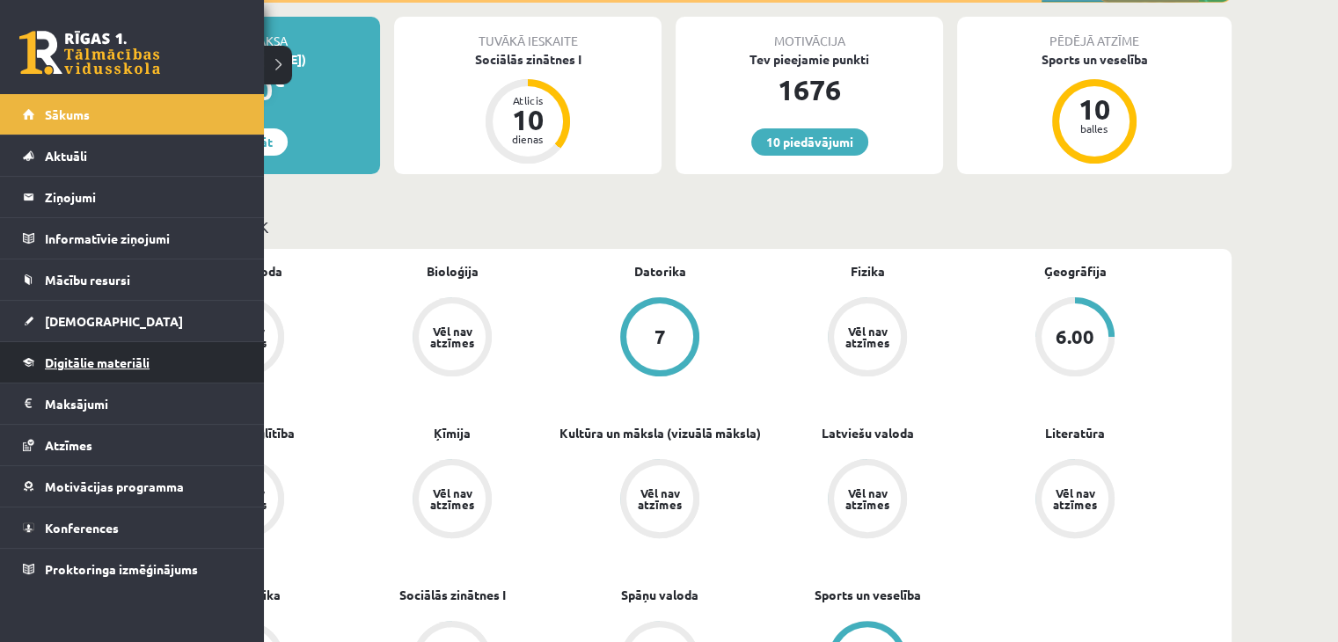
click at [91, 365] on span "Digitālie materiāli" at bounding box center [97, 362] width 105 height 16
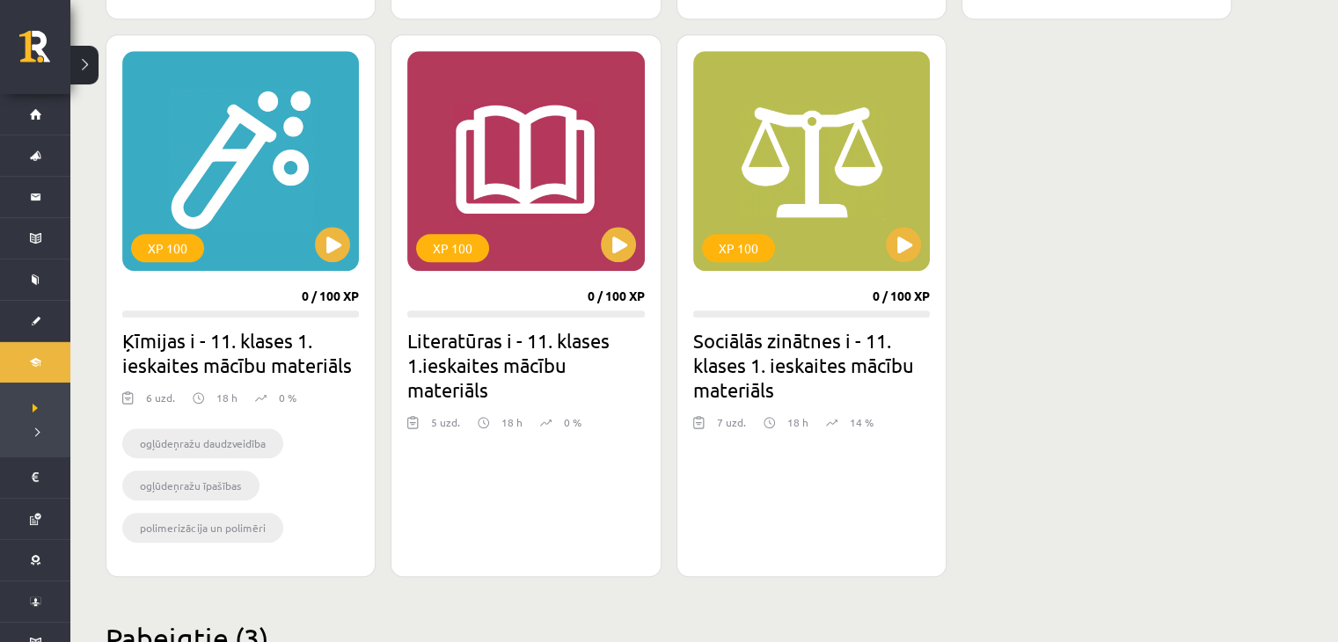
scroll to position [1583, 0]
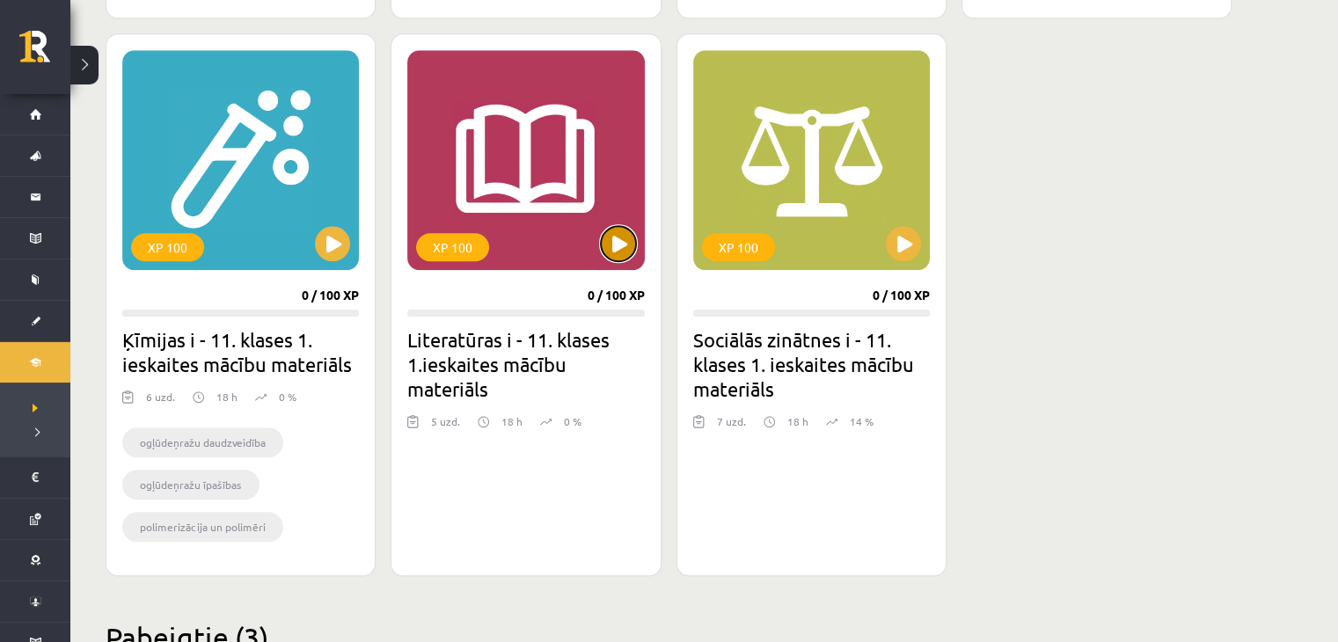
click at [623, 245] on button at bounding box center [618, 243] width 35 height 35
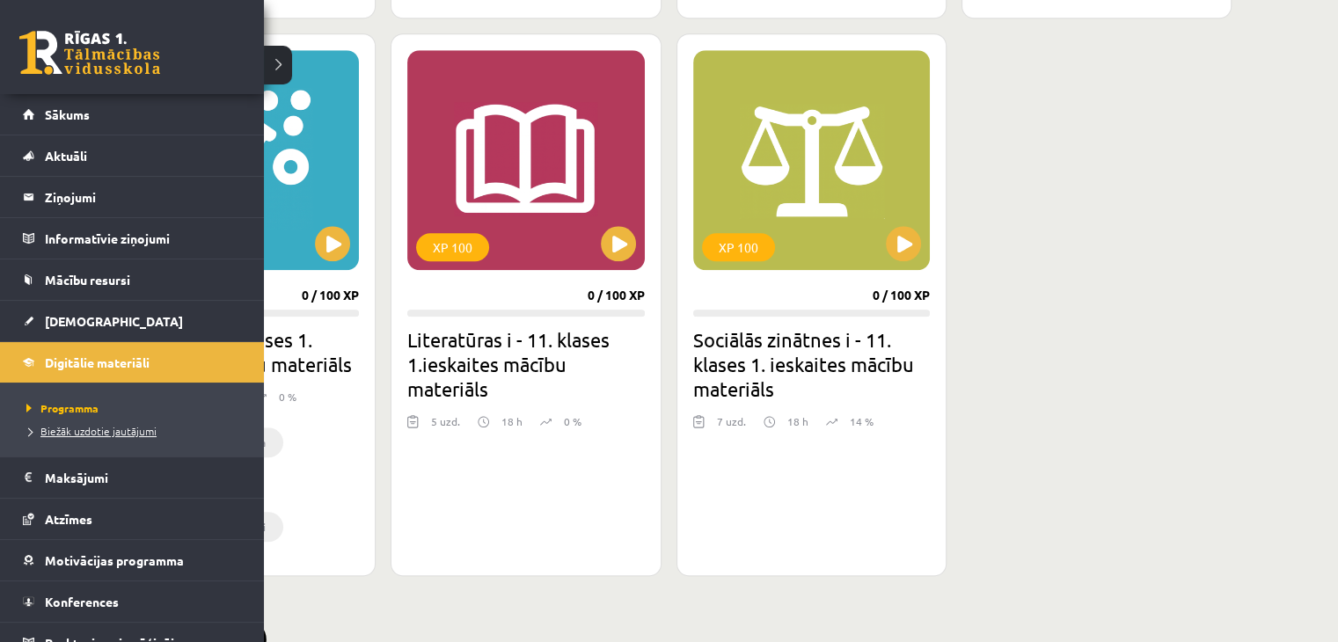
scroll to position [19, 0]
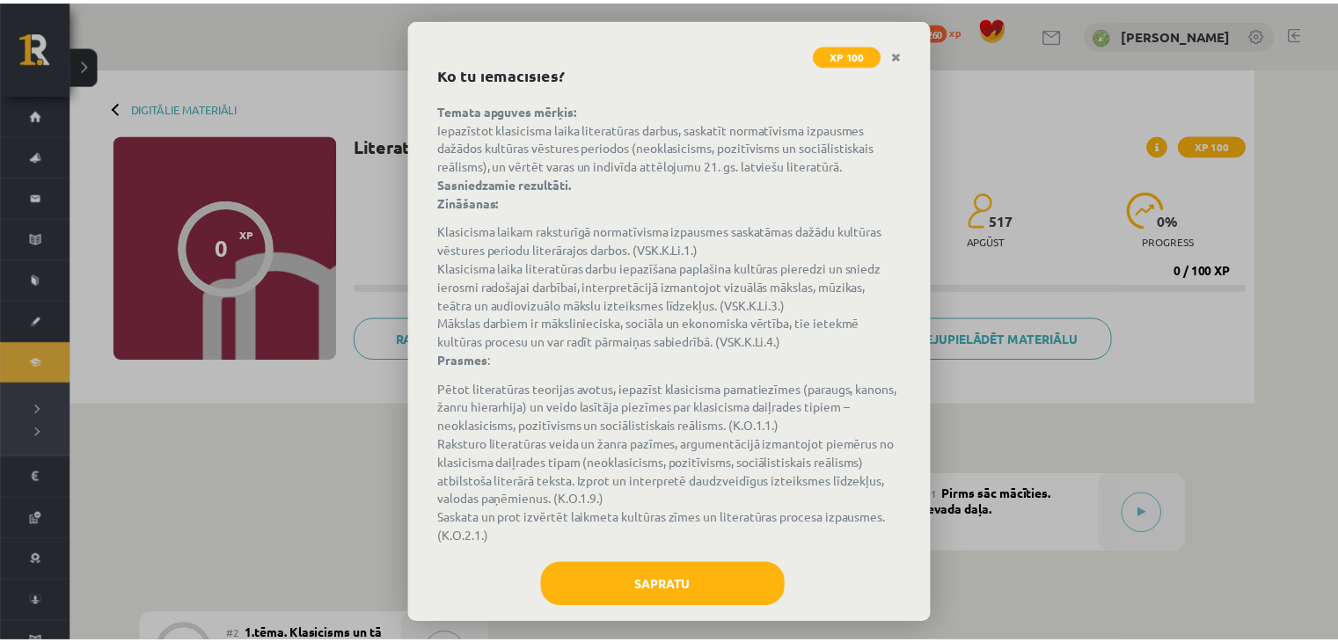
scroll to position [88, 0]
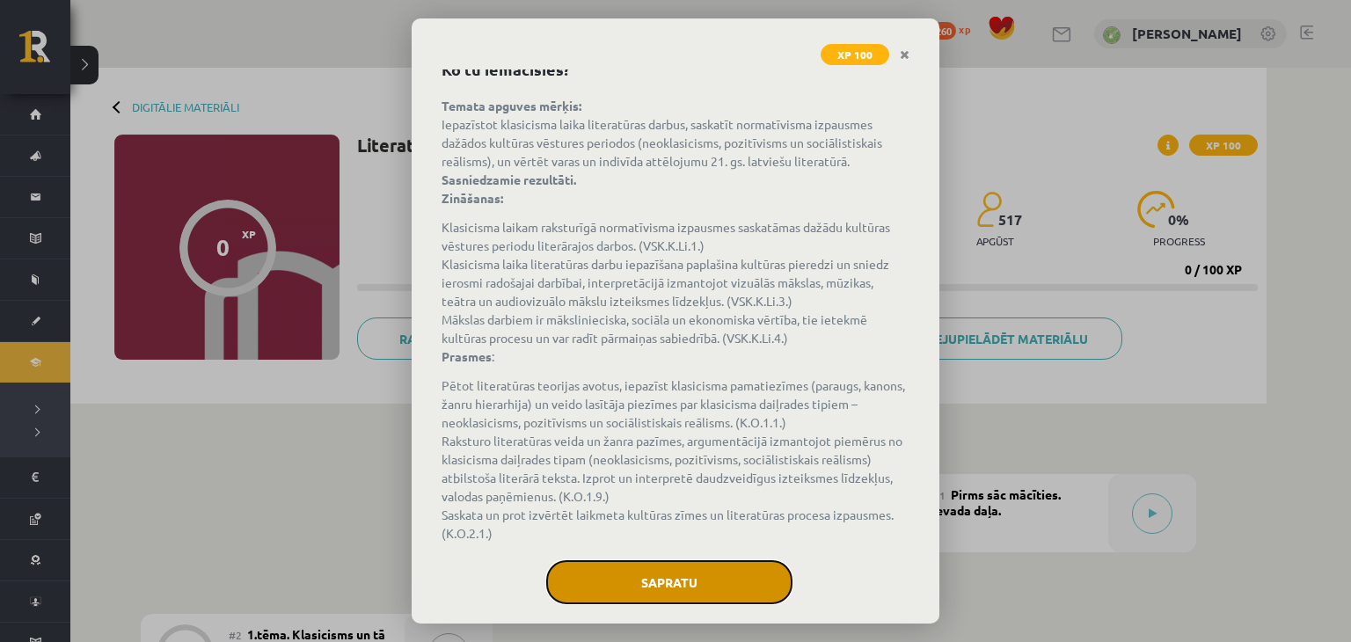
click at [586, 577] on button "Sapratu" at bounding box center [669, 582] width 246 height 44
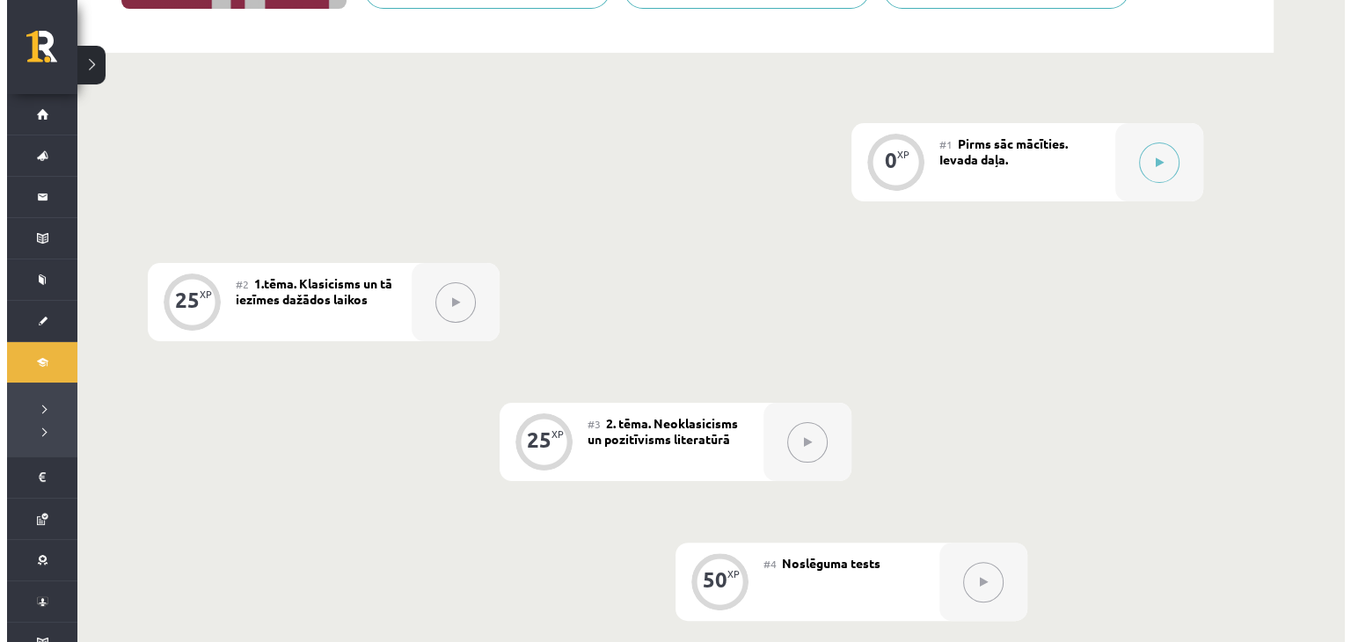
scroll to position [352, 0]
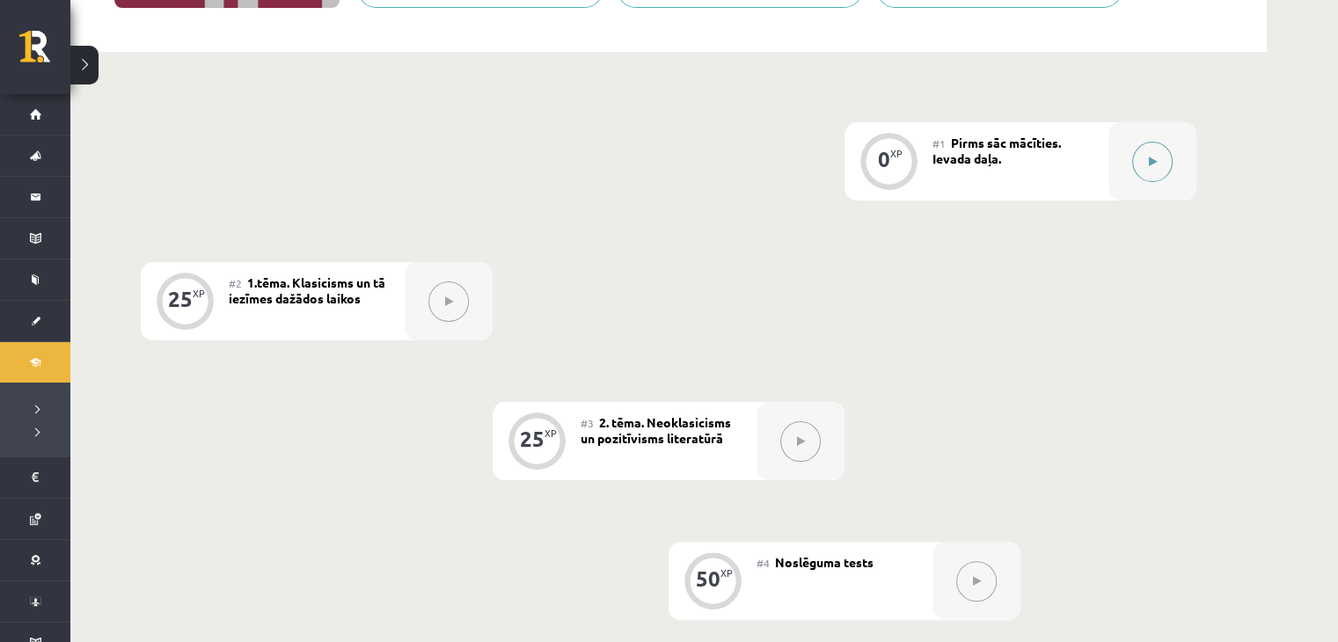
click at [1150, 165] on icon at bounding box center [1153, 162] width 8 height 11
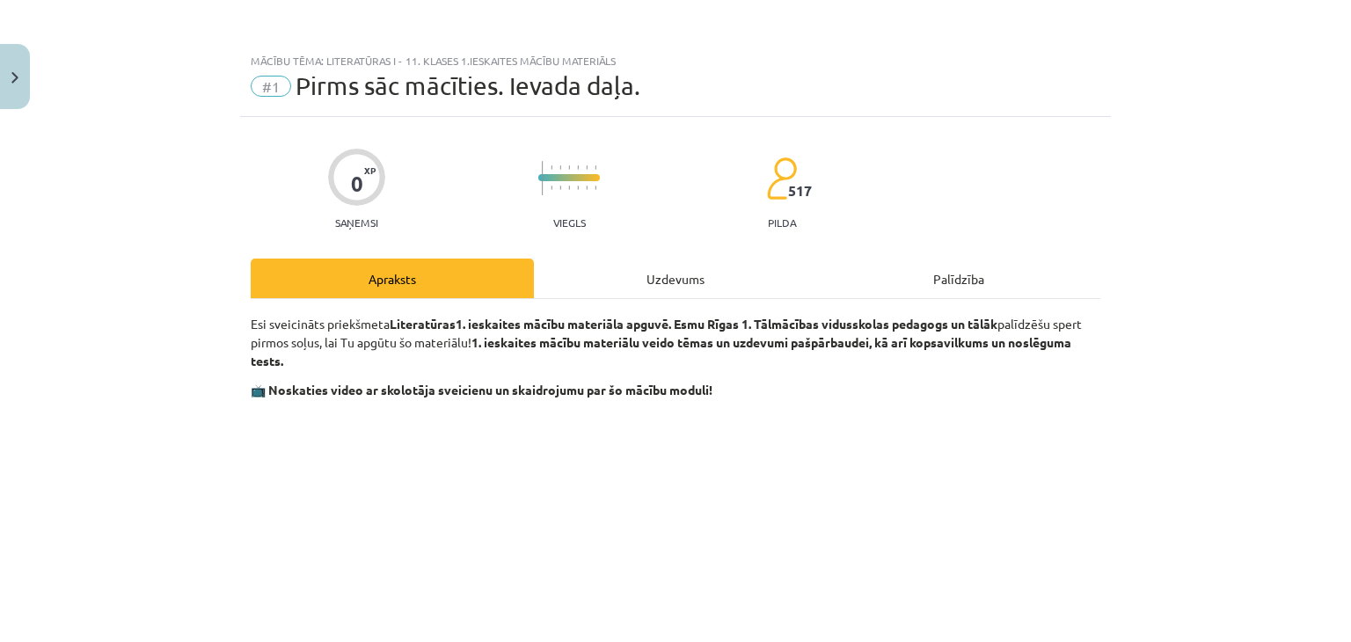
click at [647, 276] on div "Uzdevums" at bounding box center [675, 279] width 283 height 40
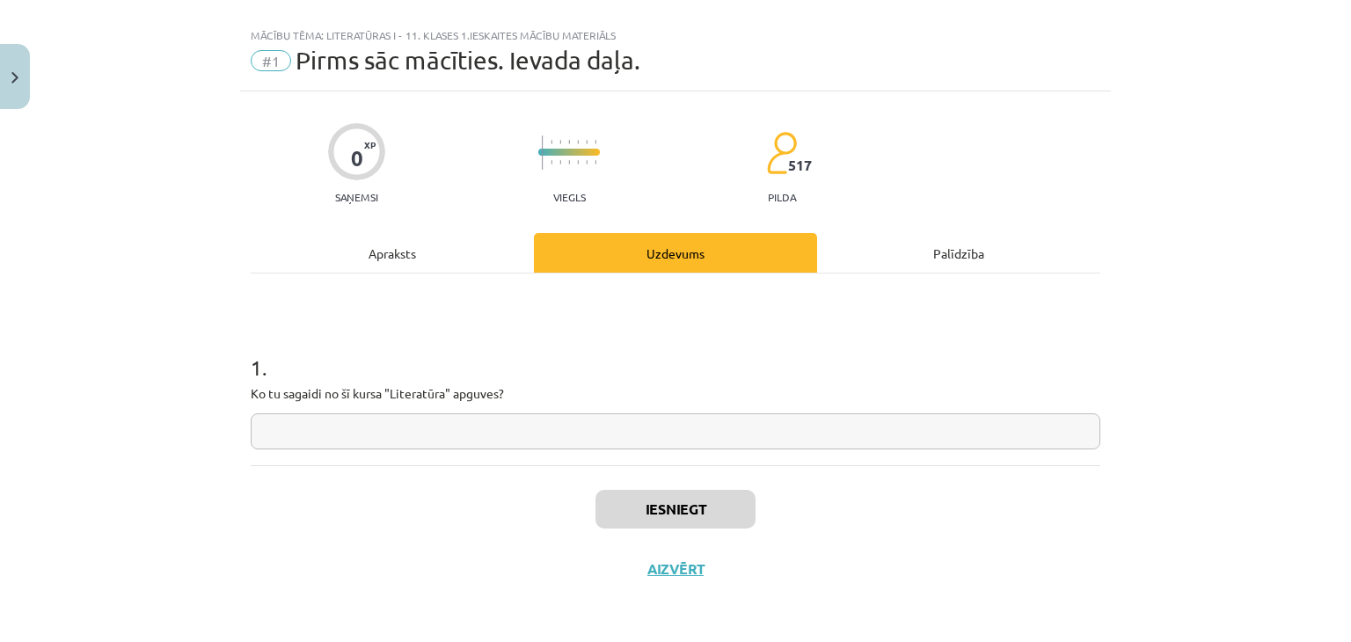
click at [564, 432] on input "text" at bounding box center [676, 431] width 850 height 36
type input "**********"
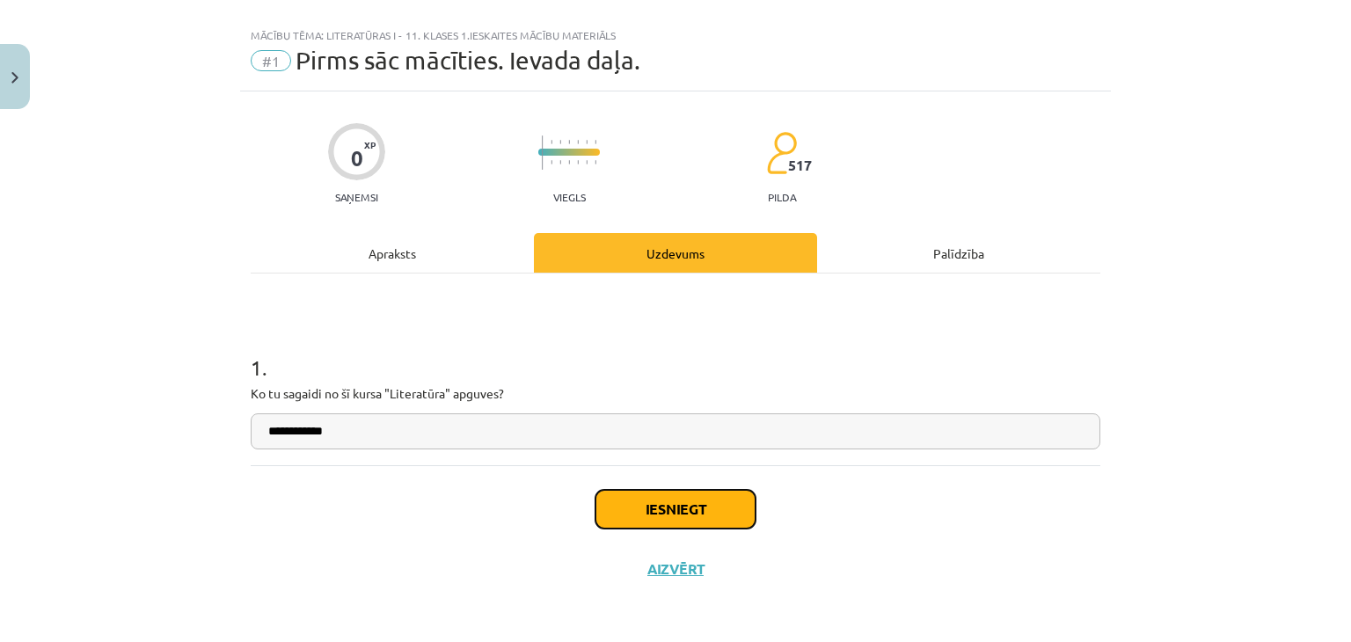
click at [650, 500] on button "Iesniegt" at bounding box center [675, 509] width 160 height 39
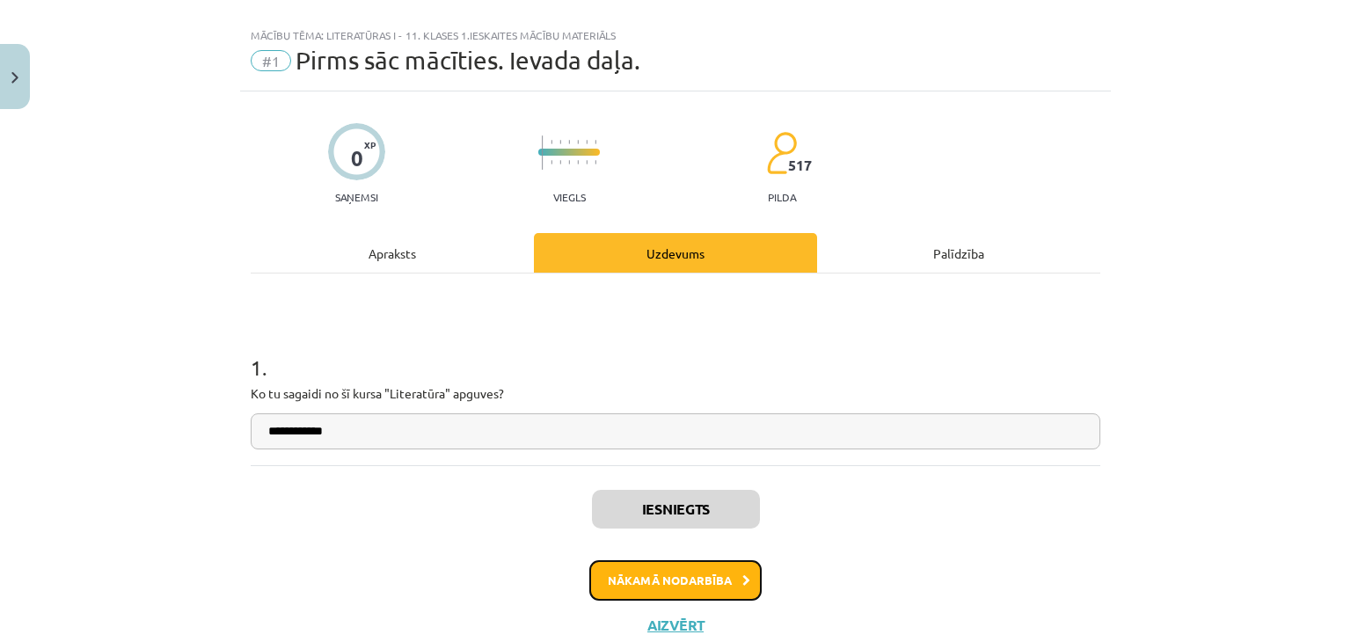
click at [675, 575] on button "Nākamā nodarbība" at bounding box center [675, 580] width 172 height 40
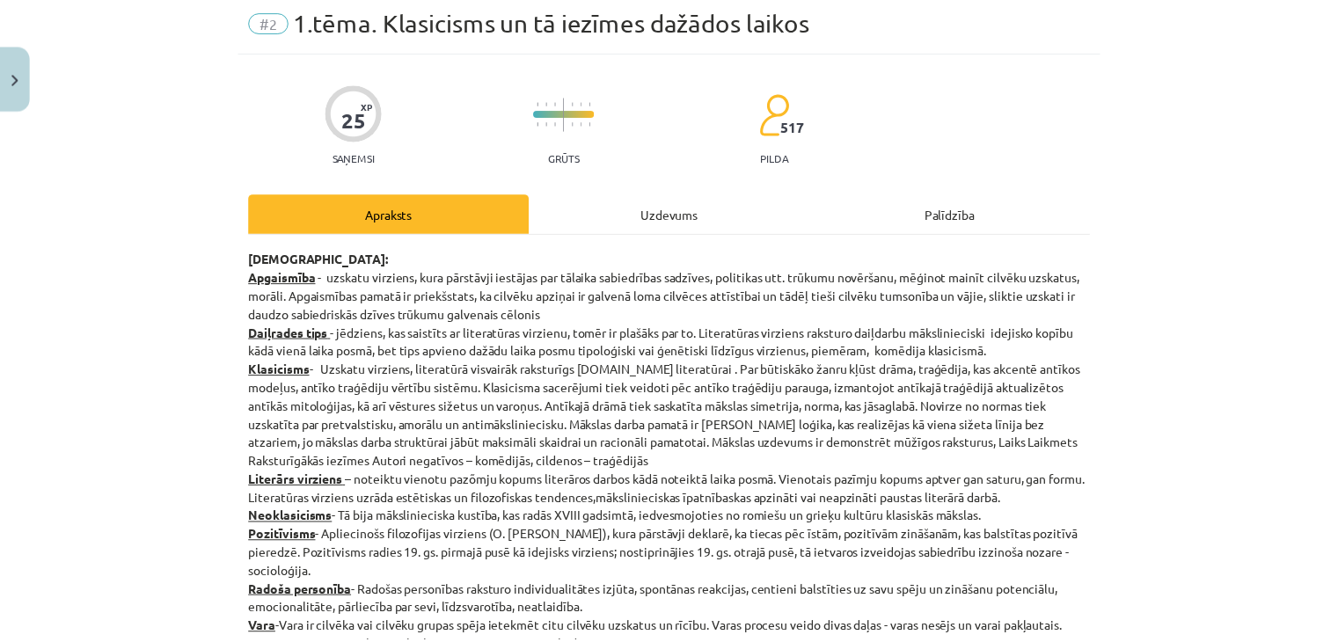
scroll to position [44, 0]
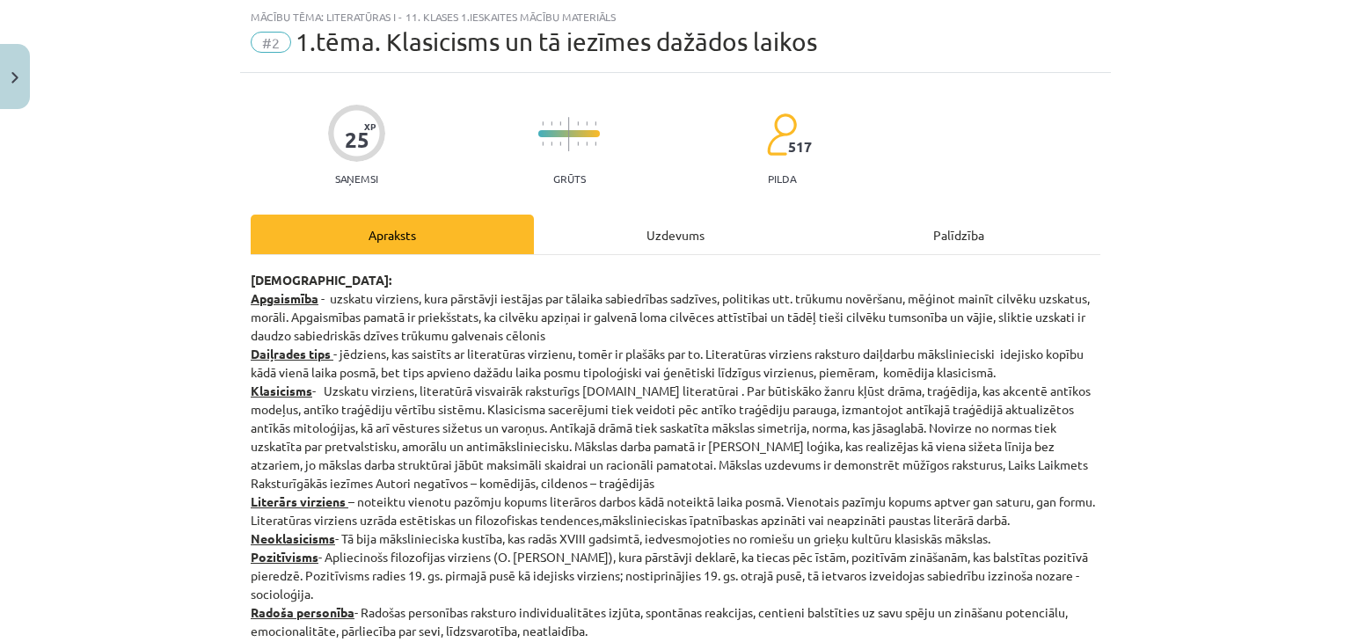
click at [574, 235] on div "Uzdevums" at bounding box center [675, 235] width 283 height 40
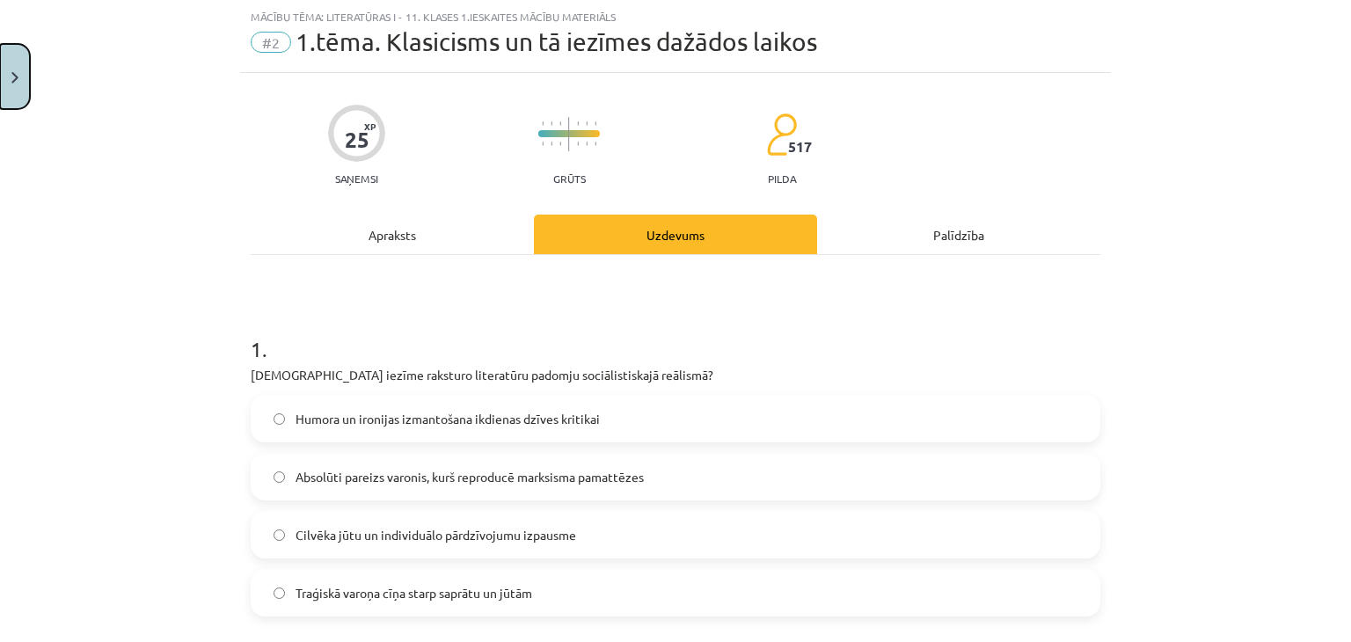
click at [18, 92] on button "Close" at bounding box center [15, 76] width 30 height 65
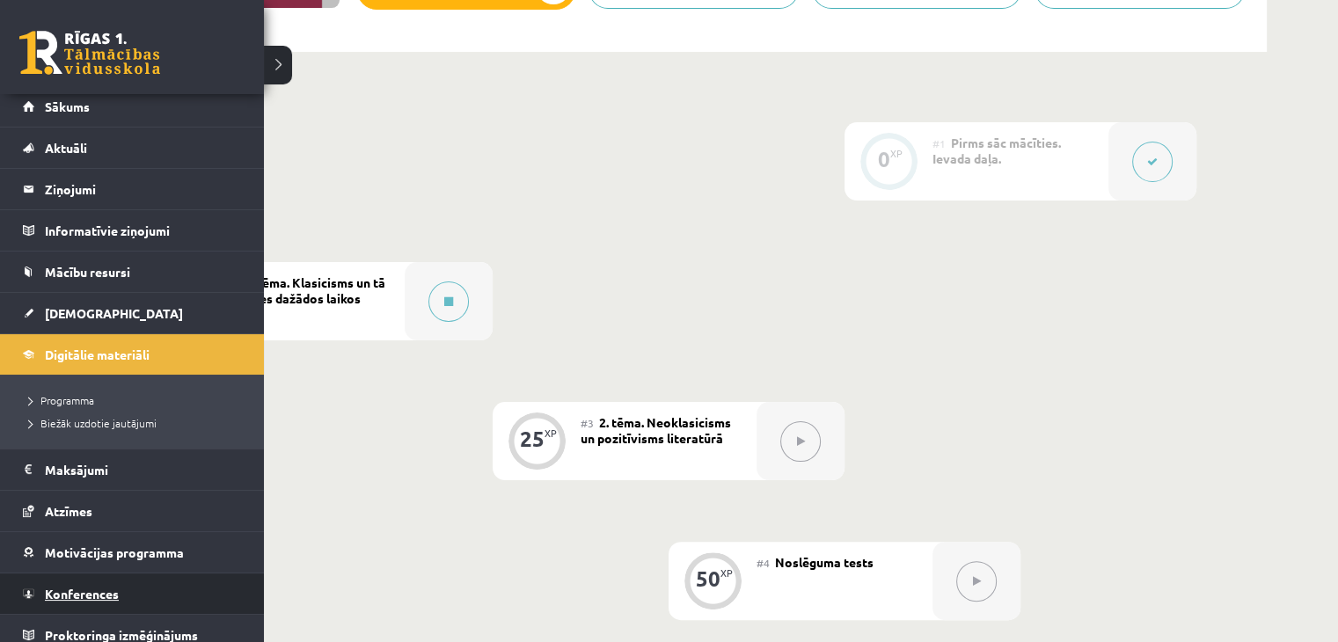
scroll to position [19, 0]
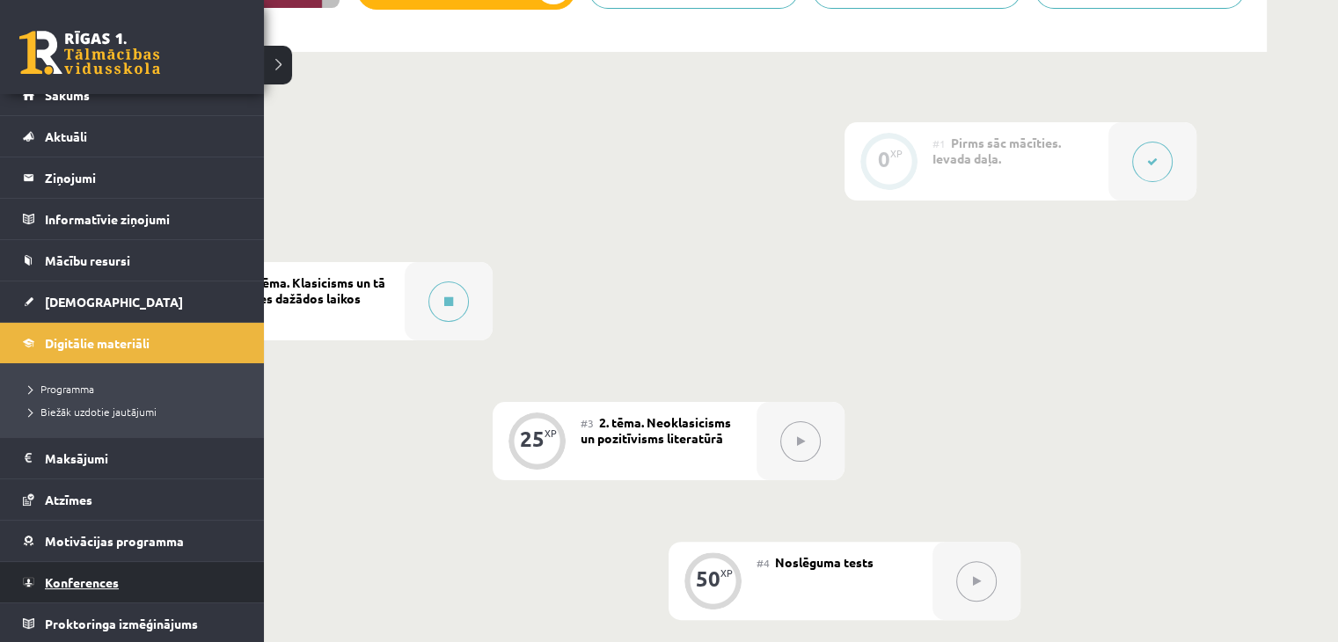
click at [77, 580] on span "Konferences" at bounding box center [82, 582] width 74 height 16
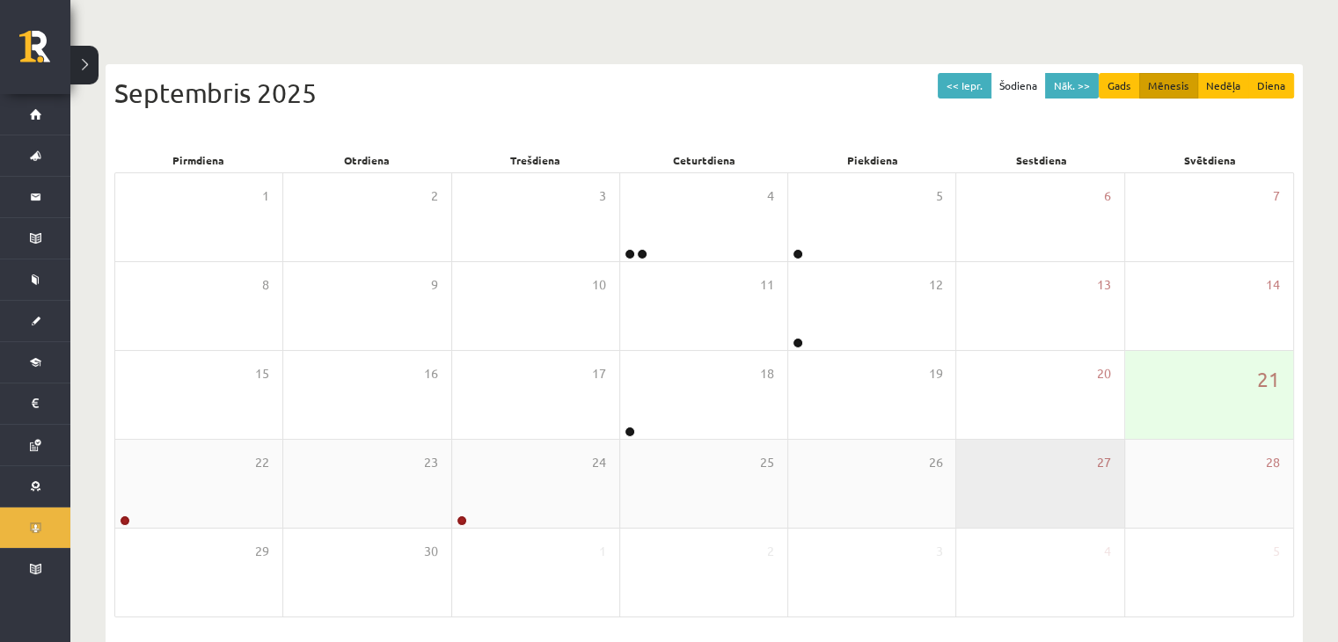
scroll to position [176, 0]
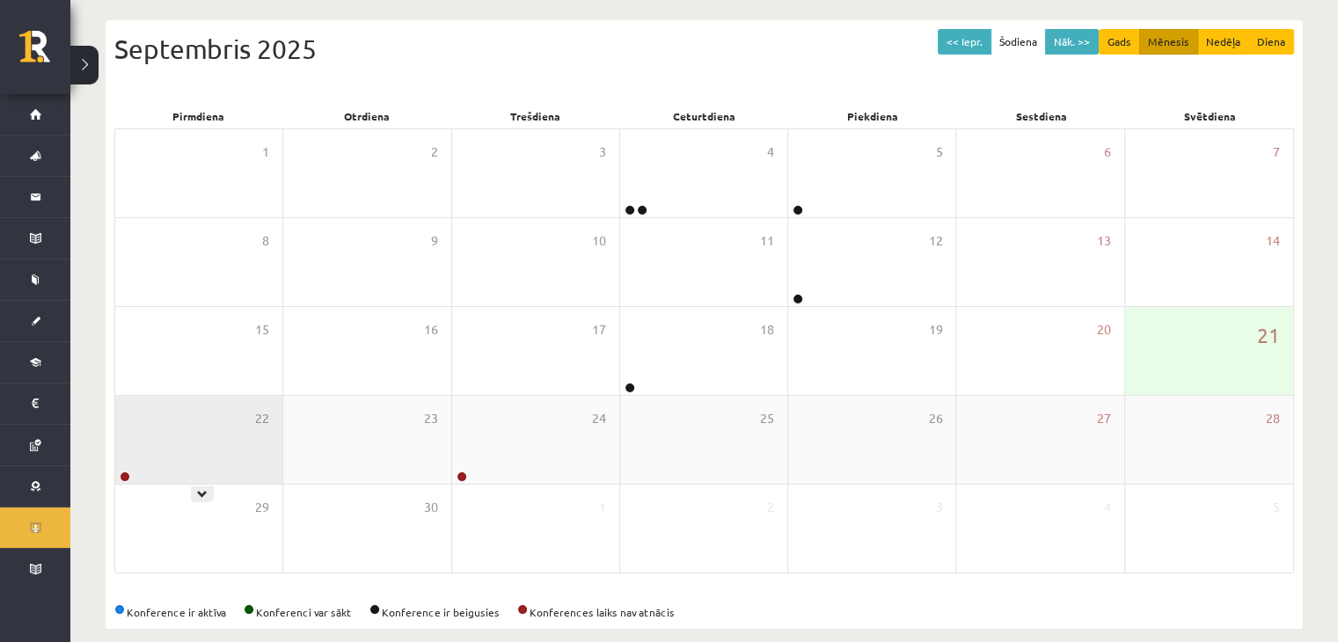
click at [260, 430] on div "22" at bounding box center [198, 440] width 167 height 88
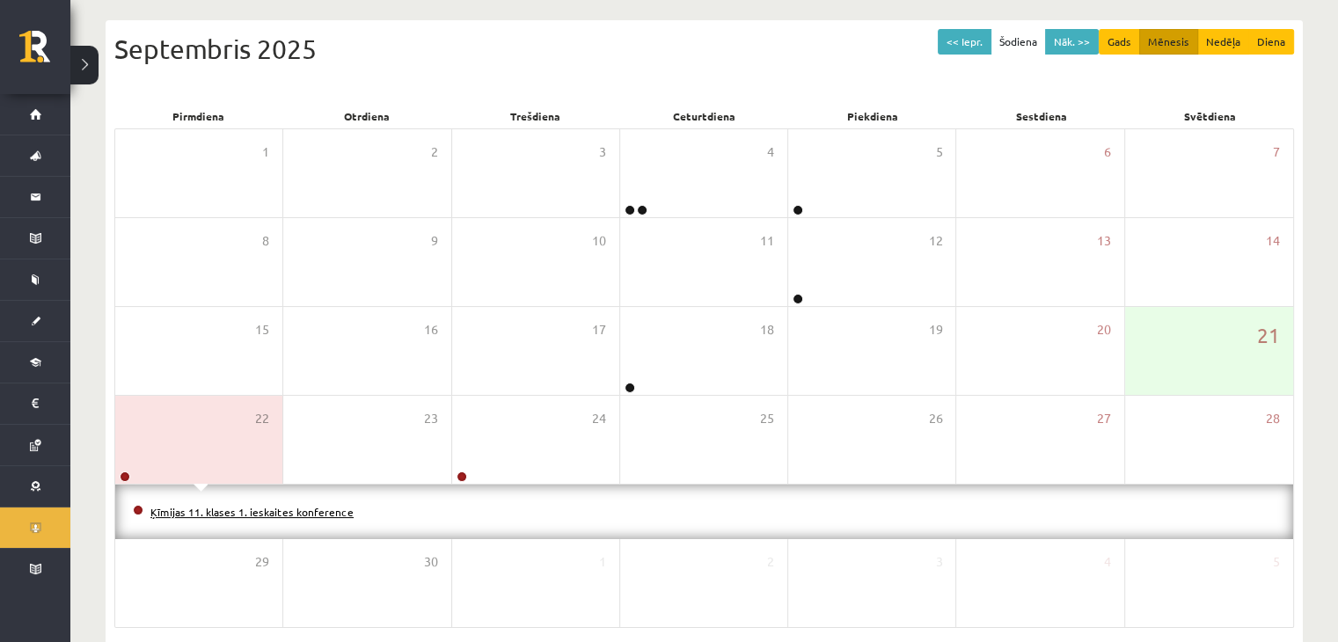
click at [211, 508] on link "Ķīmijas 11. klases 1. ieskaites konference" at bounding box center [251, 512] width 203 height 14
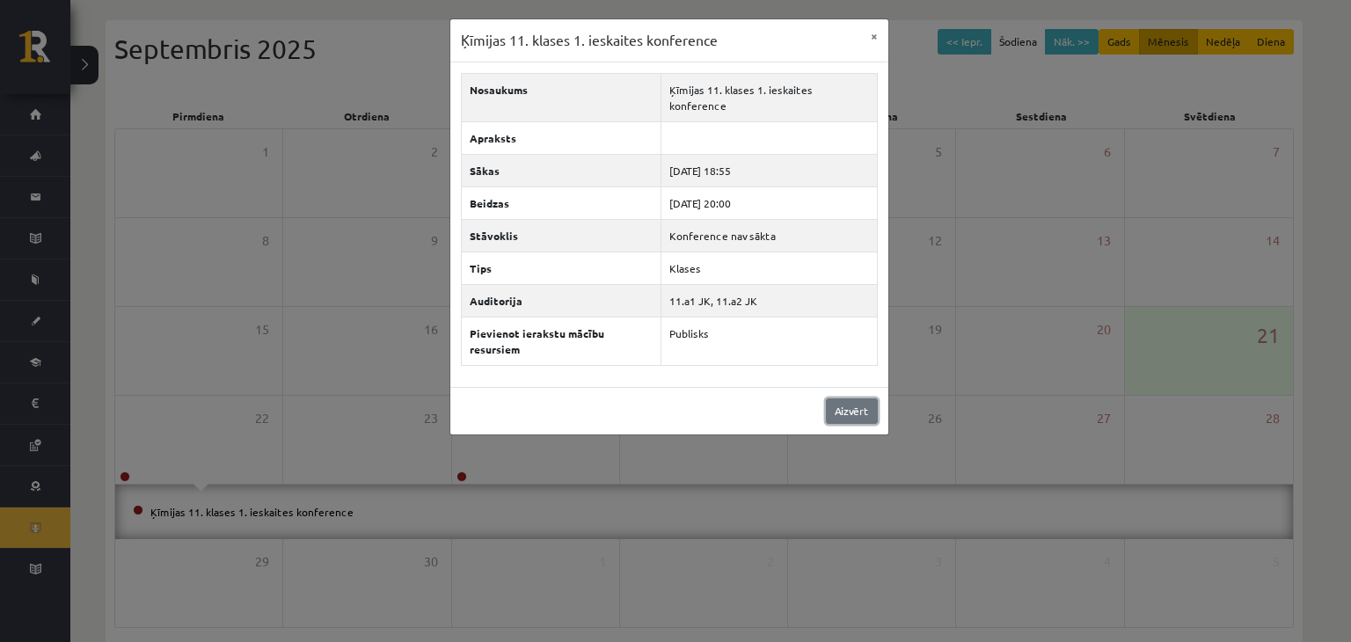
click at [844, 398] on link "Aizvērt" at bounding box center [852, 411] width 52 height 26
